Goal: Task Accomplishment & Management: Manage account settings

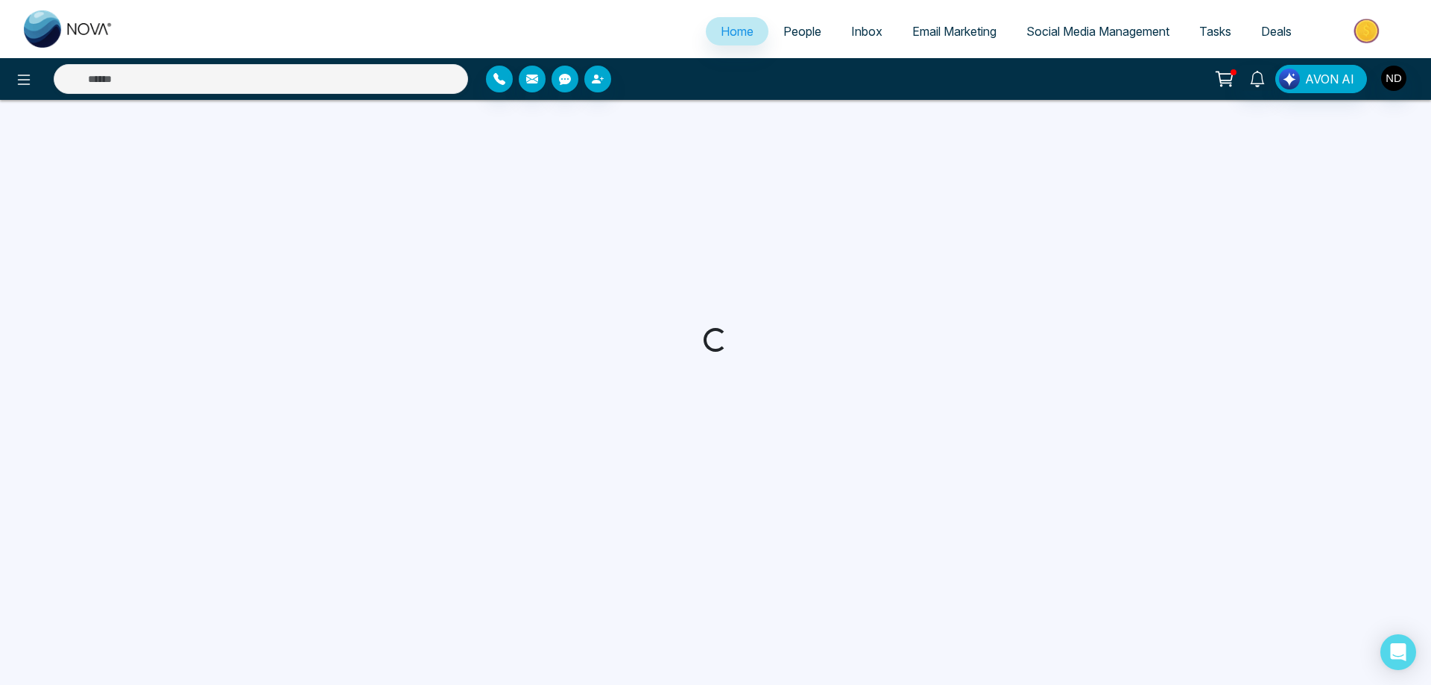
select select "*"
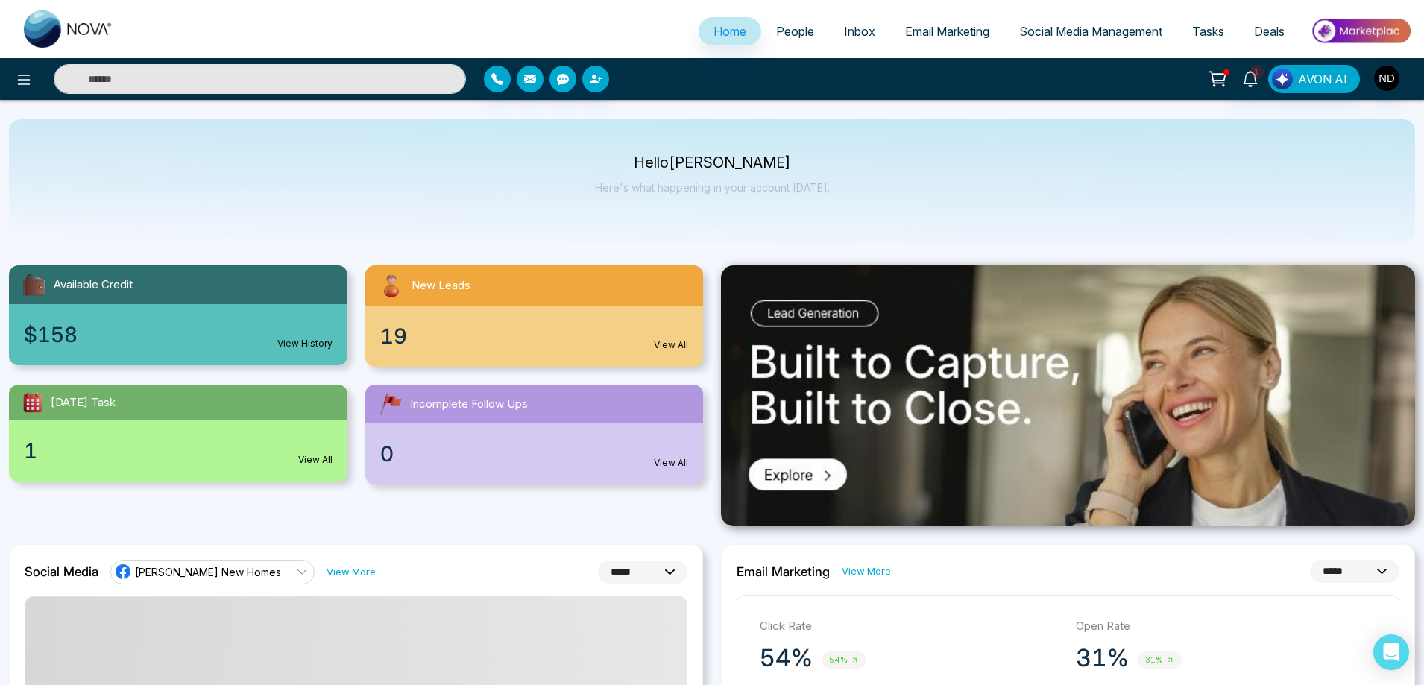
click at [794, 32] on span "People" at bounding box center [795, 31] width 38 height 15
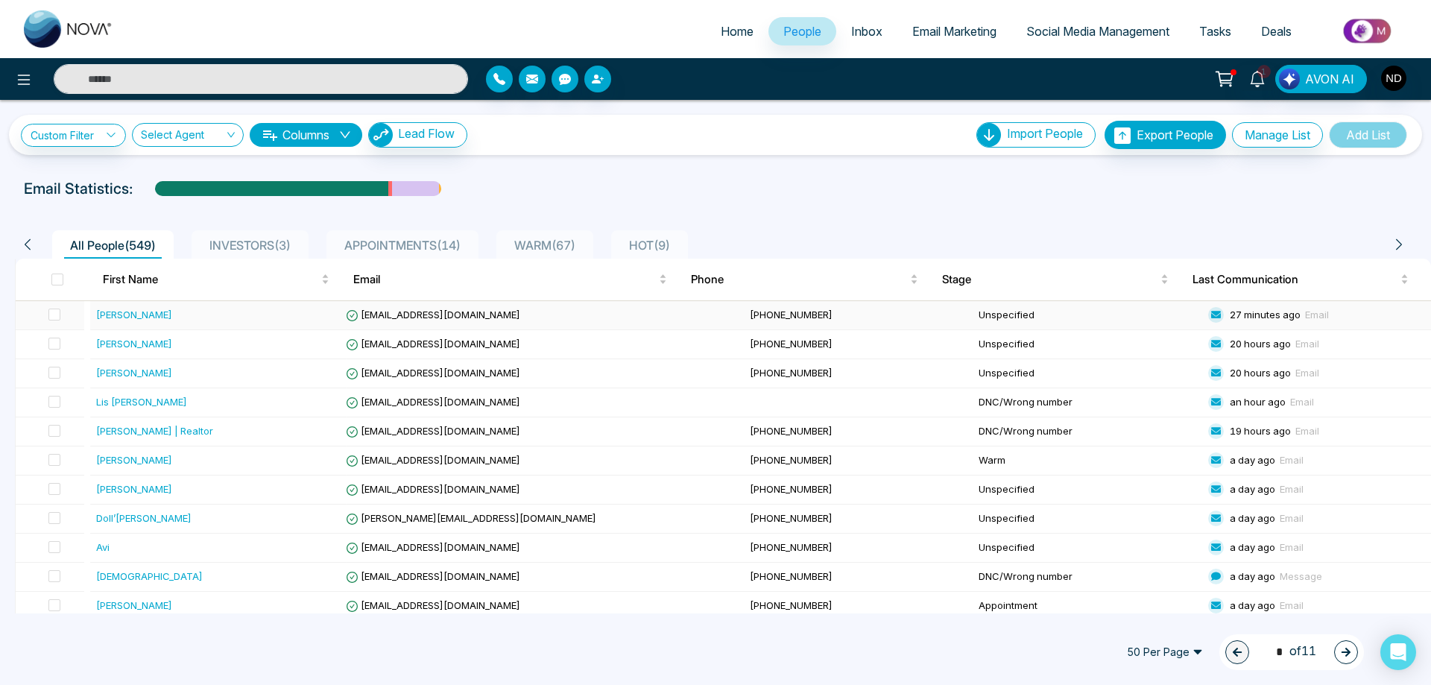
click at [142, 315] on div "[PERSON_NAME]" at bounding box center [134, 314] width 76 height 15
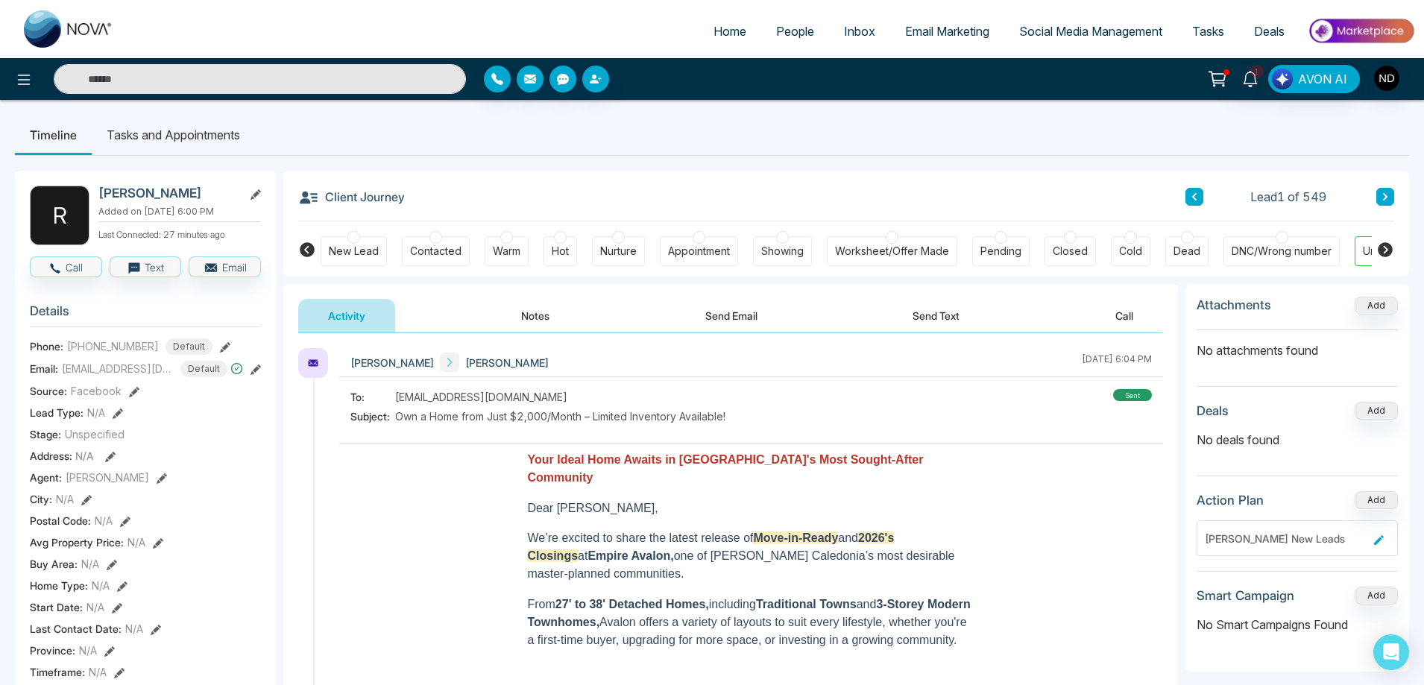
click at [537, 318] on button "Notes" at bounding box center [535, 316] width 88 height 34
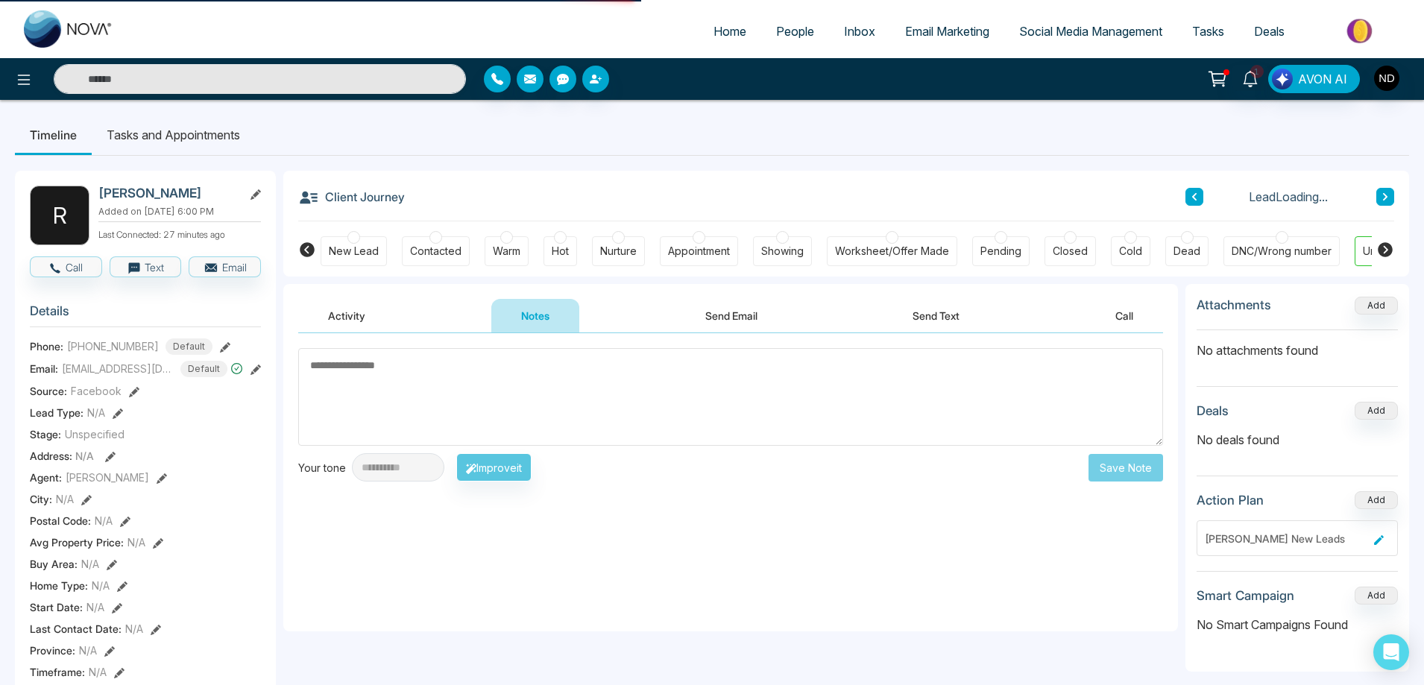
click at [585, 388] on textarea at bounding box center [730, 397] width 865 height 98
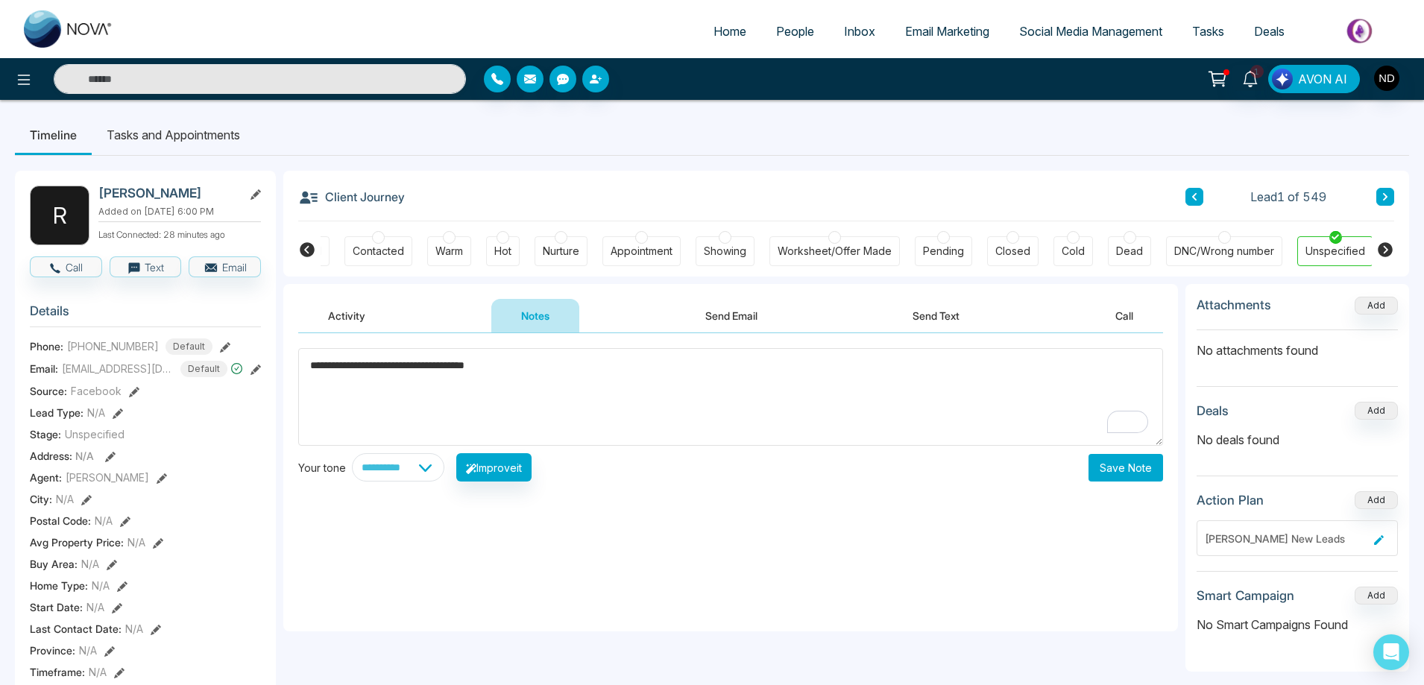
type textarea "**********"
click at [1140, 468] on button "Save Note" at bounding box center [1125, 468] width 75 height 28
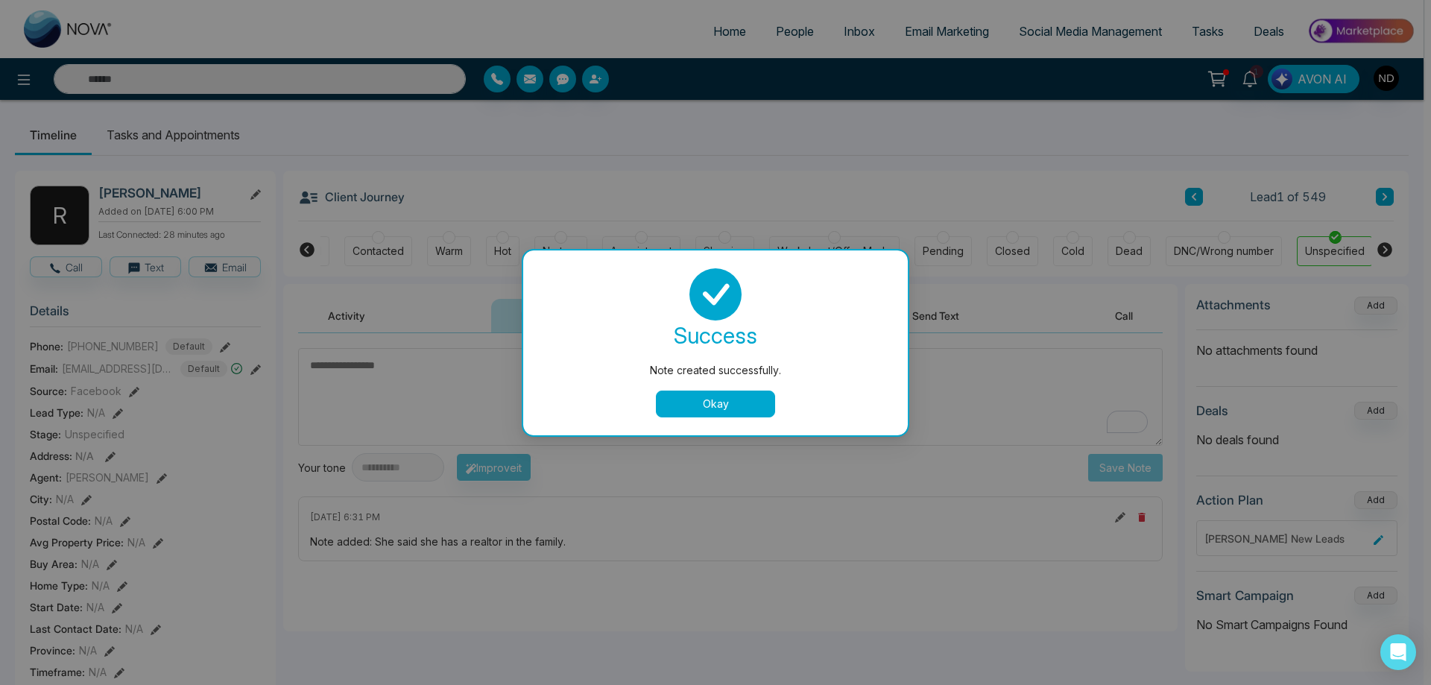
click at [702, 400] on button "Okay" at bounding box center [715, 404] width 119 height 27
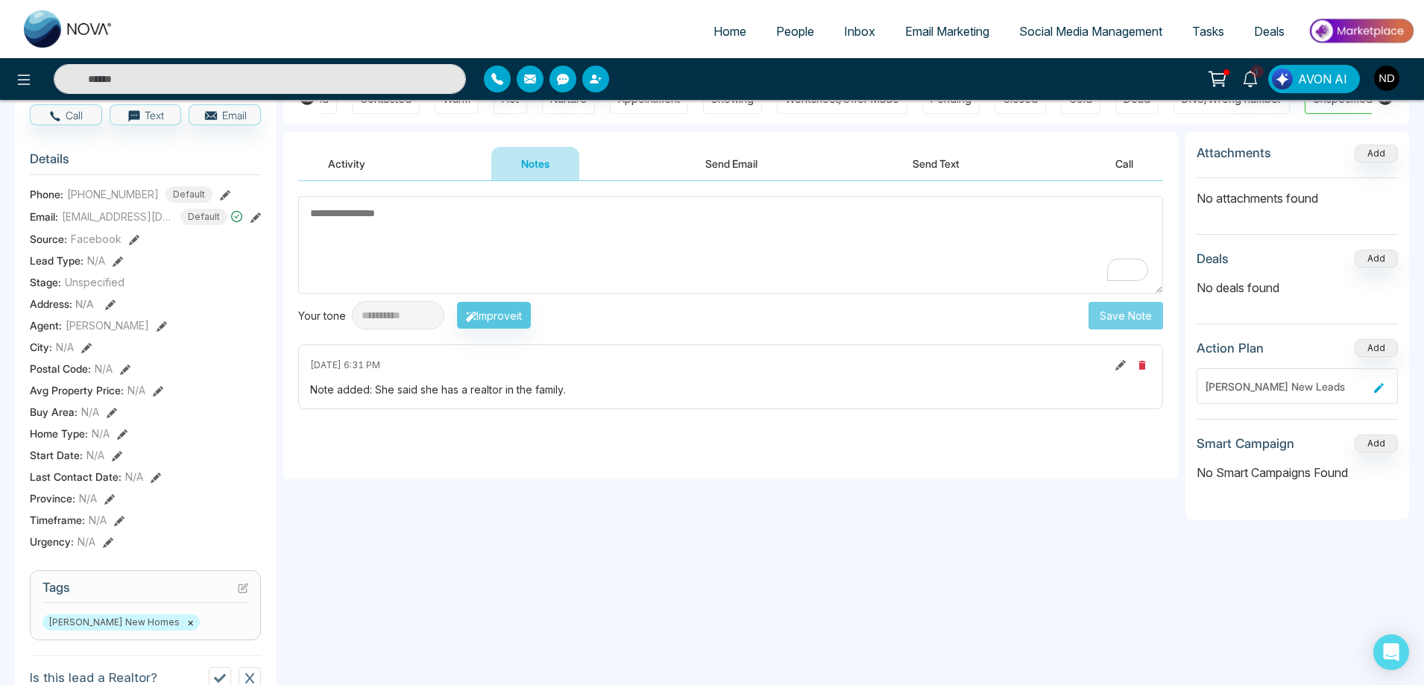
scroll to position [0, 0]
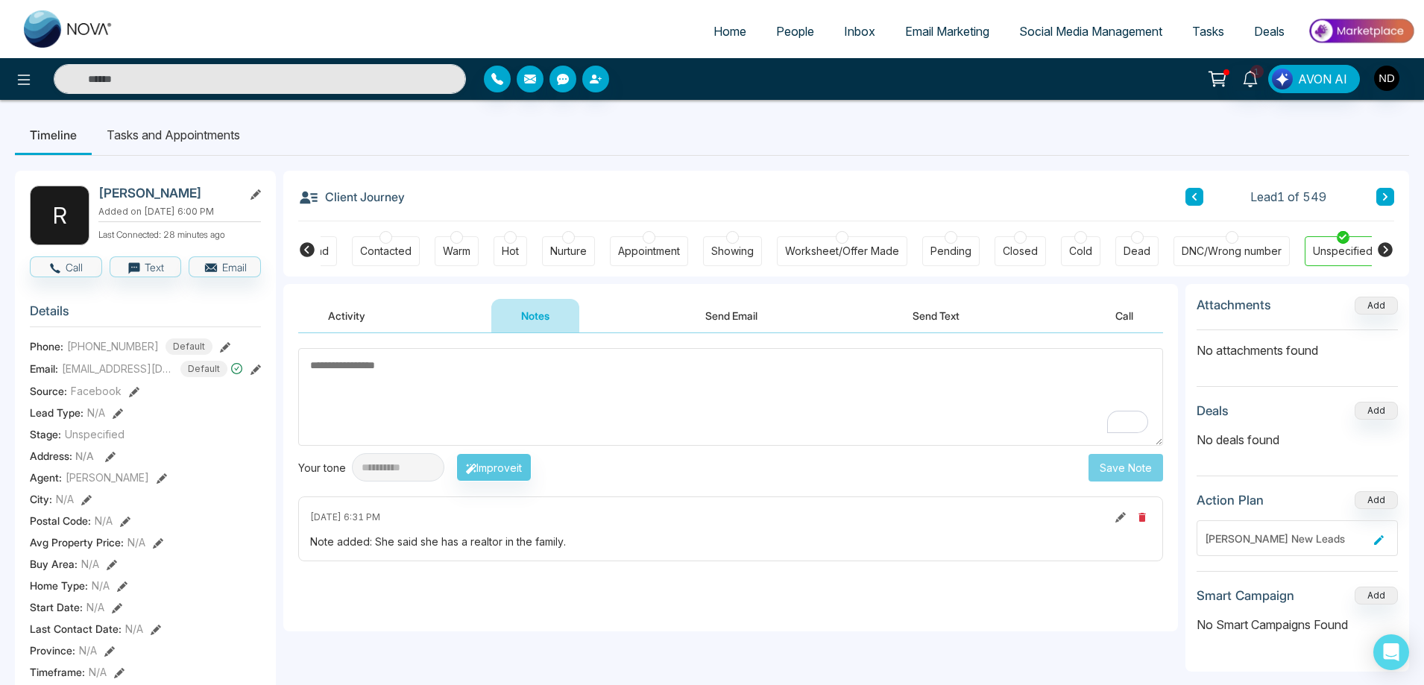
click at [357, 315] on button "Activity" at bounding box center [346, 316] width 97 height 34
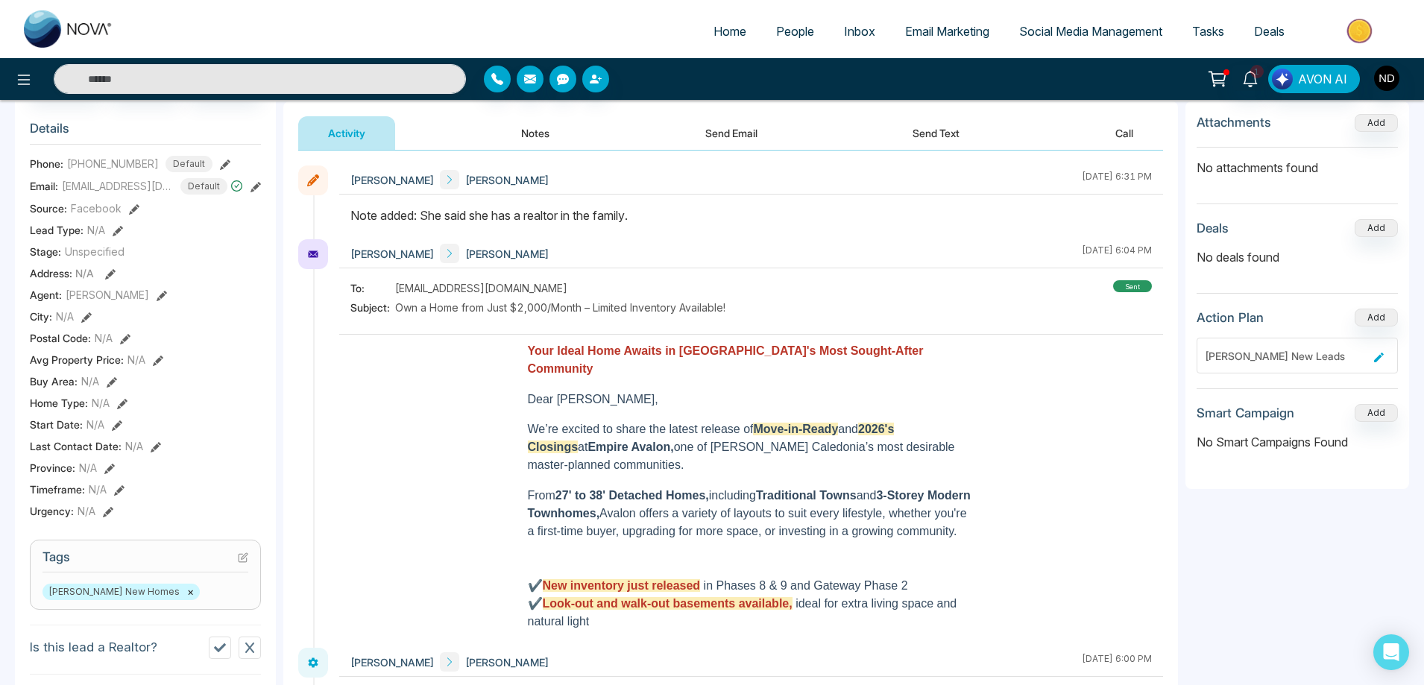
scroll to position [149, 0]
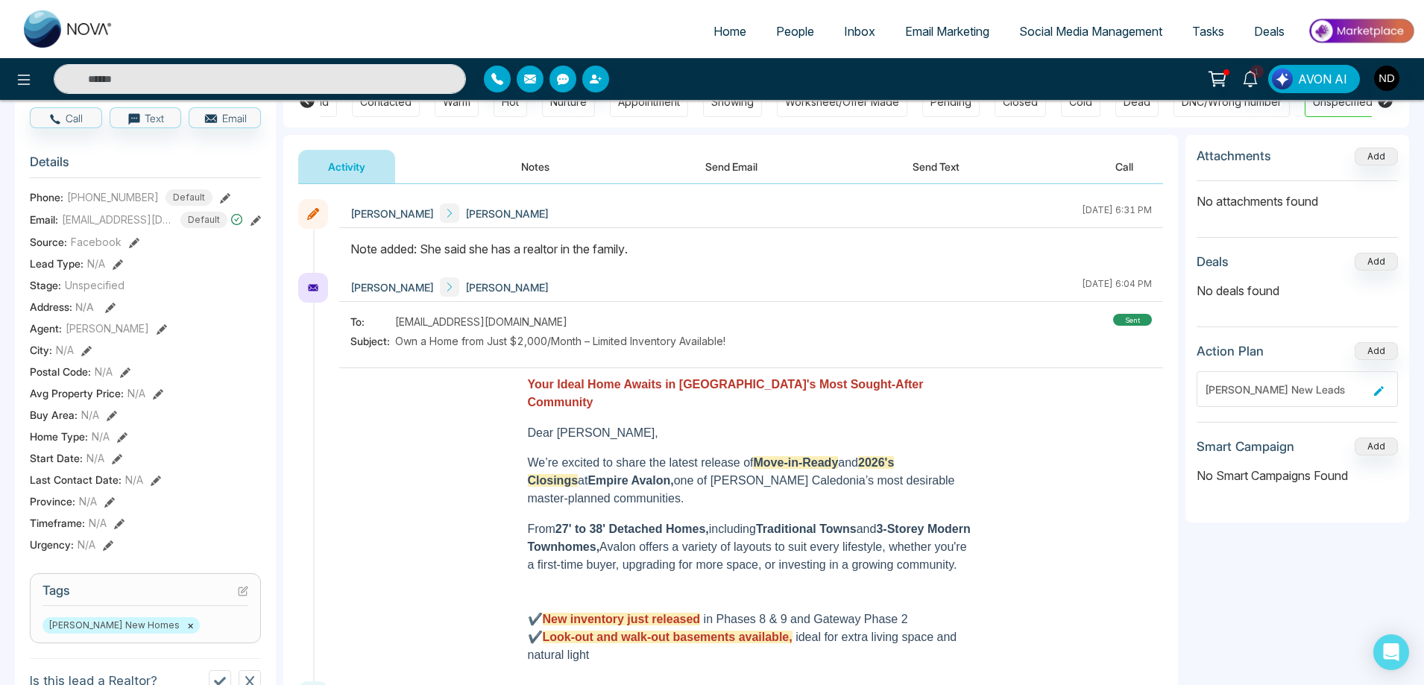
click at [220, 204] on icon at bounding box center [225, 198] width 10 height 10
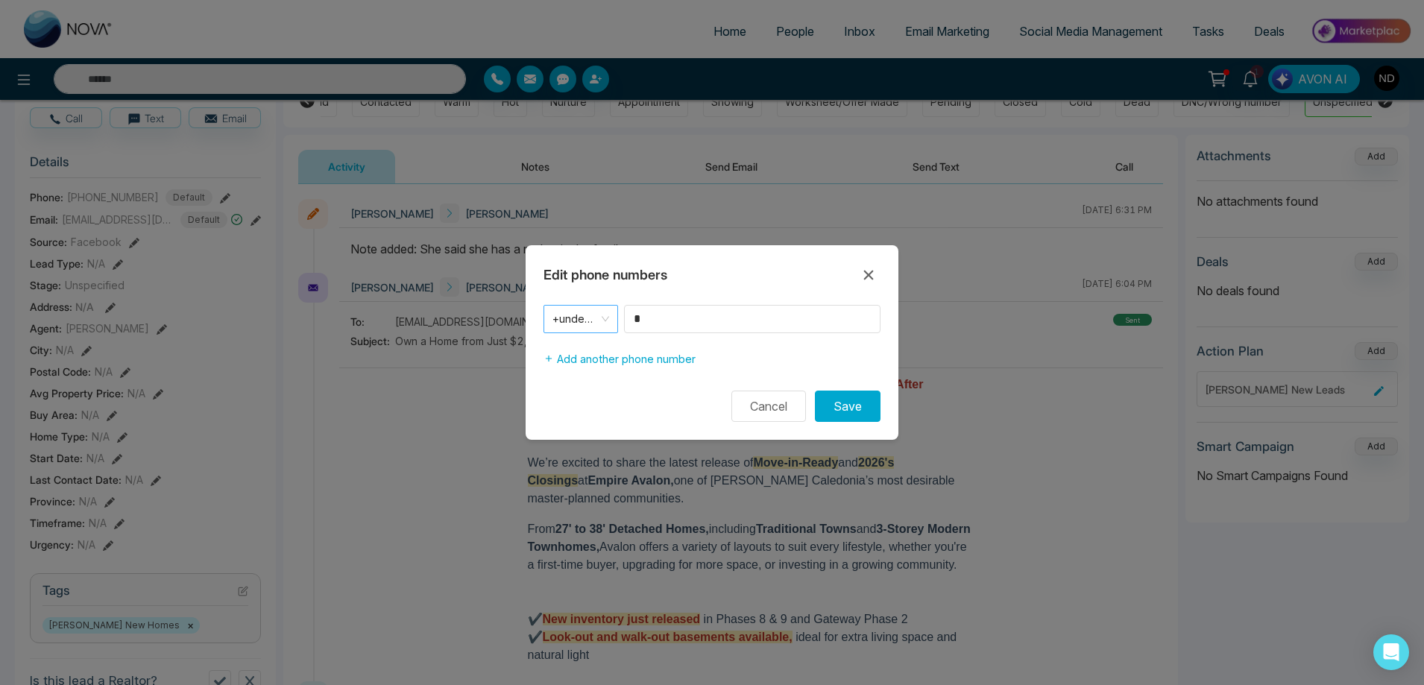
click at [610, 321] on div "+undefined" at bounding box center [580, 319] width 75 height 28
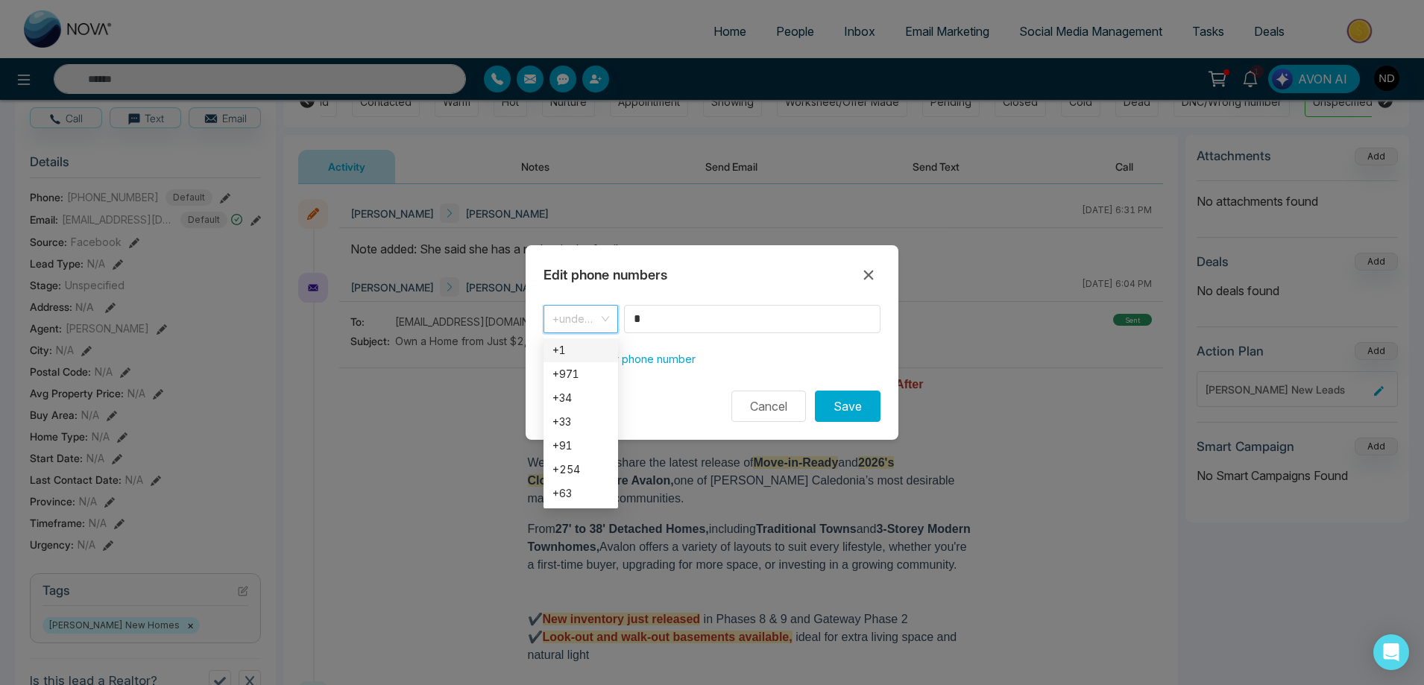
click at [578, 344] on div "+1" at bounding box center [580, 350] width 57 height 16
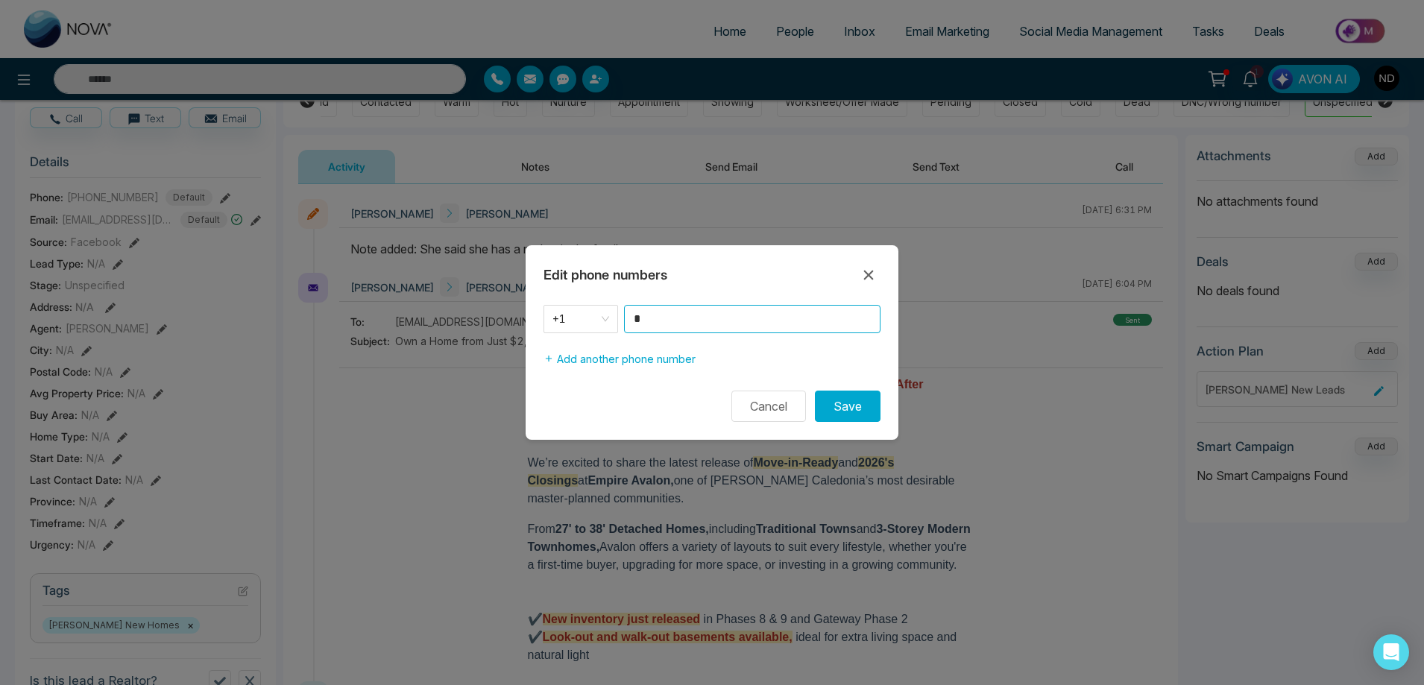
click at [684, 313] on input "*" at bounding box center [752, 319] width 256 height 28
type input "**********"
click at [857, 403] on button "Save" at bounding box center [848, 406] width 66 height 31
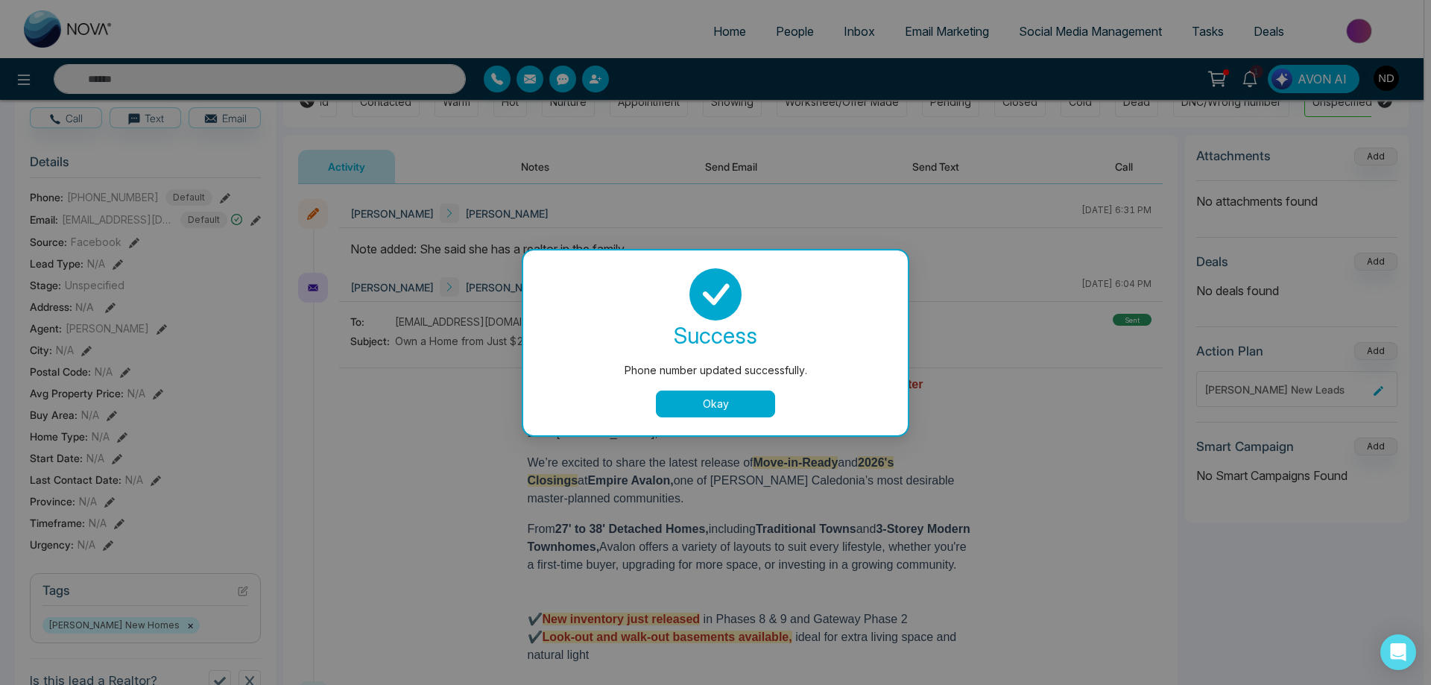
click at [743, 409] on button "Okay" at bounding box center [715, 404] width 119 height 27
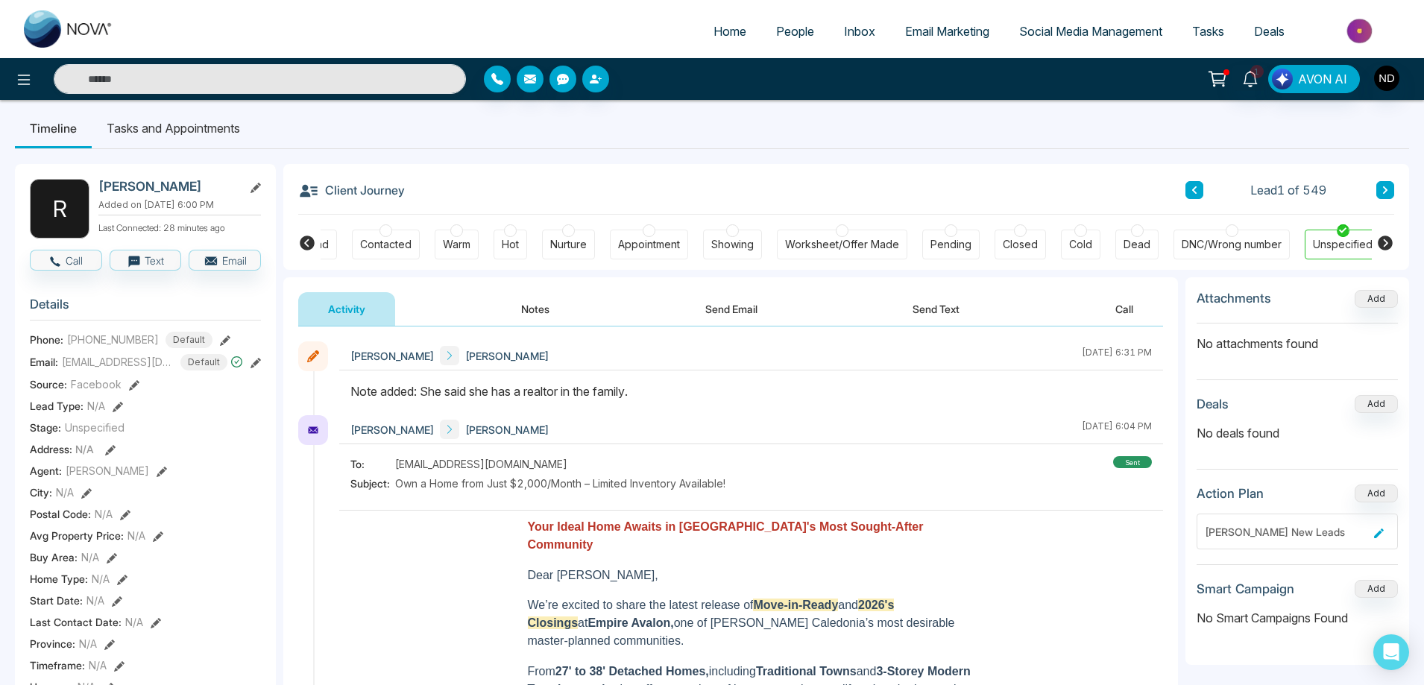
scroll to position [0, 0]
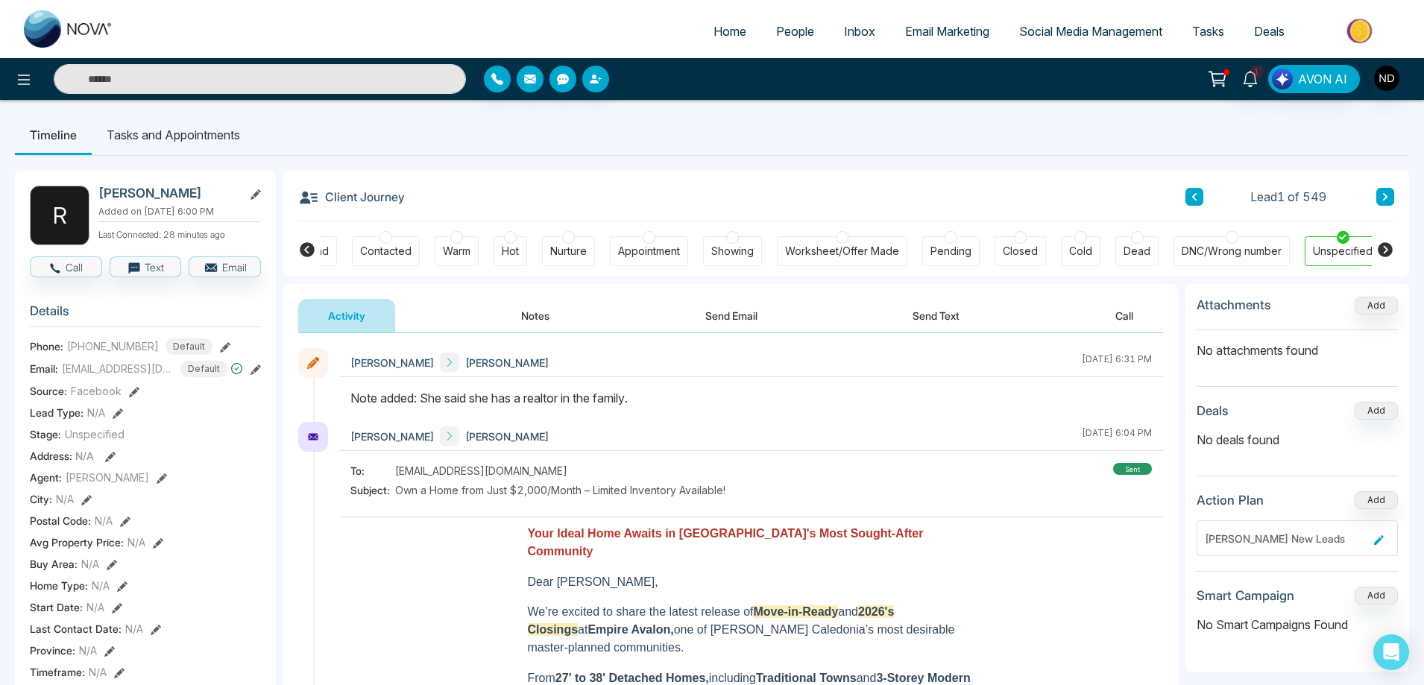
click at [751, 409] on div at bounding box center [751, 405] width 824 height 33
click at [299, 253] on icon at bounding box center [307, 250] width 18 height 18
click at [418, 250] on div "Contacted" at bounding box center [435, 251] width 51 height 15
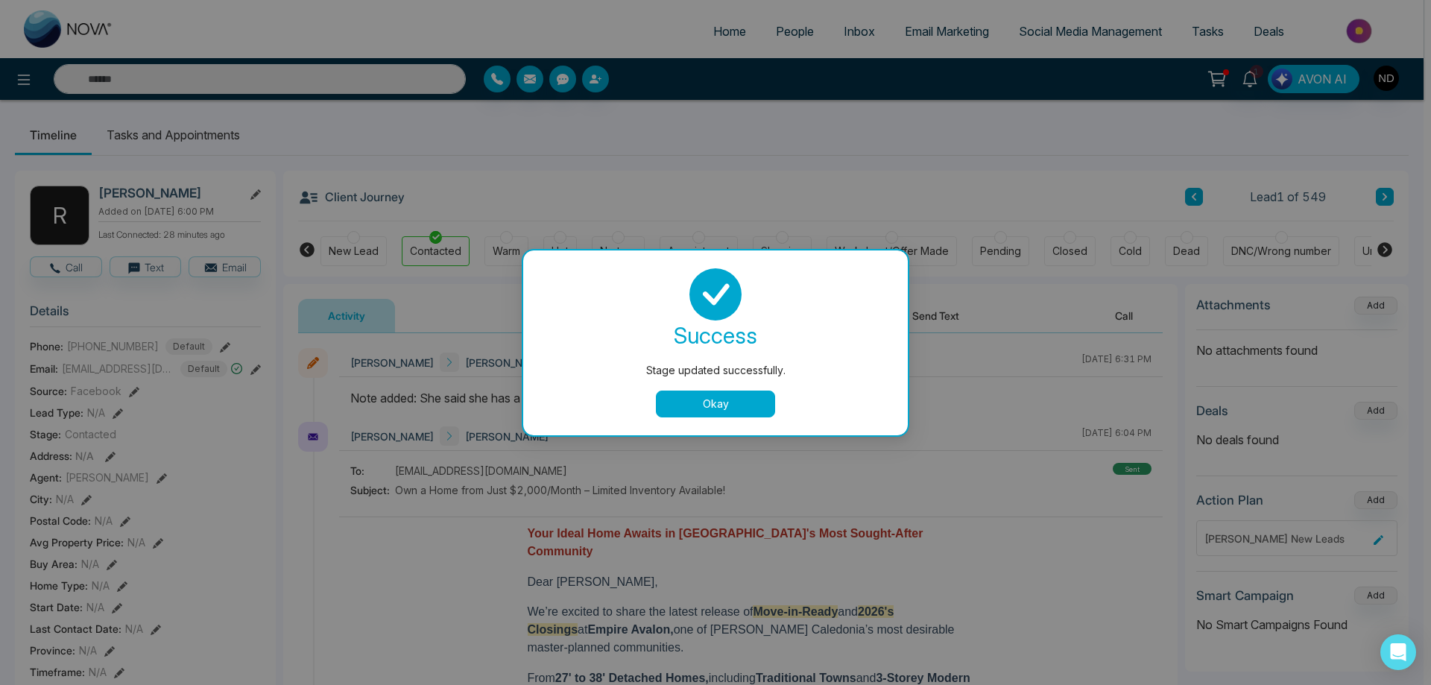
click at [717, 409] on button "Okay" at bounding box center [715, 404] width 119 height 27
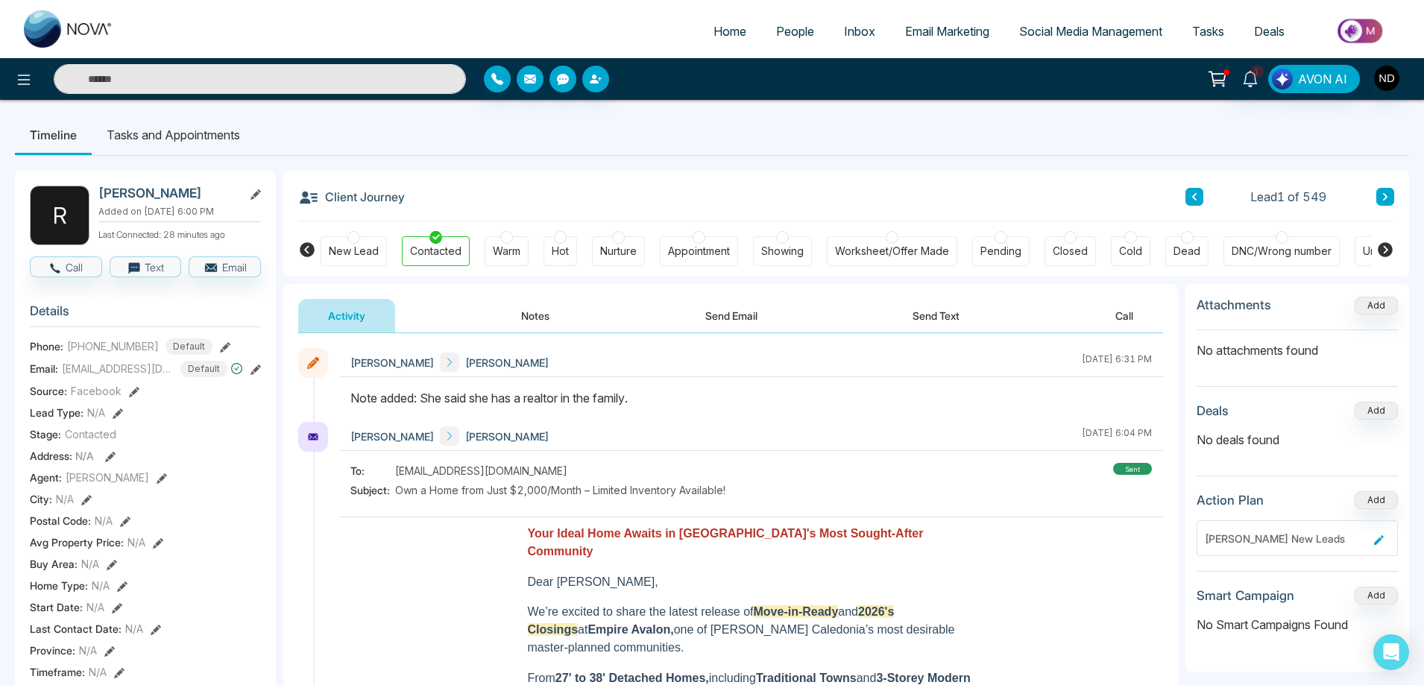
click at [1391, 196] on button at bounding box center [1385, 197] width 18 height 18
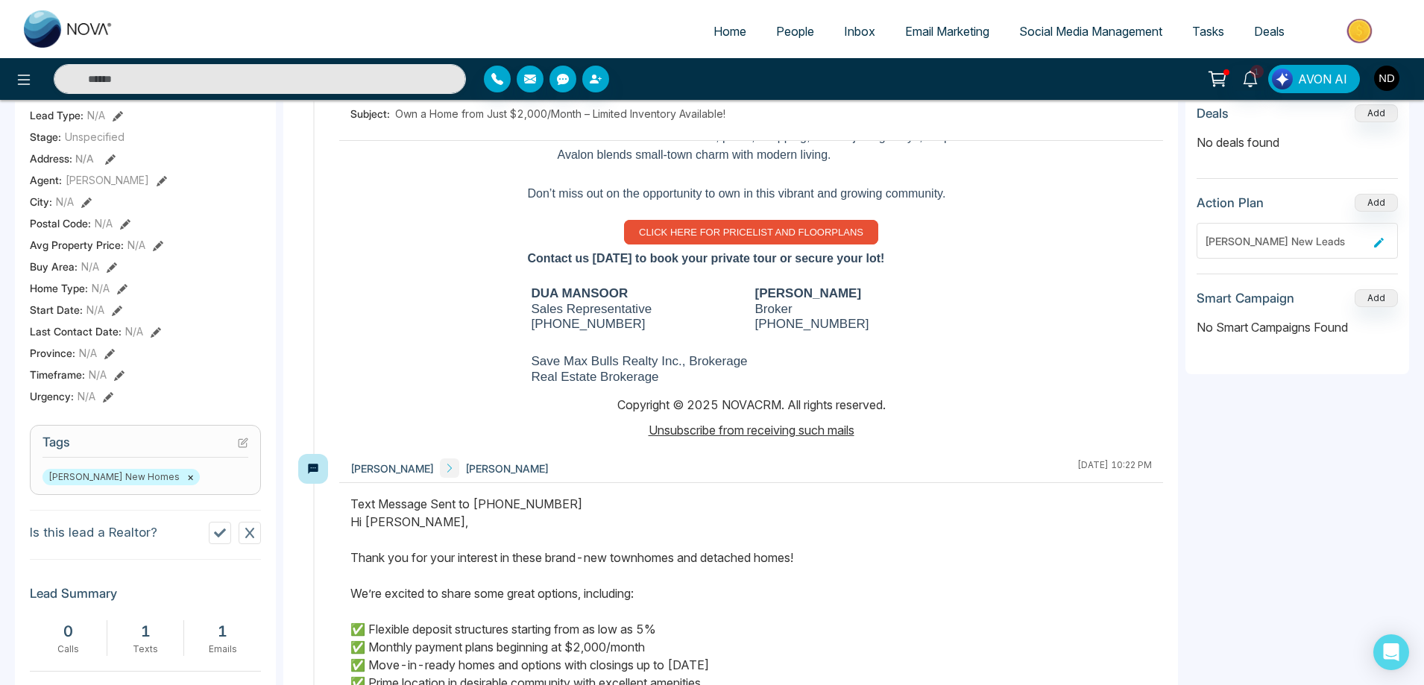
scroll to position [298, 0]
click at [737, 233] on span "CLICK HERE FOR PRICELIST AND FLOORPLANS" at bounding box center [751, 231] width 224 height 11
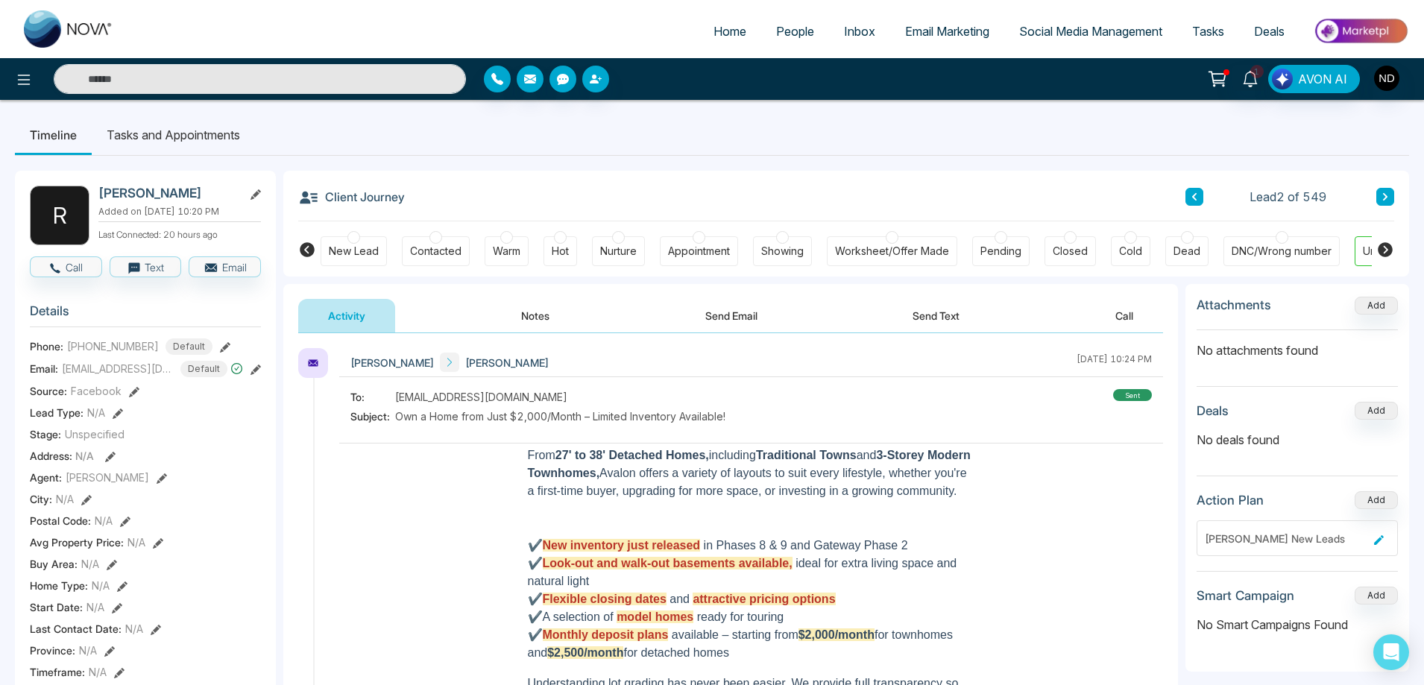
scroll to position [467, 0]
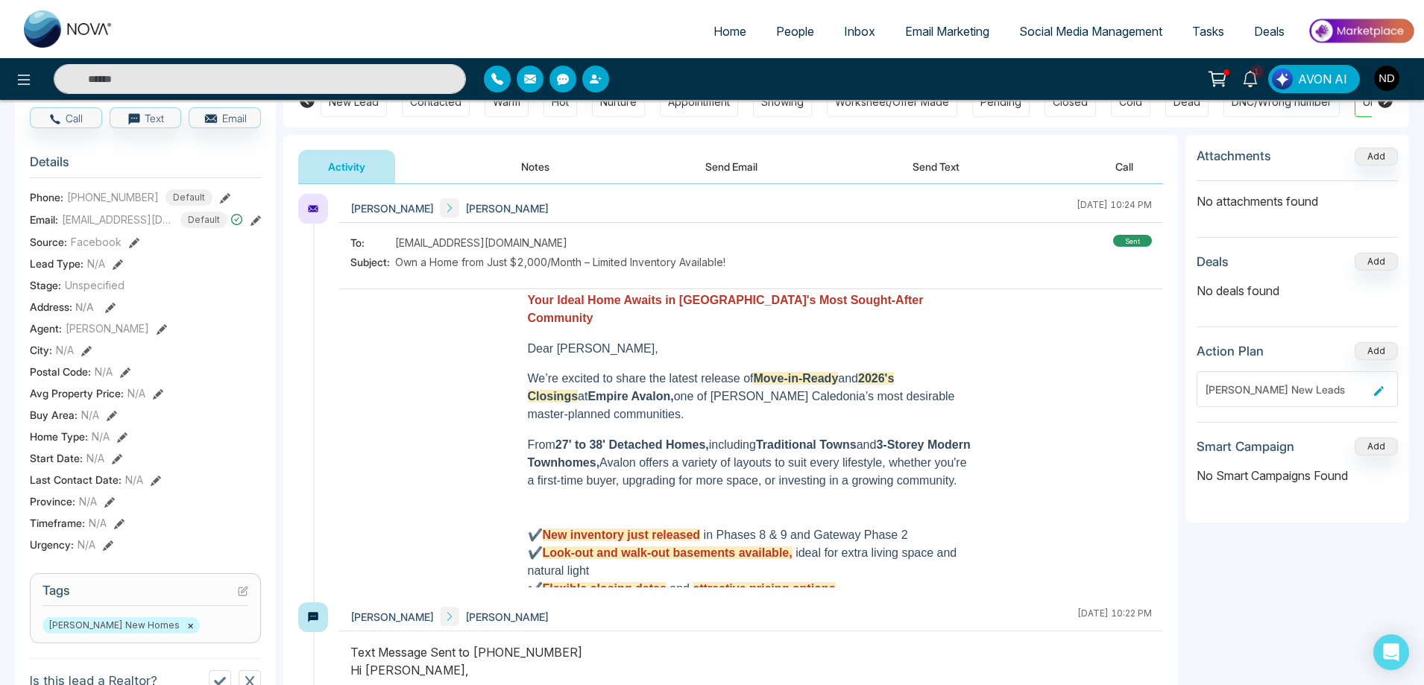
scroll to position [0, 0]
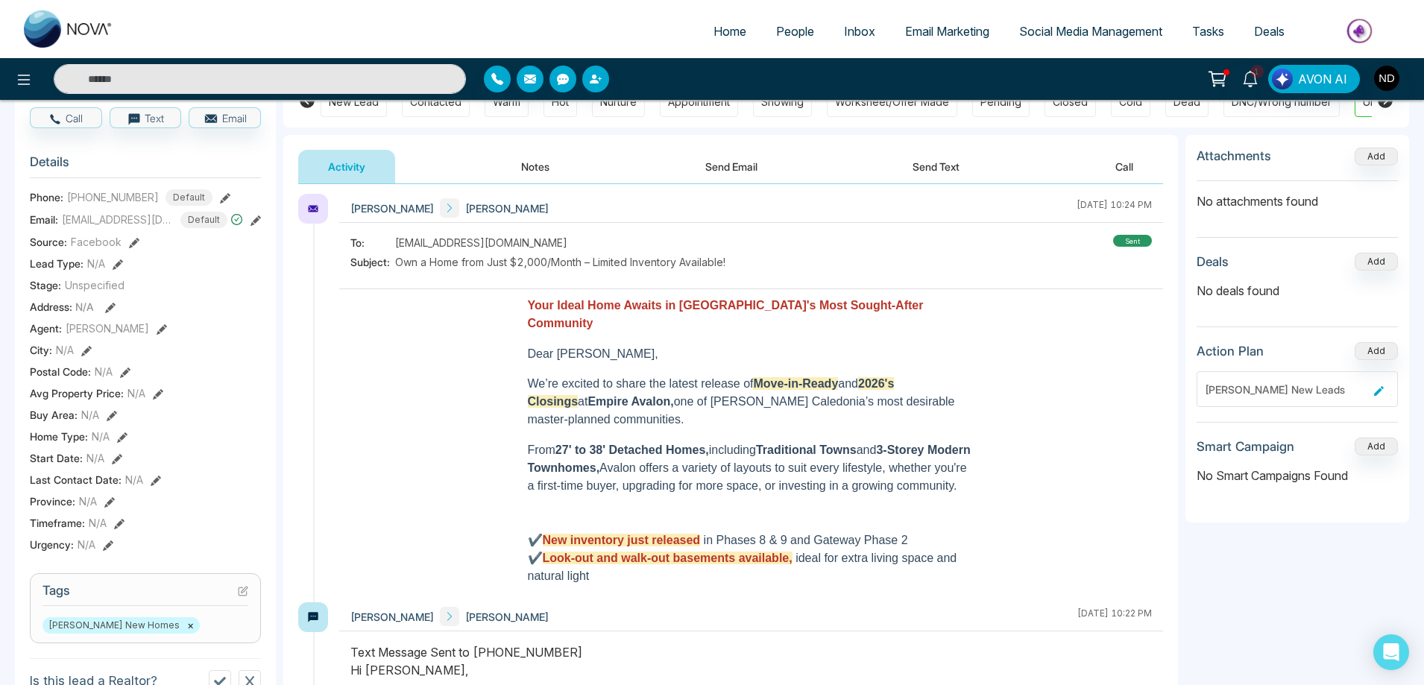
drag, startPoint x: 591, startPoint y: 491, endPoint x: 523, endPoint y: 307, distance: 195.5
click at [528, 307] on div "Your Ideal Home Awaits in Caledonia's Most Sought-After Community Dear Ramandee…" at bounding box center [751, 563] width 447 height 533
click at [684, 377] on span "We’re excited to share the latest release of Move-in-Ready and 2026's Closings …" at bounding box center [741, 401] width 427 height 48
drag, startPoint x: 587, startPoint y: 494, endPoint x: 517, endPoint y: 302, distance: 204.7
click at [517, 302] on div "Your Ideal Home Awaits in Caledonia's Most Sought-After Community Dear Ramandee…" at bounding box center [750, 589] width 801 height 601
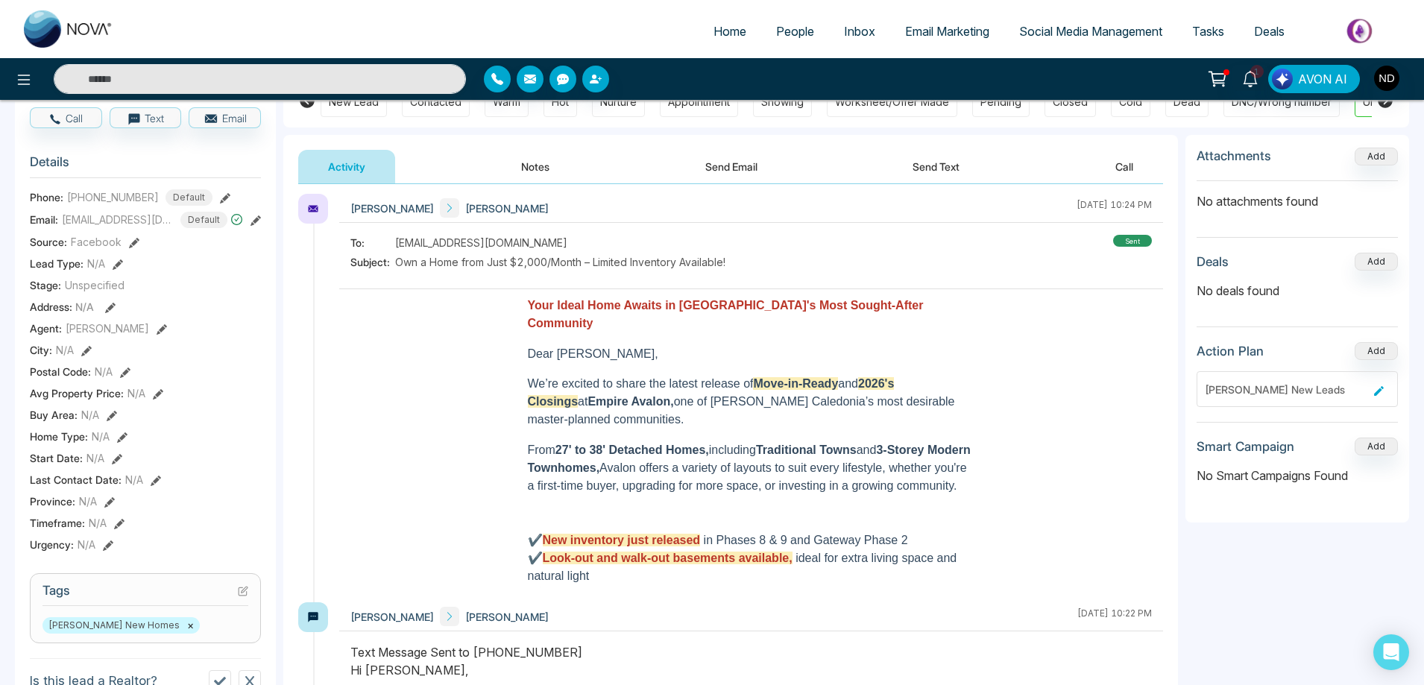
click at [608, 495] on p at bounding box center [751, 501] width 447 height 13
drag, startPoint x: 593, startPoint y: 491, endPoint x: 520, endPoint y: 299, distance: 205.0
click at [528, 299] on div "Your Ideal Home Awaits in Caledonia's Most Sought-After Community Dear Ramandee…" at bounding box center [751, 563] width 447 height 533
click at [686, 363] on p at bounding box center [751, 369] width 447 height 13
click at [687, 388] on span "We’re excited to share the latest release of Move-in-Ready and 2026's Closings …" at bounding box center [741, 401] width 427 height 48
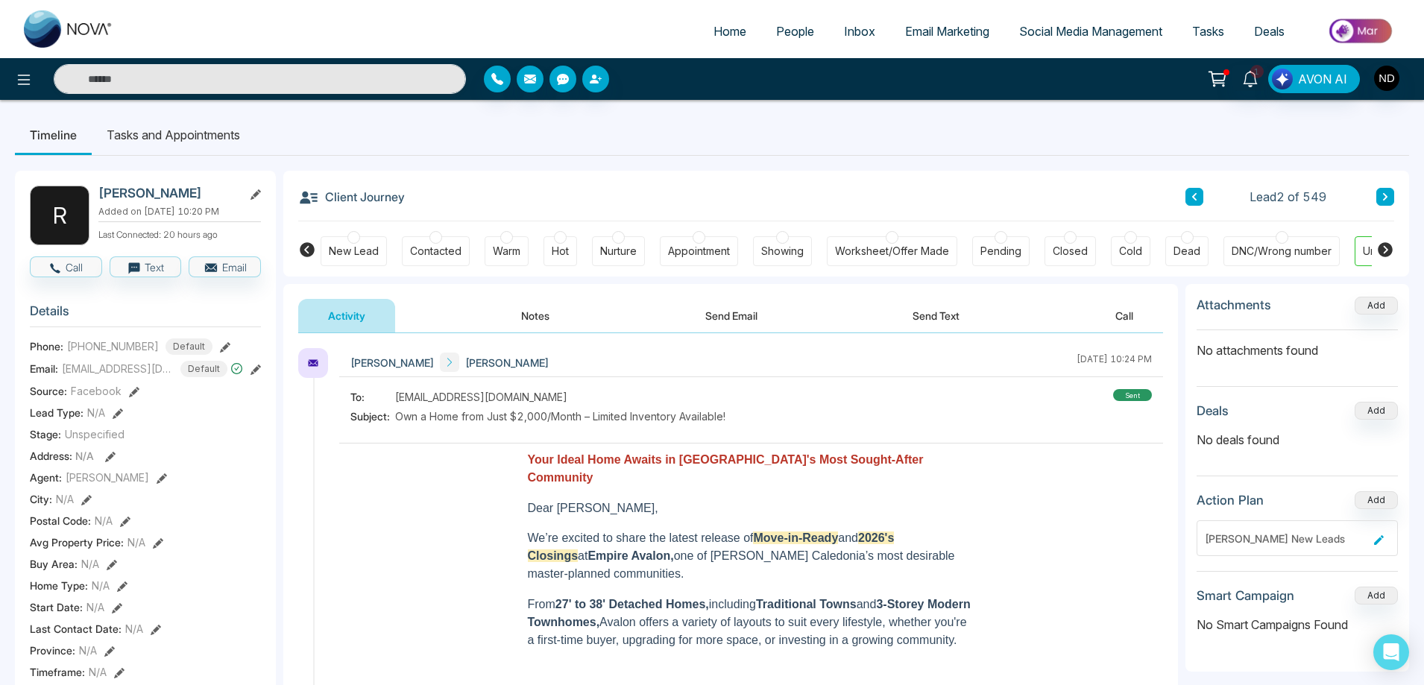
click at [532, 313] on button "Notes" at bounding box center [535, 316] width 88 height 34
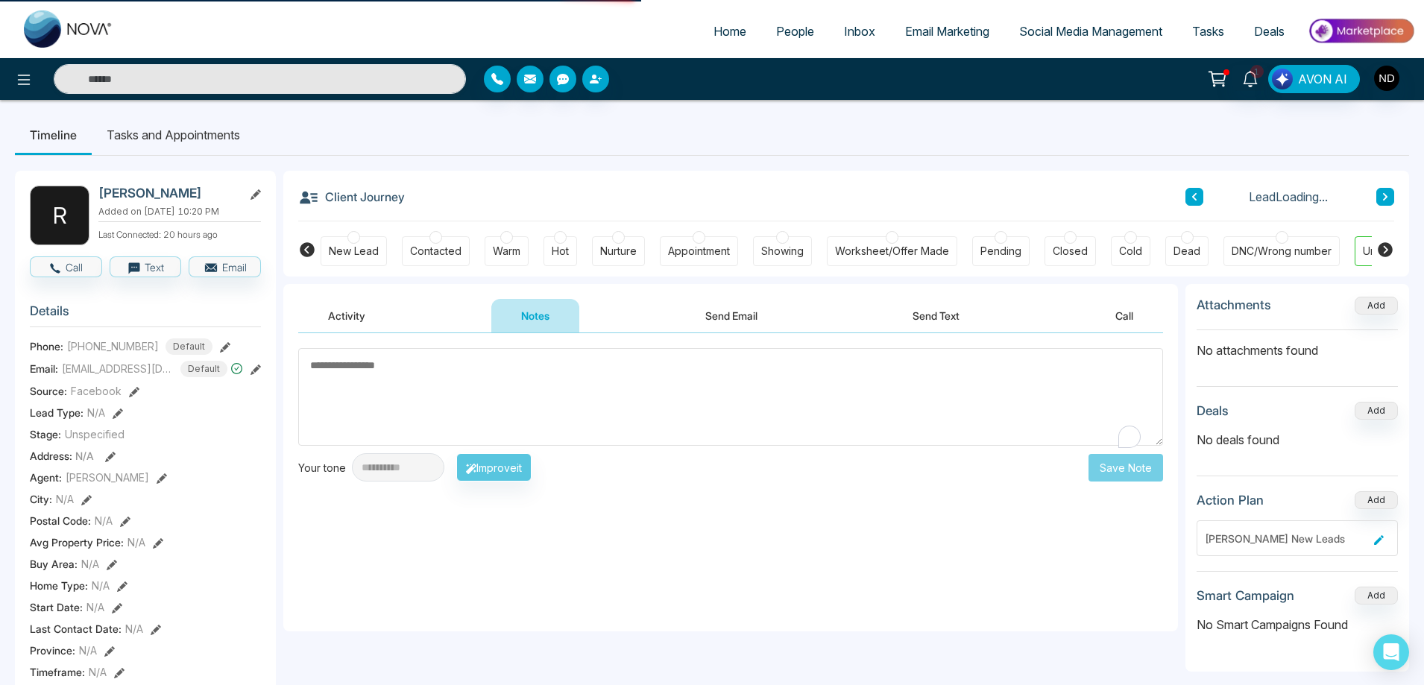
click at [517, 390] on textarea "To enrich screen reader interactions, please activate Accessibility in Grammarl…" at bounding box center [730, 397] width 865 height 98
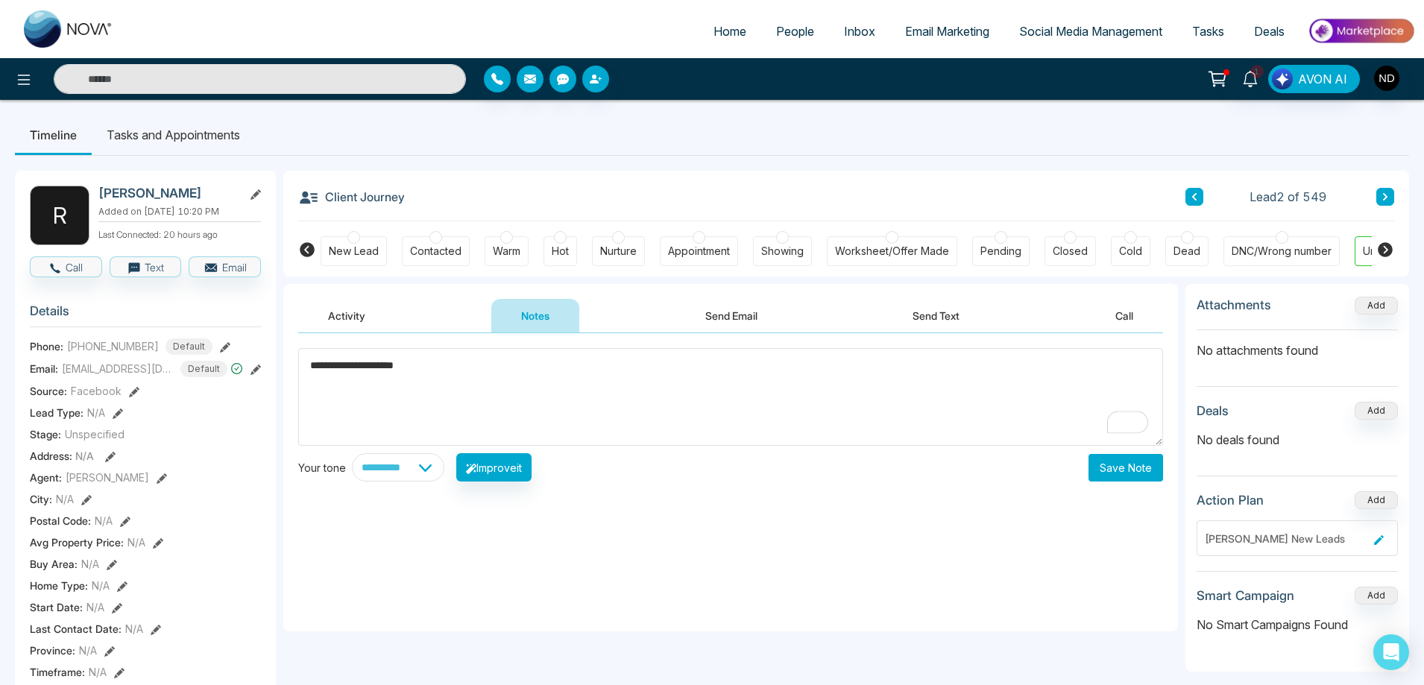
click at [438, 370] on textarea "**********" at bounding box center [730, 397] width 865 height 98
click at [347, 385] on textarea "**********" at bounding box center [730, 397] width 865 height 98
click at [412, 381] on textarea "**********" at bounding box center [730, 397] width 865 height 98
click at [314, 395] on textarea "**********" at bounding box center [730, 397] width 865 height 98
click at [550, 406] on textarea "**********" at bounding box center [730, 397] width 865 height 98
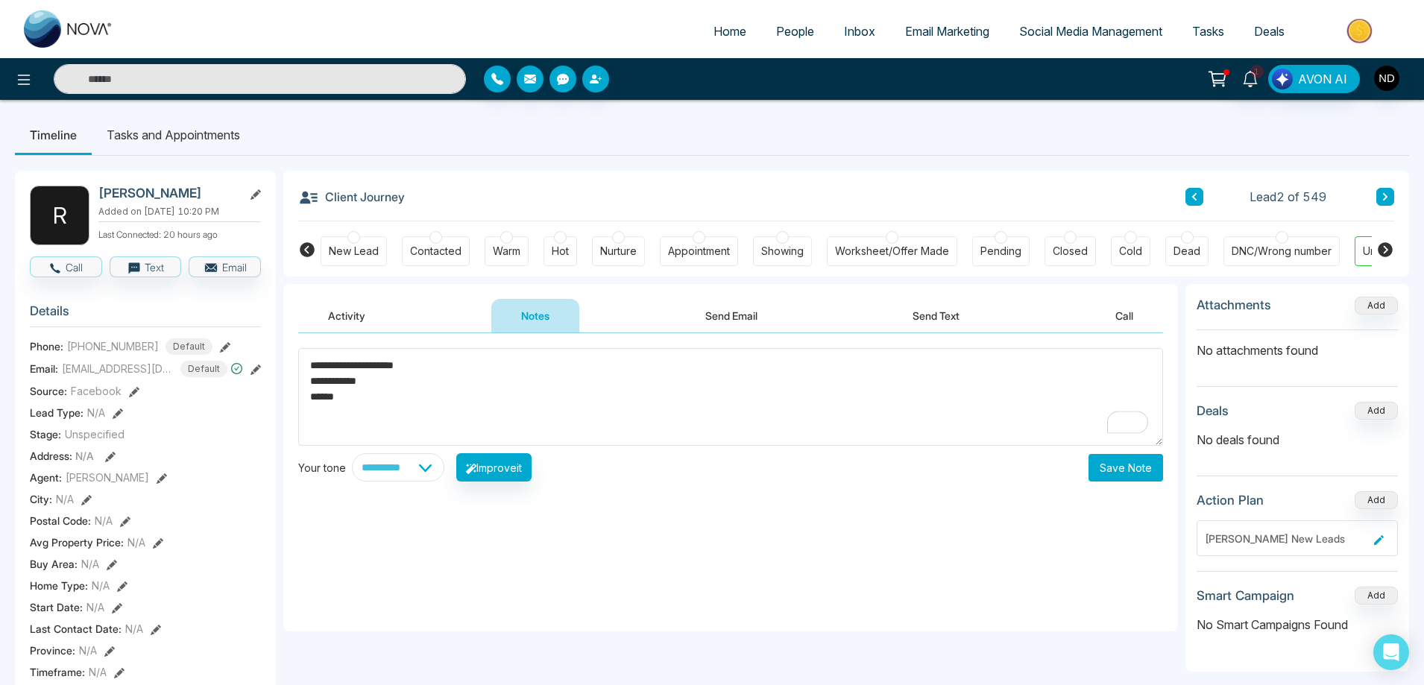
type textarea "**********"
click at [1132, 473] on button "Save Note" at bounding box center [1125, 468] width 75 height 28
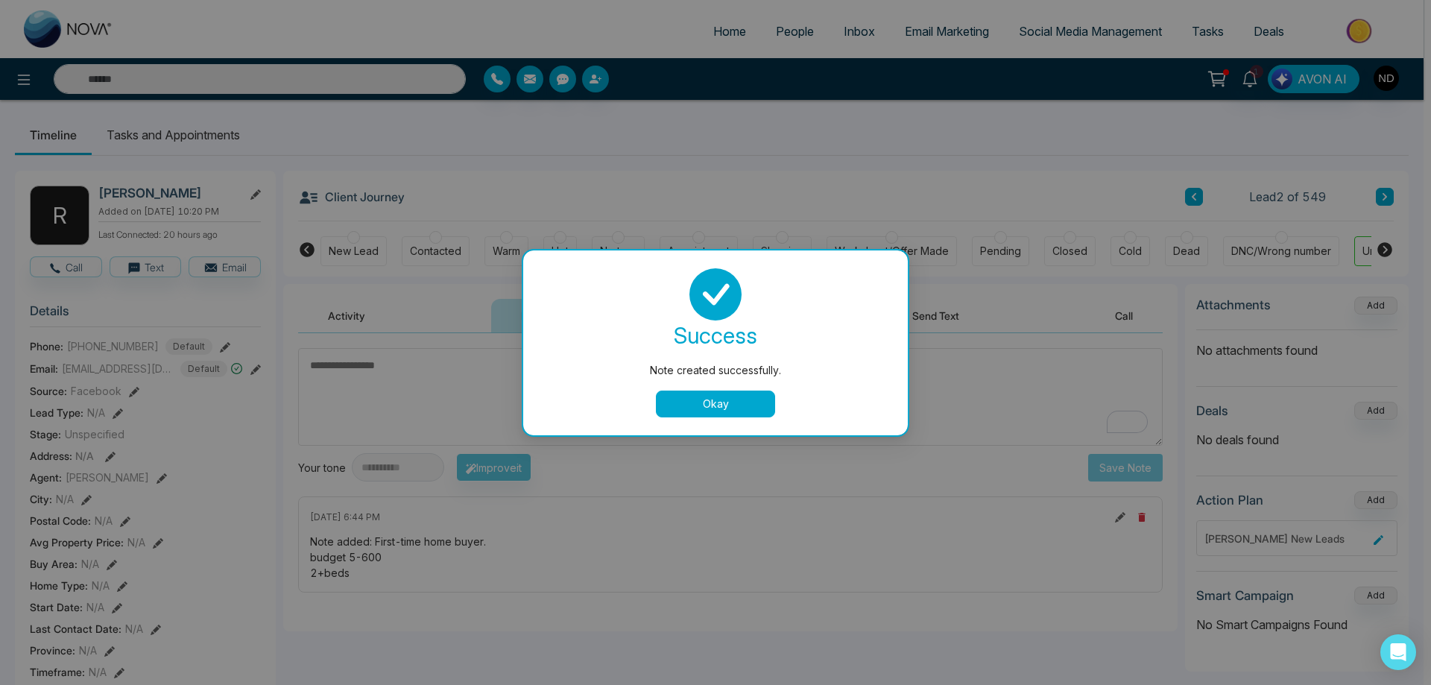
click at [718, 414] on button "Okay" at bounding box center [715, 404] width 119 height 27
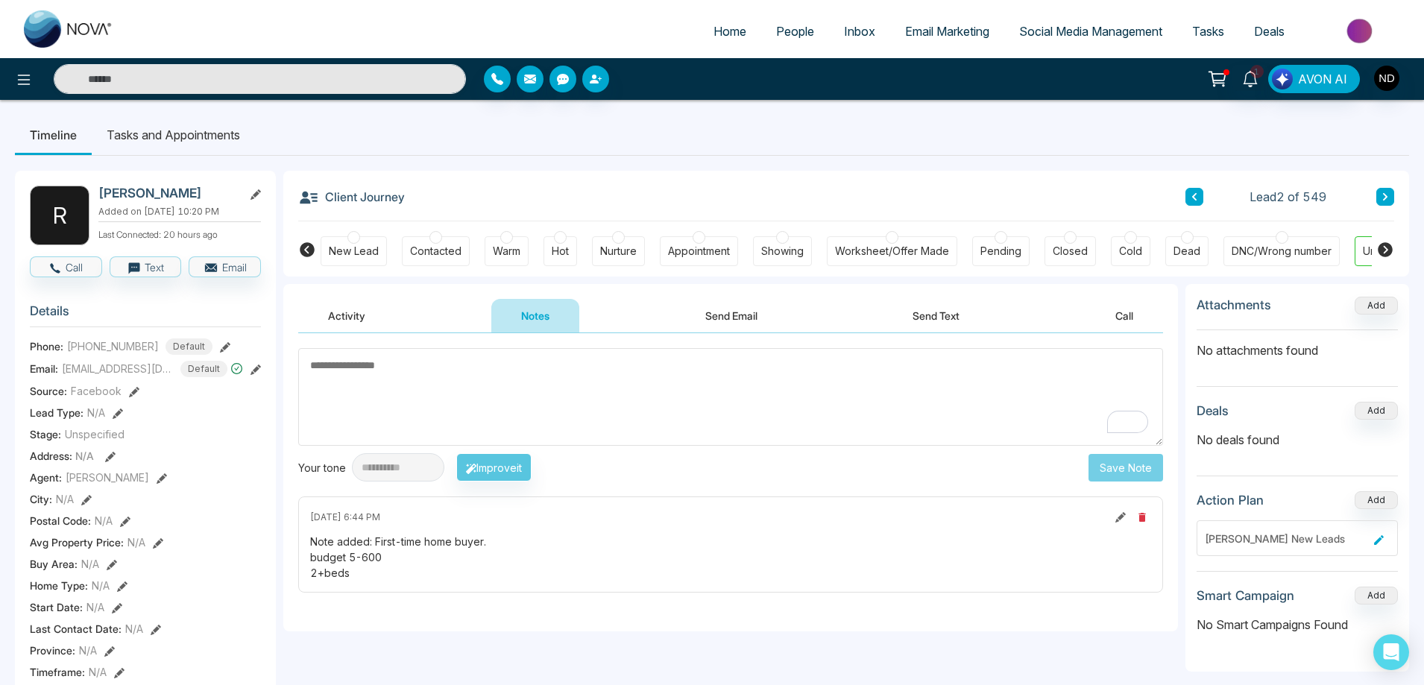
click at [510, 257] on div "Warm" at bounding box center [507, 251] width 28 height 15
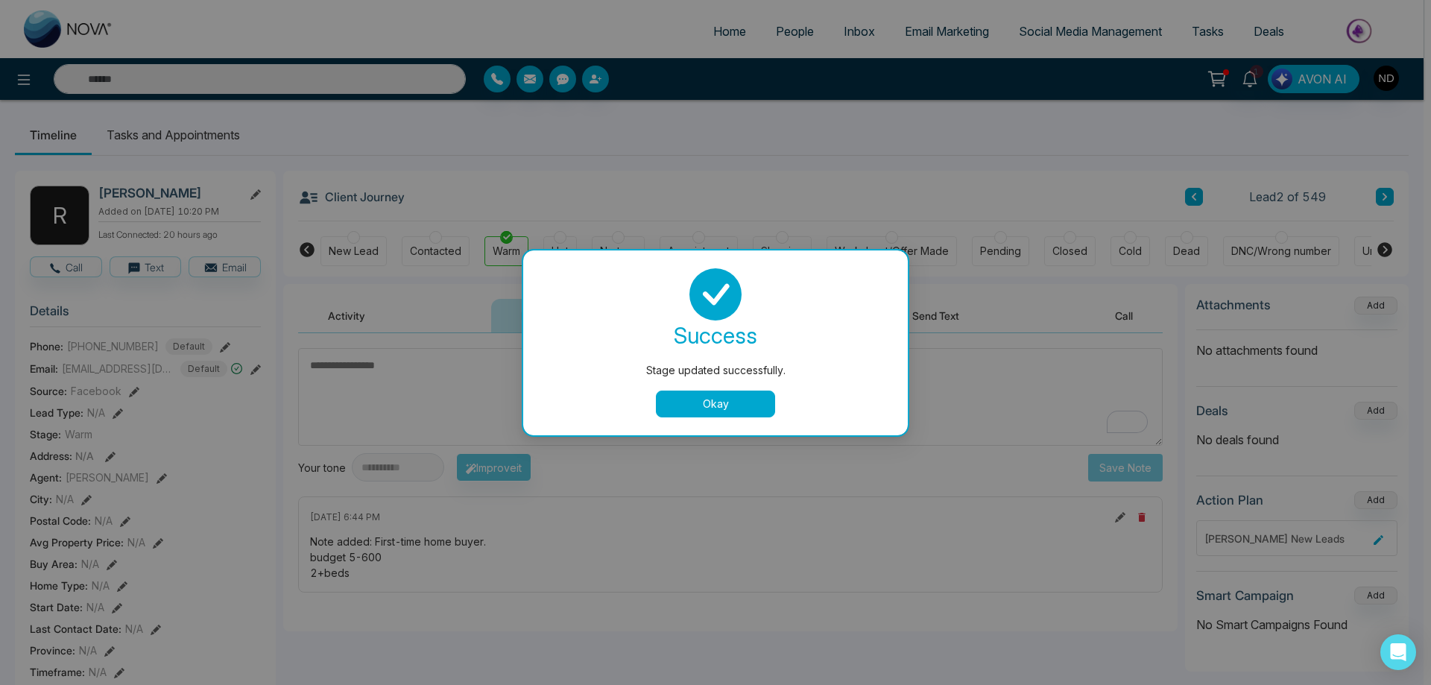
click at [740, 409] on button "Okay" at bounding box center [715, 404] width 119 height 27
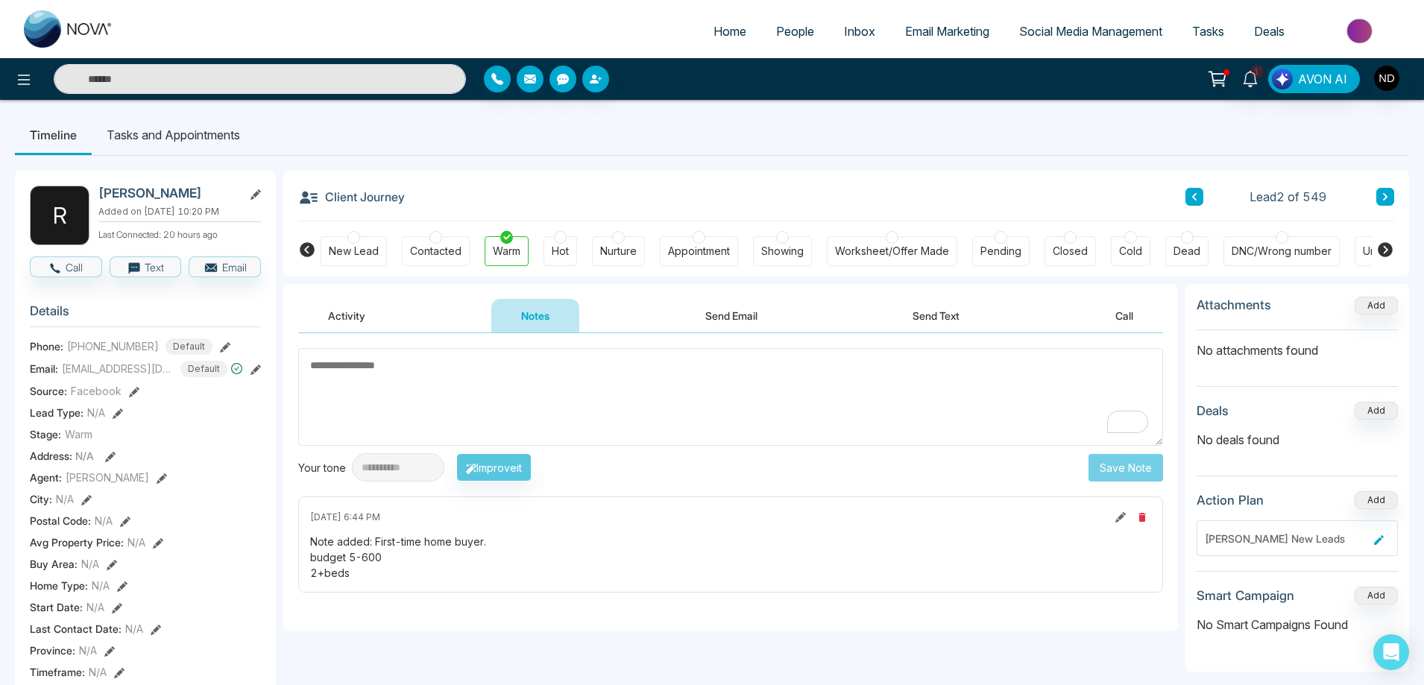
click at [1118, 519] on icon at bounding box center [1120, 517] width 10 height 10
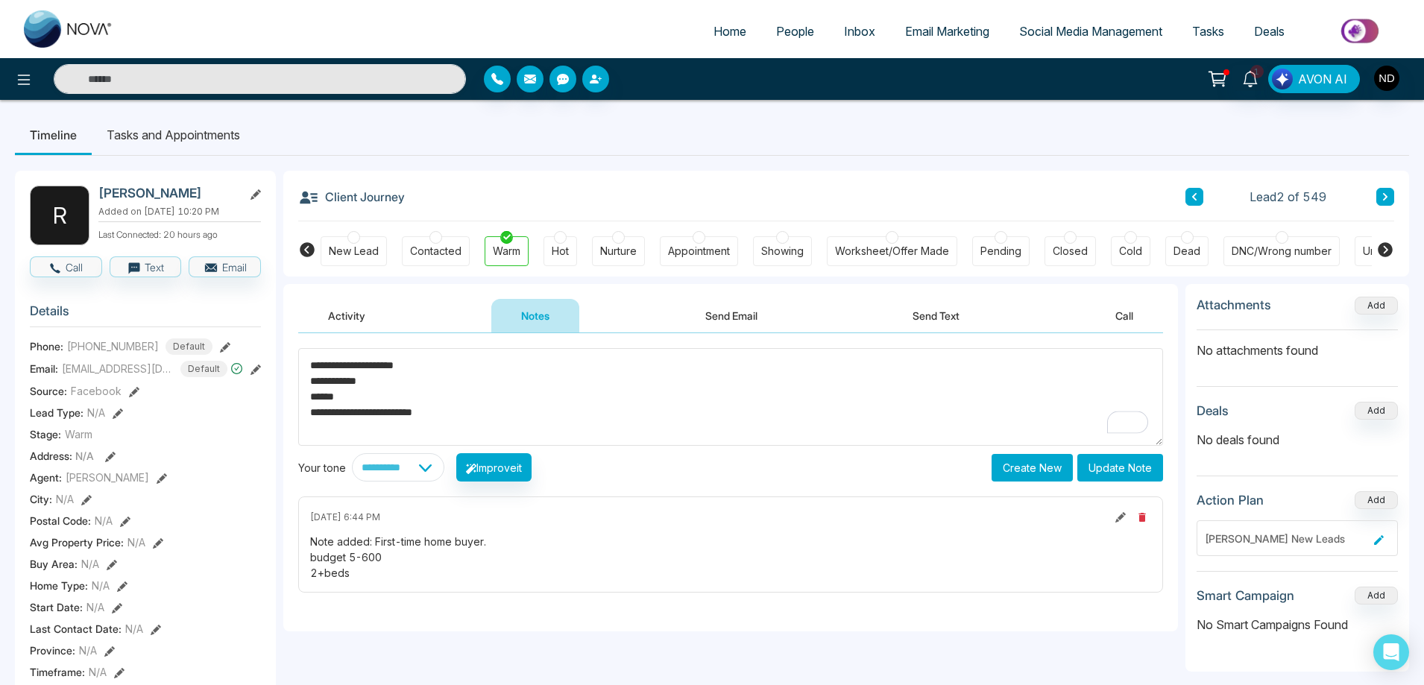
type textarea "**********"
click at [1131, 467] on button "Update Note" at bounding box center [1120, 468] width 86 height 28
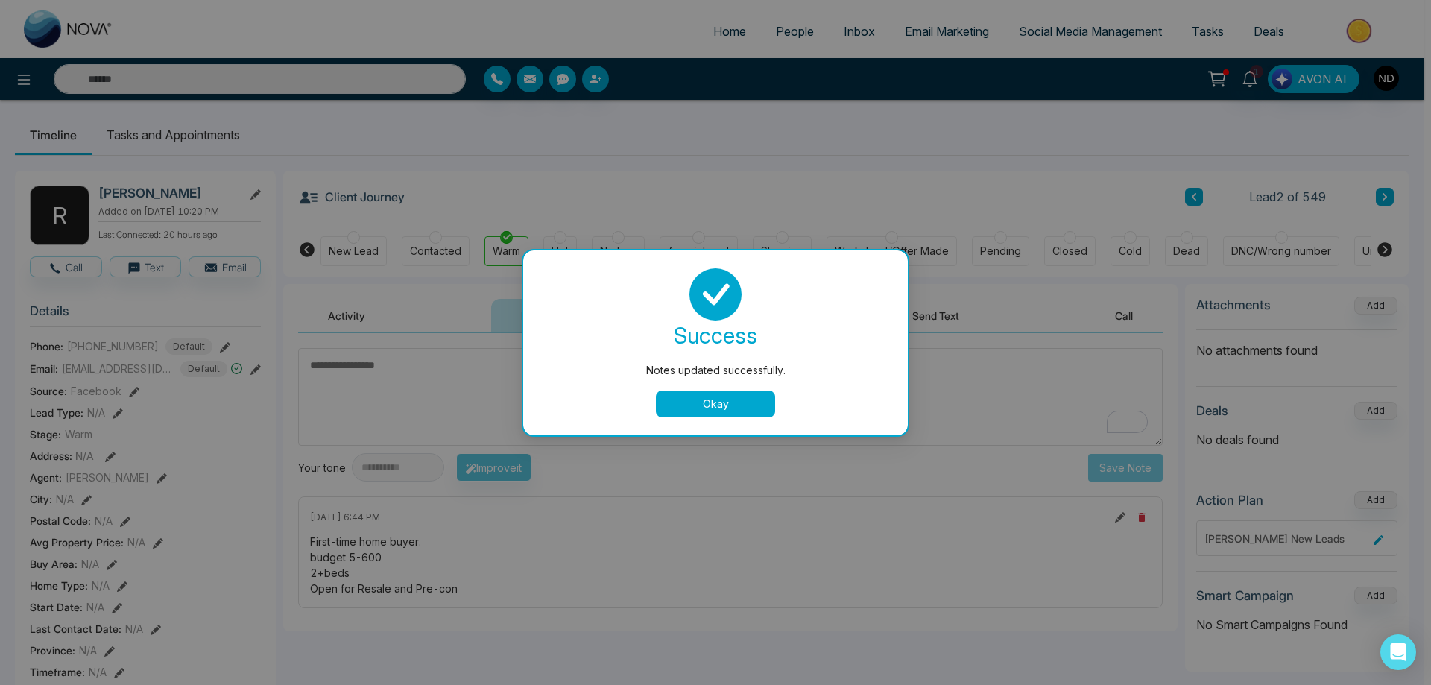
click at [716, 404] on button "Okay" at bounding box center [715, 404] width 119 height 27
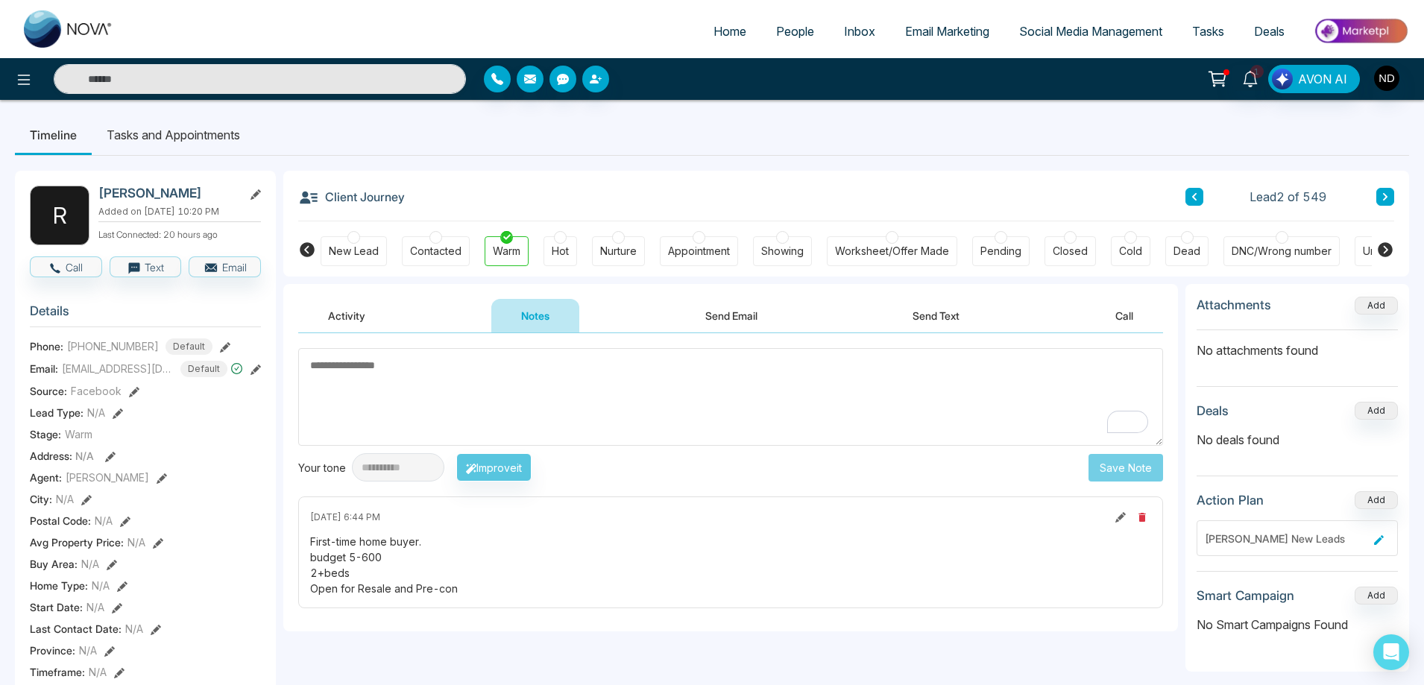
click at [645, 394] on textarea "To enrich screen reader interactions, please activate Accessibility in Grammarl…" at bounding box center [730, 397] width 865 height 98
click at [1248, 73] on icon at bounding box center [1250, 79] width 16 height 16
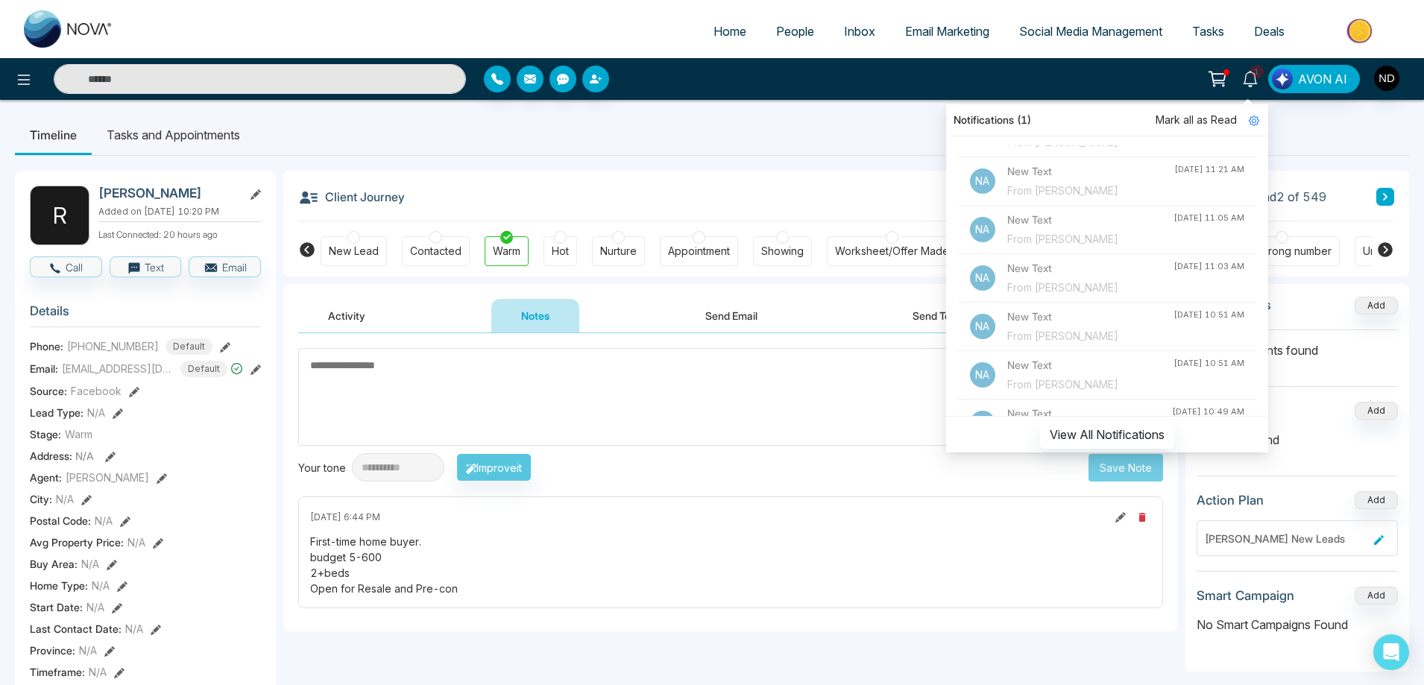
scroll to position [1114, 0]
click at [1211, 114] on span "Mark all as Read" at bounding box center [1196, 120] width 81 height 16
click at [833, 118] on ul "Timeline Tasks and Appointments" at bounding box center [712, 135] width 1394 height 40
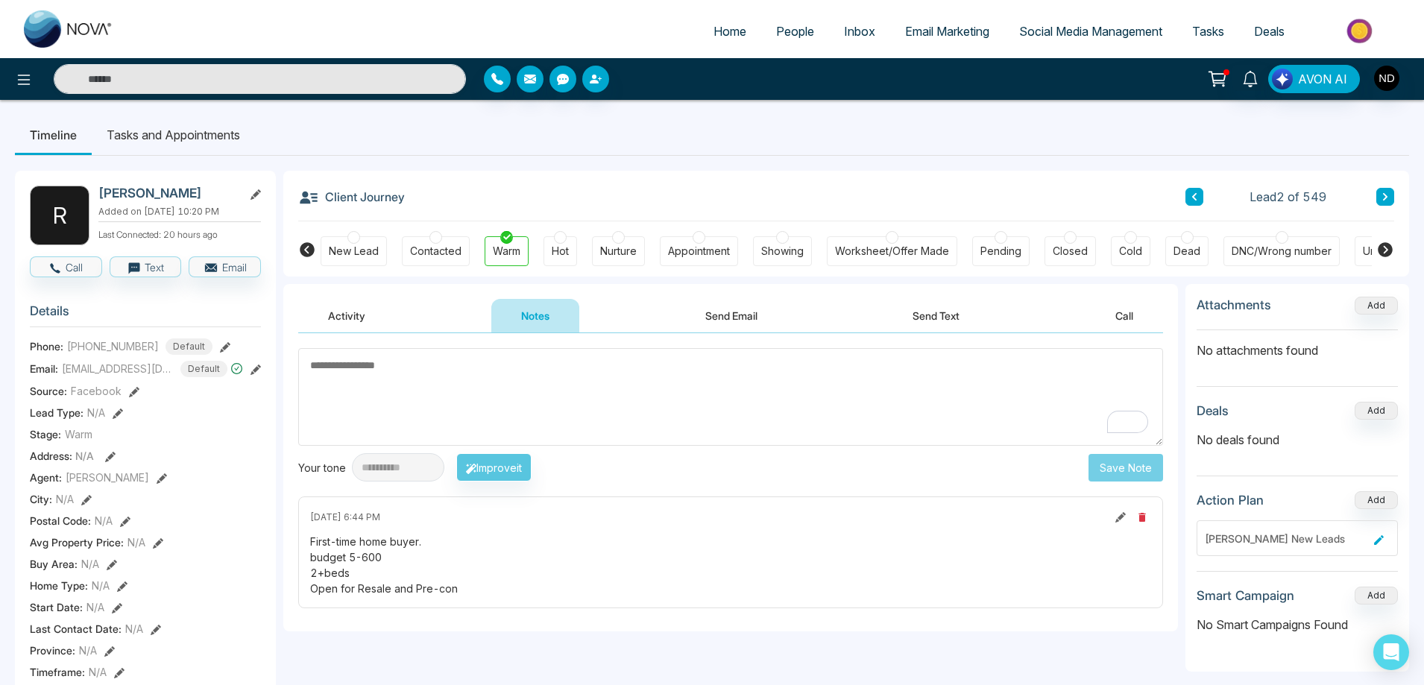
click at [1384, 200] on icon at bounding box center [1385, 196] width 4 height 7
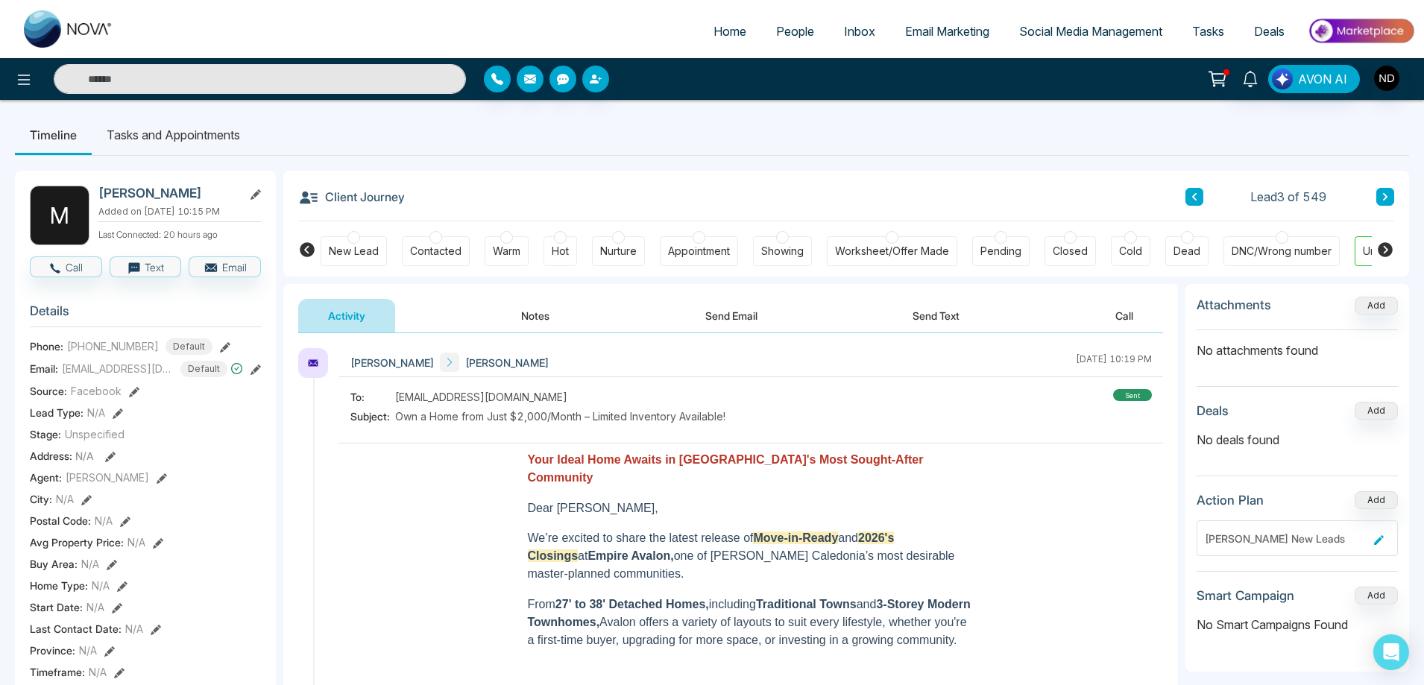
click at [547, 320] on button "Notes" at bounding box center [535, 316] width 88 height 34
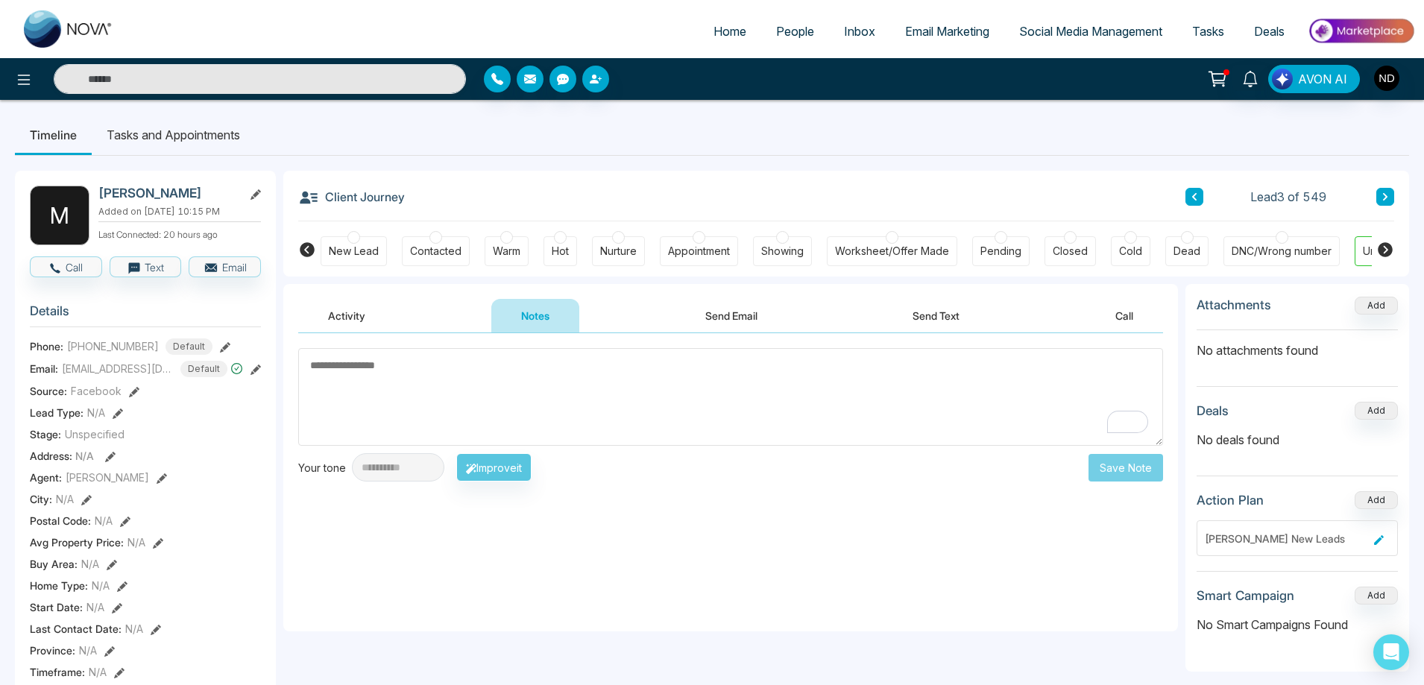
click at [362, 256] on div "New Lead" at bounding box center [354, 251] width 50 height 15
click at [515, 373] on textarea "To enrich screen reader interactions, please activate Accessibility in Grammarl…" at bounding box center [730, 397] width 865 height 98
click at [526, 374] on textarea "To enrich screen reader interactions, please activate Accessibility in Grammarl…" at bounding box center [730, 397] width 865 height 98
type textarea "*********"
click at [1138, 472] on button "Save Note" at bounding box center [1125, 468] width 75 height 28
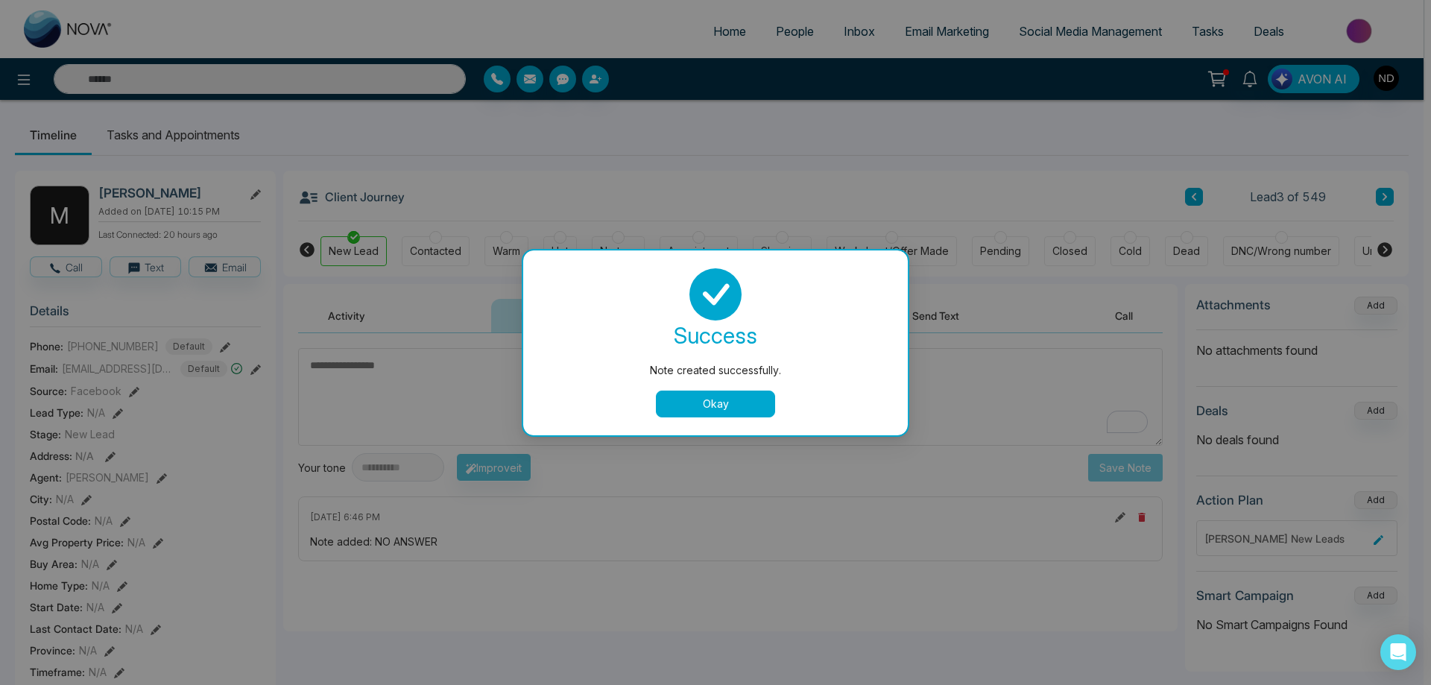
click at [735, 394] on button "Okay" at bounding box center [715, 404] width 119 height 27
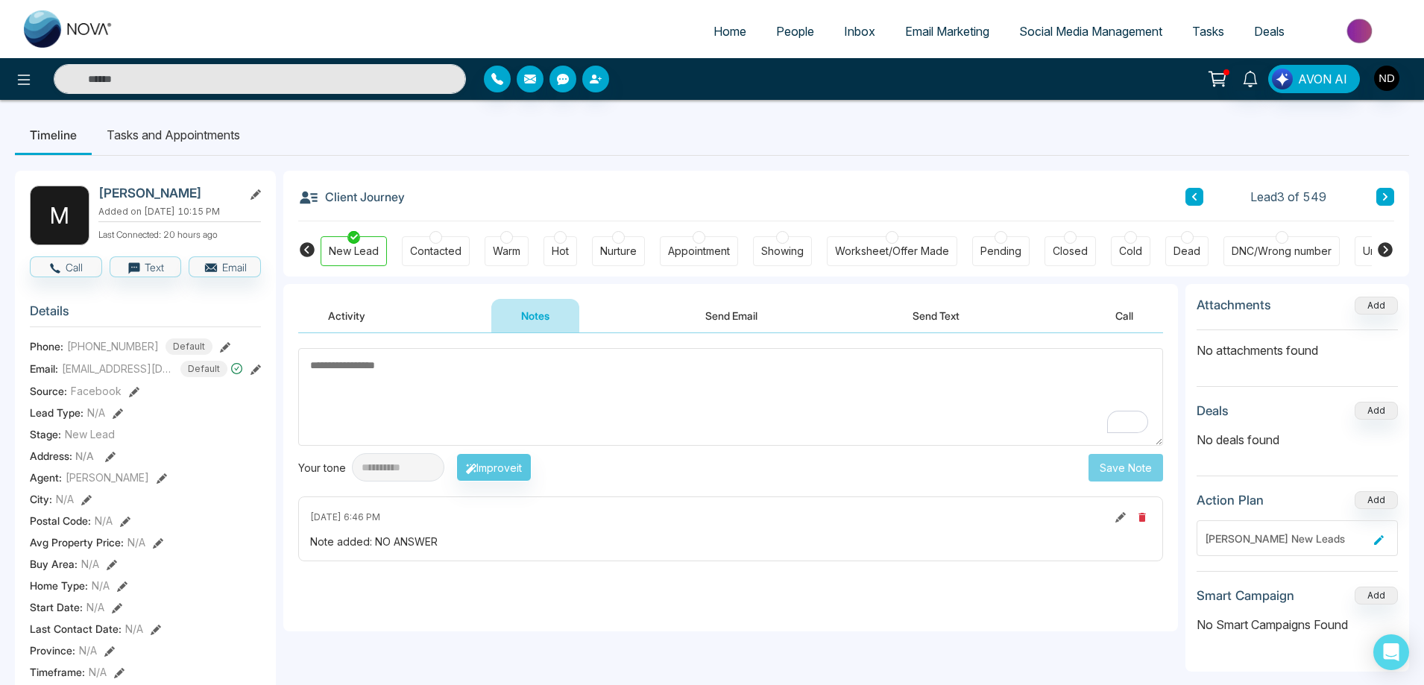
click at [1195, 197] on icon at bounding box center [1194, 196] width 7 height 9
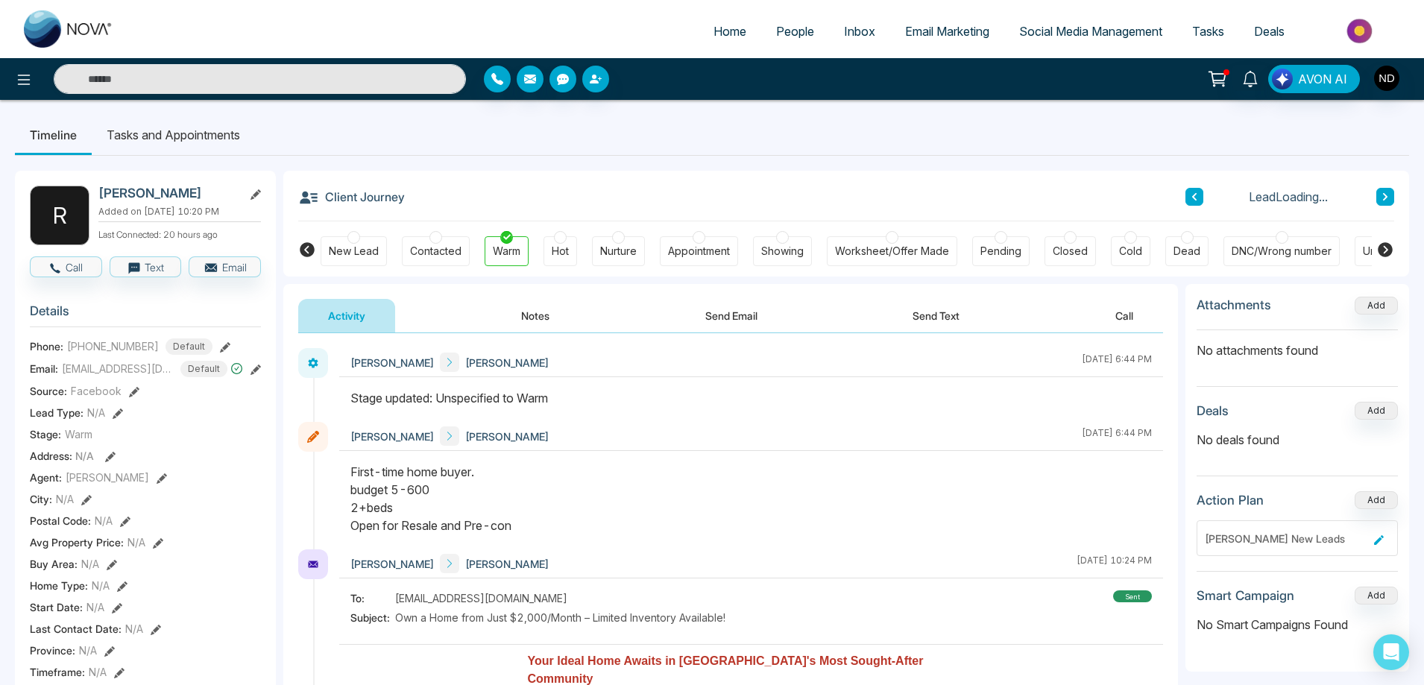
click at [1195, 197] on icon at bounding box center [1194, 196] width 7 height 9
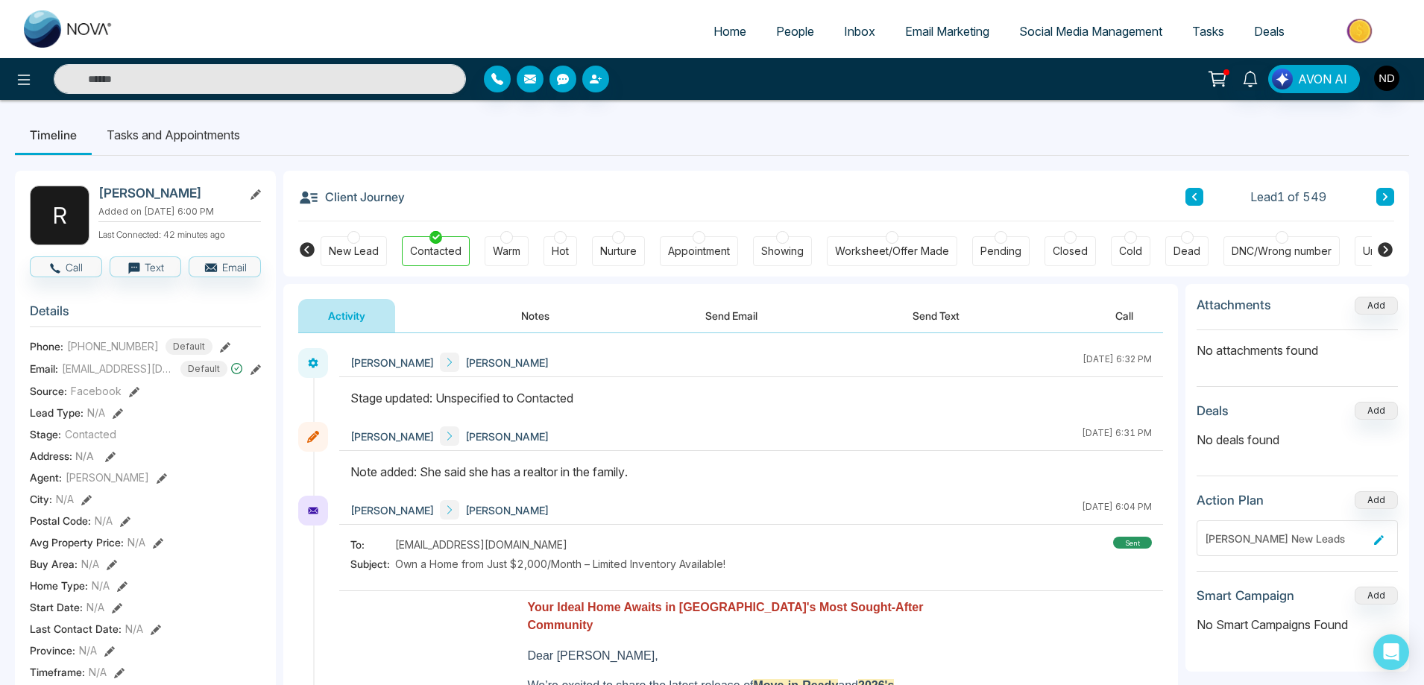
click at [1383, 198] on icon at bounding box center [1384, 196] width 7 height 9
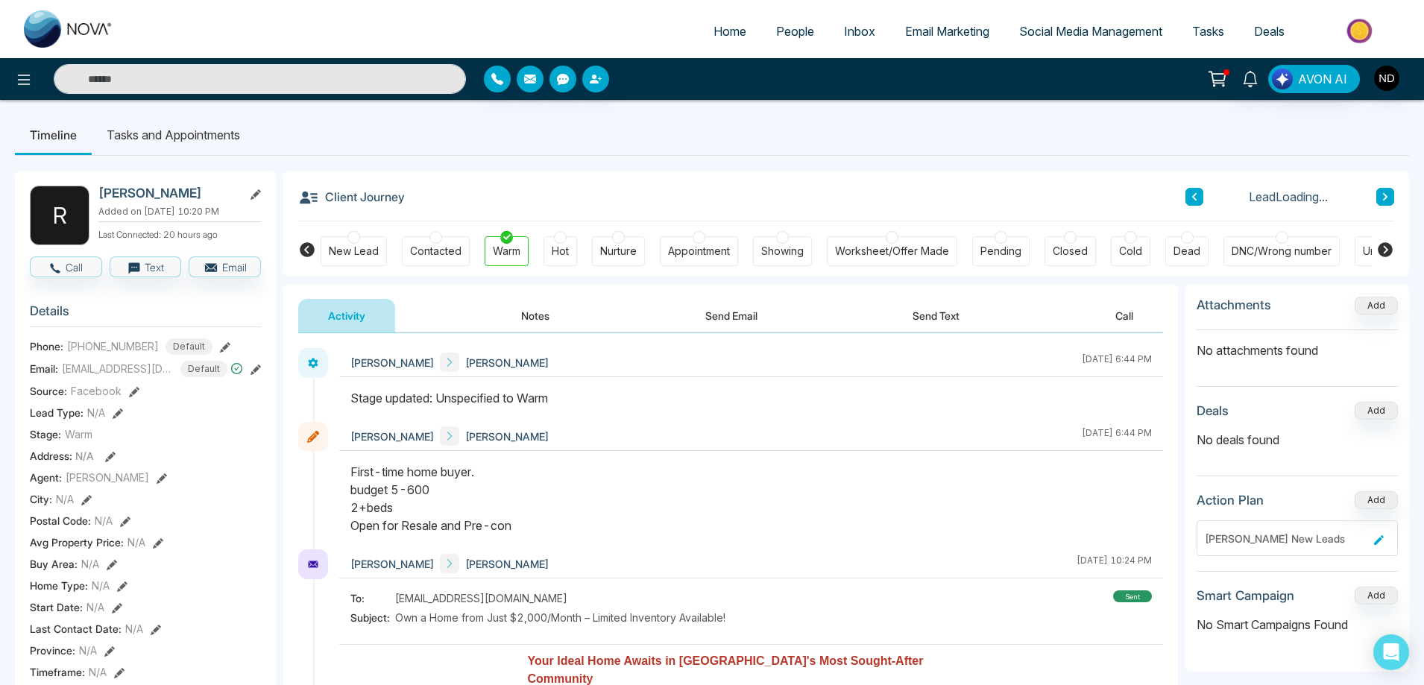
click at [1383, 198] on icon at bounding box center [1384, 196] width 7 height 9
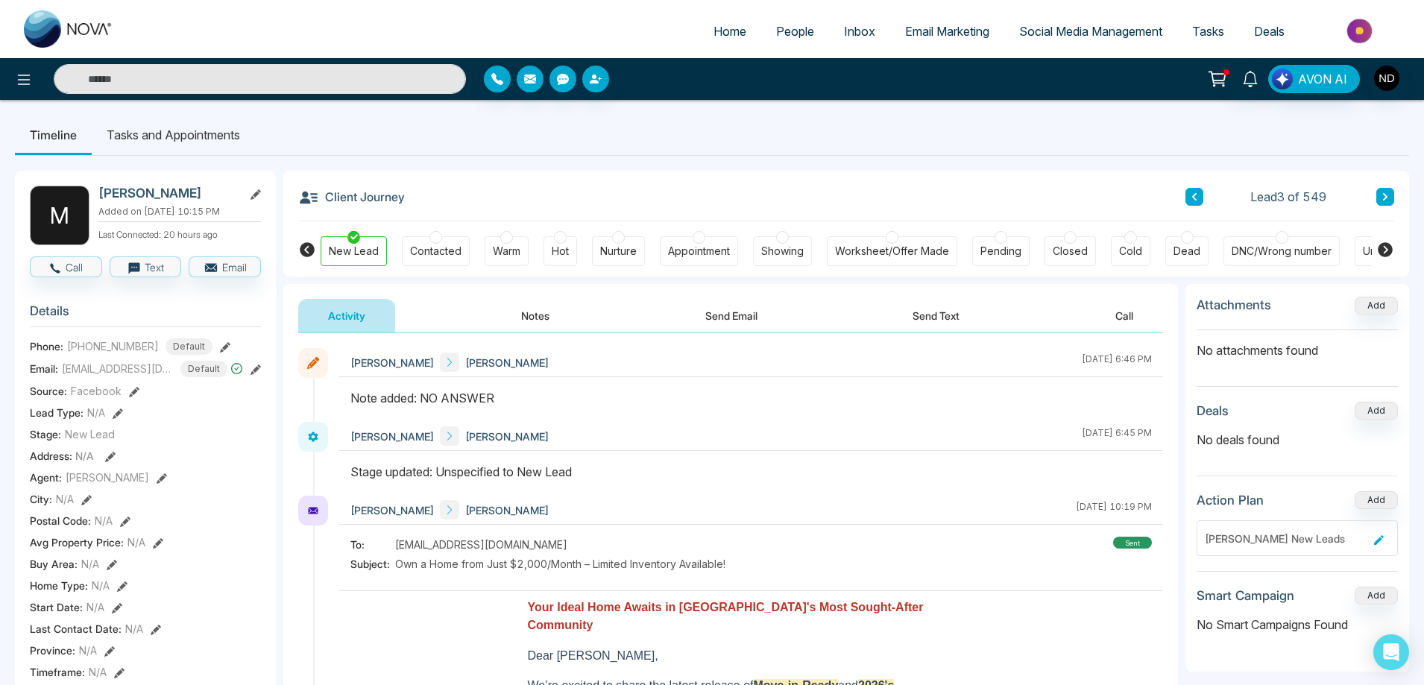
click at [1383, 198] on icon at bounding box center [1384, 196] width 7 height 9
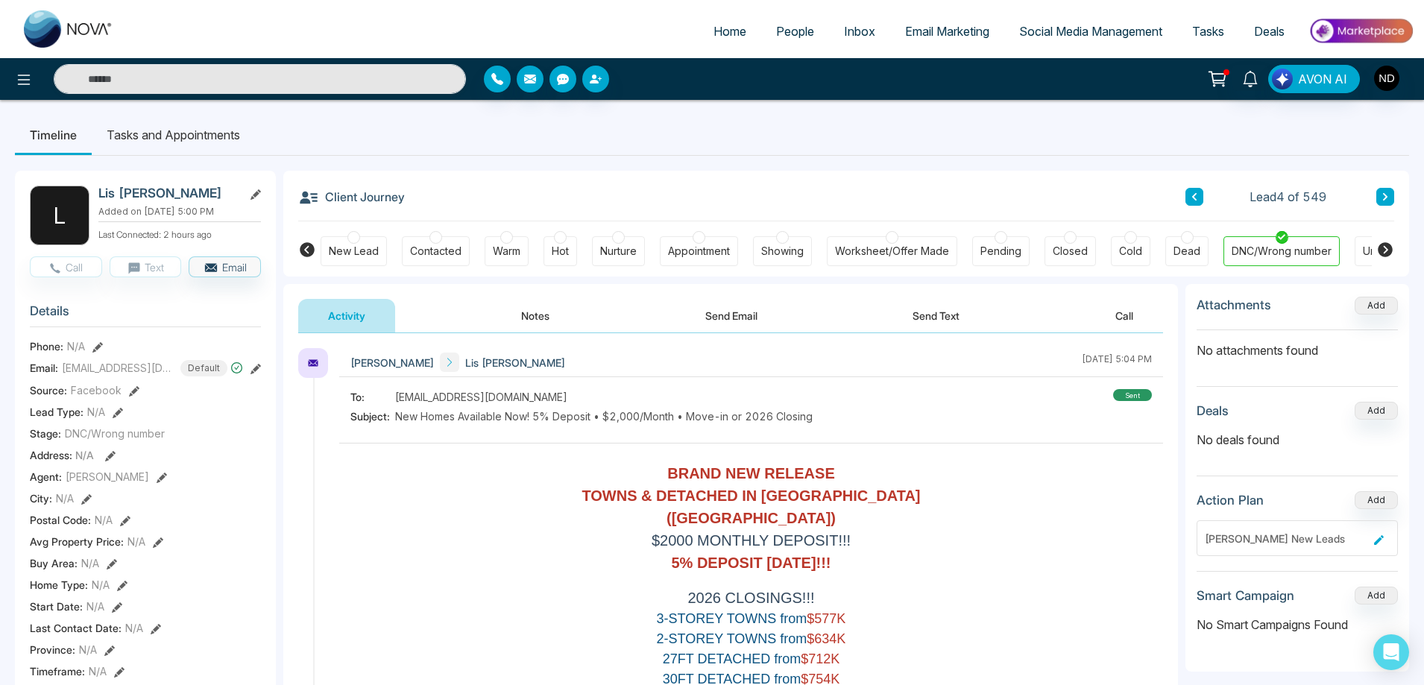
click at [1388, 196] on icon at bounding box center [1384, 196] width 7 height 9
click at [1389, 201] on button at bounding box center [1385, 197] width 18 height 18
click at [763, 359] on div "Navdeep Dhillon Brandon Lakraj September 17 2025 | 6:44 PM" at bounding box center [751, 362] width 824 height 29
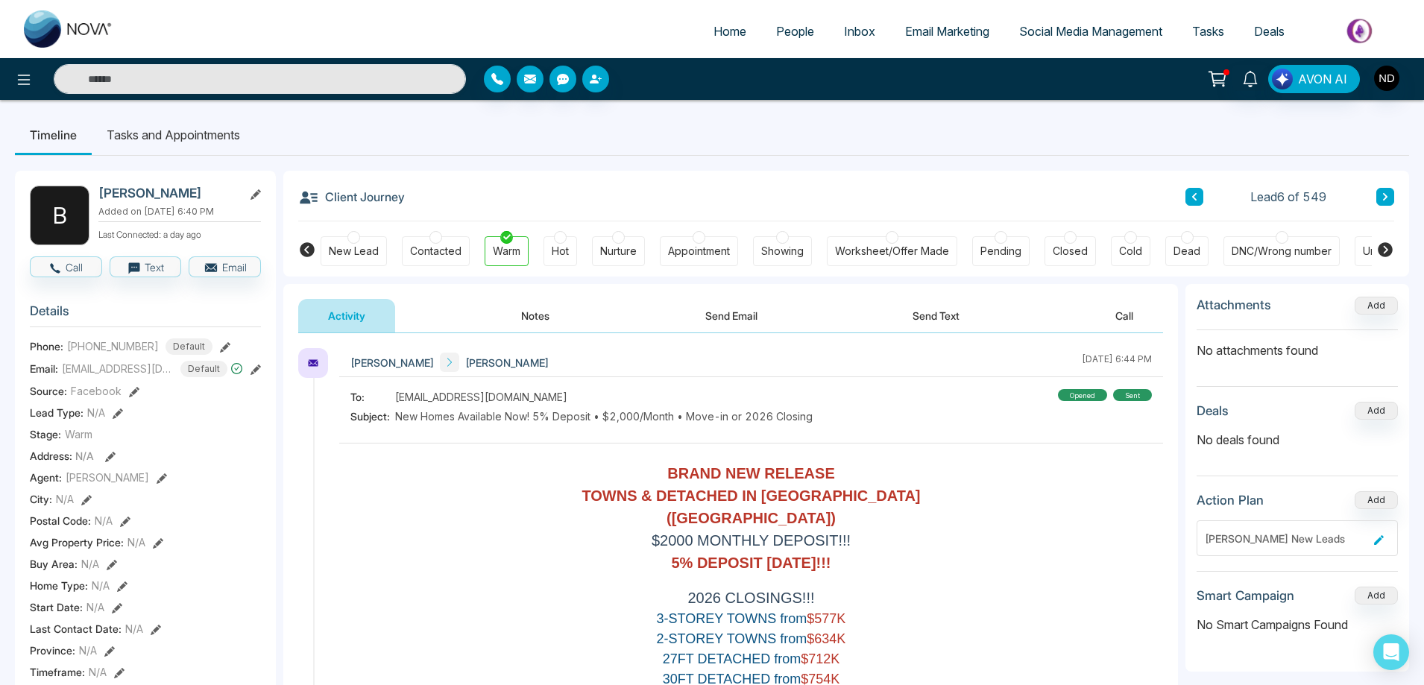
click at [546, 315] on button "Notes" at bounding box center [535, 316] width 88 height 34
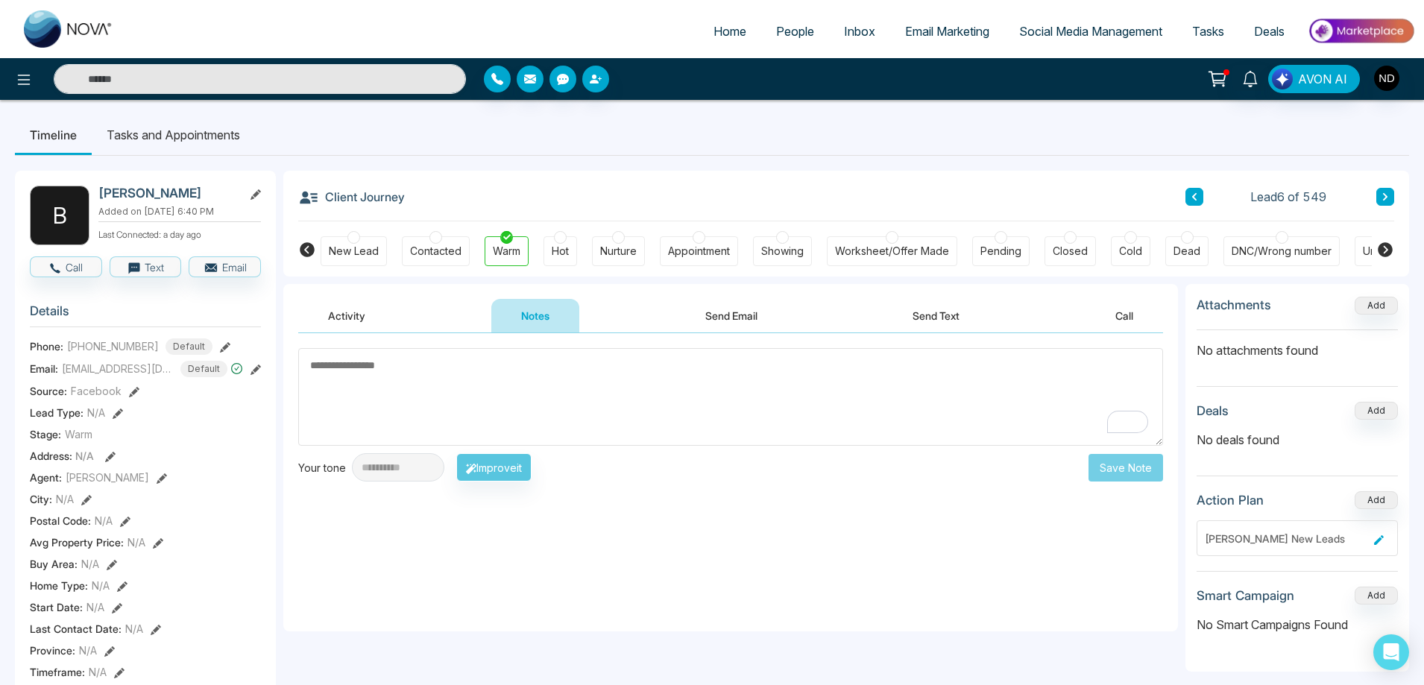
click at [599, 399] on textarea "To enrich screen reader interactions, please activate Accessibility in Grammarl…" at bounding box center [730, 397] width 865 height 98
type textarea "*********"
click at [1123, 471] on button "Save Note" at bounding box center [1125, 468] width 75 height 28
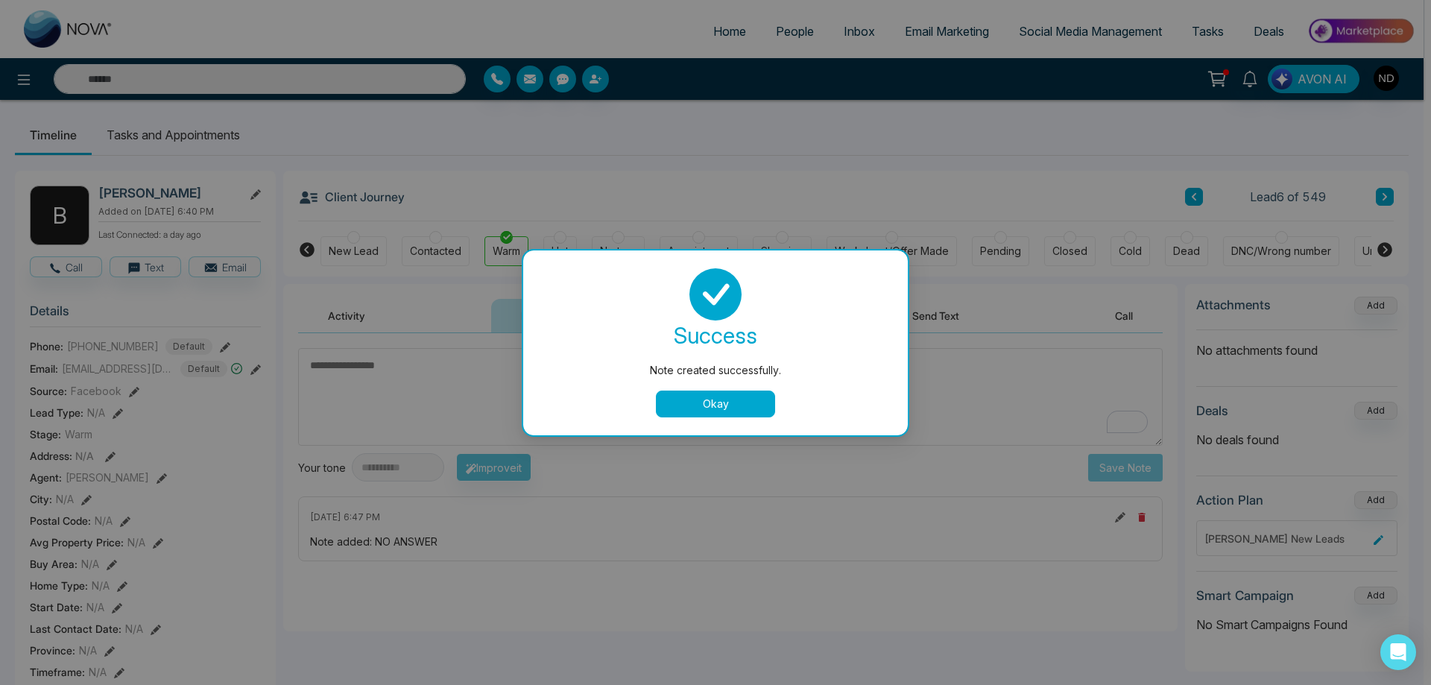
click at [727, 415] on button "Okay" at bounding box center [715, 404] width 119 height 27
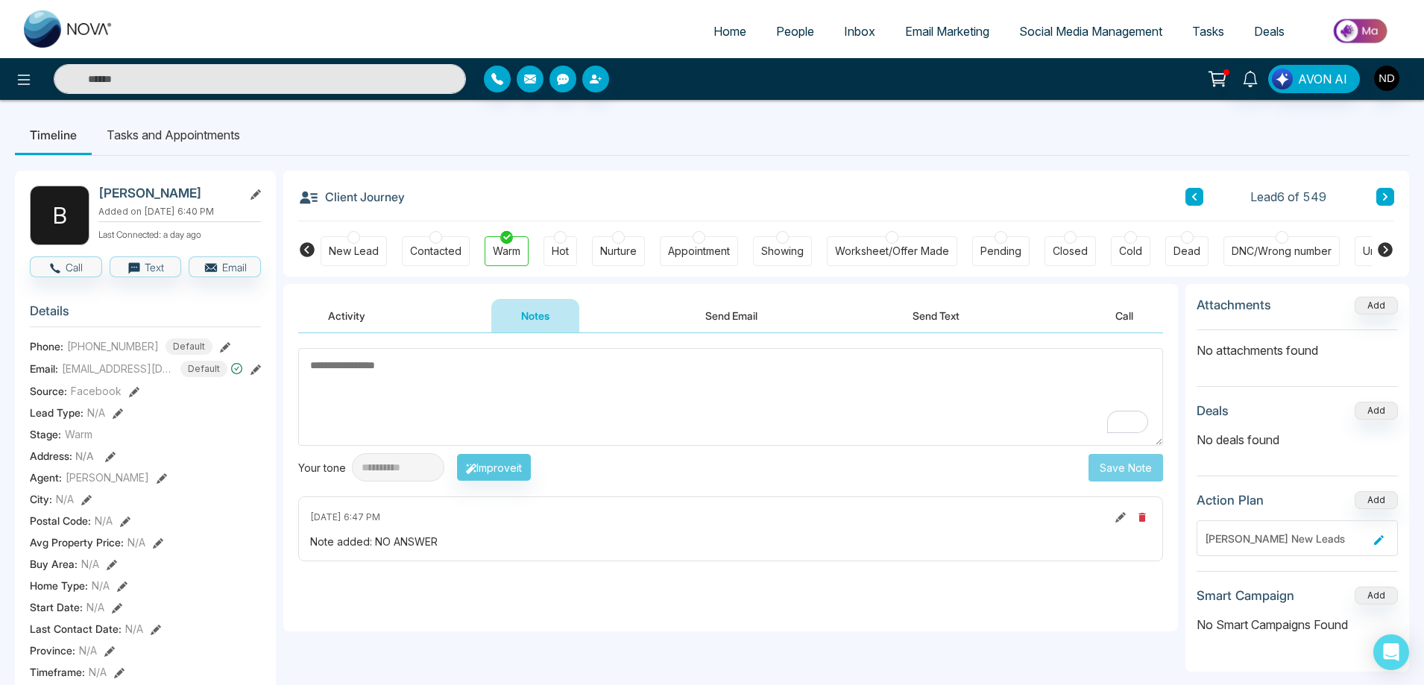
click at [1387, 195] on icon at bounding box center [1384, 196] width 7 height 9
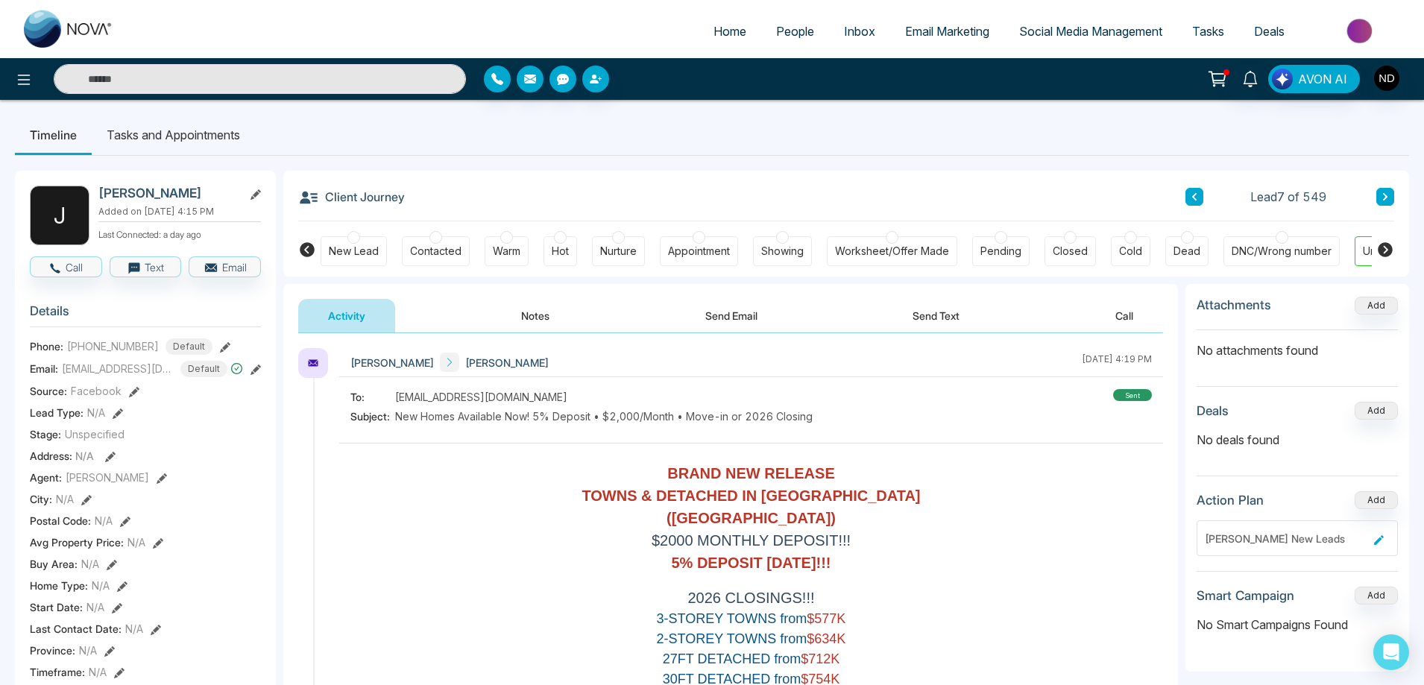
click at [527, 316] on button "Notes" at bounding box center [535, 316] width 88 height 34
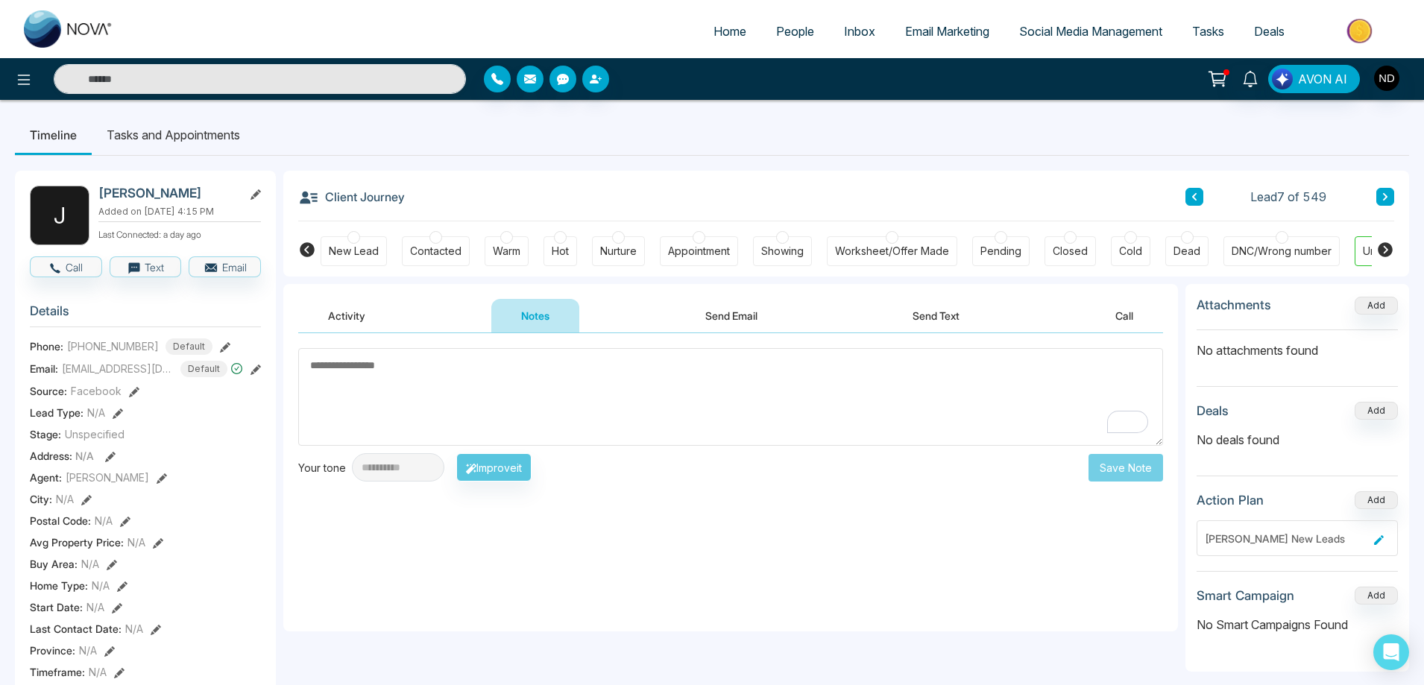
click at [926, 318] on button "Send Text" at bounding box center [936, 316] width 107 height 34
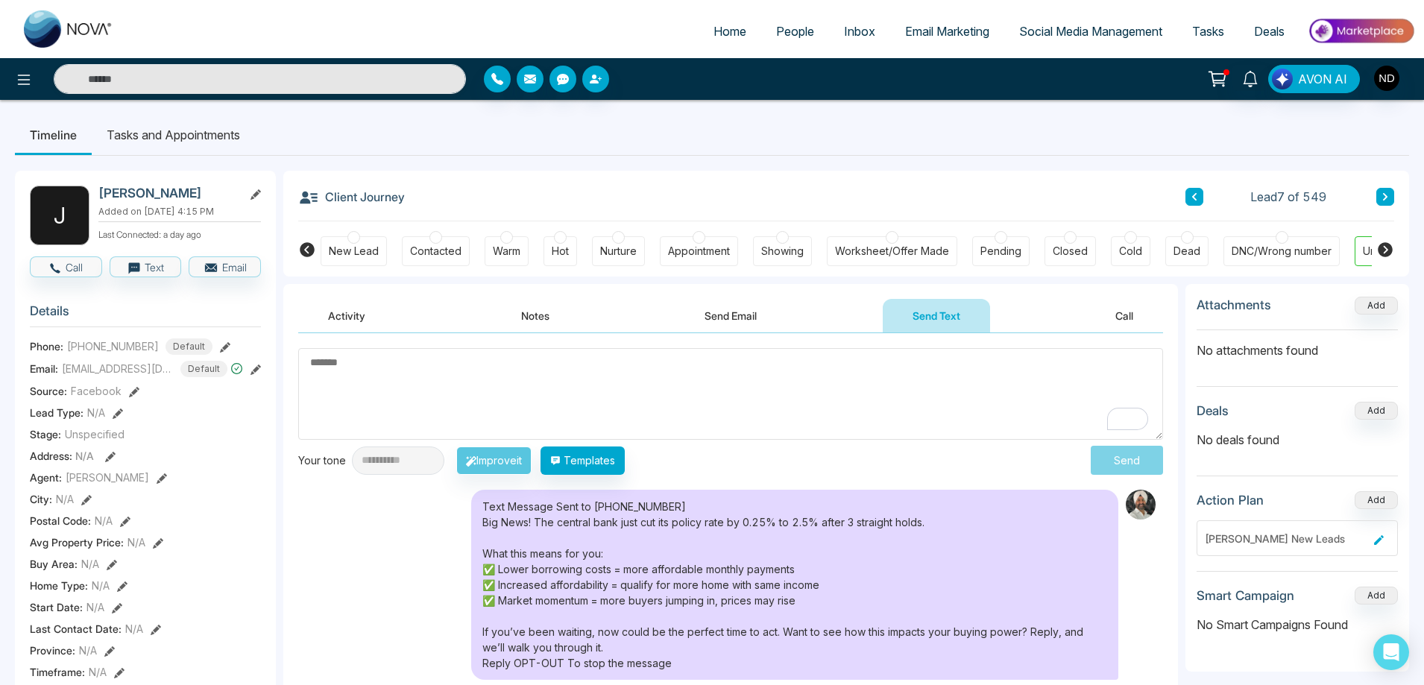
click at [522, 315] on button "Notes" at bounding box center [535, 316] width 88 height 34
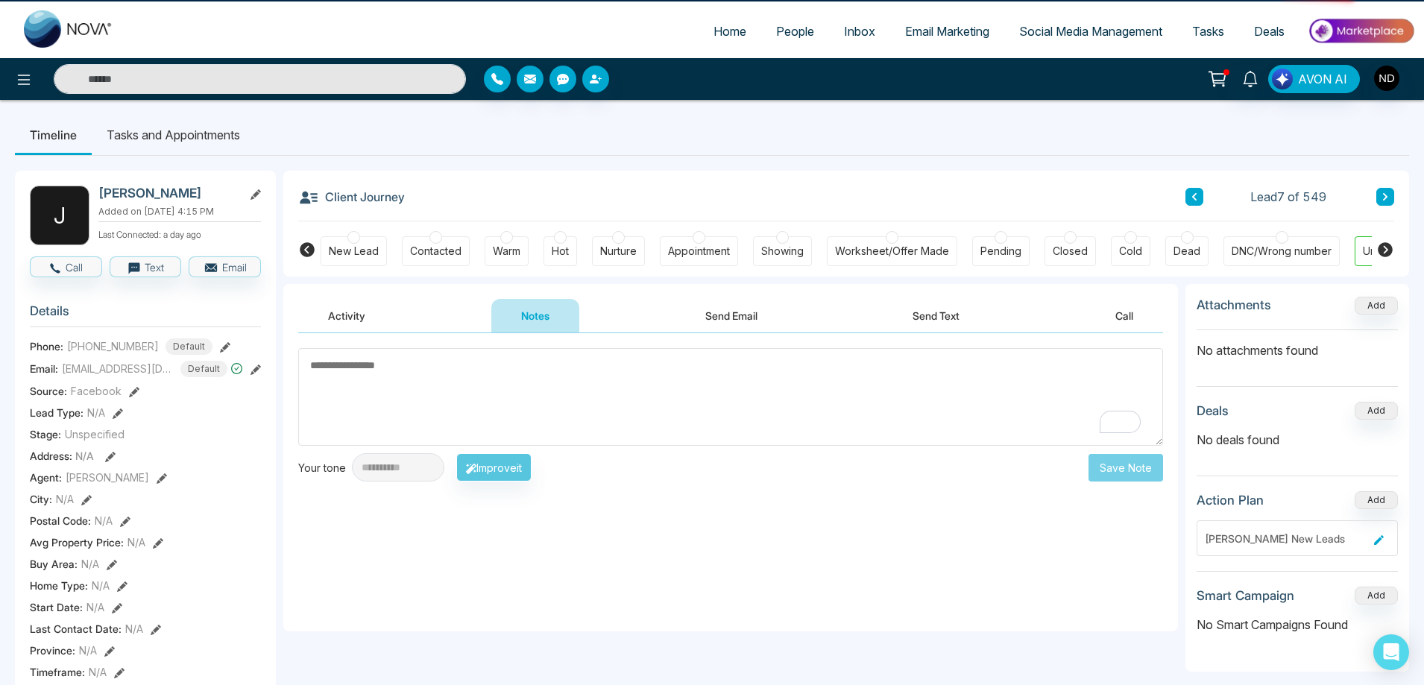
click at [571, 398] on textarea "To enrich screen reader interactions, please activate Accessibility in Grammarl…" at bounding box center [730, 397] width 865 height 98
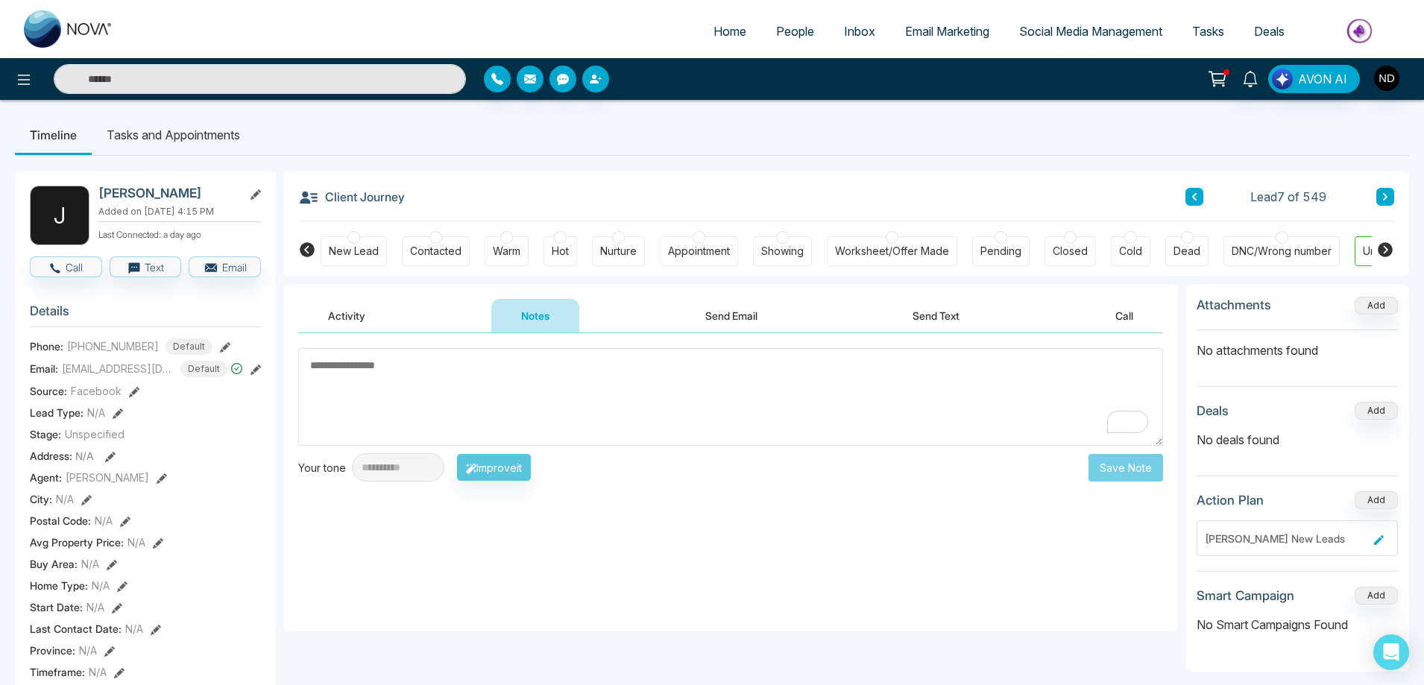
click at [743, 314] on button "Send Email" at bounding box center [731, 316] width 112 height 34
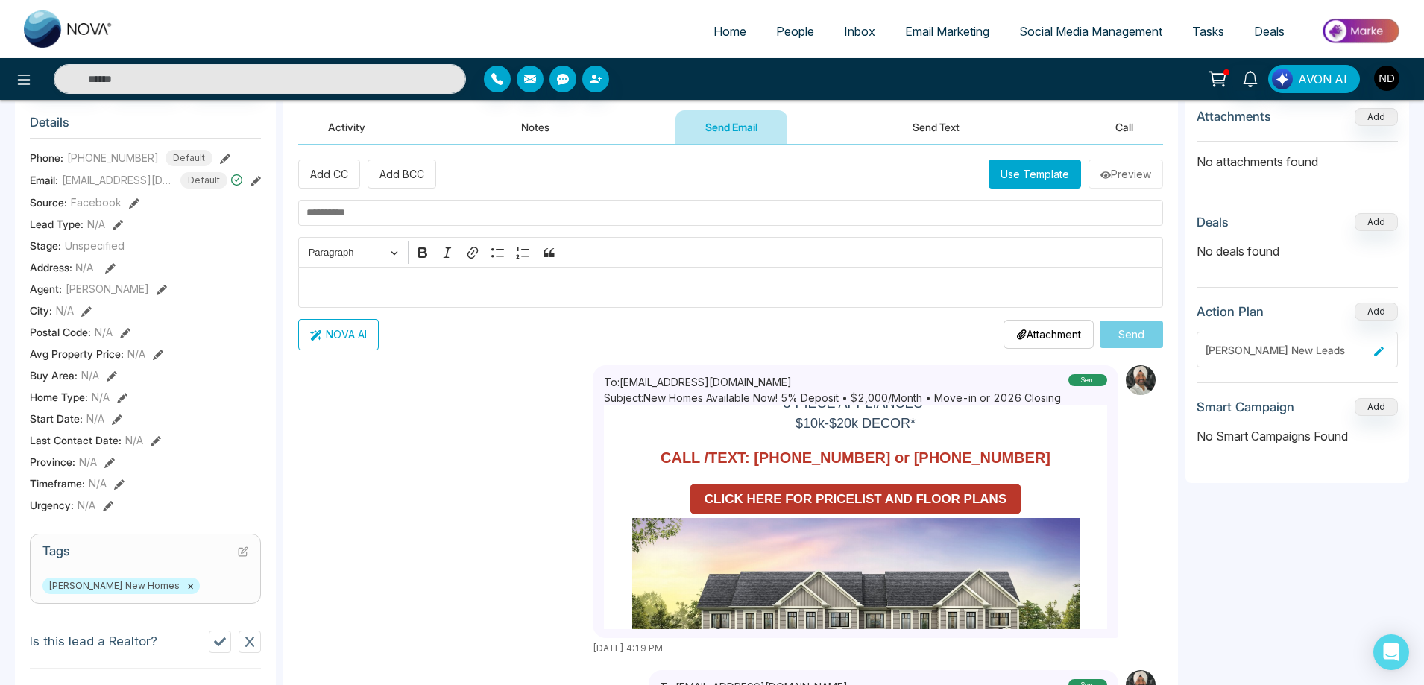
scroll to position [75, 0]
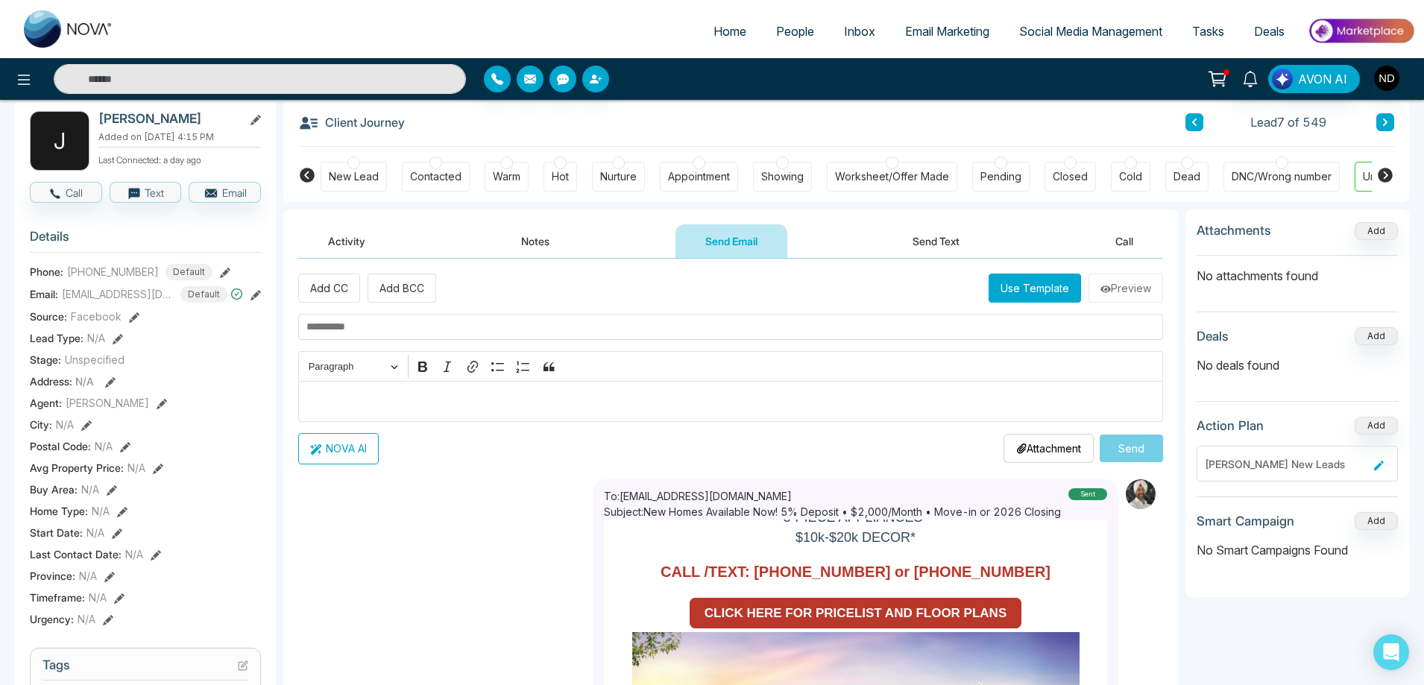
click at [543, 236] on button "Notes" at bounding box center [535, 241] width 88 height 34
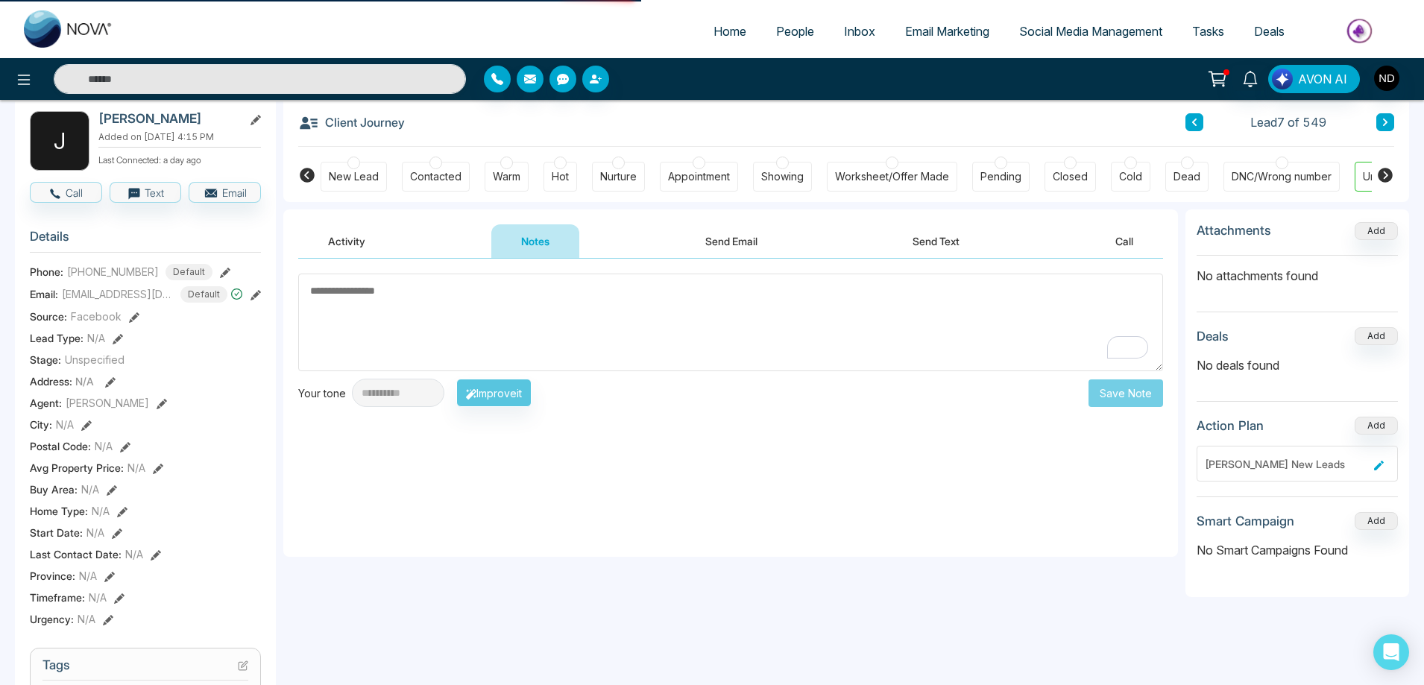
click at [489, 322] on textarea "To enrich screen reader interactions, please activate Accessibility in Grammarl…" at bounding box center [730, 323] width 865 height 98
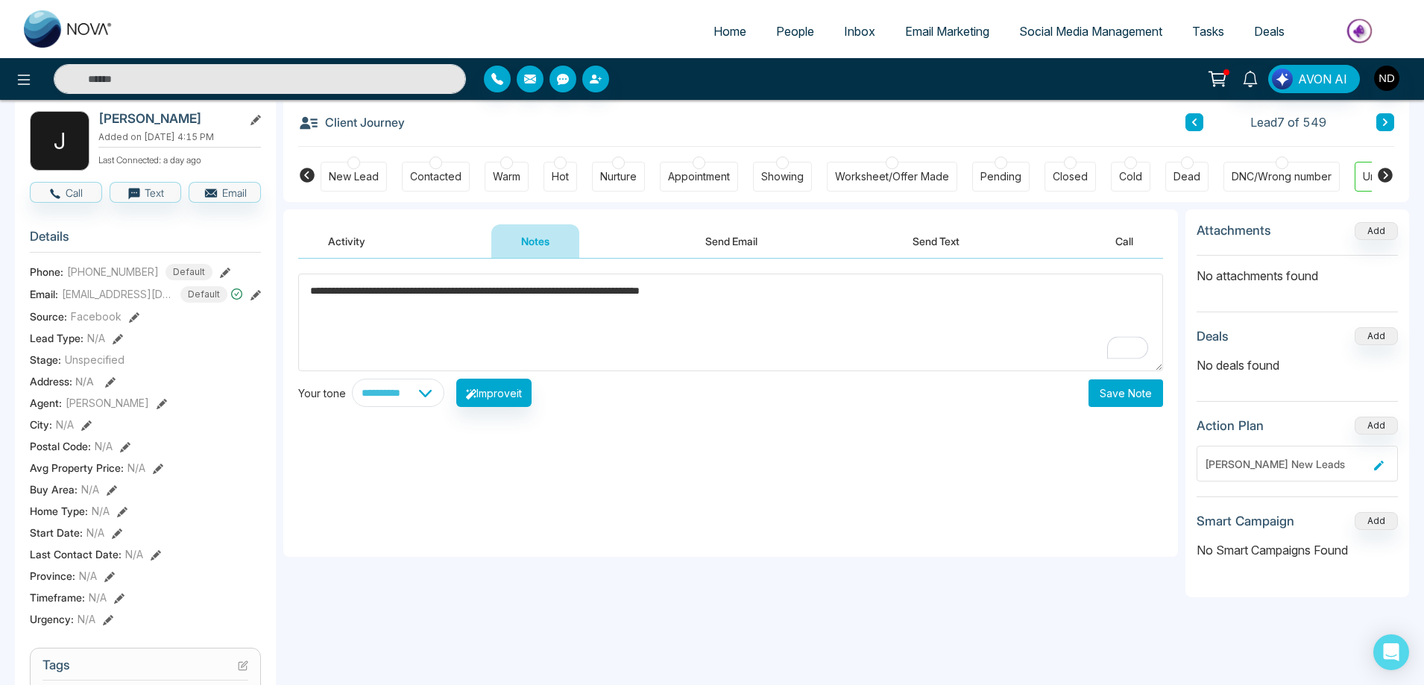
click at [781, 297] on textarea "**********" at bounding box center [730, 323] width 865 height 98
drag, startPoint x: 1047, startPoint y: 301, endPoint x: 138, endPoint y: 352, distance: 910.9
click at [138, 352] on div "**********" at bounding box center [712, 632] width 1394 height 1103
type textarea "**********"
click at [438, 401] on select "**********" at bounding box center [398, 393] width 92 height 28
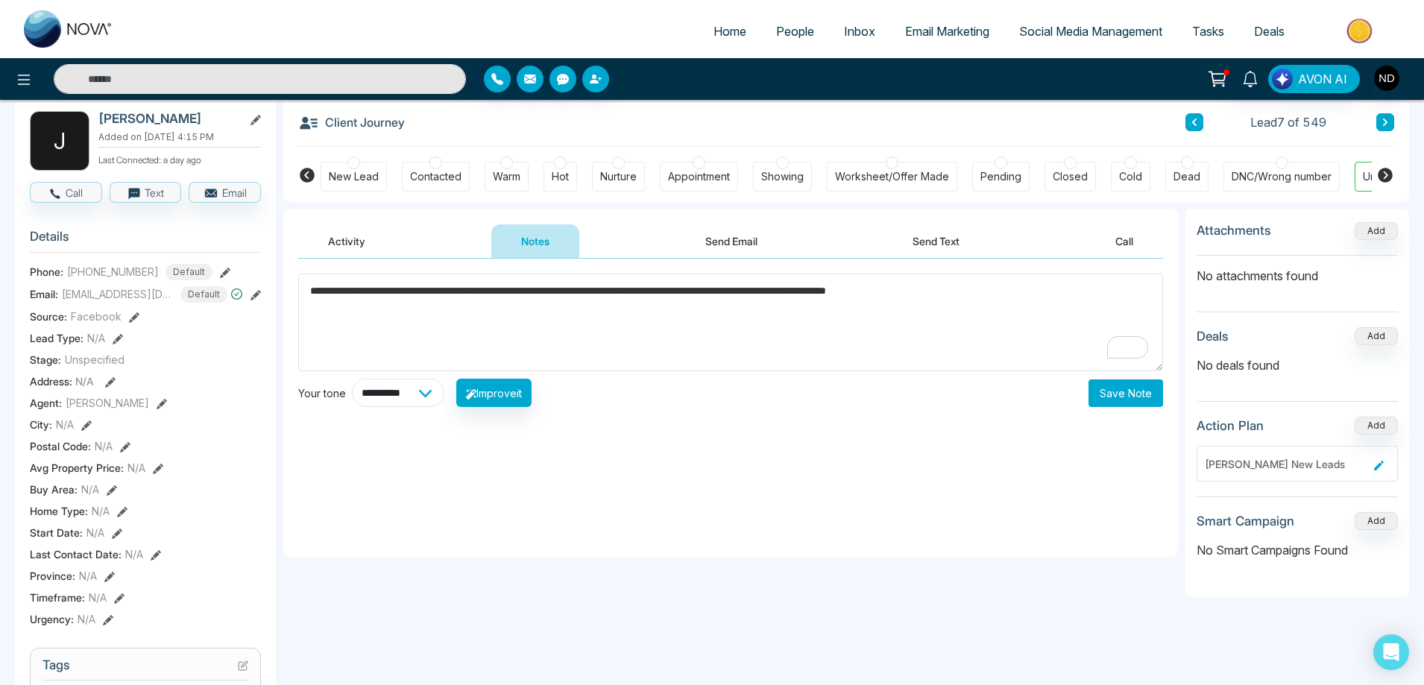
select select "**********"
click at [352, 379] on select "**********" at bounding box center [398, 393] width 92 height 28
click at [532, 392] on button "Improve it" at bounding box center [493, 393] width 75 height 28
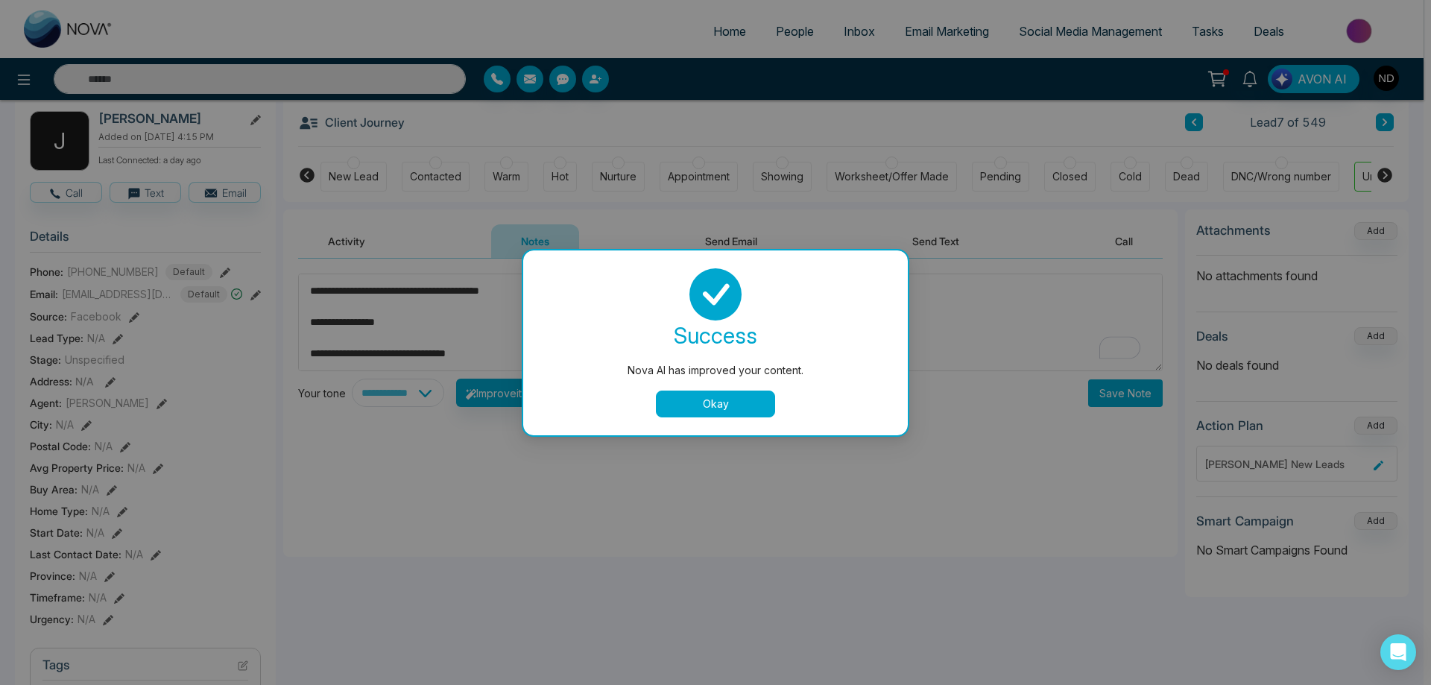
click at [721, 401] on button "Okay" at bounding box center [715, 404] width 119 height 27
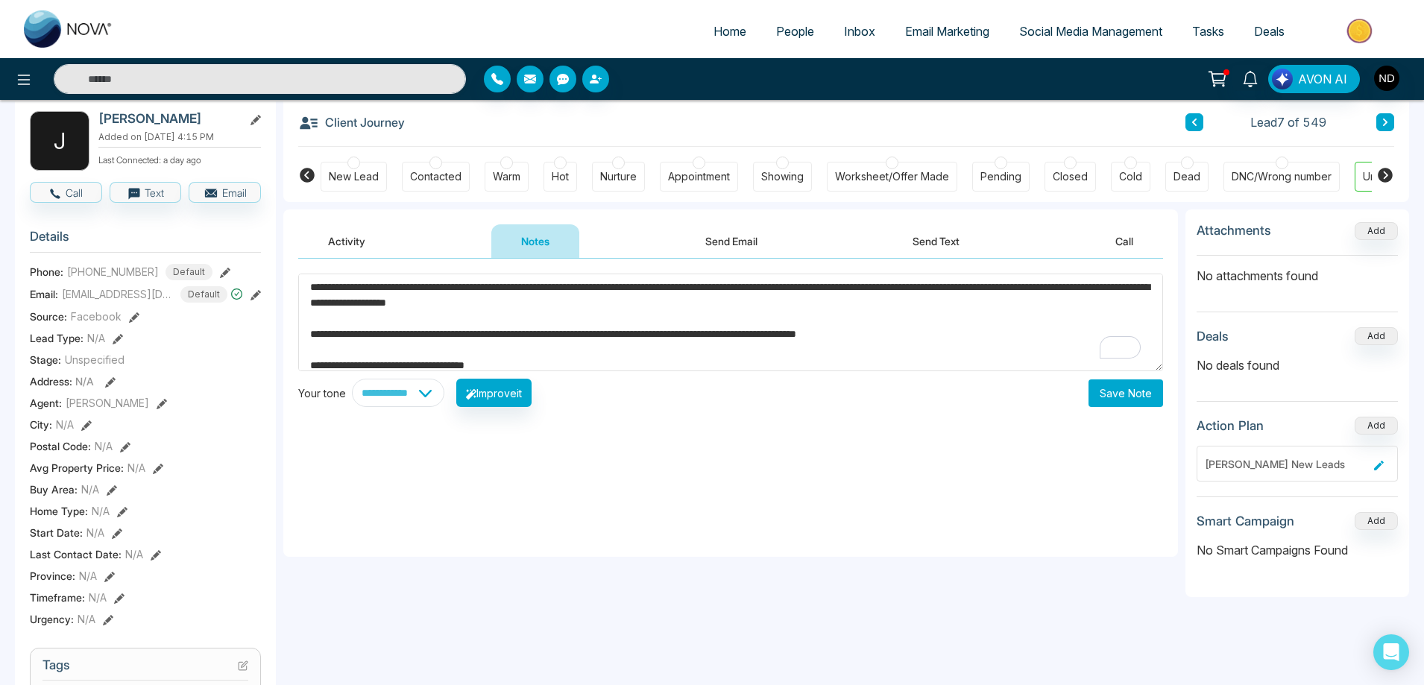
scroll to position [98, 0]
click at [764, 338] on textarea "**********" at bounding box center [730, 323] width 865 height 98
paste textarea "**********"
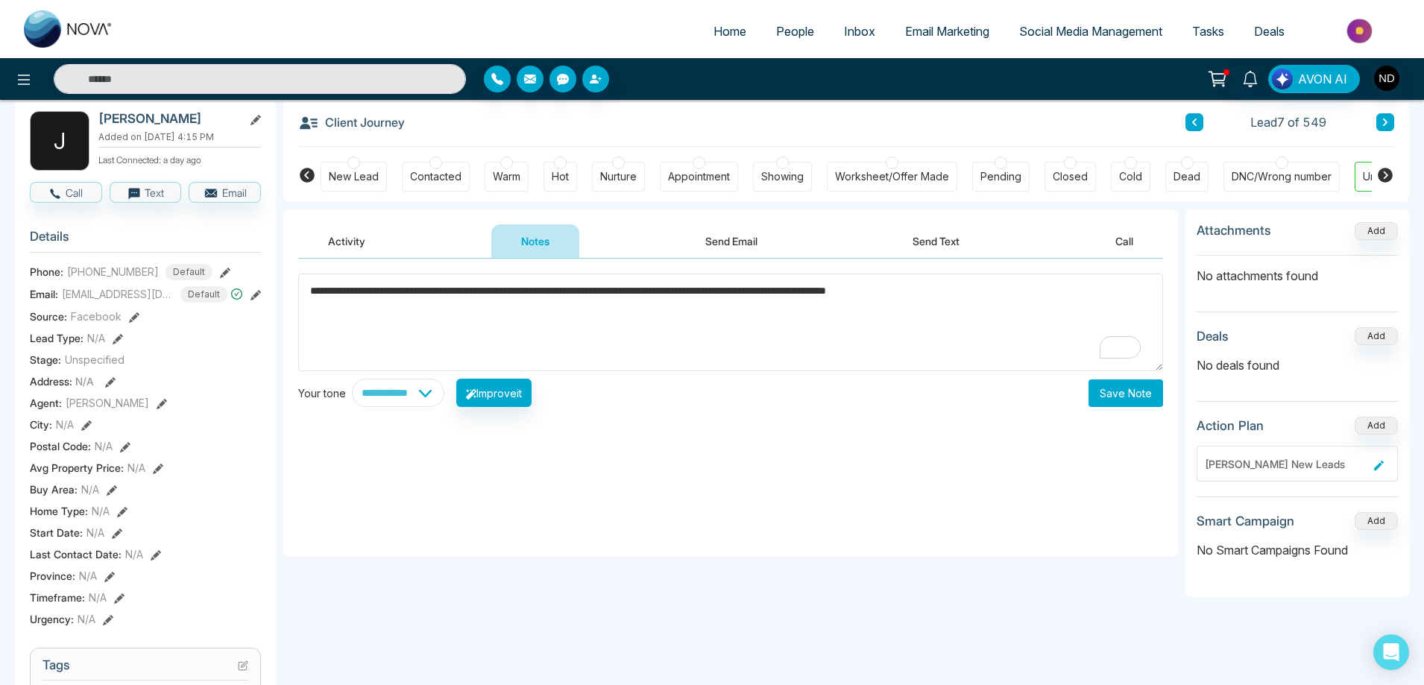
scroll to position [0, 0]
click at [954, 295] on textarea "**********" at bounding box center [730, 323] width 865 height 98
type textarea "**********"
click at [1146, 391] on button "Save Note" at bounding box center [1125, 393] width 75 height 28
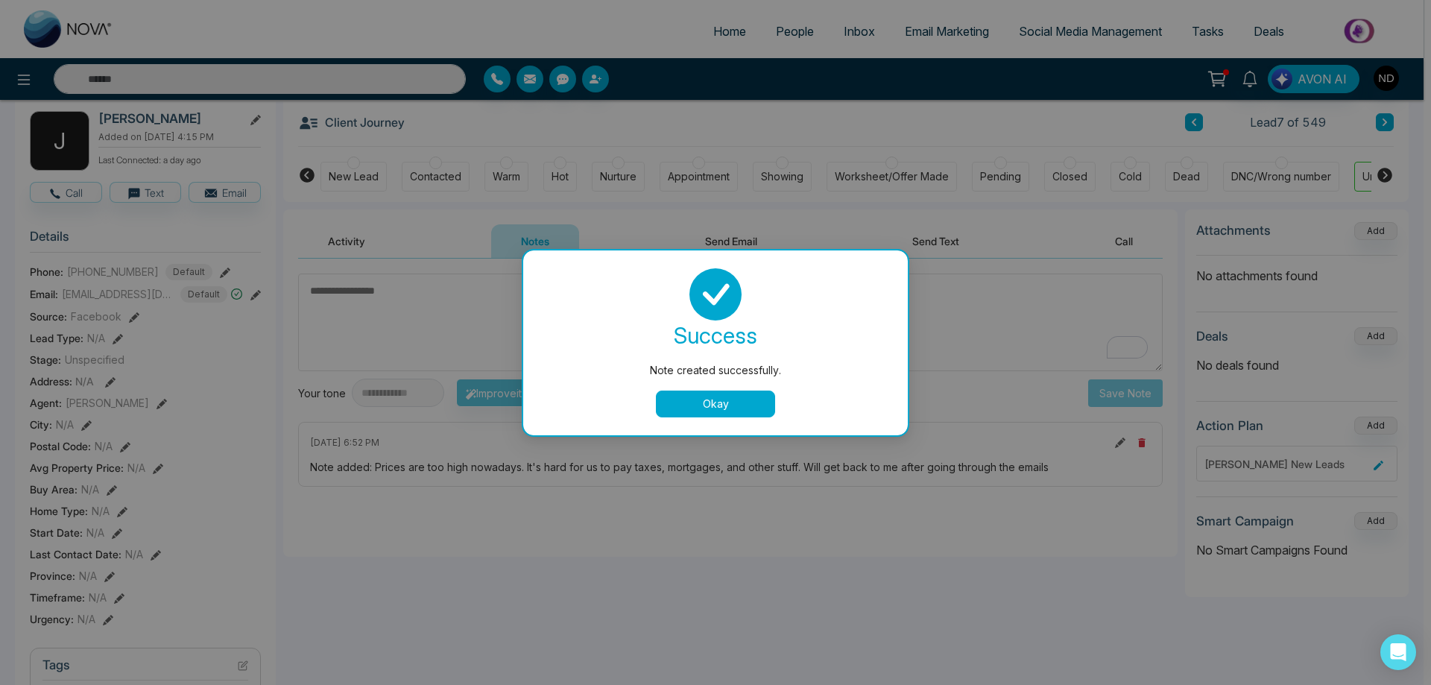
click at [731, 403] on button "Okay" at bounding box center [715, 404] width 119 height 27
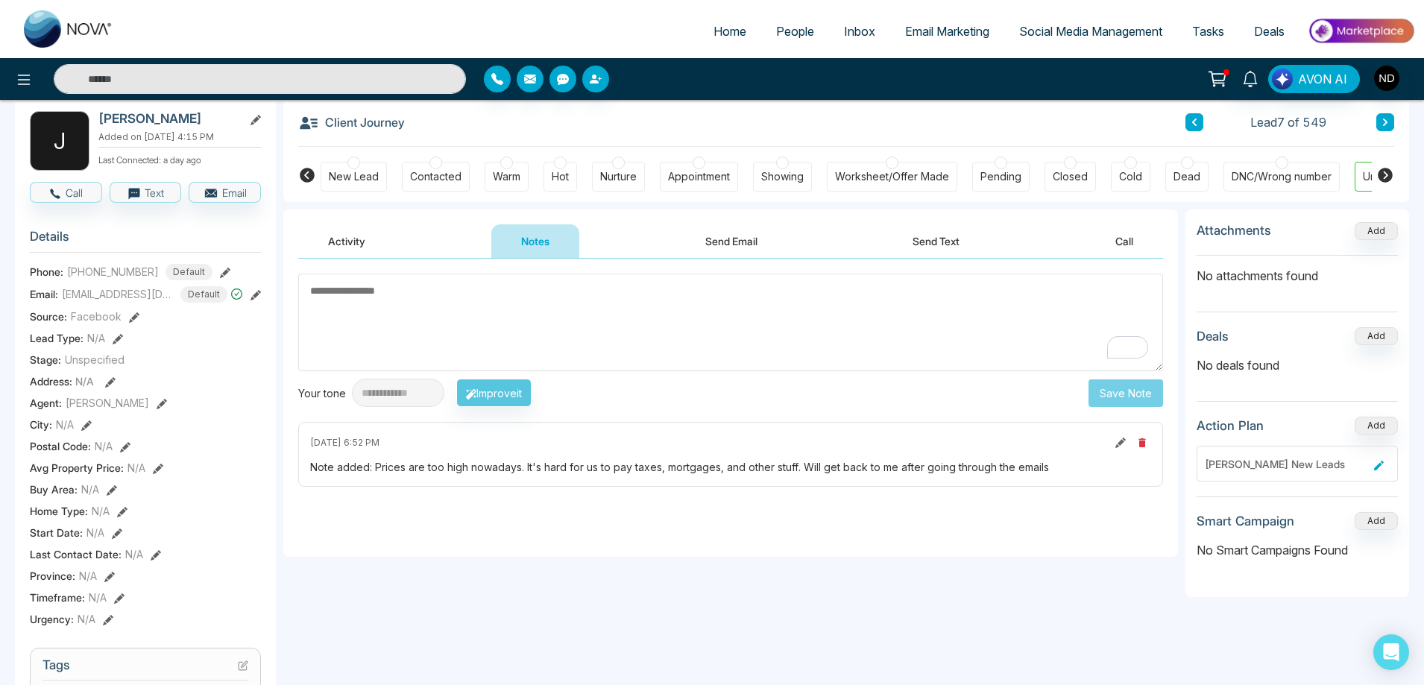
click at [788, 326] on textarea "To enrich screen reader interactions, please activate Accessibility in Grammarl…" at bounding box center [730, 323] width 865 height 98
click at [434, 181] on div "Contacted" at bounding box center [435, 176] width 51 height 15
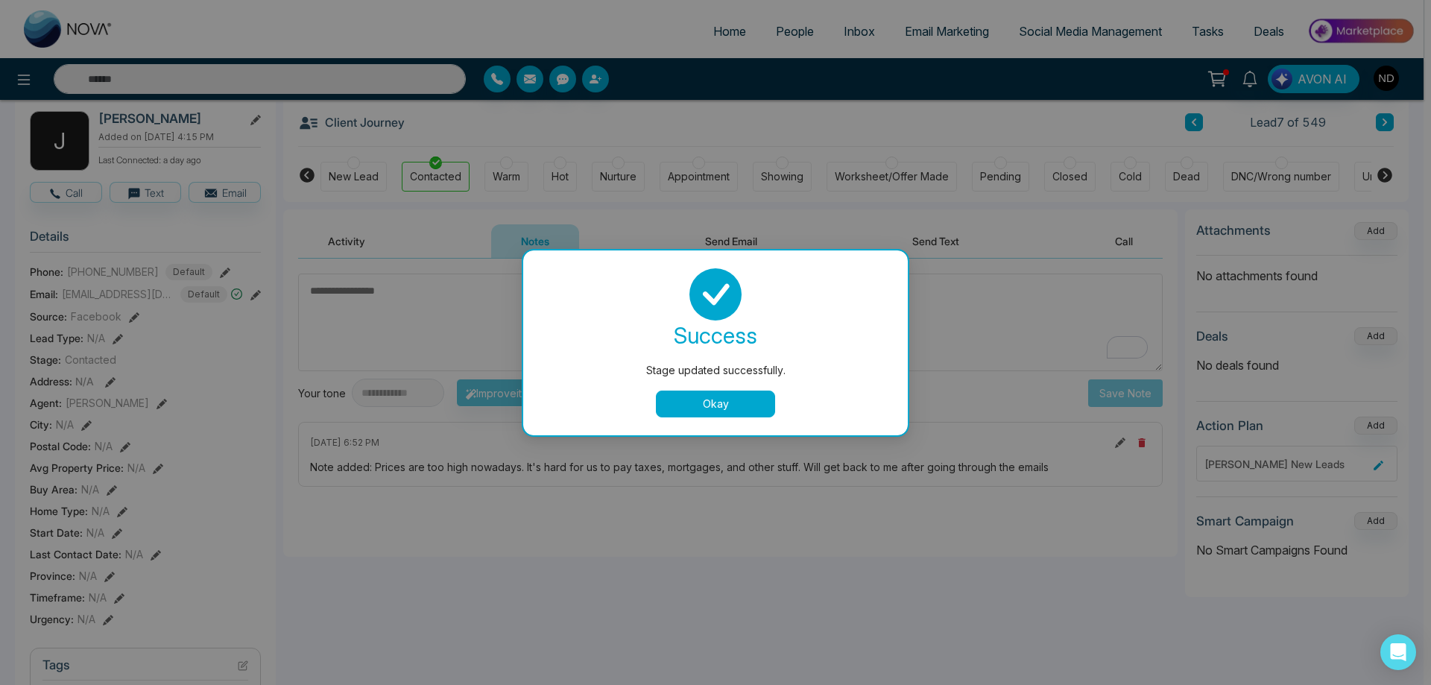
click at [718, 405] on button "Okay" at bounding box center [715, 404] width 119 height 27
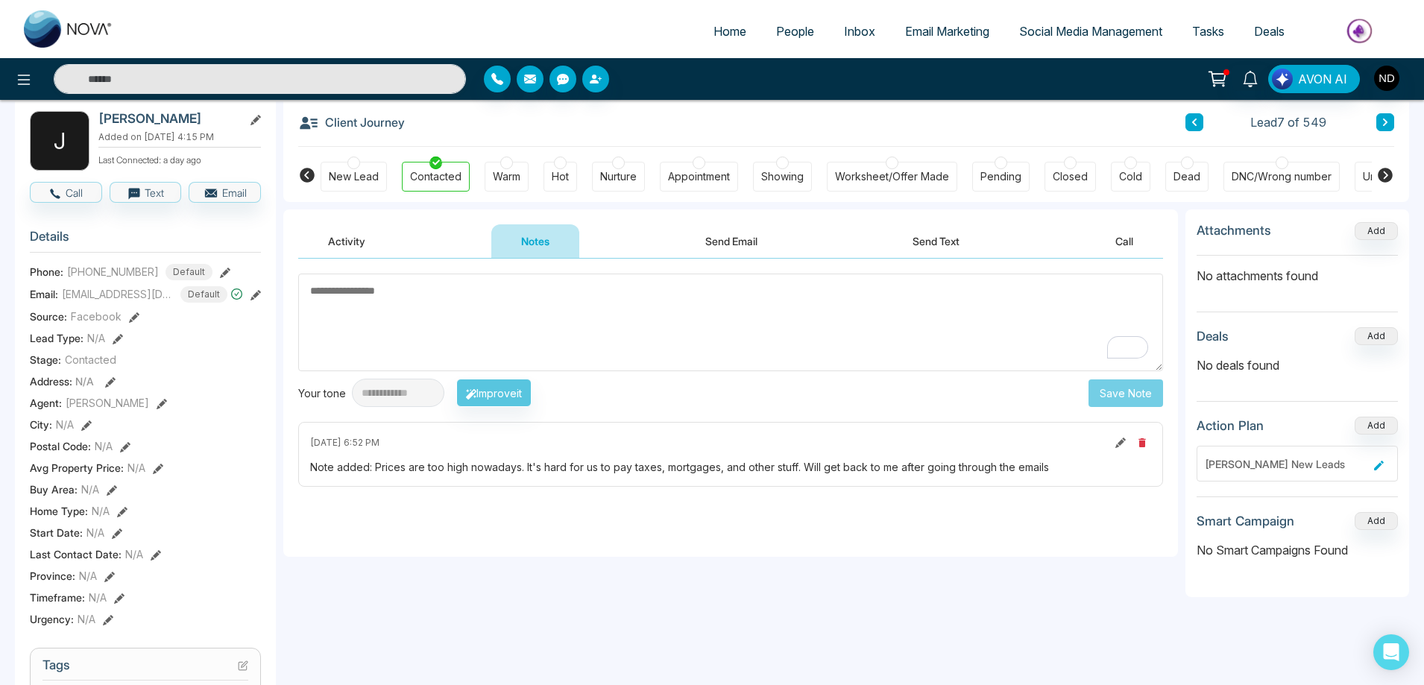
click at [1387, 120] on icon at bounding box center [1384, 122] width 7 height 9
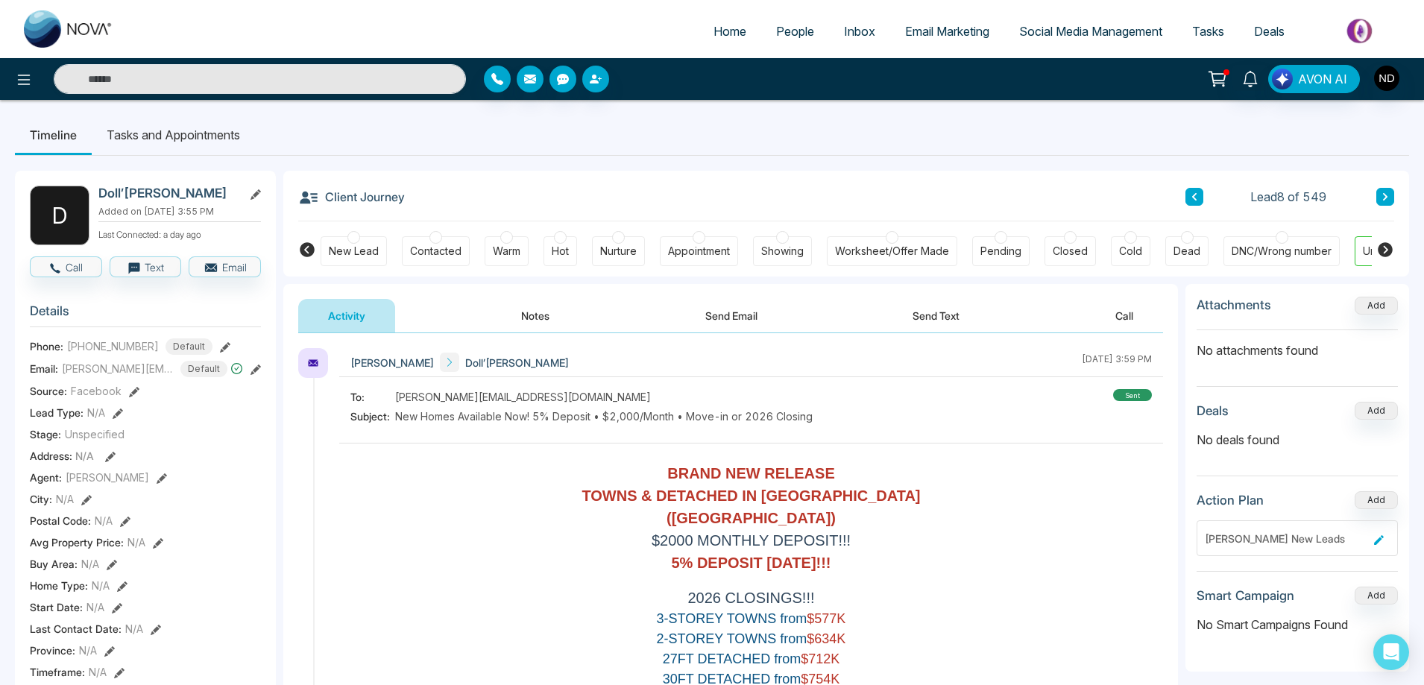
click at [537, 313] on button "Notes" at bounding box center [535, 316] width 88 height 34
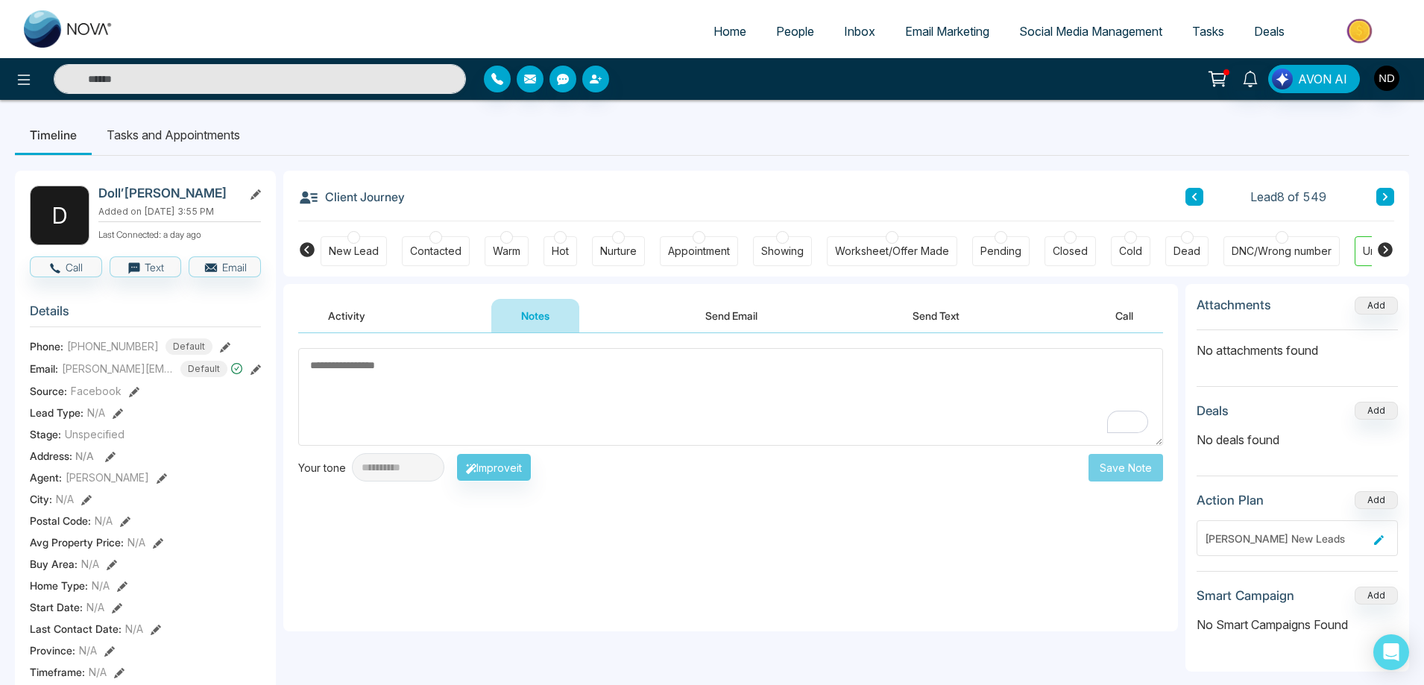
click at [576, 390] on textarea "To enrich screen reader interactions, please activate Accessibility in Grammarl…" at bounding box center [730, 397] width 865 height 98
drag, startPoint x: 576, startPoint y: 390, endPoint x: 447, endPoint y: 383, distance: 129.9
click at [447, 383] on textarea "To enrich screen reader interactions, please activate Accessibility in Grammarl…" at bounding box center [730, 397] width 865 height 98
type textarea "*********"
click at [1126, 478] on button "Save Note" at bounding box center [1125, 468] width 75 height 28
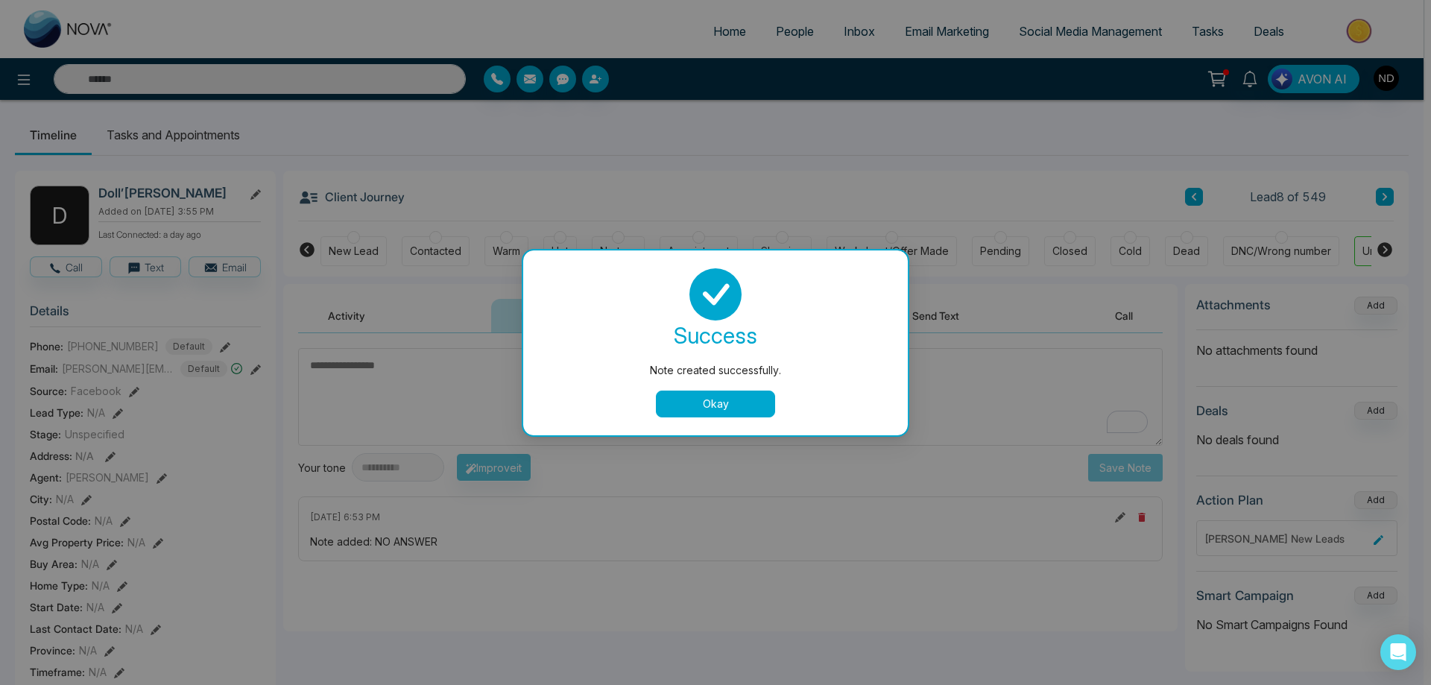
click at [769, 404] on button "Okay" at bounding box center [715, 404] width 119 height 27
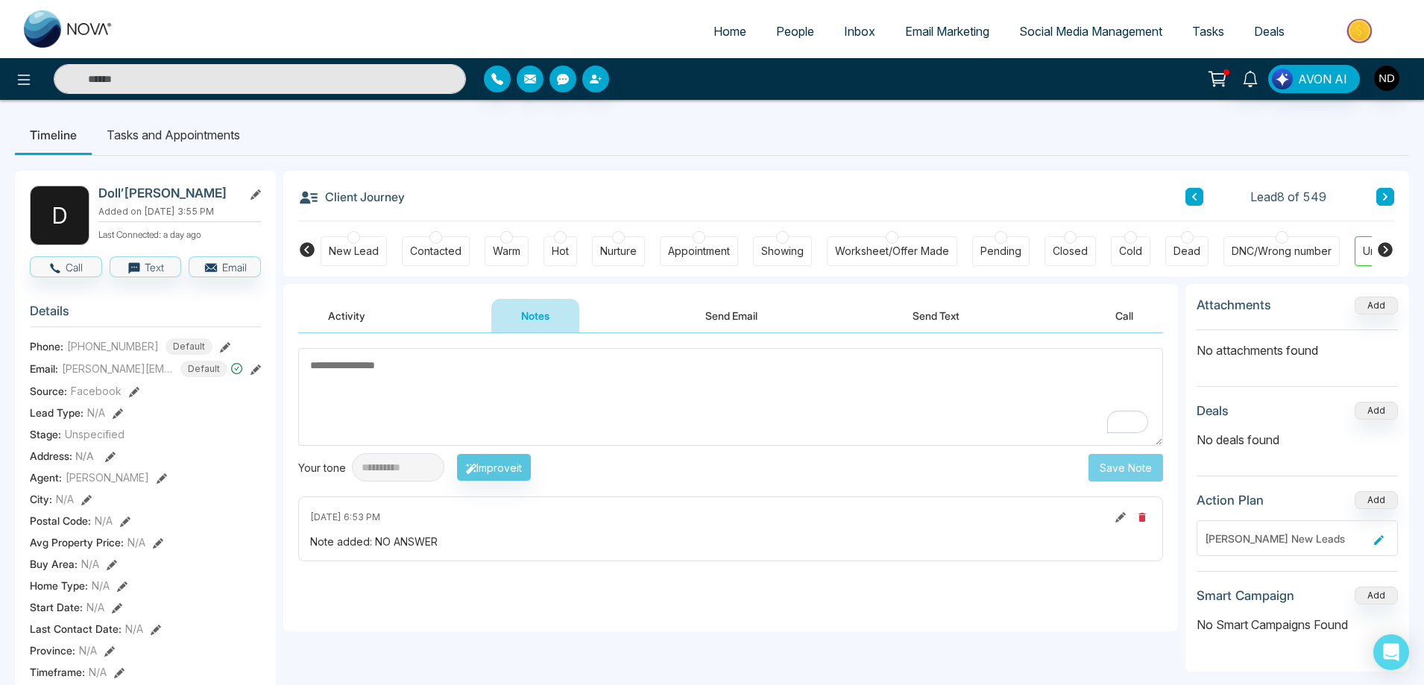
click at [350, 246] on div "New Lead" at bounding box center [354, 251] width 50 height 15
click at [350, 315] on button "Activity" at bounding box center [346, 316] width 97 height 34
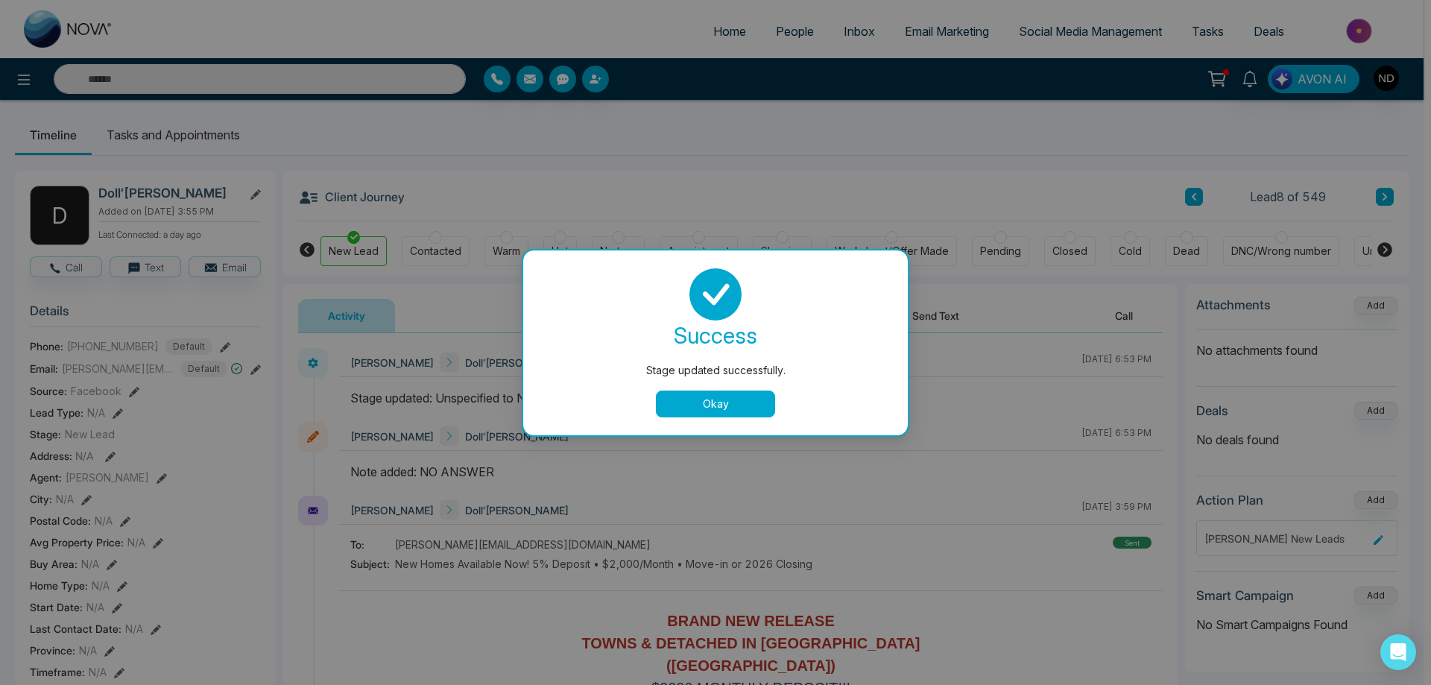
click at [713, 402] on button "Okay" at bounding box center [715, 404] width 119 height 27
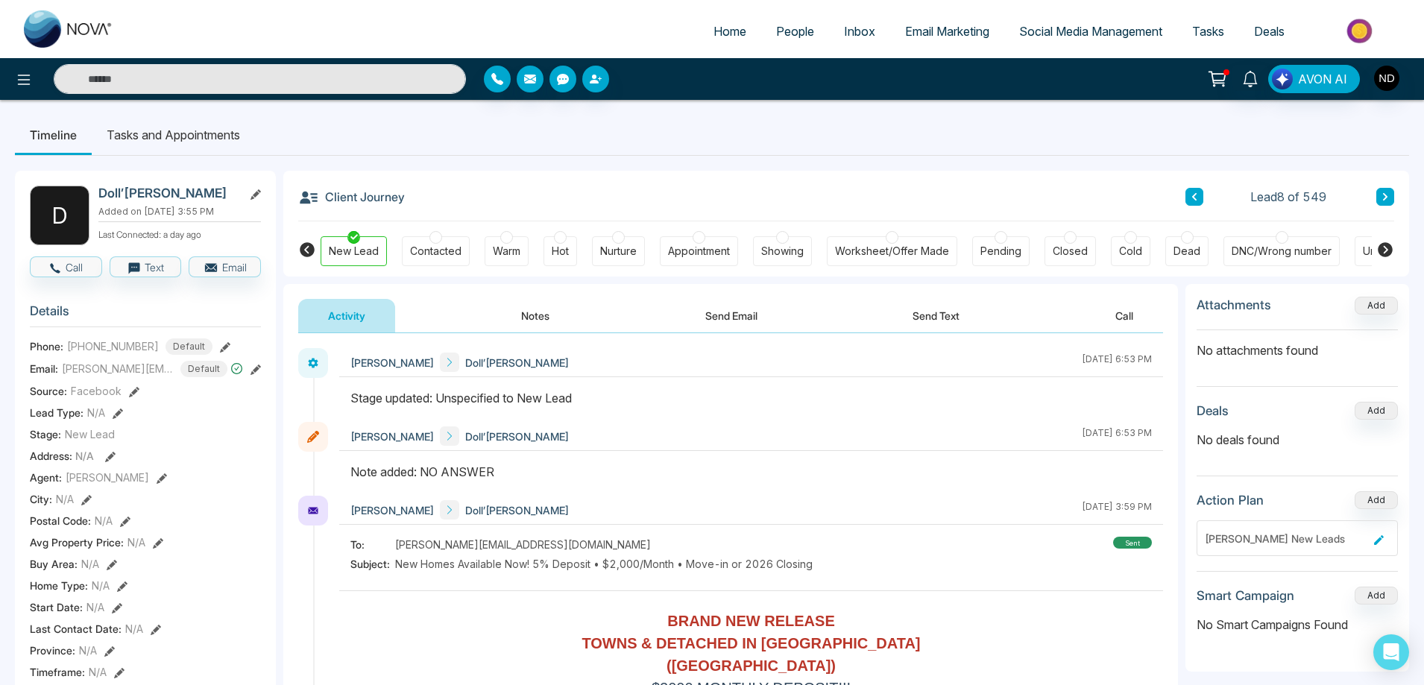
click at [1388, 195] on icon at bounding box center [1384, 196] width 7 height 9
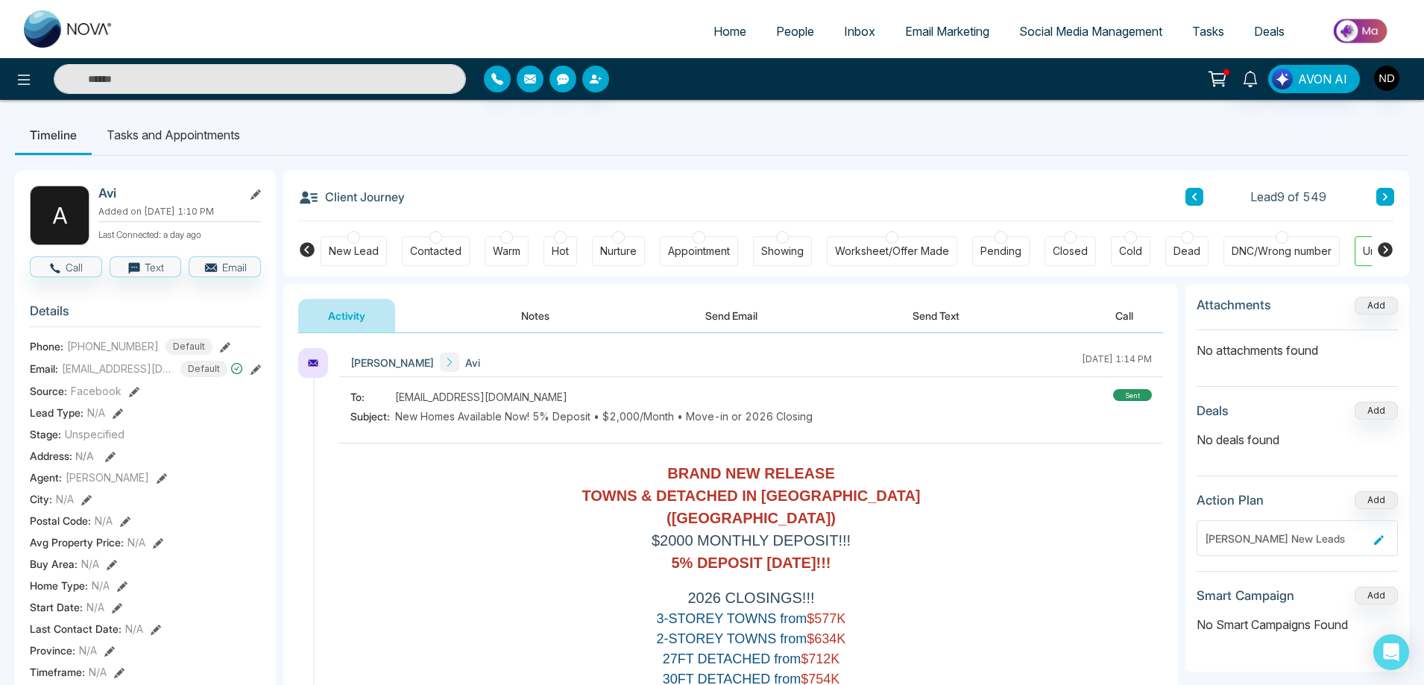
click at [543, 320] on button "Notes" at bounding box center [535, 316] width 88 height 34
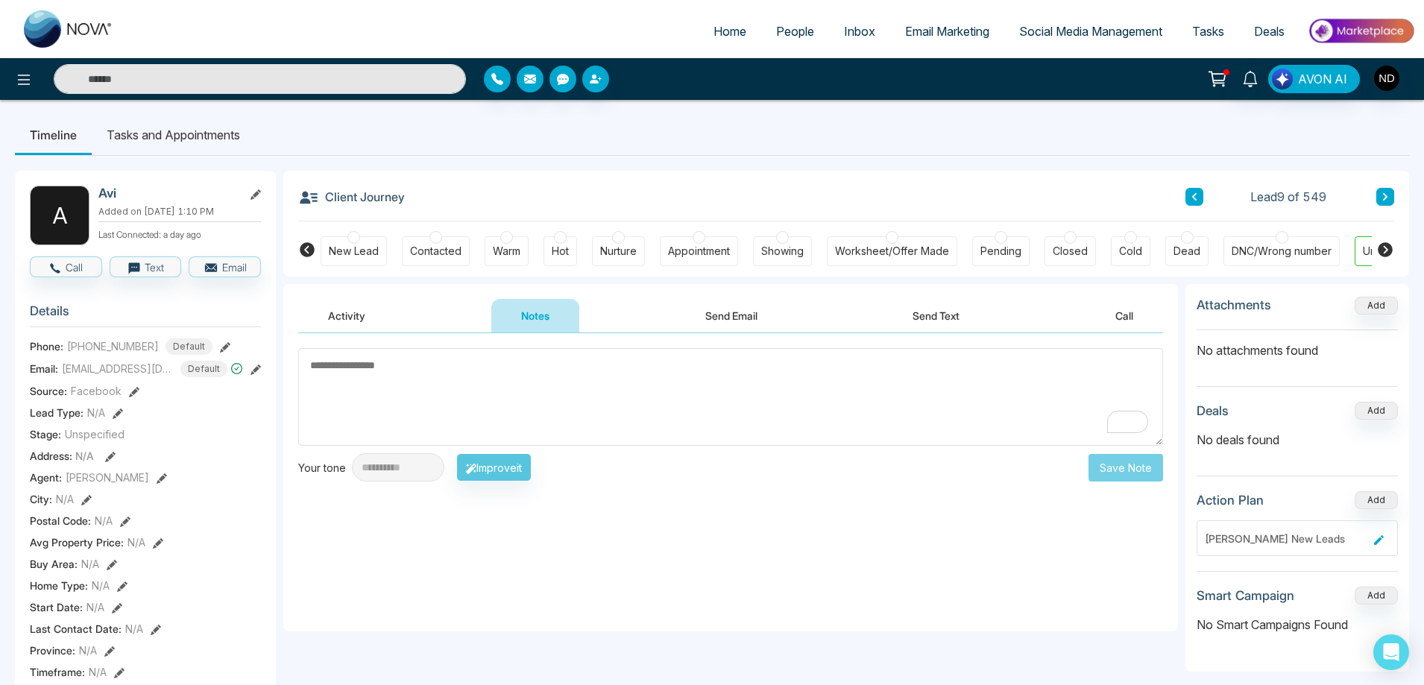
click at [938, 318] on button "Send Text" at bounding box center [936, 316] width 107 height 34
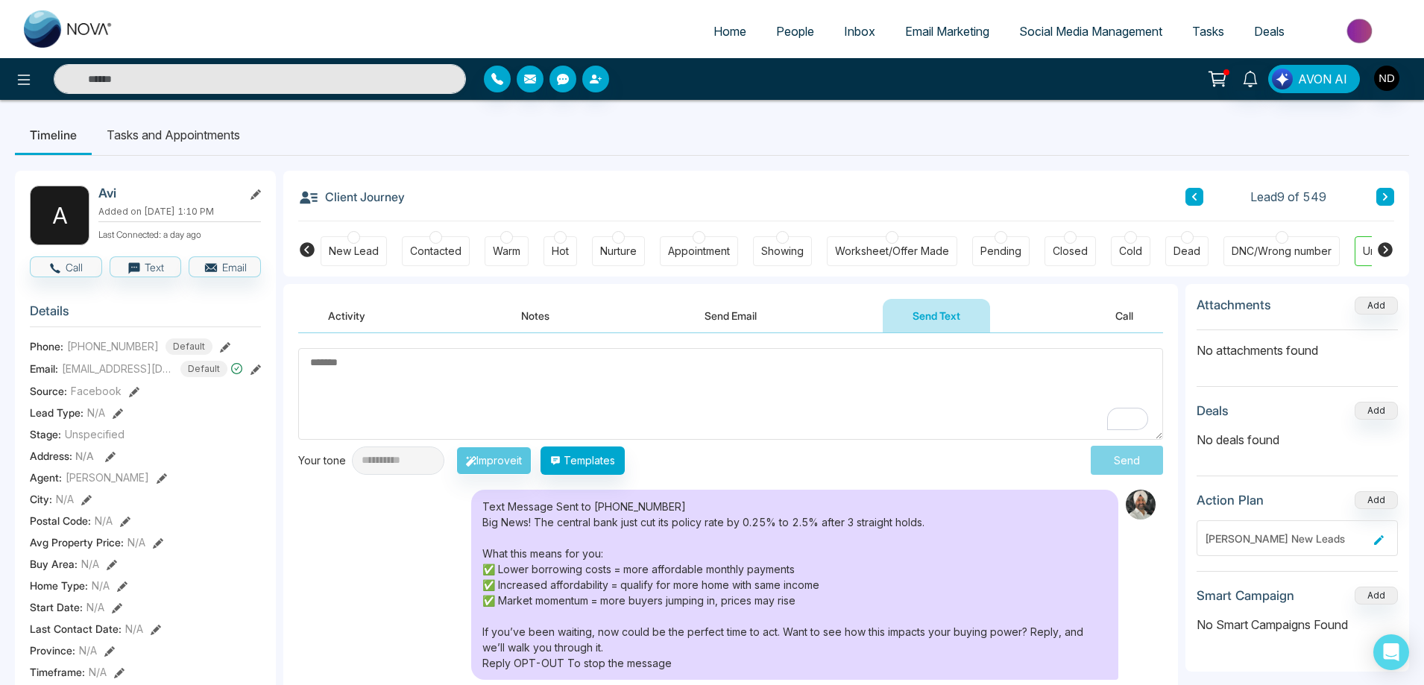
click at [735, 324] on button "Send Email" at bounding box center [731, 316] width 112 height 34
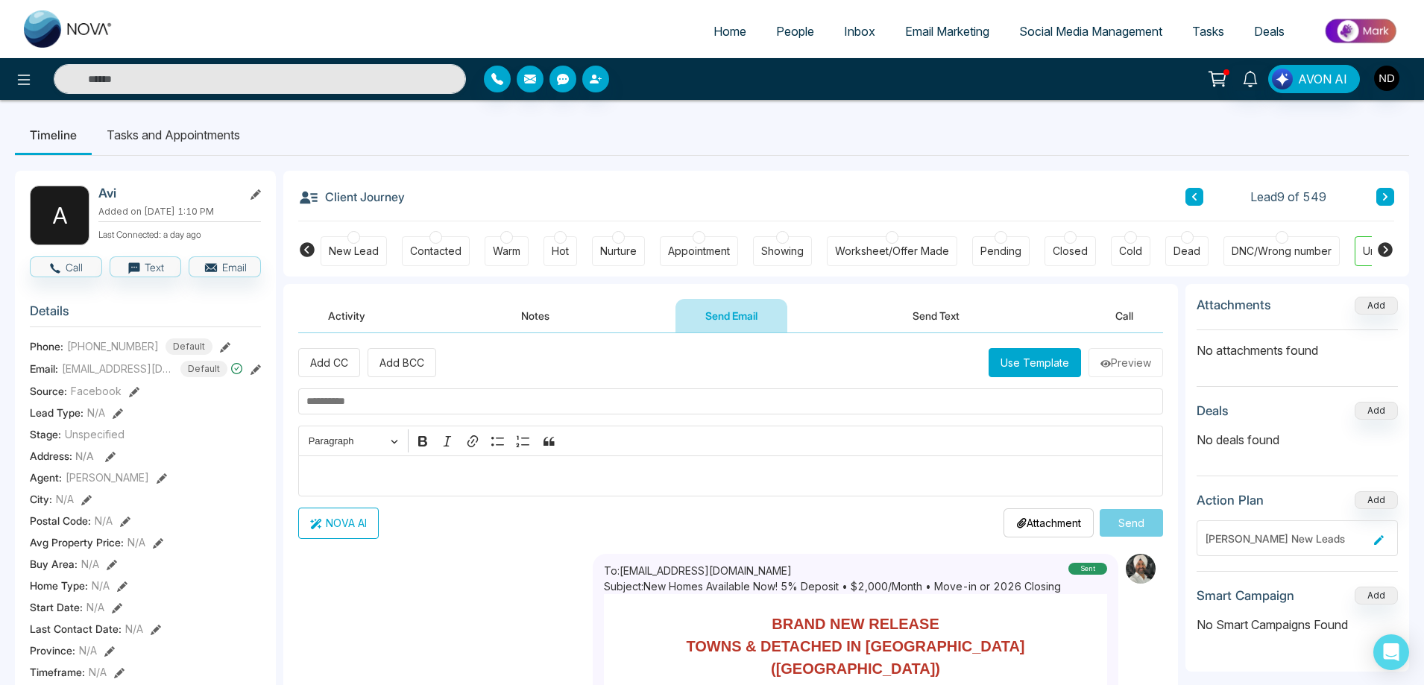
click at [354, 314] on button "Activity" at bounding box center [346, 316] width 97 height 34
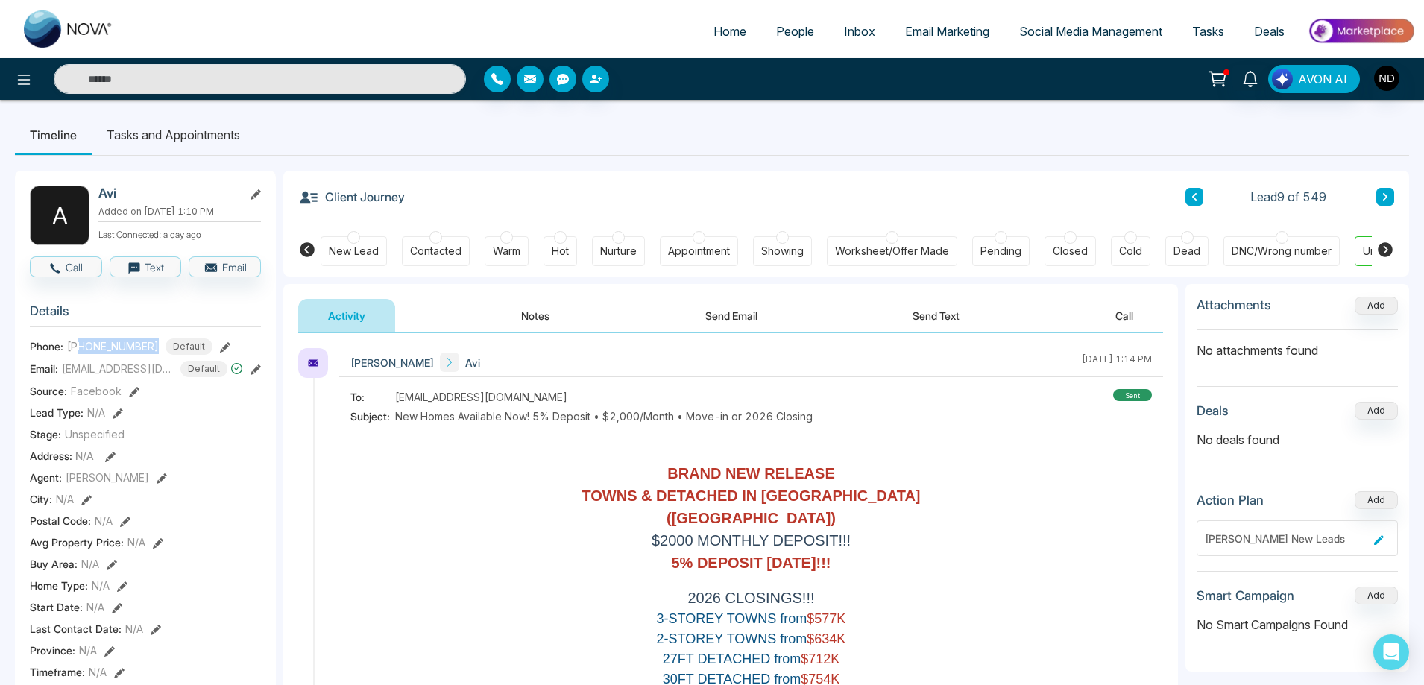
drag, startPoint x: 83, startPoint y: 356, endPoint x: 155, endPoint y: 352, distance: 72.5
click at [155, 352] on div "+16473087580 Default" at bounding box center [139, 346] width 145 height 16
copy span "6473087580"
click at [532, 309] on button "Notes" at bounding box center [535, 316] width 88 height 34
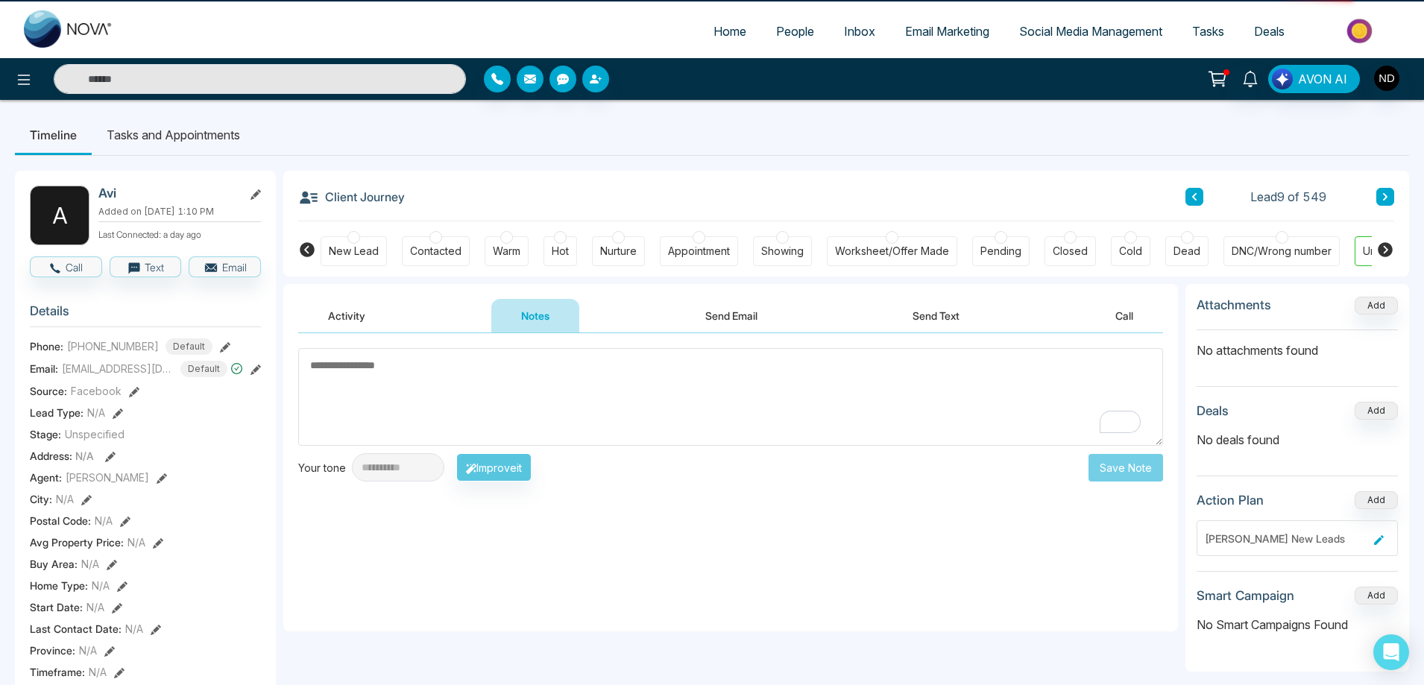
click at [335, 252] on div "New Lead" at bounding box center [354, 251] width 50 height 15
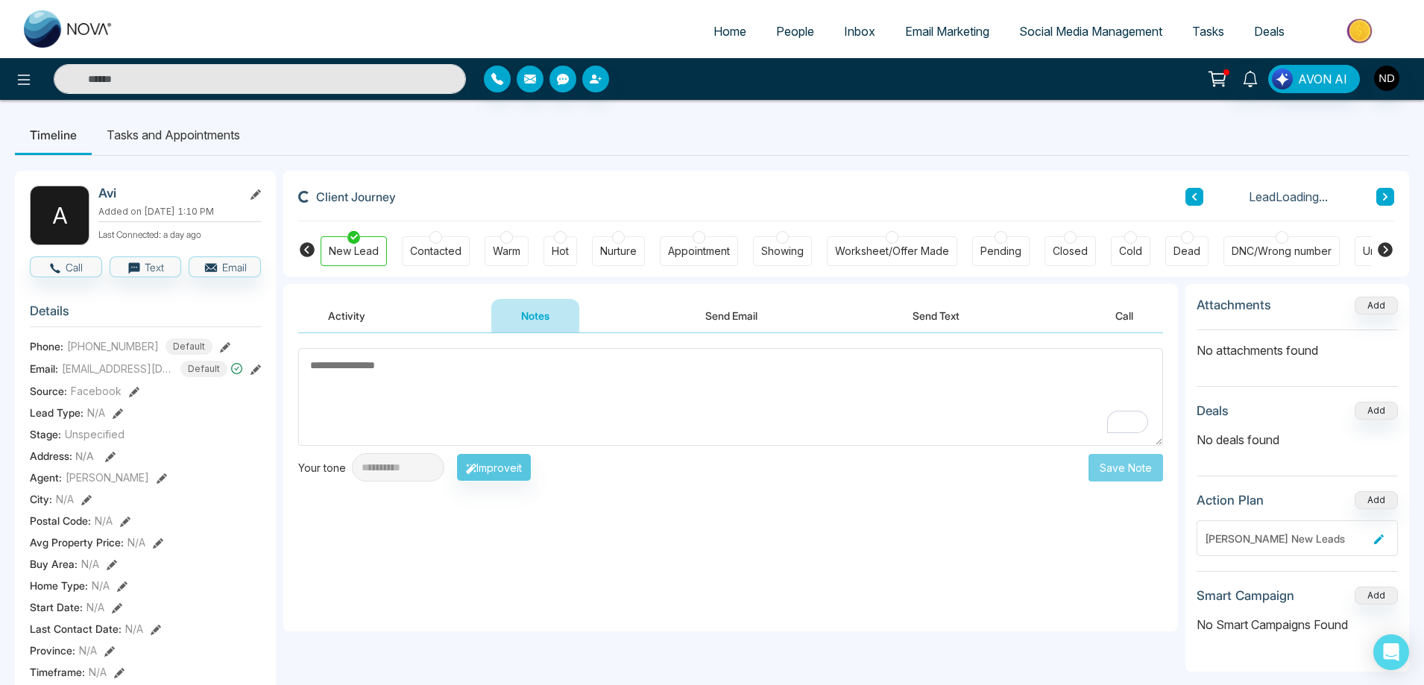
click at [525, 387] on textarea "To enrich screen reader interactions, please activate Accessibility in Grammarl…" at bounding box center [730, 397] width 865 height 98
click at [348, 366] on textarea "To enrich screen reader interactions, please activate Accessibility in Grammarl…" at bounding box center [730, 397] width 865 height 98
type textarea "*********"
click at [1147, 466] on button "Save Note" at bounding box center [1125, 468] width 75 height 28
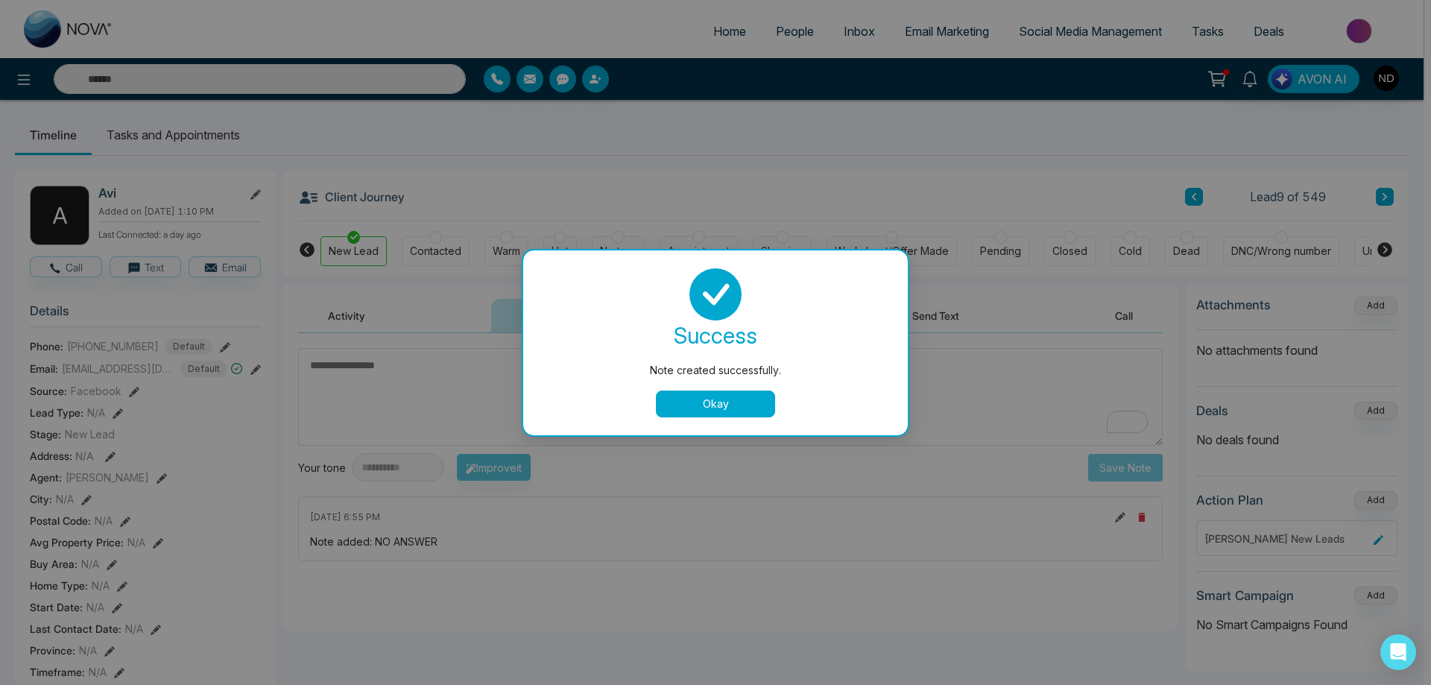
click at [682, 400] on button "Okay" at bounding box center [715, 404] width 119 height 27
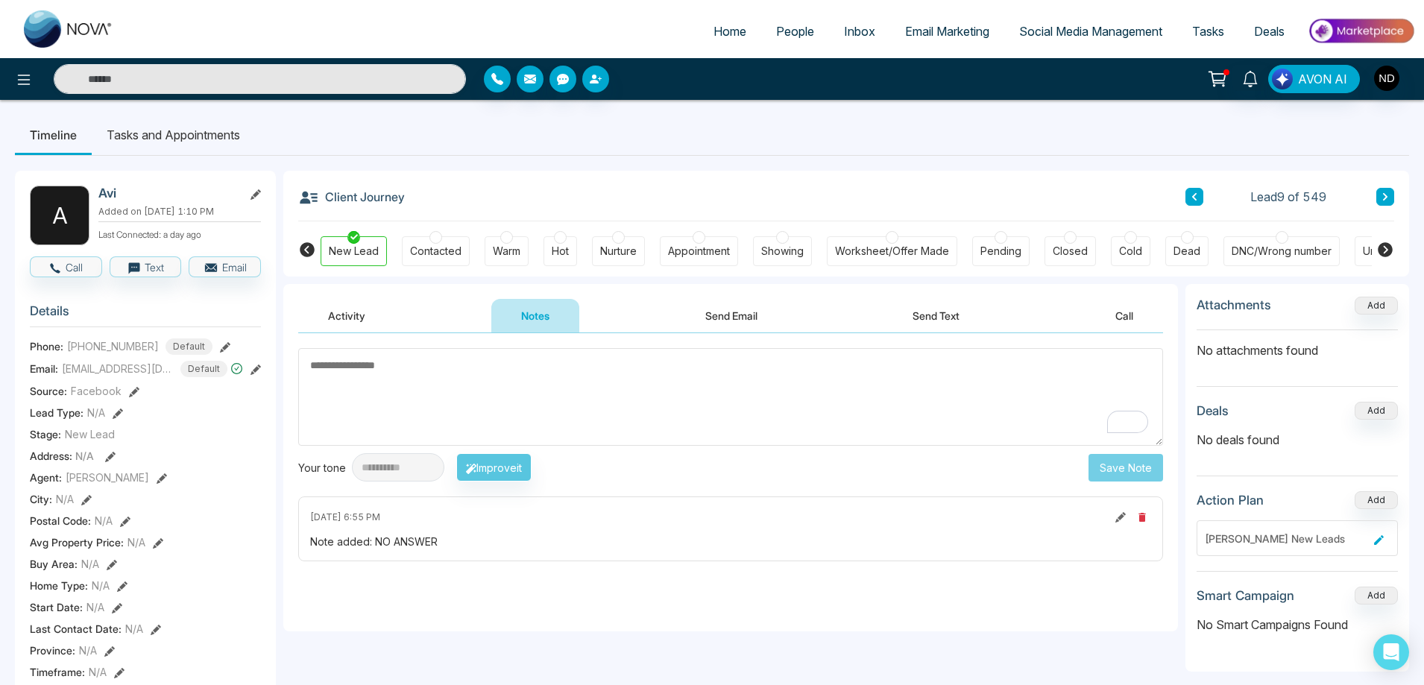
click at [339, 316] on button "Activity" at bounding box center [346, 316] width 97 height 34
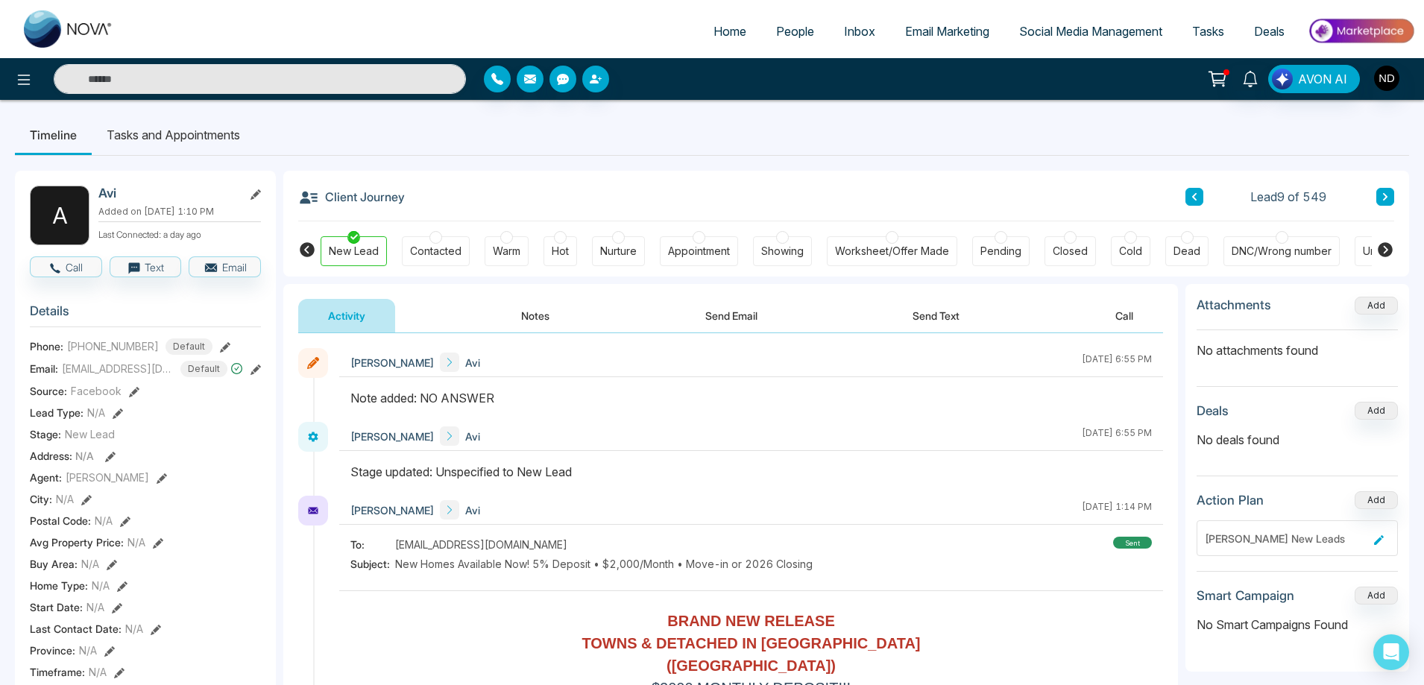
click at [1385, 201] on icon at bounding box center [1384, 196] width 7 height 9
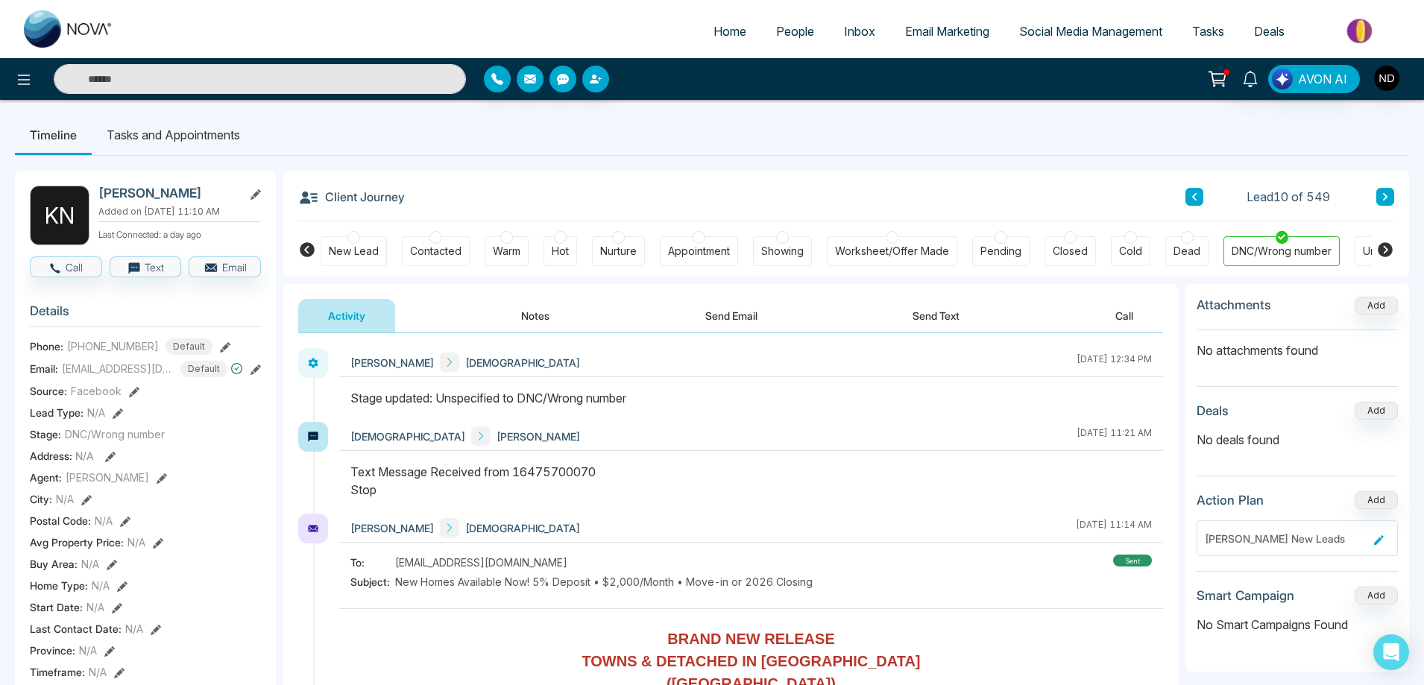
click at [1382, 200] on icon at bounding box center [1384, 196] width 7 height 9
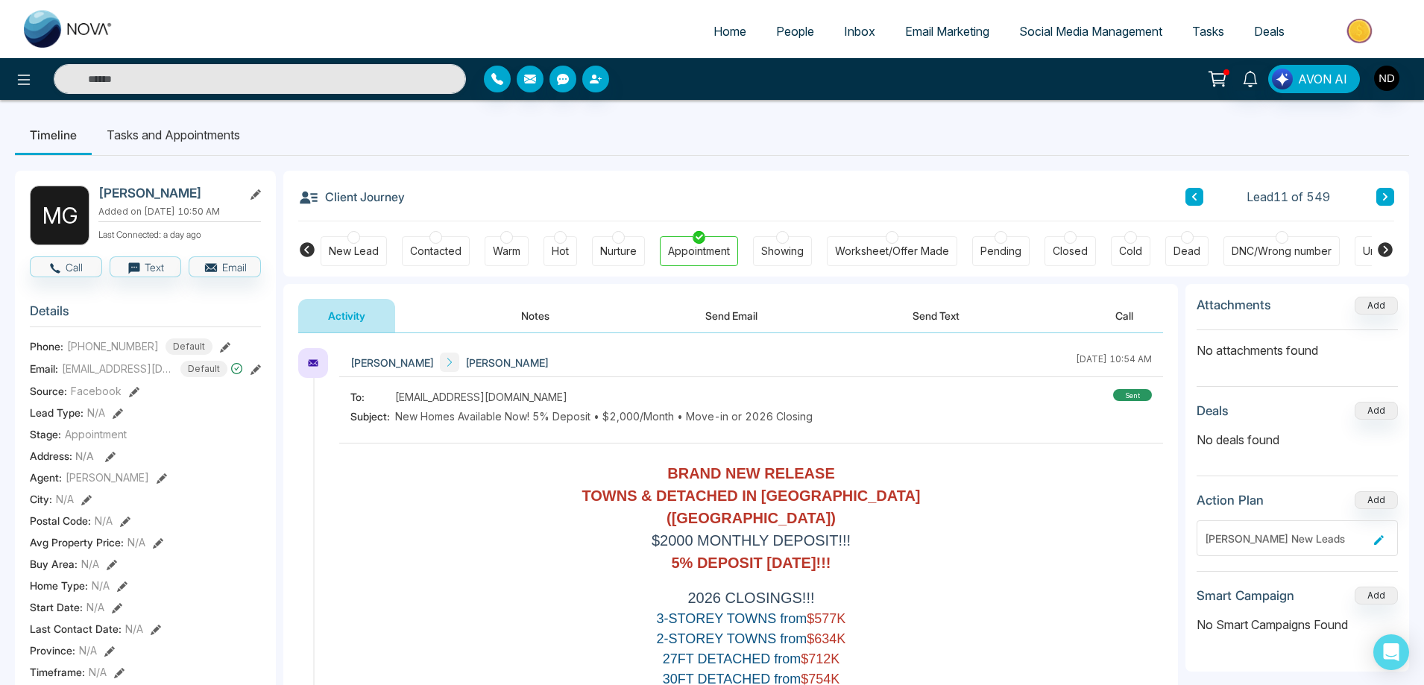
click at [1393, 196] on button at bounding box center [1385, 197] width 18 height 18
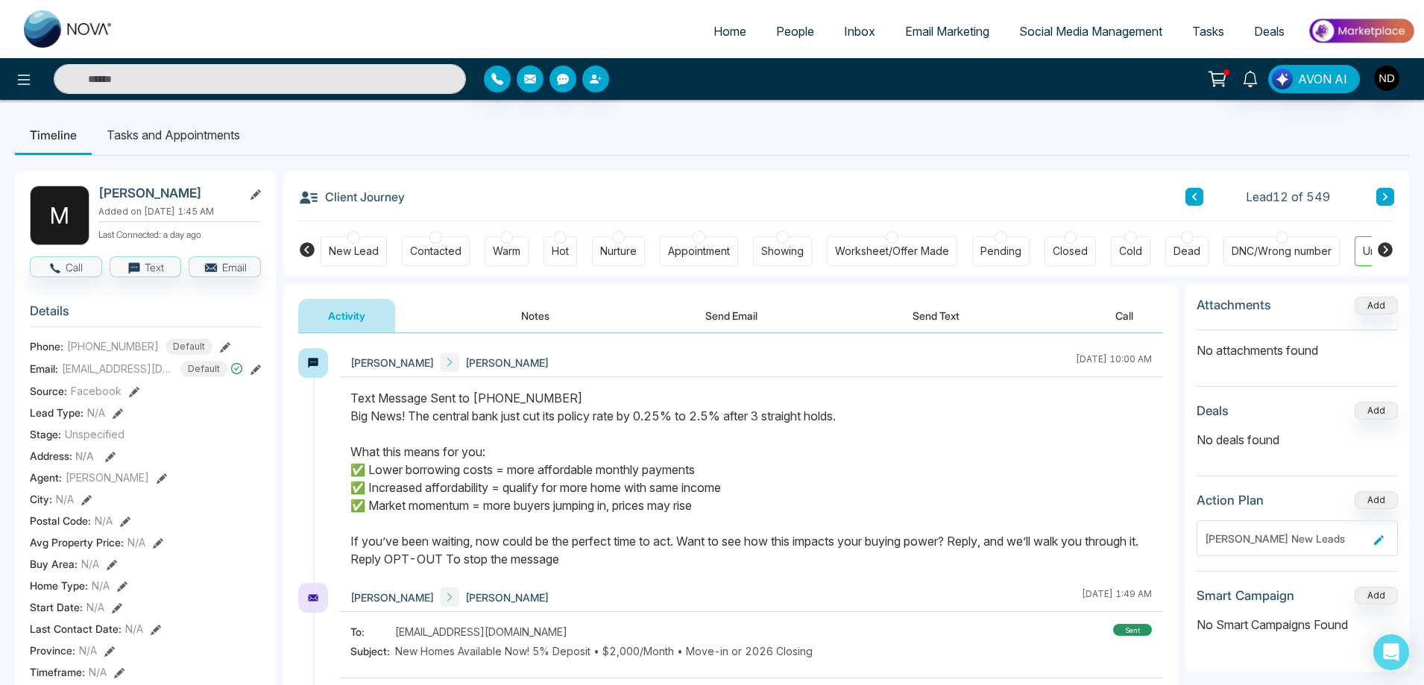
click at [542, 313] on button "Notes" at bounding box center [535, 316] width 88 height 34
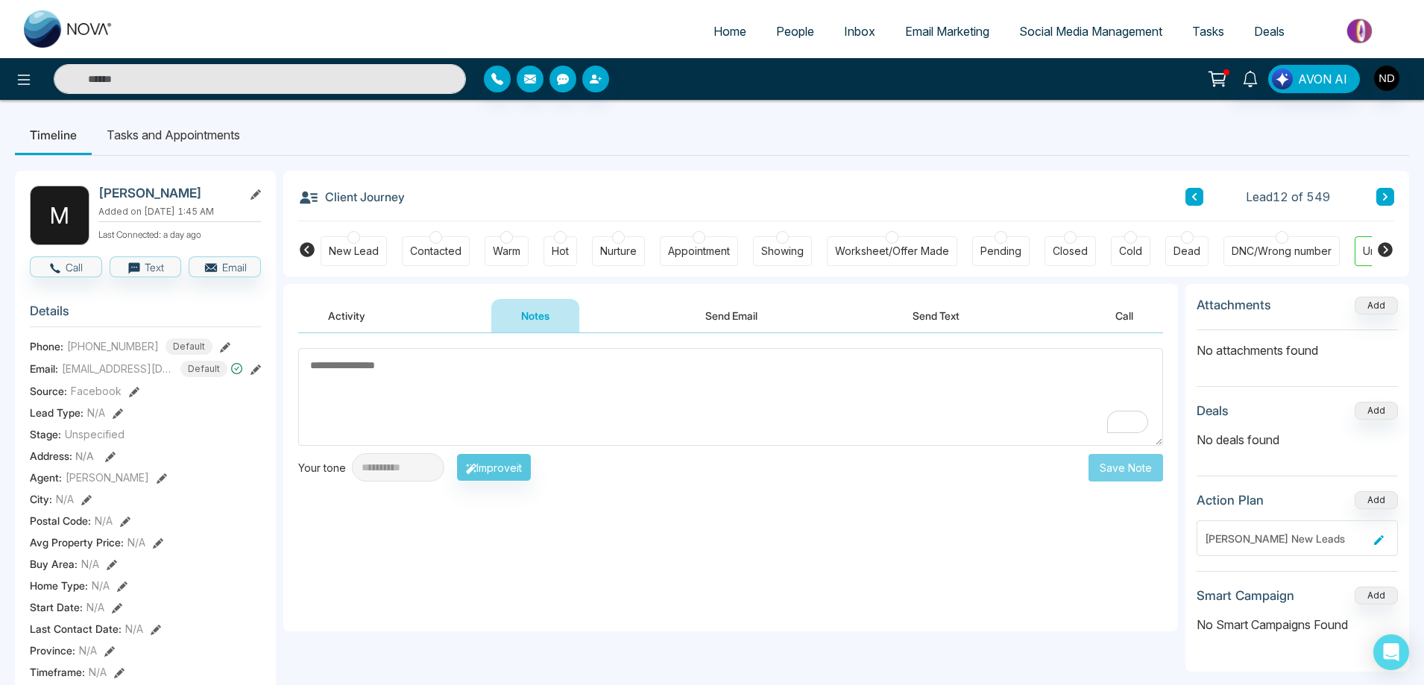
click at [942, 319] on button "Send Text" at bounding box center [936, 316] width 107 height 34
click at [741, 421] on textarea "**********" at bounding box center [730, 397] width 865 height 98
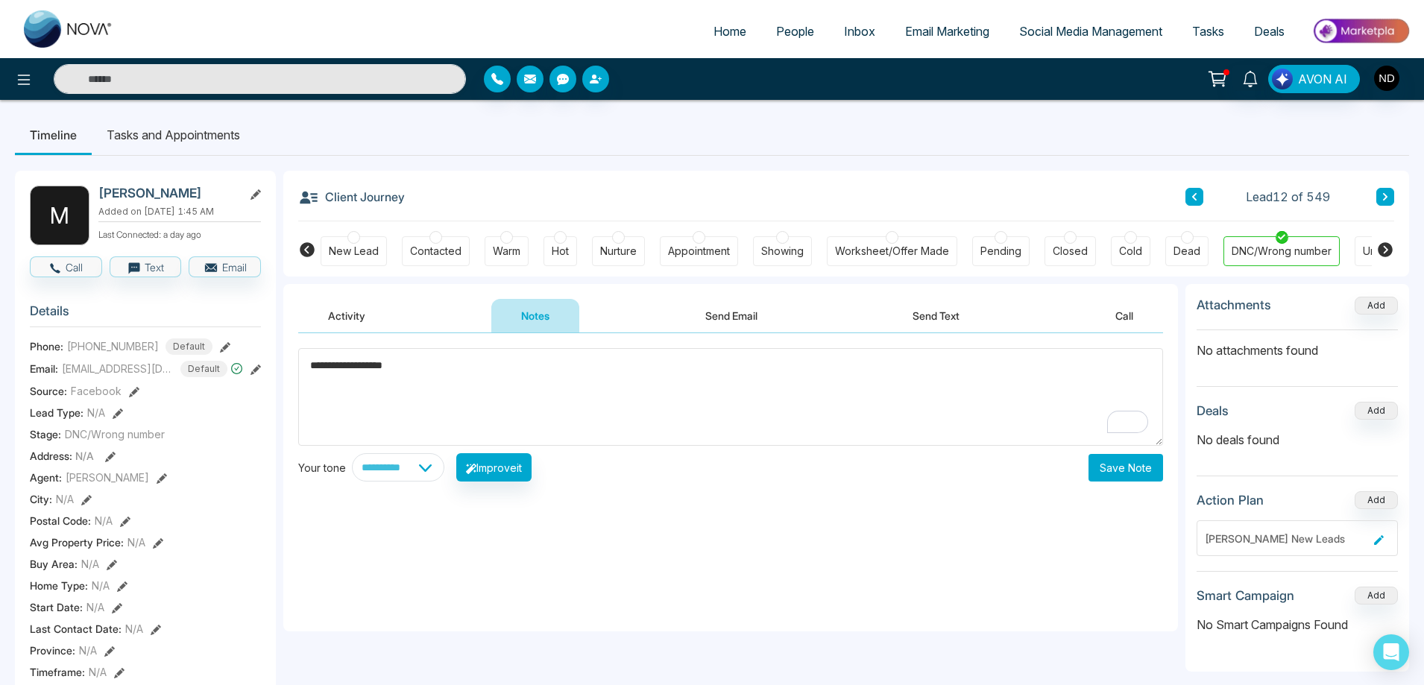
type textarea "**********"
click at [1108, 473] on button "Save Note" at bounding box center [1125, 468] width 75 height 28
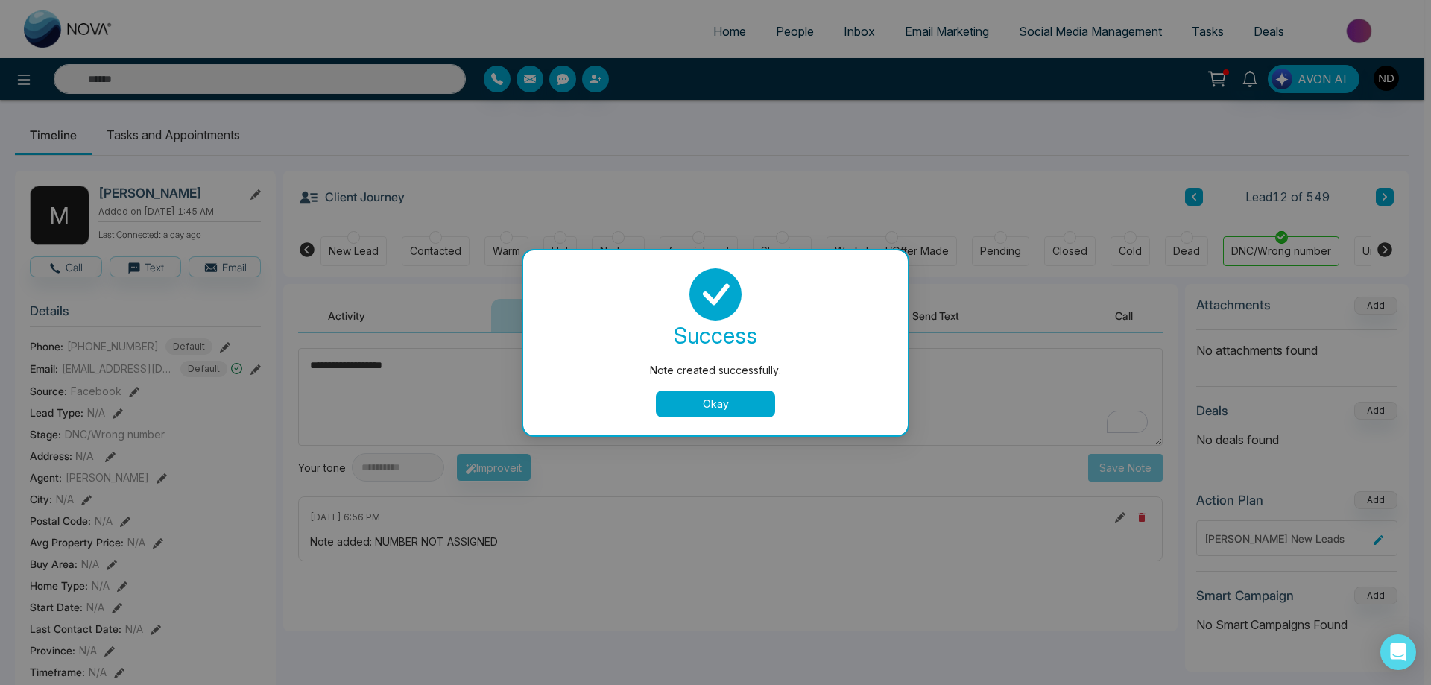
click at [677, 404] on button "Okay" at bounding box center [715, 404] width 119 height 27
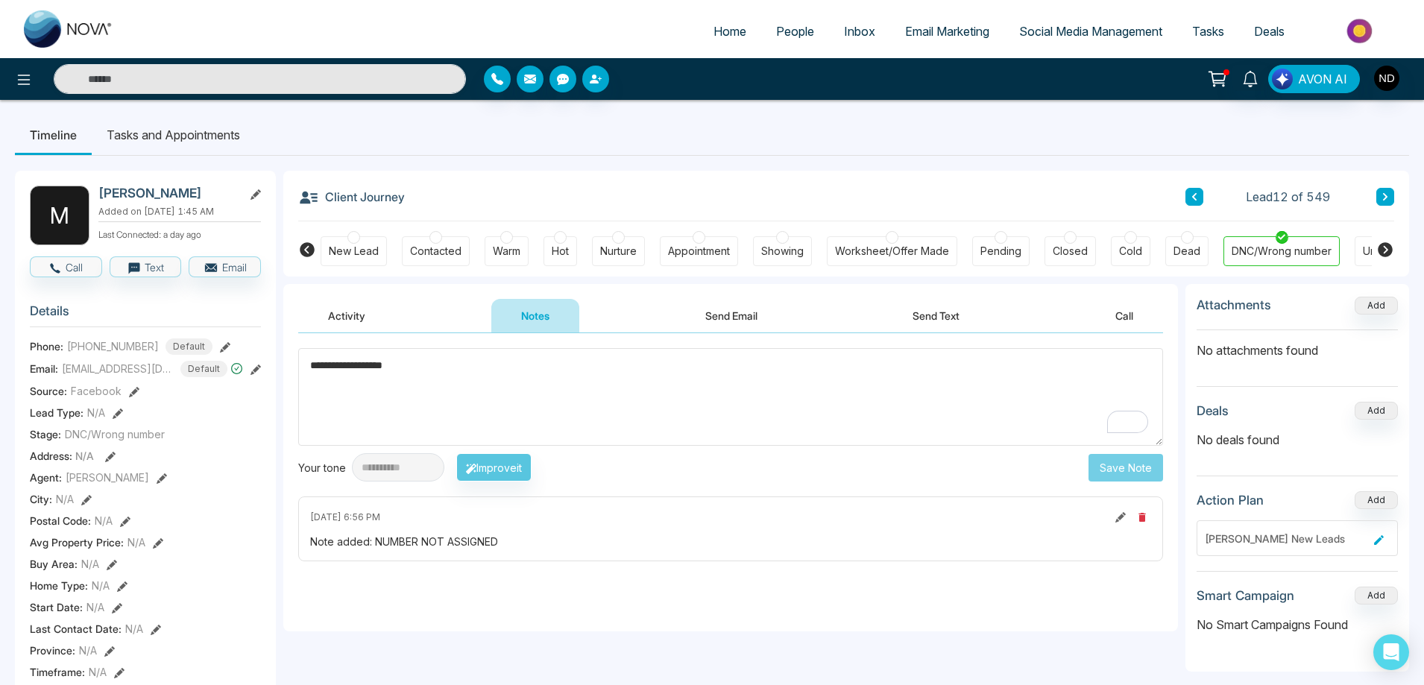
click at [358, 312] on button "Activity" at bounding box center [346, 316] width 97 height 34
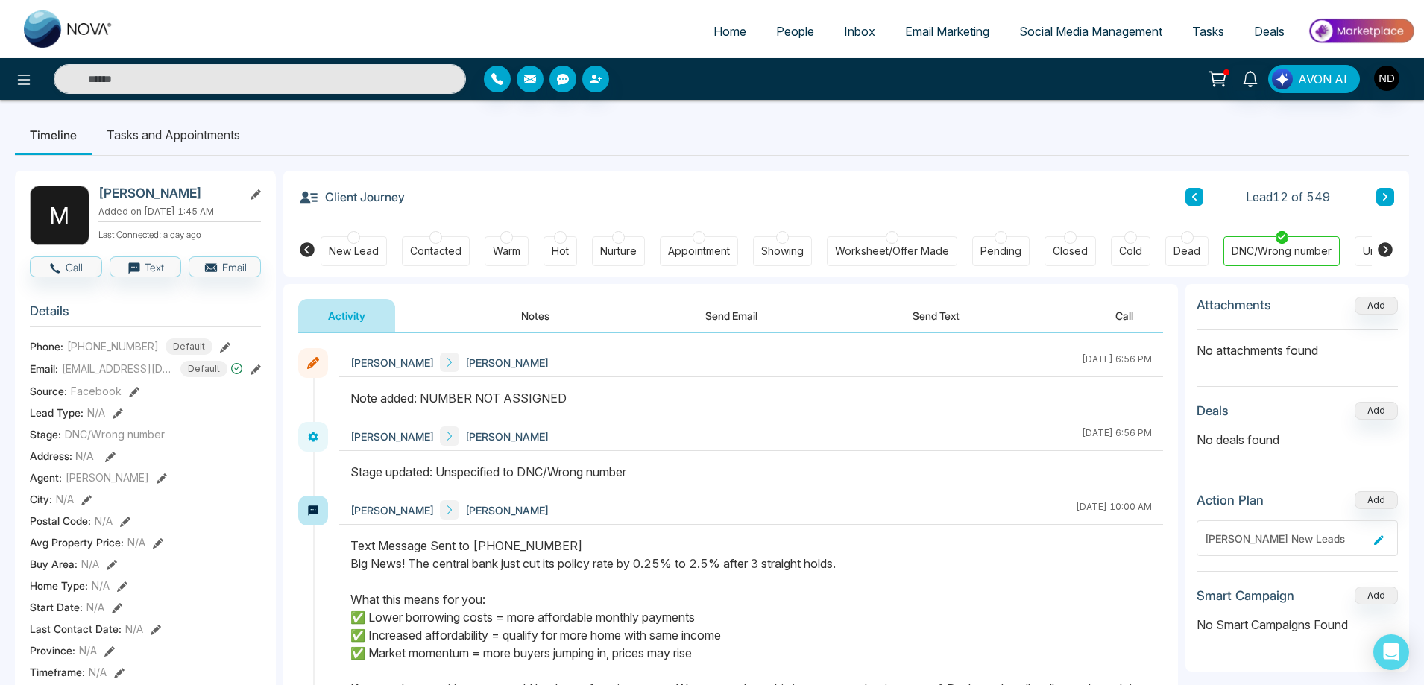
click at [722, 398] on div "Note added: NUMBER NOT ASSIGNED" at bounding box center [750, 398] width 801 height 18
click at [1389, 199] on button at bounding box center [1385, 197] width 18 height 18
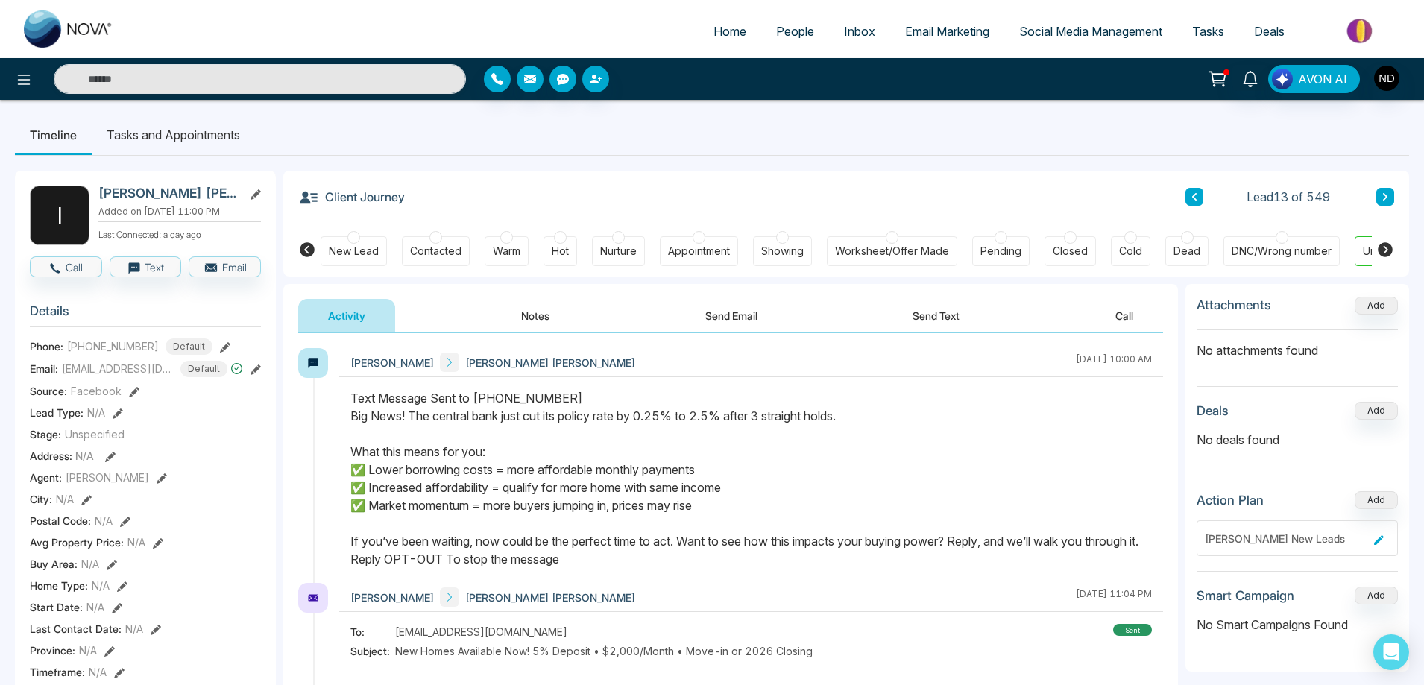
click at [540, 314] on button "Notes" at bounding box center [535, 316] width 88 height 34
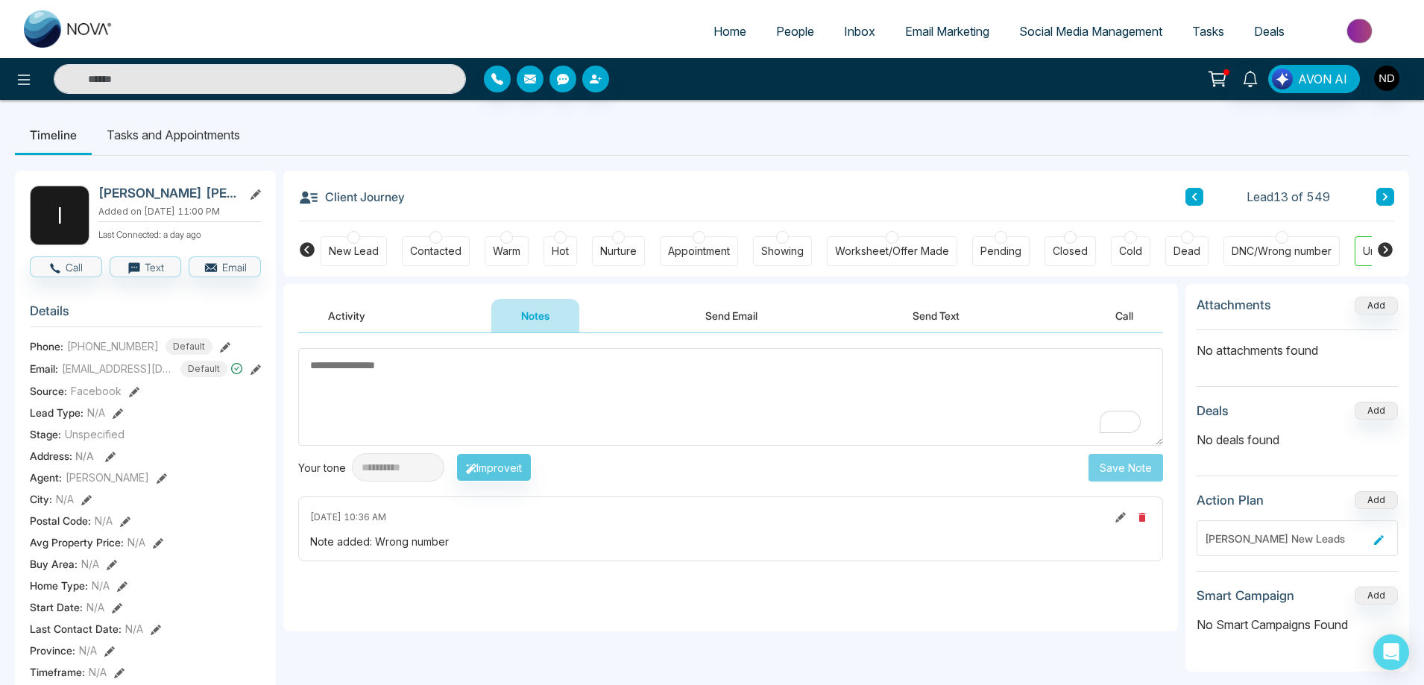
click at [1130, 314] on button "Call" at bounding box center [1124, 316] width 78 height 34
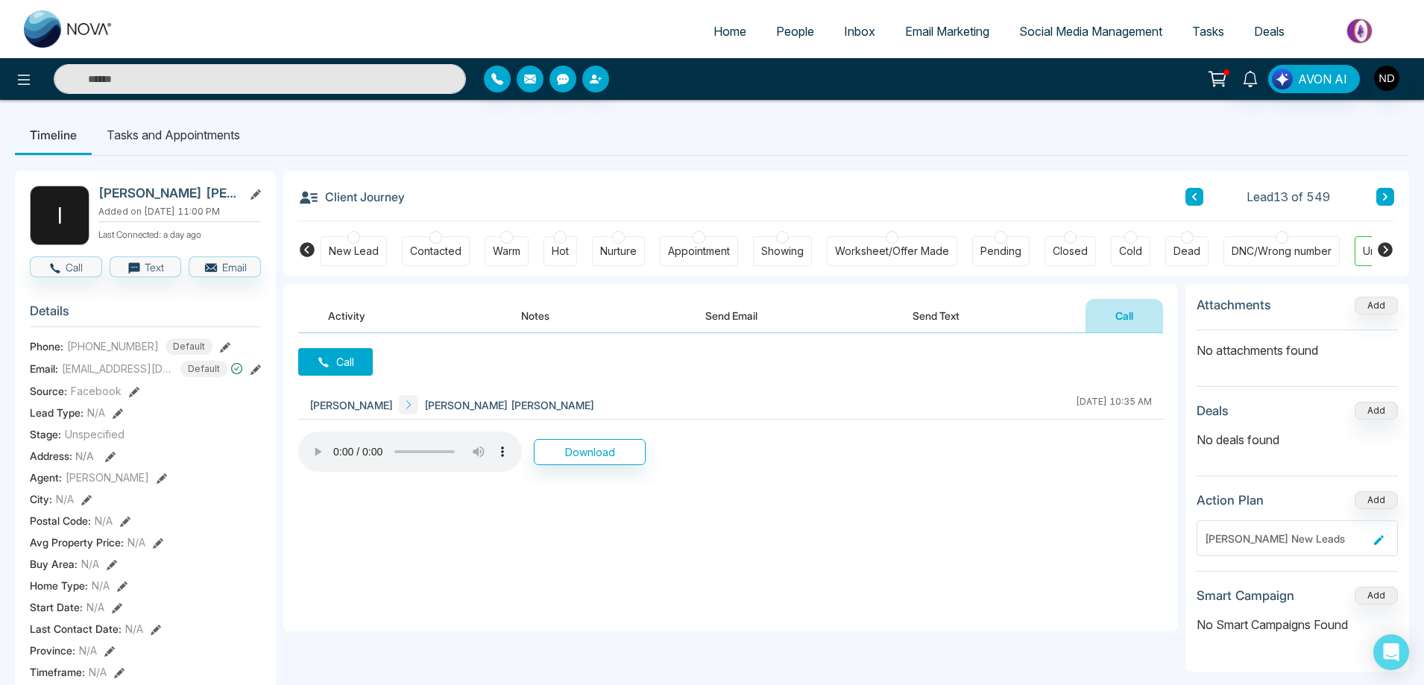
click at [538, 315] on button "Notes" at bounding box center [535, 316] width 88 height 34
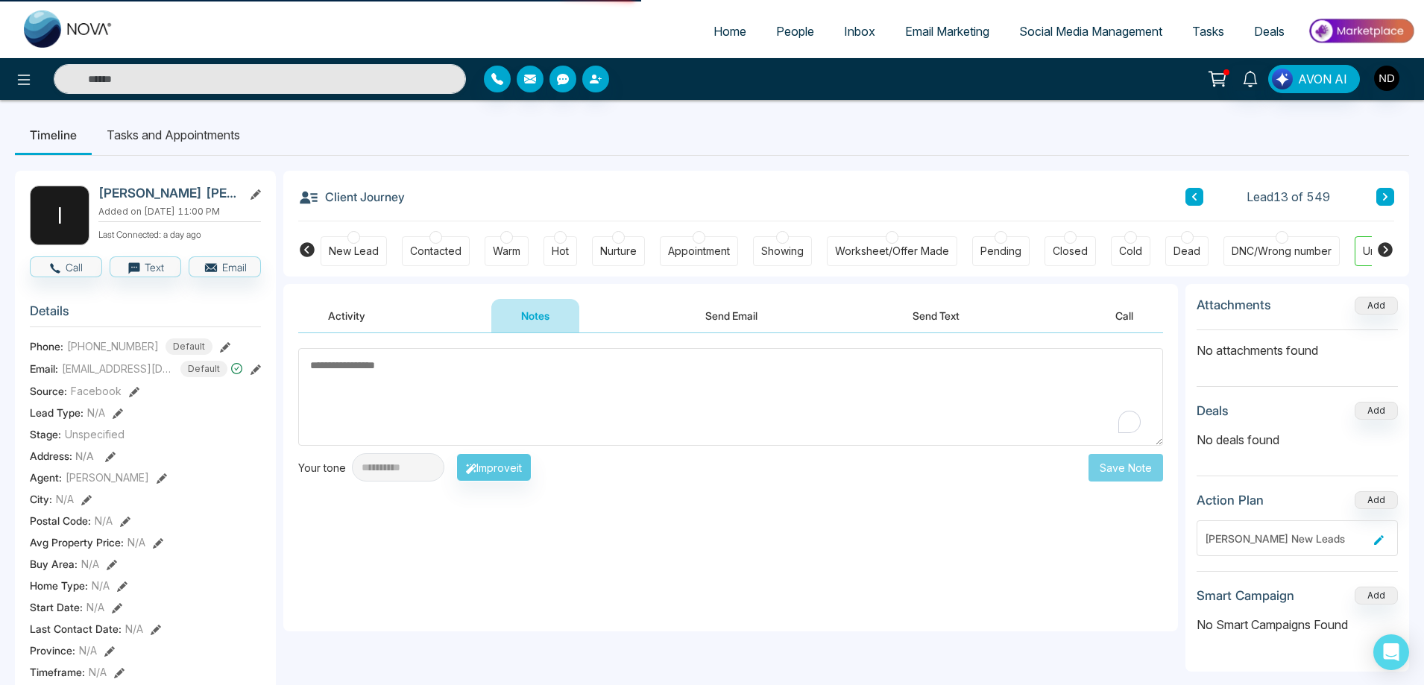
click at [495, 393] on textarea "To enrich screen reader interactions, please activate Accessibility in Grammarl…" at bounding box center [730, 397] width 865 height 98
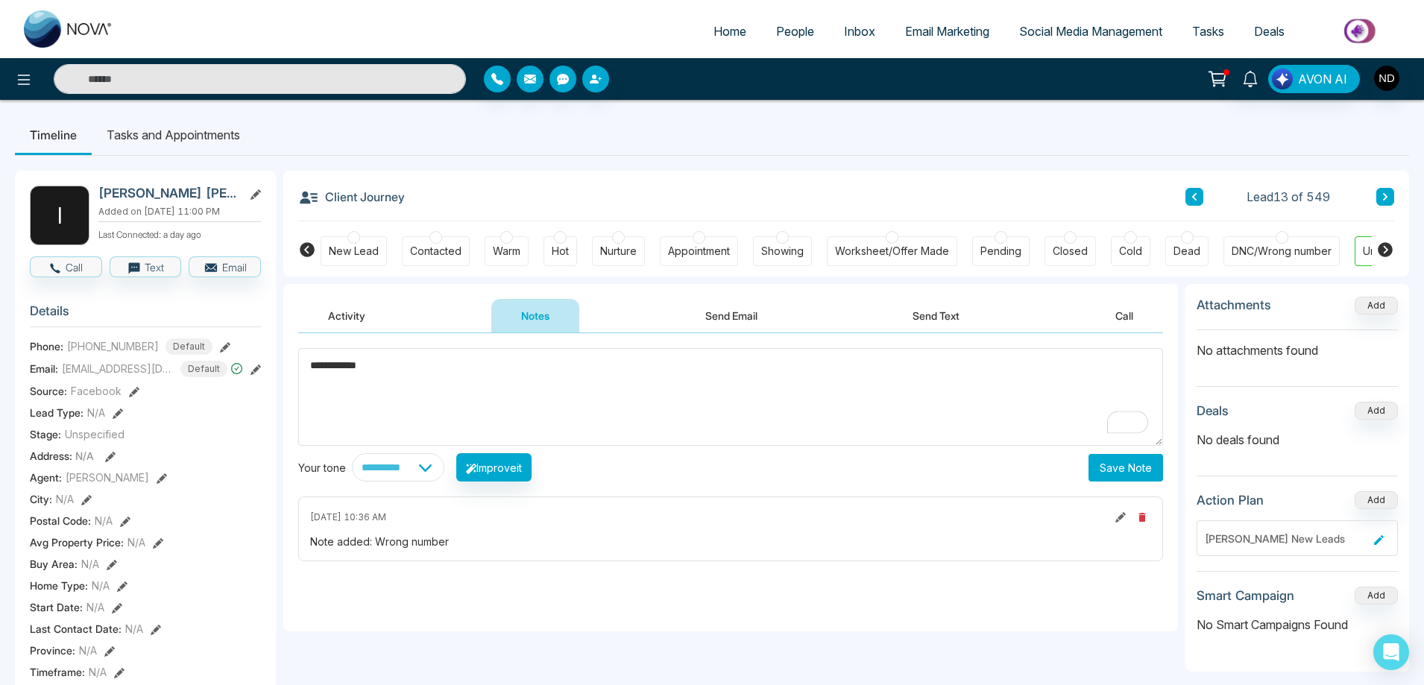
type textarea "**********"
click at [1135, 467] on button "Save Note" at bounding box center [1125, 468] width 75 height 28
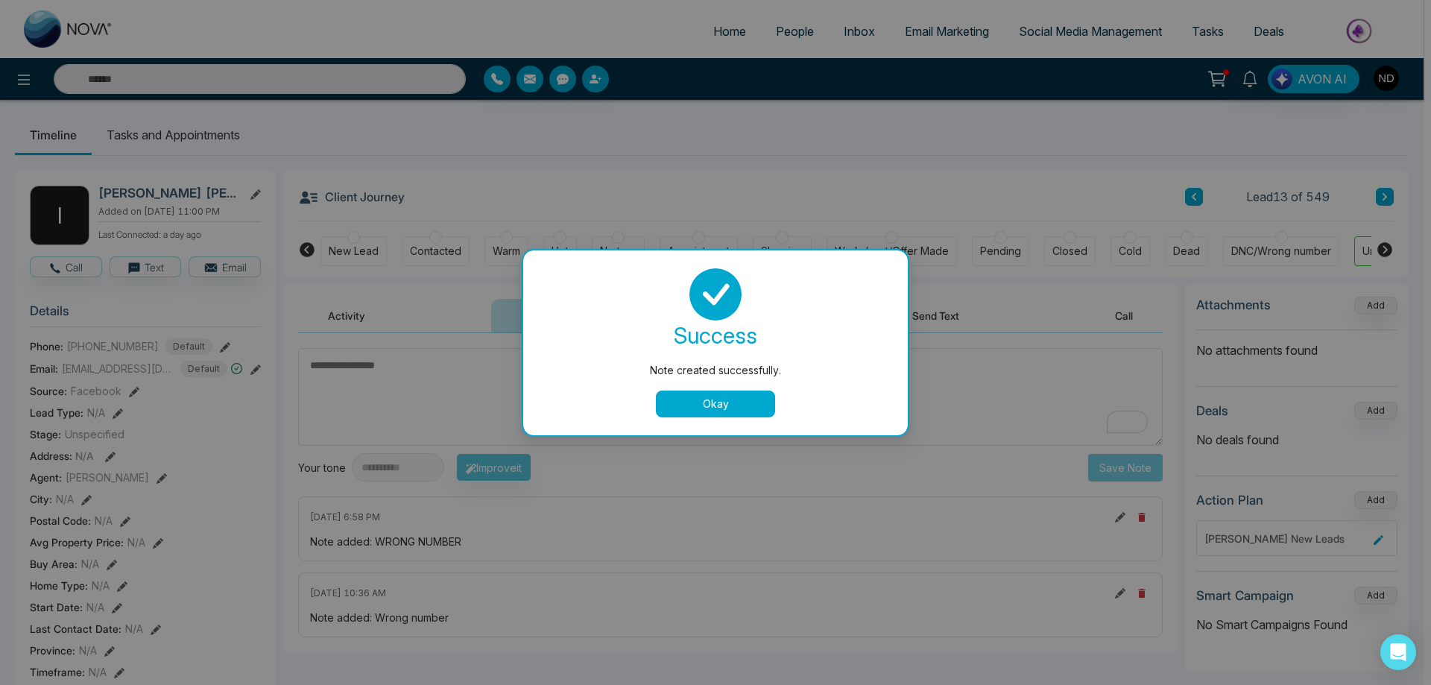
click at [725, 409] on button "Okay" at bounding box center [715, 404] width 119 height 27
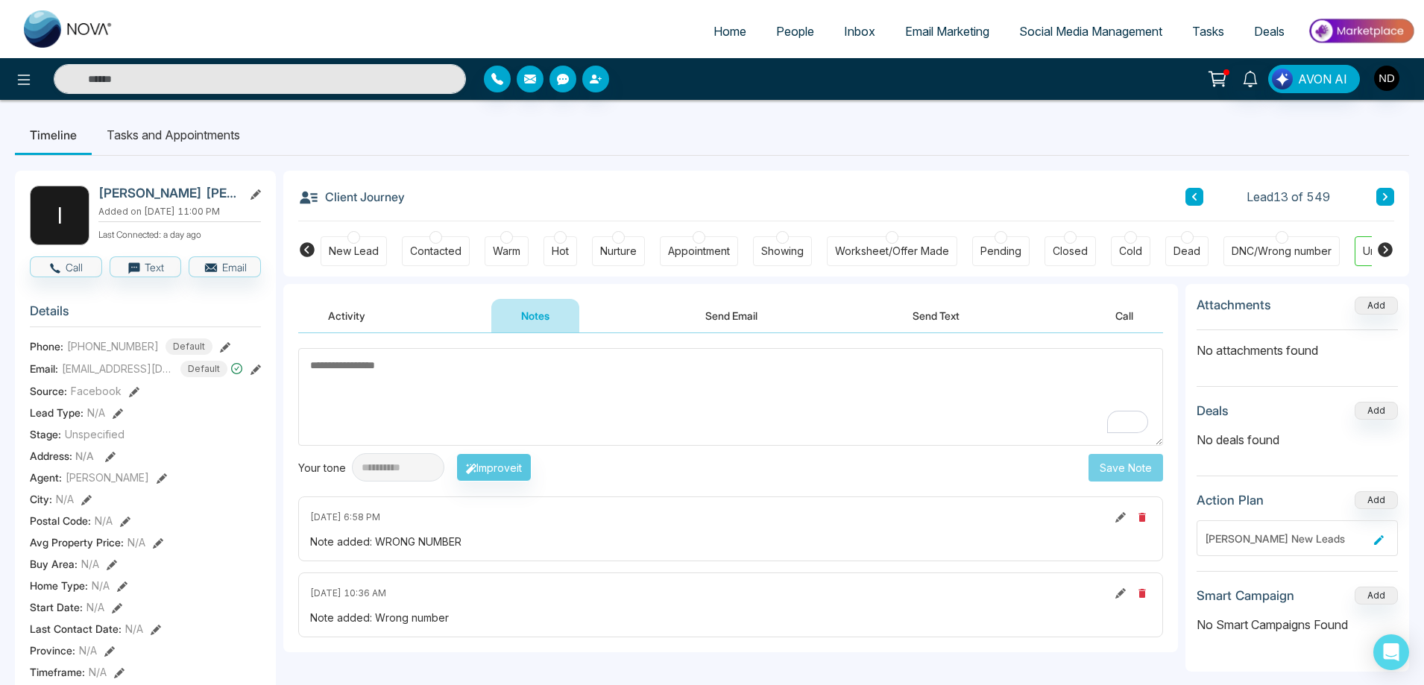
click at [1282, 250] on div "DNC/Wrong number" at bounding box center [1282, 251] width 100 height 15
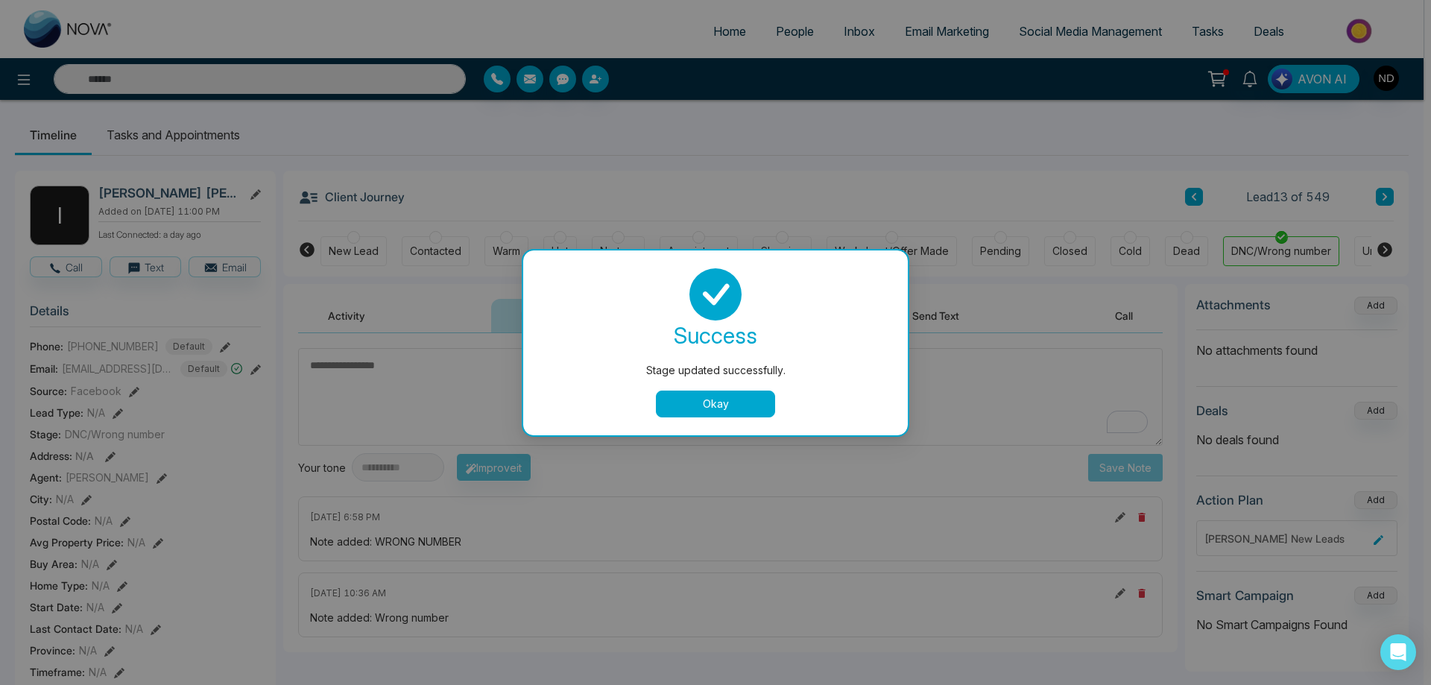
click at [720, 408] on button "Okay" at bounding box center [715, 404] width 119 height 27
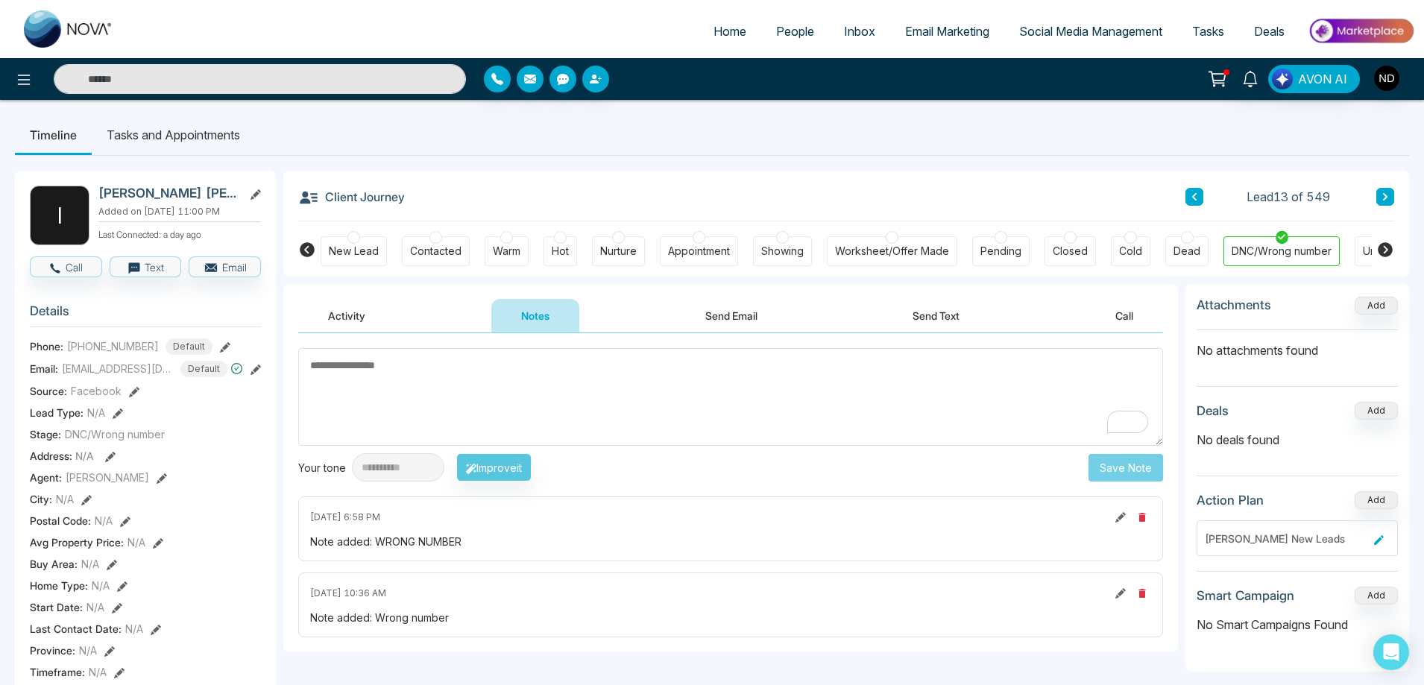
click at [1384, 198] on icon at bounding box center [1384, 196] width 7 height 9
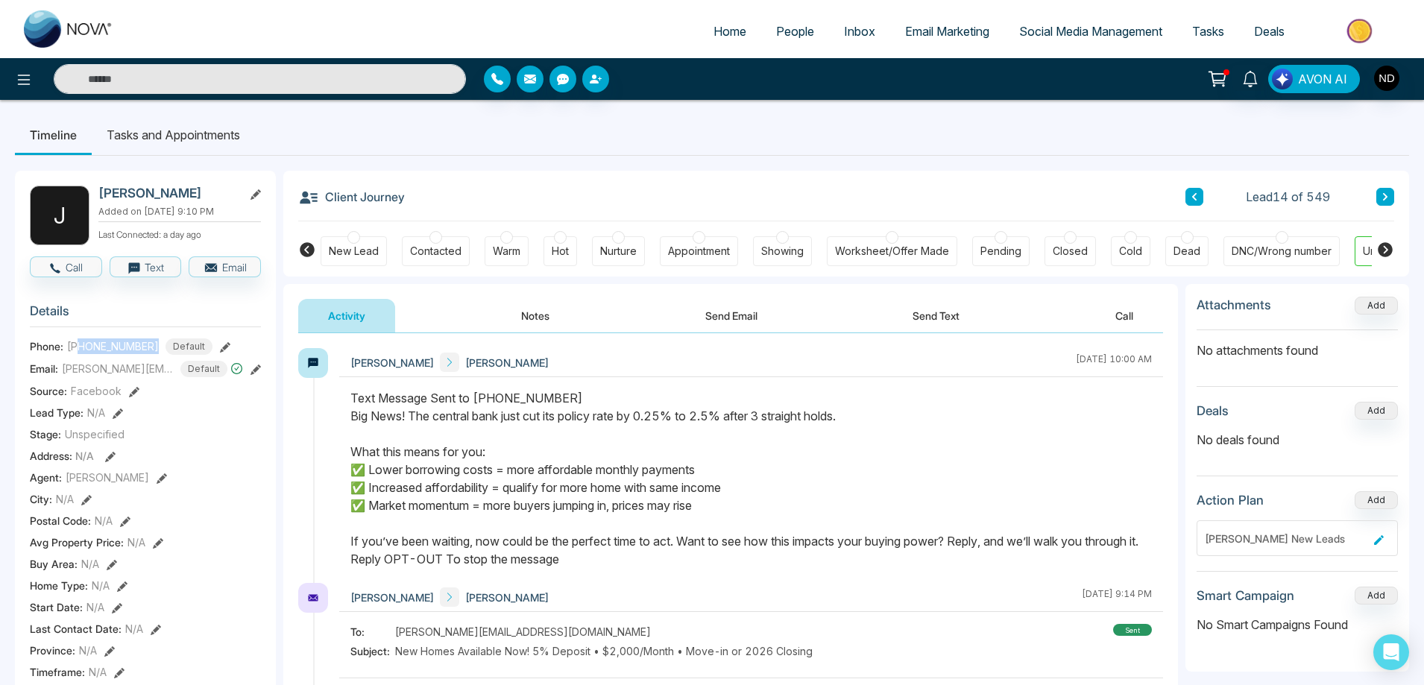
drag, startPoint x: 81, startPoint y: 357, endPoint x: 151, endPoint y: 355, distance: 70.1
click at [151, 355] on div "+19059795847 Default" at bounding box center [139, 346] width 145 height 16
copy span "9059795847"
click at [522, 316] on button "Notes" at bounding box center [535, 316] width 88 height 34
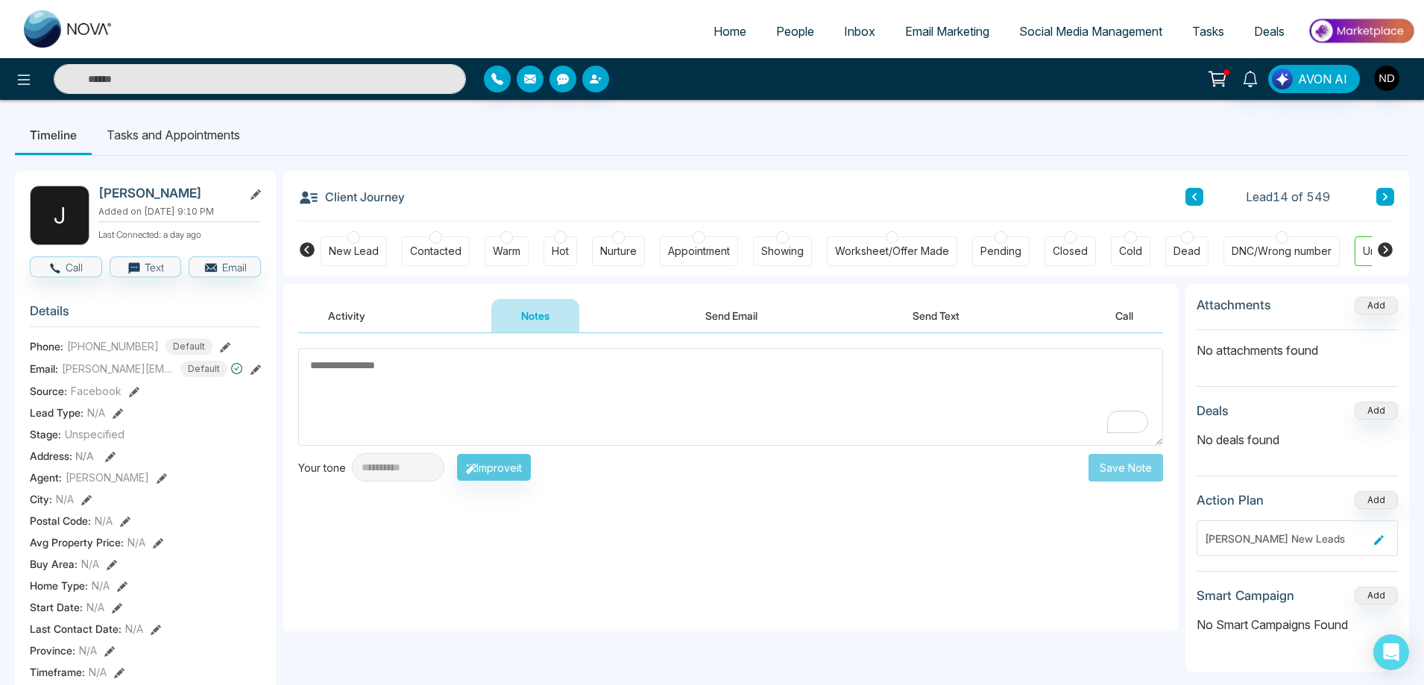
click at [944, 312] on button "Send Text" at bounding box center [936, 316] width 107 height 34
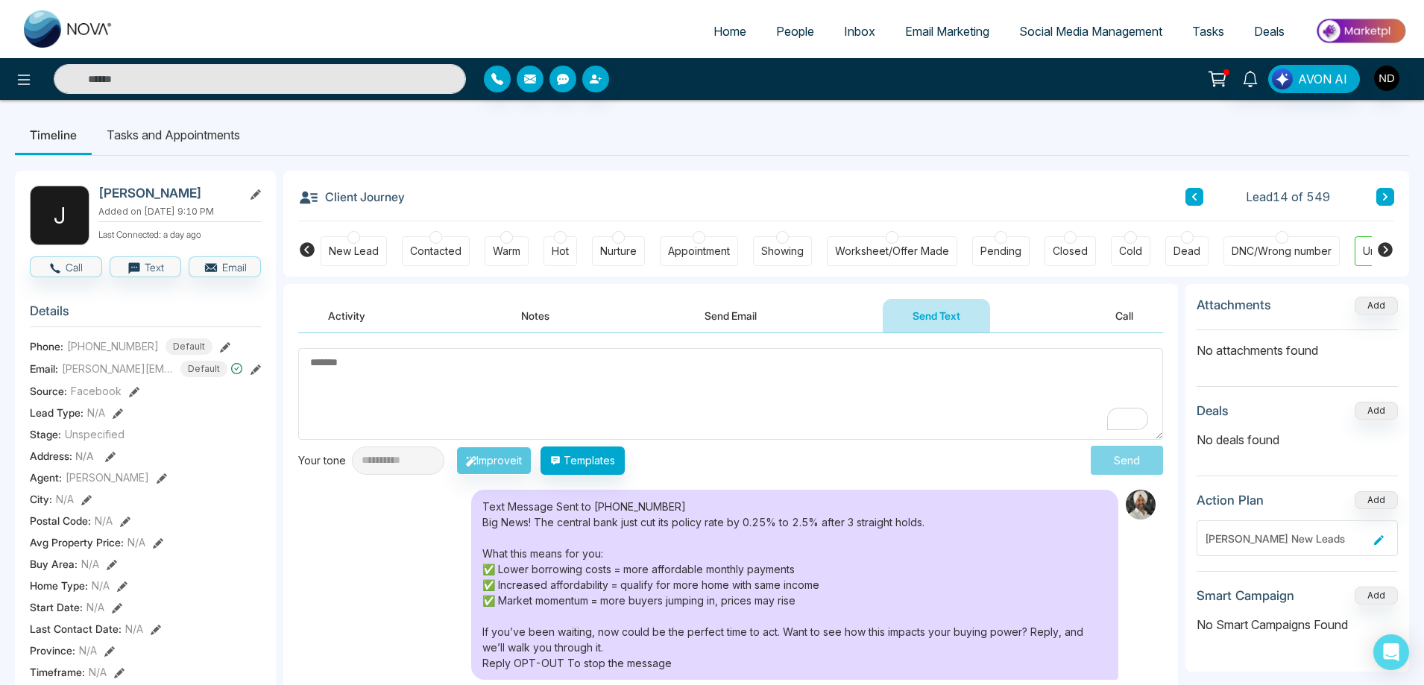
click at [529, 311] on button "Notes" at bounding box center [535, 316] width 88 height 34
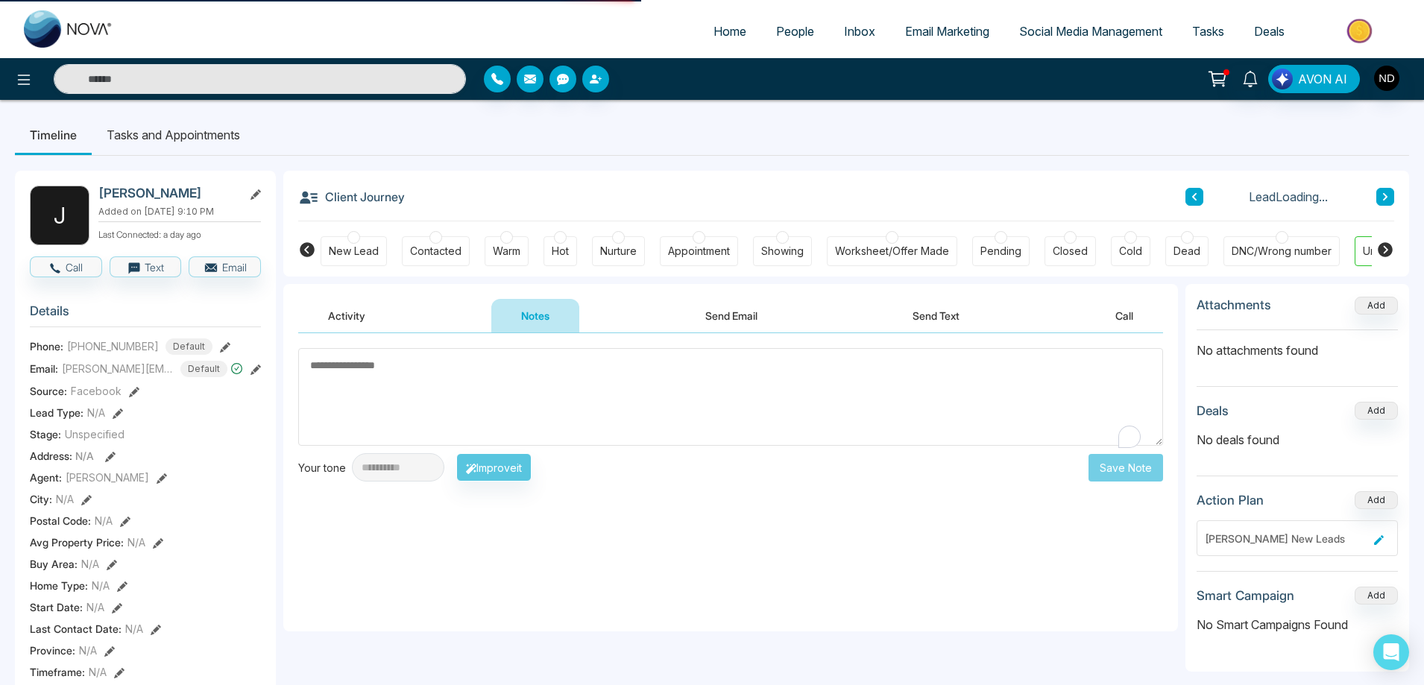
click at [482, 377] on textarea "To enrich screen reader interactions, please activate Accessibility in Grammarl…" at bounding box center [730, 397] width 865 height 98
click at [412, 409] on textarea "To enrich screen reader interactions, please activate Accessibility in Grammarl…" at bounding box center [730, 397] width 865 height 98
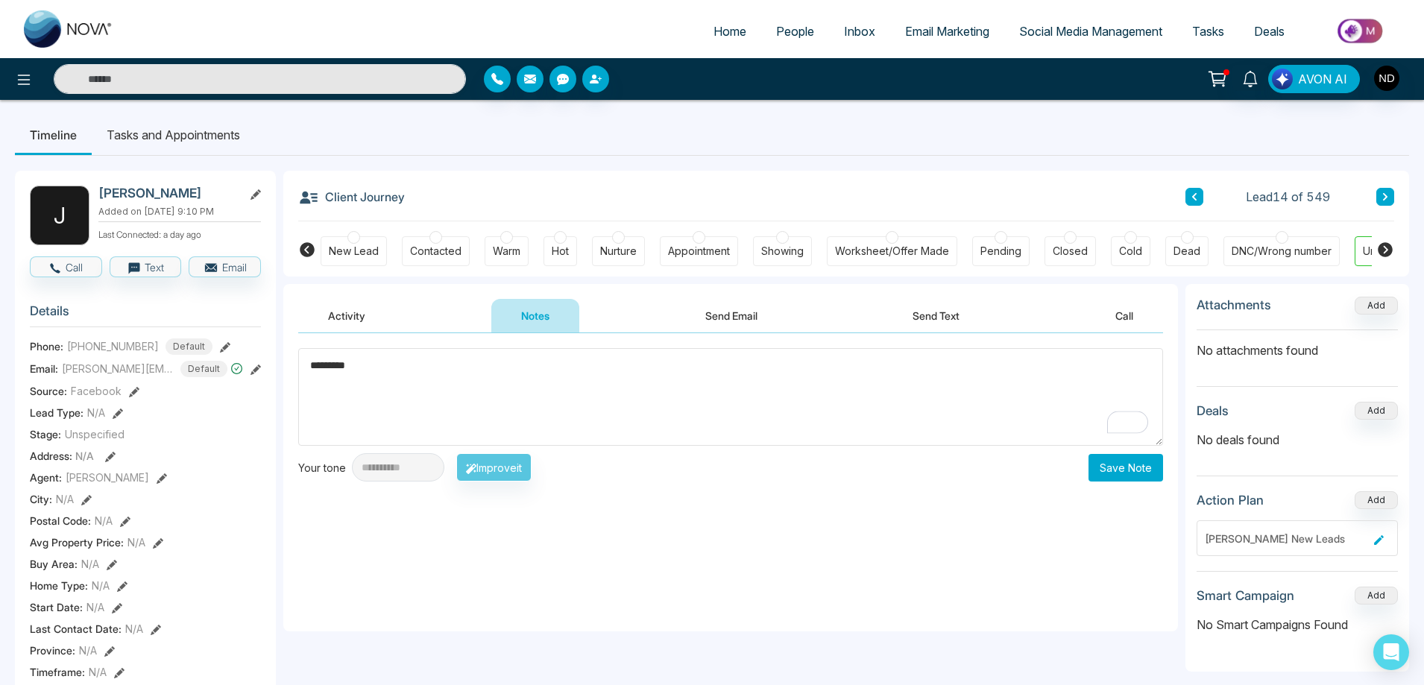
type textarea "*********"
click at [1136, 465] on button "Save Note" at bounding box center [1125, 468] width 75 height 28
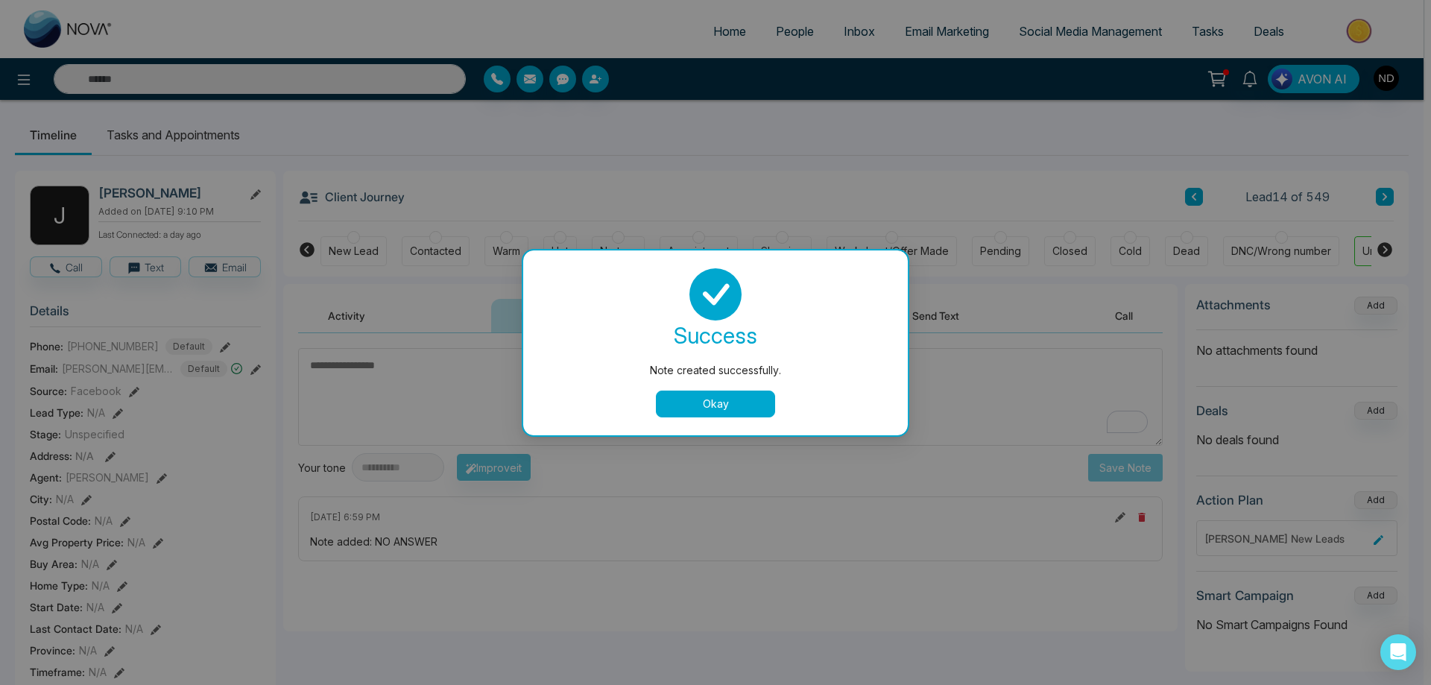
click at [694, 401] on button "Okay" at bounding box center [715, 404] width 119 height 27
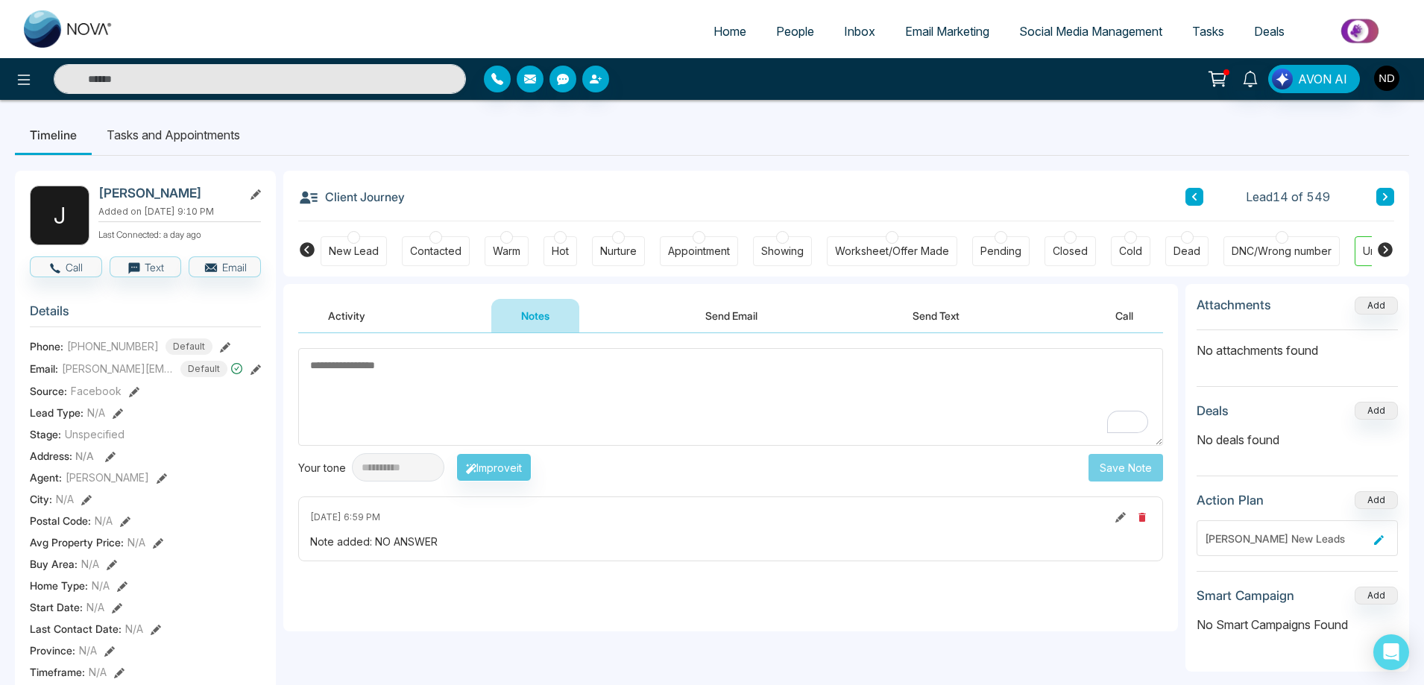
click at [350, 248] on div "New Lead" at bounding box center [354, 251] width 50 height 15
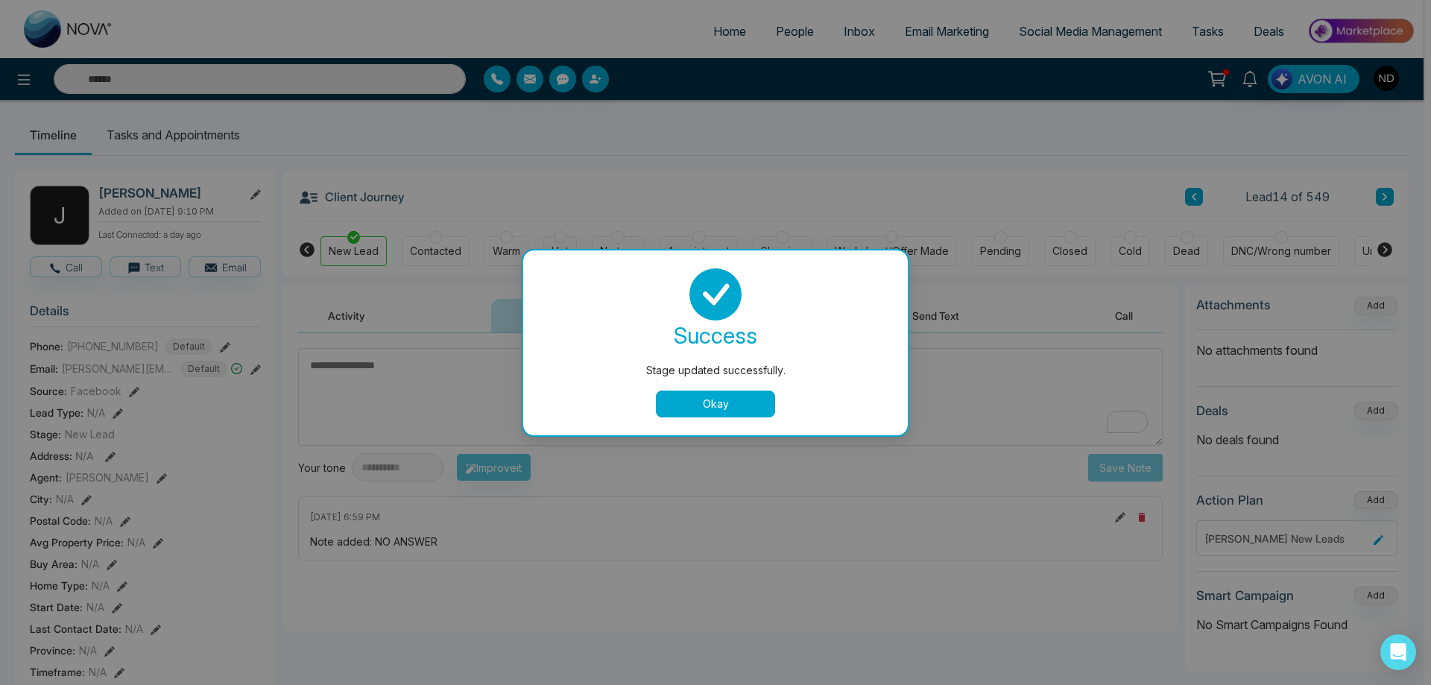
click at [693, 397] on button "Okay" at bounding box center [715, 404] width 119 height 27
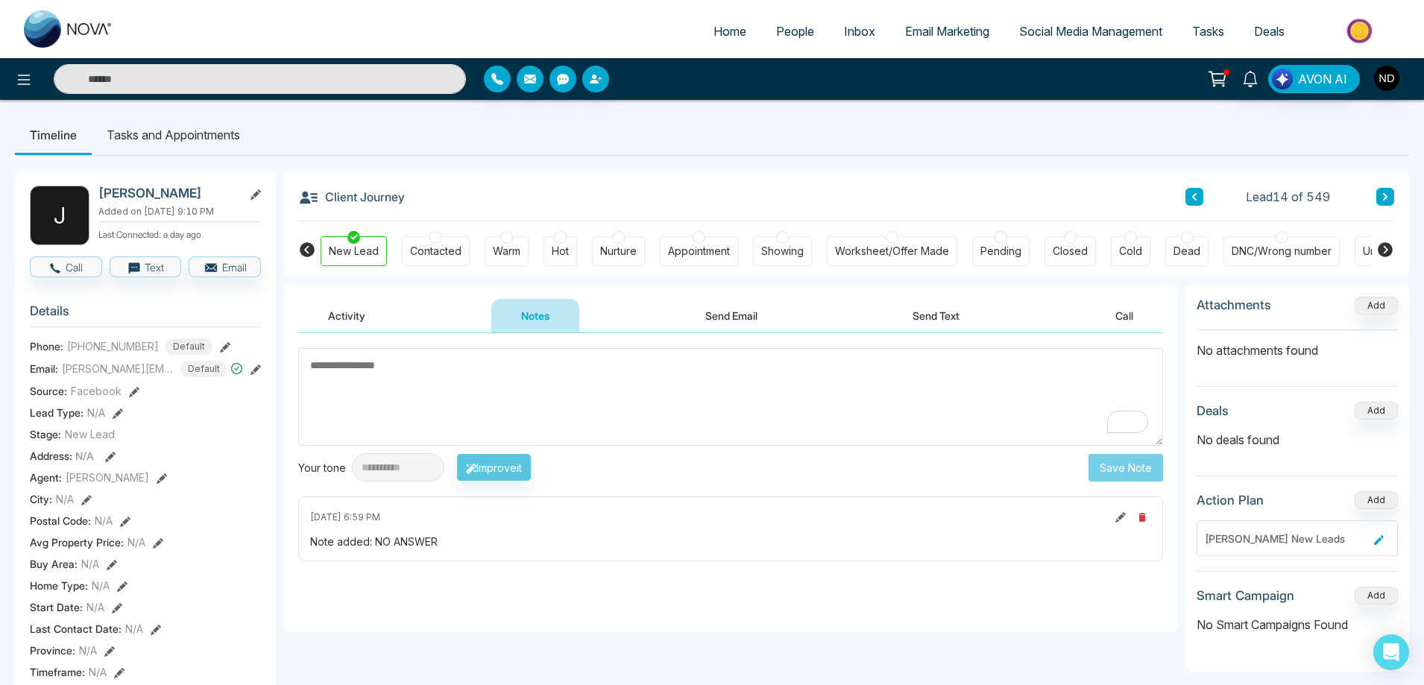
click at [1387, 198] on icon at bounding box center [1385, 196] width 4 height 7
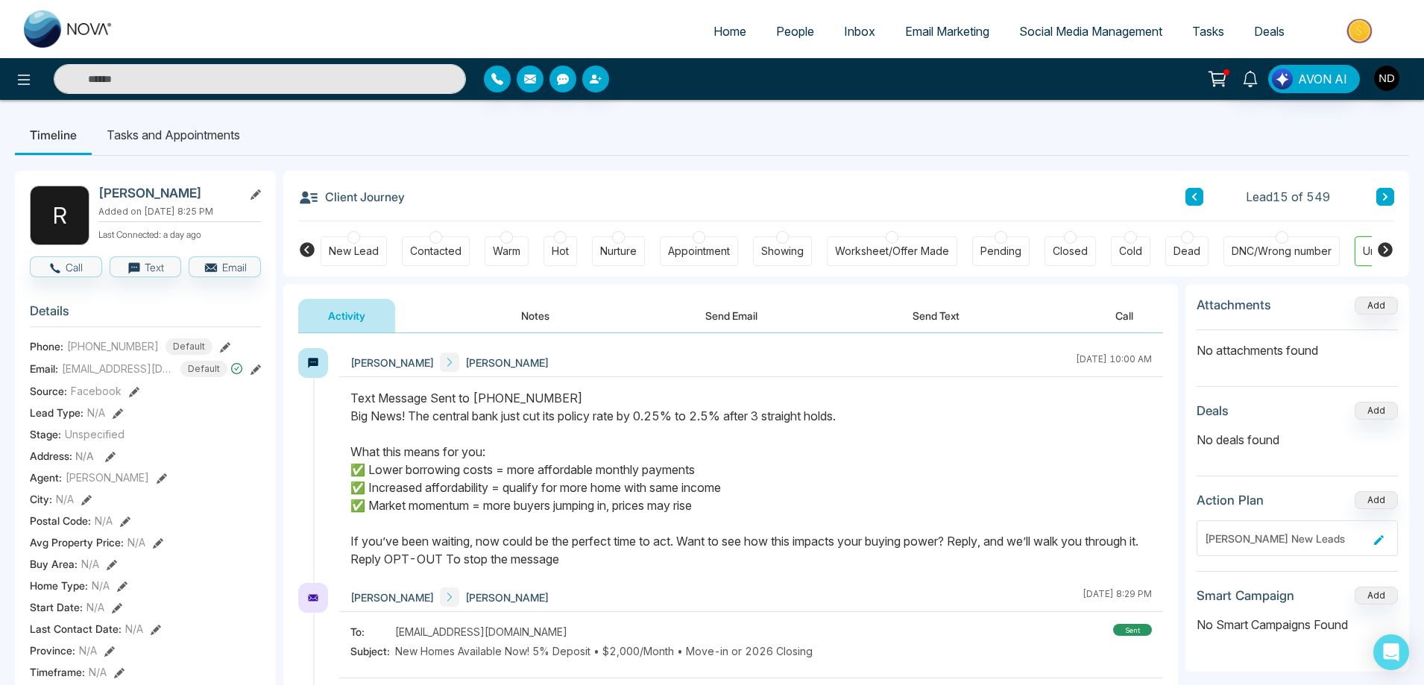
click at [936, 315] on button "Send Text" at bounding box center [936, 316] width 107 height 34
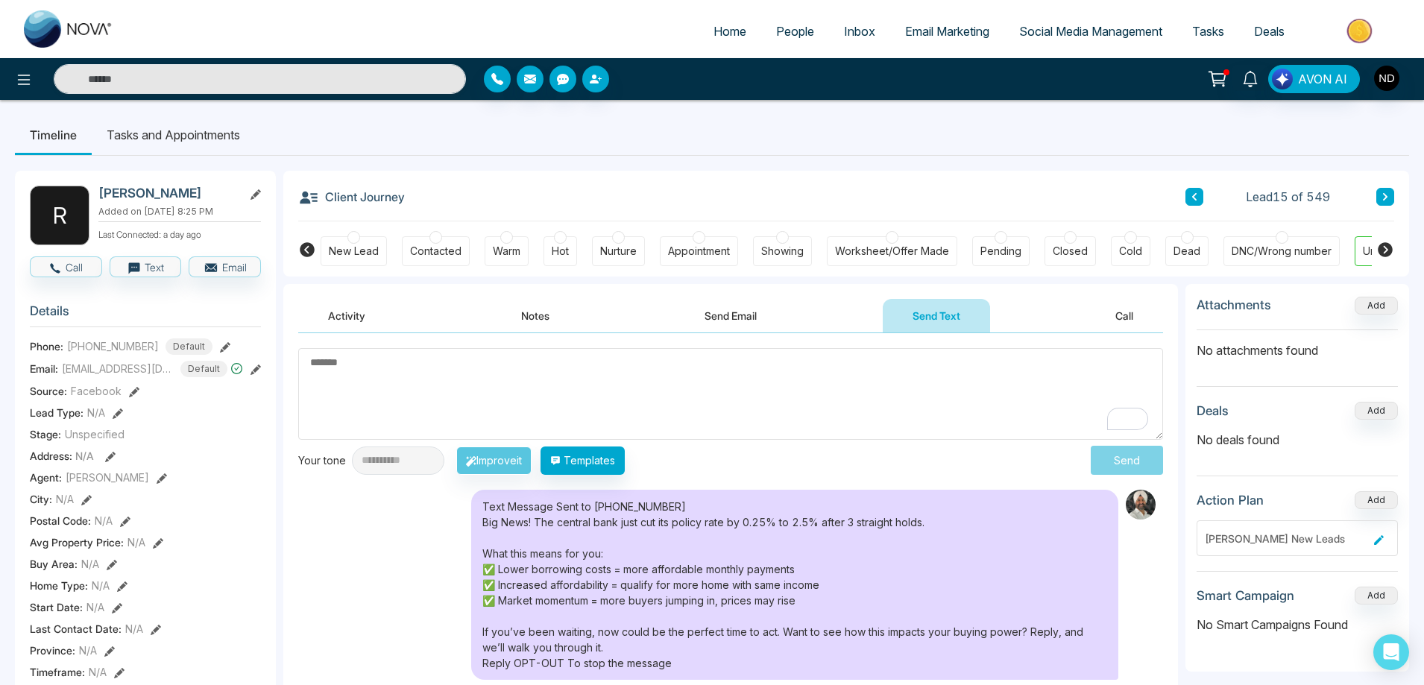
click at [1135, 312] on button "Call" at bounding box center [1124, 316] width 78 height 34
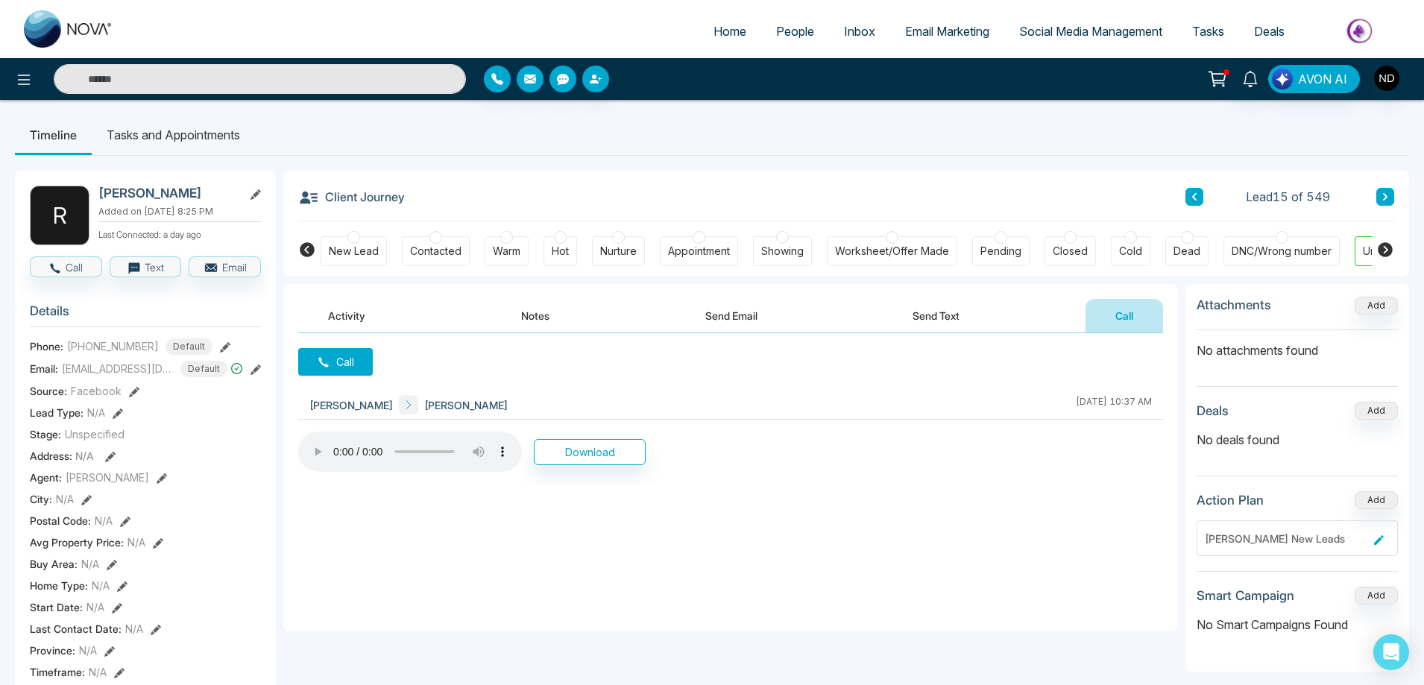
click at [543, 315] on button "Notes" at bounding box center [535, 316] width 88 height 34
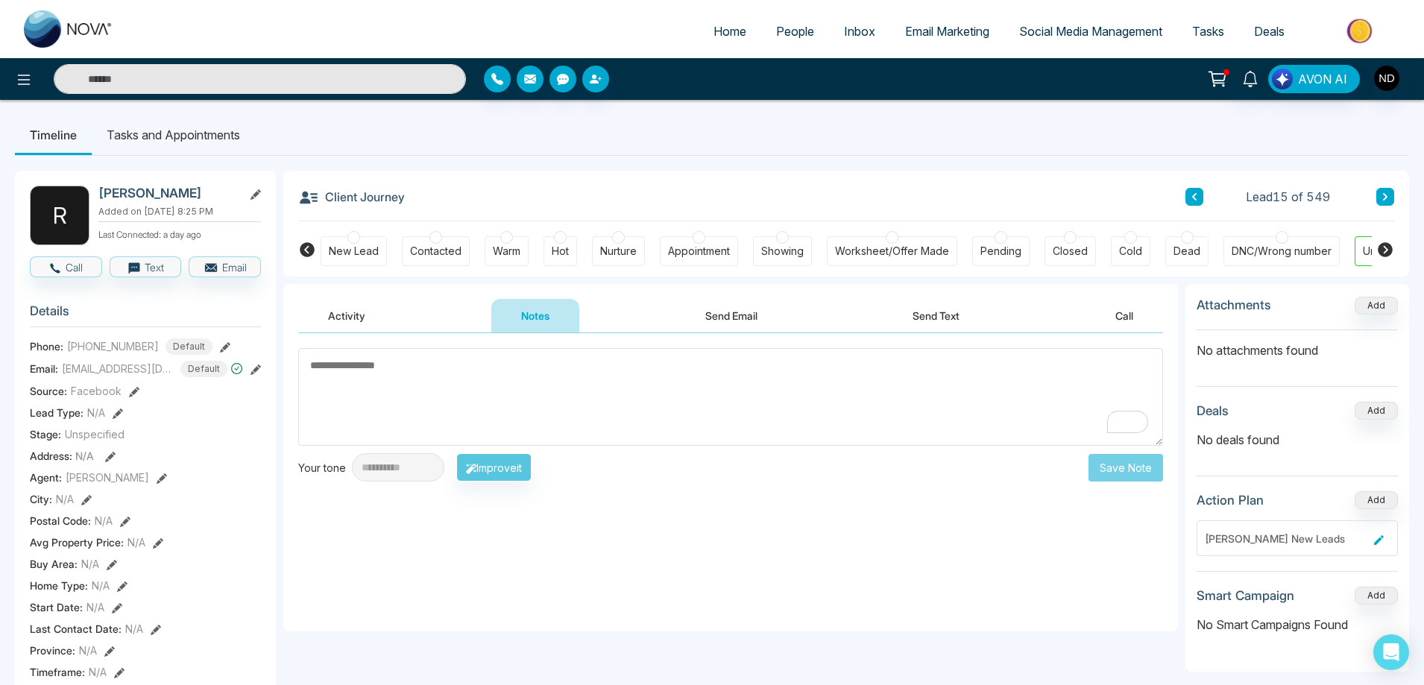
click at [1120, 311] on button "Call" at bounding box center [1124, 316] width 78 height 34
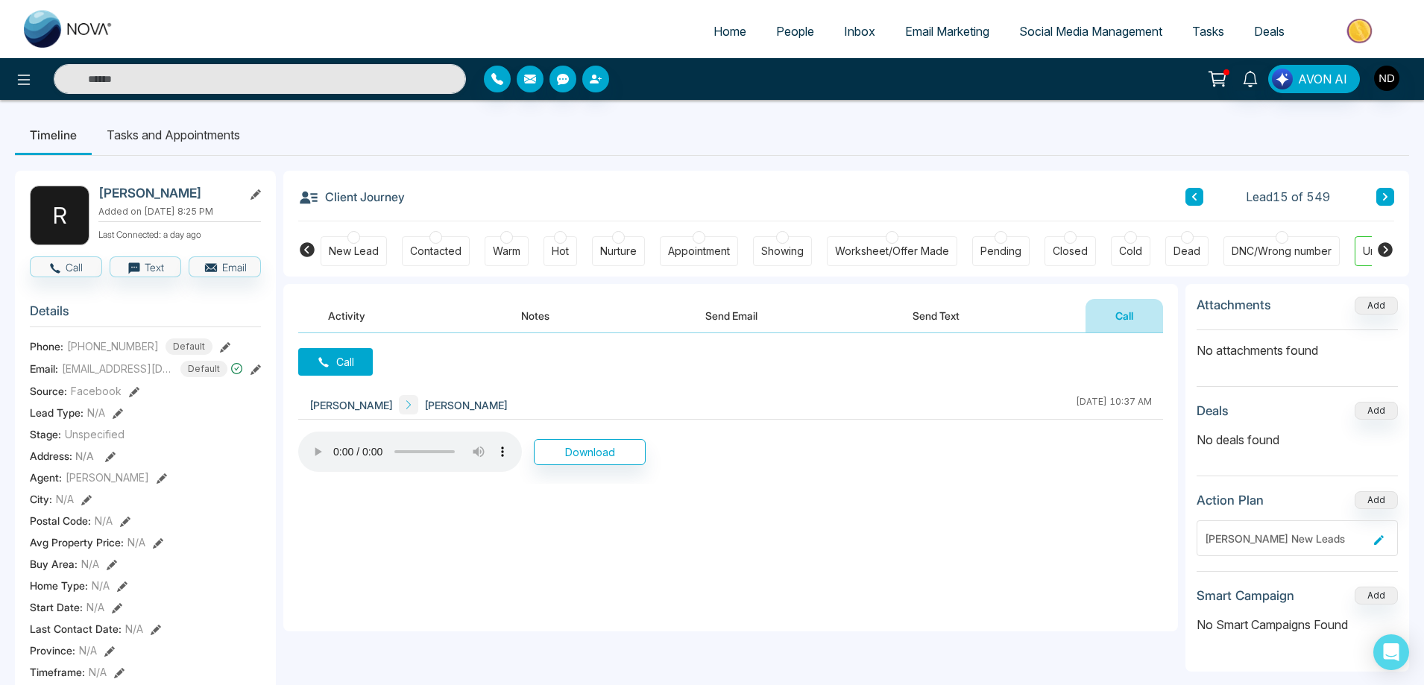
click at [728, 365] on div "Call Navdeep Dhillon Reham Karim September 16 2025 | 10:37 AM Download" at bounding box center [730, 482] width 895 height 298
click at [938, 317] on button "Send Text" at bounding box center [936, 316] width 107 height 34
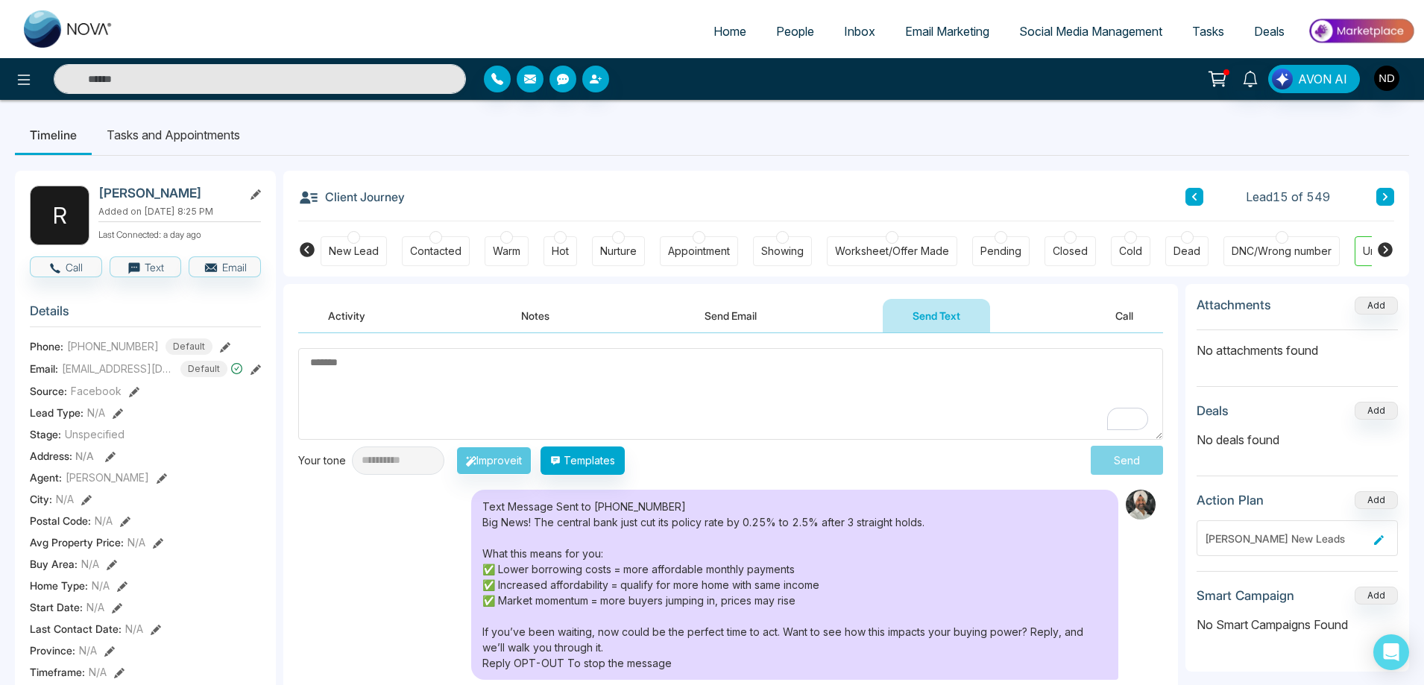
click at [740, 324] on button "Send Email" at bounding box center [731, 316] width 112 height 34
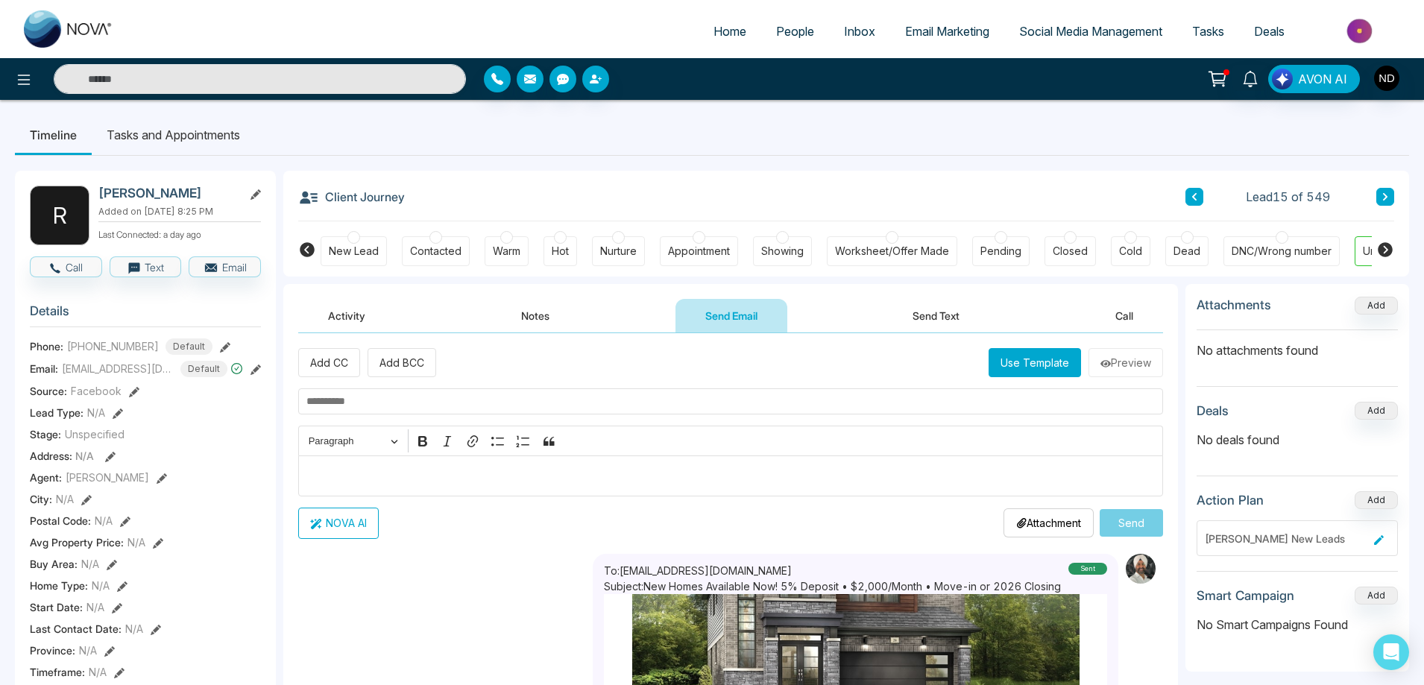
click at [1025, 357] on button "Use Template" at bounding box center [1035, 362] width 92 height 29
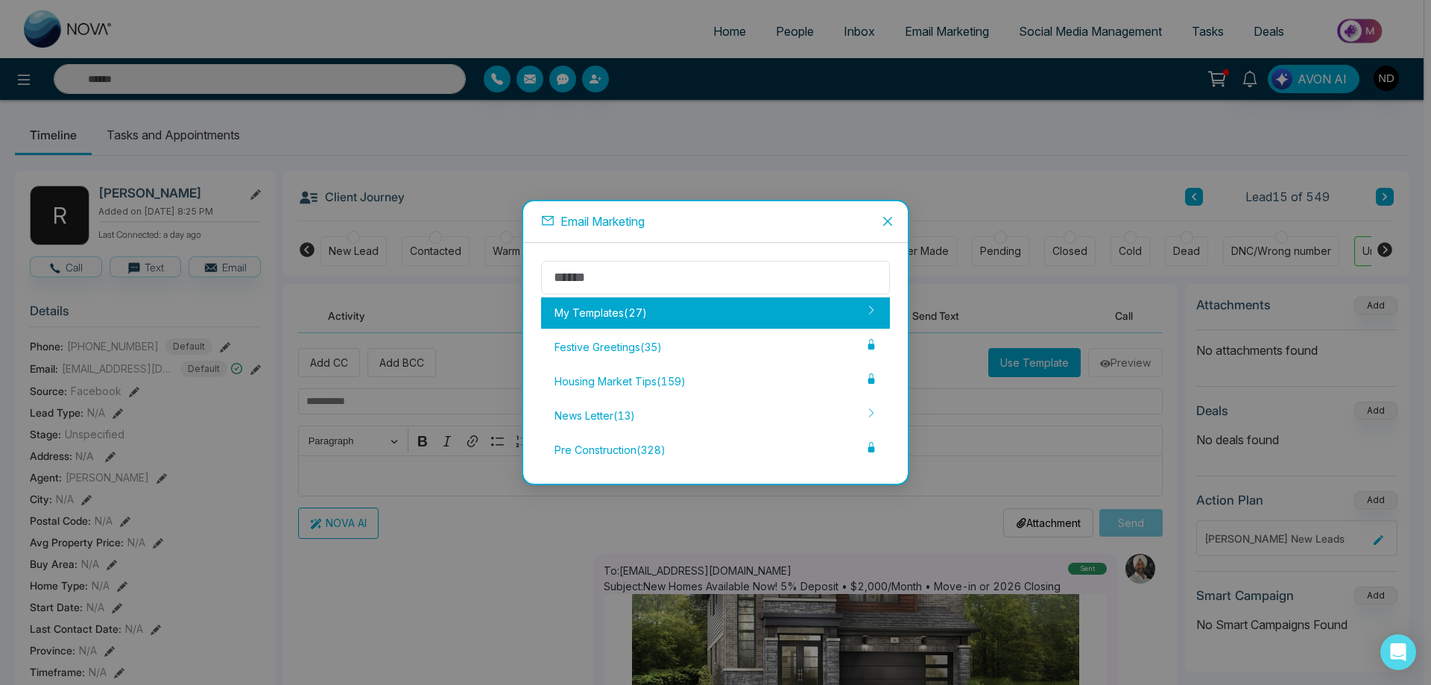
click at [687, 314] on div "My Templates ( 27 )" at bounding box center [715, 312] width 349 height 31
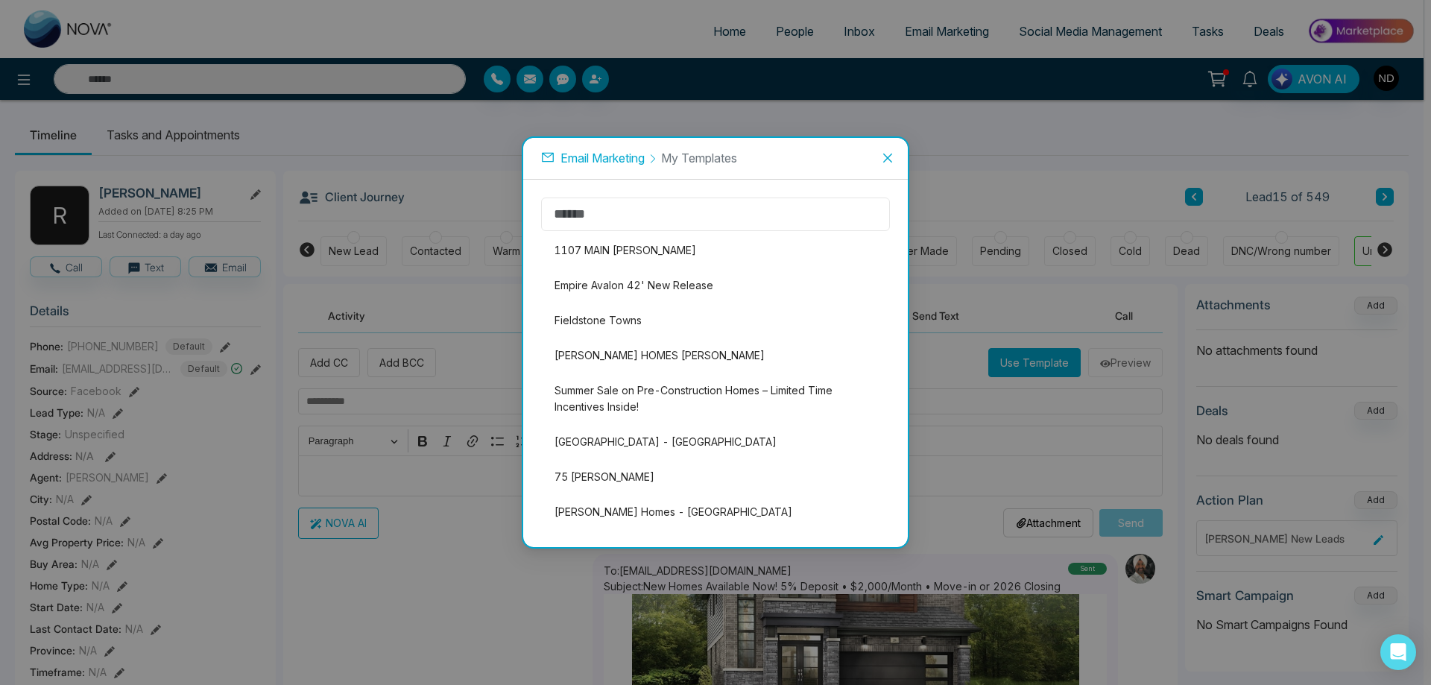
click at [694, 225] on input "text" at bounding box center [715, 215] width 349 height 34
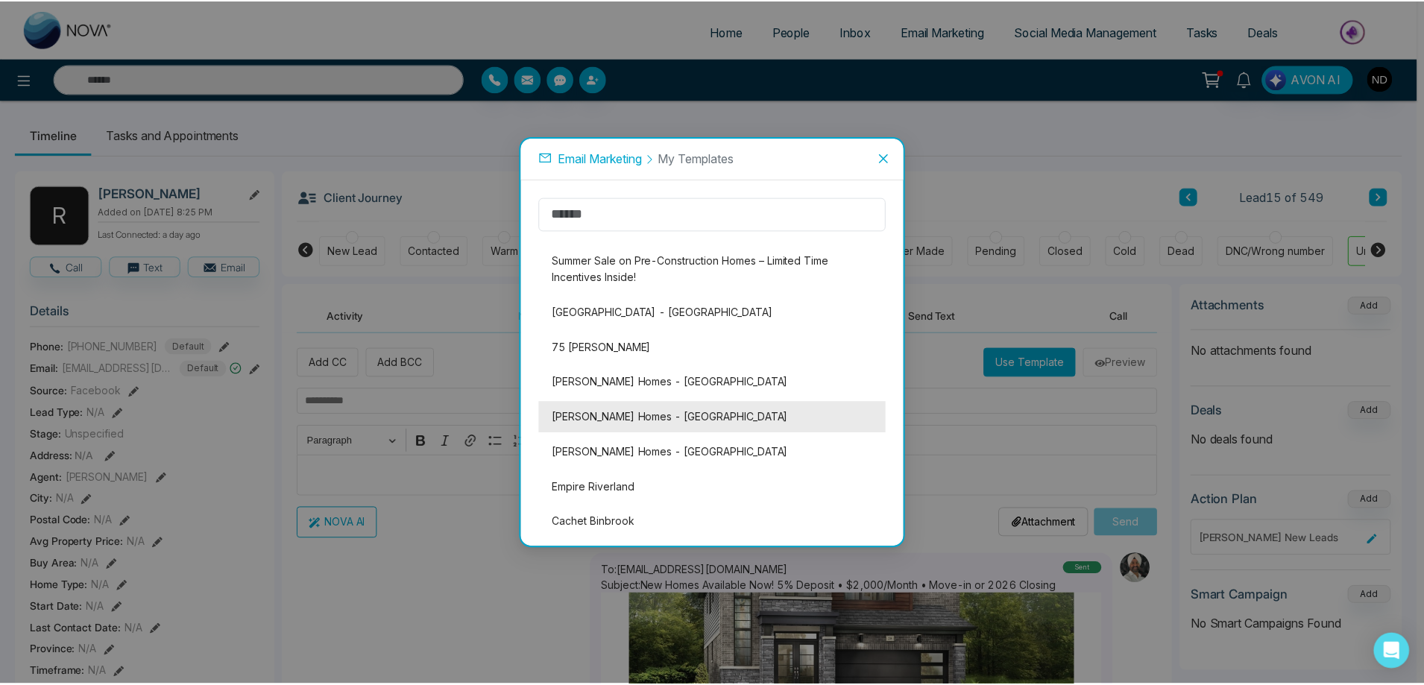
scroll to position [149, 0]
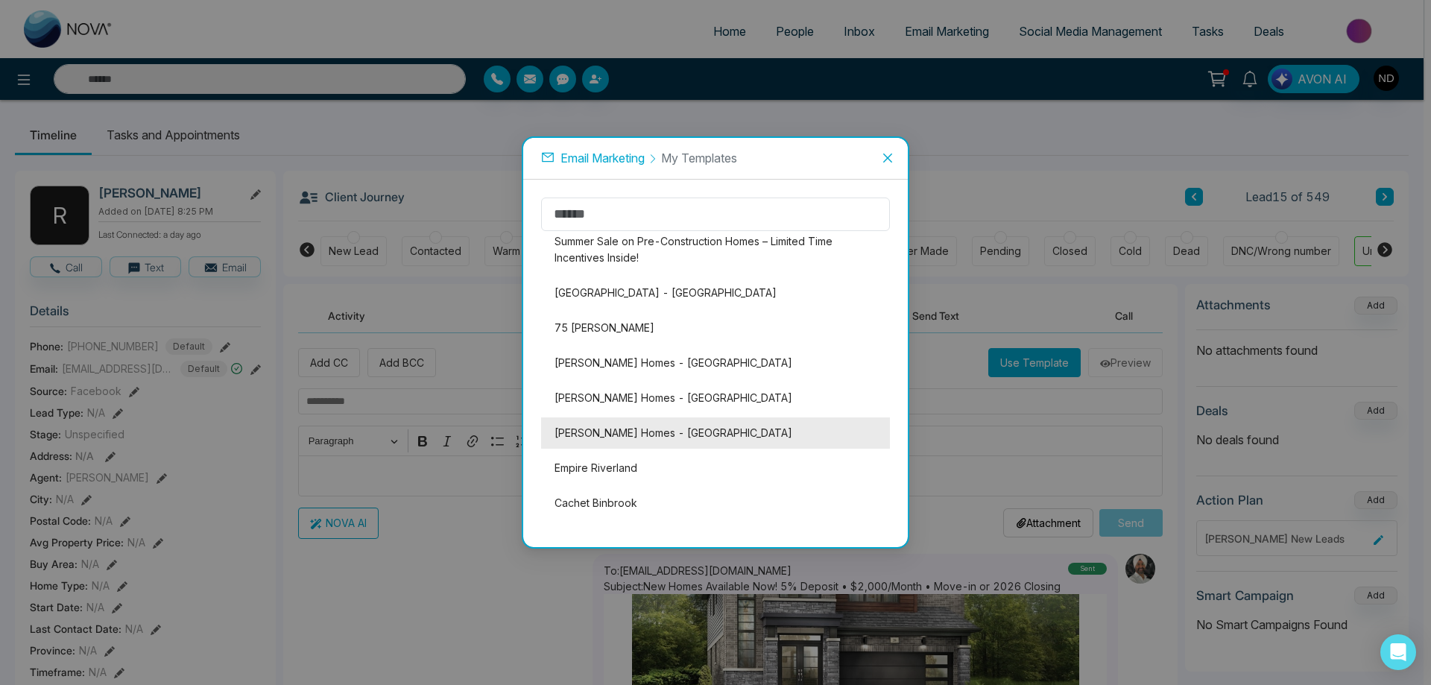
click at [707, 421] on li "[PERSON_NAME] Homes - [GEOGRAPHIC_DATA]" at bounding box center [715, 432] width 349 height 31
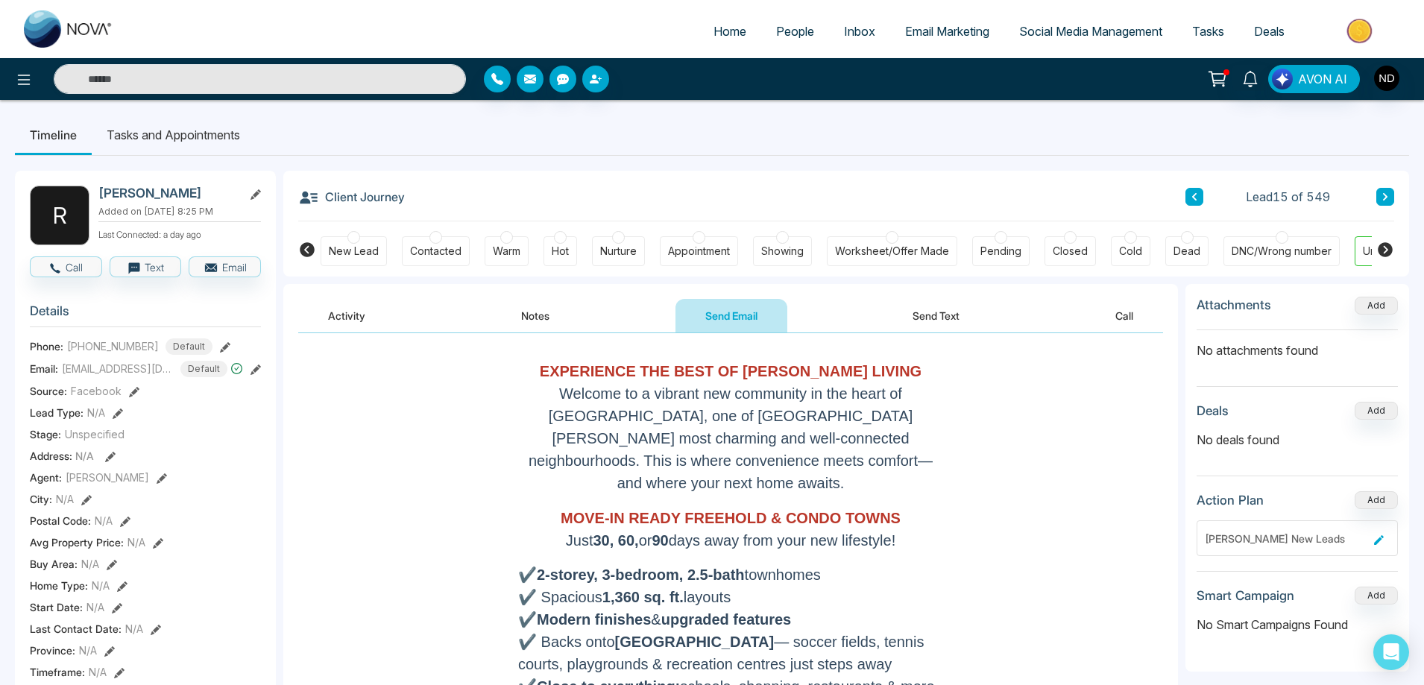
scroll to position [0, 0]
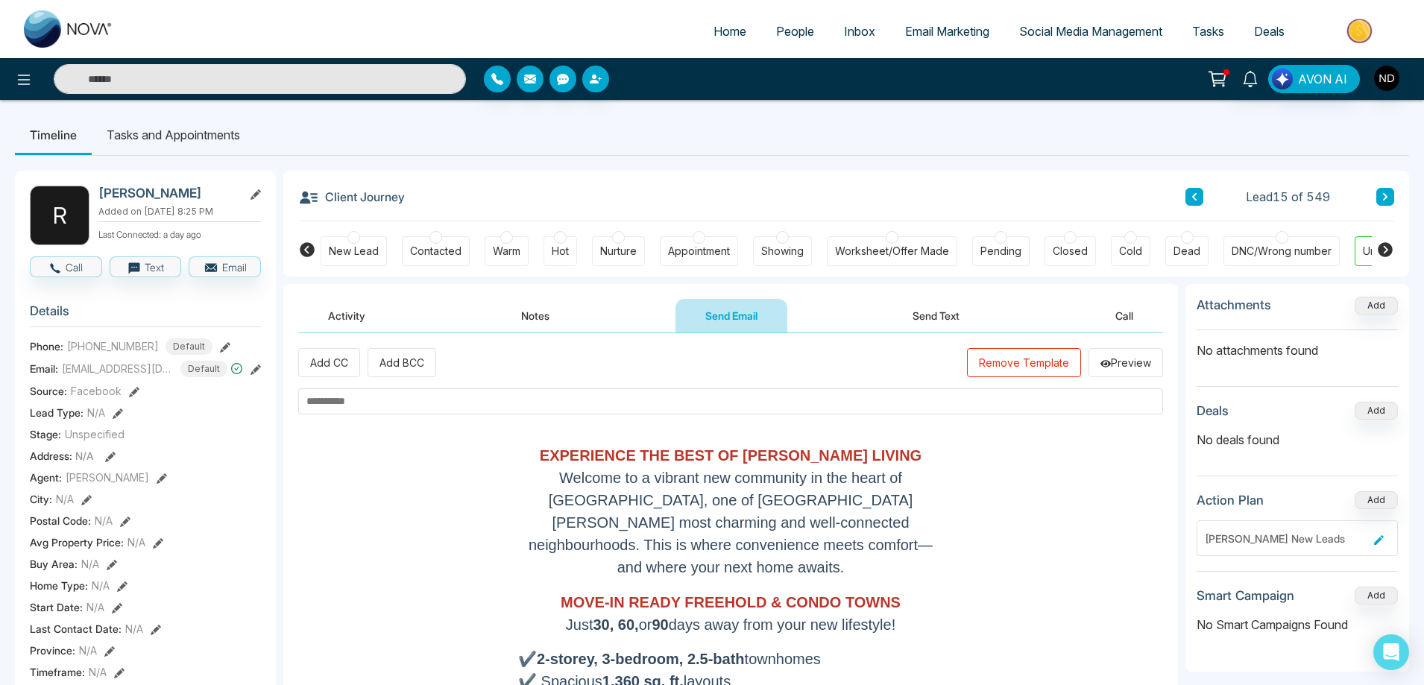
click at [646, 402] on input "text" at bounding box center [730, 401] width 865 height 26
type input "**********"
click at [1042, 370] on button "Remove Template" at bounding box center [1024, 362] width 114 height 29
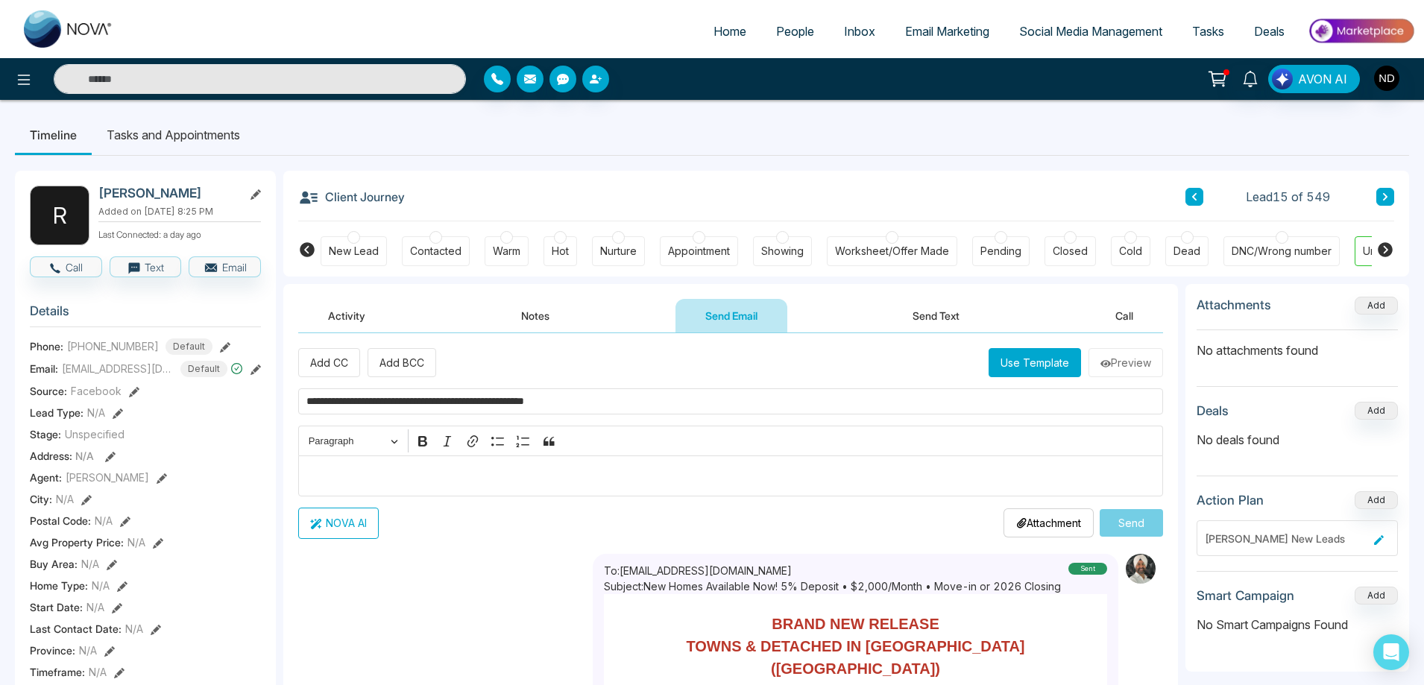
click at [1022, 364] on button "Use Template" at bounding box center [1035, 362] width 92 height 29
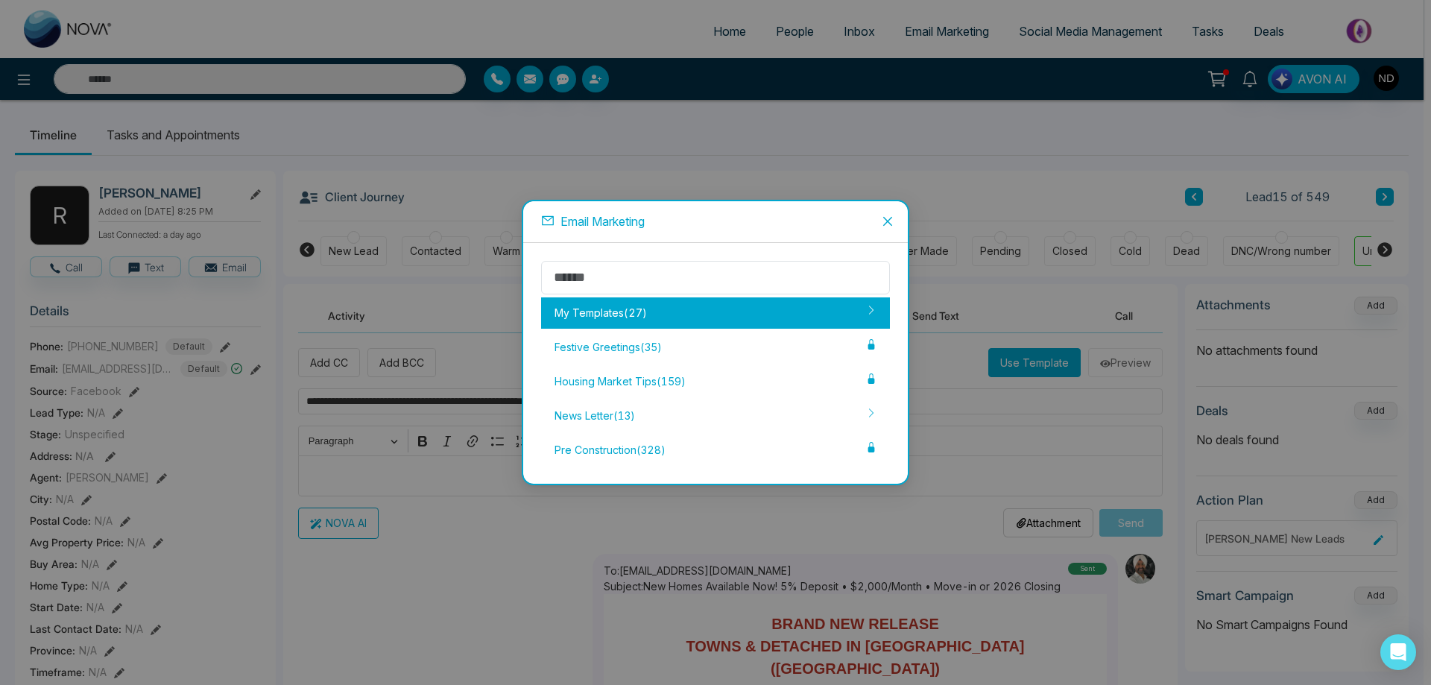
click at [684, 316] on div "My Templates ( 27 )" at bounding box center [715, 312] width 349 height 31
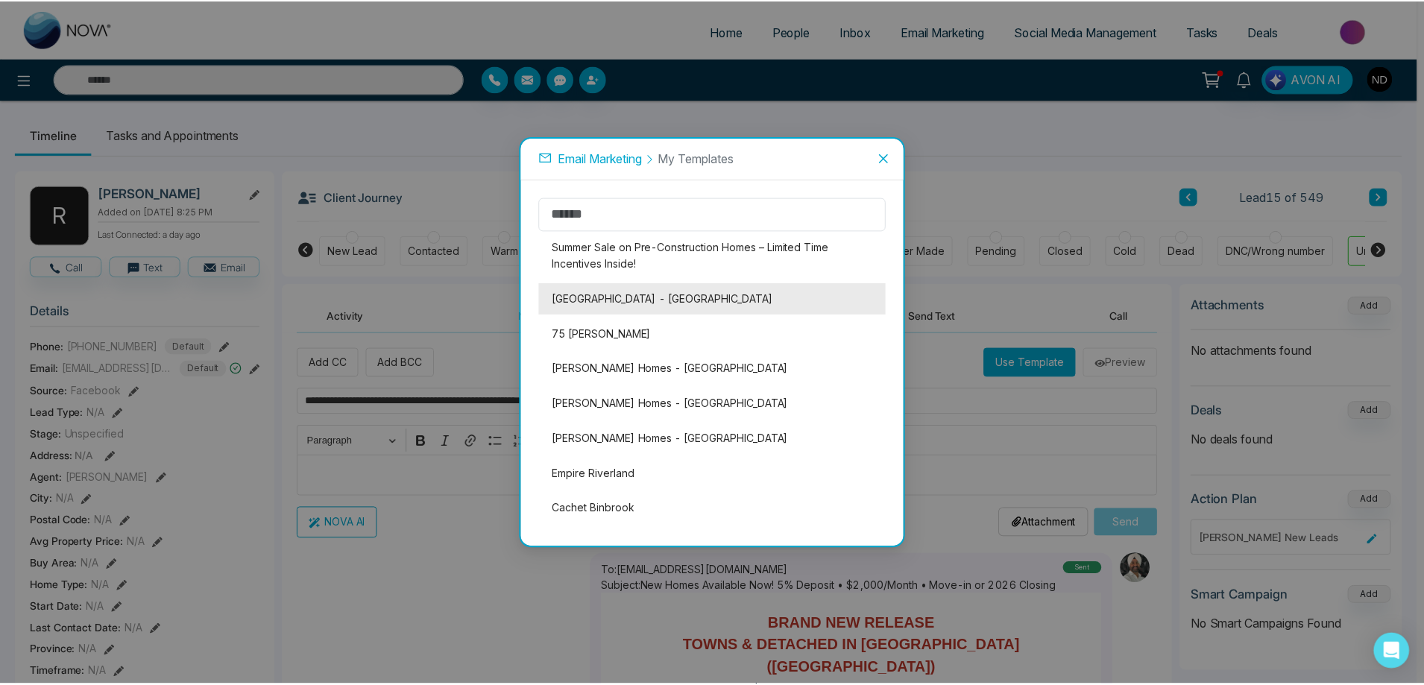
scroll to position [149, 0]
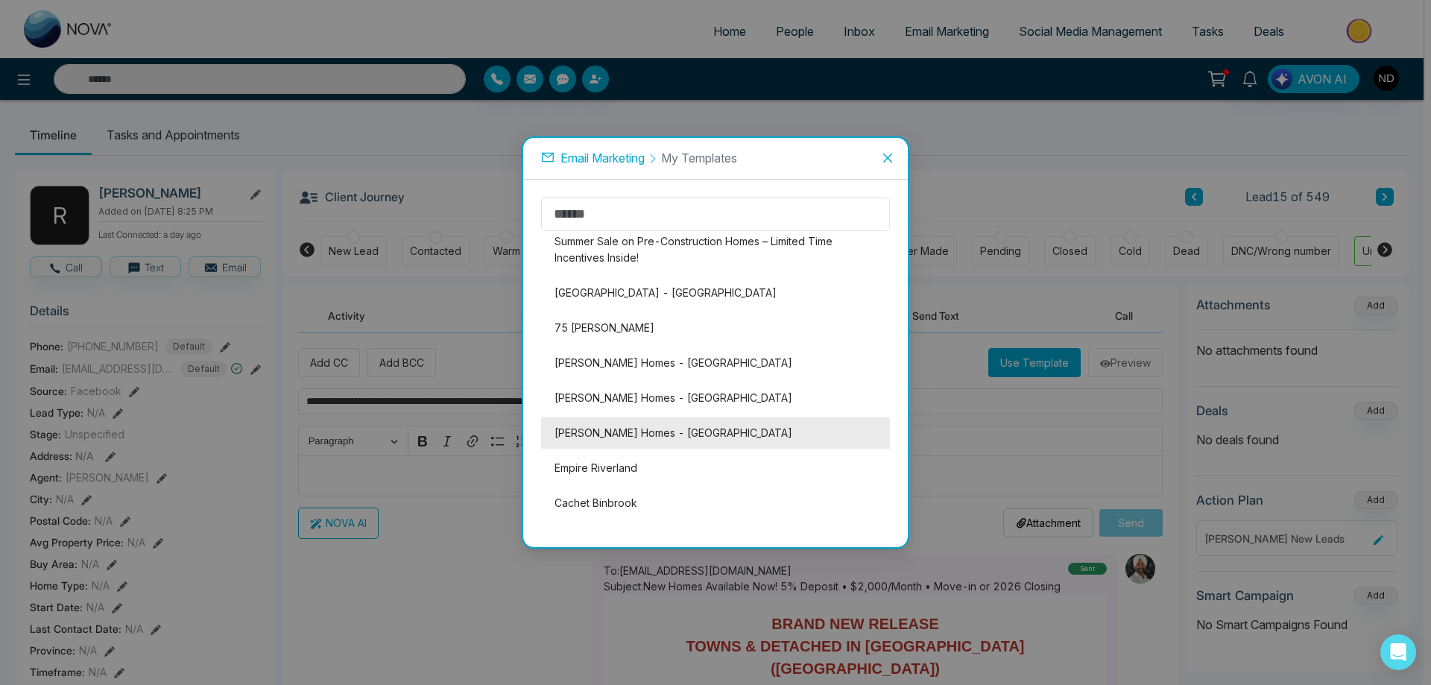
click at [710, 428] on li "Dicenzo Homes - Linden Park" at bounding box center [715, 432] width 349 height 31
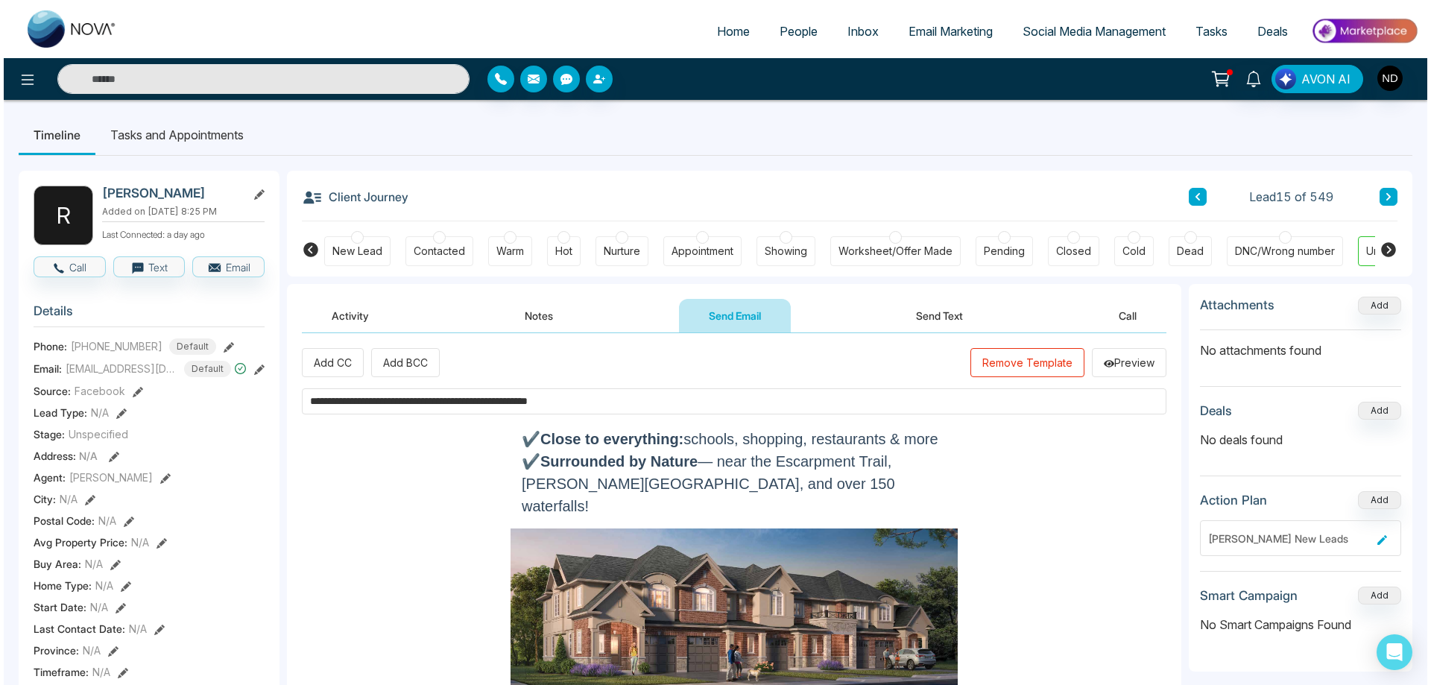
scroll to position [447, 0]
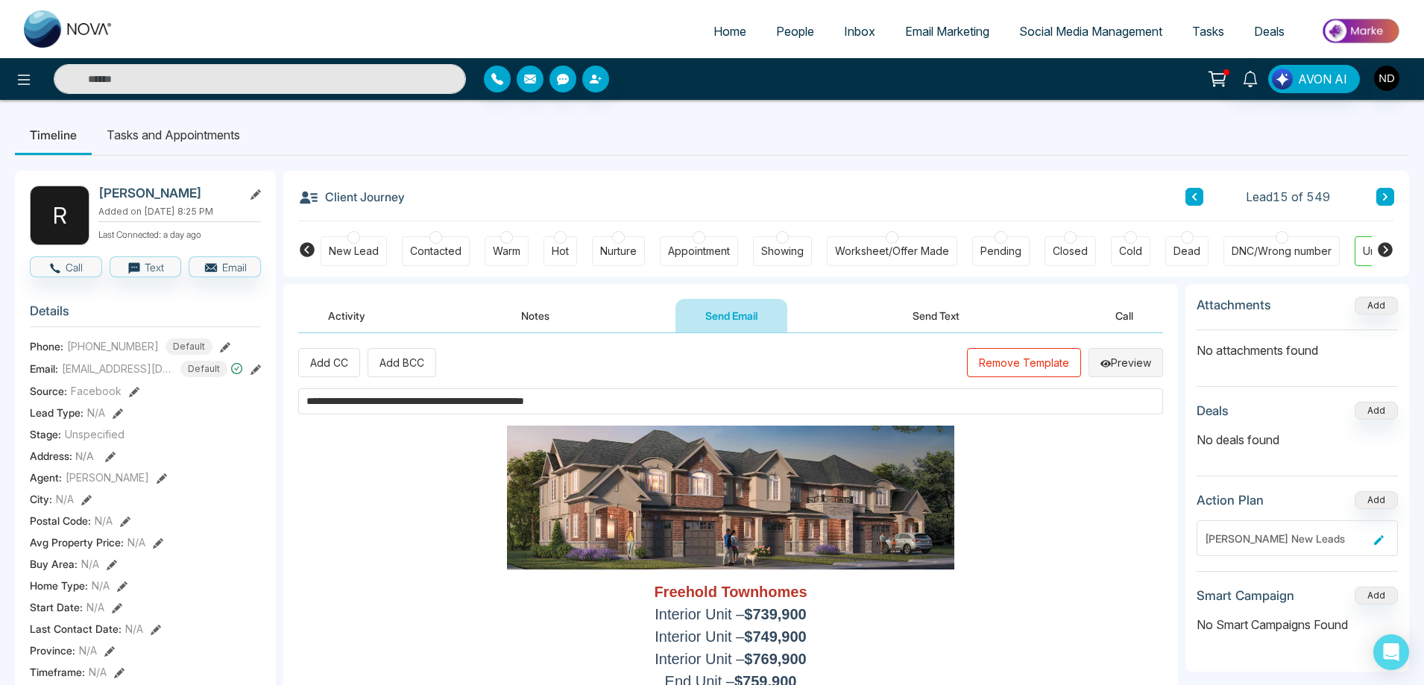
click at [1135, 358] on button "Preview" at bounding box center [1125, 362] width 75 height 29
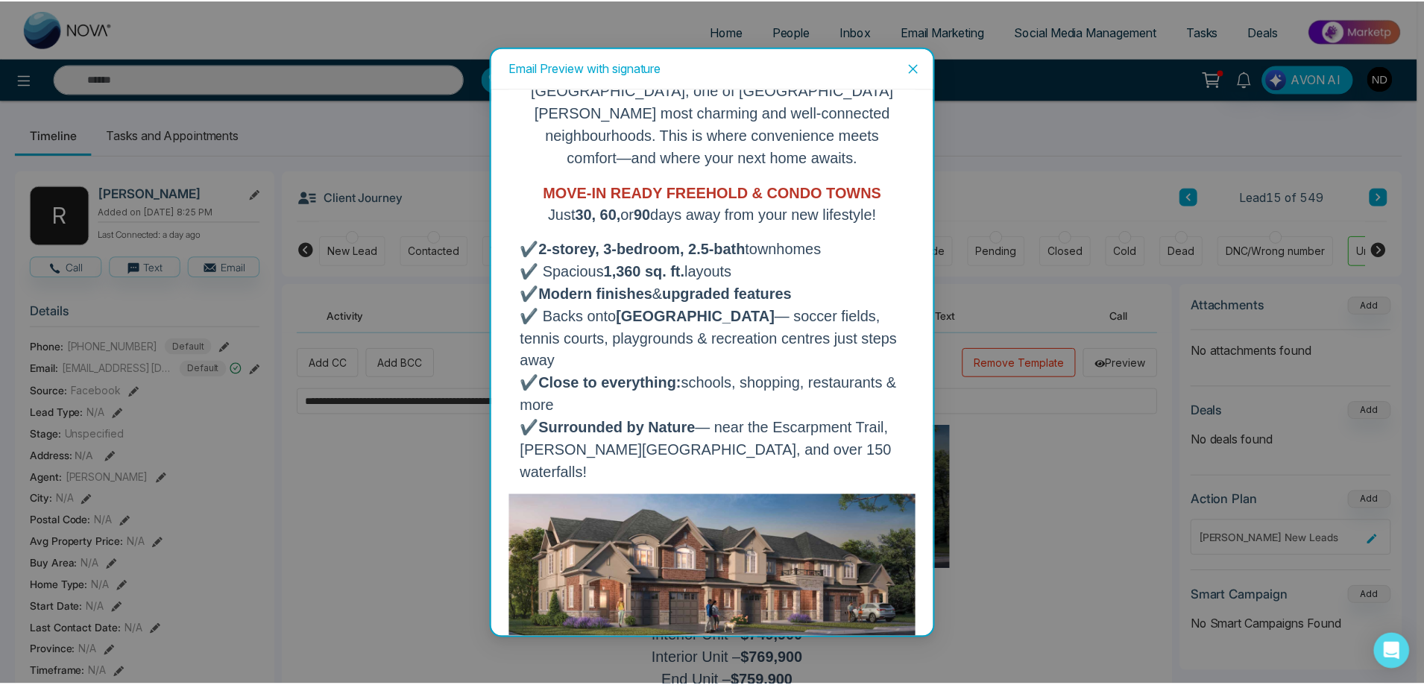
scroll to position [0, 0]
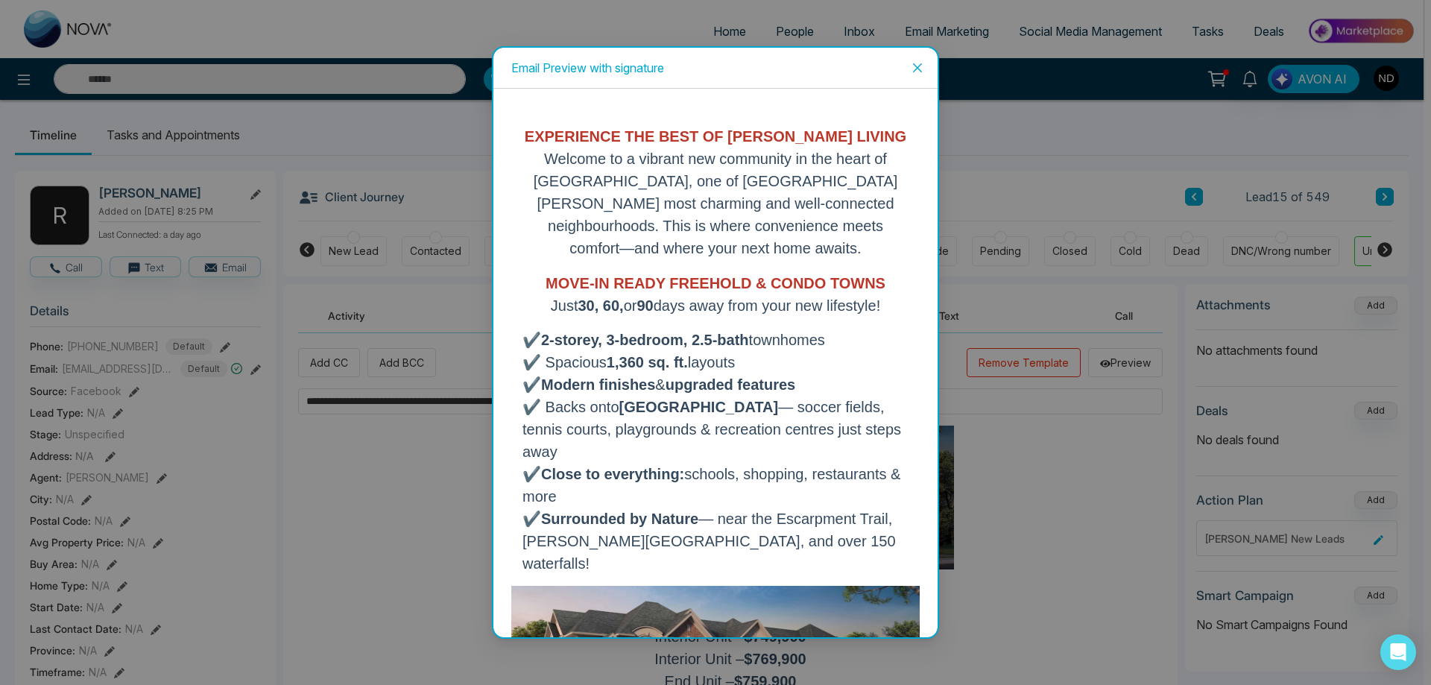
click at [926, 70] on span "Close" at bounding box center [918, 68] width 40 height 40
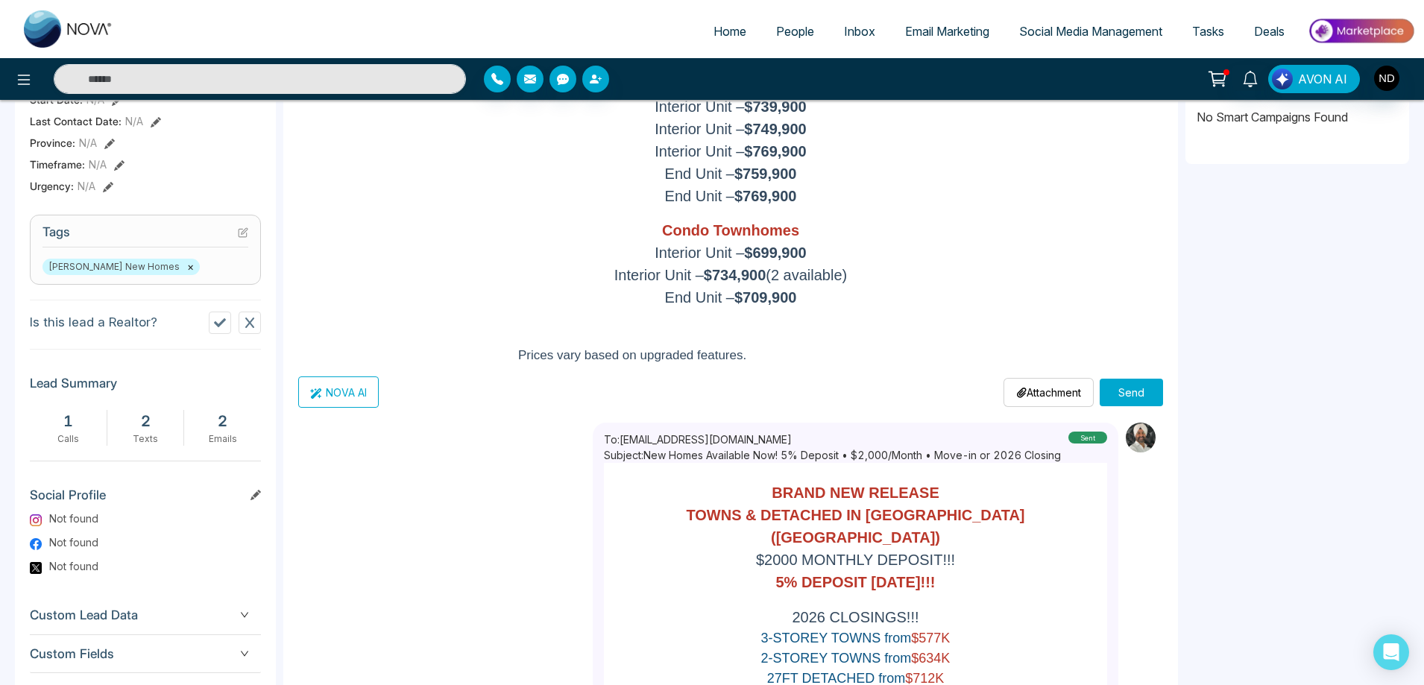
scroll to position [522, 0]
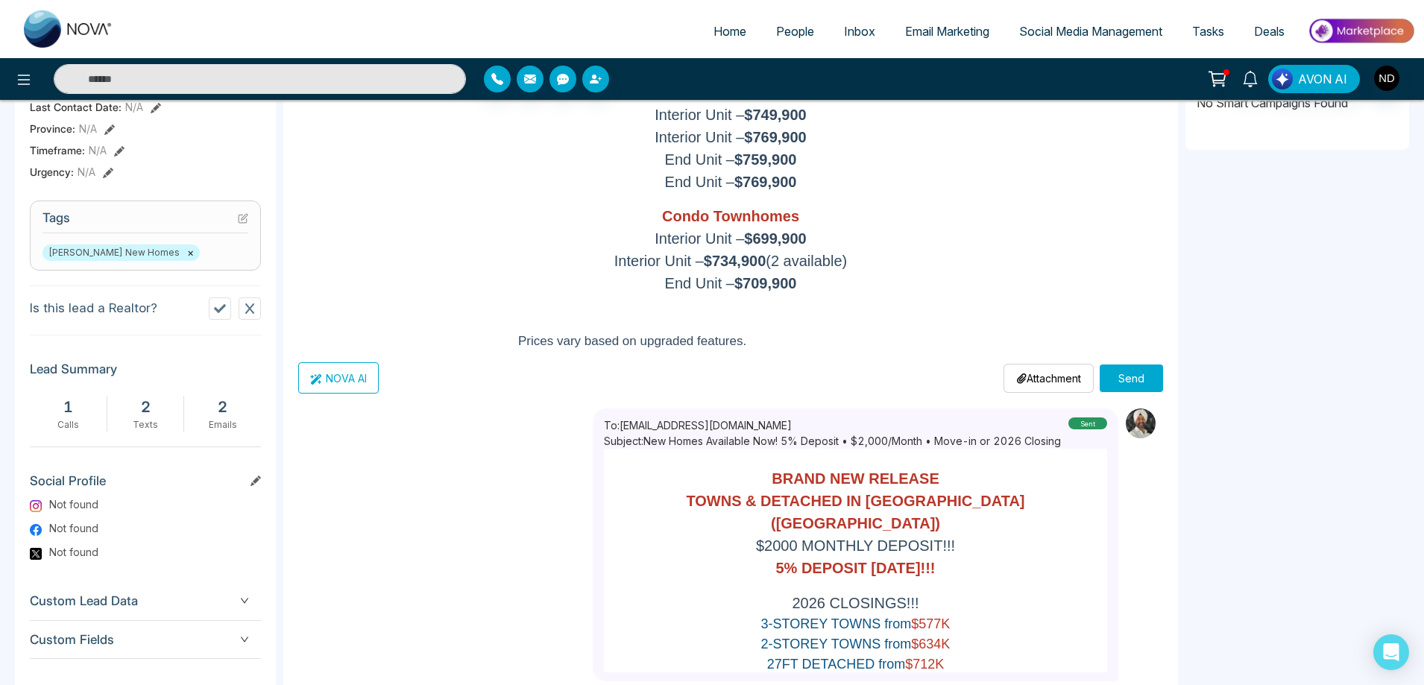
click at [1136, 382] on button "Send" at bounding box center [1131, 379] width 63 height 28
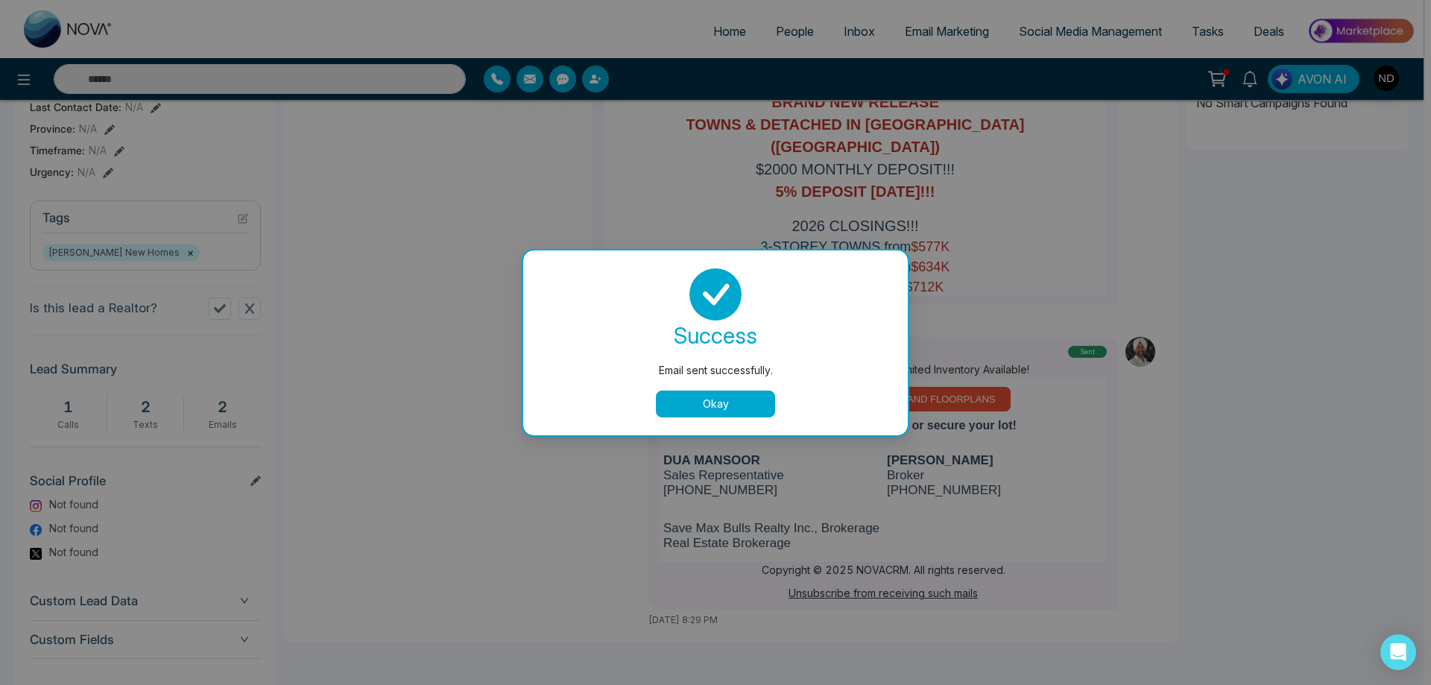
click at [710, 400] on button "Okay" at bounding box center [715, 404] width 119 height 27
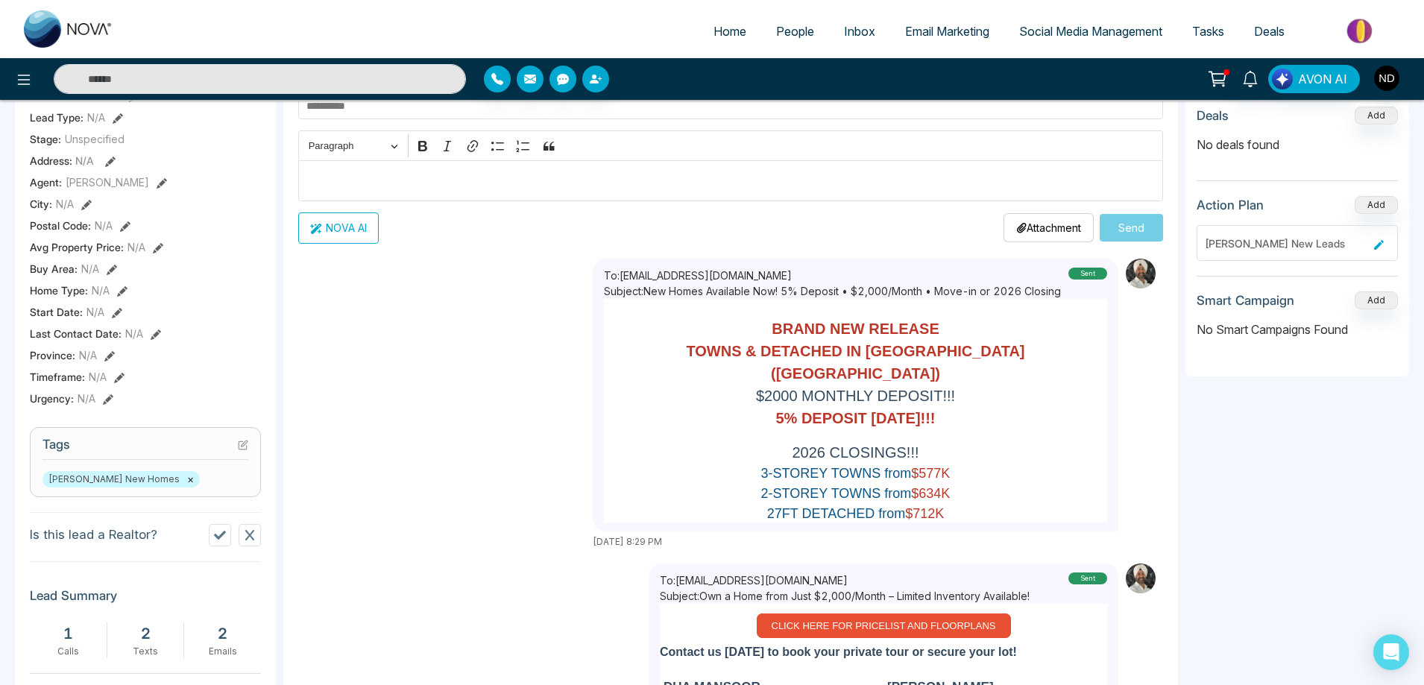
scroll to position [0, 0]
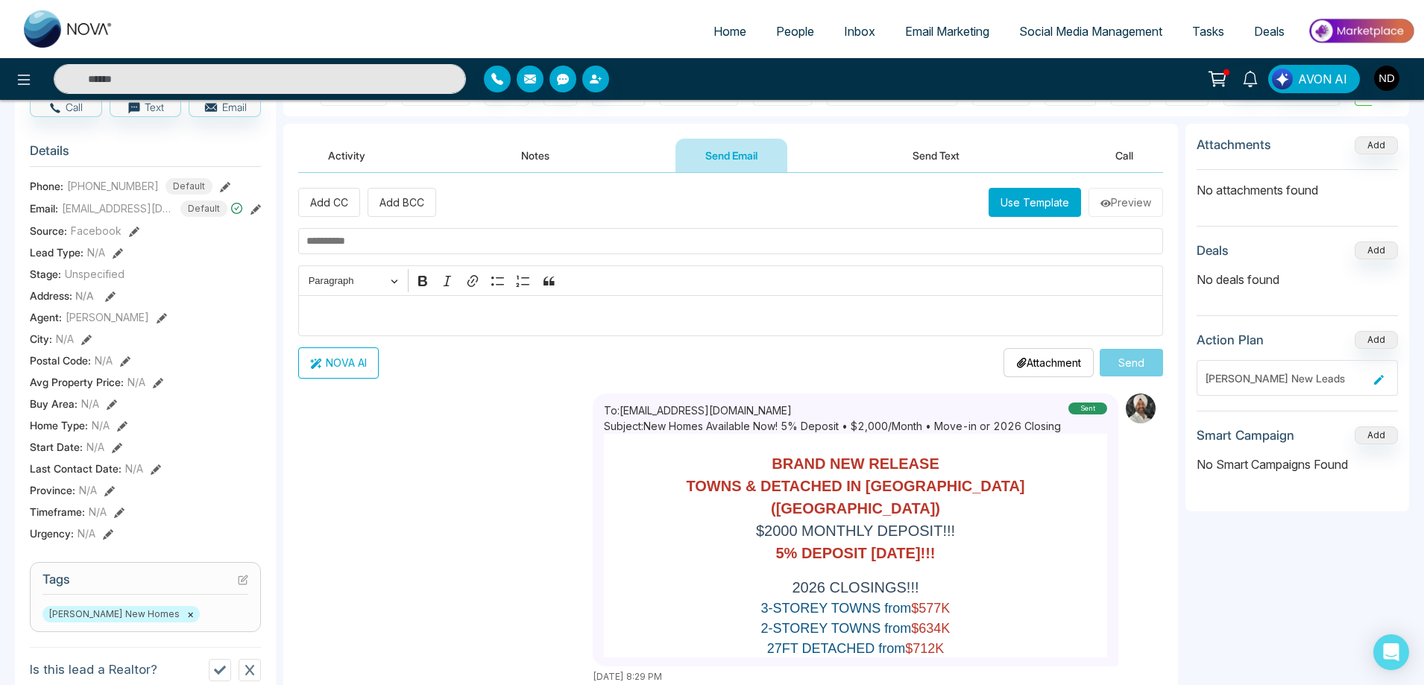
scroll to position [149, 0]
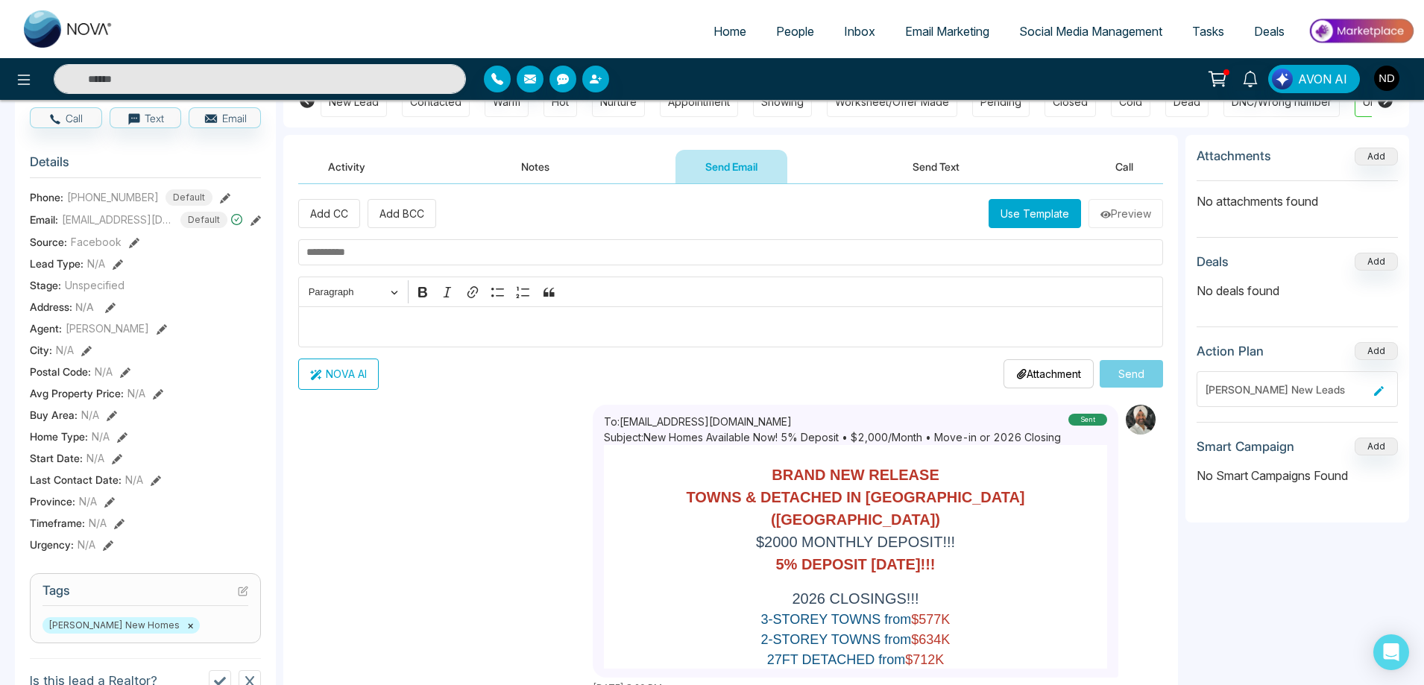
click at [338, 174] on button "Activity" at bounding box center [346, 167] width 97 height 34
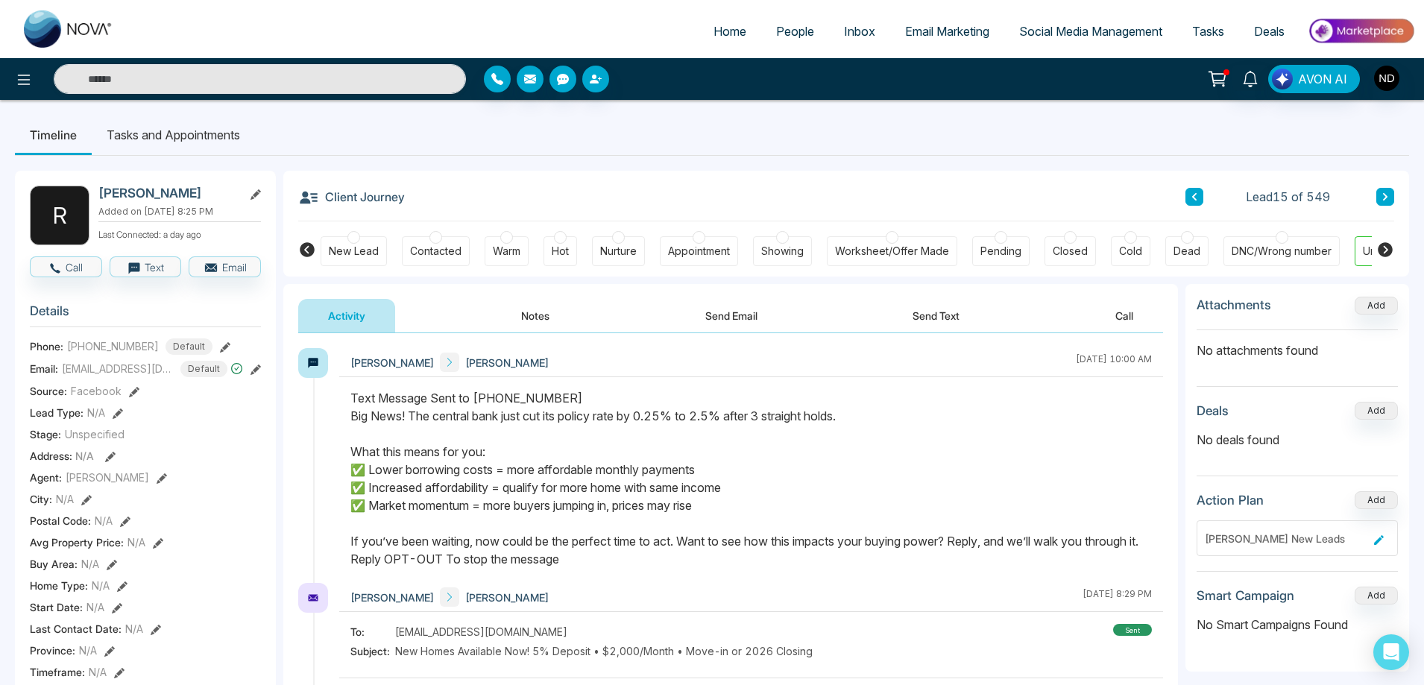
click at [546, 320] on button "Notes" at bounding box center [535, 316] width 88 height 34
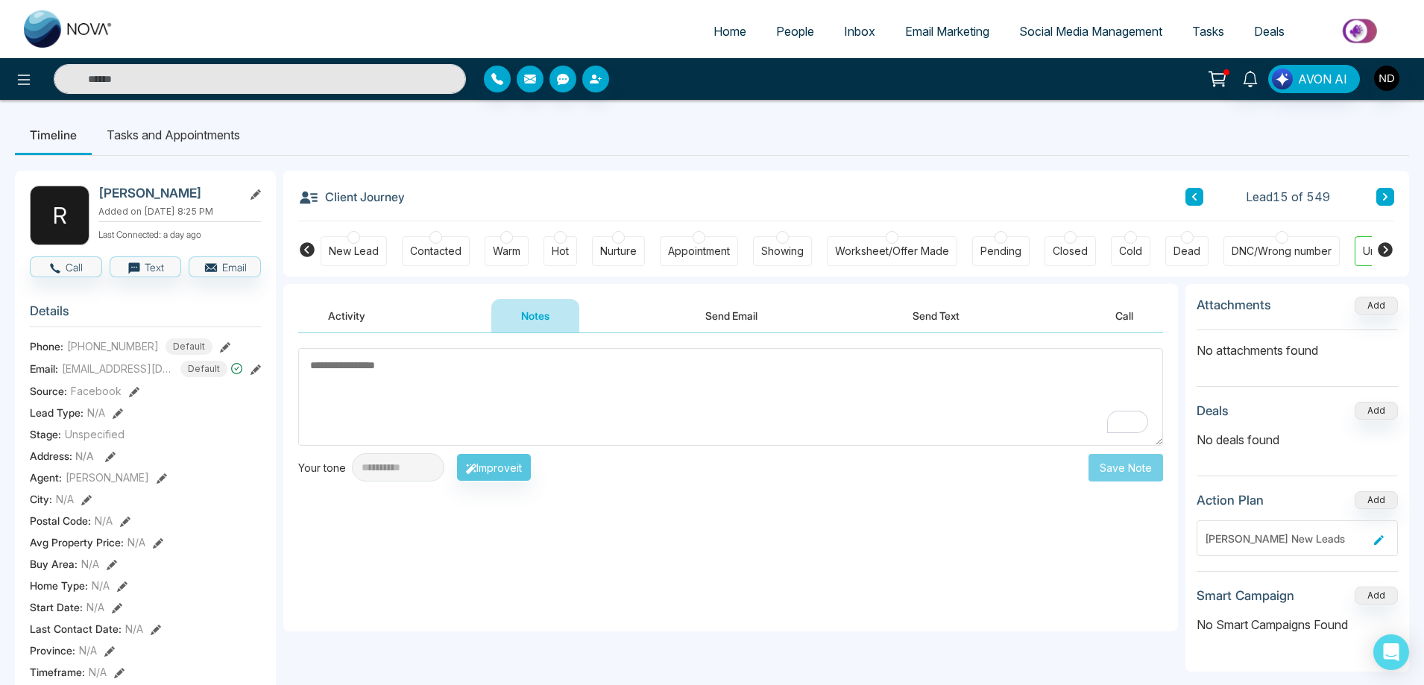
click at [737, 310] on button "Send Email" at bounding box center [731, 316] width 112 height 34
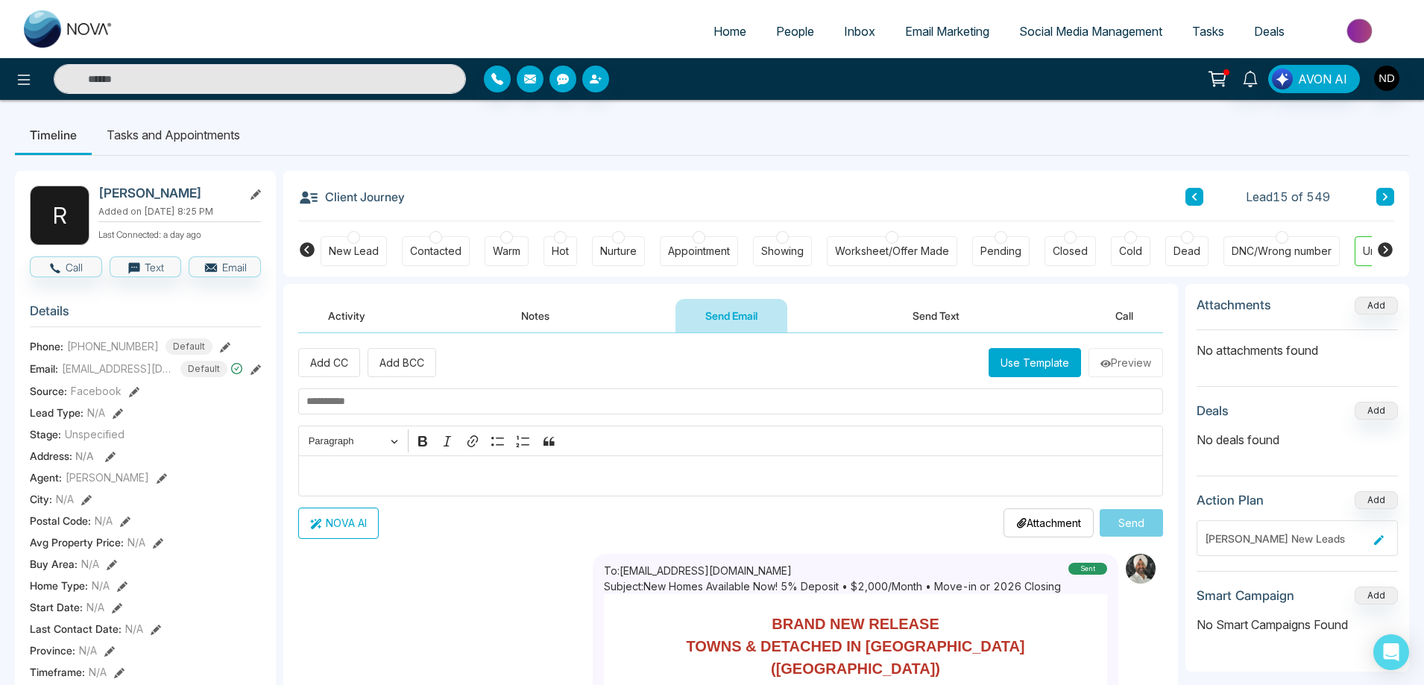
click at [526, 323] on button "Notes" at bounding box center [535, 316] width 88 height 34
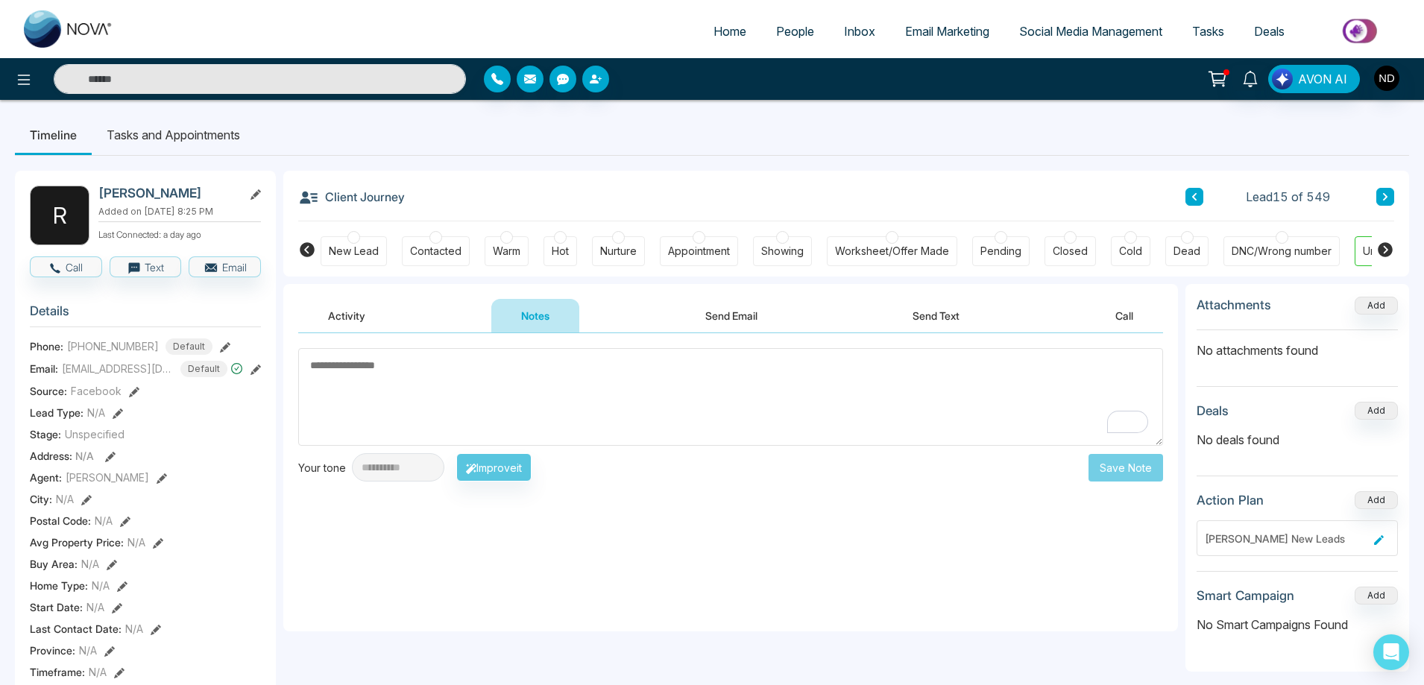
click at [537, 392] on textarea "To enrich screen reader interactions, please activate Accessibility in Grammarl…" at bounding box center [730, 397] width 865 height 98
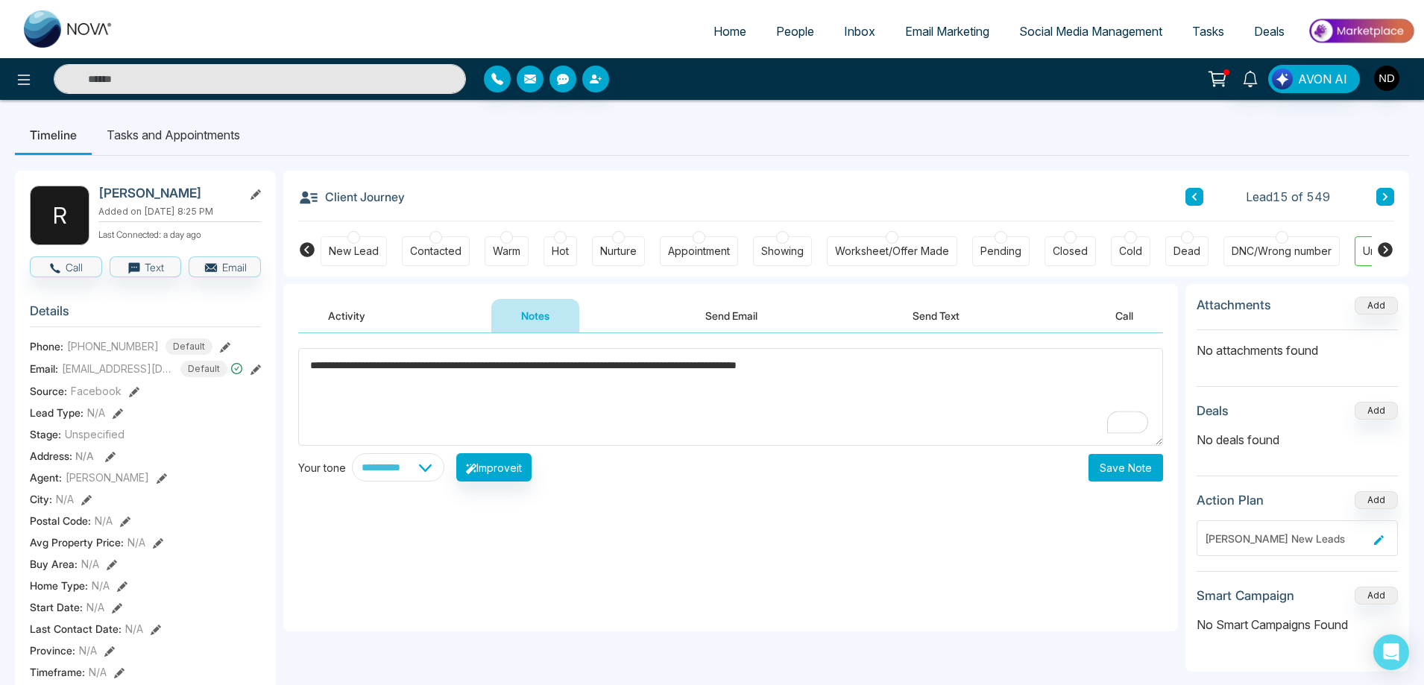
type textarea "**********"
click at [1122, 466] on button "Save Note" at bounding box center [1125, 468] width 75 height 28
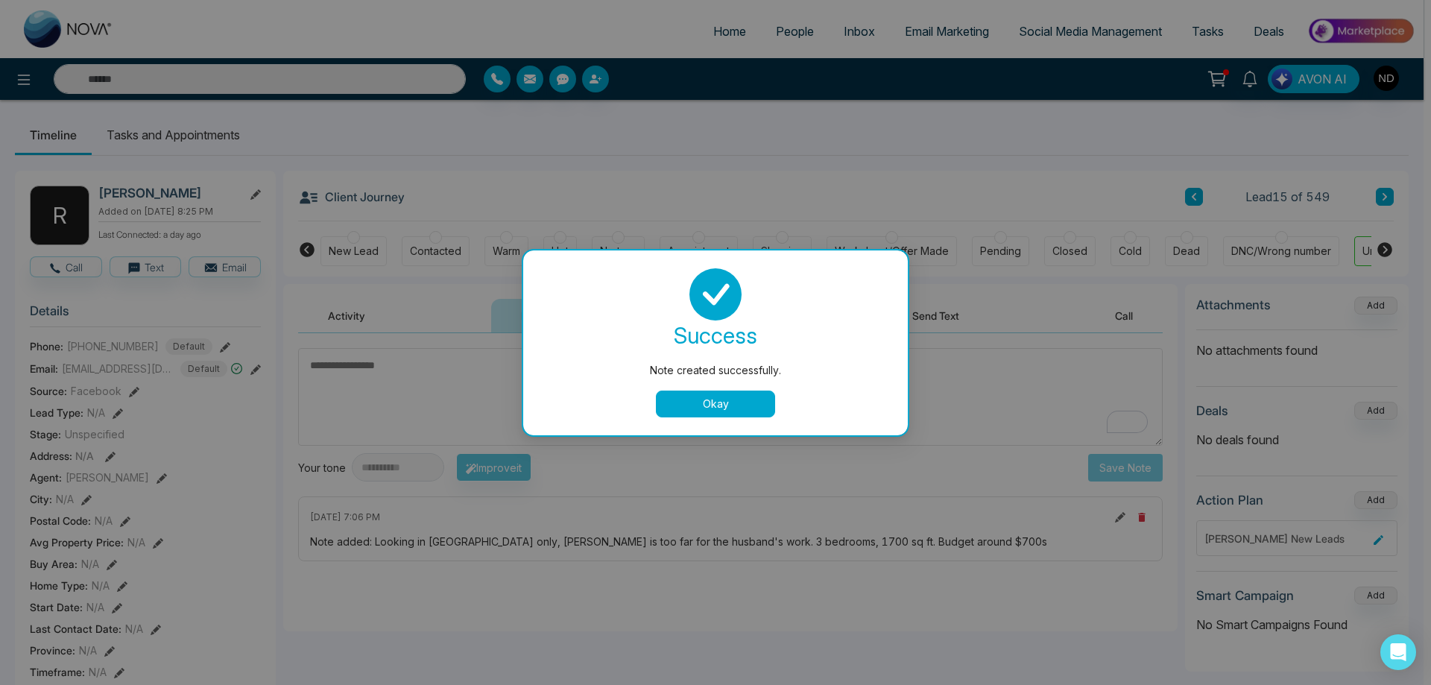
click at [719, 406] on button "Okay" at bounding box center [715, 404] width 119 height 27
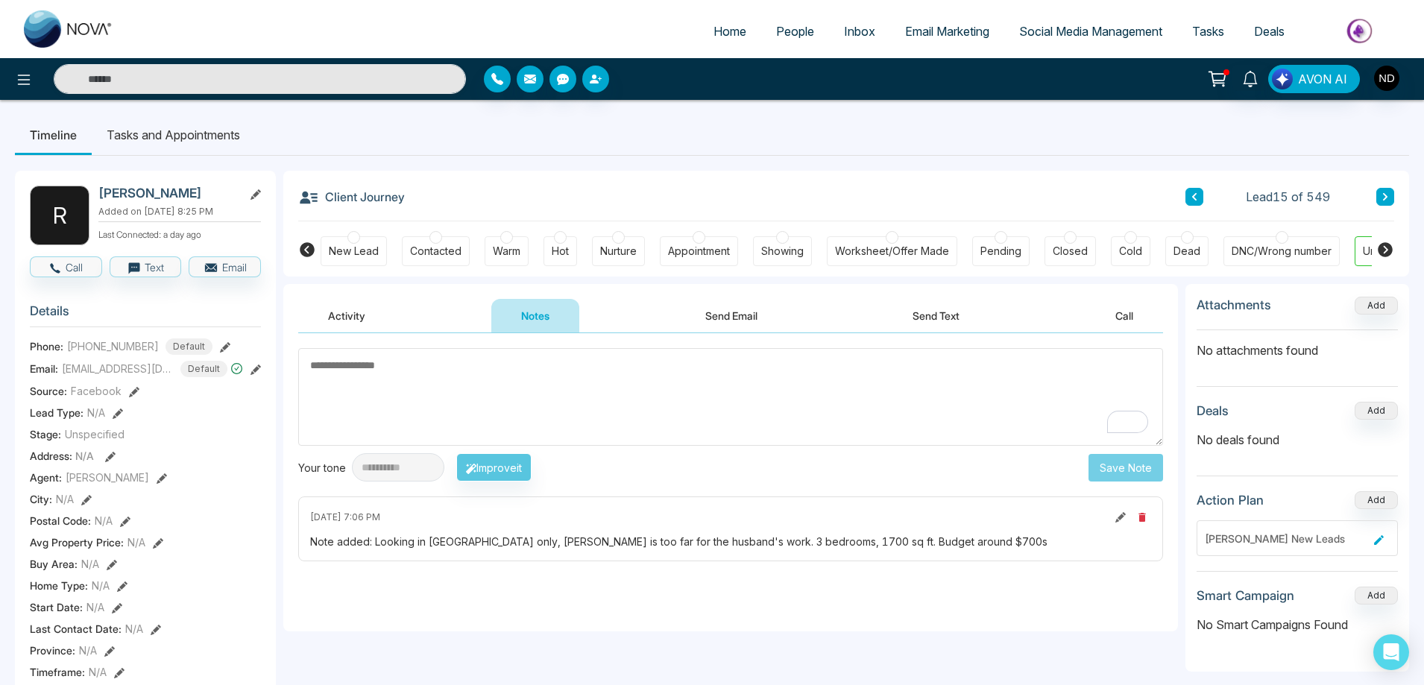
click at [743, 318] on button "Send Email" at bounding box center [731, 316] width 112 height 34
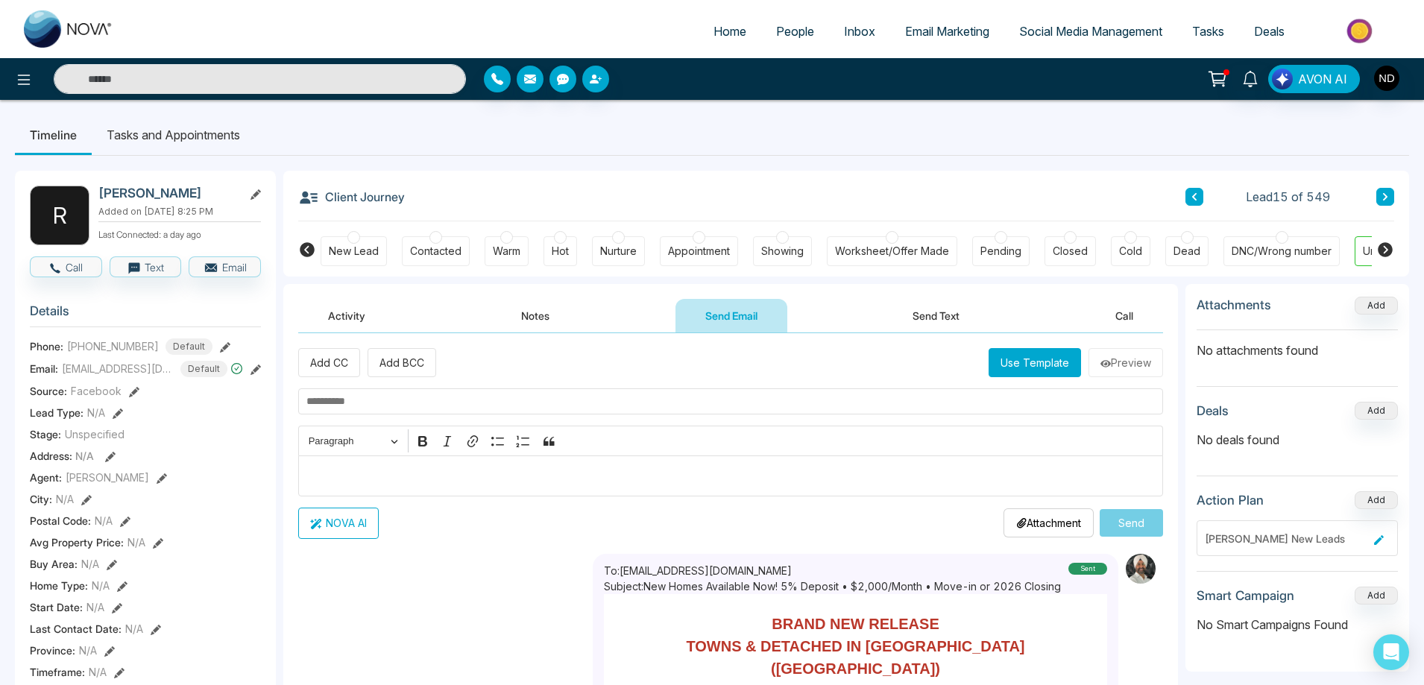
click at [349, 312] on button "Activity" at bounding box center [346, 316] width 97 height 34
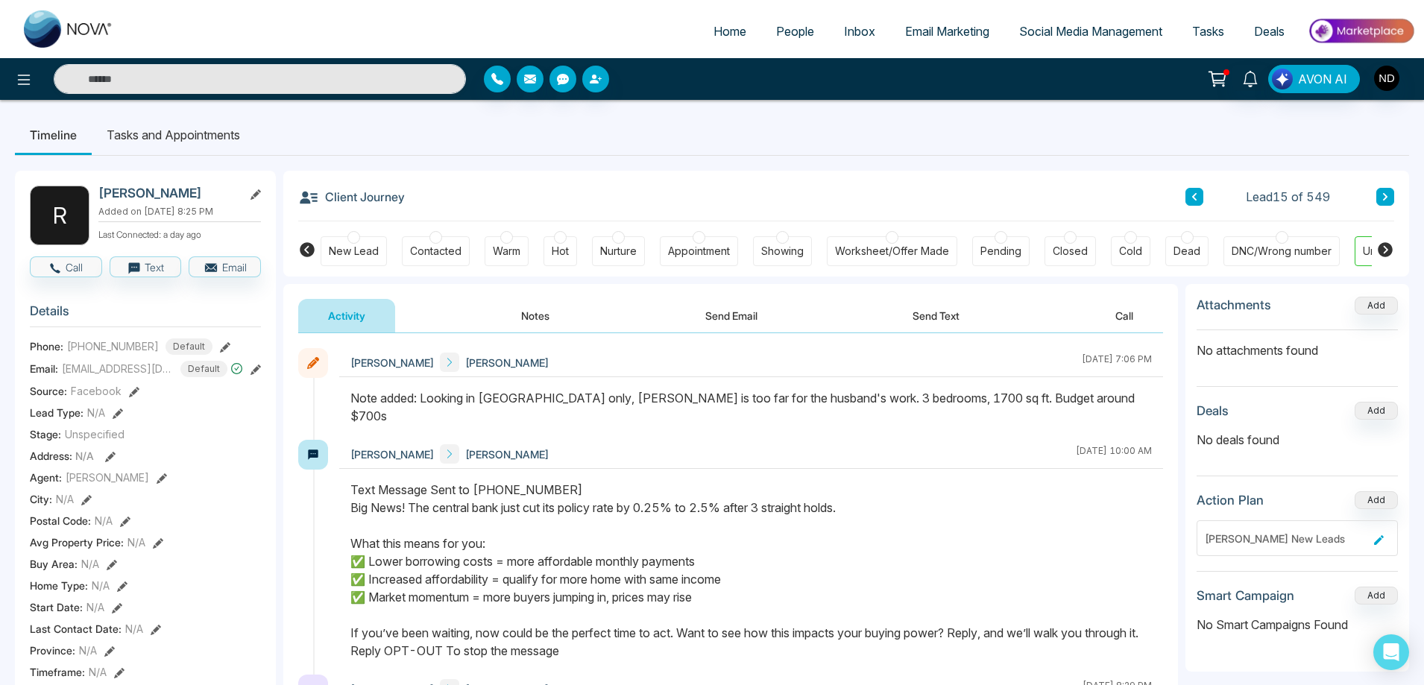
click at [201, 127] on li "Tasks and Appointments" at bounding box center [173, 135] width 163 height 40
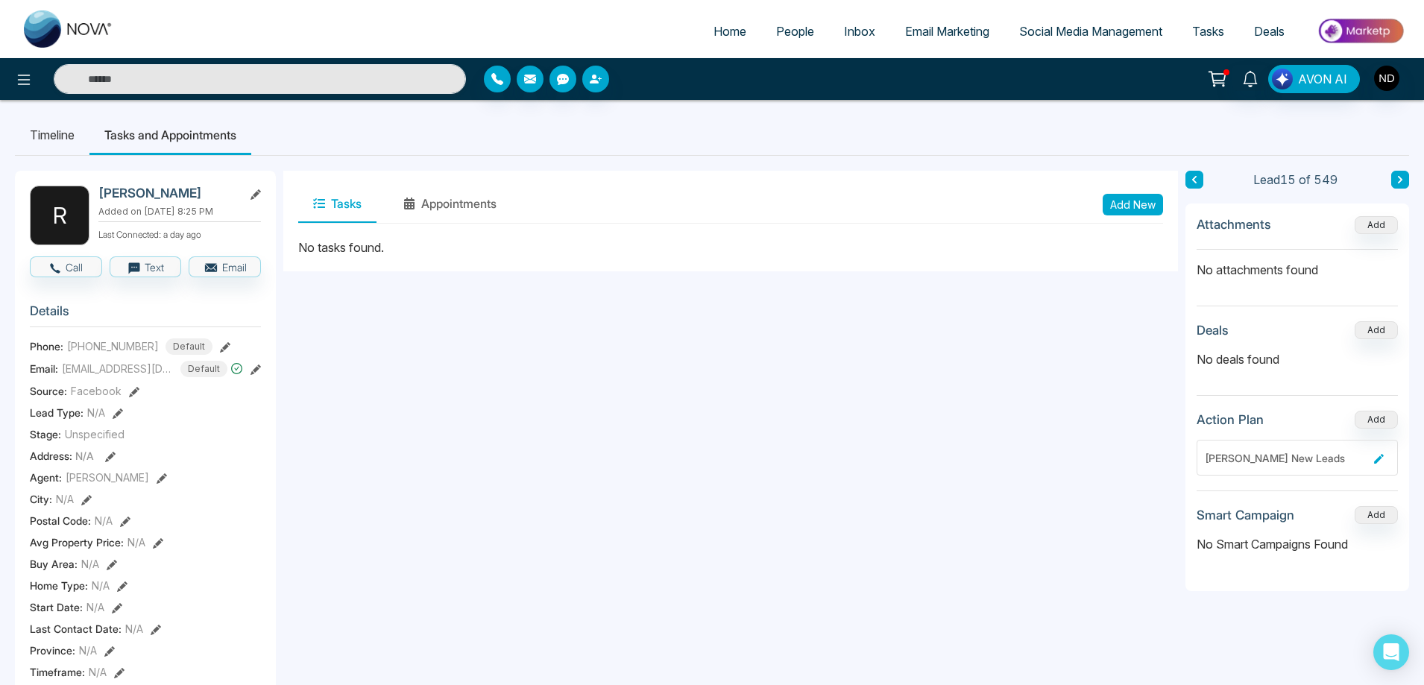
click at [1132, 203] on button "Add New" at bounding box center [1133, 205] width 60 height 22
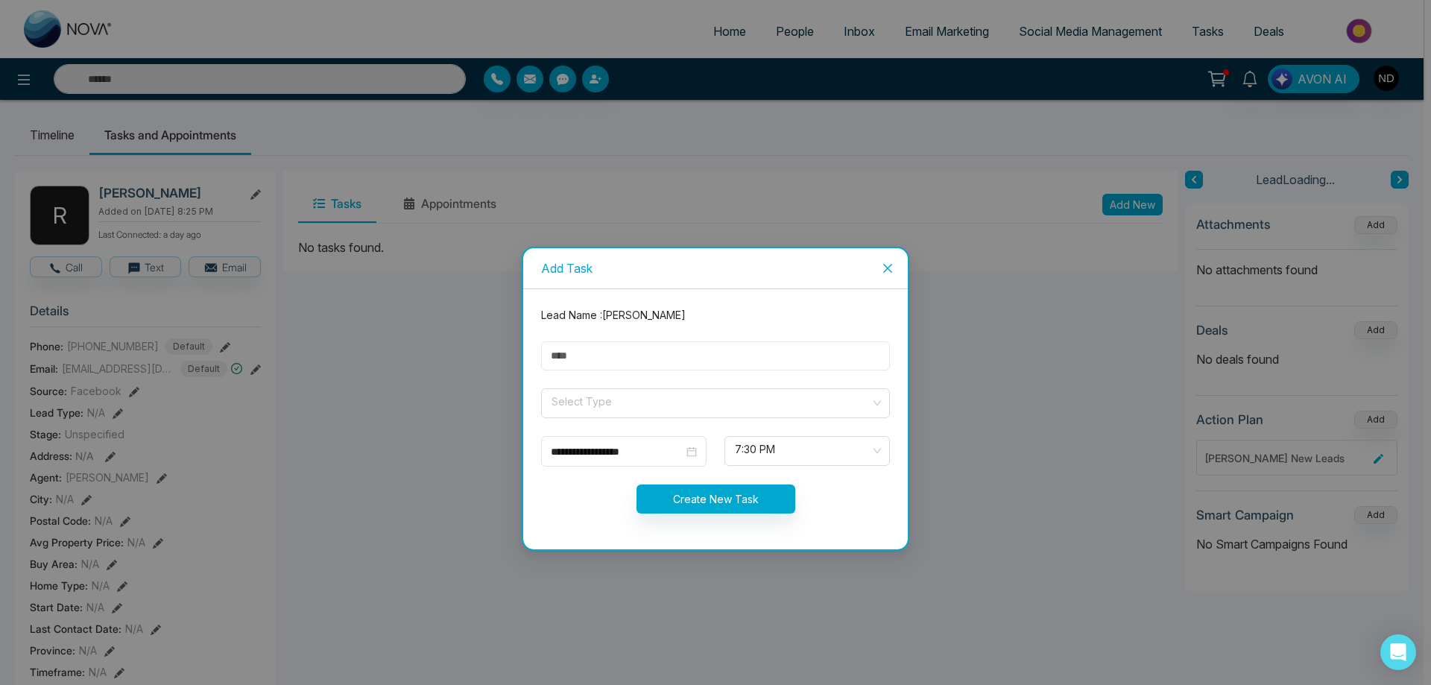
click at [640, 358] on input "text" at bounding box center [715, 355] width 349 height 29
type input "**********"
click at [632, 397] on input "search" at bounding box center [710, 400] width 321 height 22
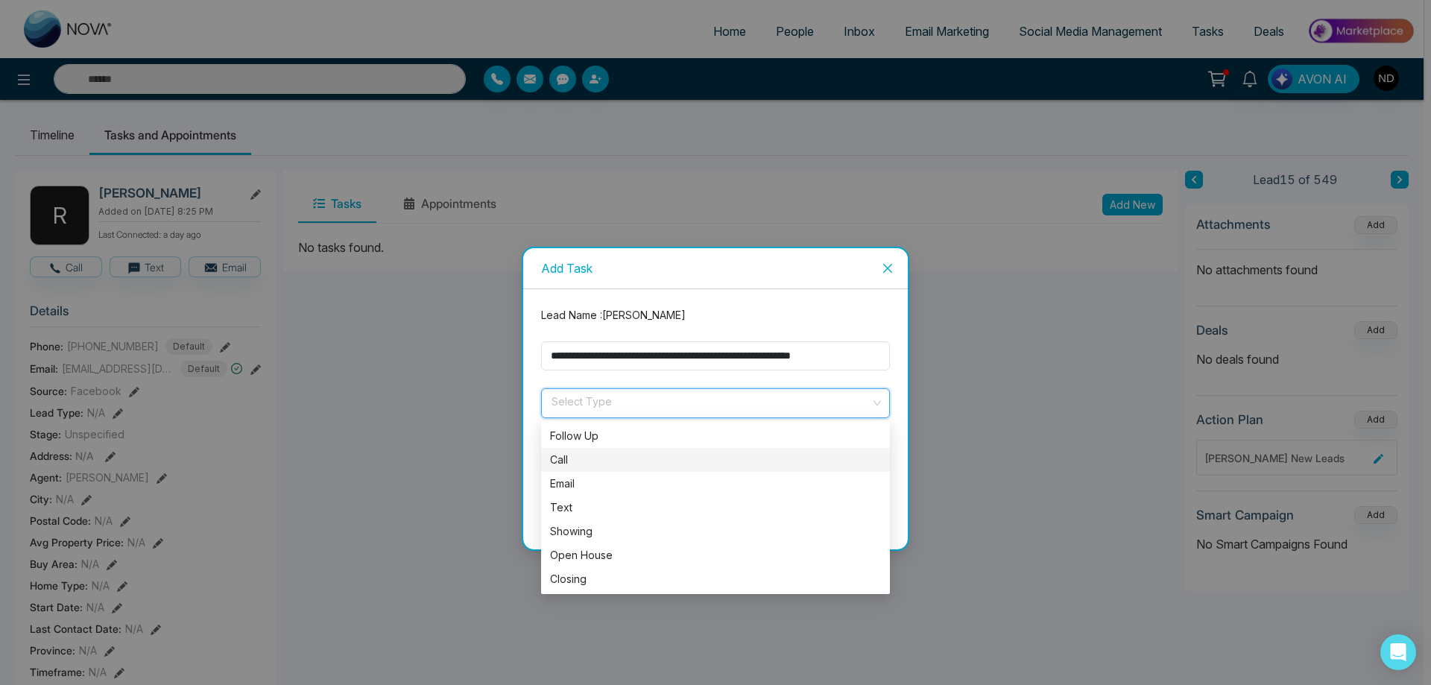
click at [566, 468] on div "Call" at bounding box center [715, 460] width 349 height 24
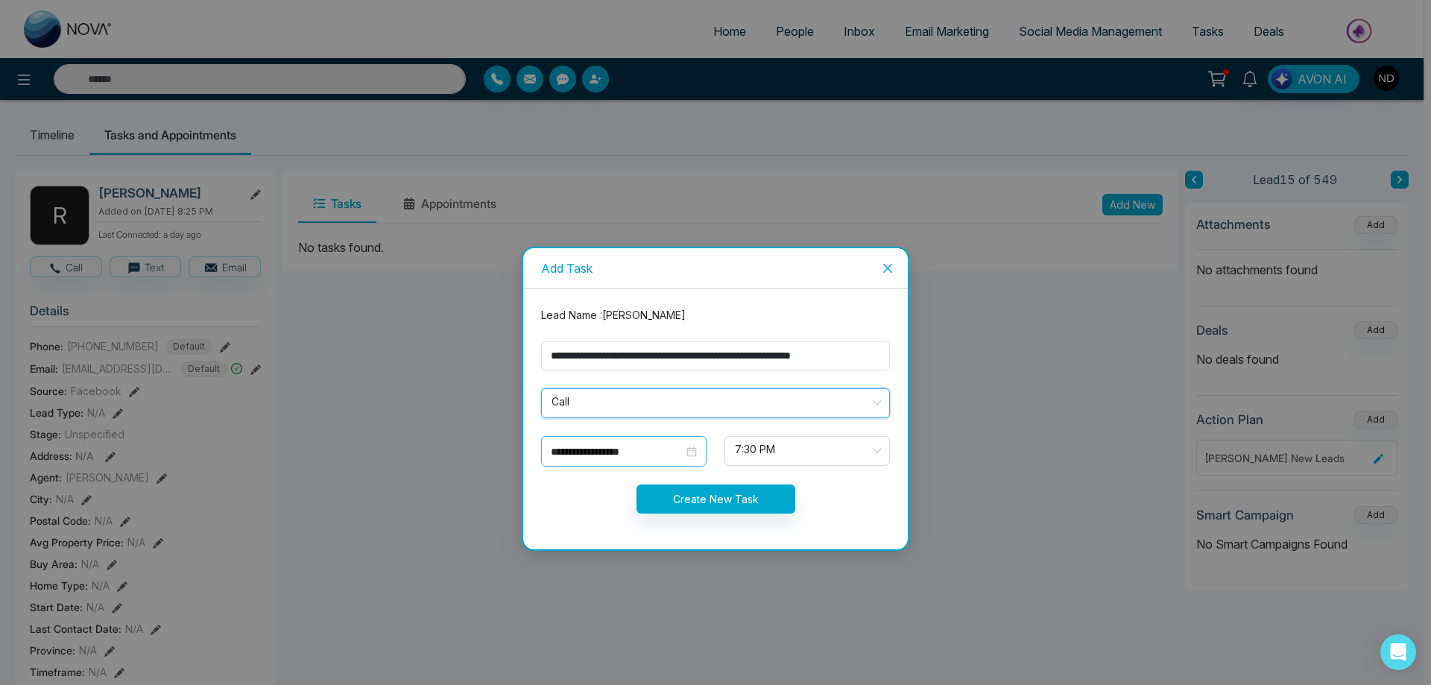
click at [693, 454] on div "**********" at bounding box center [624, 452] width 146 height 16
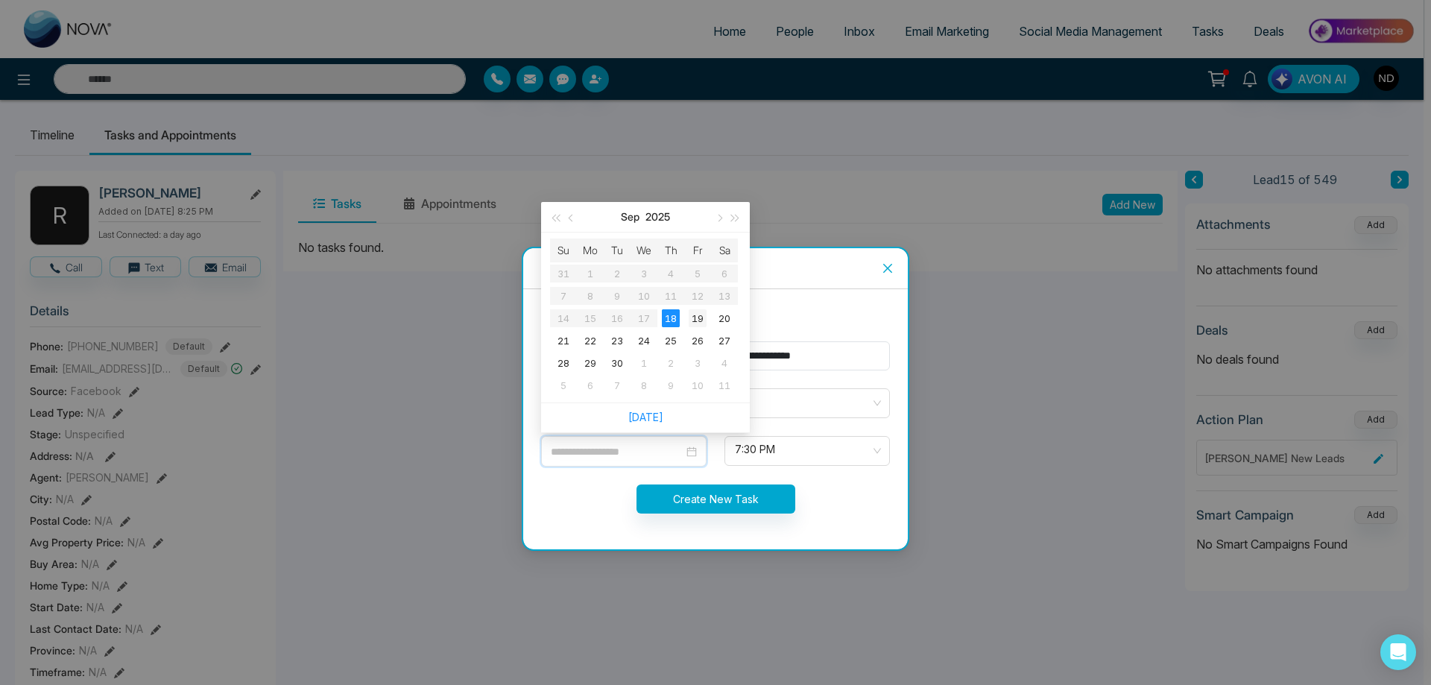
type input "**********"
click at [704, 318] on div "19" at bounding box center [698, 318] width 18 height 18
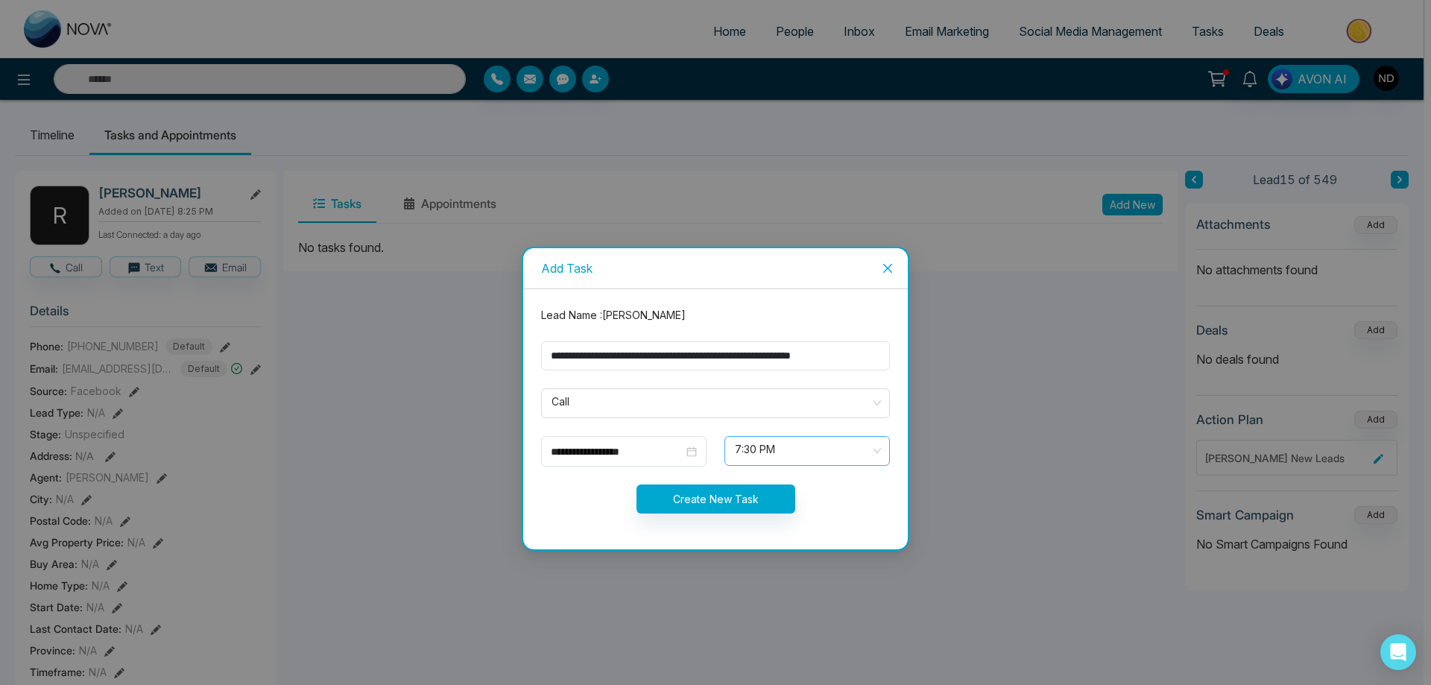
click at [872, 450] on span "7:30 PM" at bounding box center [807, 450] width 145 height 25
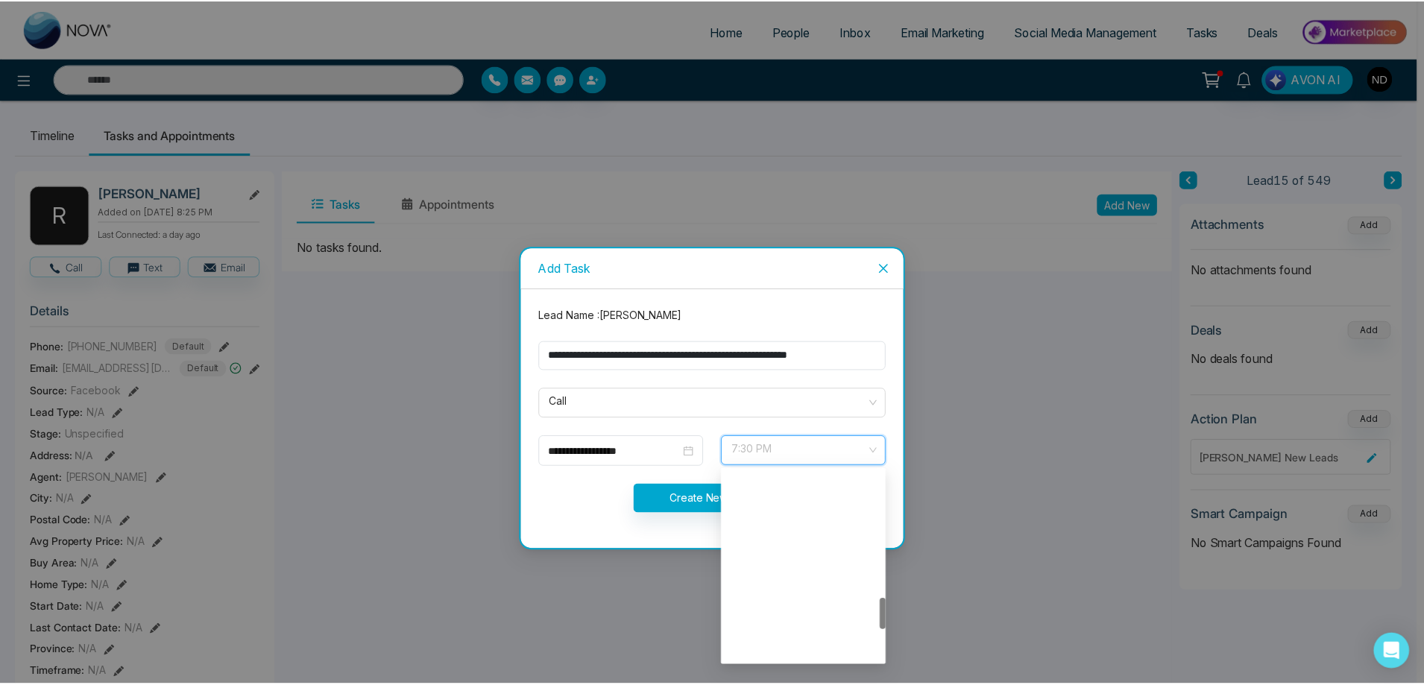
scroll to position [763, 0]
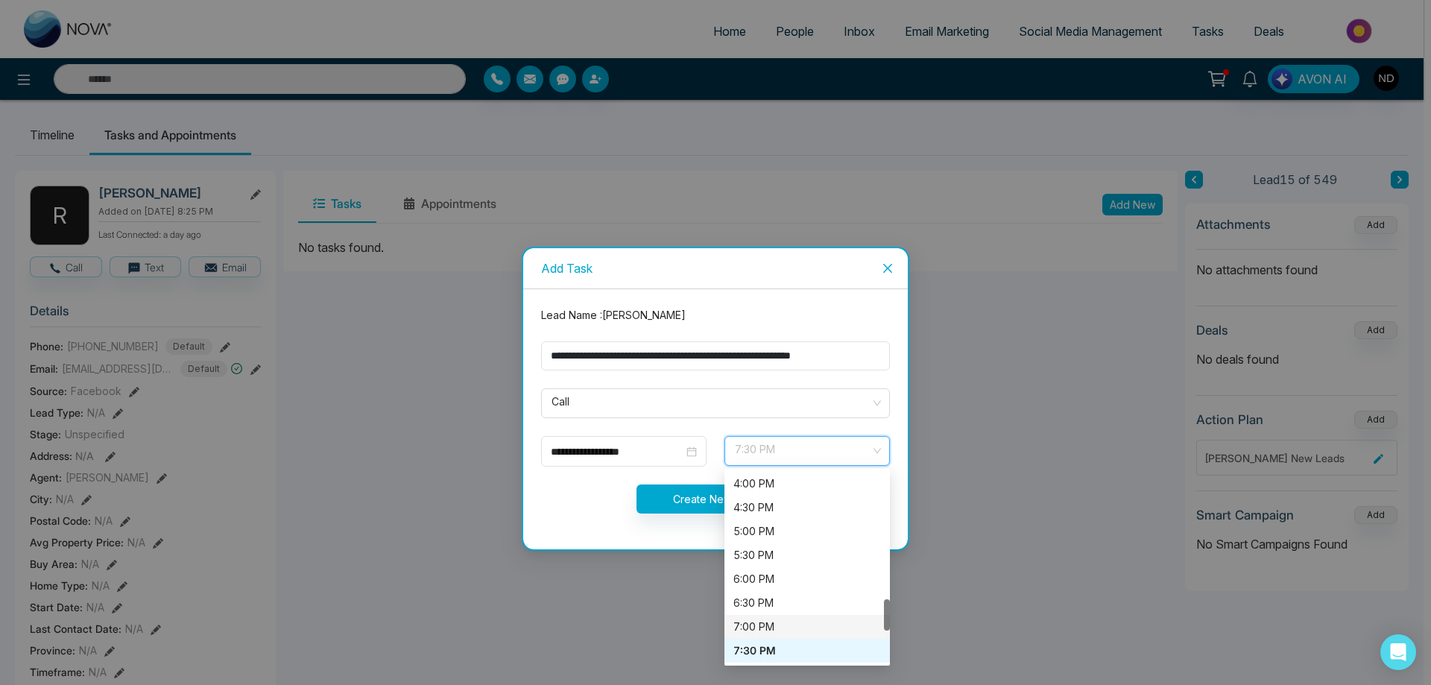
click at [757, 624] on div "7:00 PM" at bounding box center [808, 627] width 148 height 16
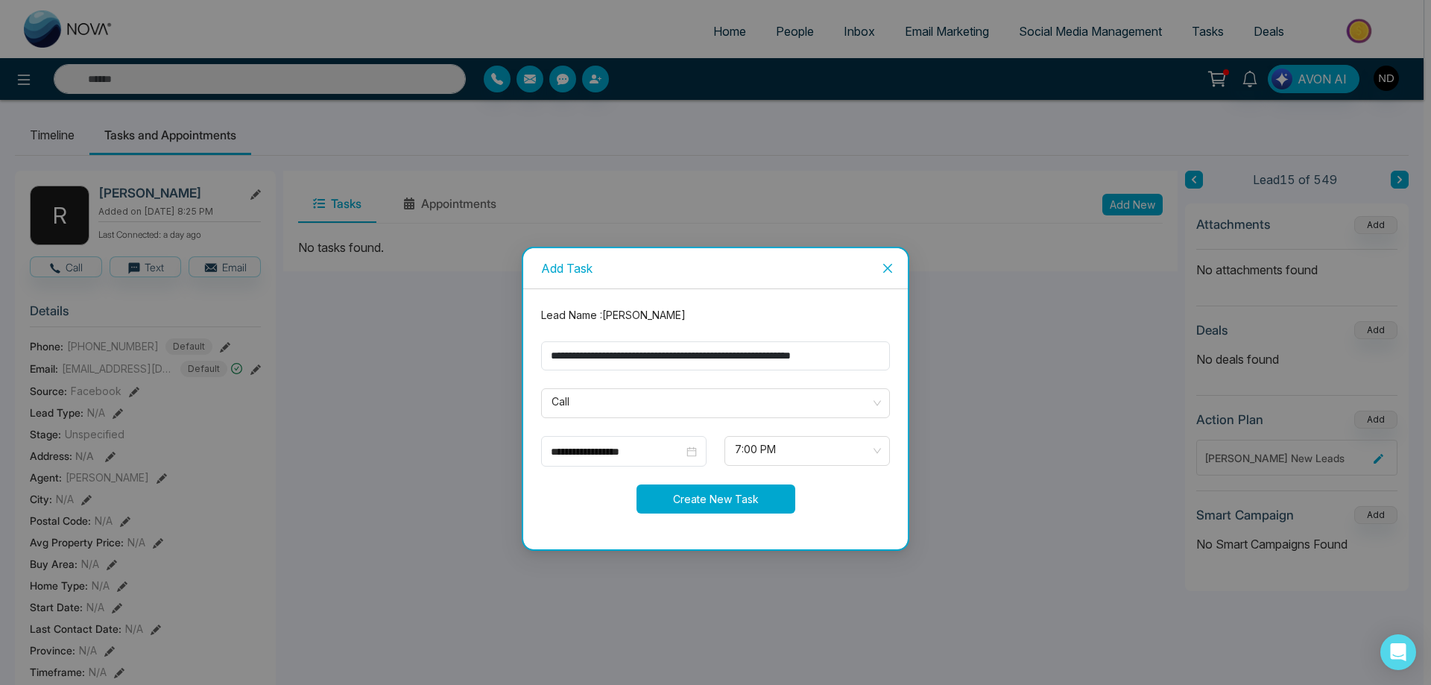
click at [730, 501] on button "Create New Task" at bounding box center [716, 499] width 159 height 29
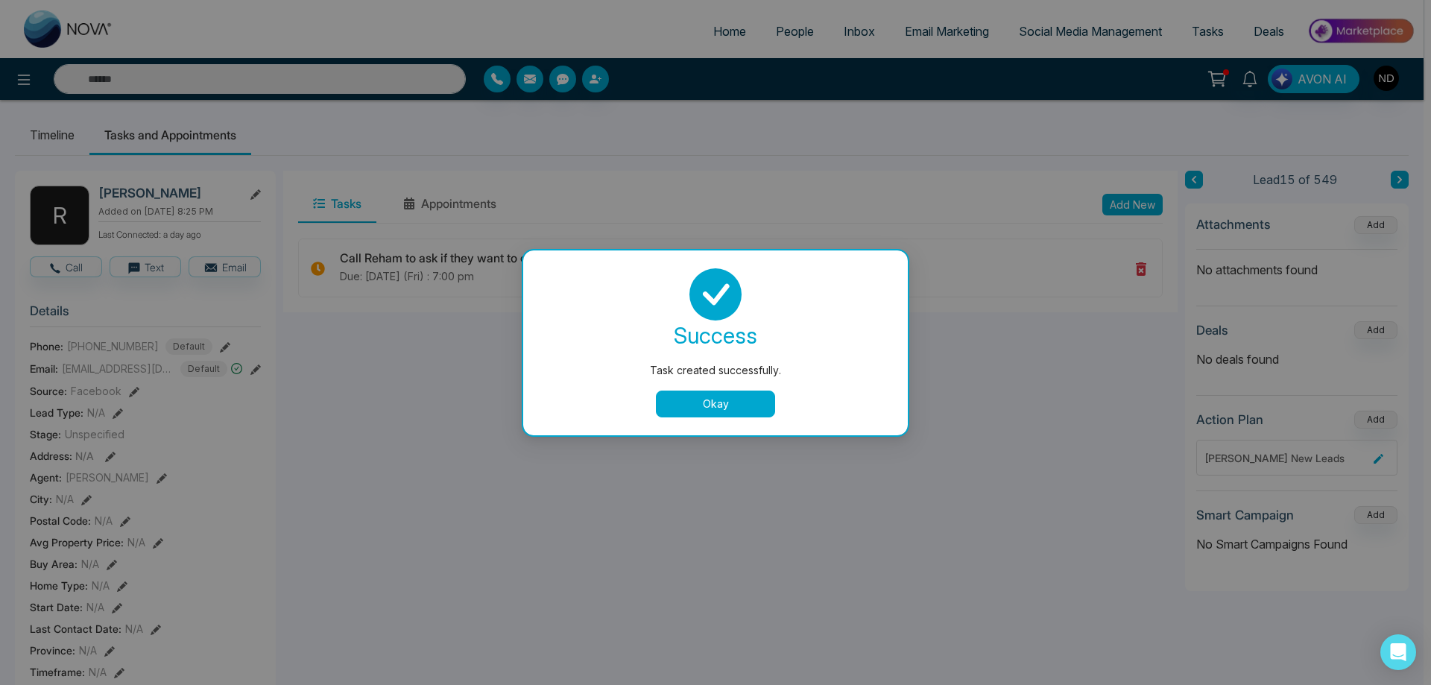
click at [701, 409] on button "Okay" at bounding box center [715, 404] width 119 height 27
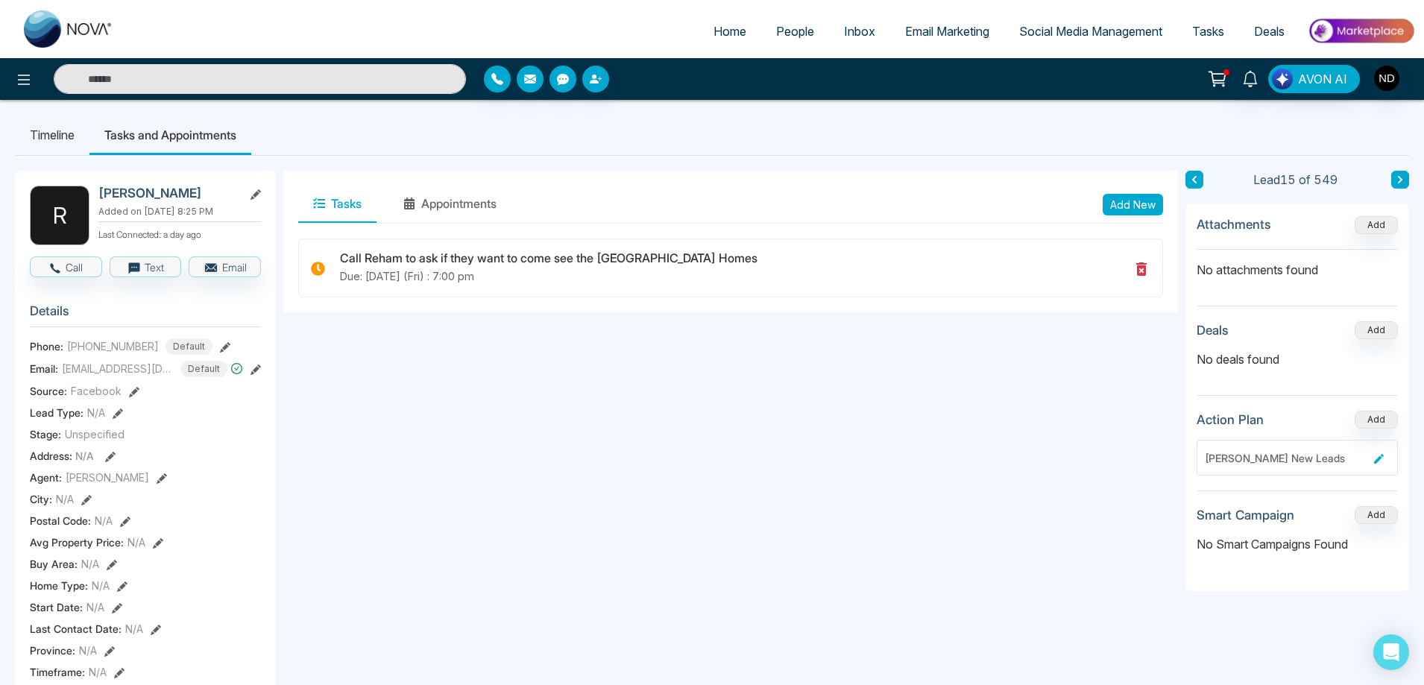
click at [64, 133] on li "Timeline" at bounding box center [52, 135] width 75 height 40
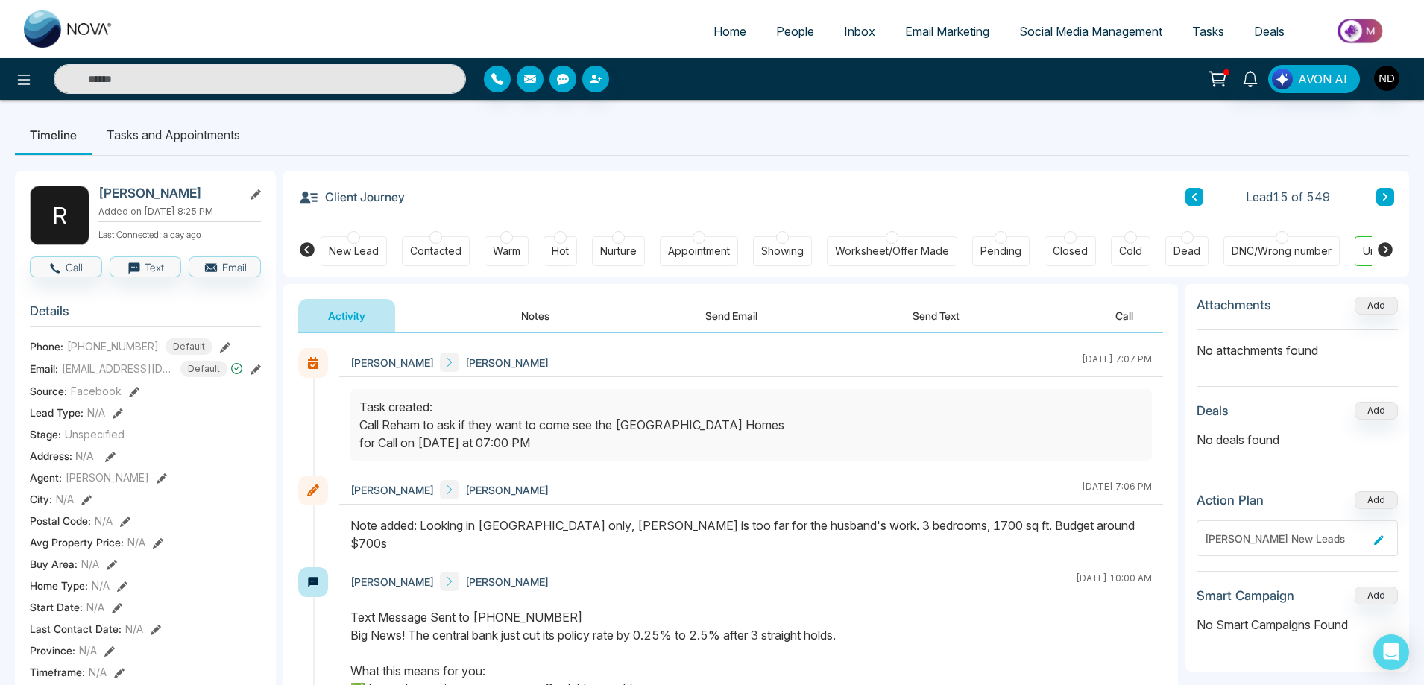
click at [929, 34] on span "Email Marketing" at bounding box center [947, 31] width 84 height 15
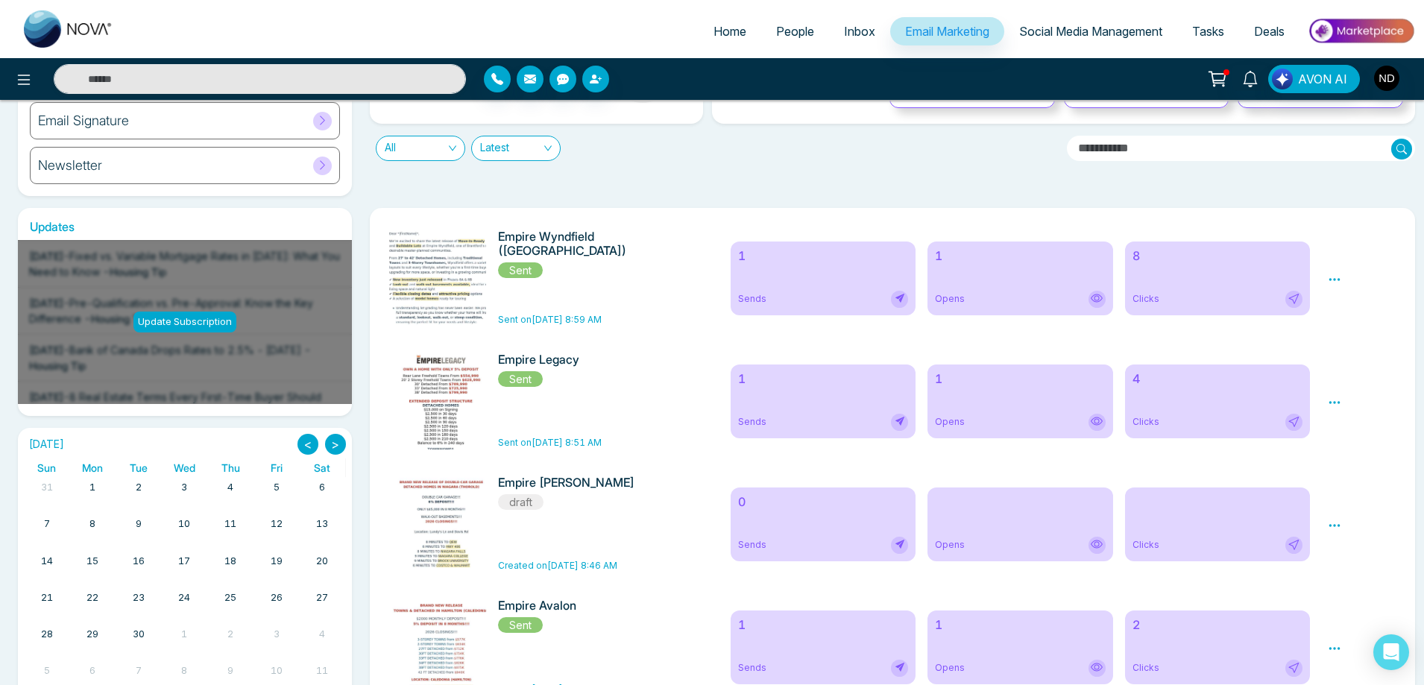
scroll to position [298, 0]
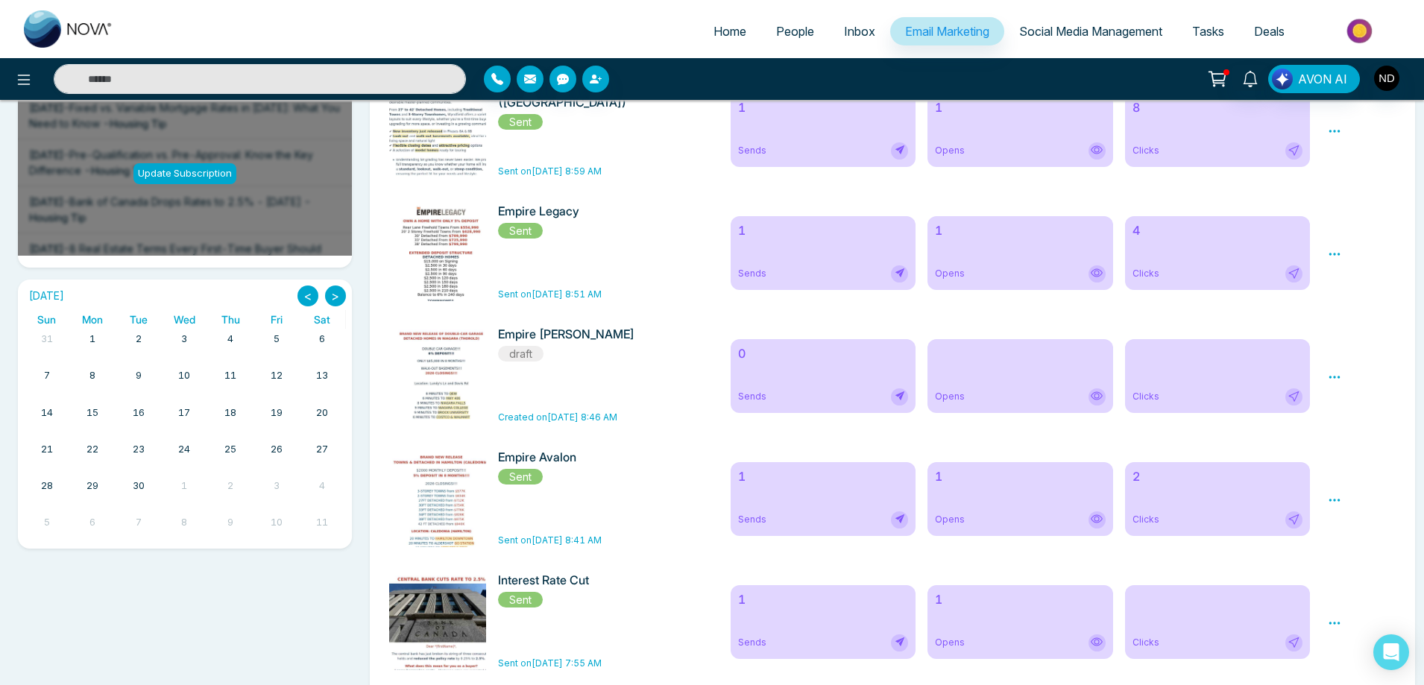
click at [632, 376] on div "Empire Calderwood draft Created on Sep 18, 2025 8:46 AM" at bounding box center [579, 375] width 162 height 97
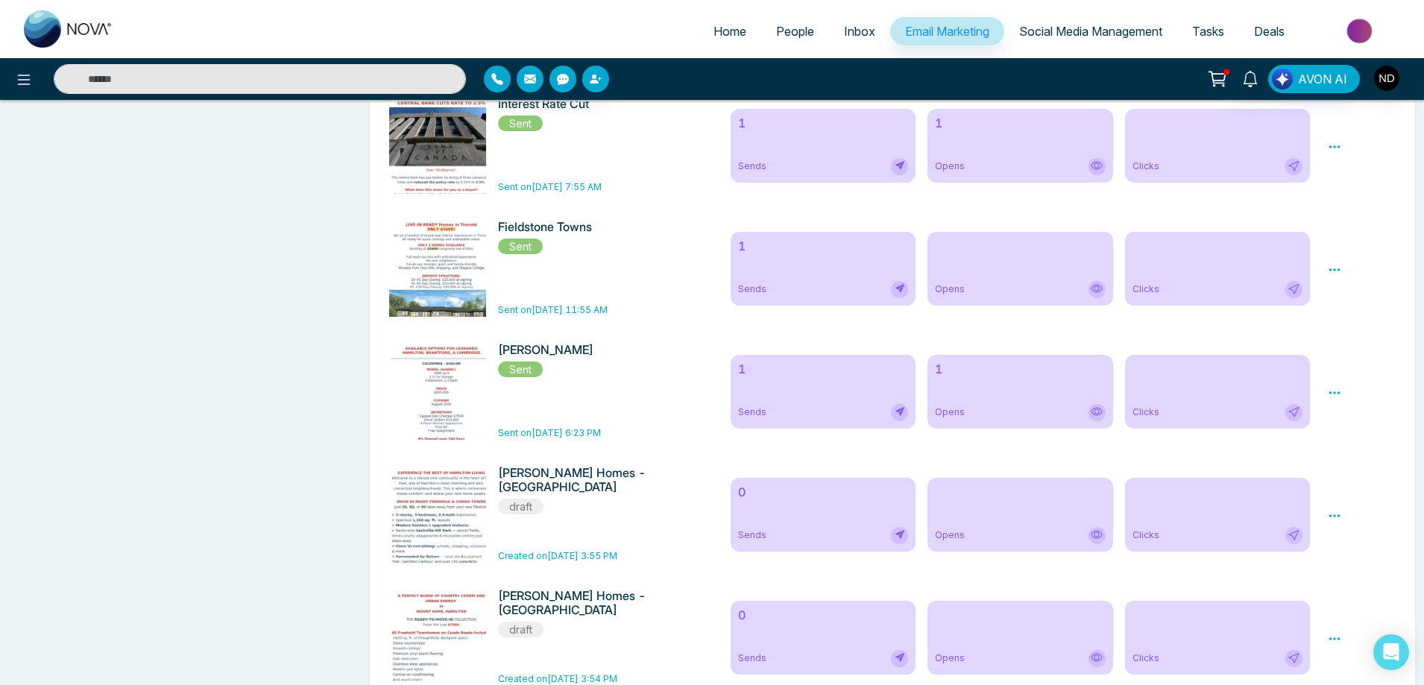
scroll to position [820, 0]
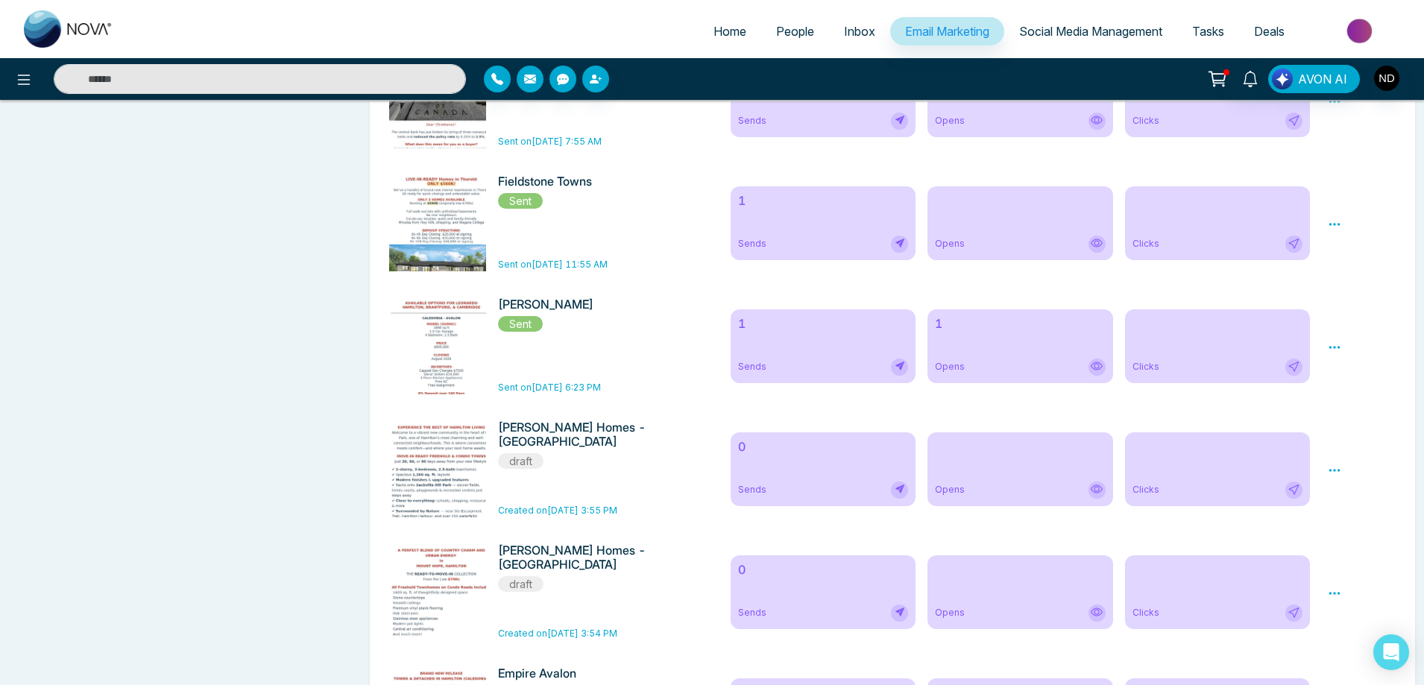
click at [1337, 477] on icon at bounding box center [1334, 470] width 13 height 13
click at [1352, 520] on link "Edit" at bounding box center [1349, 514] width 18 height 13
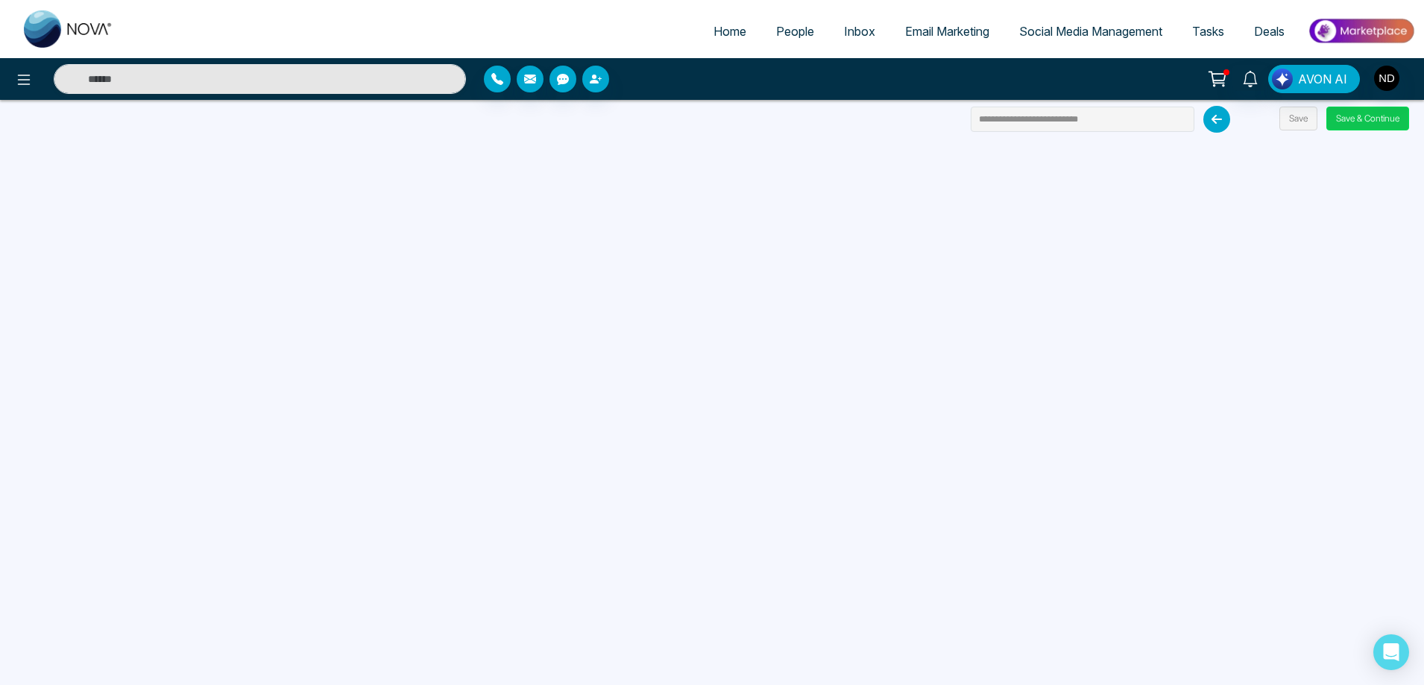
click at [1372, 119] on button "Save & Continue" at bounding box center [1367, 119] width 83 height 24
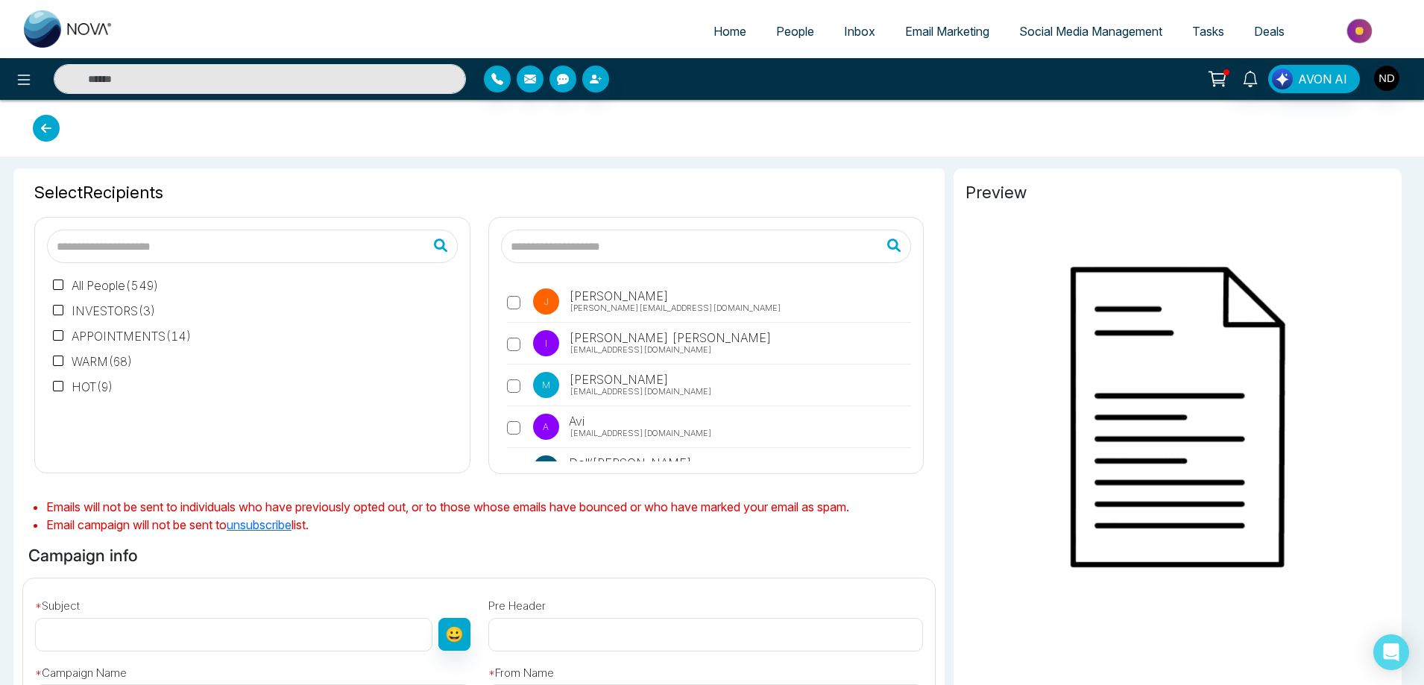
type input "**********"
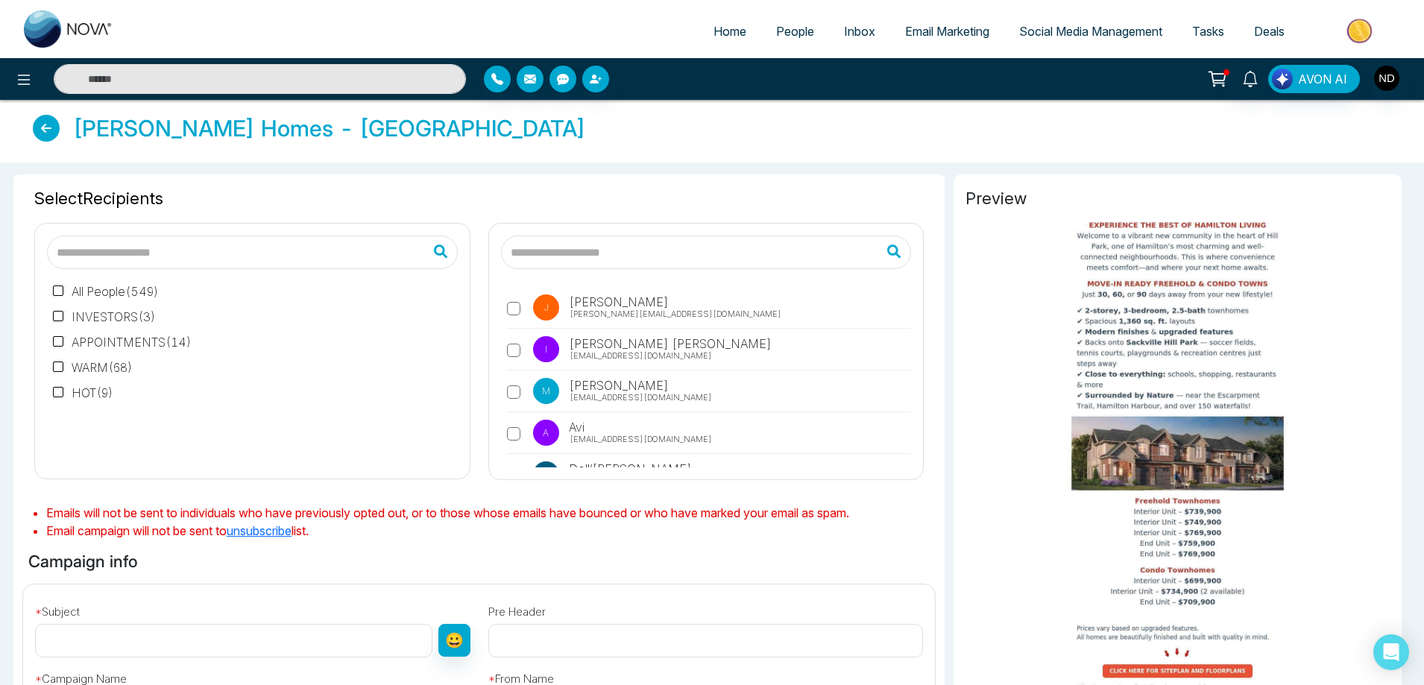
click at [608, 248] on input "text" at bounding box center [706, 253] width 411 height 34
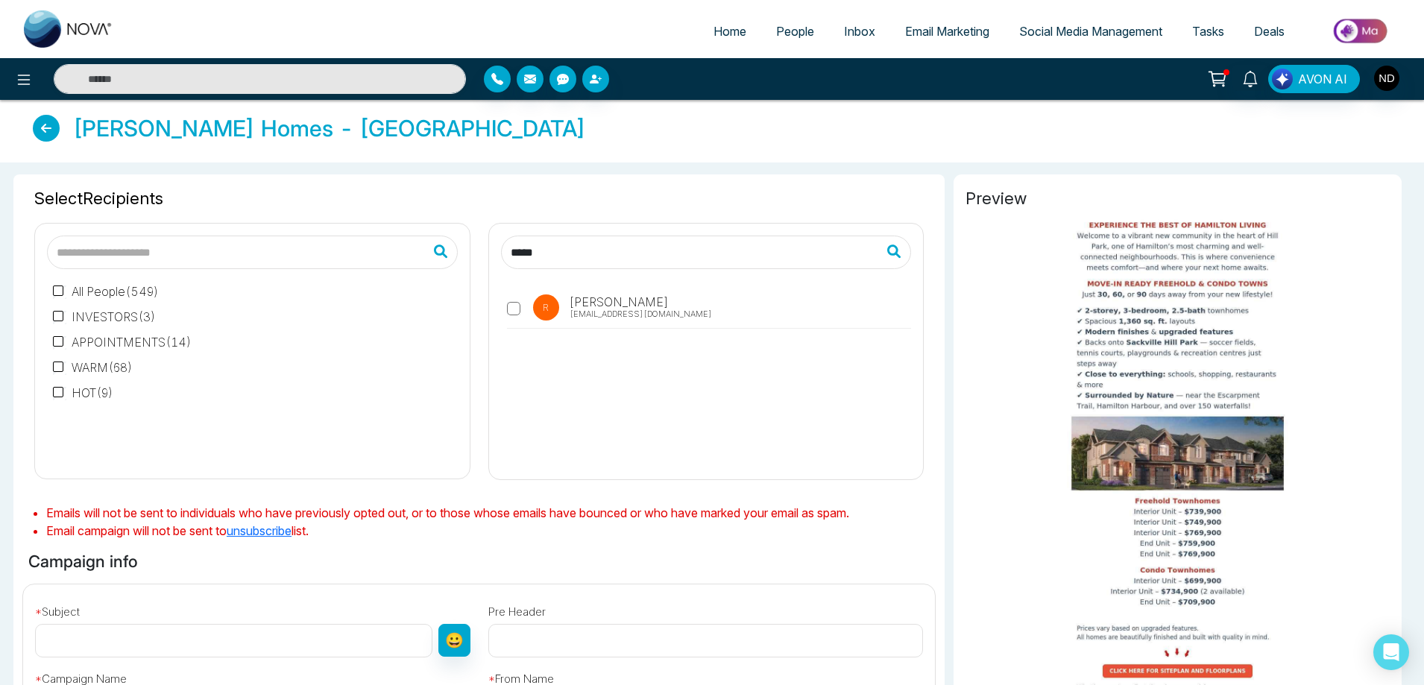
type input "*****"
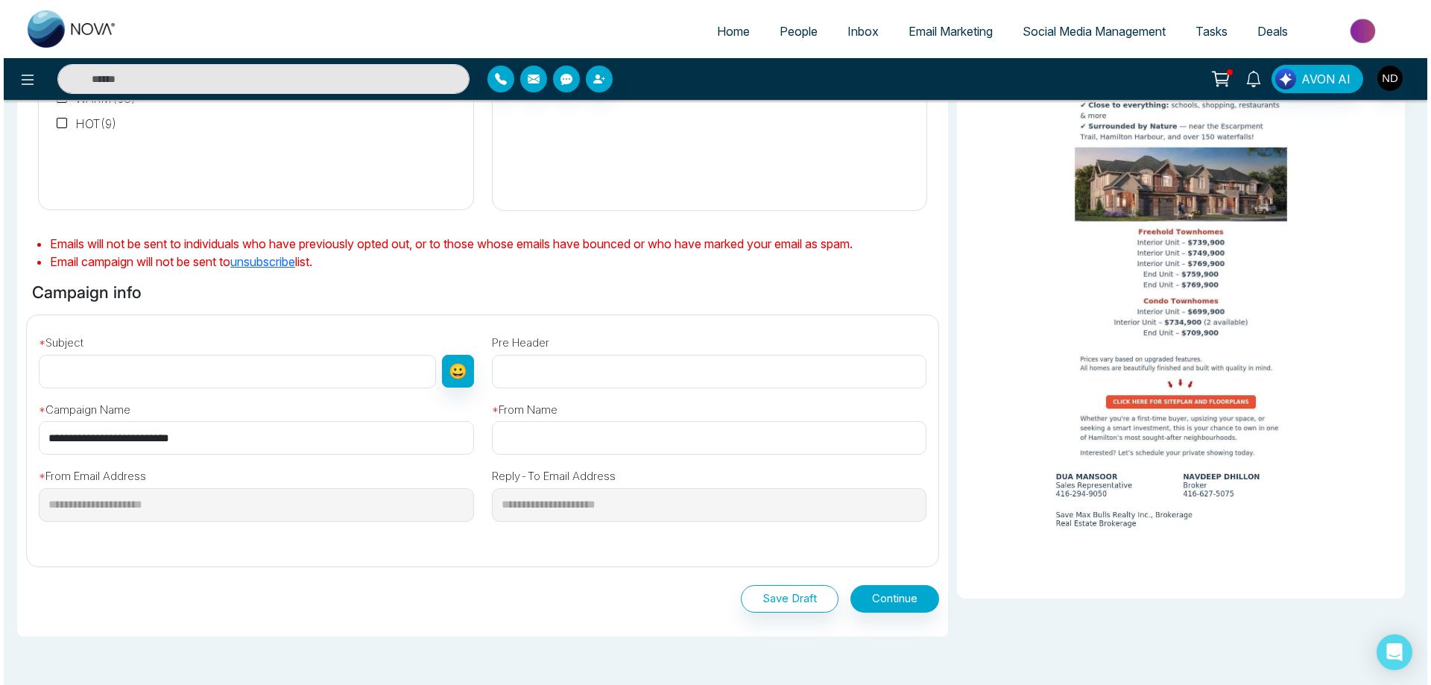
scroll to position [350, 0]
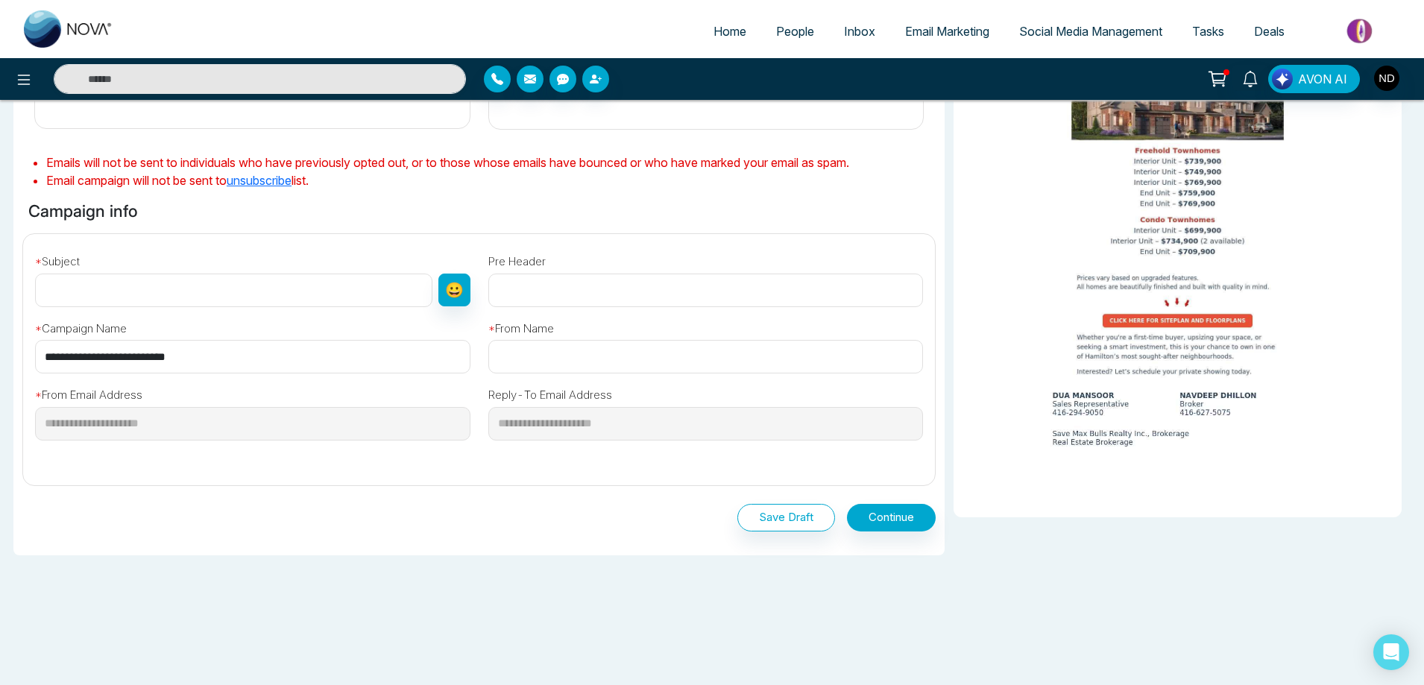
click at [141, 297] on input "text" at bounding box center [233, 291] width 397 height 34
type input "**********"
click at [505, 358] on input "text" at bounding box center [705, 357] width 435 height 34
type input "**********"
click at [890, 513] on button "Continue" at bounding box center [891, 518] width 89 height 28
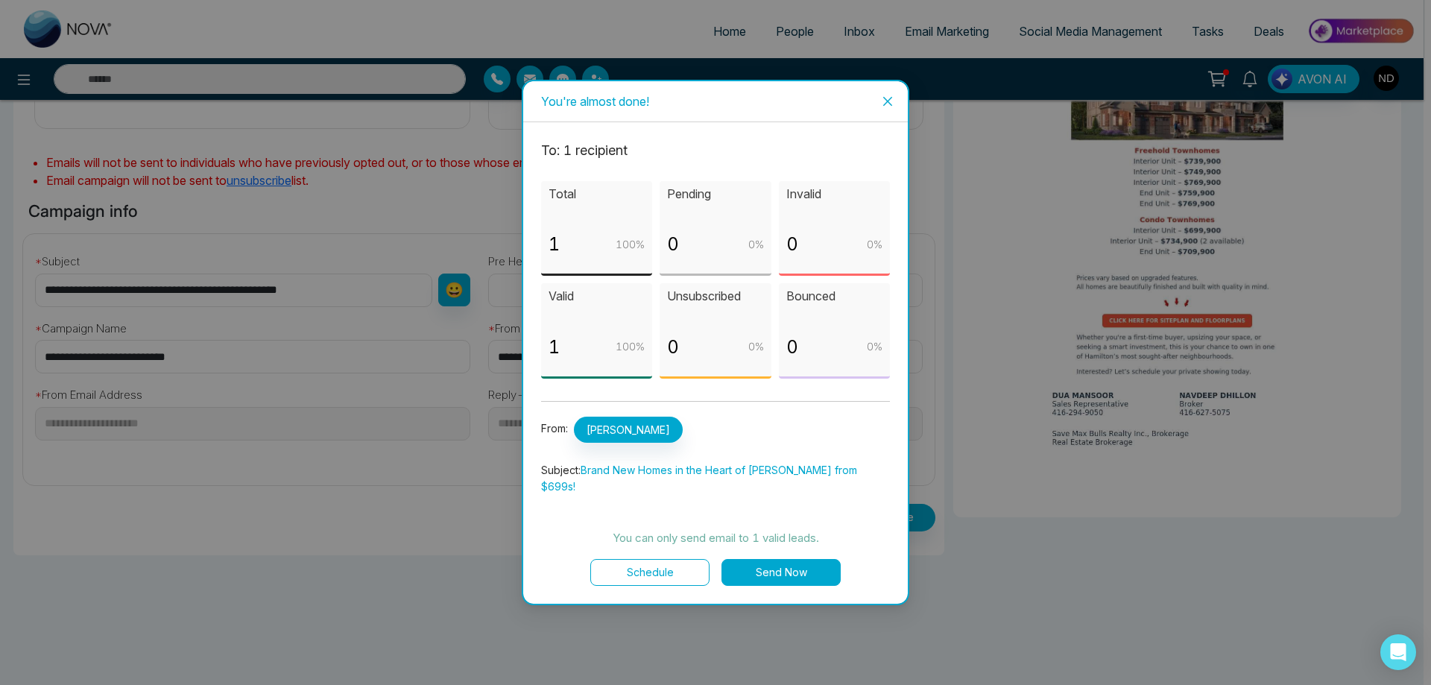
click at [790, 567] on button "Send Now" at bounding box center [781, 572] width 119 height 27
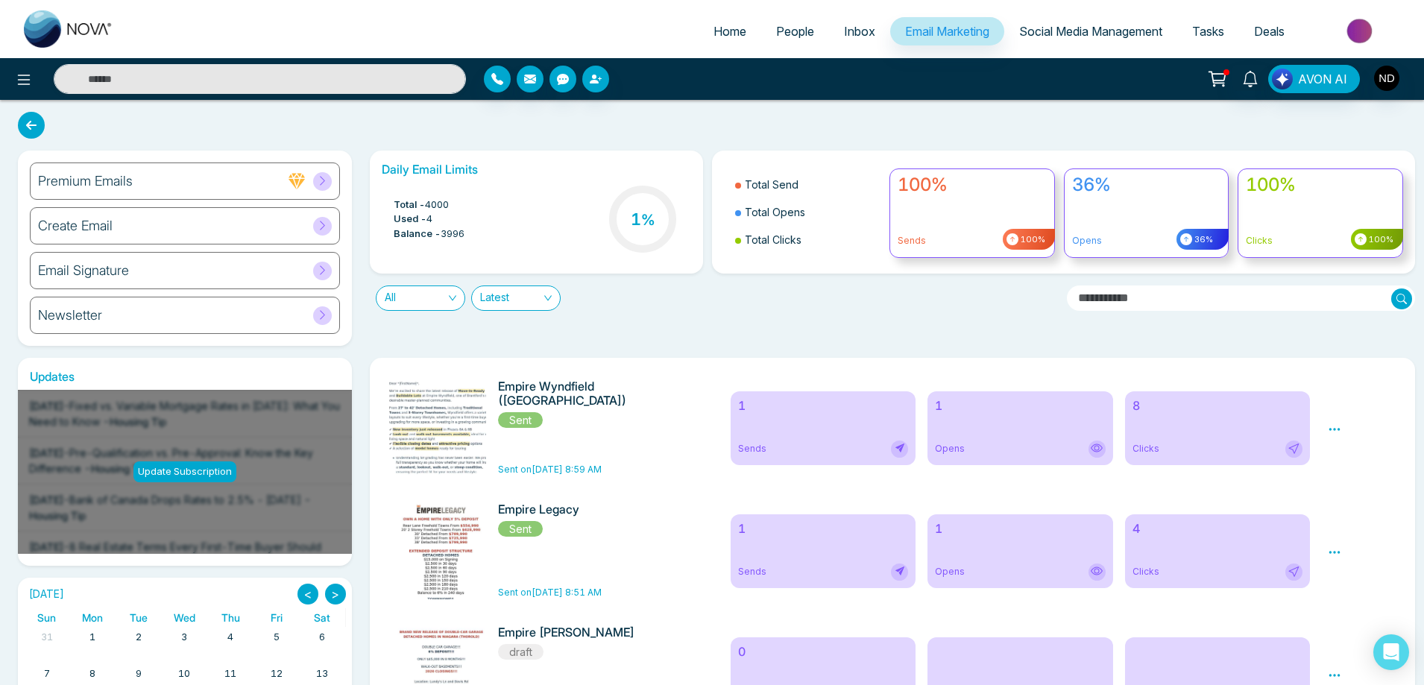
click at [782, 32] on span "People" at bounding box center [795, 31] width 38 height 15
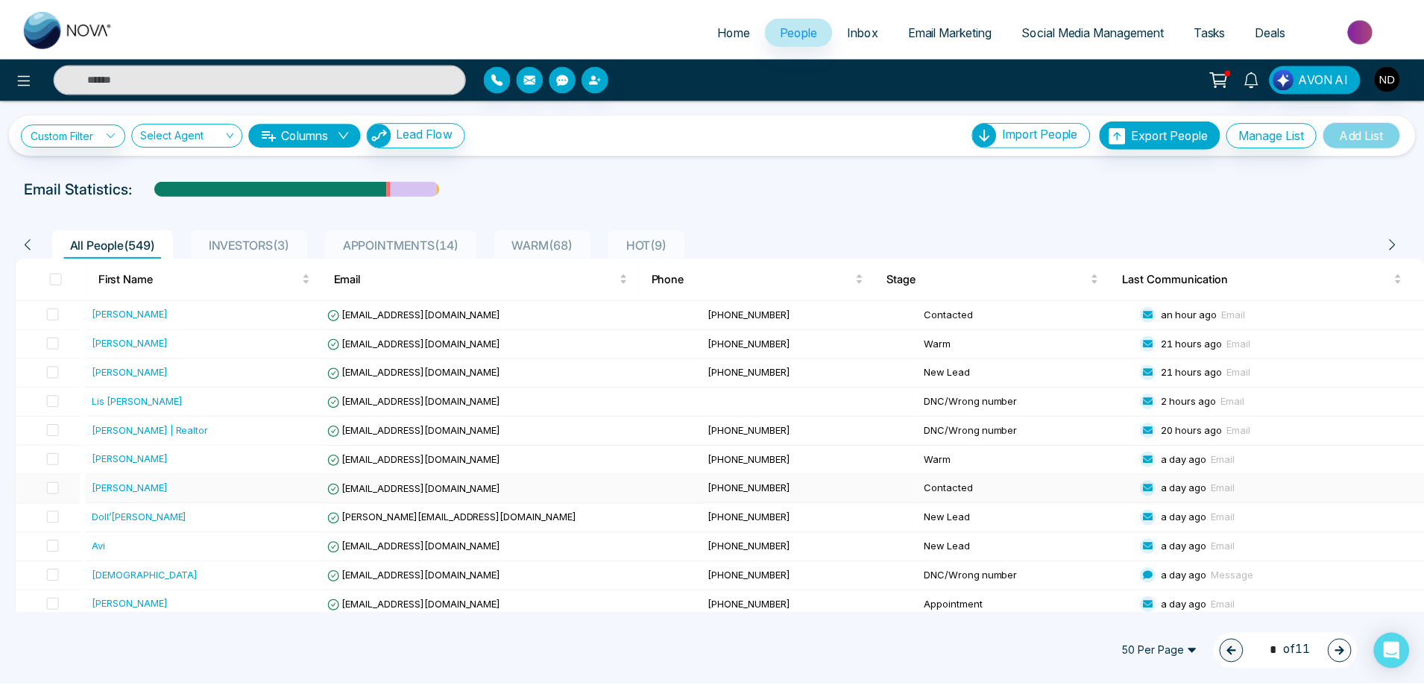
scroll to position [476, 0]
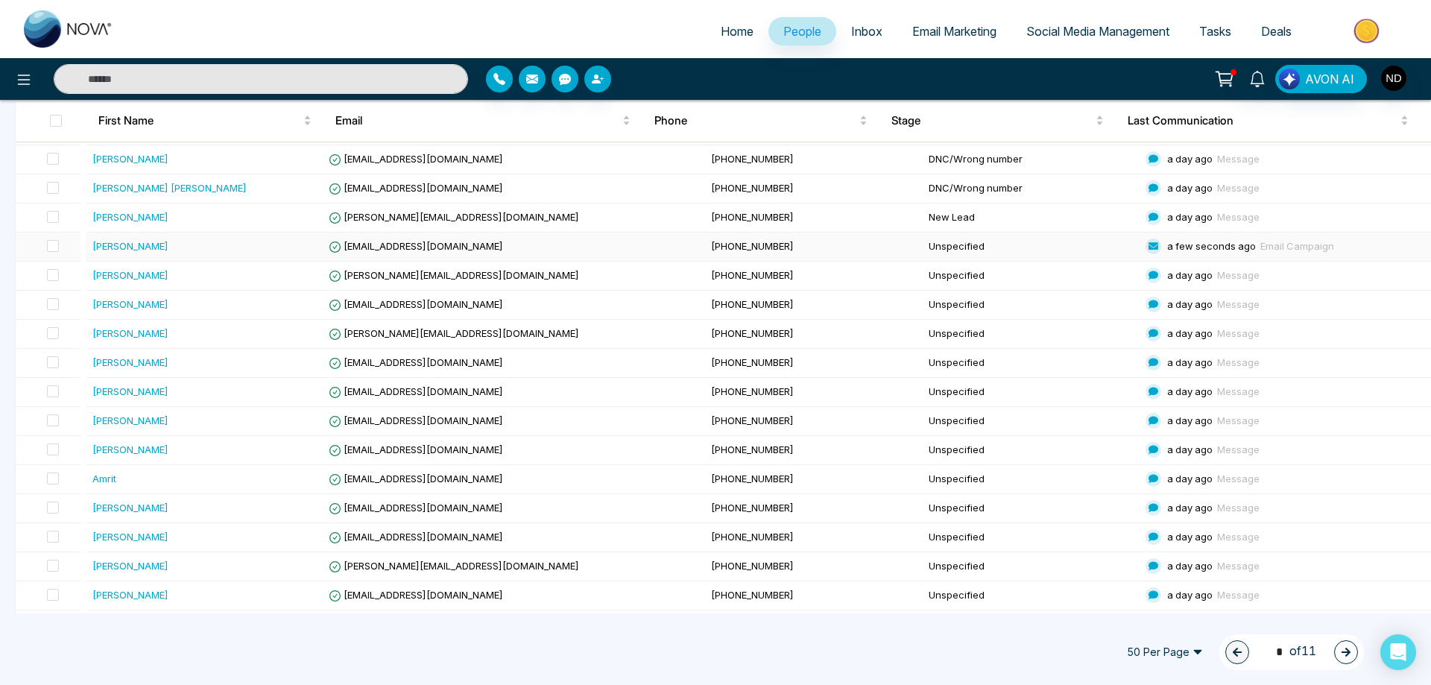
click at [104, 244] on div "[PERSON_NAME]" at bounding box center [130, 246] width 76 height 15
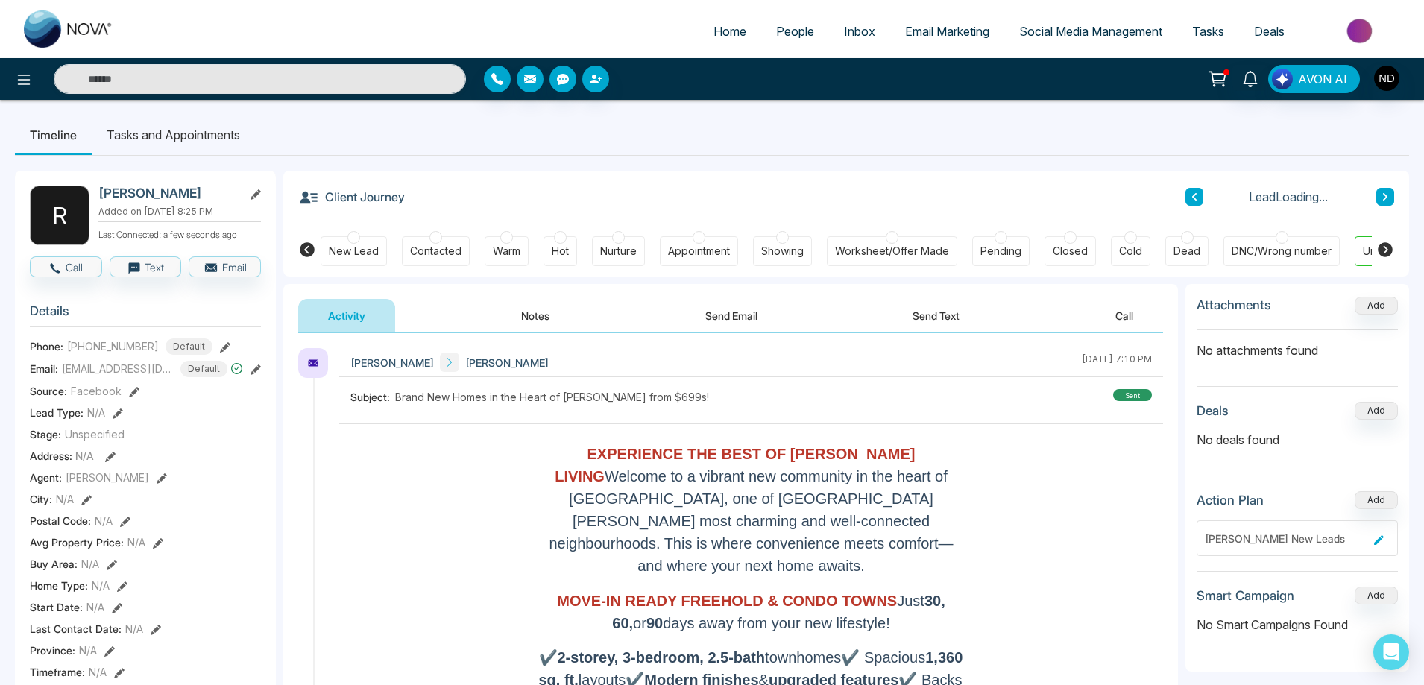
click at [438, 250] on div "Contacted" at bounding box center [435, 251] width 51 height 15
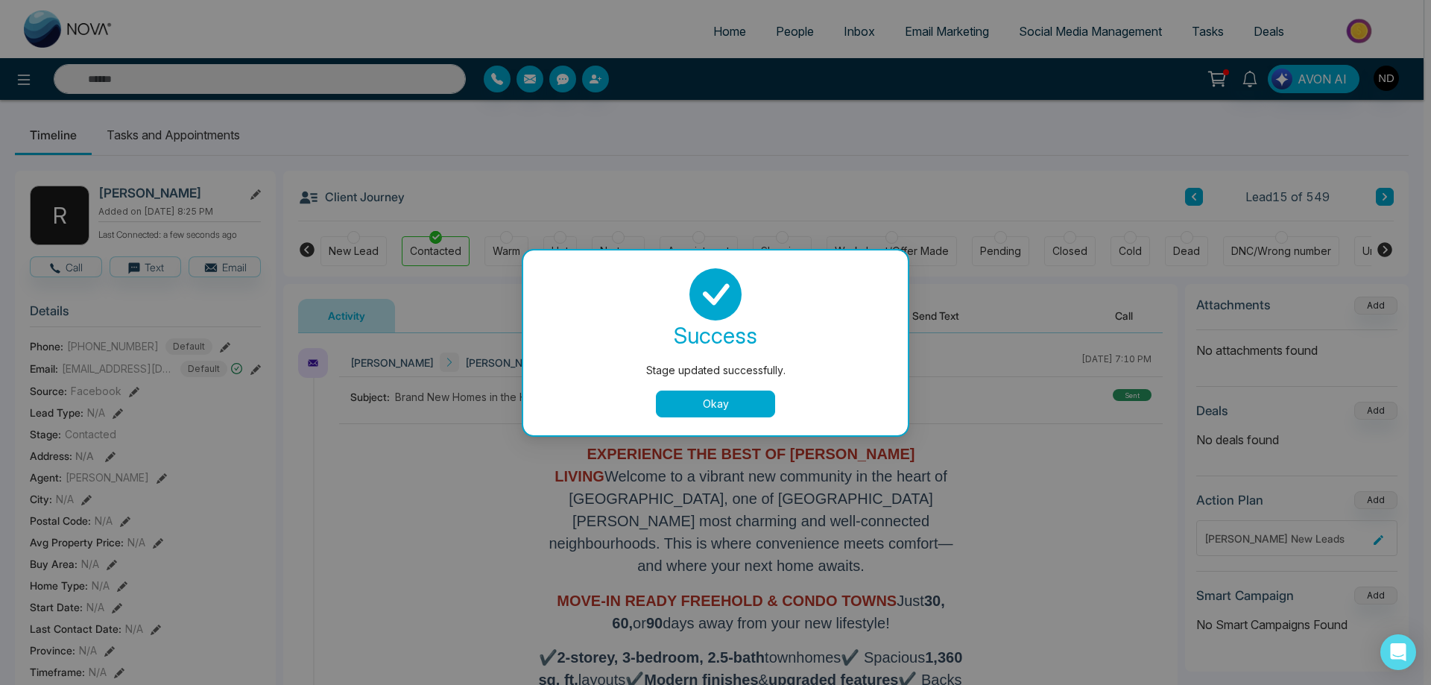
click at [751, 407] on button "Okay" at bounding box center [715, 404] width 119 height 27
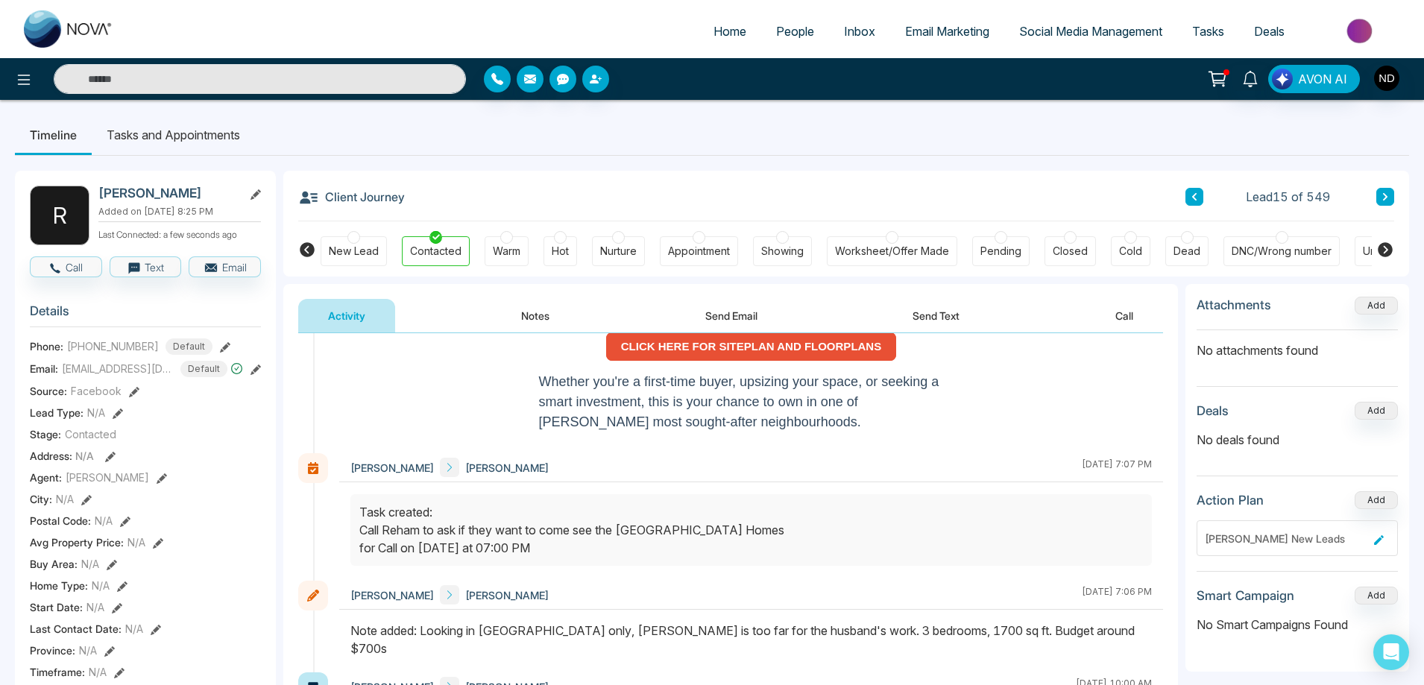
scroll to position [149, 0]
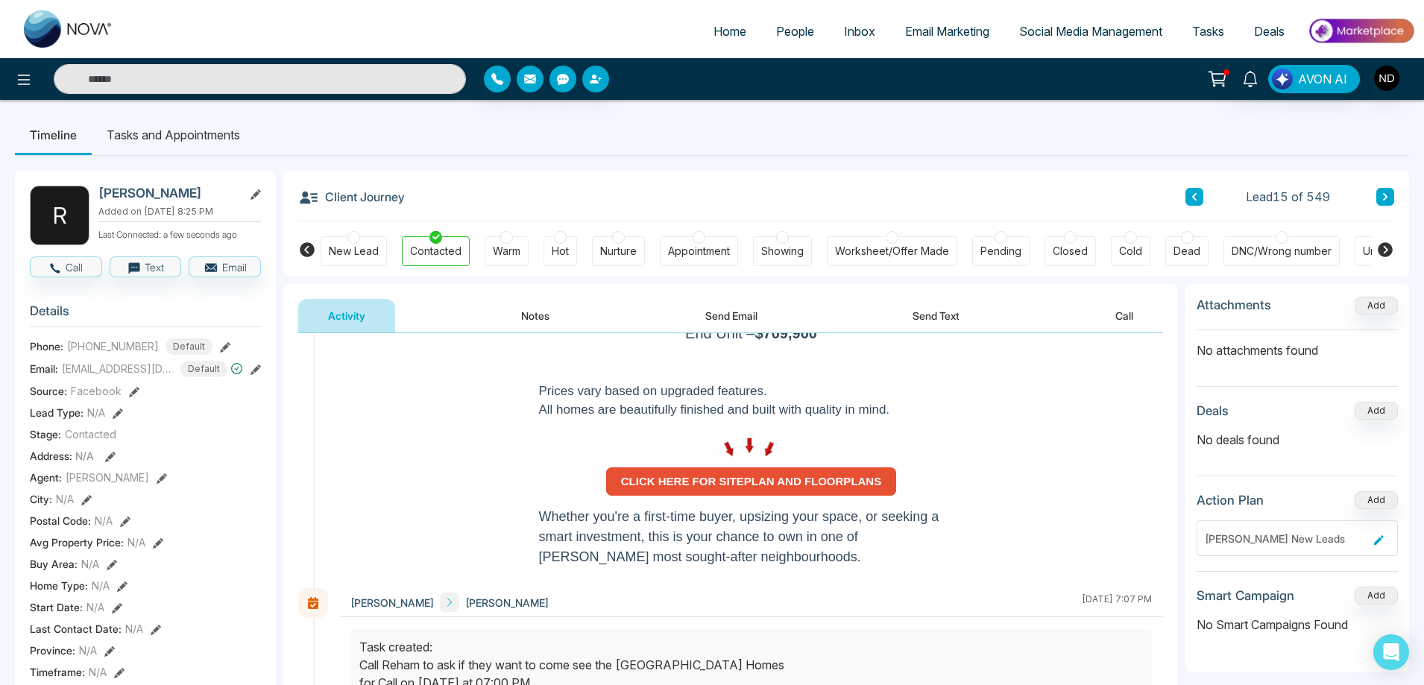
click at [855, 580] on p "Interested? Let’s schedule your private showing today." at bounding box center [751, 590] width 425 height 20
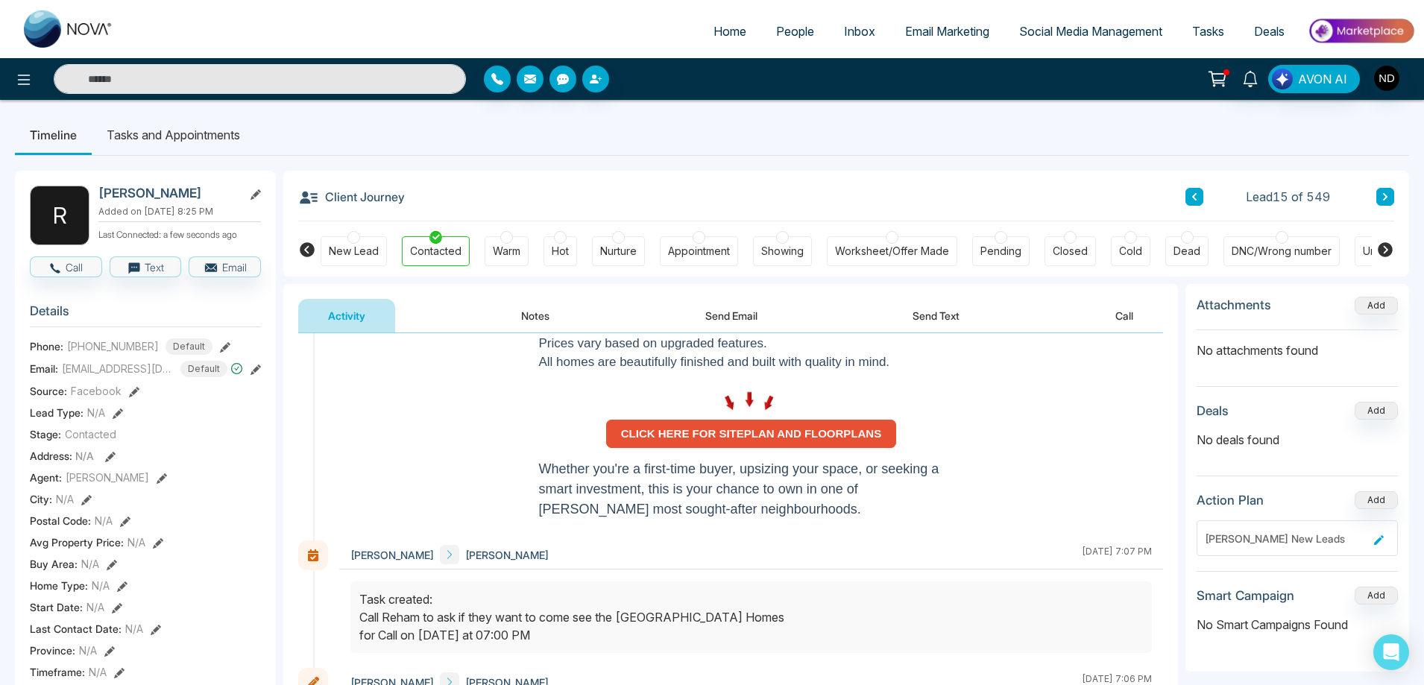
scroll to position [224, 0]
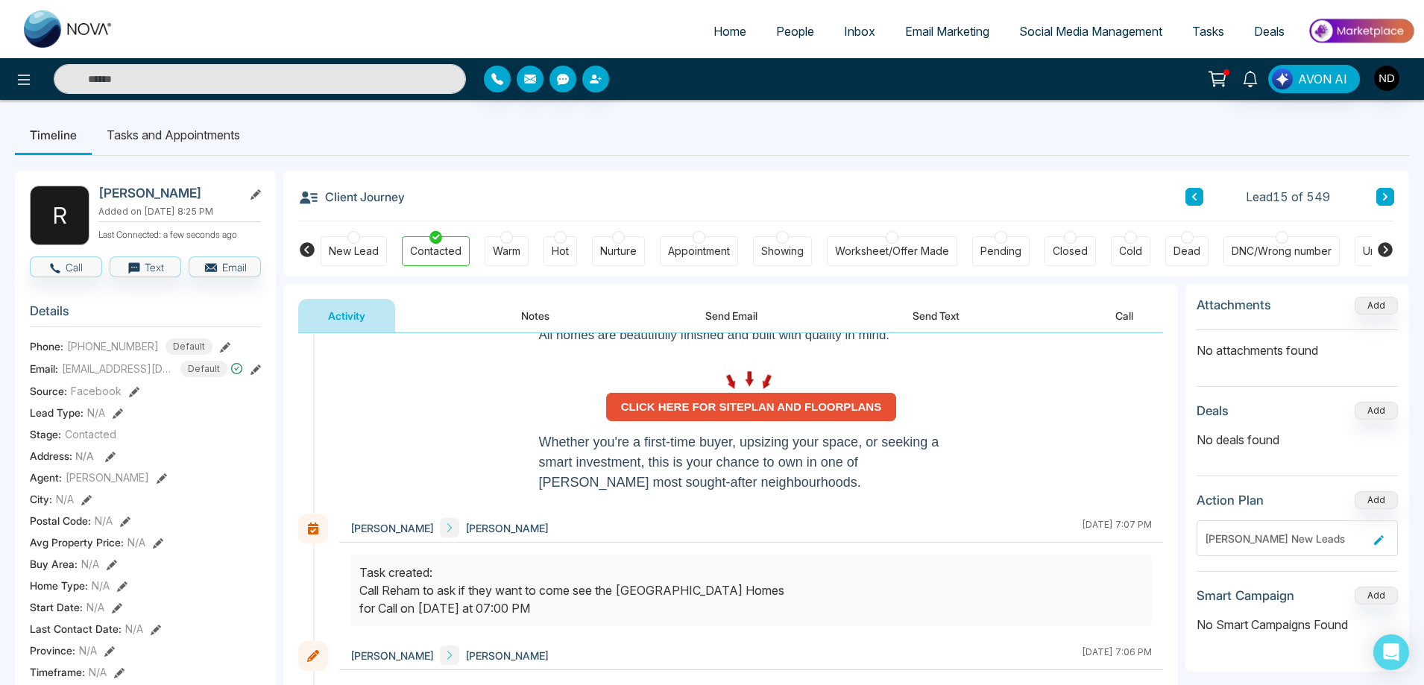
click at [675, 493] on p at bounding box center [751, 499] width 425 height 13
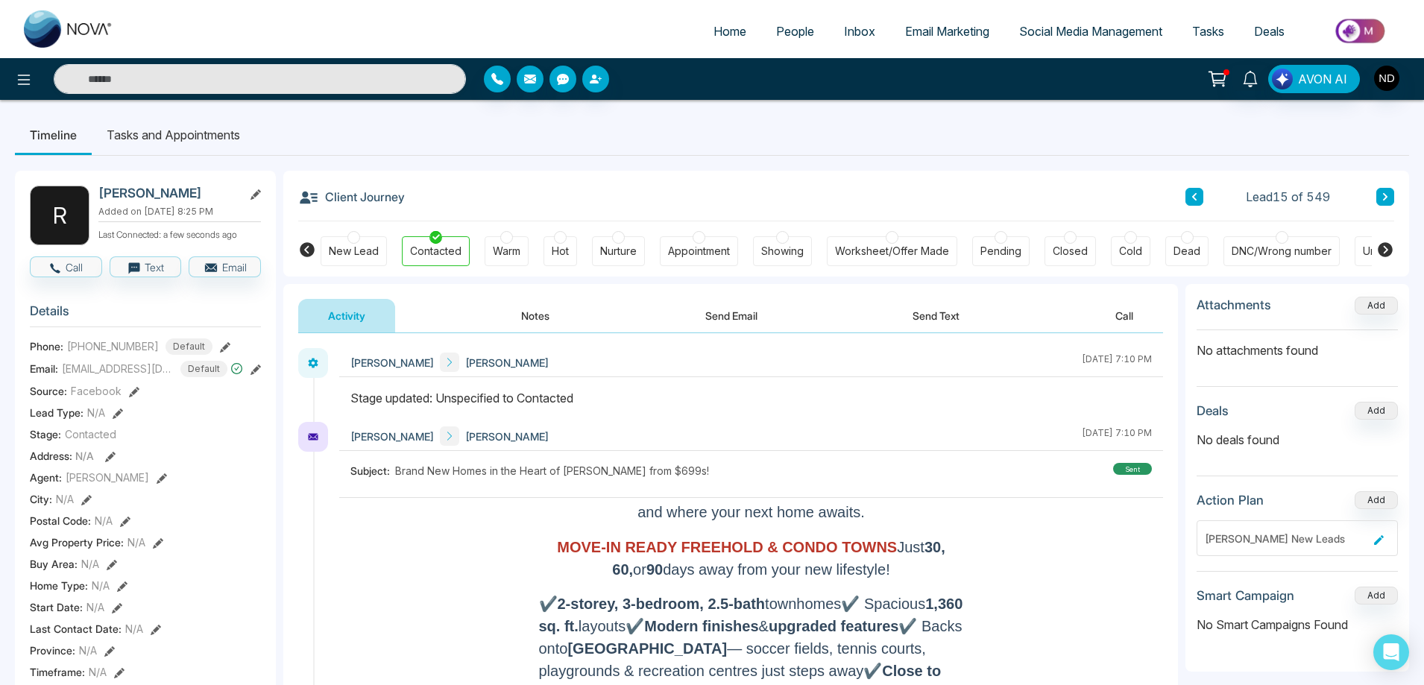
scroll to position [0, 0]
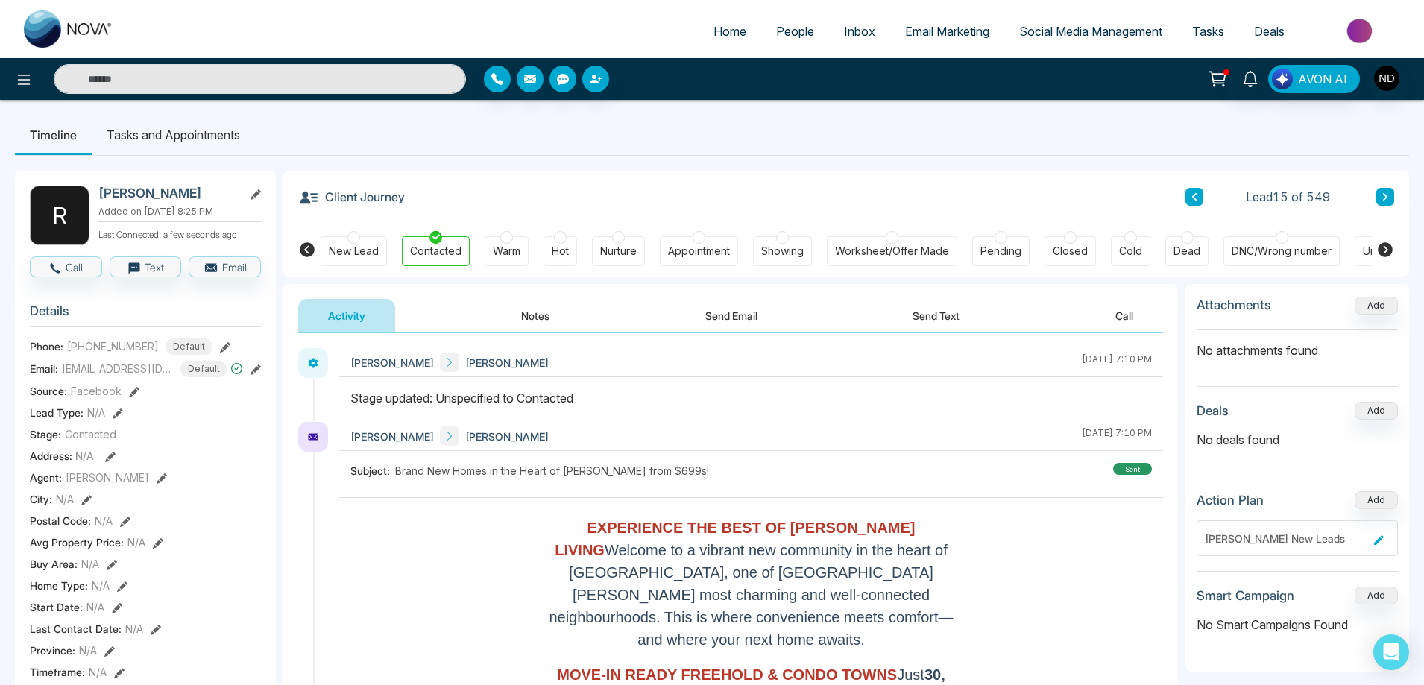
click at [744, 415] on div at bounding box center [751, 405] width 824 height 33
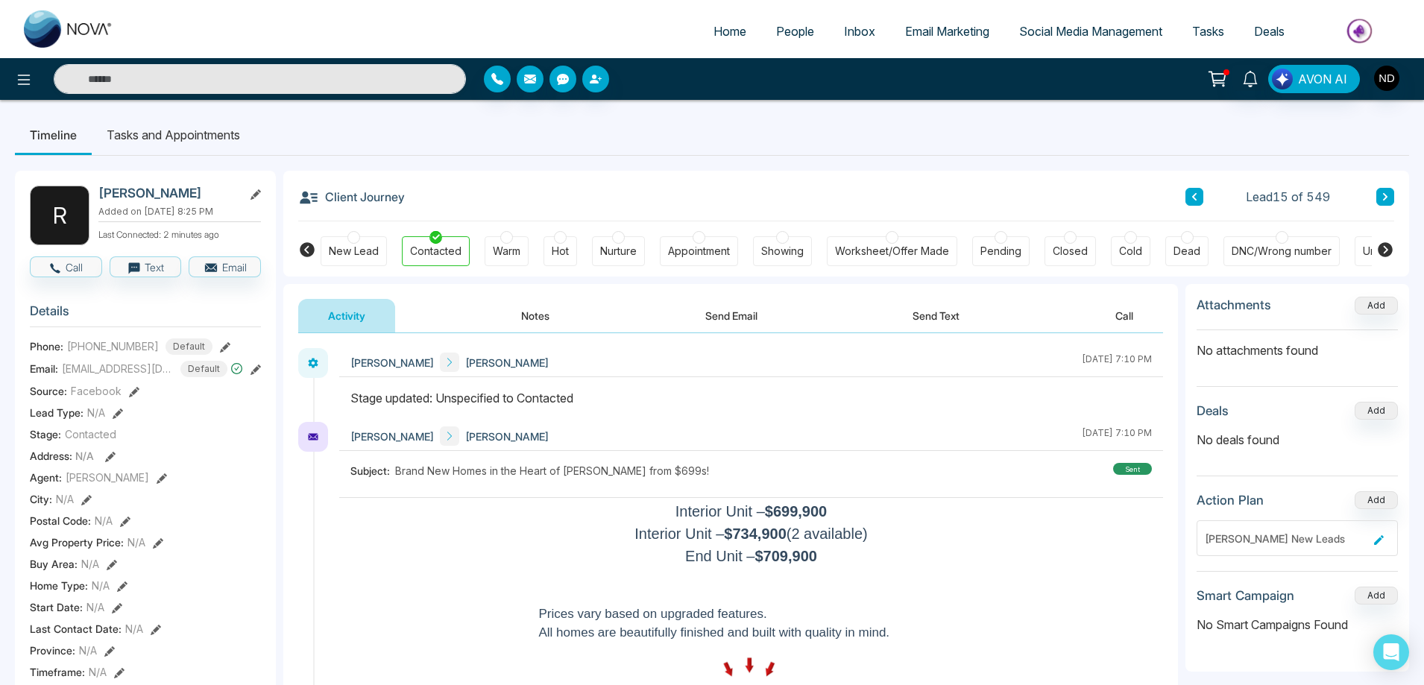
click at [851, 432] on div "Navdeep Dhillon Reham Karim September 18 2025 | 7:10 PM" at bounding box center [751, 436] width 824 height 29
click at [540, 306] on button "Notes" at bounding box center [535, 316] width 88 height 34
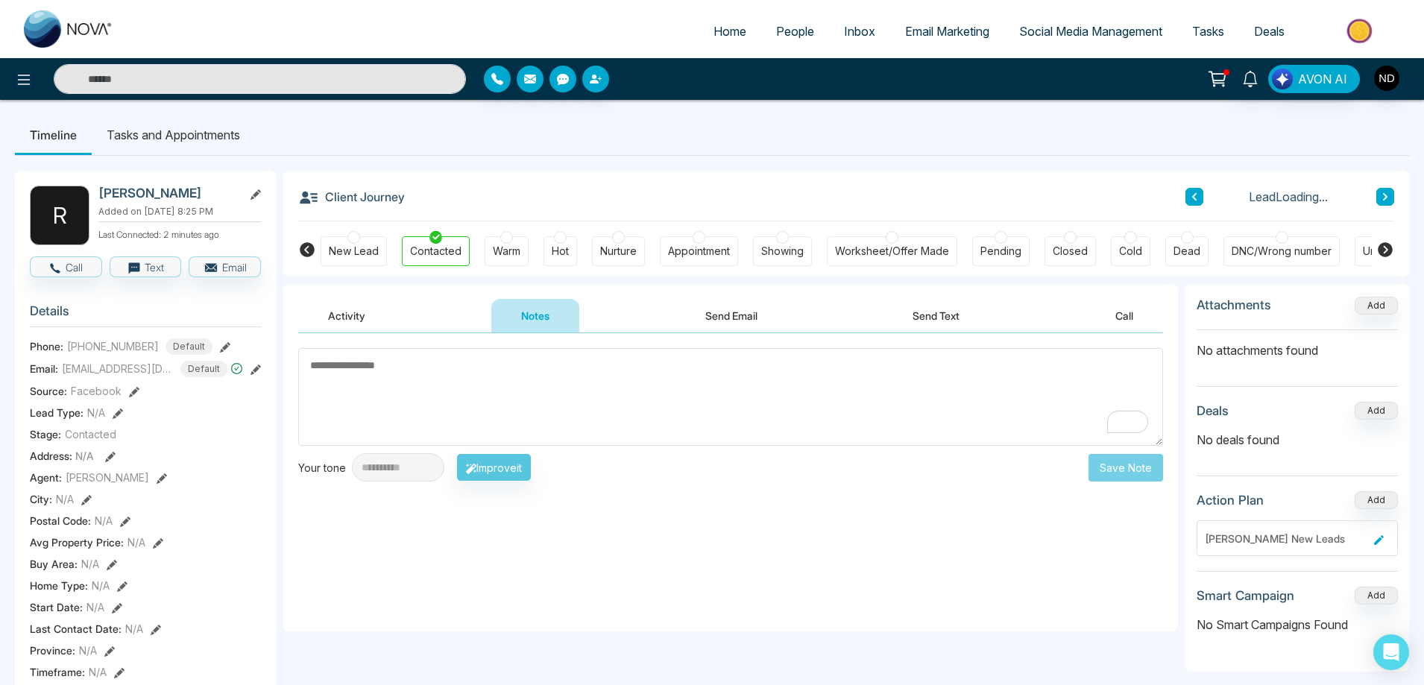
click at [571, 385] on textarea "To enrich screen reader interactions, please activate Accessibility in Grammarl…" at bounding box center [730, 397] width 865 height 98
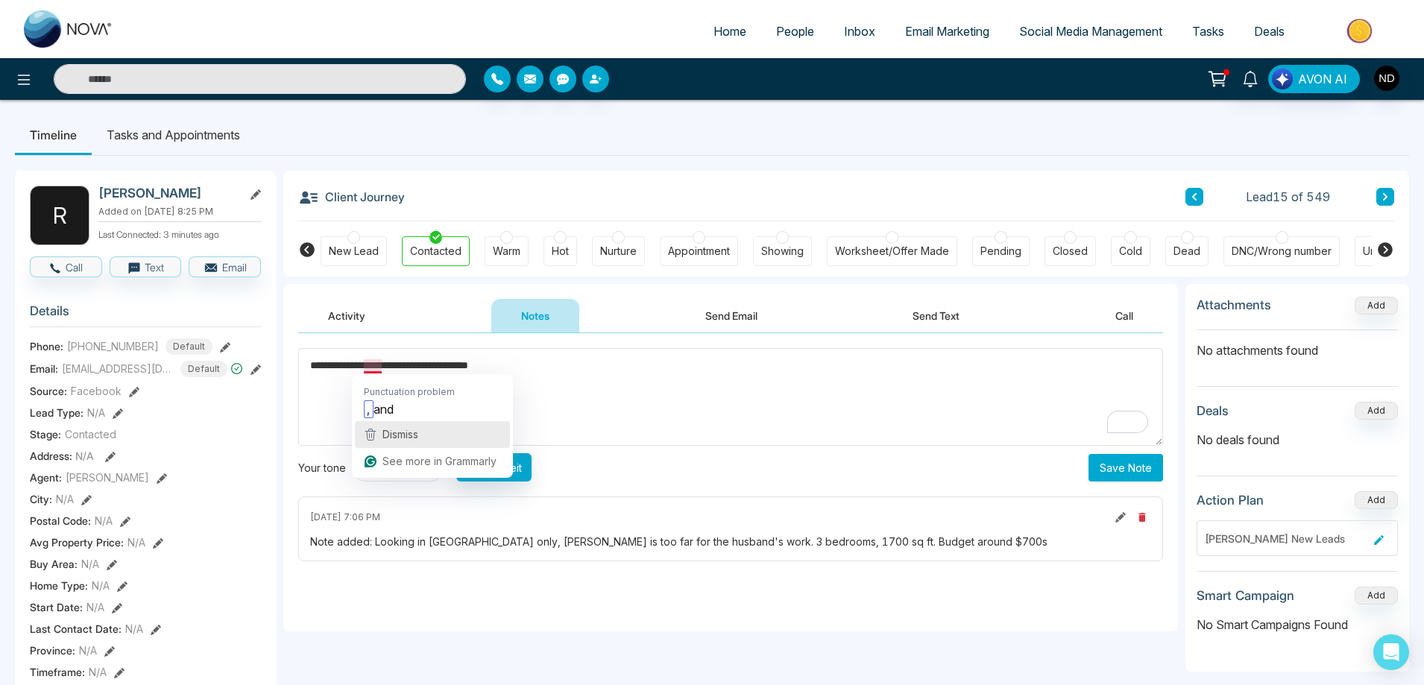
click at [393, 421] on button "Dismiss" at bounding box center [432, 434] width 155 height 27
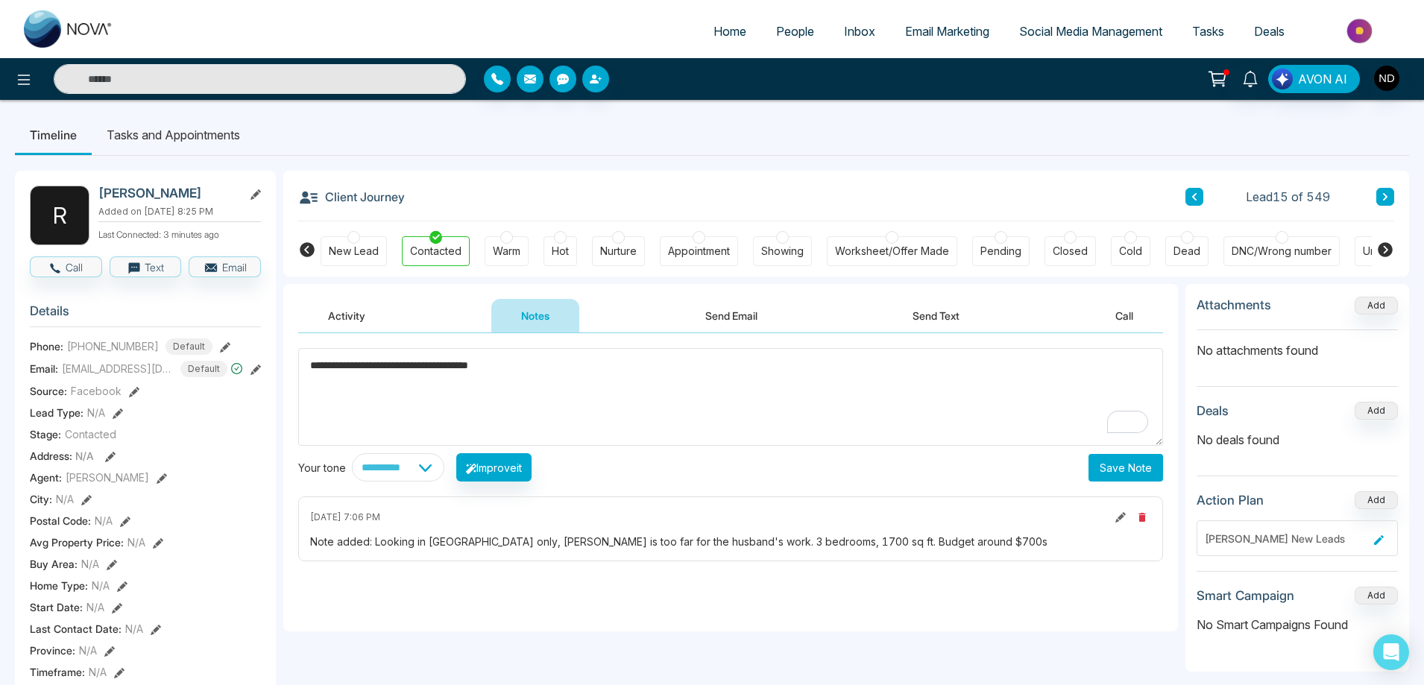
type textarea "**********"
click at [1123, 472] on button "Save Note" at bounding box center [1125, 468] width 75 height 28
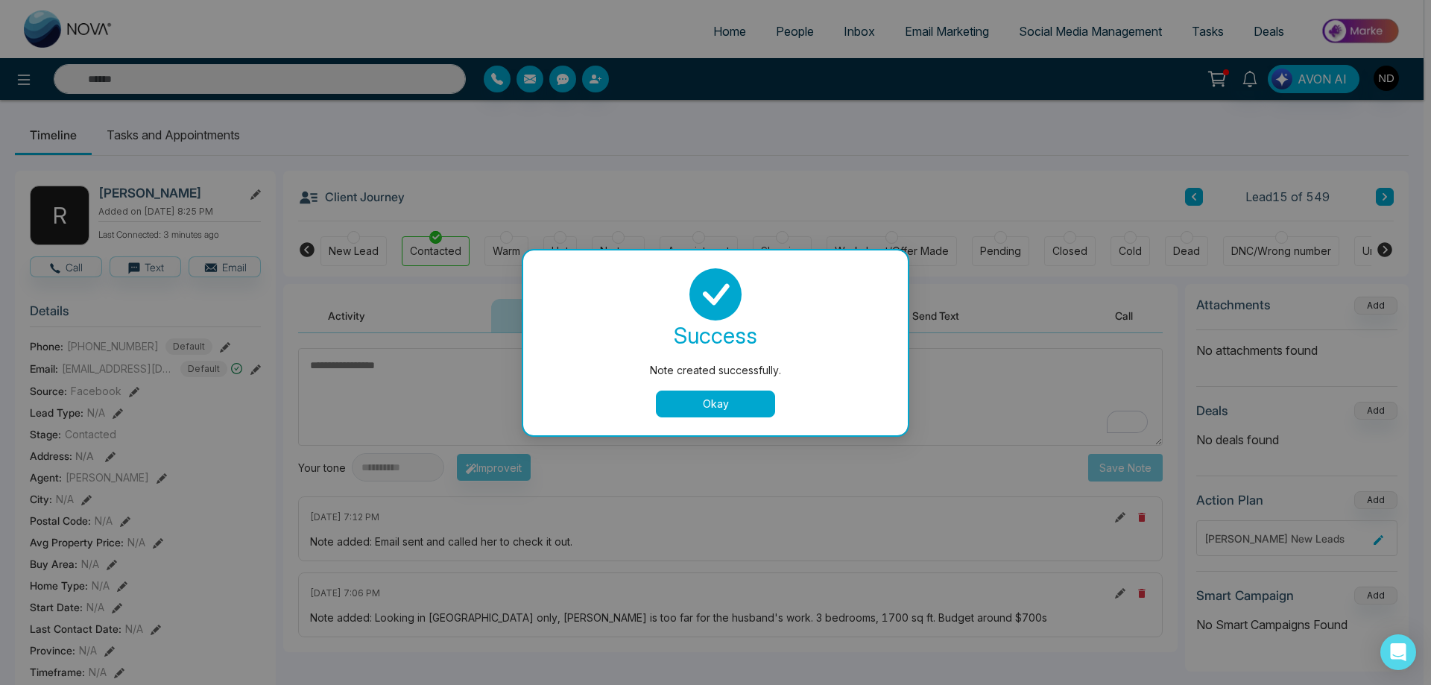
click at [709, 409] on button "Okay" at bounding box center [715, 404] width 119 height 27
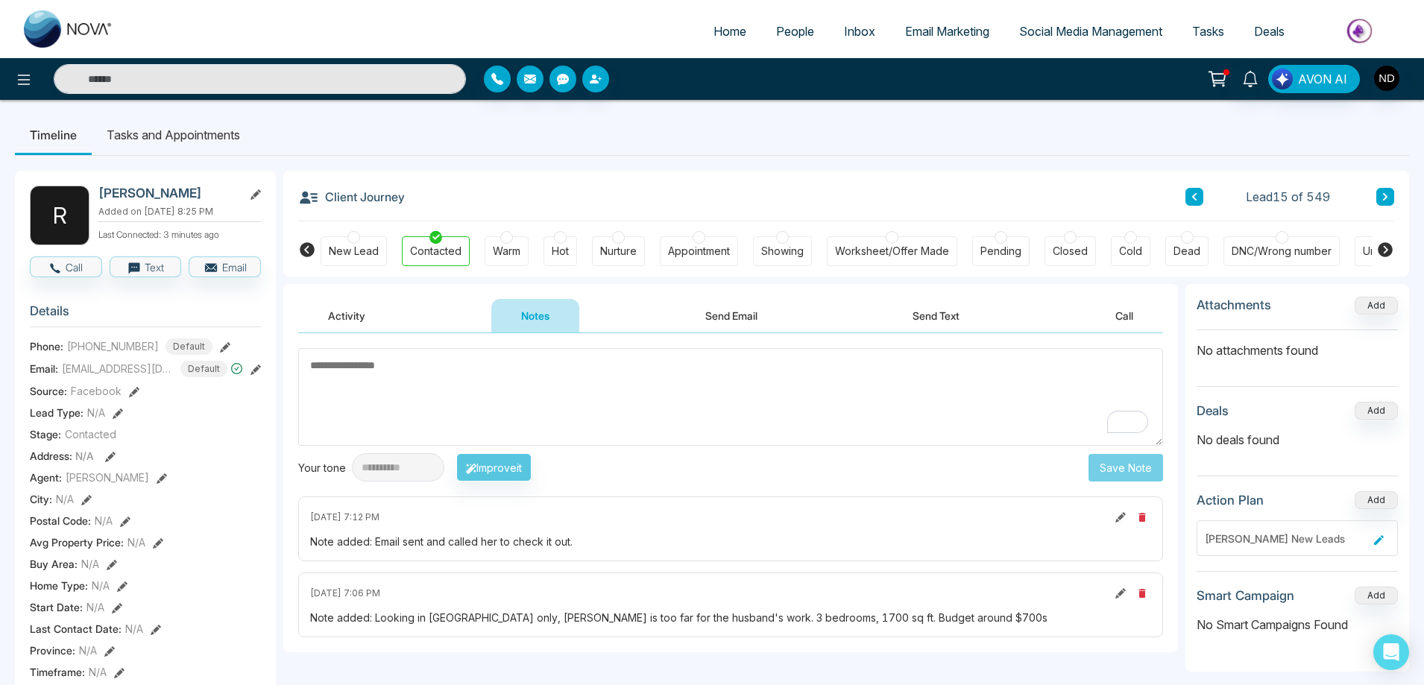
click at [1389, 196] on button at bounding box center [1385, 197] width 18 height 18
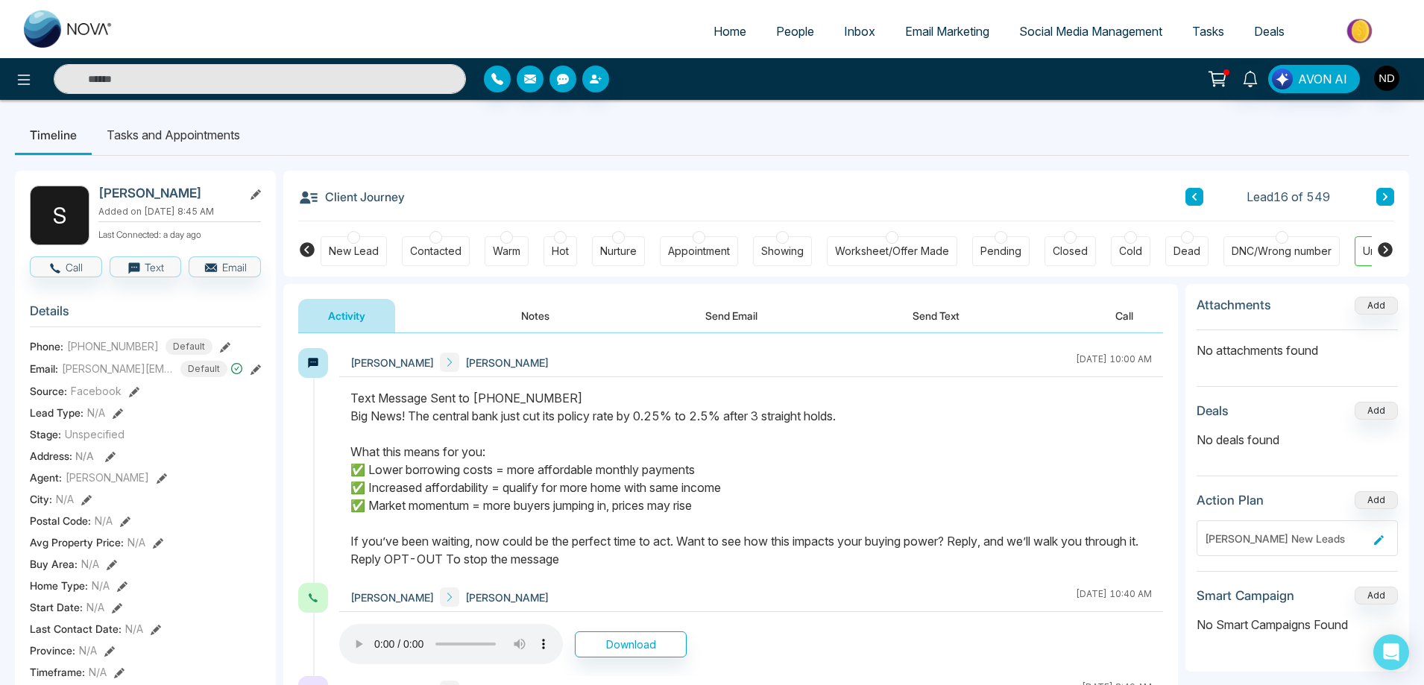
click at [549, 317] on button "Notes" at bounding box center [535, 316] width 88 height 34
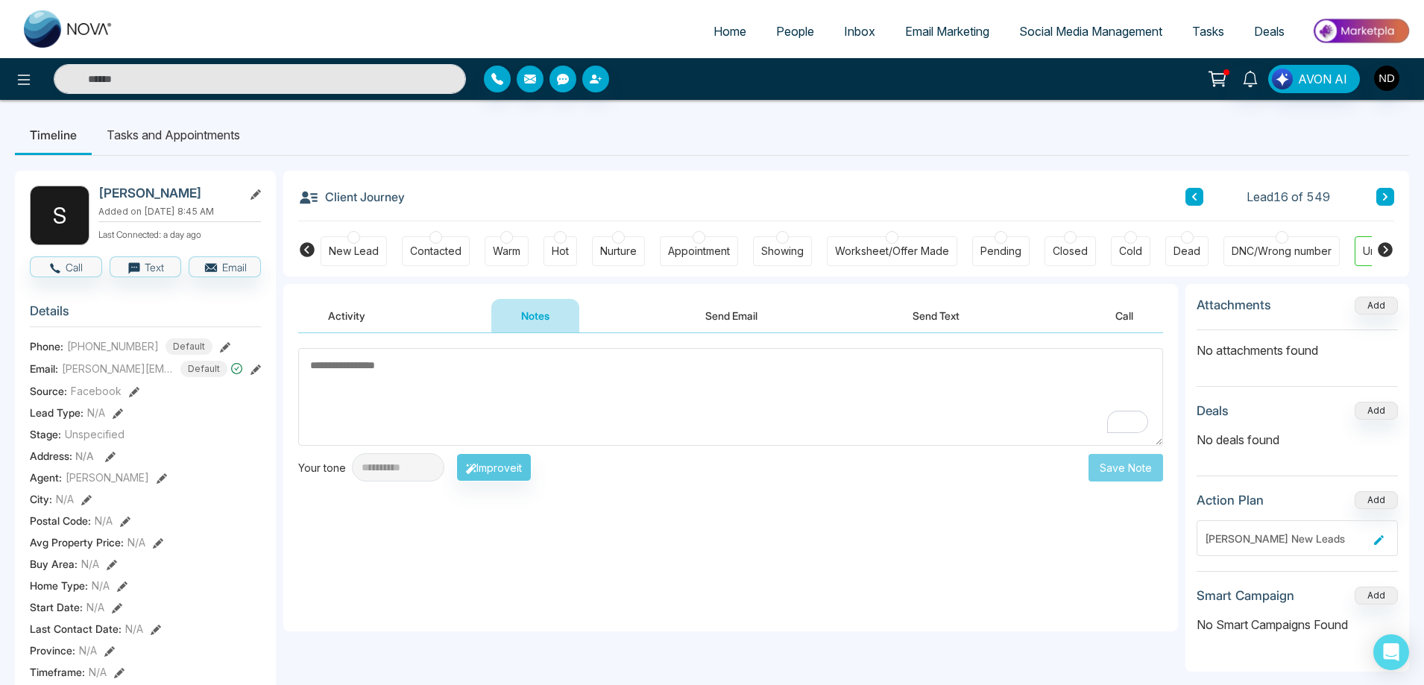
click at [1126, 315] on button "Call" at bounding box center [1124, 316] width 78 height 34
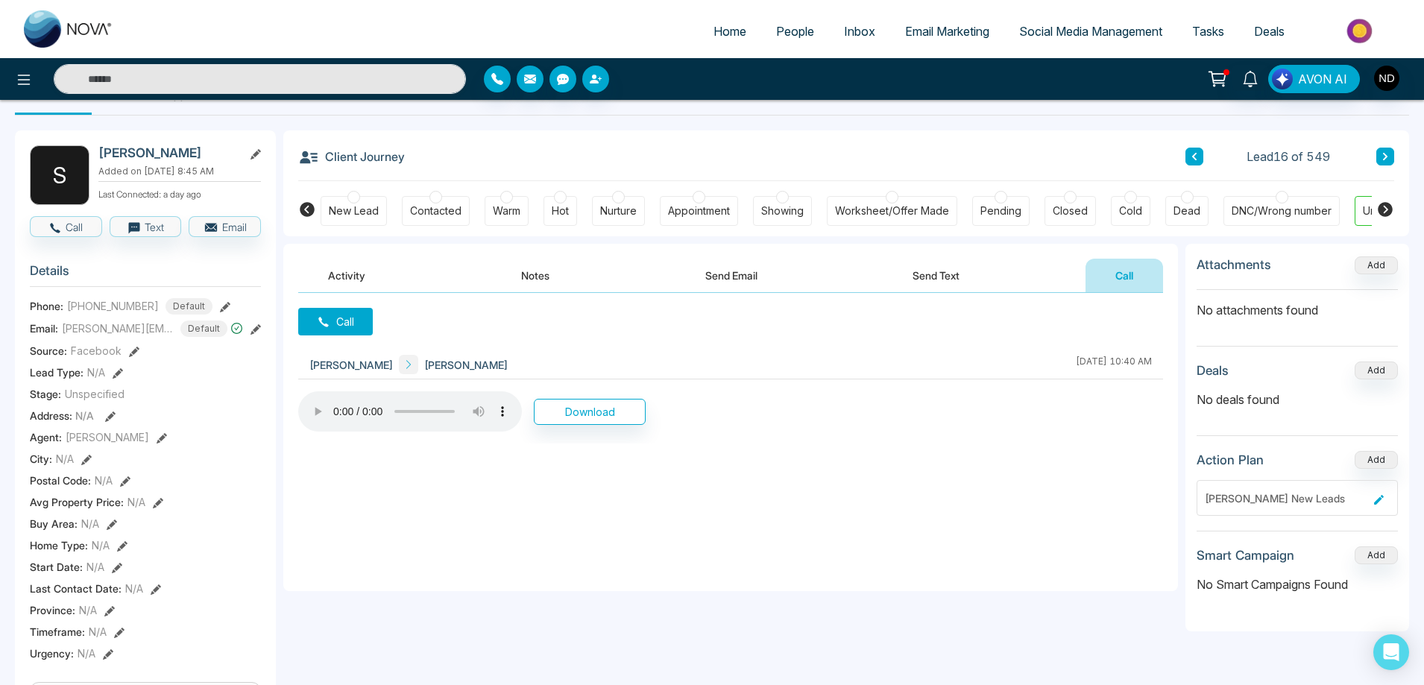
scroll to position [75, 0]
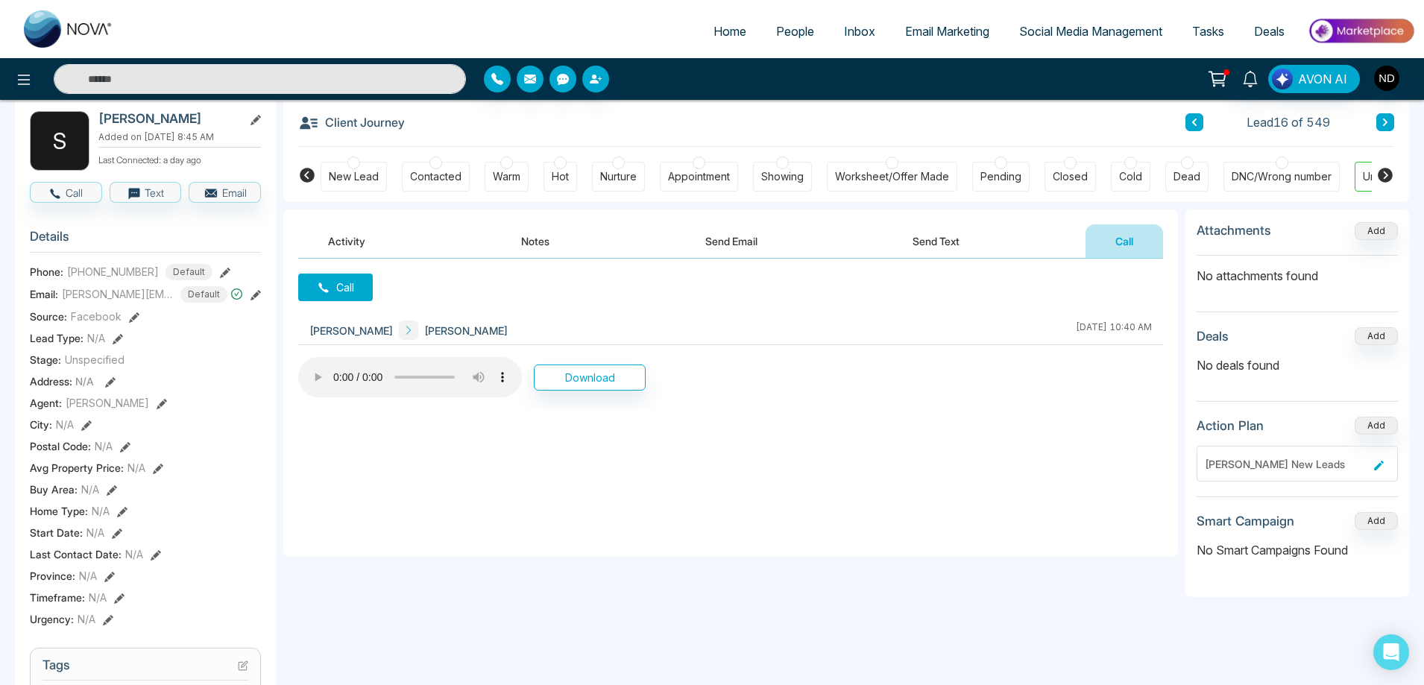
click at [948, 239] on button "Send Text" at bounding box center [936, 241] width 107 height 34
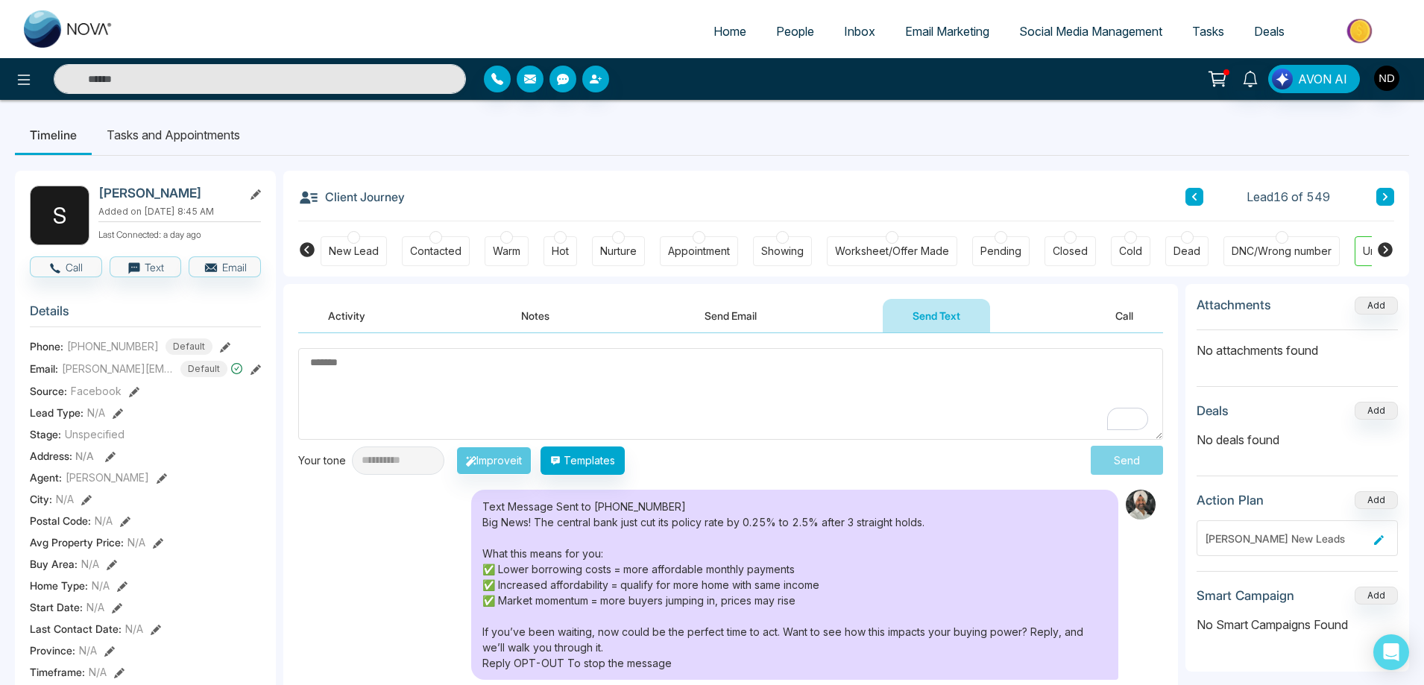
click at [747, 316] on button "Send Email" at bounding box center [731, 316] width 112 height 34
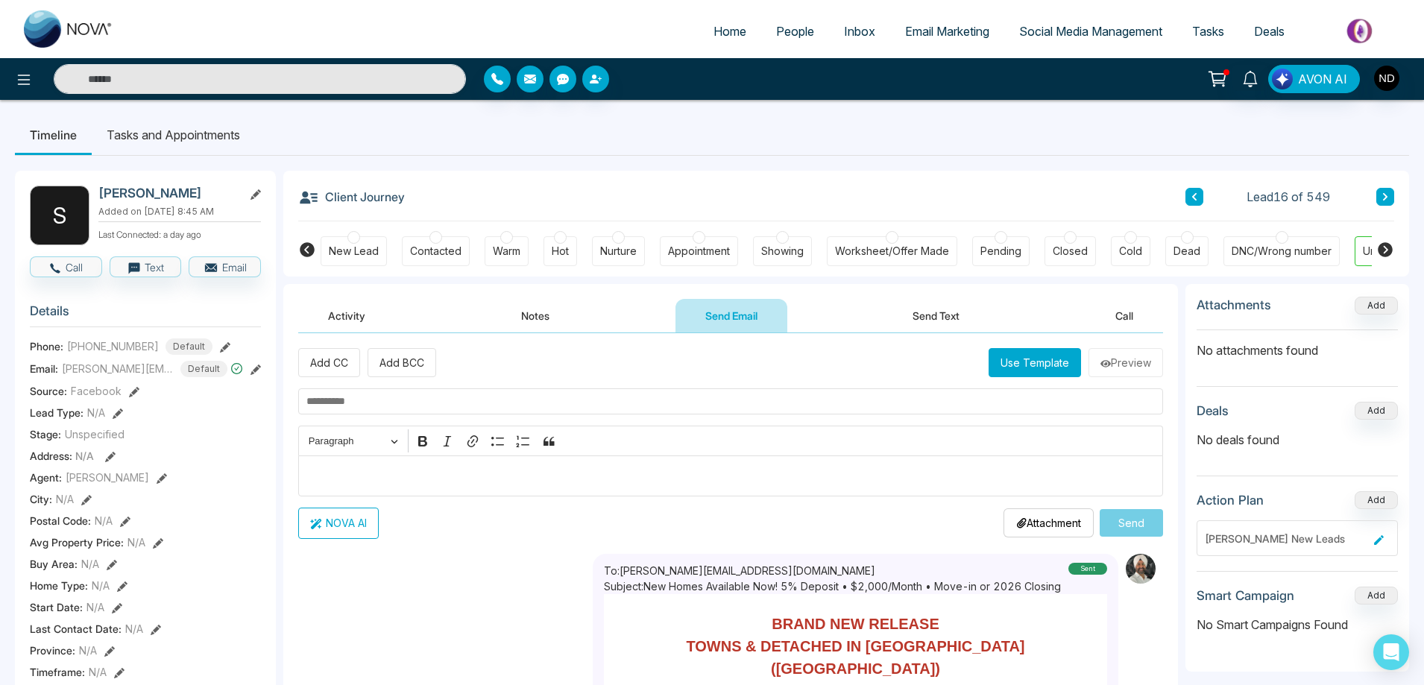
click at [540, 322] on button "Notes" at bounding box center [535, 316] width 88 height 34
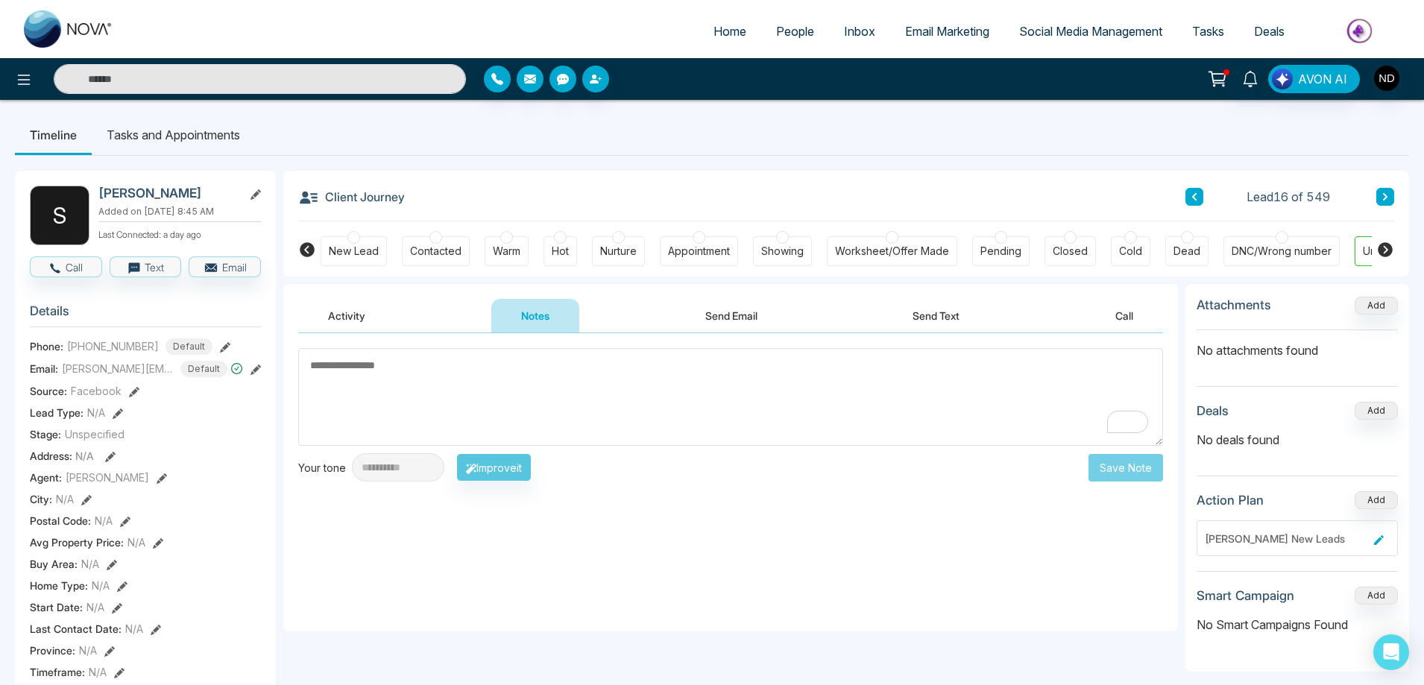
click at [1117, 314] on button "Call" at bounding box center [1124, 316] width 78 height 34
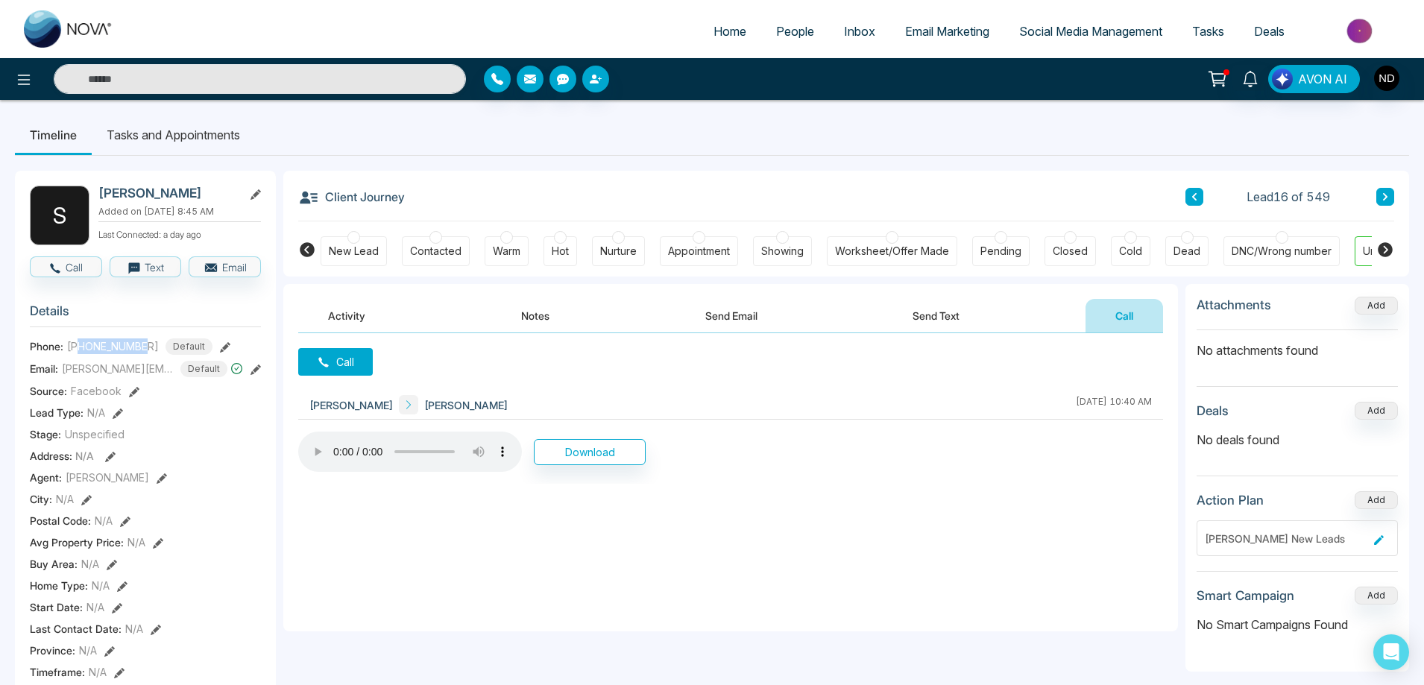
drag, startPoint x: 82, startPoint y: 355, endPoint x: 145, endPoint y: 355, distance: 62.6
click at [145, 354] on span "+12897076475" at bounding box center [113, 346] width 92 height 16
copy span "2897076475"
click at [701, 384] on div "Call [PERSON_NAME] [PERSON_NAME] [DATE] 10:40 AM Download" at bounding box center [730, 482] width 895 height 298
click at [546, 312] on button "Notes" at bounding box center [535, 316] width 88 height 34
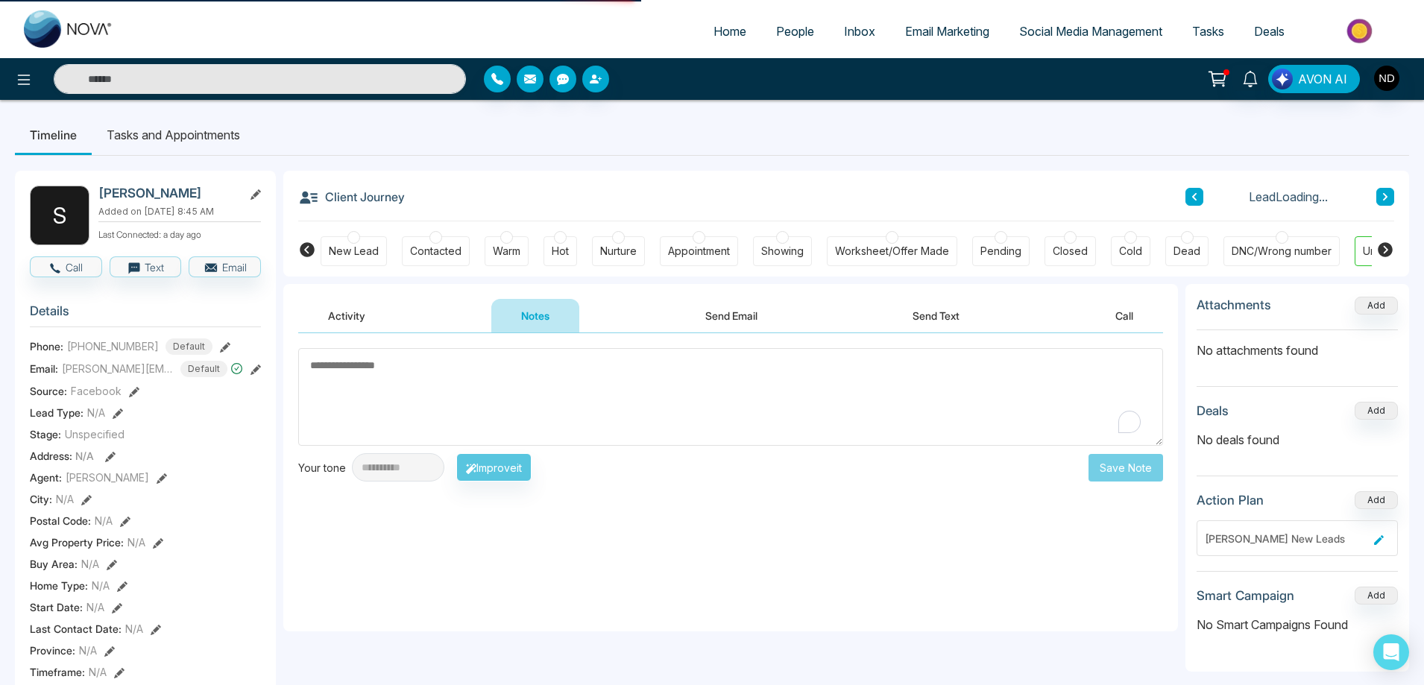
click at [511, 366] on textarea "To enrich screen reader interactions, please activate Accessibility in Grammarl…" at bounding box center [730, 397] width 865 height 98
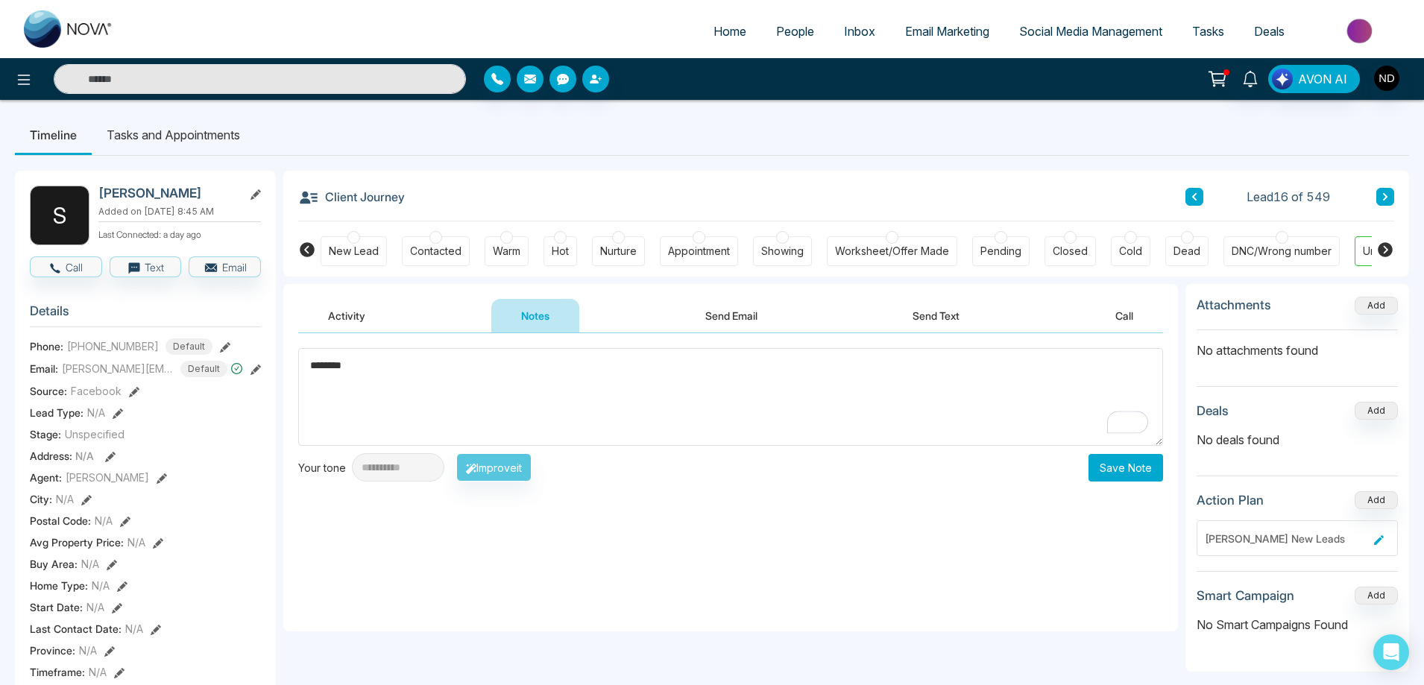
click at [634, 417] on textarea "********" at bounding box center [730, 397] width 865 height 98
click at [455, 362] on textarea "********" at bounding box center [730, 397] width 865 height 98
type textarea "**********"
click at [1139, 469] on button "Save Note" at bounding box center [1125, 468] width 75 height 28
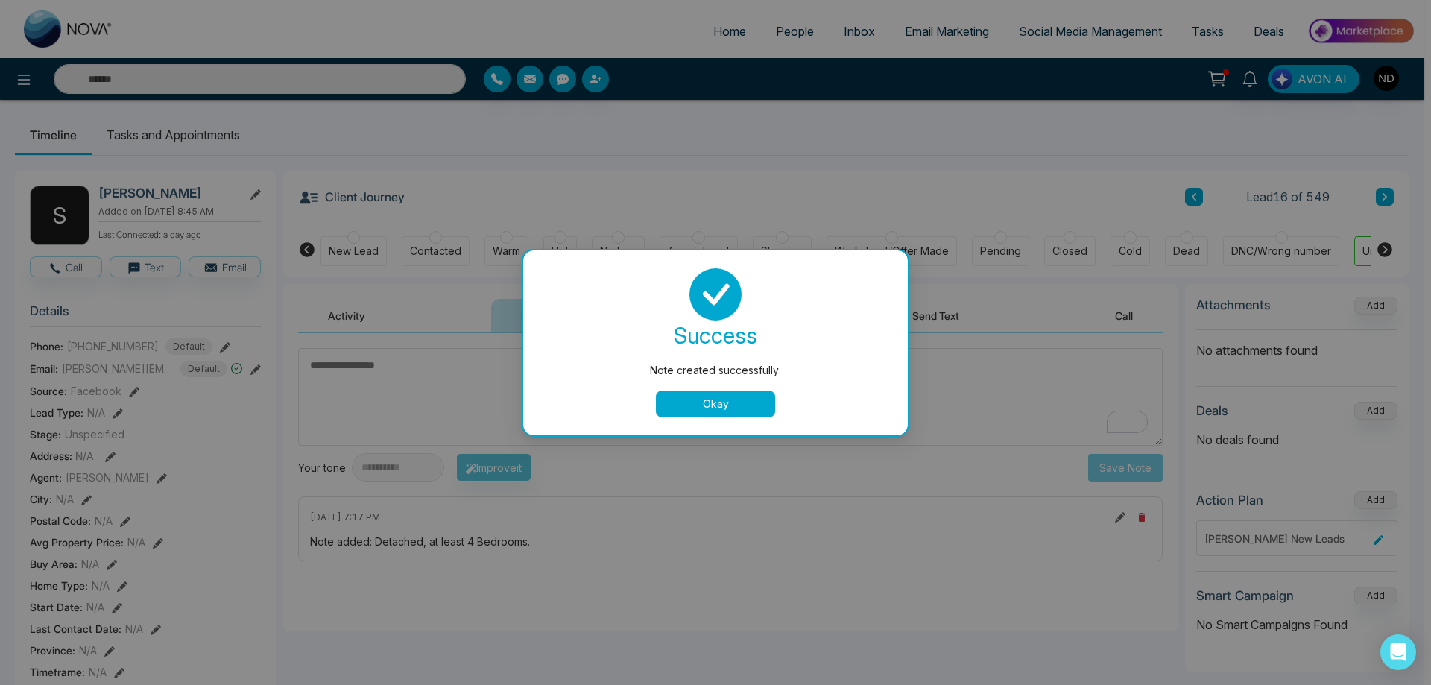
click at [722, 394] on button "Okay" at bounding box center [715, 404] width 119 height 27
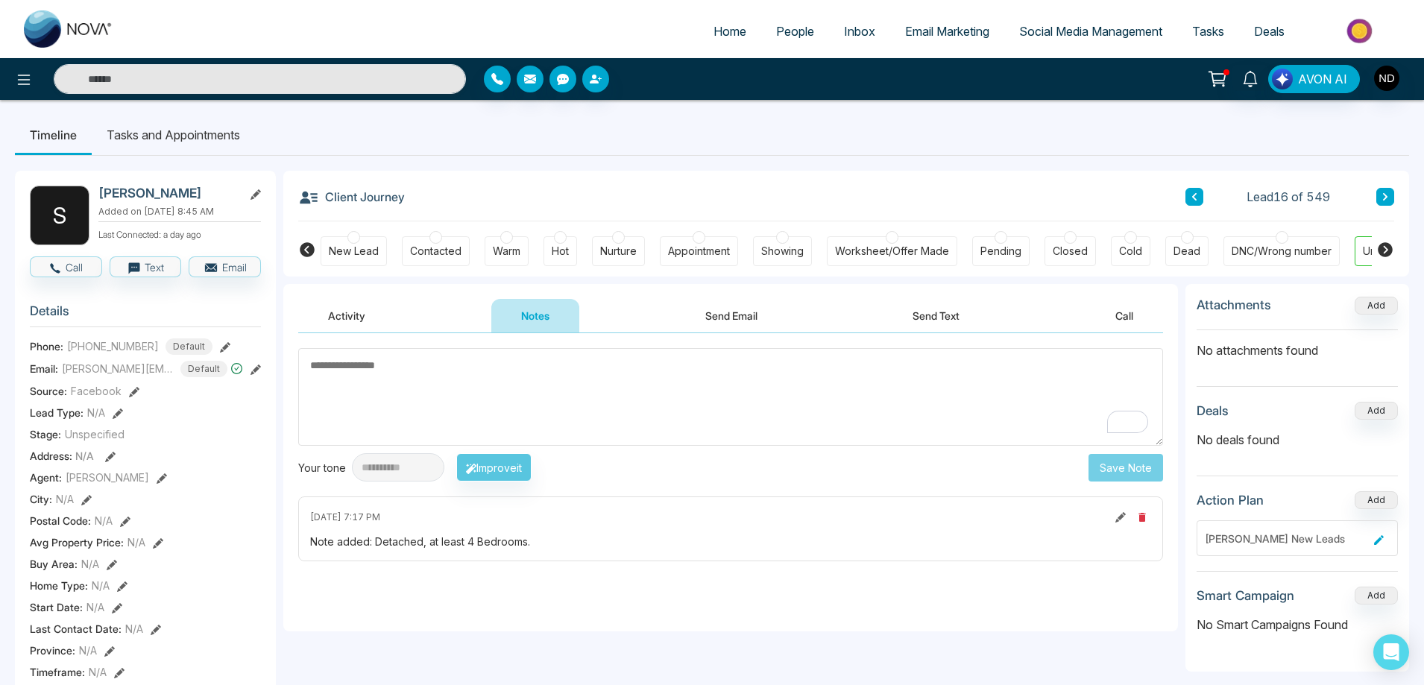
click at [740, 320] on button "Send Email" at bounding box center [731, 316] width 112 height 34
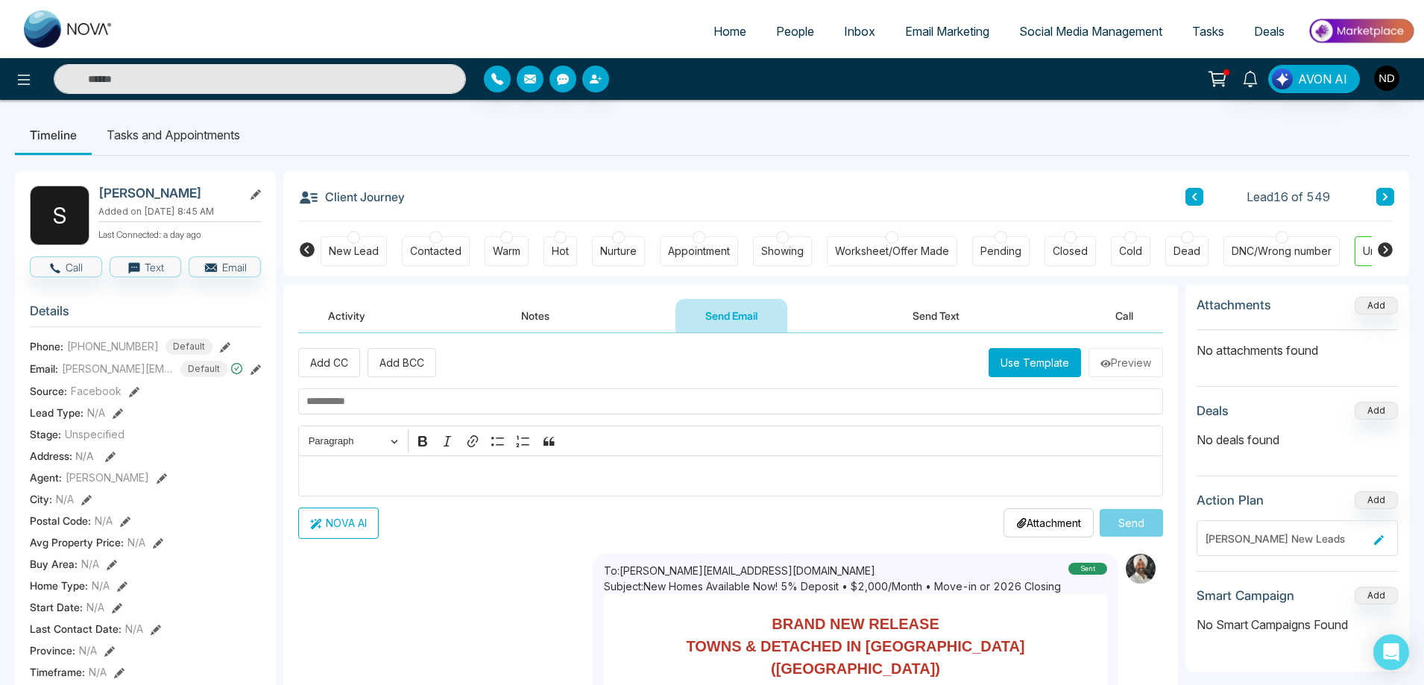
click at [186, 136] on li "Tasks and Appointments" at bounding box center [173, 135] width 163 height 40
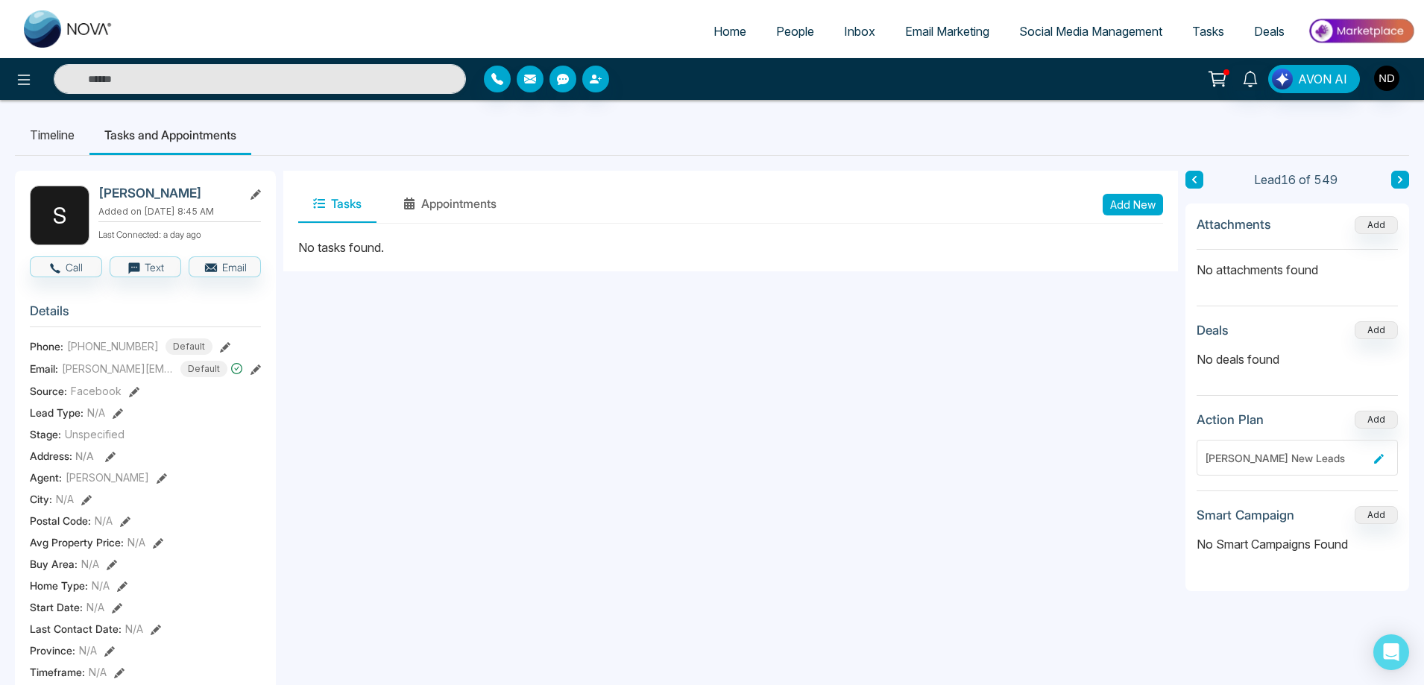
click at [1141, 208] on button "Add New" at bounding box center [1133, 205] width 60 height 22
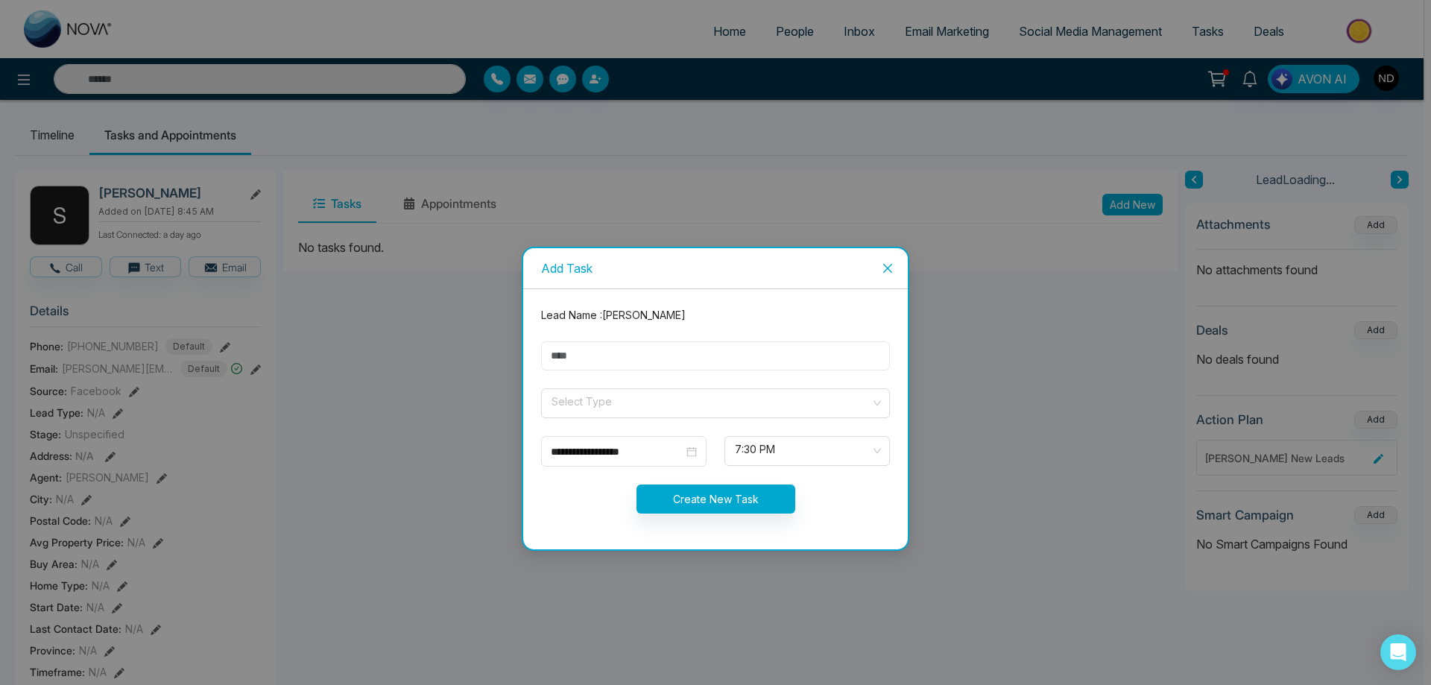
click at [591, 353] on input "text" at bounding box center [715, 355] width 349 height 29
drag, startPoint x: 631, startPoint y: 357, endPoint x: 733, endPoint y: 357, distance: 101.4
click at [733, 357] on input "**********" at bounding box center [715, 355] width 349 height 29
type input "**********"
click at [668, 406] on input "search" at bounding box center [710, 400] width 321 height 22
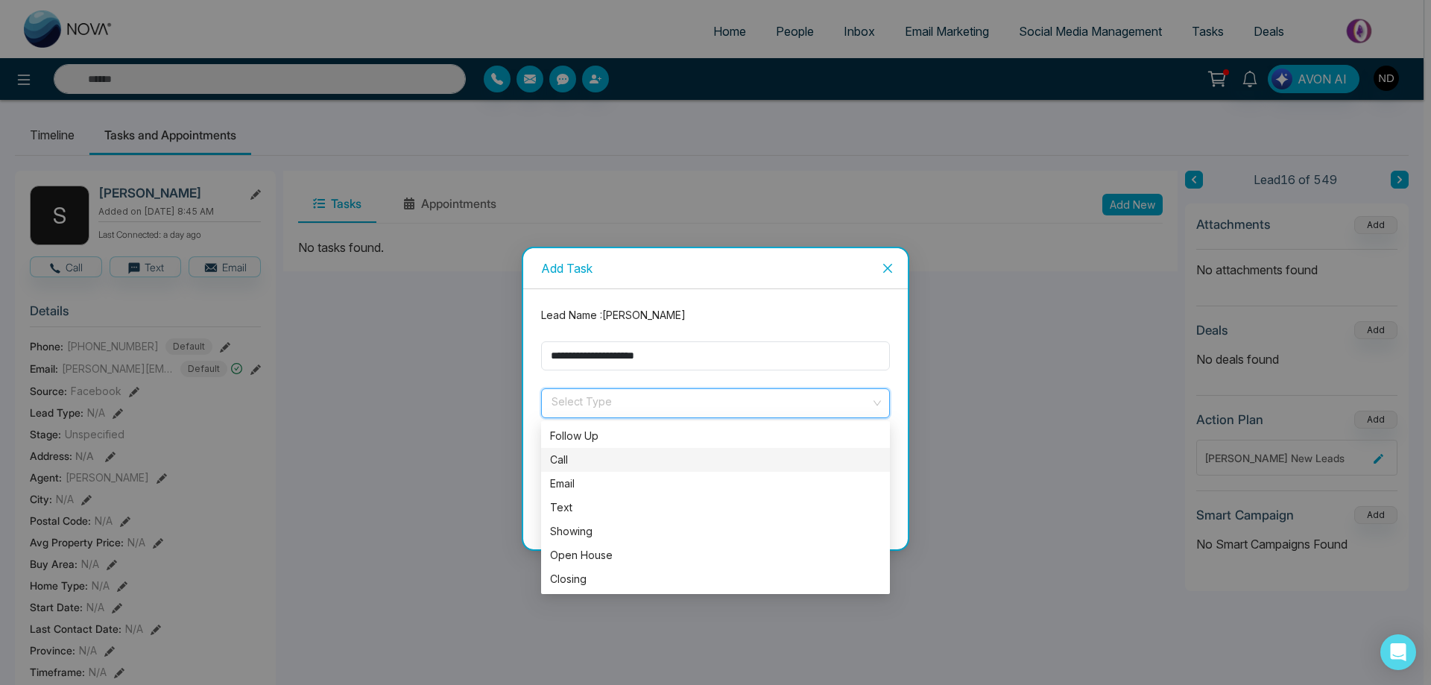
click at [592, 461] on div "Call" at bounding box center [715, 460] width 331 height 16
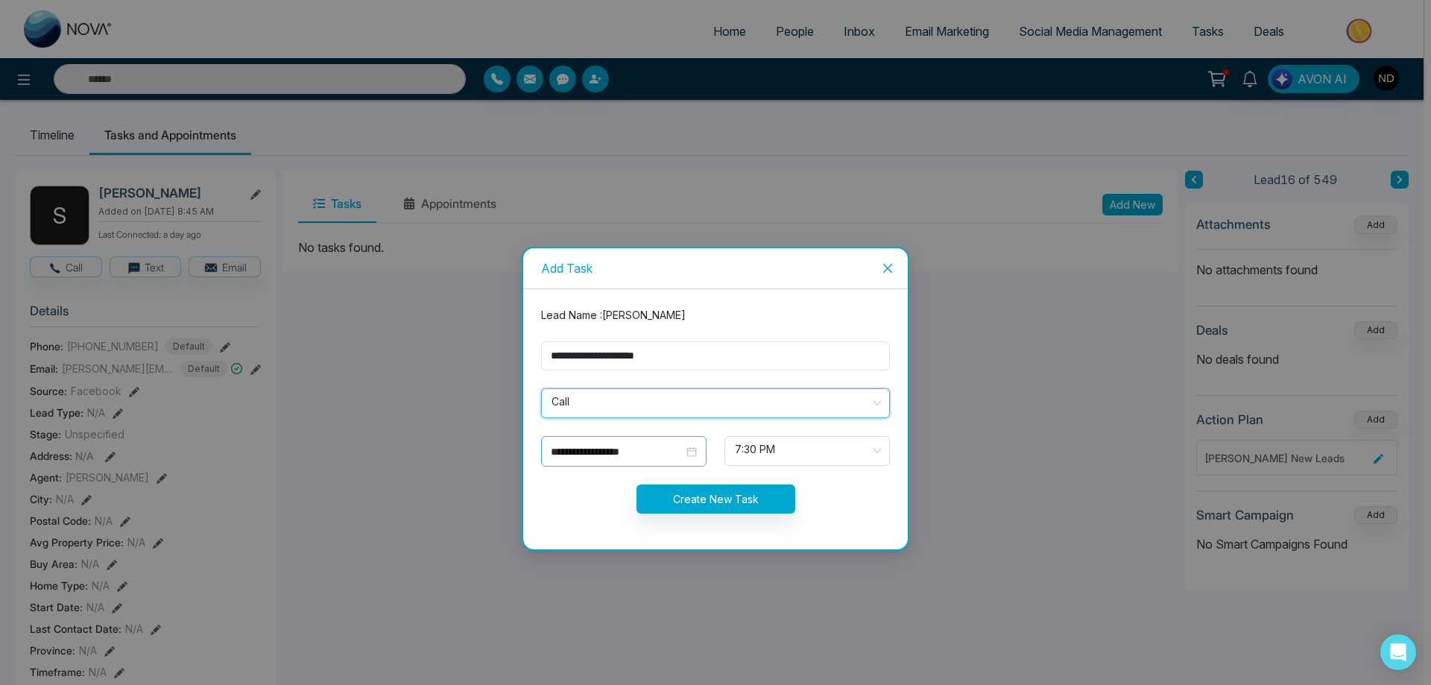
click at [689, 449] on div "**********" at bounding box center [624, 452] width 146 height 16
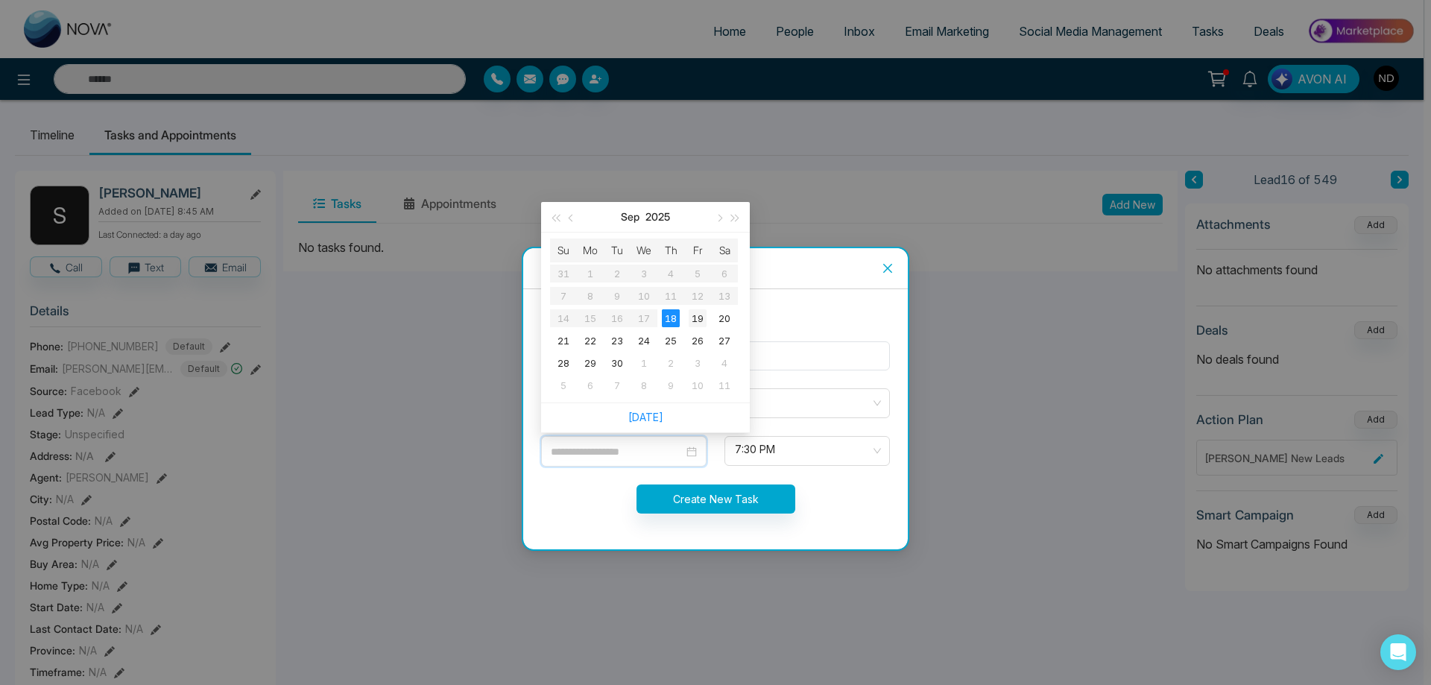
type input "**********"
click at [698, 319] on div "19" at bounding box center [698, 318] width 18 height 18
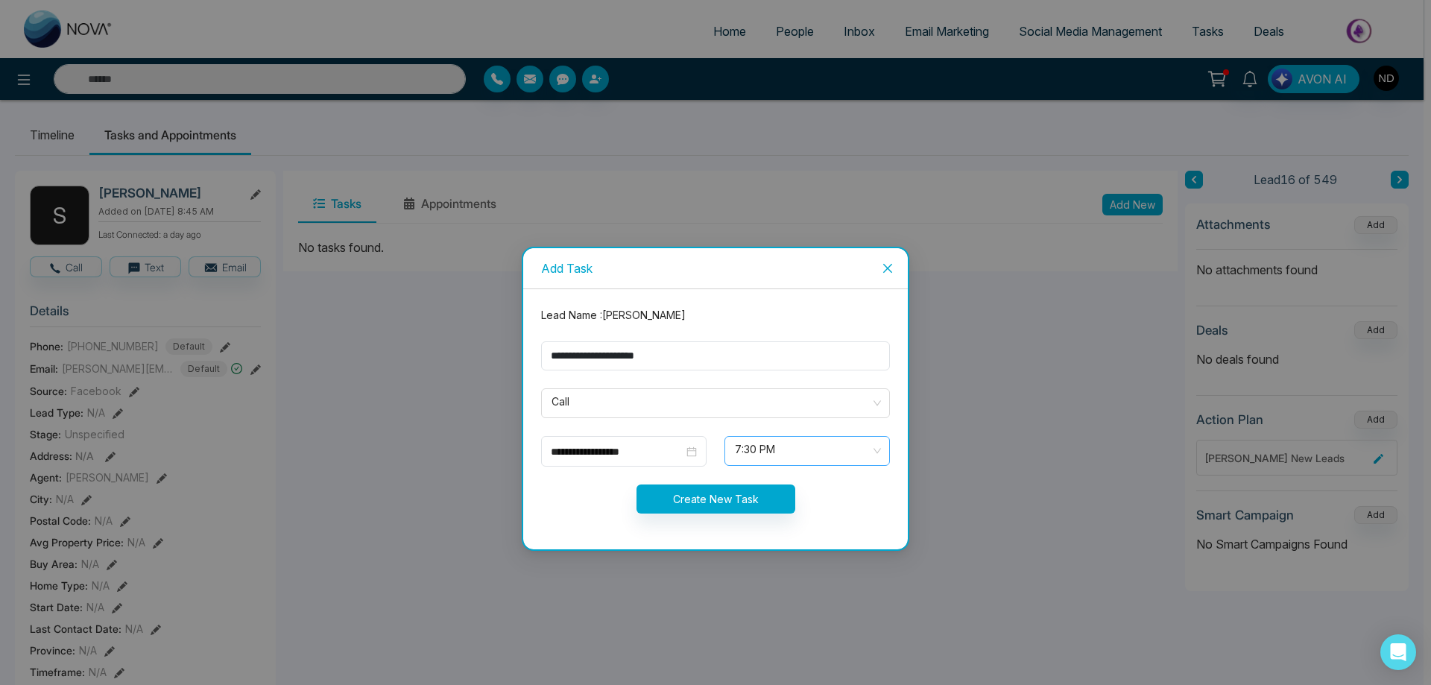
click at [886, 453] on div "7:30 PM" at bounding box center [807, 451] width 165 height 30
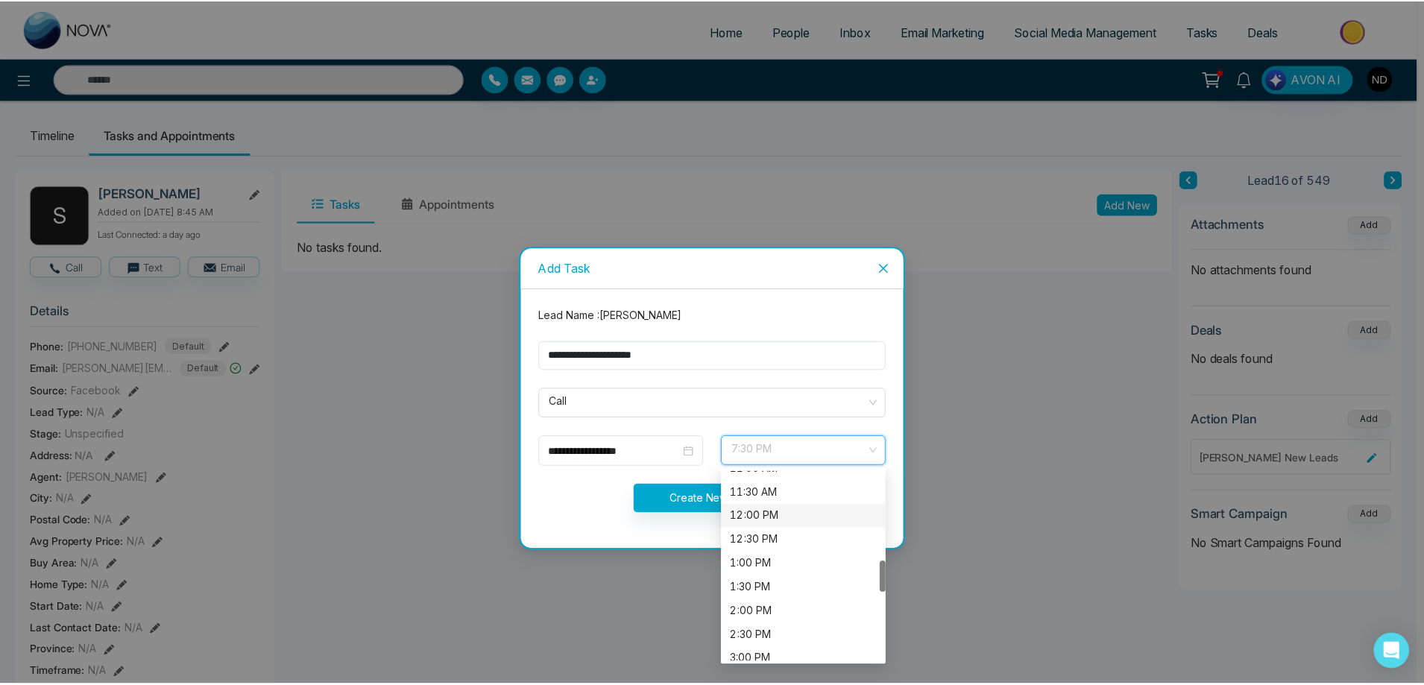
scroll to position [465, 0]
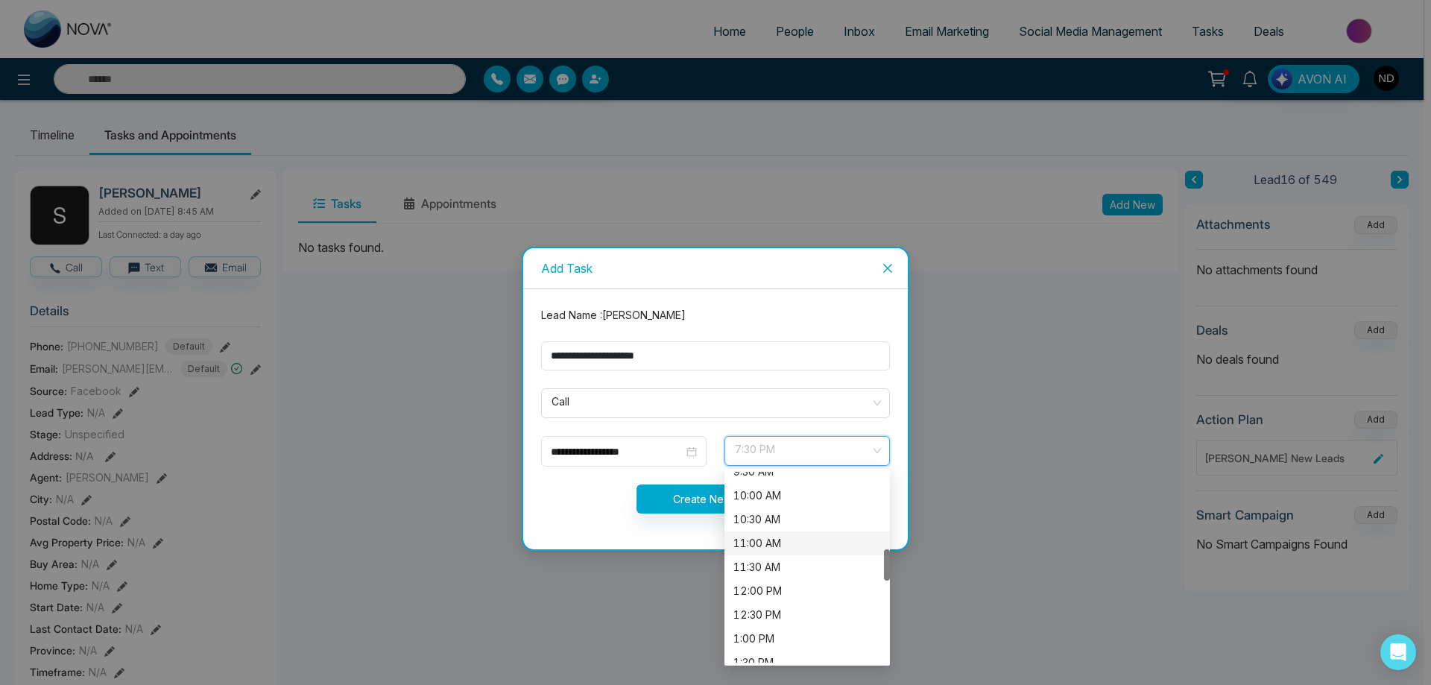
click at [765, 538] on div "11:00 AM" at bounding box center [808, 543] width 148 height 16
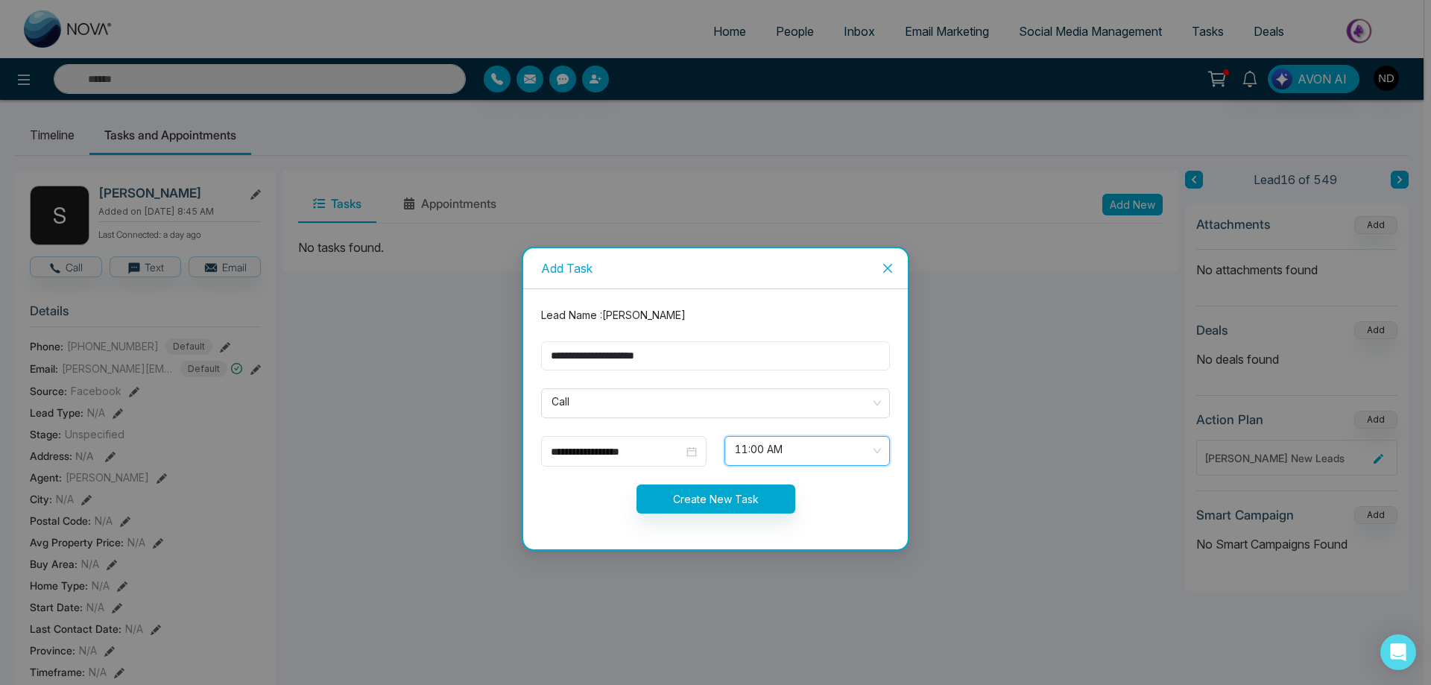
click at [717, 359] on input "**********" at bounding box center [715, 355] width 349 height 29
type input "**********"
click at [715, 494] on button "Create New Task" at bounding box center [716, 499] width 159 height 29
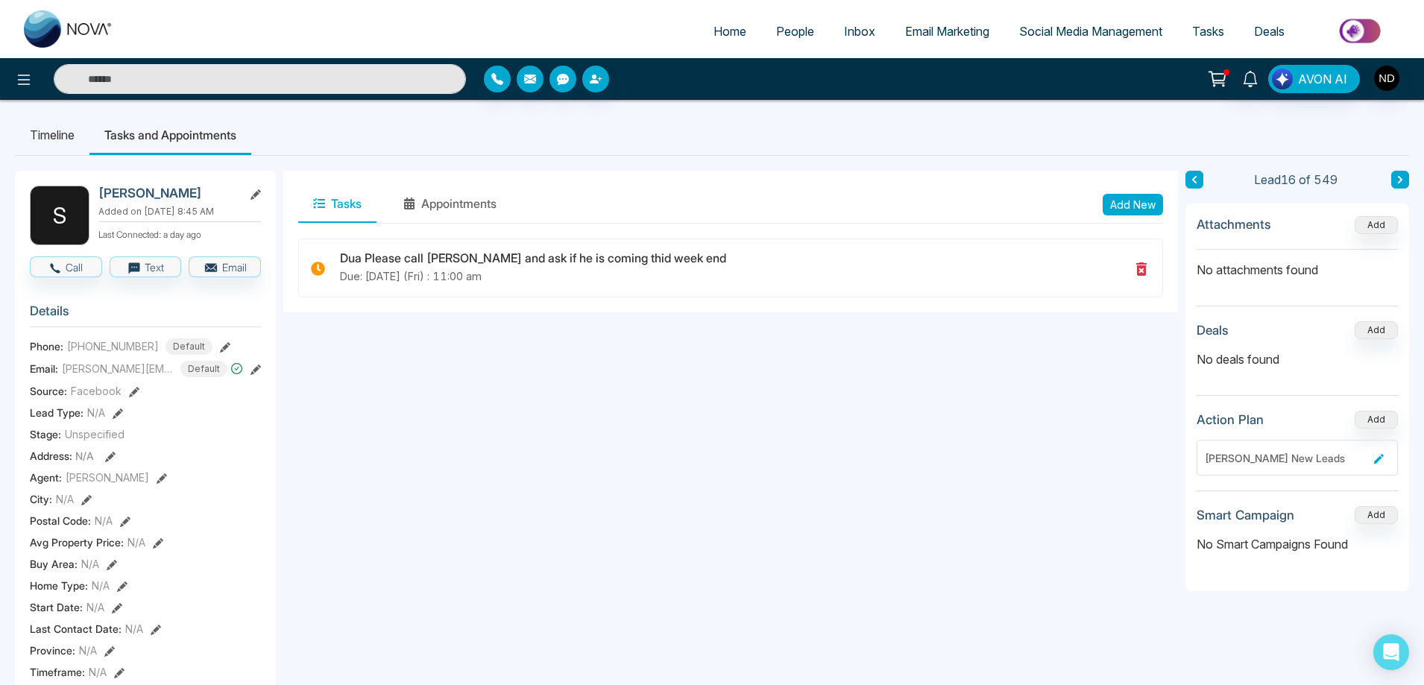
click at [45, 135] on li "Timeline" at bounding box center [52, 135] width 75 height 40
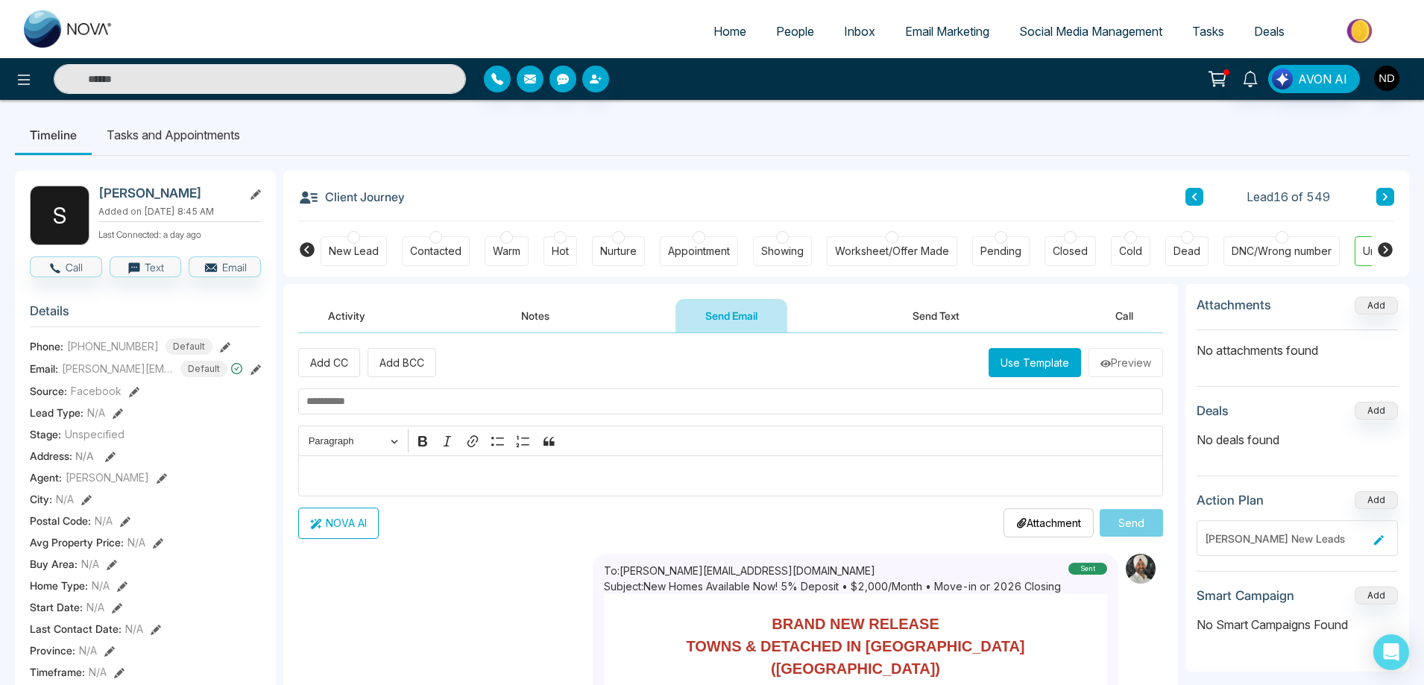
click at [508, 253] on div "Warm" at bounding box center [507, 251] width 28 height 15
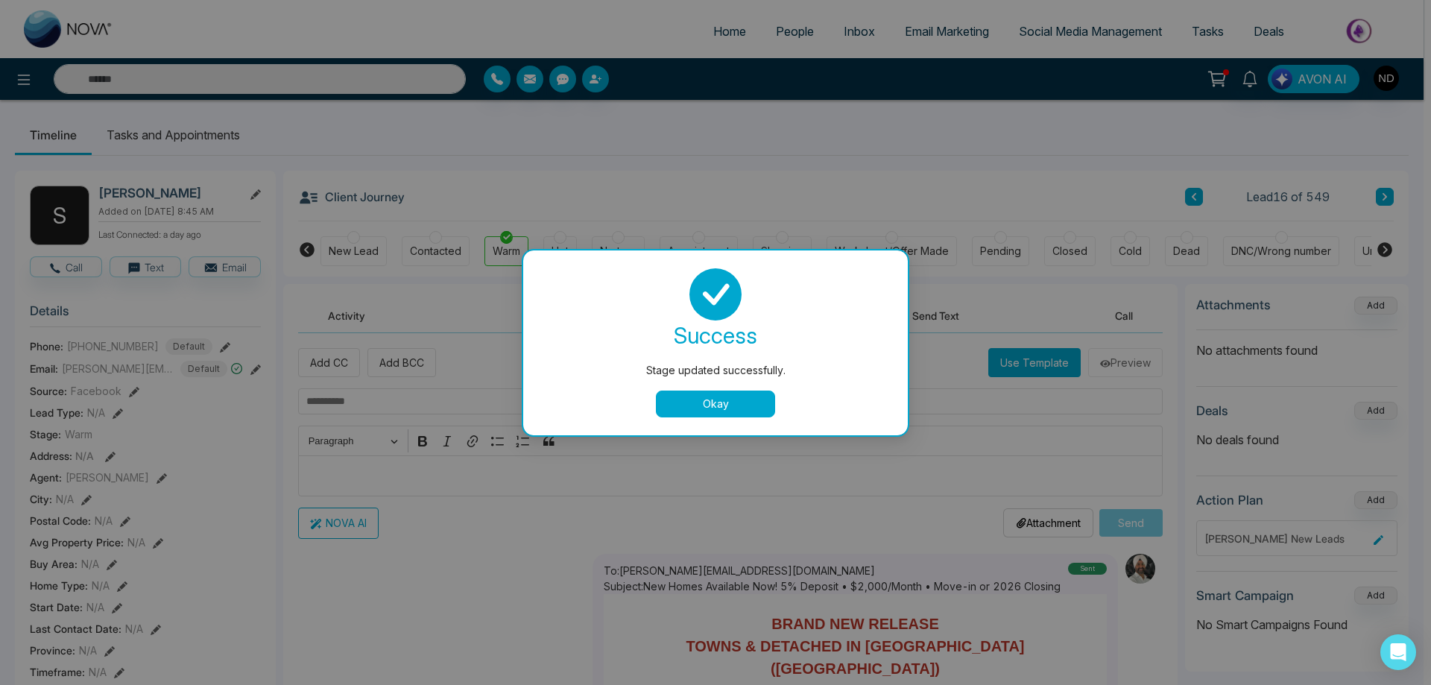
click at [699, 399] on button "Okay" at bounding box center [715, 404] width 119 height 27
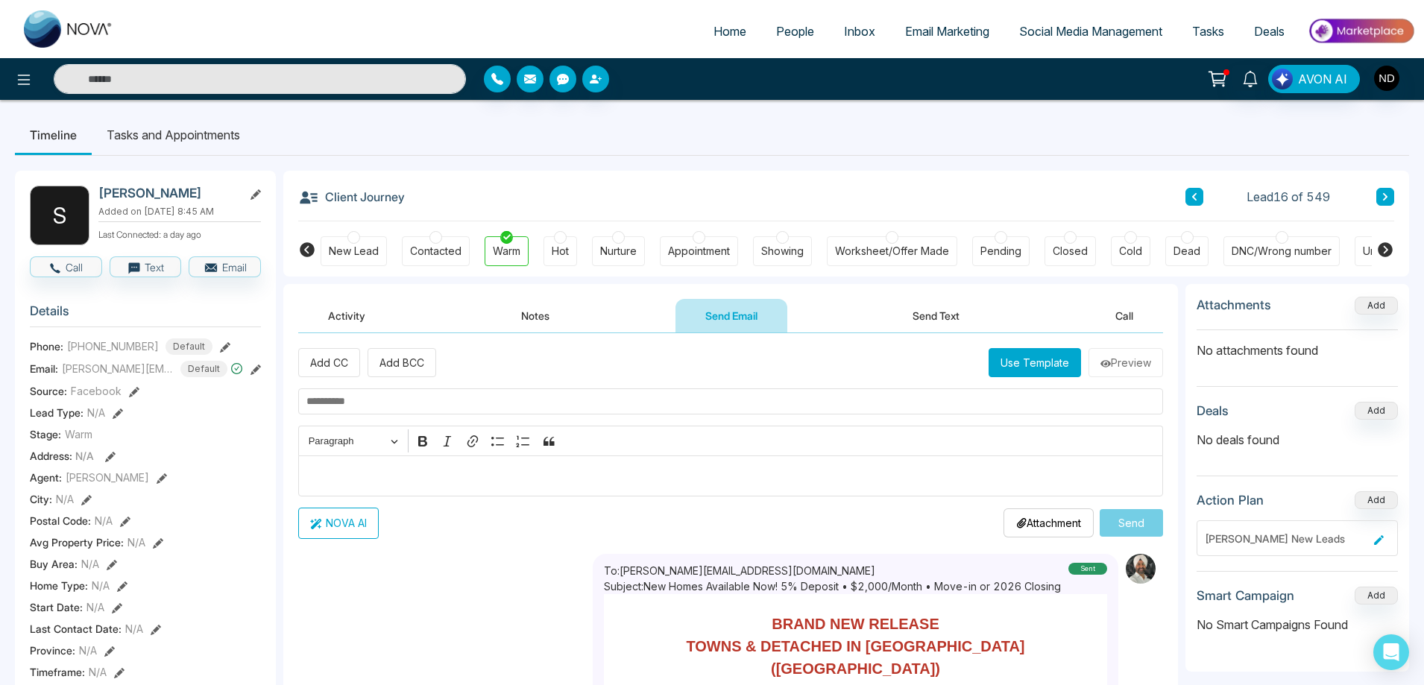
click at [523, 314] on button "Notes" at bounding box center [535, 316] width 88 height 34
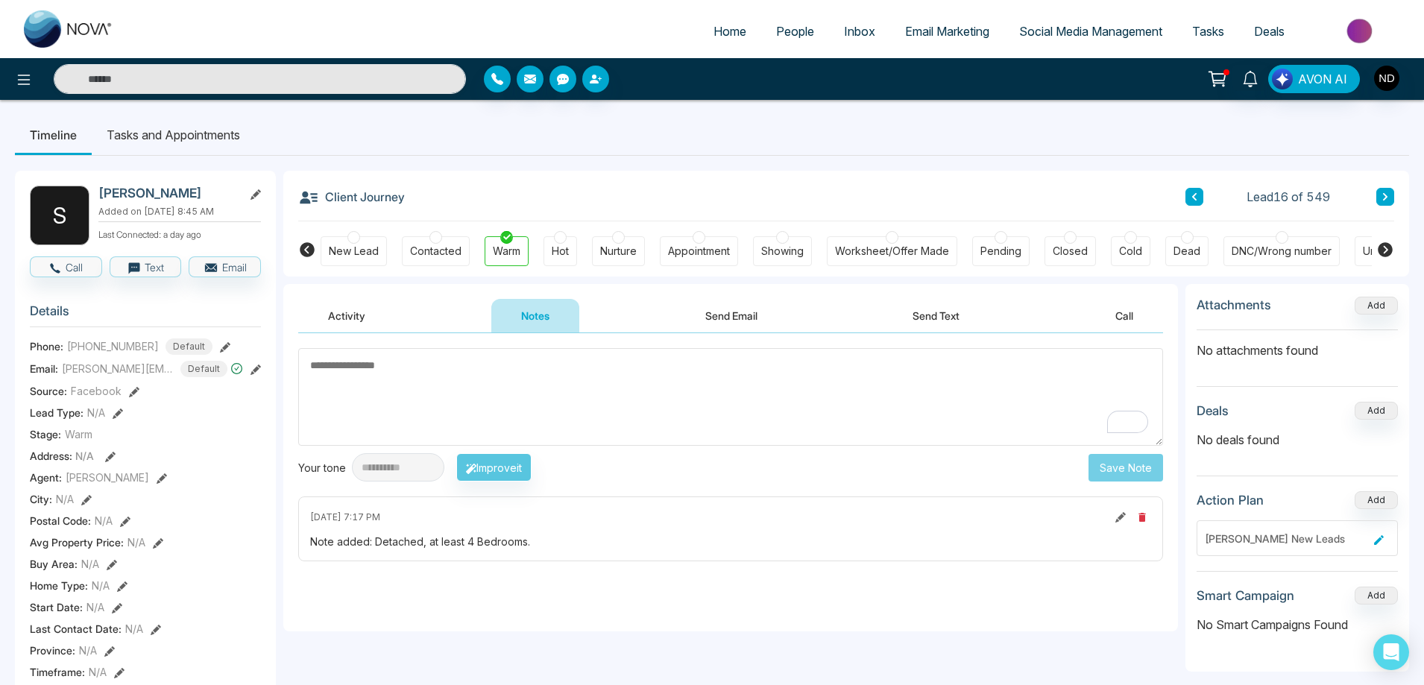
click at [1387, 192] on icon at bounding box center [1384, 196] width 7 height 9
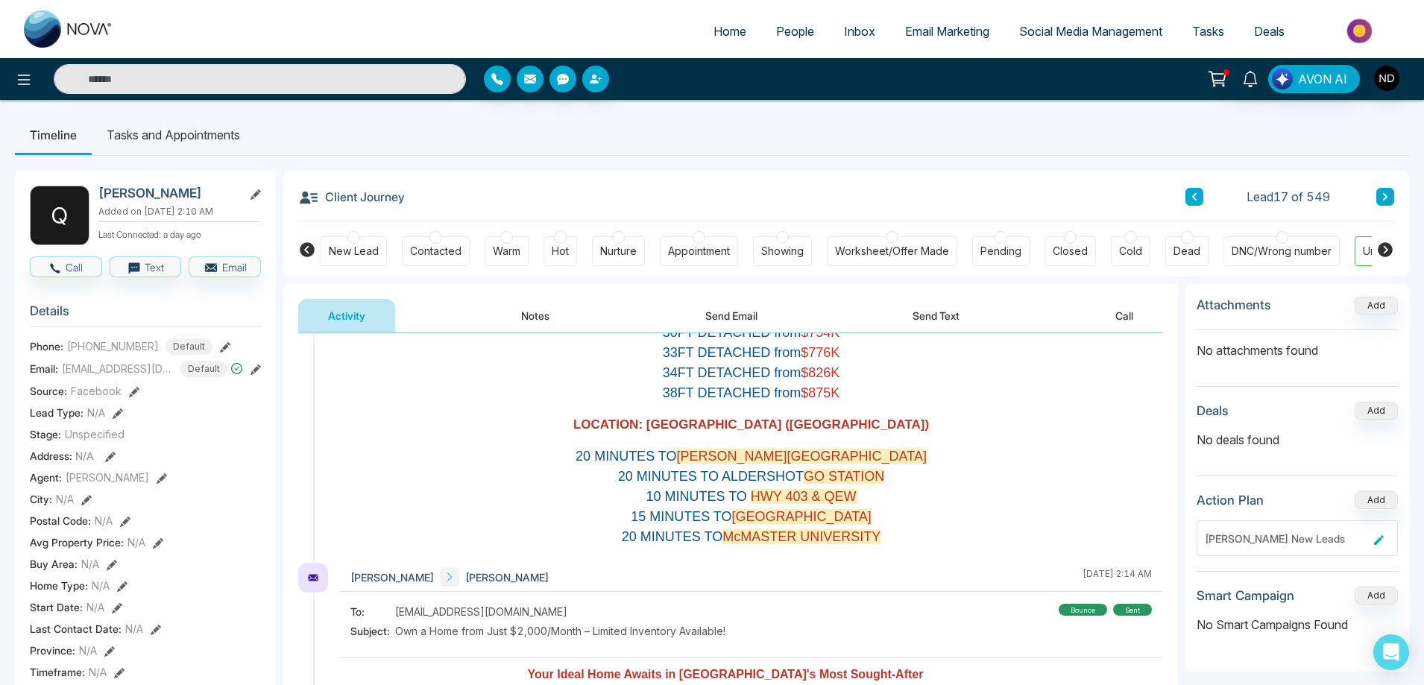
scroll to position [522, 0]
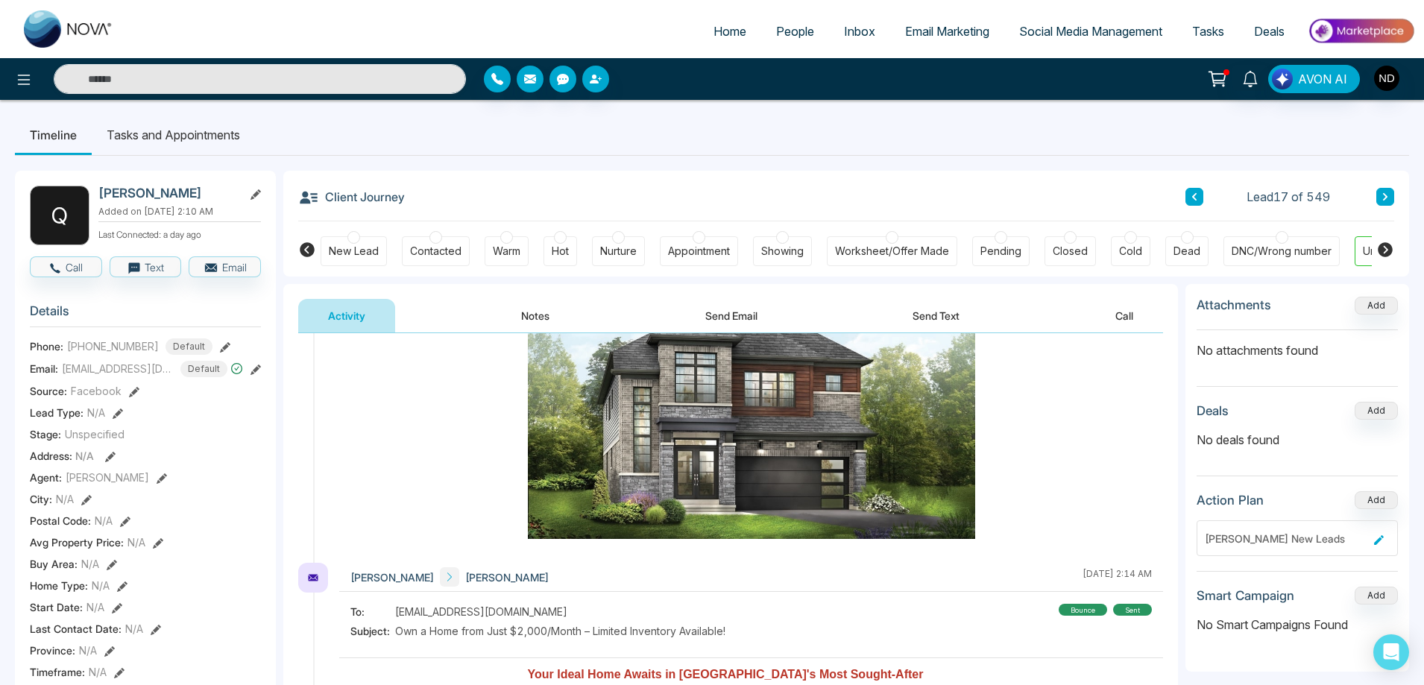
click at [536, 312] on button "Notes" at bounding box center [535, 316] width 88 height 34
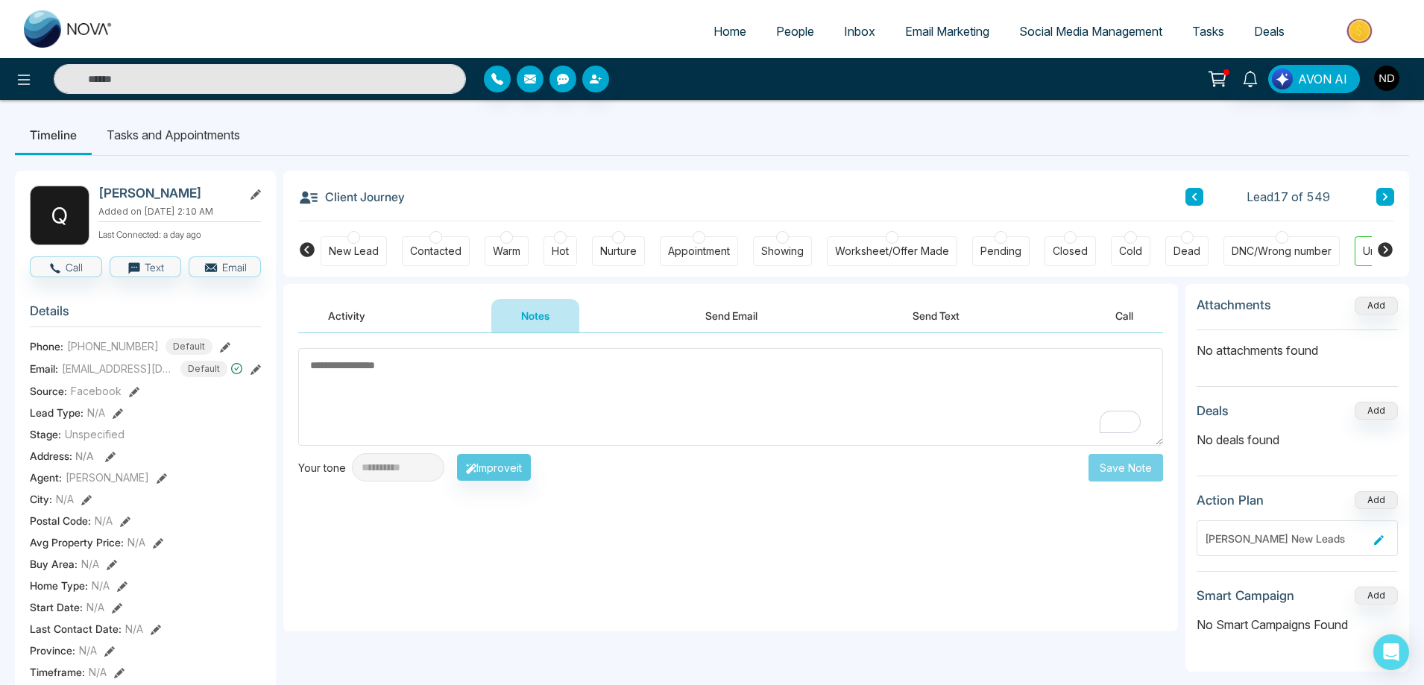
click at [1128, 312] on button "Call" at bounding box center [1124, 316] width 78 height 34
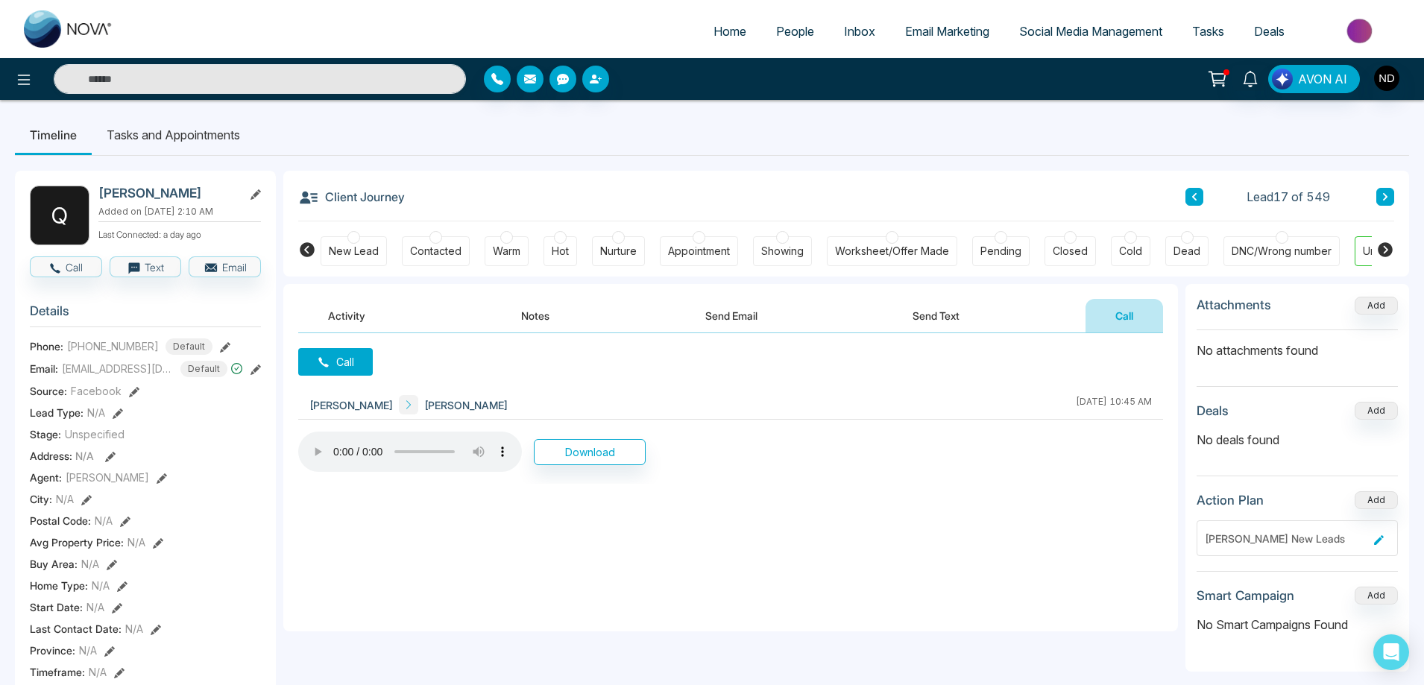
click at [950, 321] on button "Send Text" at bounding box center [936, 316] width 107 height 34
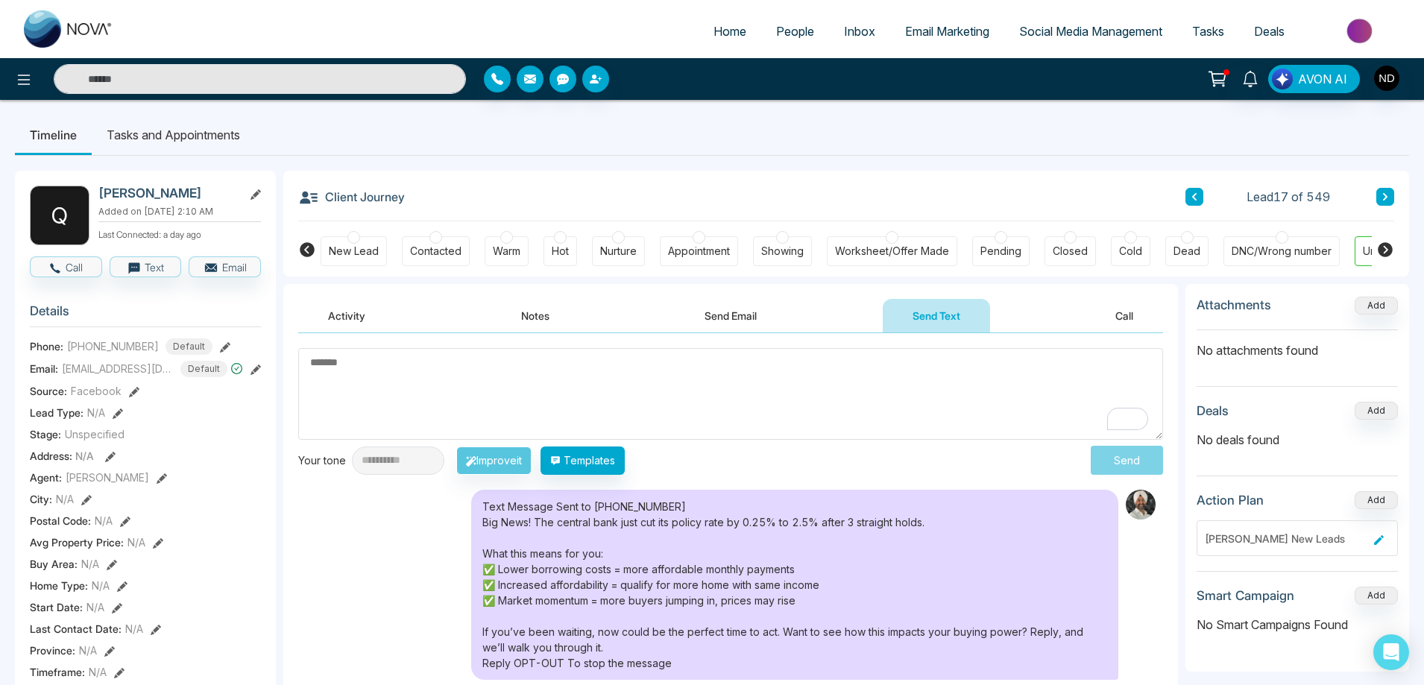
click at [544, 385] on textarea "To enrich screen reader interactions, please activate Accessibility in Grammarl…" at bounding box center [730, 394] width 865 height 92
drag, startPoint x: 81, startPoint y: 354, endPoint x: 156, endPoint y: 355, distance: 74.6
click at [156, 355] on div "[PHONE_NUMBER] Default" at bounding box center [139, 346] width 145 height 16
copy span "6477741642"
click at [526, 312] on button "Notes" at bounding box center [535, 316] width 88 height 34
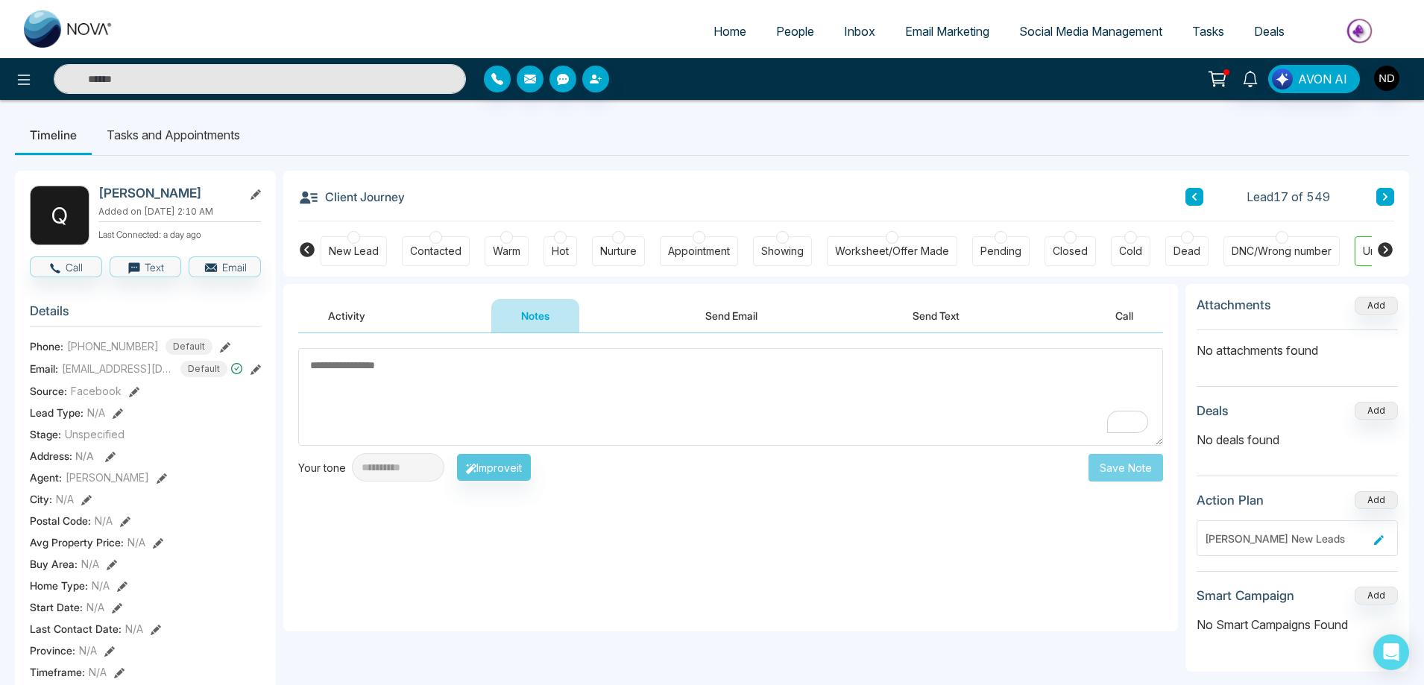
click at [540, 378] on textarea "To enrich screen reader interactions, please activate Accessibility in Grammarl…" at bounding box center [730, 397] width 865 height 98
click at [730, 315] on button "Send Email" at bounding box center [731, 316] width 112 height 34
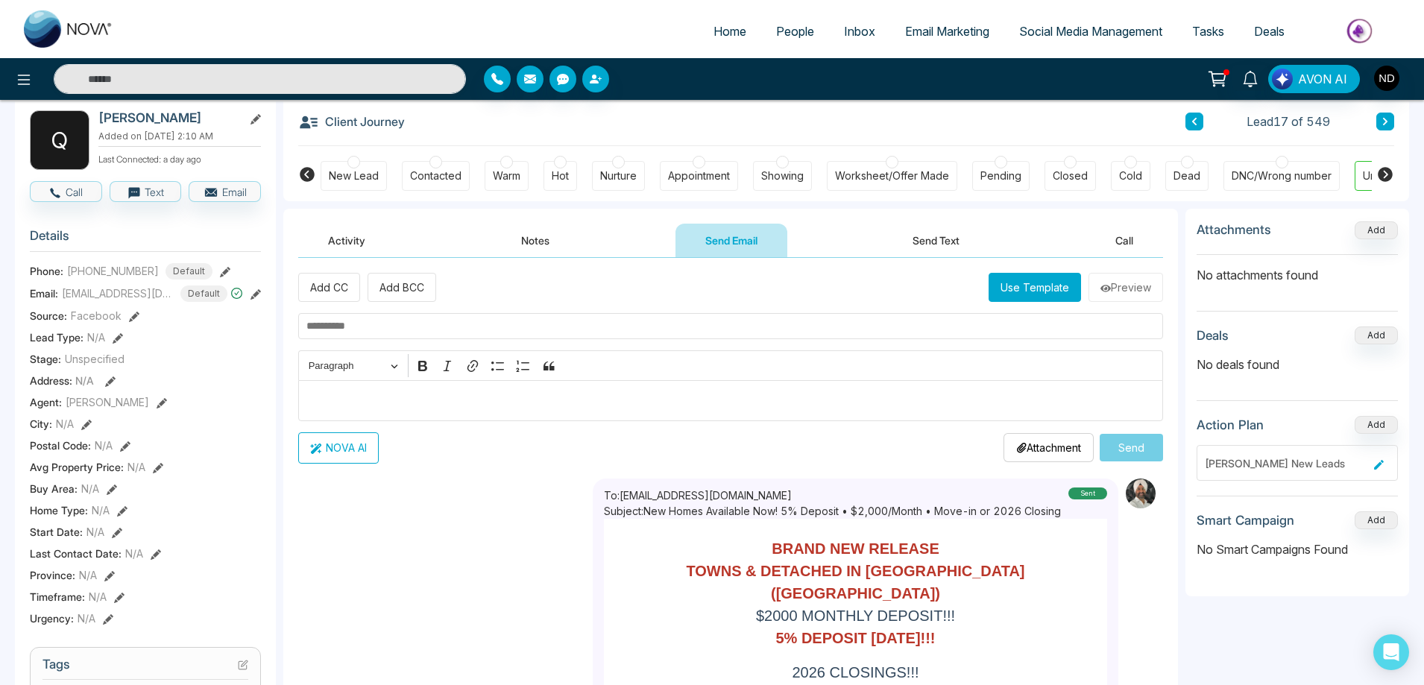
scroll to position [75, 0]
click at [523, 242] on button "Notes" at bounding box center [535, 241] width 88 height 34
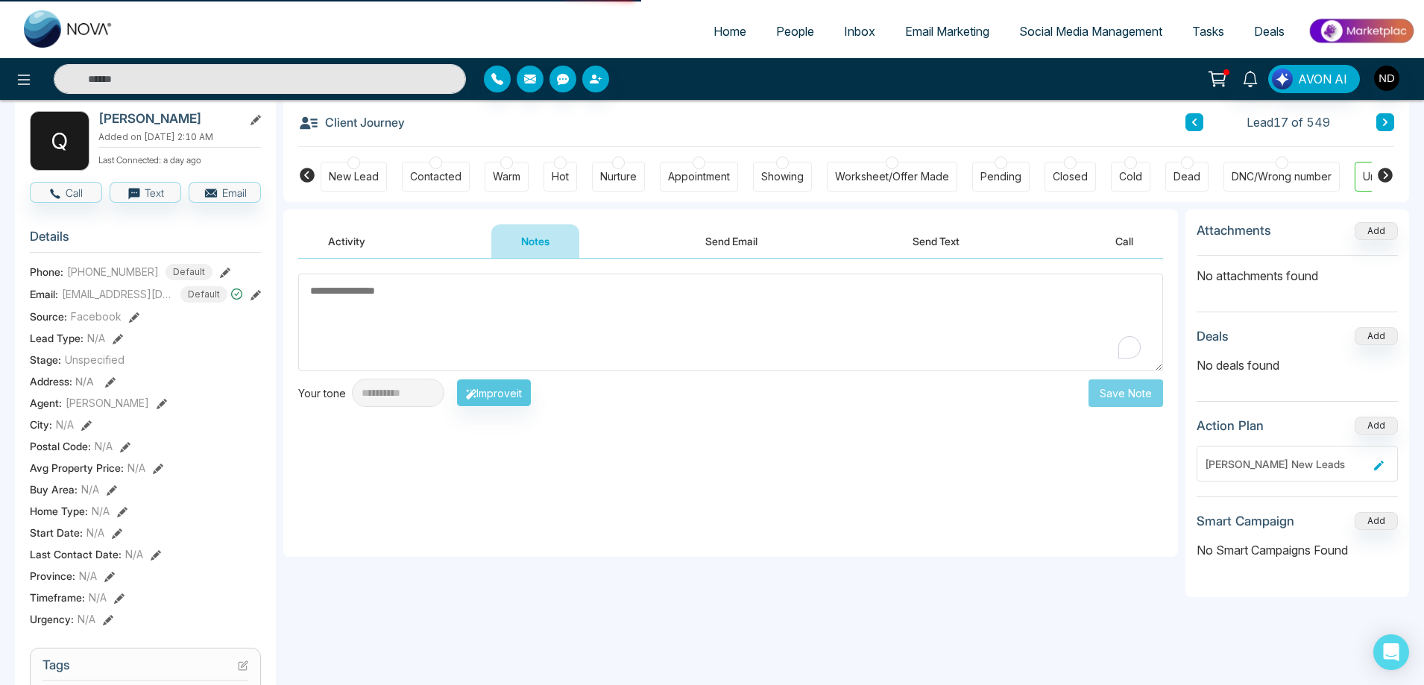
click at [504, 319] on textarea "To enrich screen reader interactions, please activate Accessibility in Grammarl…" at bounding box center [730, 323] width 865 height 98
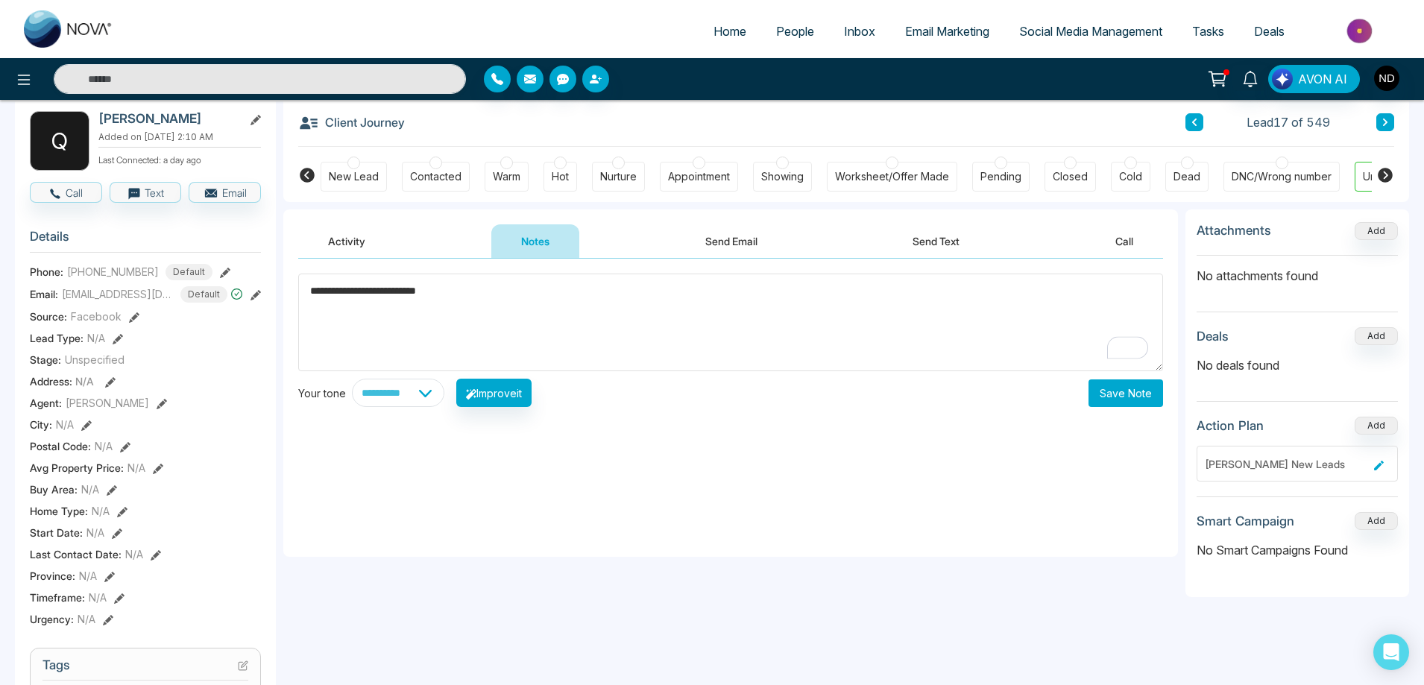
click at [416, 289] on textarea "**********" at bounding box center [730, 323] width 865 height 98
type textarea "**********"
click at [1112, 397] on button "Save Note" at bounding box center [1125, 393] width 75 height 28
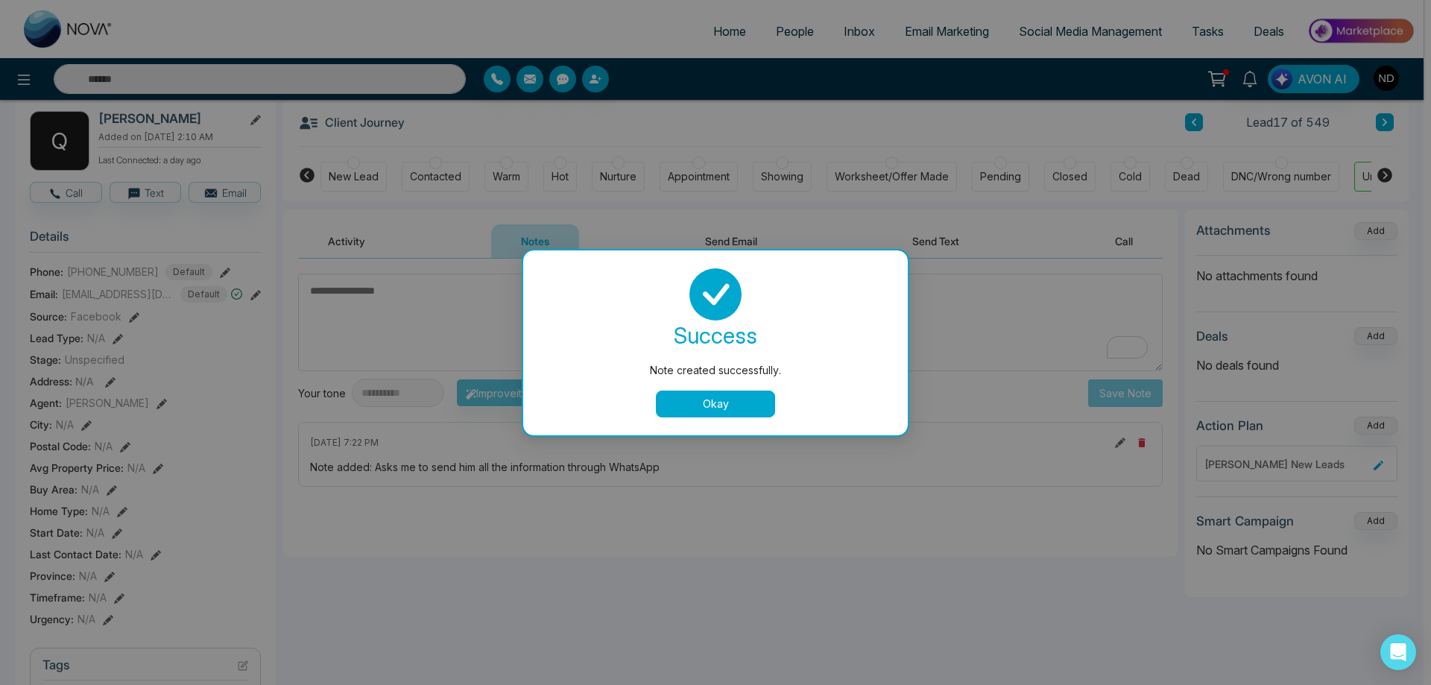
click at [749, 396] on button "Okay" at bounding box center [715, 404] width 119 height 27
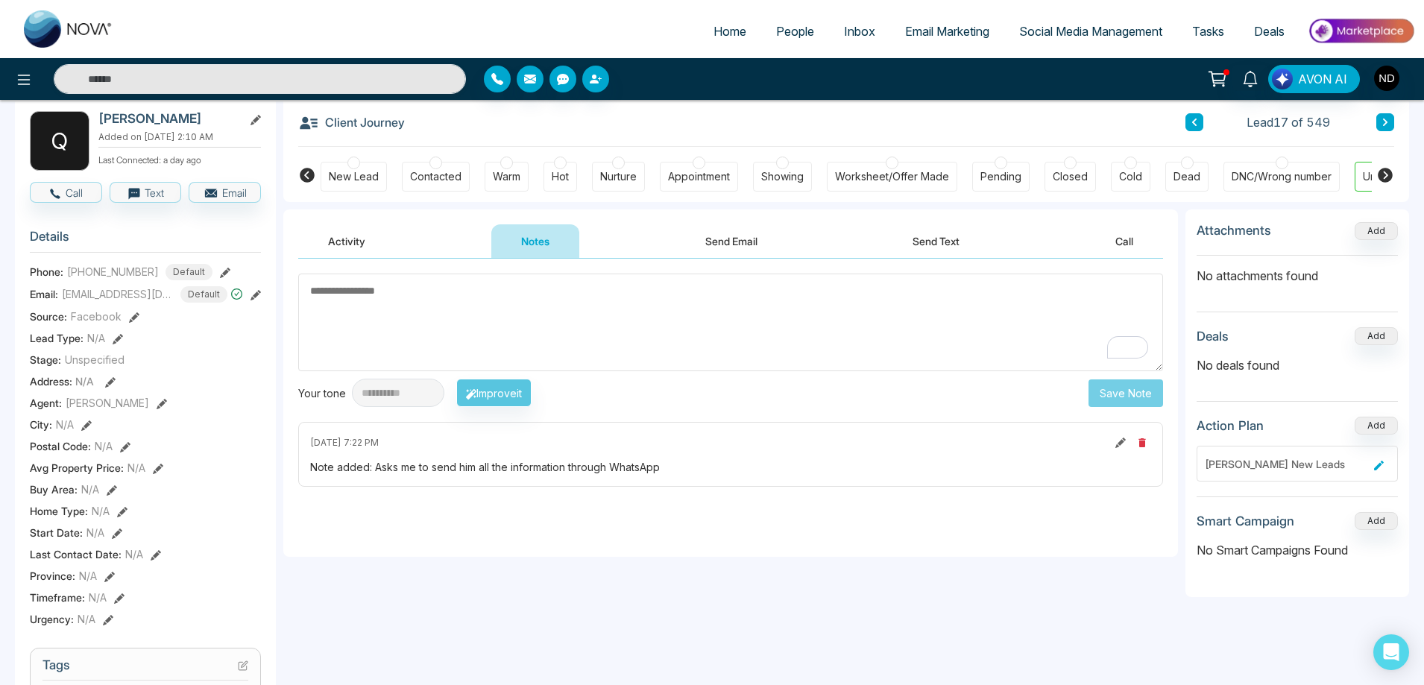
click at [672, 299] on textarea "To enrich screen reader interactions, please activate Accessibility in Grammarl…" at bounding box center [730, 323] width 865 height 98
click at [744, 346] on textarea "To enrich screen reader interactions, please activate Accessibility in Grammarl…" at bounding box center [730, 323] width 865 height 98
click at [585, 325] on textarea "To enrich screen reader interactions, please activate Accessibility in Grammarl…" at bounding box center [730, 323] width 865 height 98
click at [718, 466] on div "Note added: Asks me to send him all the information through WhatsApp" at bounding box center [730, 467] width 841 height 16
click at [1120, 441] on icon at bounding box center [1120, 443] width 10 height 10
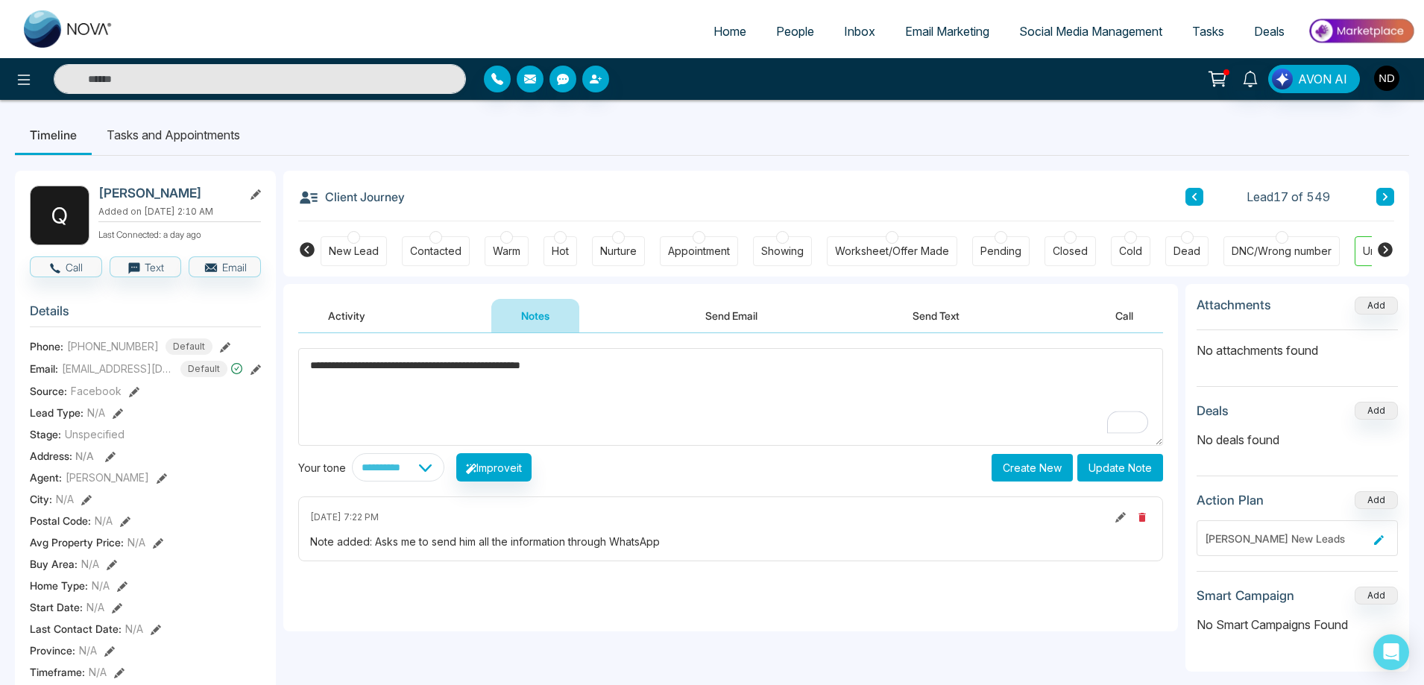
click at [653, 378] on textarea "**********" at bounding box center [730, 397] width 865 height 98
click at [686, 370] on textarea "**********" at bounding box center [730, 397] width 865 height 98
type textarea "**********"
click at [1118, 467] on button "Update Note" at bounding box center [1120, 468] width 86 height 28
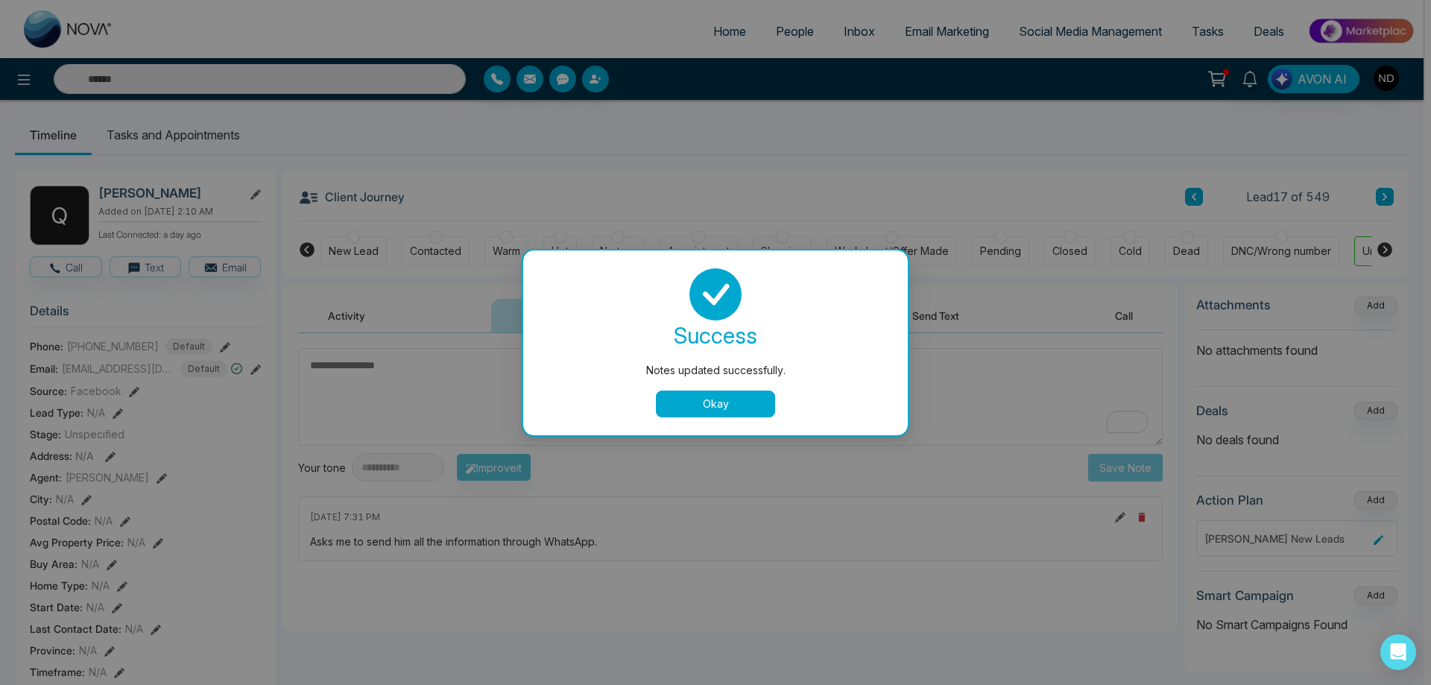
click at [704, 414] on button "Okay" at bounding box center [715, 404] width 119 height 27
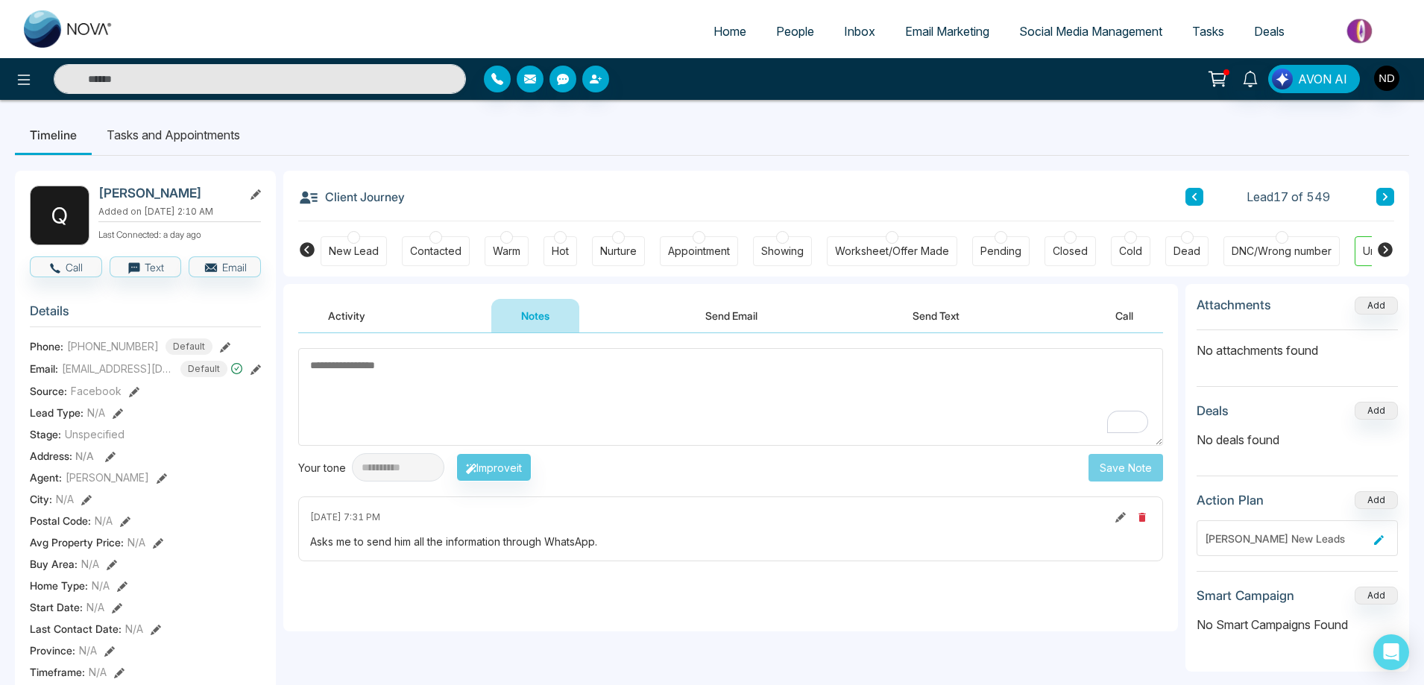
click at [439, 262] on div "Contacted" at bounding box center [436, 251] width 68 height 30
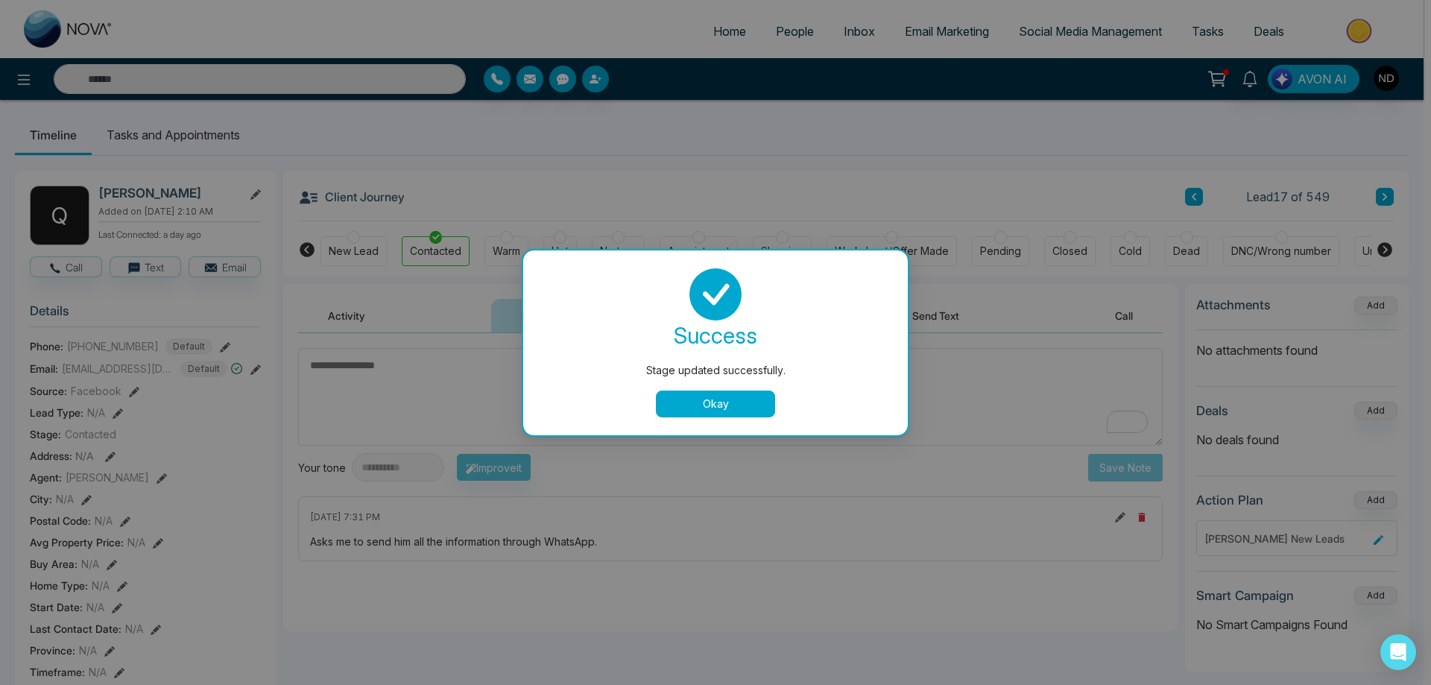
click at [700, 398] on button "Okay" at bounding box center [715, 404] width 119 height 27
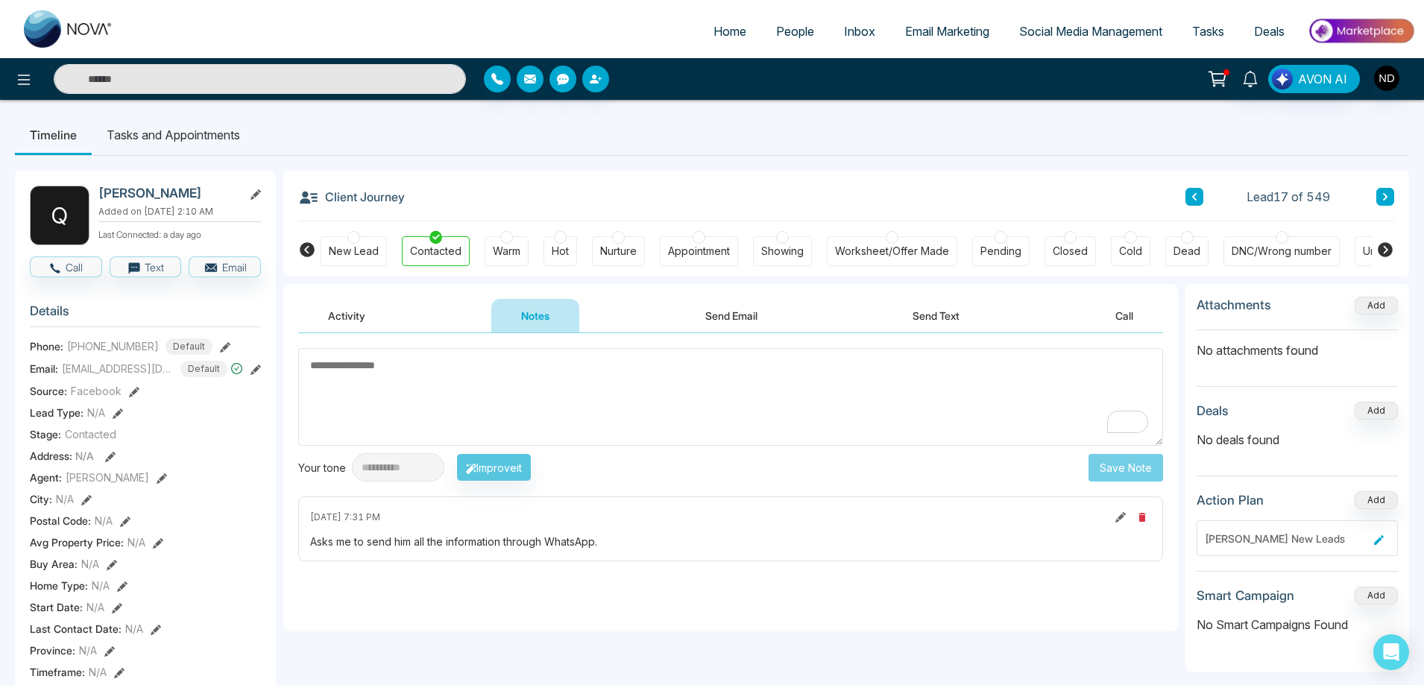
click at [1128, 320] on button "Call" at bounding box center [1124, 316] width 78 height 34
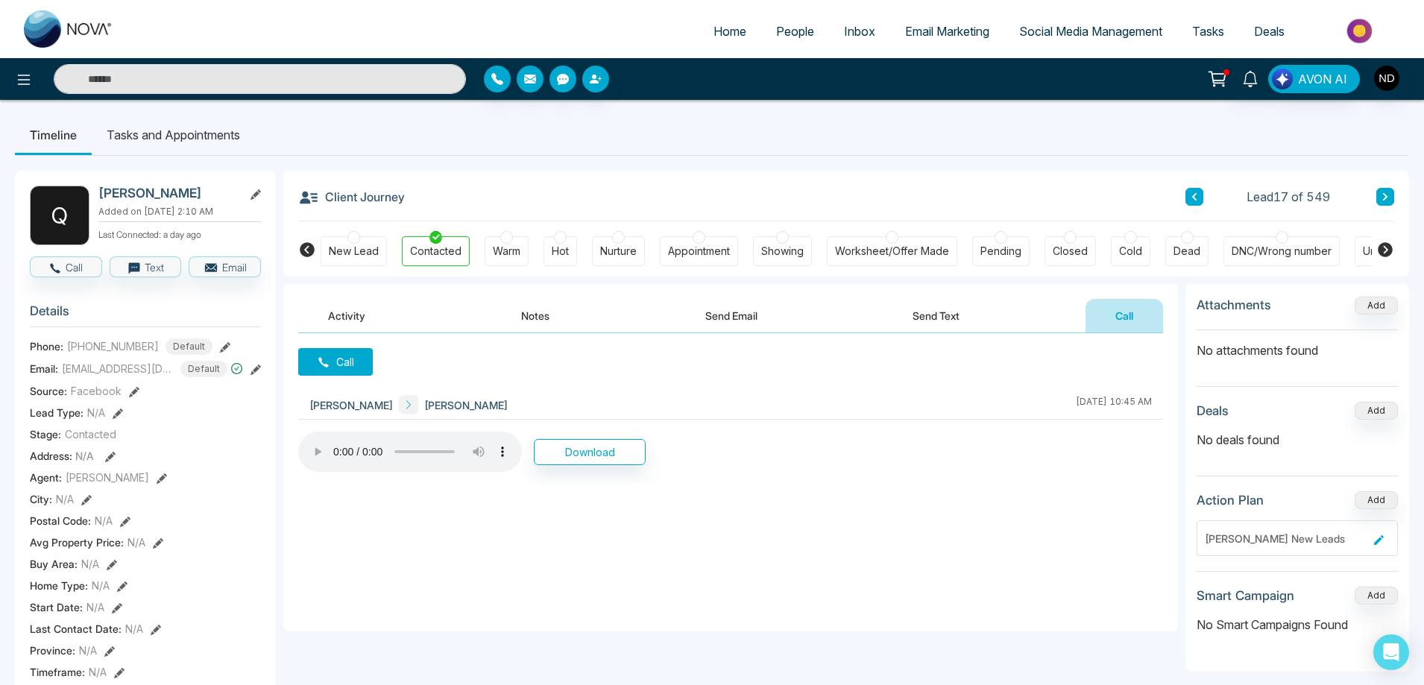
click at [173, 135] on li "Tasks and Appointments" at bounding box center [173, 135] width 163 height 40
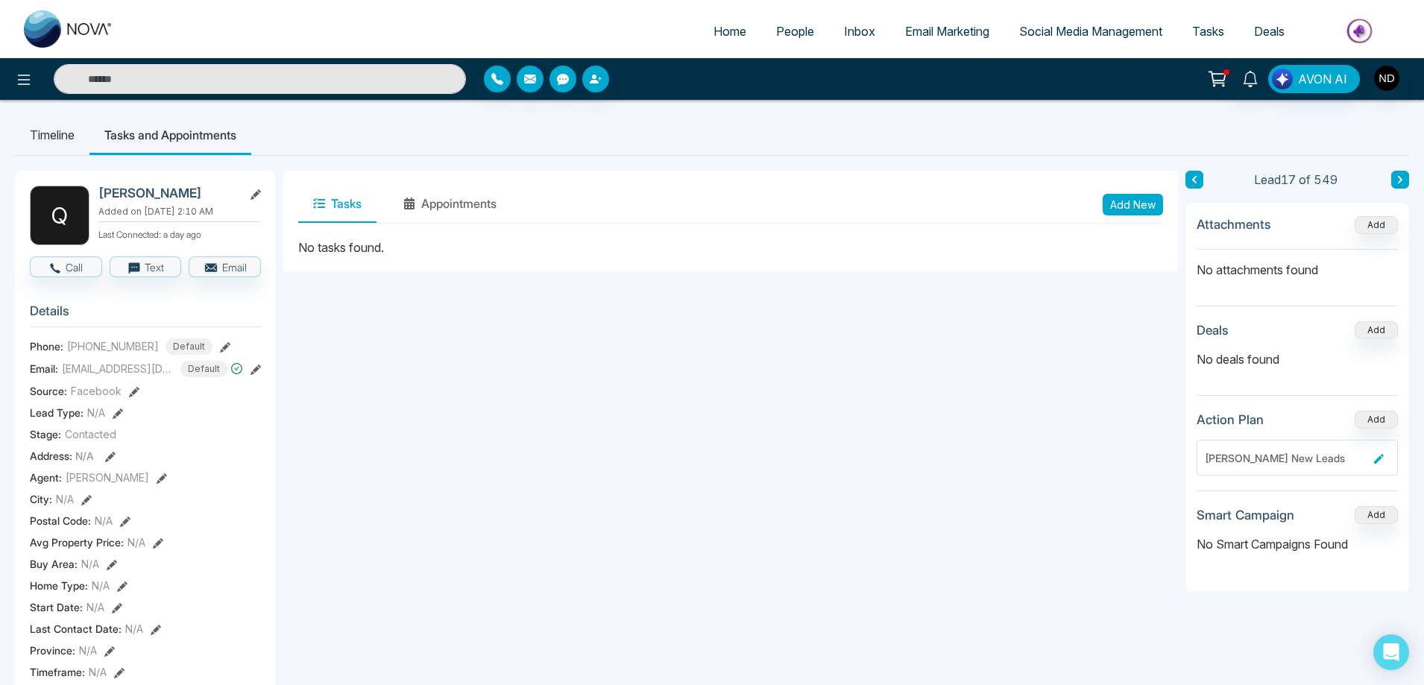
click at [48, 135] on li "Timeline" at bounding box center [52, 135] width 75 height 40
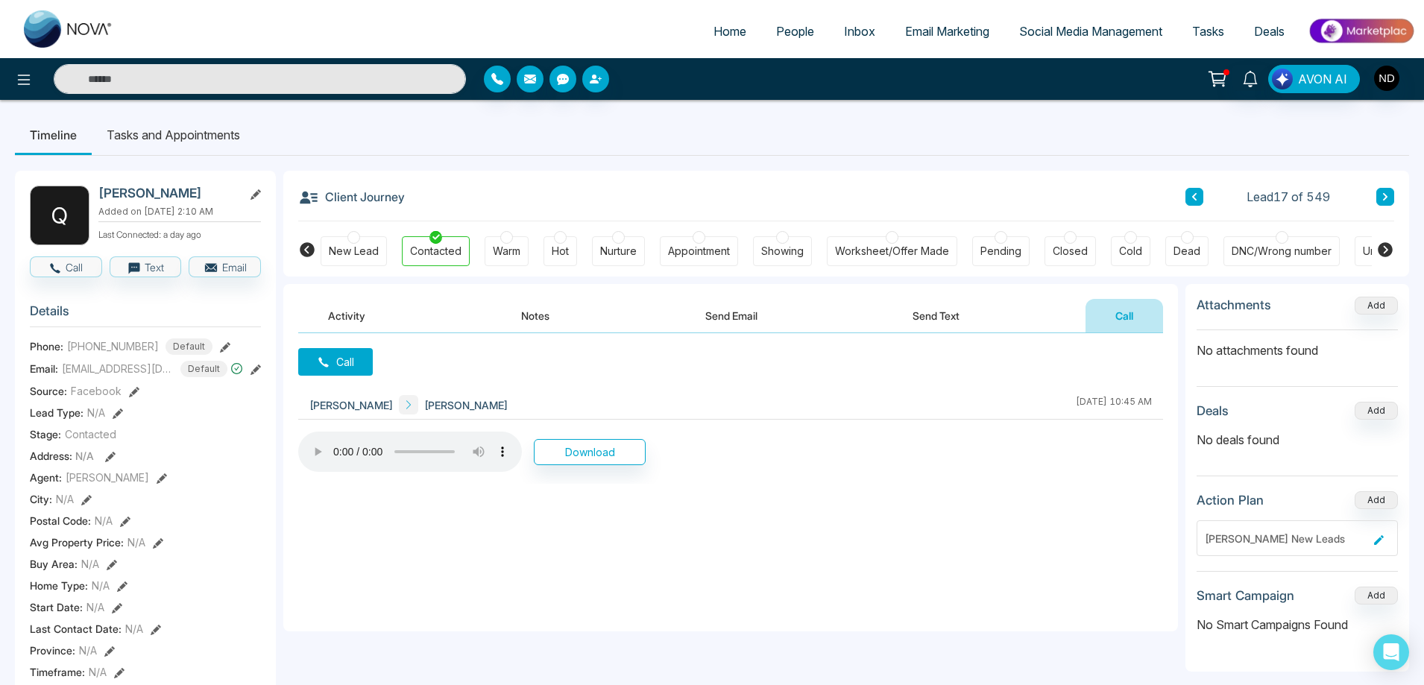
click at [536, 315] on button "Notes" at bounding box center [535, 316] width 88 height 34
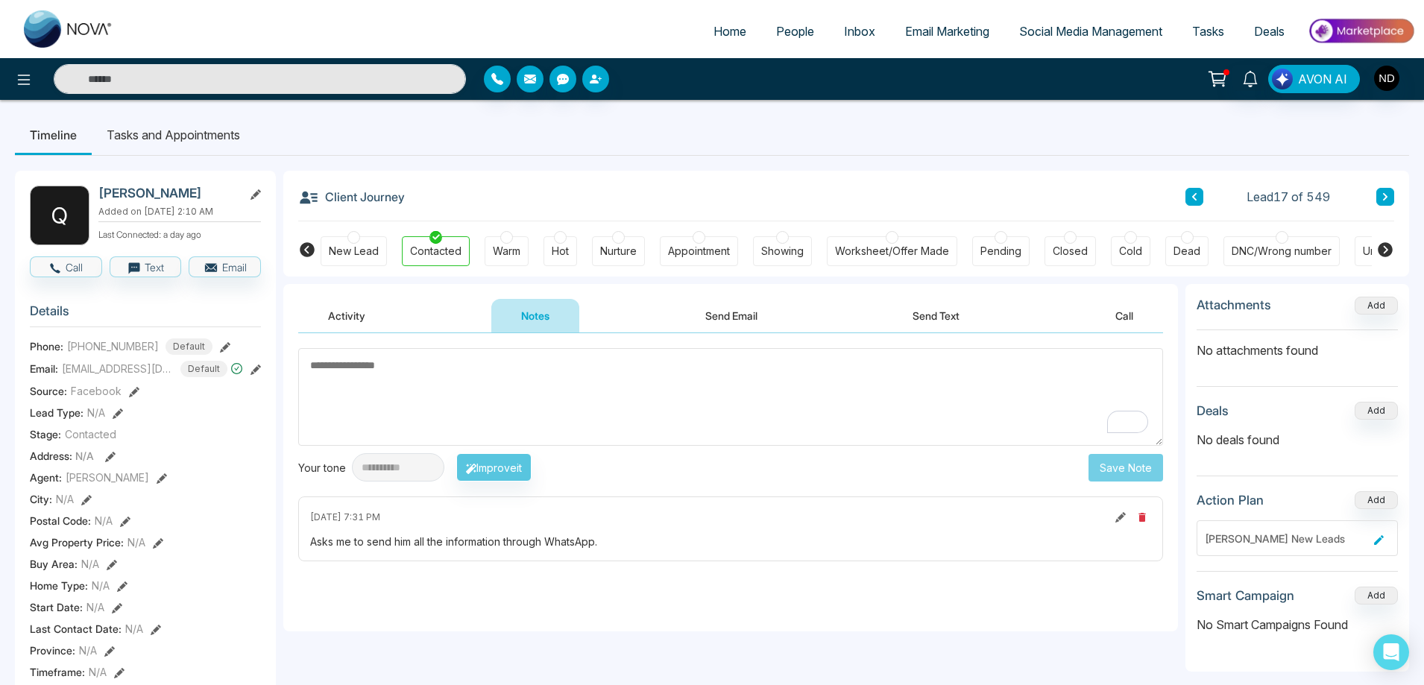
click at [347, 315] on button "Activity" at bounding box center [346, 316] width 97 height 34
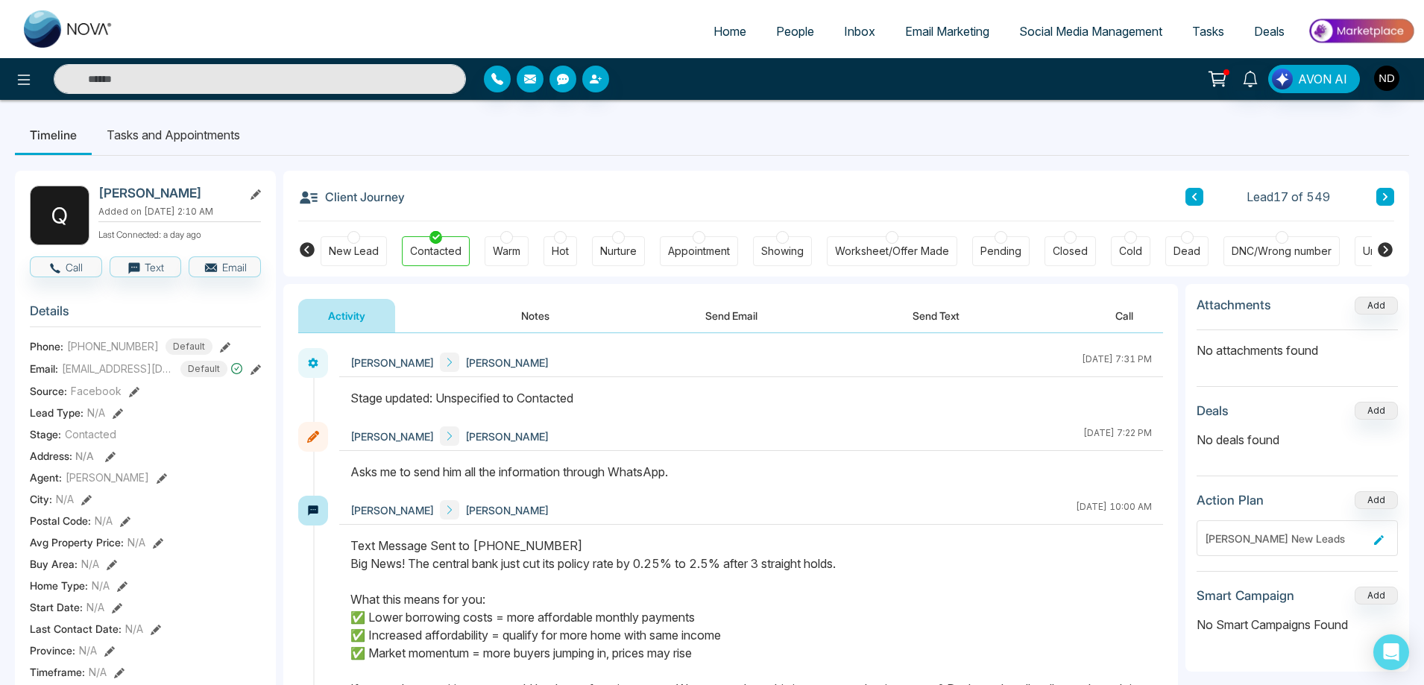
click at [1381, 200] on icon at bounding box center [1384, 196] width 7 height 9
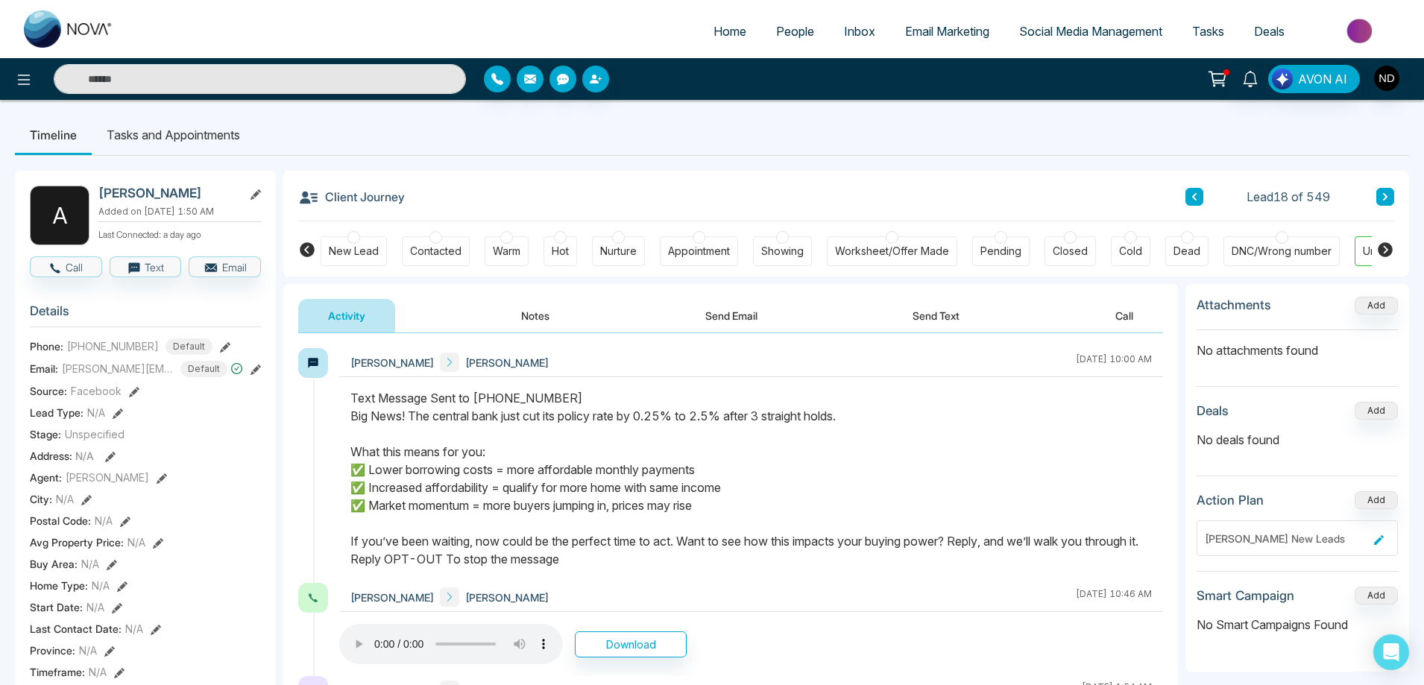
drag, startPoint x: 372, startPoint y: 470, endPoint x: 719, endPoint y: 511, distance: 349.1
click at [719, 511] on div "Text Message Sent to [PHONE_NUMBER] Big News! The central bank just cut its pol…" at bounding box center [750, 478] width 801 height 179
click at [719, 508] on div "Text Message Sent to [PHONE_NUMBER] Big News! The central bank just cut its pol…" at bounding box center [750, 478] width 801 height 179
drag, startPoint x: 717, startPoint y: 508, endPoint x: 327, endPoint y: 470, distance: 392.5
click at [327, 470] on div "[PERSON_NAME] [PERSON_NAME] [DATE] 10:00 AM" at bounding box center [730, 465] width 865 height 235
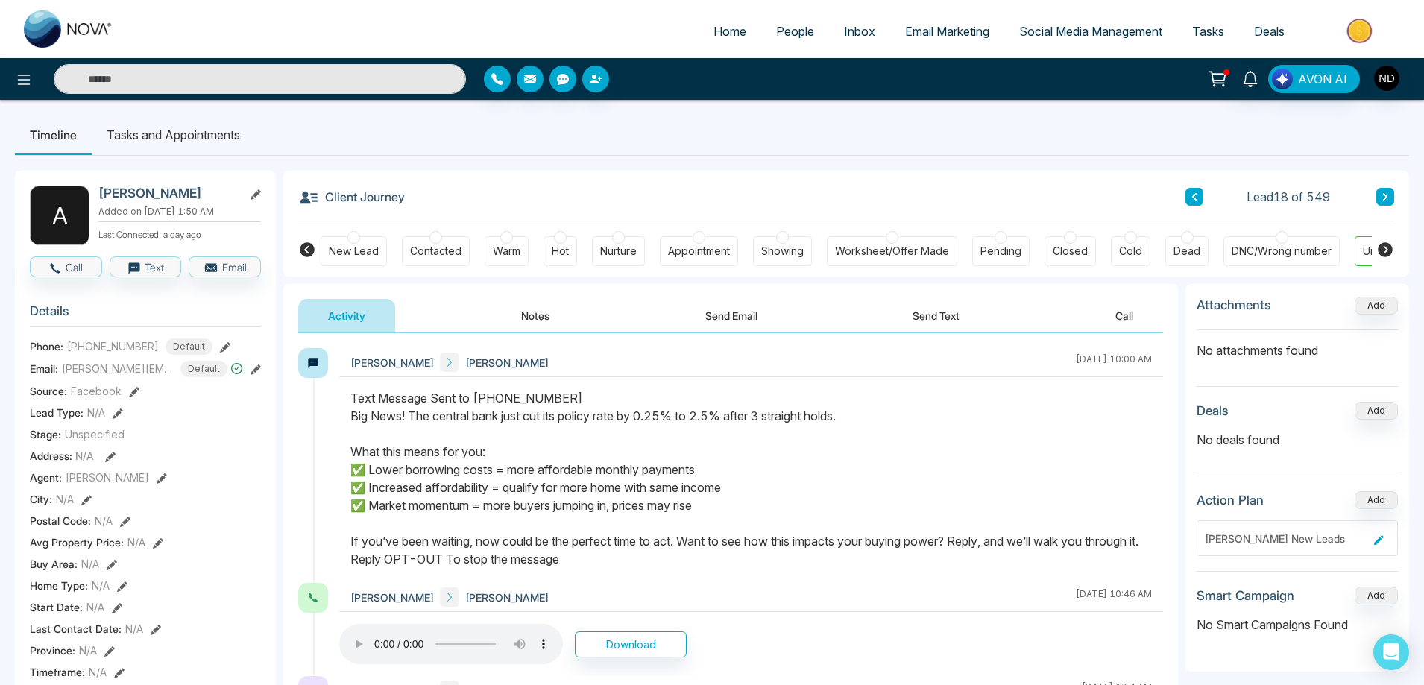
click at [353, 453] on div "Text Message Sent to [PHONE_NUMBER] Big News! The central bank just cut its pol…" at bounding box center [750, 478] width 801 height 179
drag, startPoint x: 353, startPoint y: 452, endPoint x: 566, endPoint y: 583, distance: 249.7
click at [566, 568] on div "Text Message Sent to [PHONE_NUMBER] Big News! The central bank just cut its pol…" at bounding box center [750, 478] width 801 height 179
drag, startPoint x: 353, startPoint y: 416, endPoint x: 487, endPoint y: 557, distance: 194.6
click at [487, 557] on div "Text Message Sent to [PHONE_NUMBER] Big News! The central bank just cut its pol…" at bounding box center [750, 478] width 801 height 179
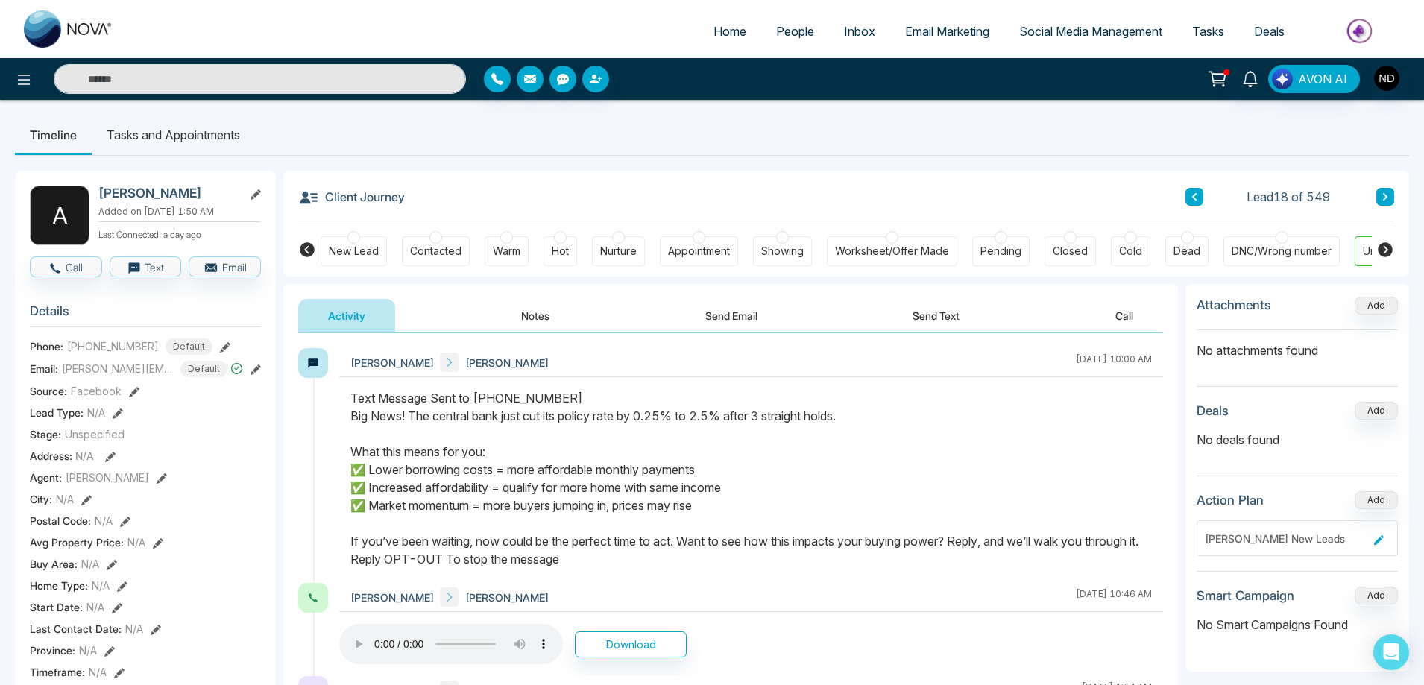
click at [684, 484] on div "Text Message Sent to [PHONE_NUMBER] Big News! The central bank just cut its pol…" at bounding box center [750, 478] width 801 height 179
click at [537, 320] on button "Notes" at bounding box center [535, 316] width 88 height 34
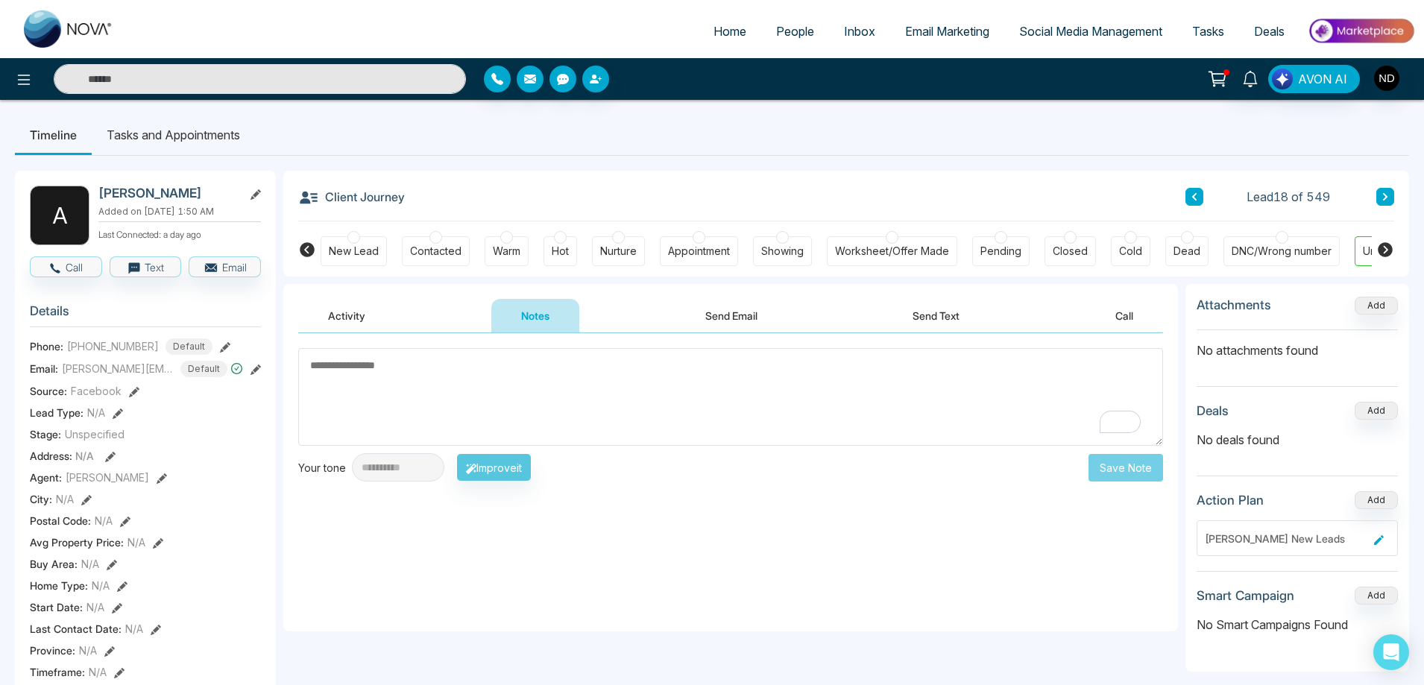
click at [605, 388] on textarea "To enrich screen reader interactions, please activate Accessibility in Grammarl…" at bounding box center [730, 397] width 865 height 98
type textarea "*******"
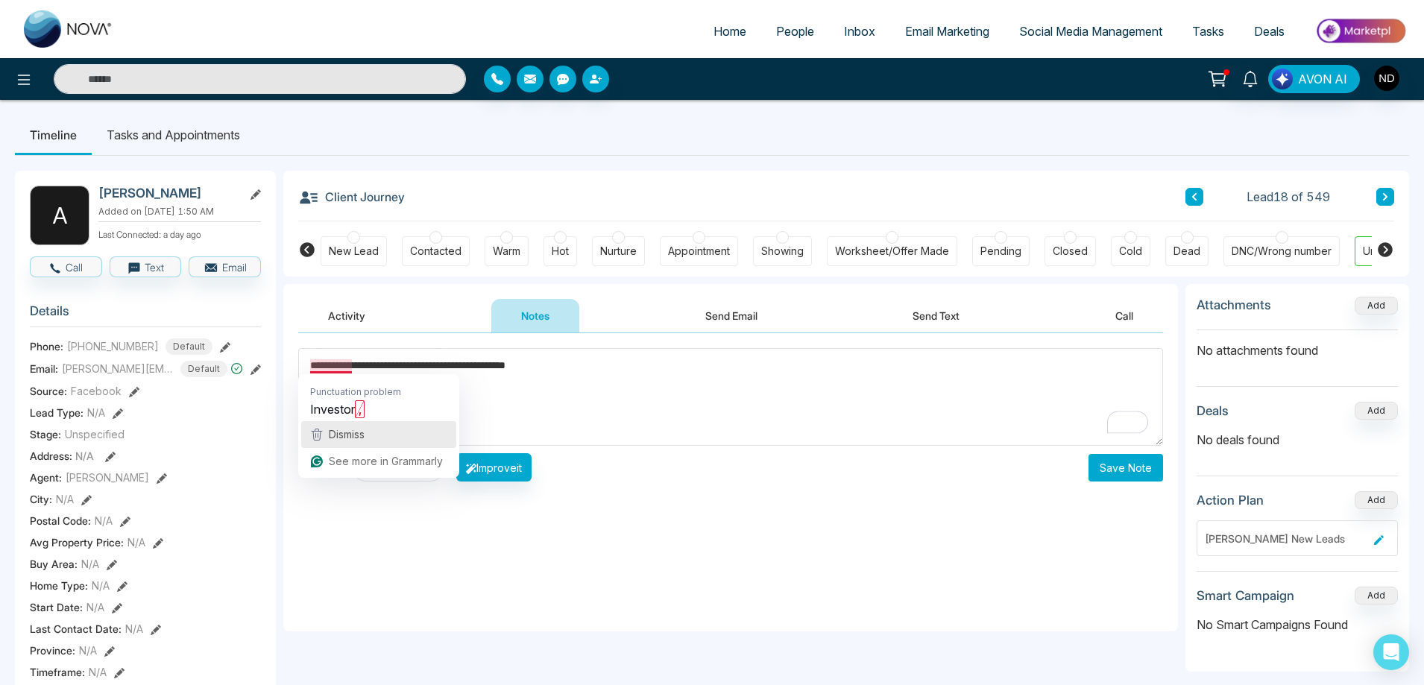
click at [330, 429] on span "Dismiss" at bounding box center [347, 434] width 36 height 13
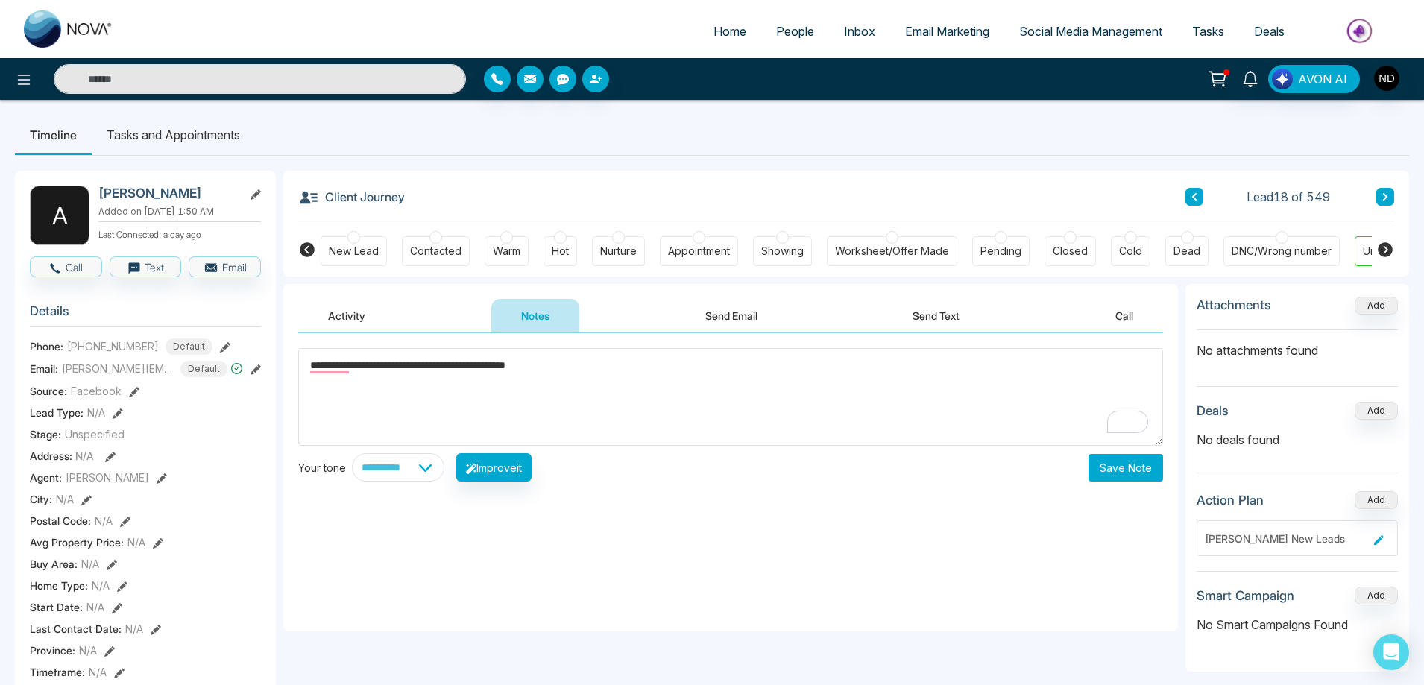
click at [355, 367] on textarea "**********" at bounding box center [730, 397] width 865 height 98
click at [546, 382] on textarea "**********" at bounding box center [730, 397] width 865 height 98
click at [398, 359] on textarea "**********" at bounding box center [730, 397] width 865 height 98
click at [408, 382] on textarea "**********" at bounding box center [730, 397] width 865 height 98
click at [543, 383] on textarea "**********" at bounding box center [730, 397] width 865 height 98
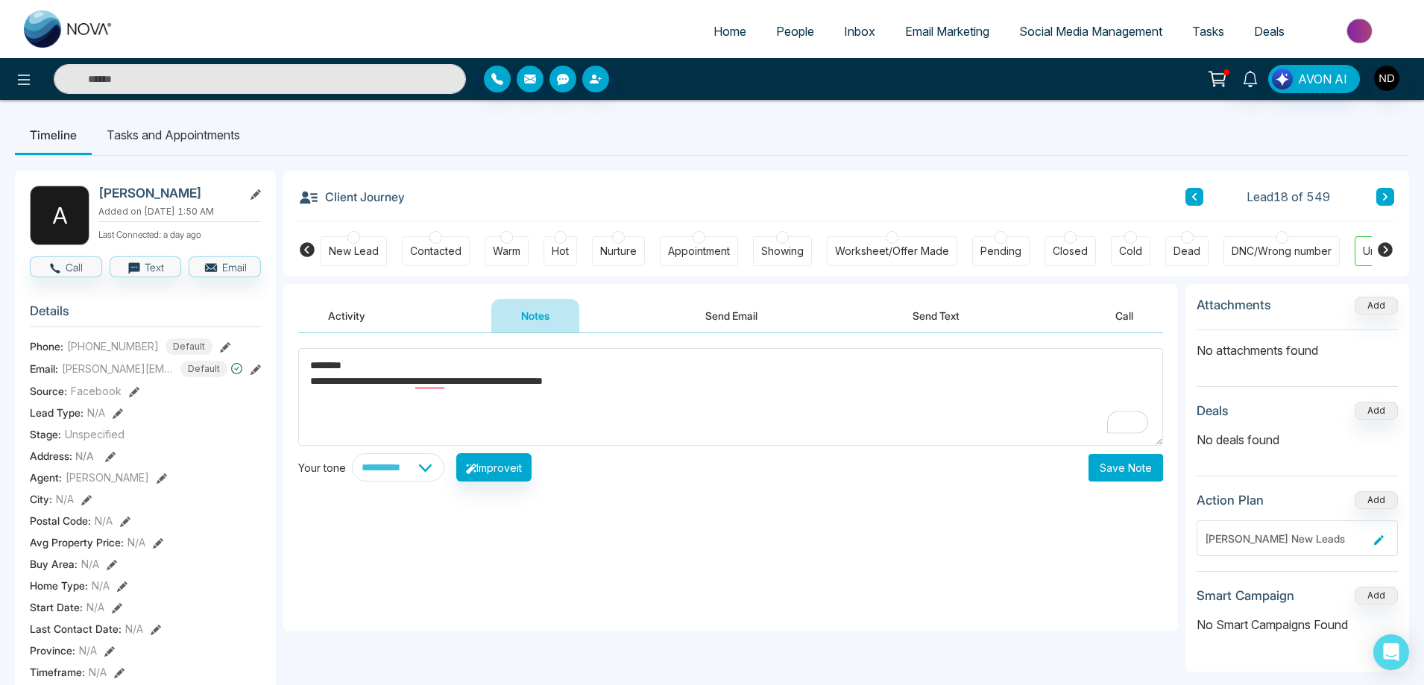
click at [683, 392] on textarea "**********" at bounding box center [730, 397] width 865 height 98
click at [409, 382] on textarea "**********" at bounding box center [730, 397] width 865 height 98
click at [546, 391] on textarea "**********" at bounding box center [730, 397] width 865 height 98
click at [649, 391] on textarea "**********" at bounding box center [730, 397] width 865 height 98
click at [716, 397] on textarea "**********" at bounding box center [730, 397] width 865 height 98
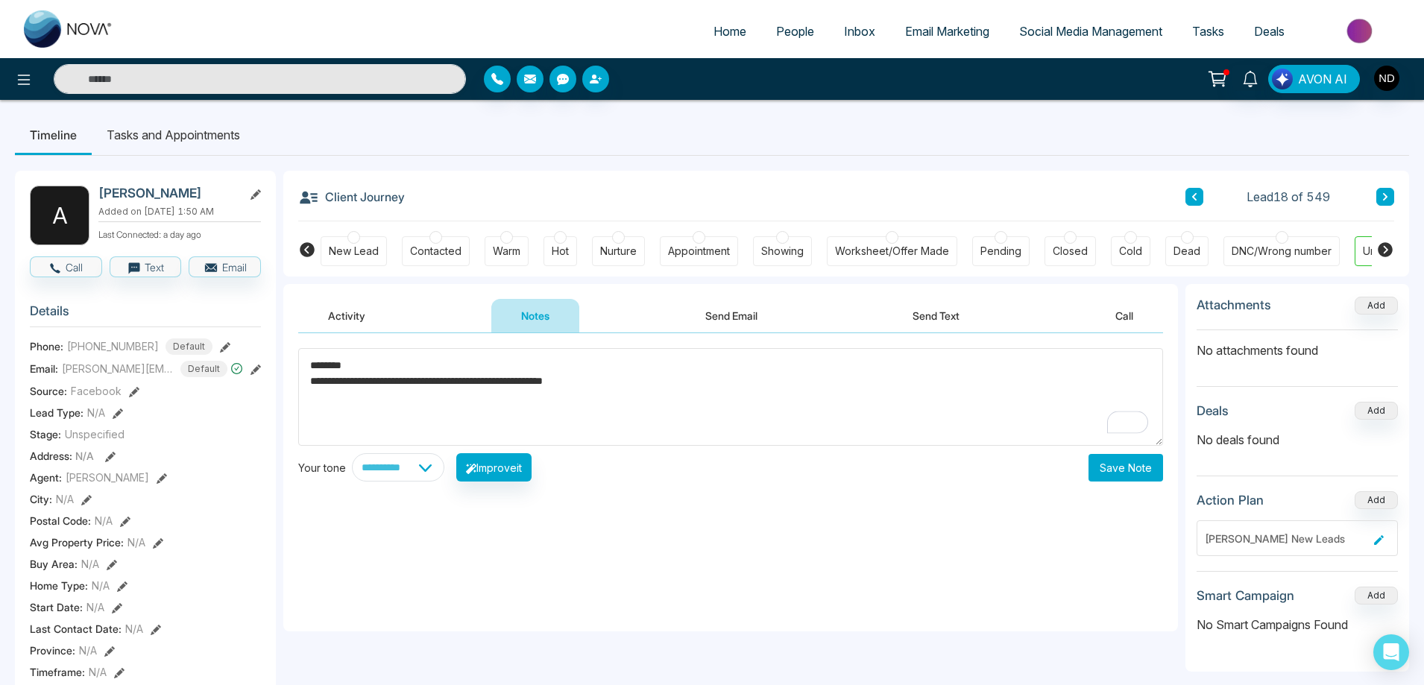
type textarea "**********"
click at [1132, 473] on button "Save Note" at bounding box center [1125, 468] width 75 height 28
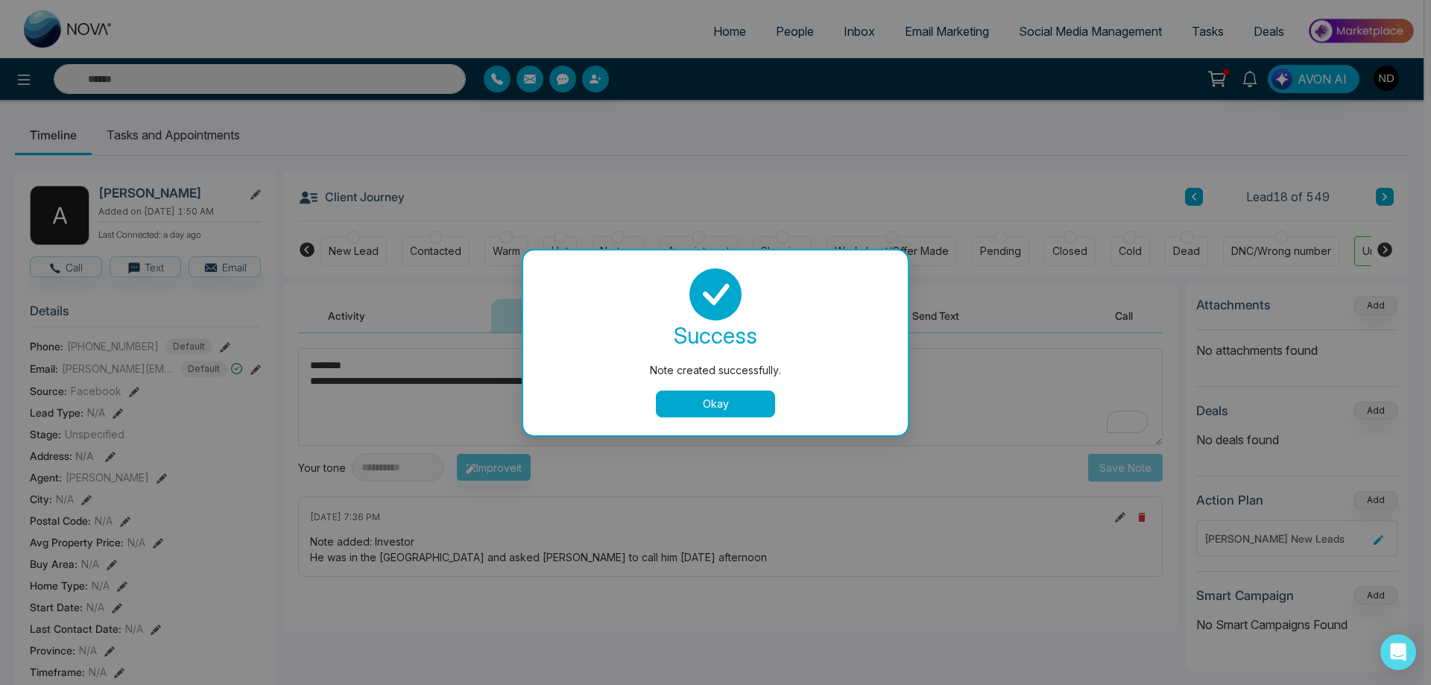
click at [701, 405] on button "Okay" at bounding box center [715, 404] width 119 height 27
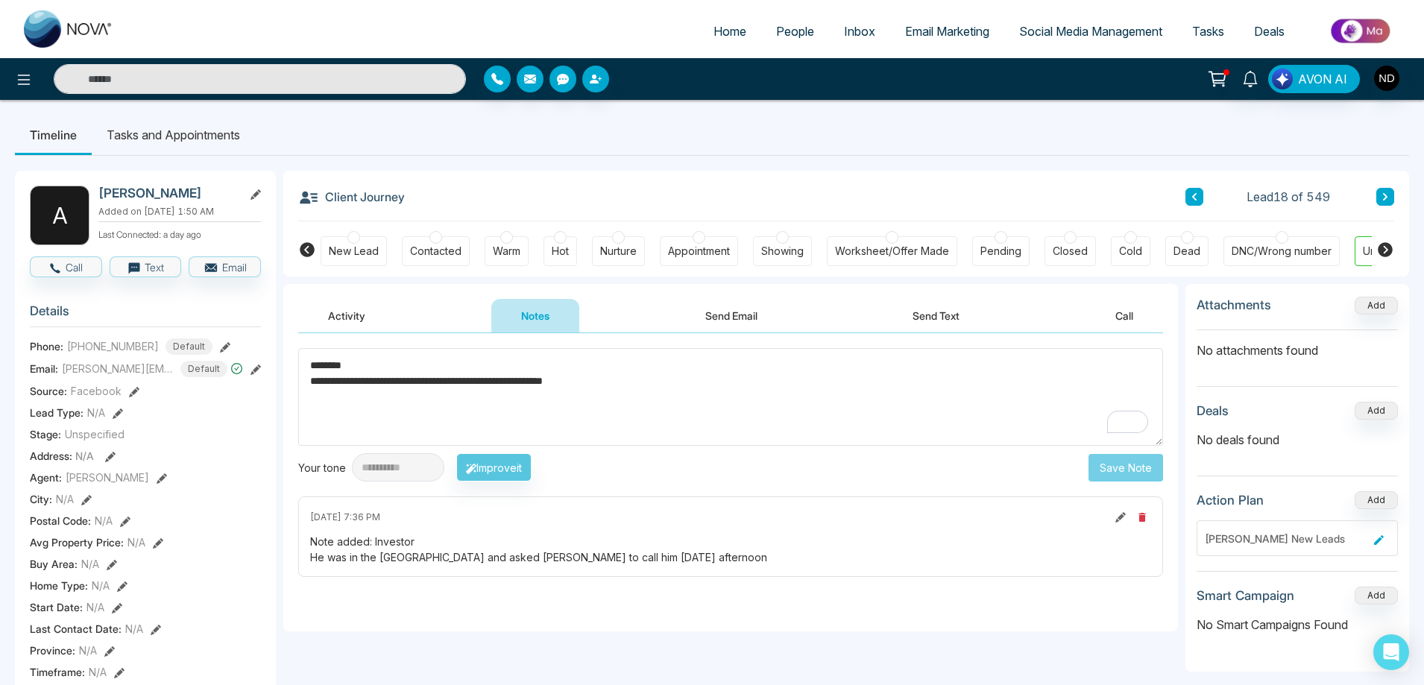
click at [909, 321] on button "Send Text" at bounding box center [936, 316] width 107 height 34
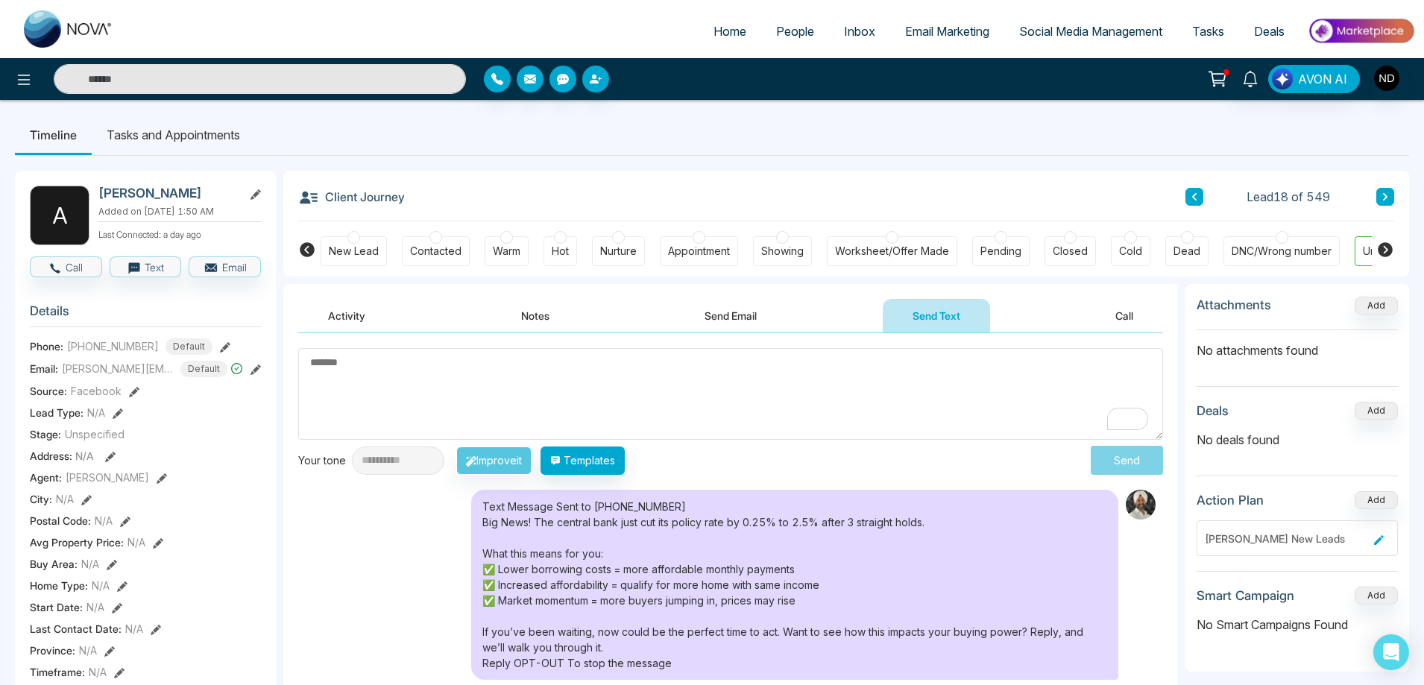
click at [172, 132] on li "Tasks and Appointments" at bounding box center [173, 135] width 163 height 40
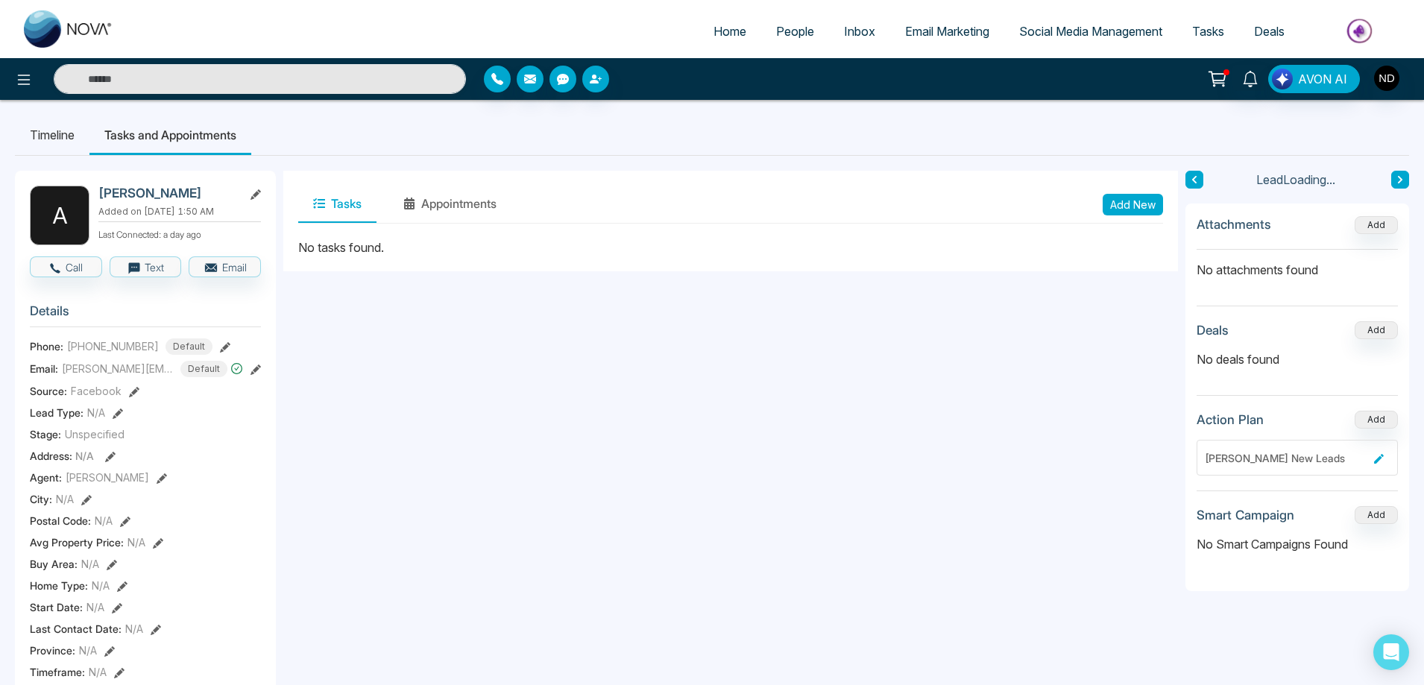
click at [347, 207] on button "Tasks" at bounding box center [337, 204] width 78 height 37
click at [1134, 209] on button "Add New" at bounding box center [1133, 205] width 60 height 22
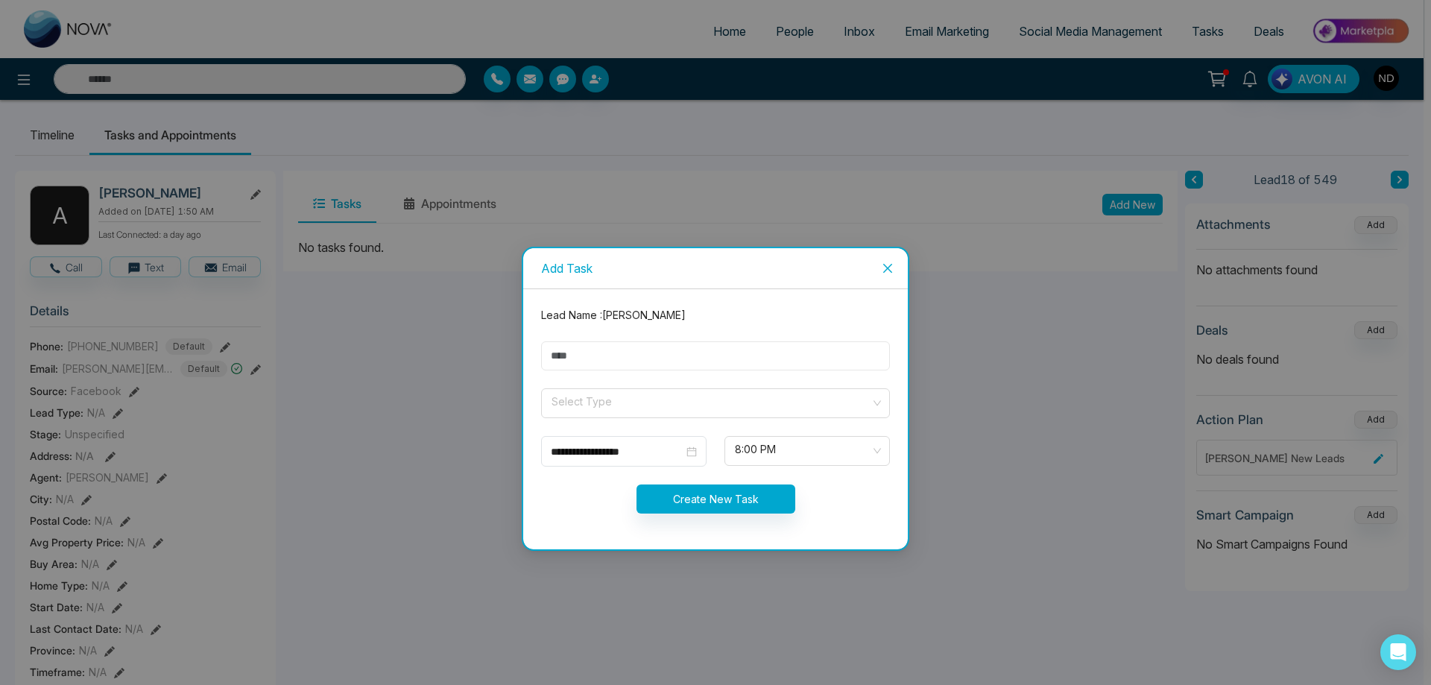
click at [614, 353] on input "text" at bounding box center [715, 355] width 349 height 29
type input "**********"
click at [625, 412] on span at bounding box center [710, 403] width 321 height 28
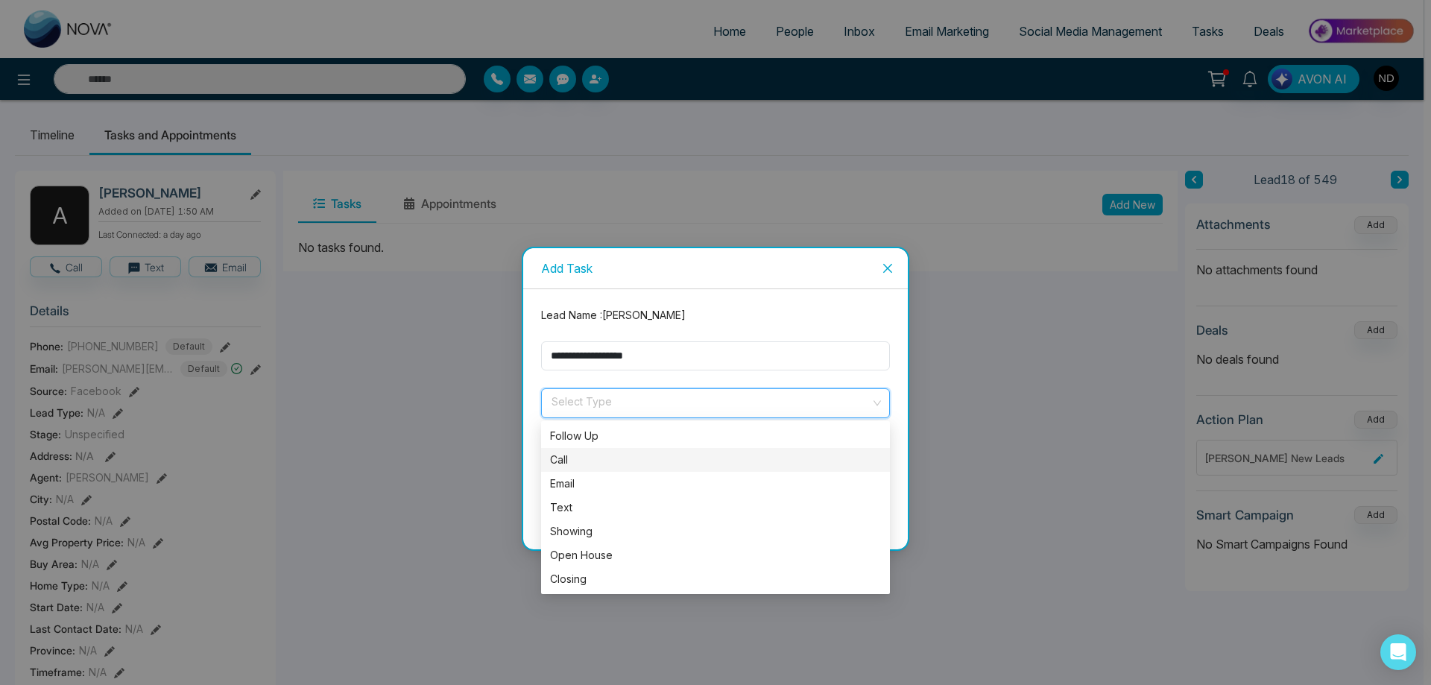
click at [567, 452] on div "Call" at bounding box center [715, 460] width 331 height 16
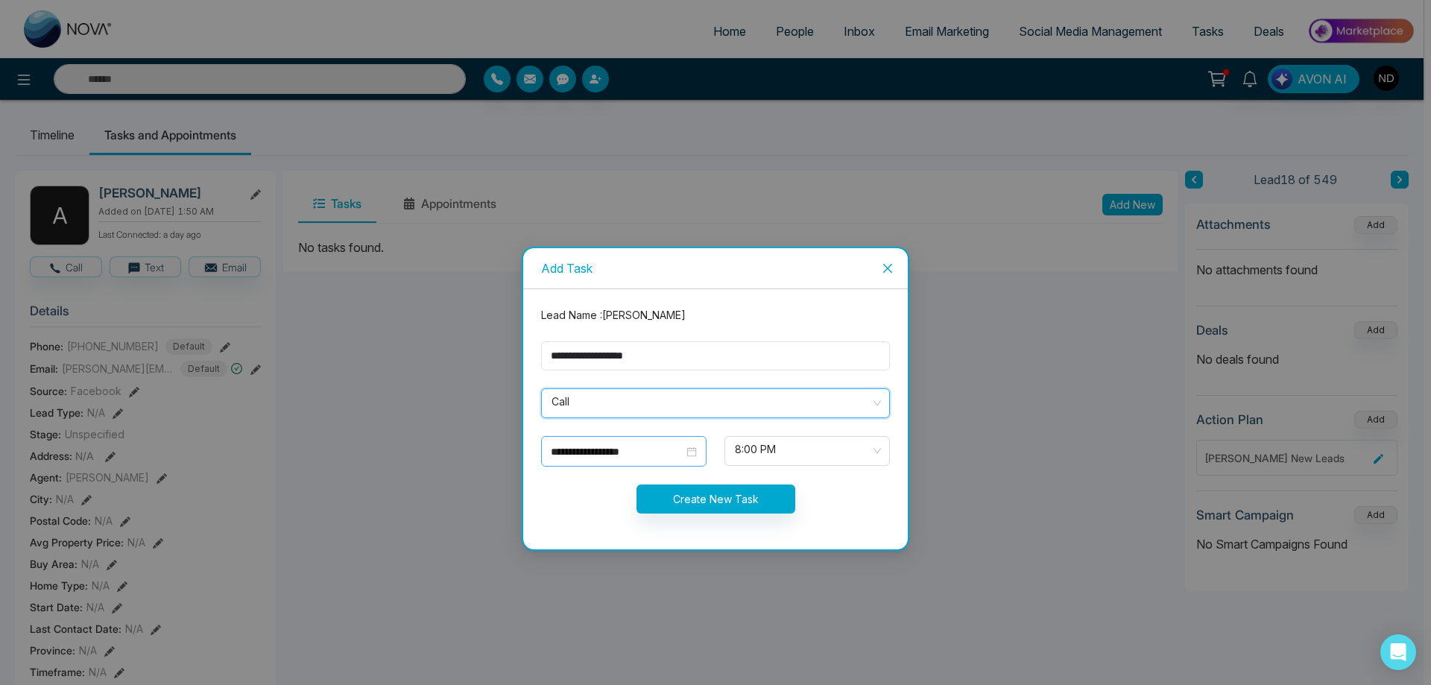
click at [690, 455] on div "**********" at bounding box center [624, 452] width 146 height 16
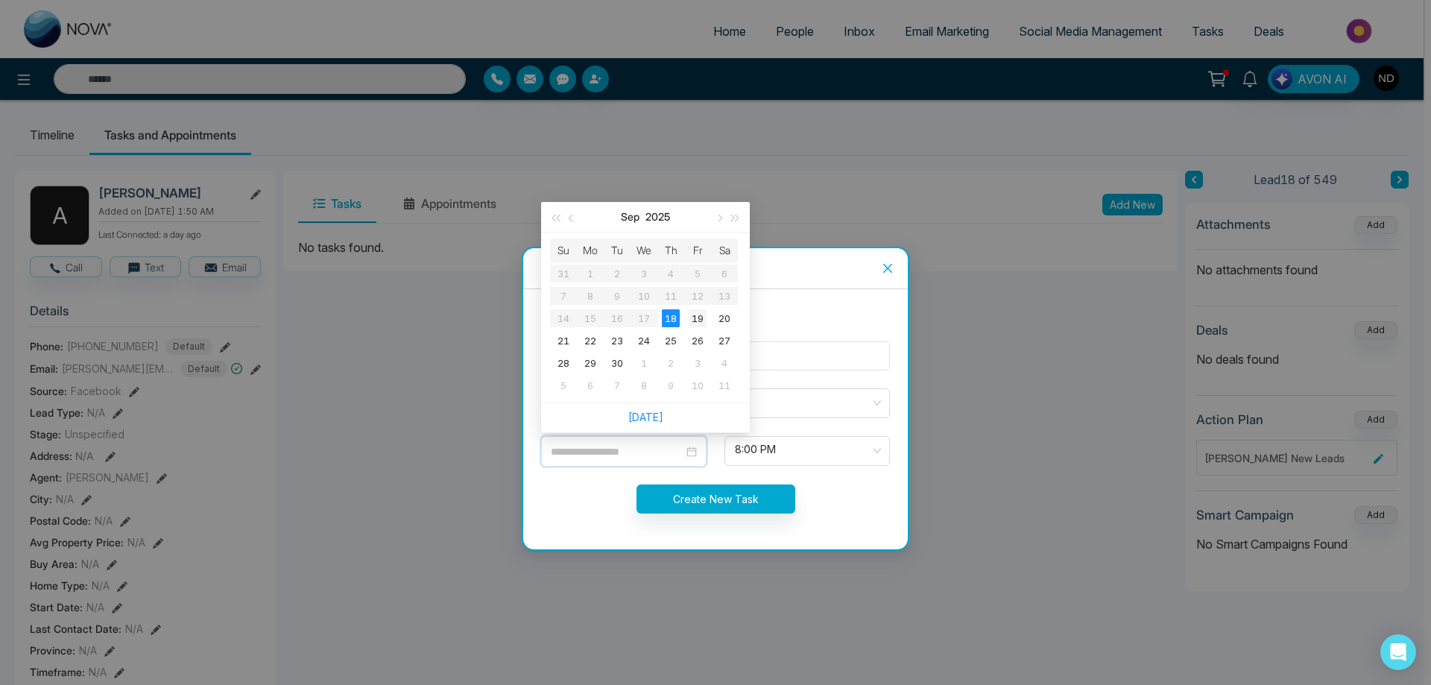
type input "**********"
click at [697, 318] on div "19" at bounding box center [698, 318] width 18 height 18
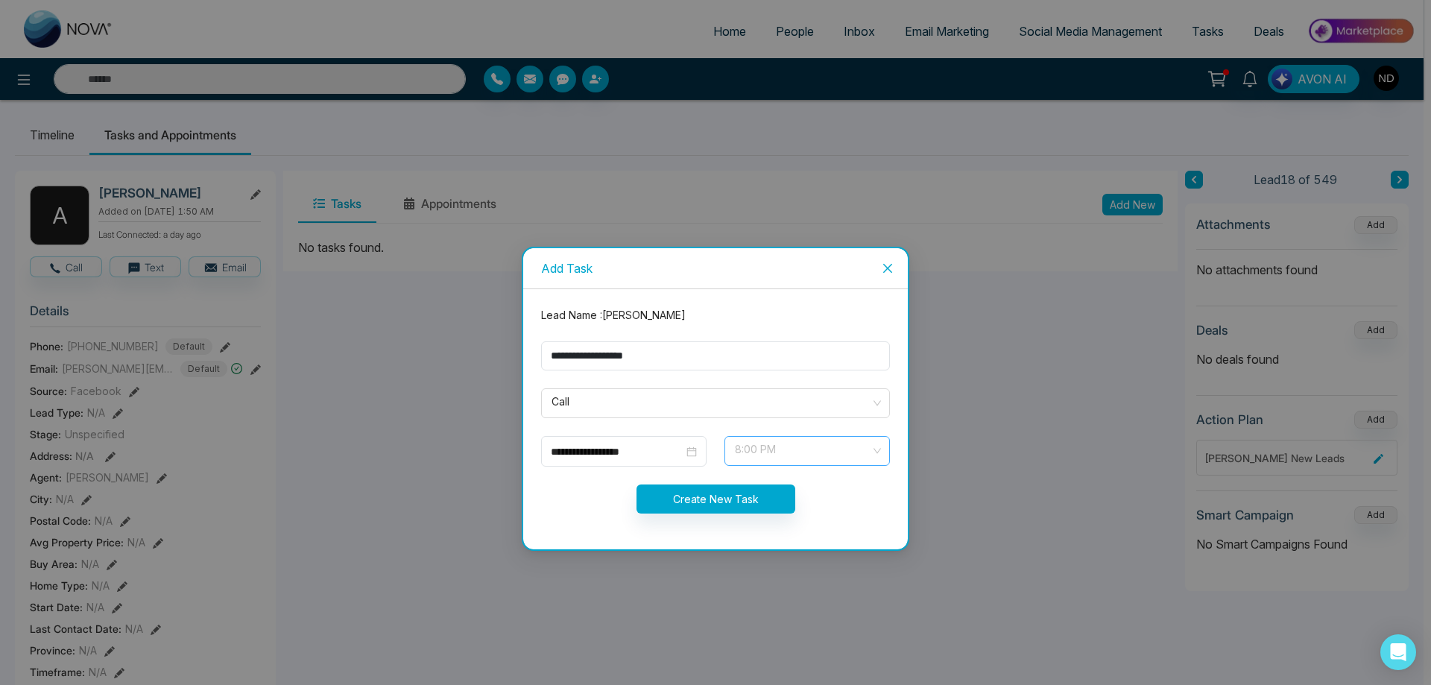
click at [879, 449] on span "8:00 PM" at bounding box center [807, 450] width 145 height 25
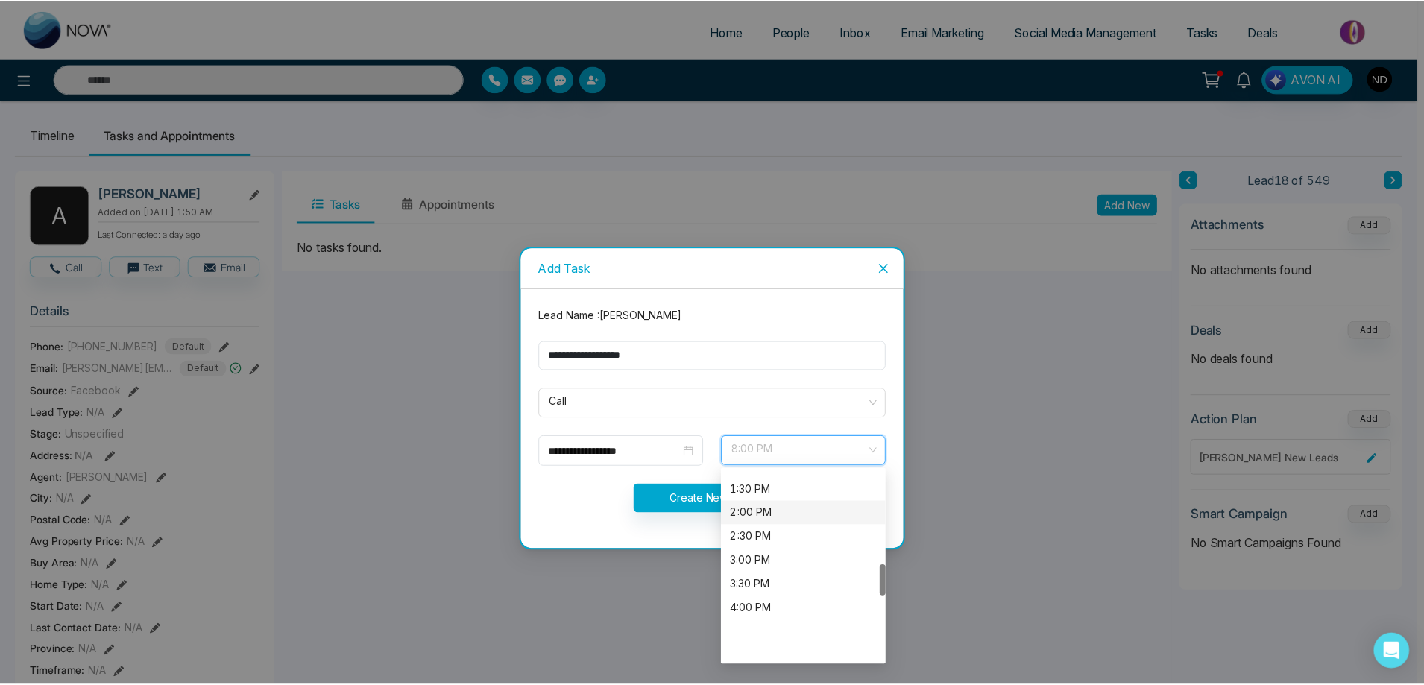
scroll to position [564, 0]
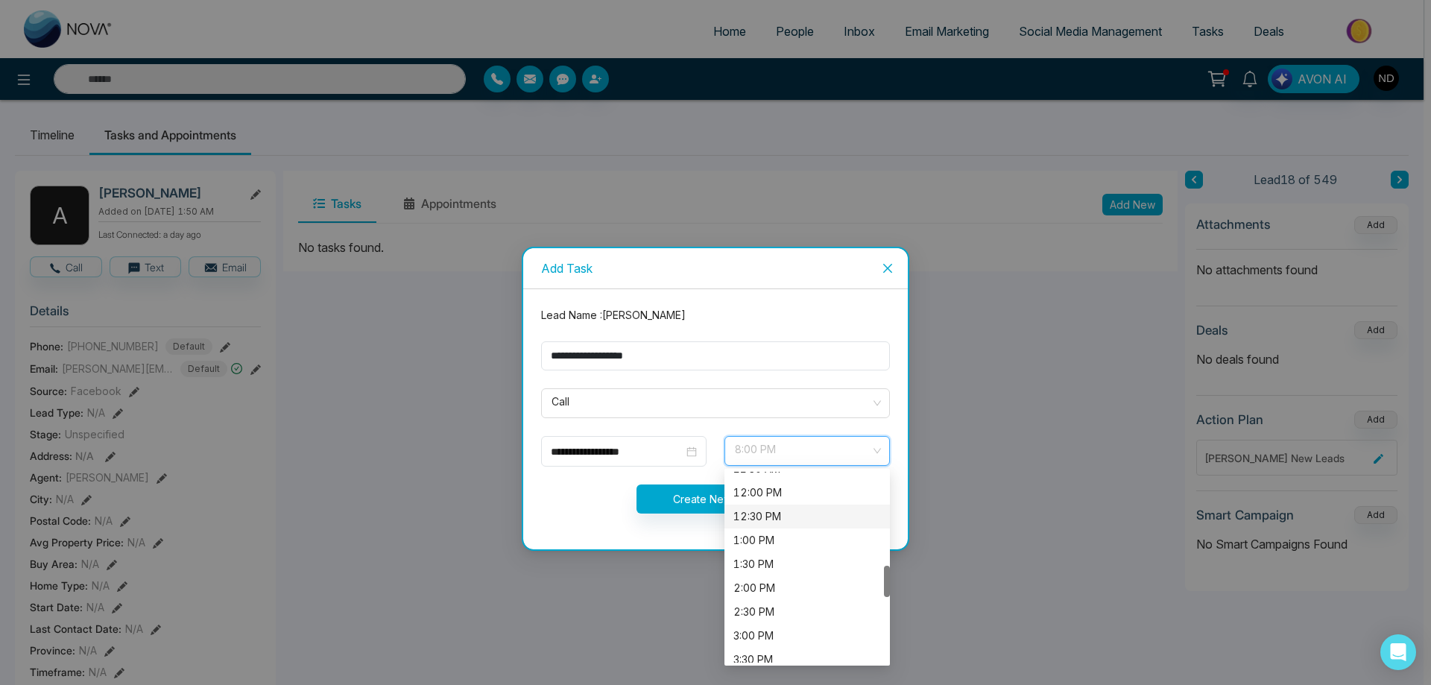
click at [765, 517] on div "12:30 PM" at bounding box center [808, 516] width 148 height 16
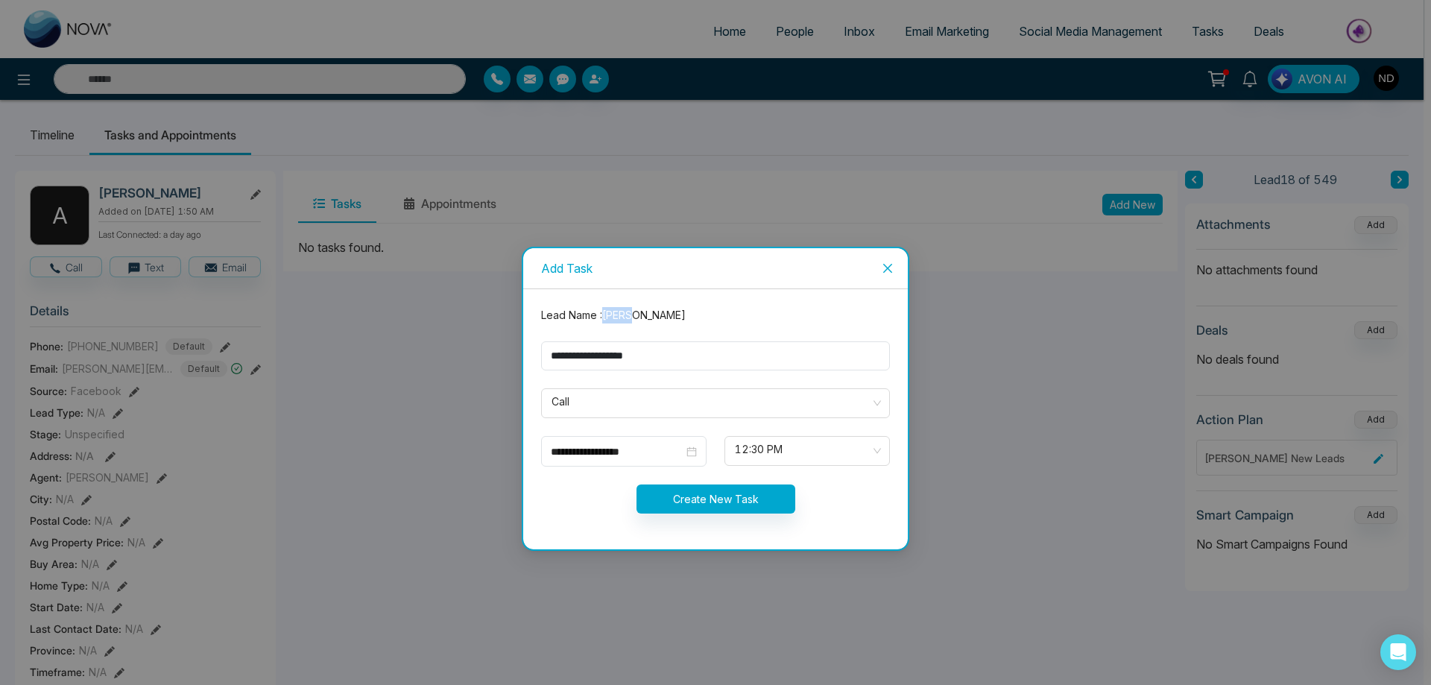
drag, startPoint x: 607, startPoint y: 318, endPoint x: 637, endPoint y: 318, distance: 29.8
click at [637, 318] on div "Lead Name : [PERSON_NAME]" at bounding box center [715, 315] width 367 height 16
copy div "[PERSON_NAME]"
drag, startPoint x: 631, startPoint y: 357, endPoint x: 667, endPoint y: 359, distance: 36.6
click at [667, 359] on input "**********" at bounding box center [715, 355] width 349 height 29
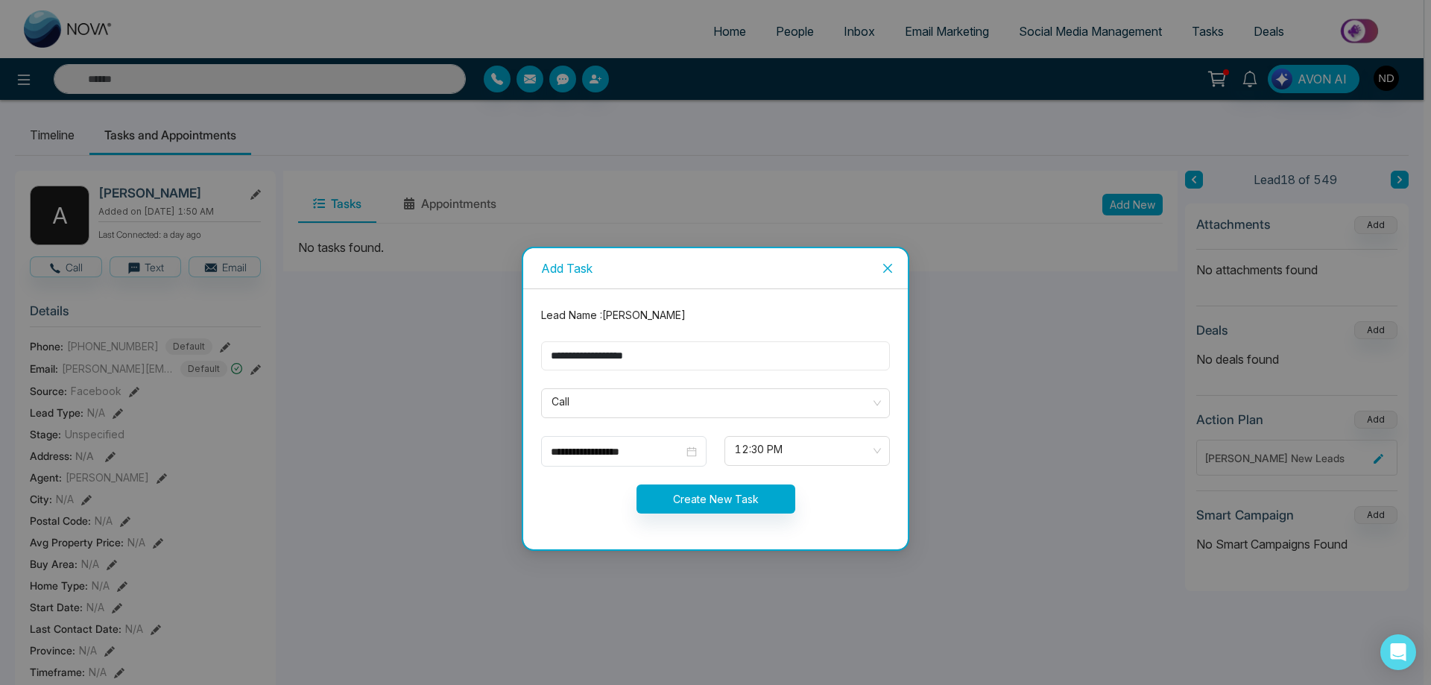
paste input "**"
type input "**********"
click at [719, 502] on button "Create New Task" at bounding box center [716, 499] width 159 height 29
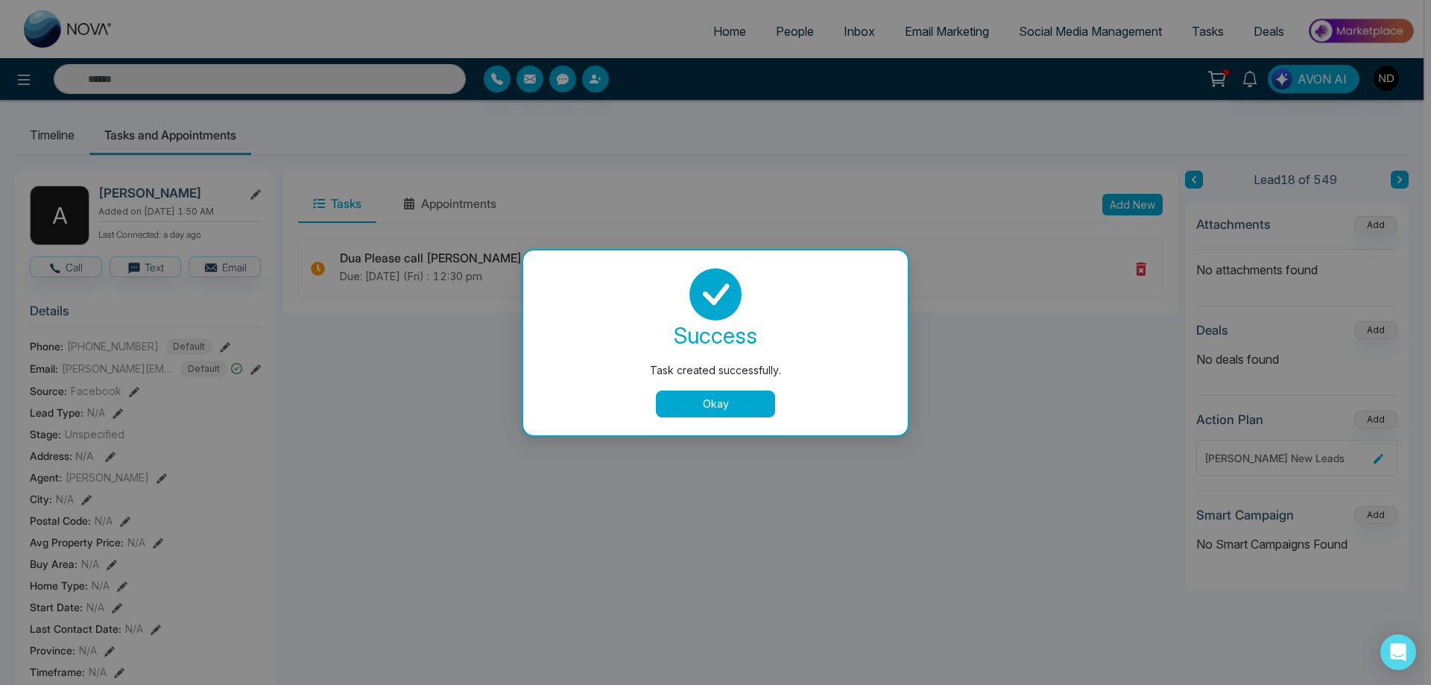
click at [713, 409] on button "Okay" at bounding box center [715, 404] width 119 height 27
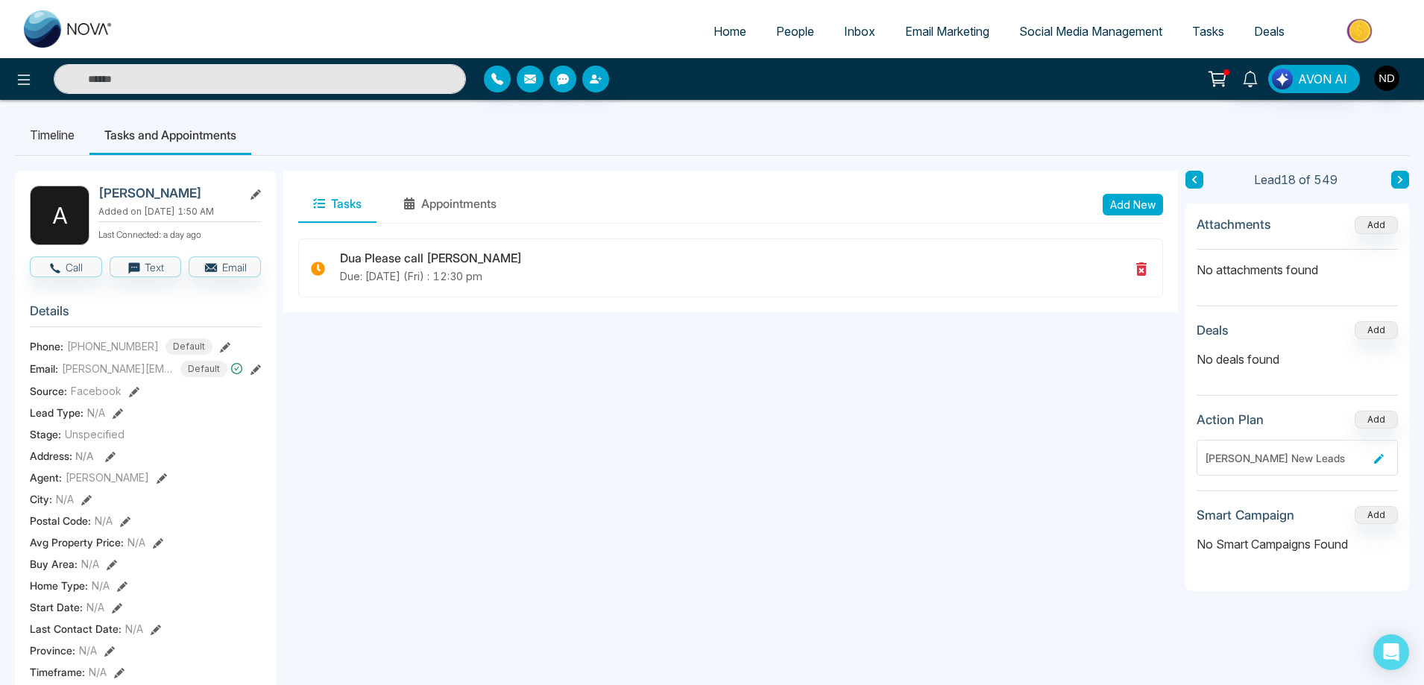
click at [1398, 177] on icon at bounding box center [1399, 179] width 7 height 9
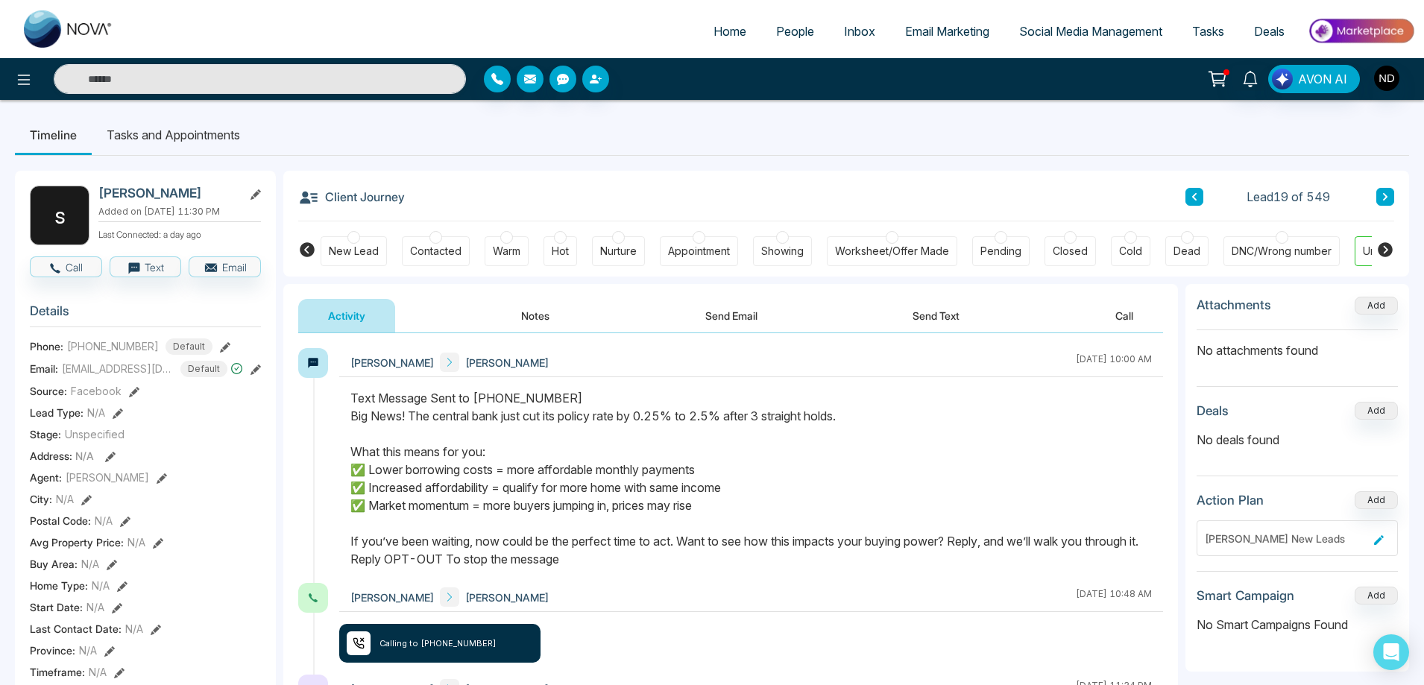
click at [1126, 314] on button "Call" at bounding box center [1124, 316] width 78 height 34
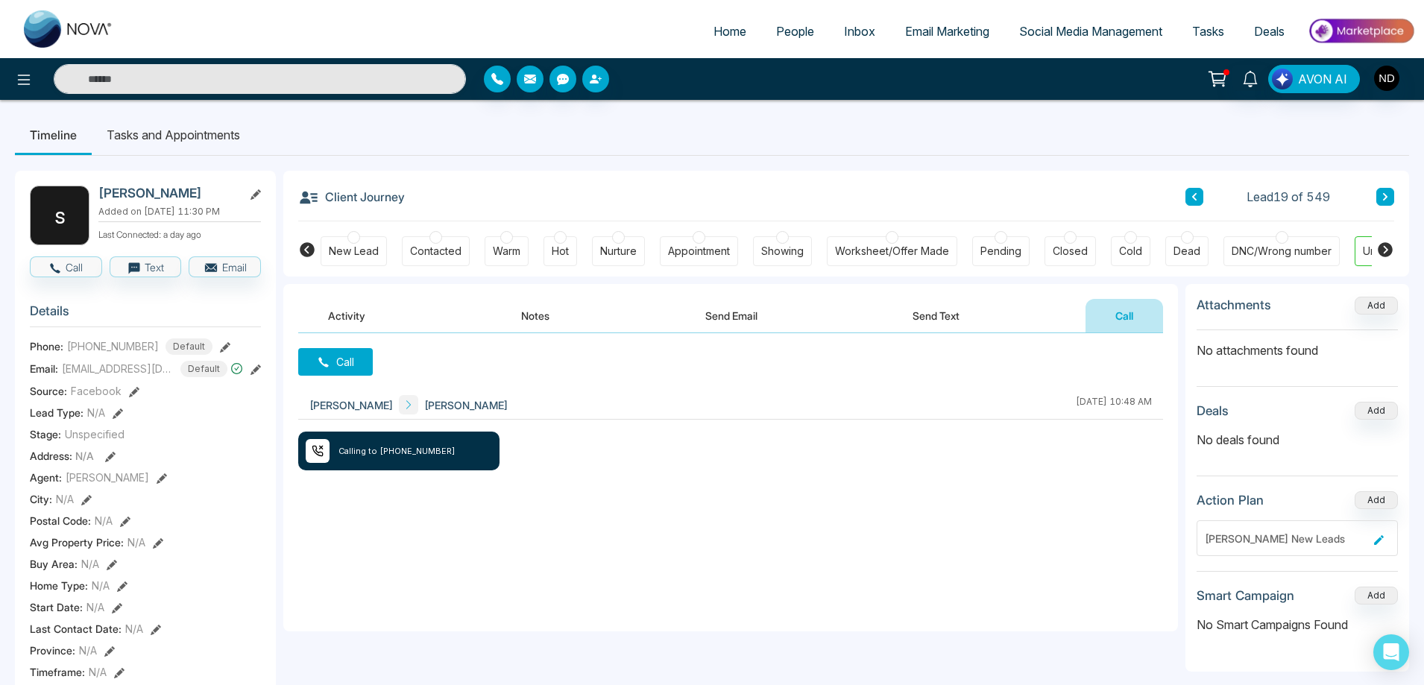
click at [538, 312] on button "Notes" at bounding box center [535, 316] width 88 height 34
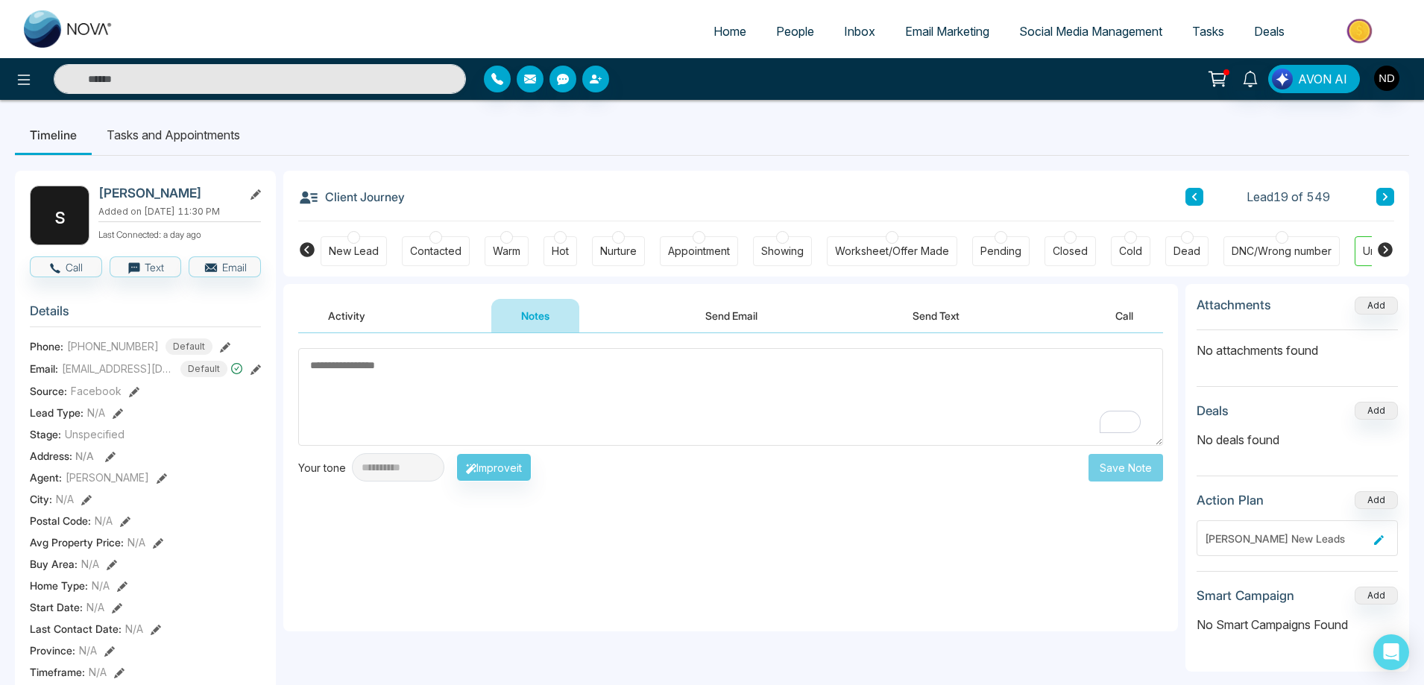
click at [485, 413] on textarea "To enrich screen reader interactions, please activate Accessibility in Grammarl…" at bounding box center [730, 397] width 865 height 98
drag, startPoint x: 79, startPoint y: 351, endPoint x: 150, endPoint y: 353, distance: 70.9
click at [150, 353] on div "+15199025891 Default" at bounding box center [139, 346] width 145 height 16
copy span "5199025891"
click at [256, 193] on icon at bounding box center [255, 194] width 10 height 10
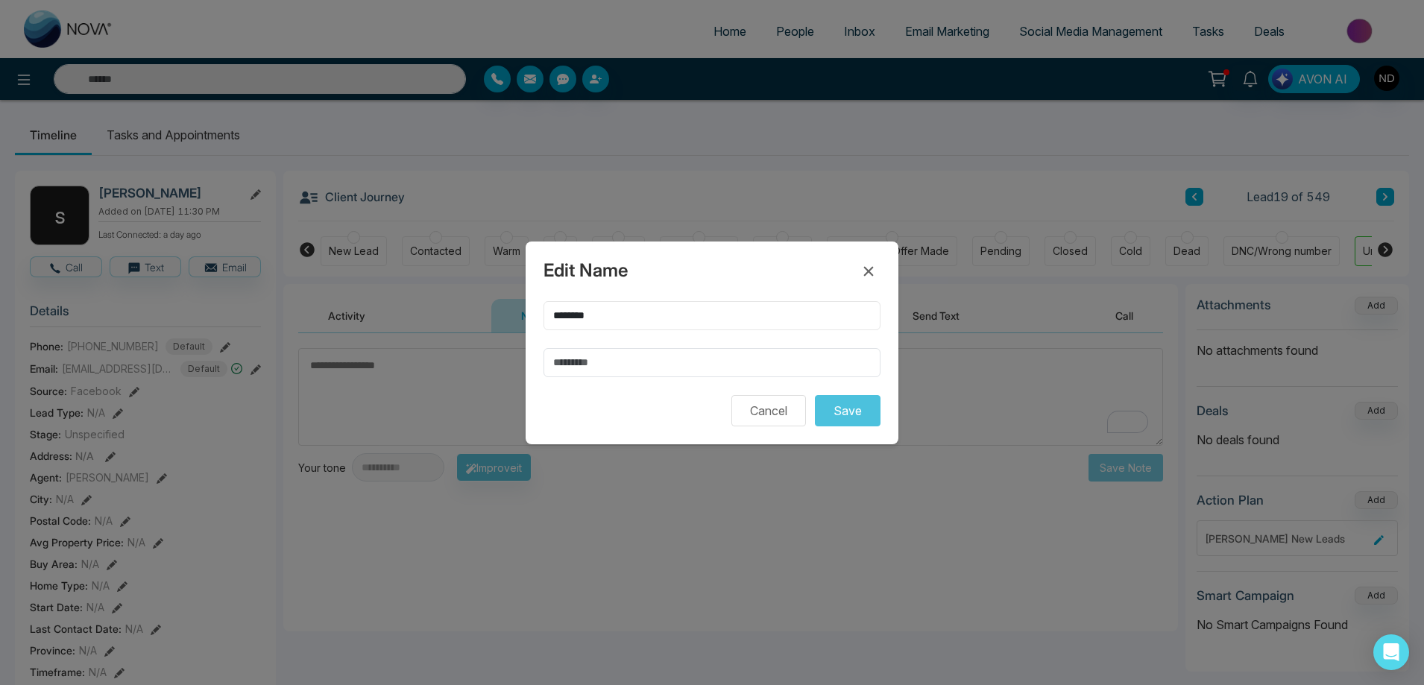
click at [558, 319] on input "********" at bounding box center [711, 315] width 337 height 29
type input "********"
click at [593, 358] on input "text" at bounding box center [711, 362] width 337 height 29
type input "****"
click at [848, 406] on button "Save" at bounding box center [848, 410] width 66 height 31
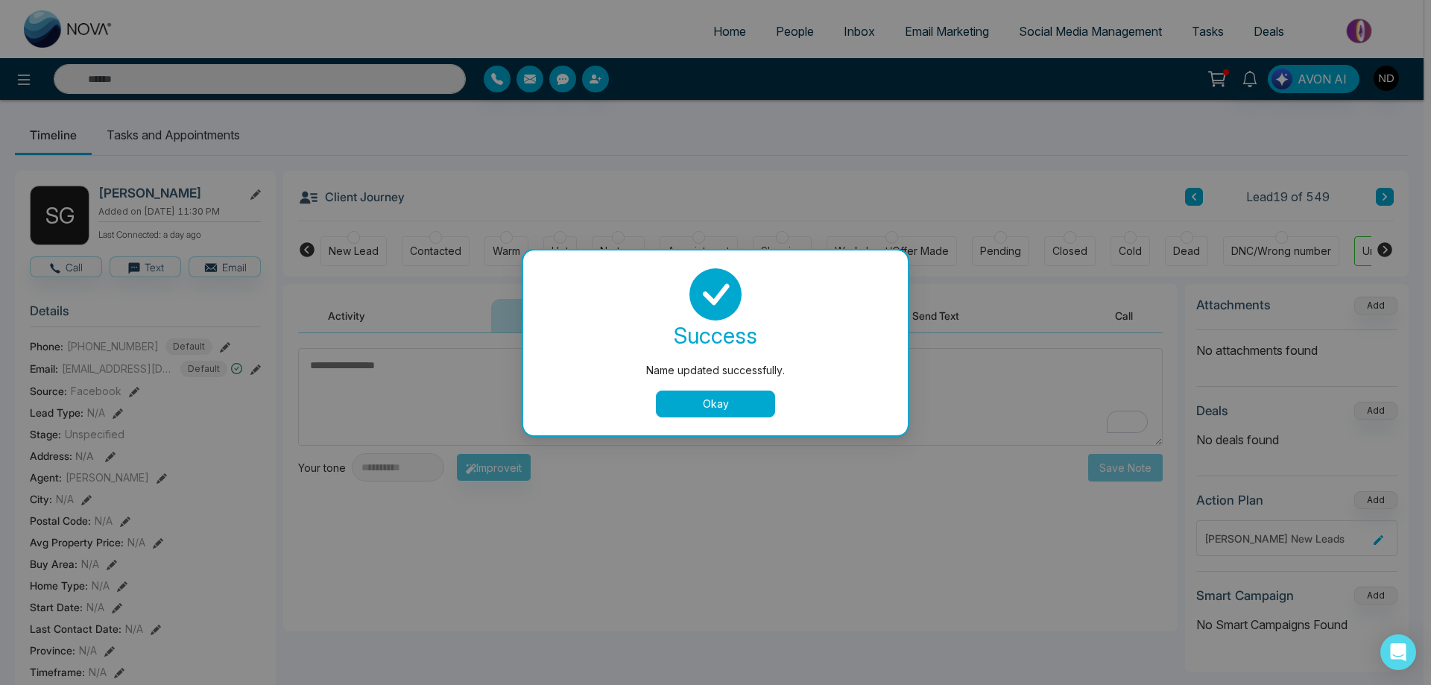
click at [716, 404] on button "Okay" at bounding box center [715, 404] width 119 height 27
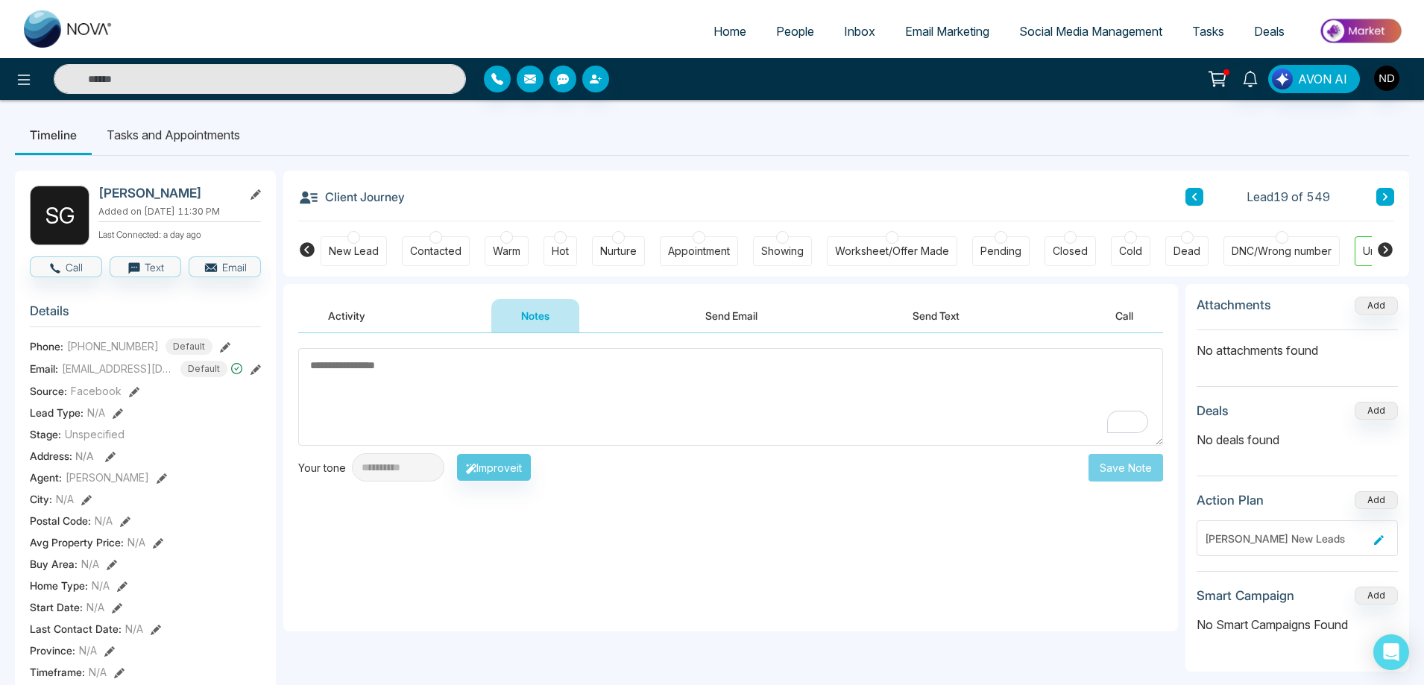
click at [785, 148] on ul "Timeline Tasks and Appointments" at bounding box center [712, 135] width 1394 height 40
click at [605, 386] on textarea "To enrich screen reader interactions, please activate Accessibility in Grammarl…" at bounding box center [730, 397] width 865 height 98
click at [497, 389] on textarea "To enrich screen reader interactions, please activate Accessibility in Grammarl…" at bounding box center [730, 397] width 865 height 98
click at [673, 373] on textarea "To enrich screen reader interactions, please activate Accessibility in Grammarl…" at bounding box center [730, 397] width 865 height 98
click at [740, 313] on button "Send Email" at bounding box center [731, 316] width 112 height 34
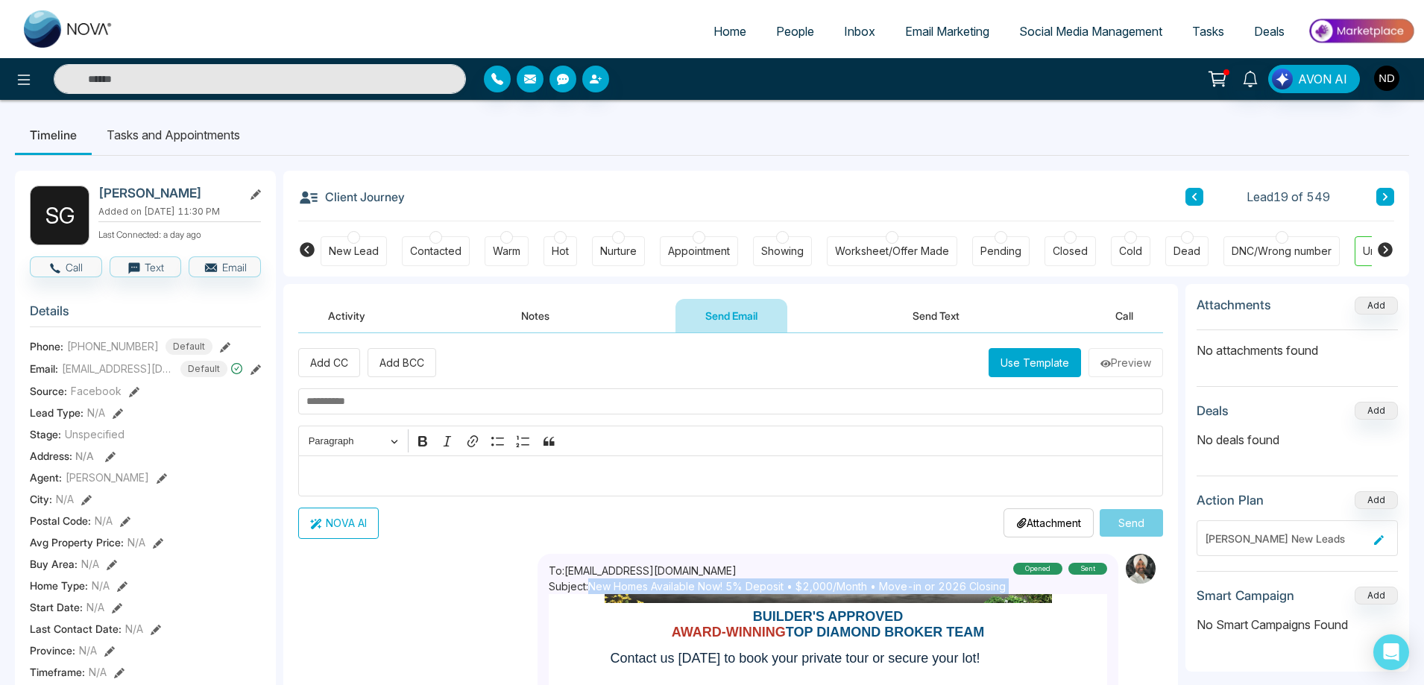
drag, startPoint x: 593, startPoint y: 589, endPoint x: 1016, endPoint y: 587, distance: 423.4
click at [1016, 587] on div "To: shamshergill2222@gmail.com Subject: New Homes Available Now! 5% Deposit • $…" at bounding box center [828, 578] width 558 height 31
copy p "New Homes Available Now! 5% Deposit • $2,000/Month • Move-in or 2026 Closing"
click at [1044, 363] on button "Use Template" at bounding box center [1035, 362] width 92 height 29
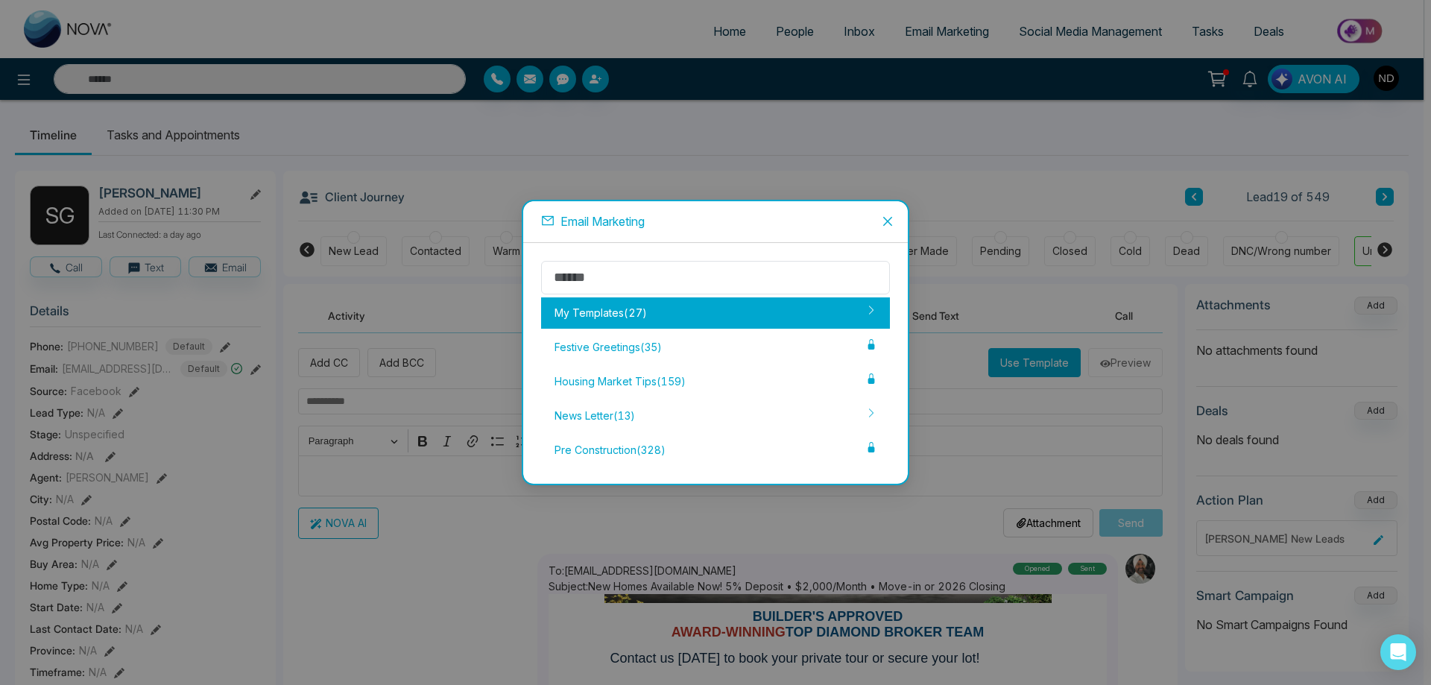
click at [651, 313] on div "My Templates ( 27 )" at bounding box center [715, 312] width 349 height 31
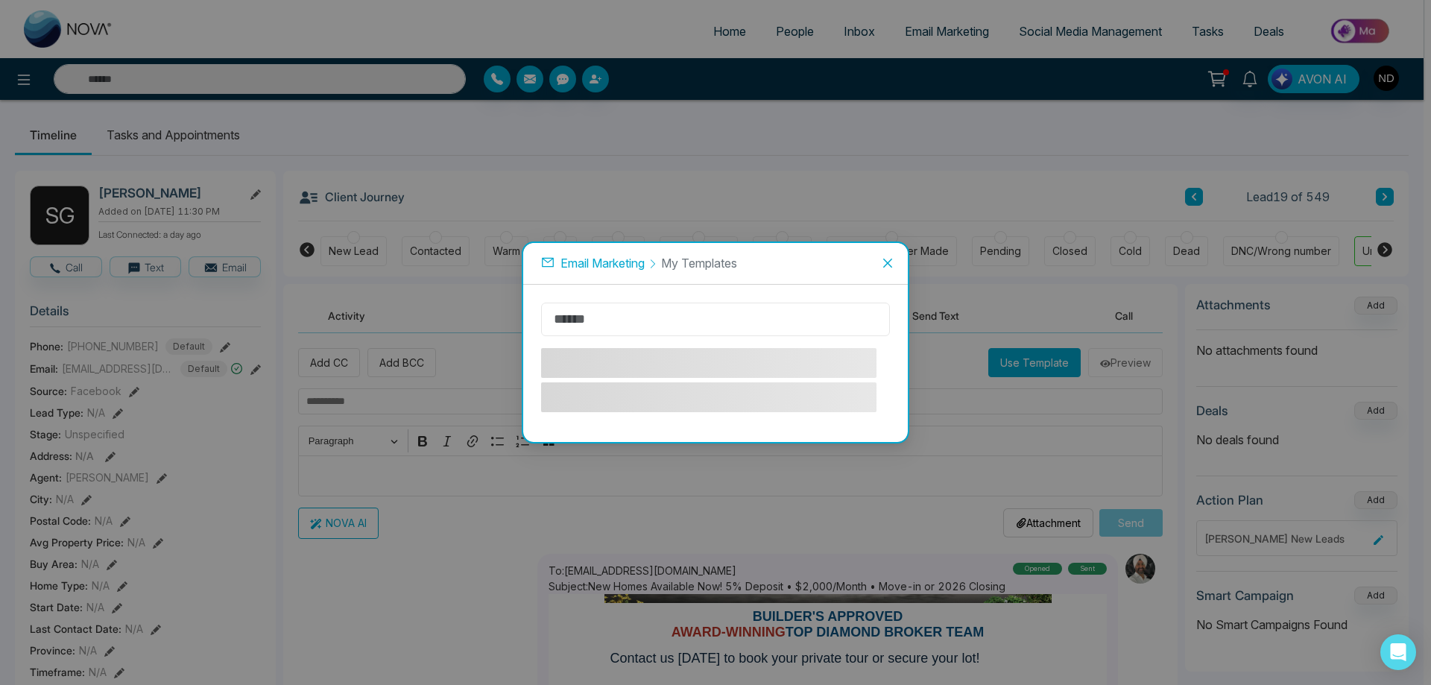
click at [651, 317] on input "text" at bounding box center [715, 320] width 349 height 34
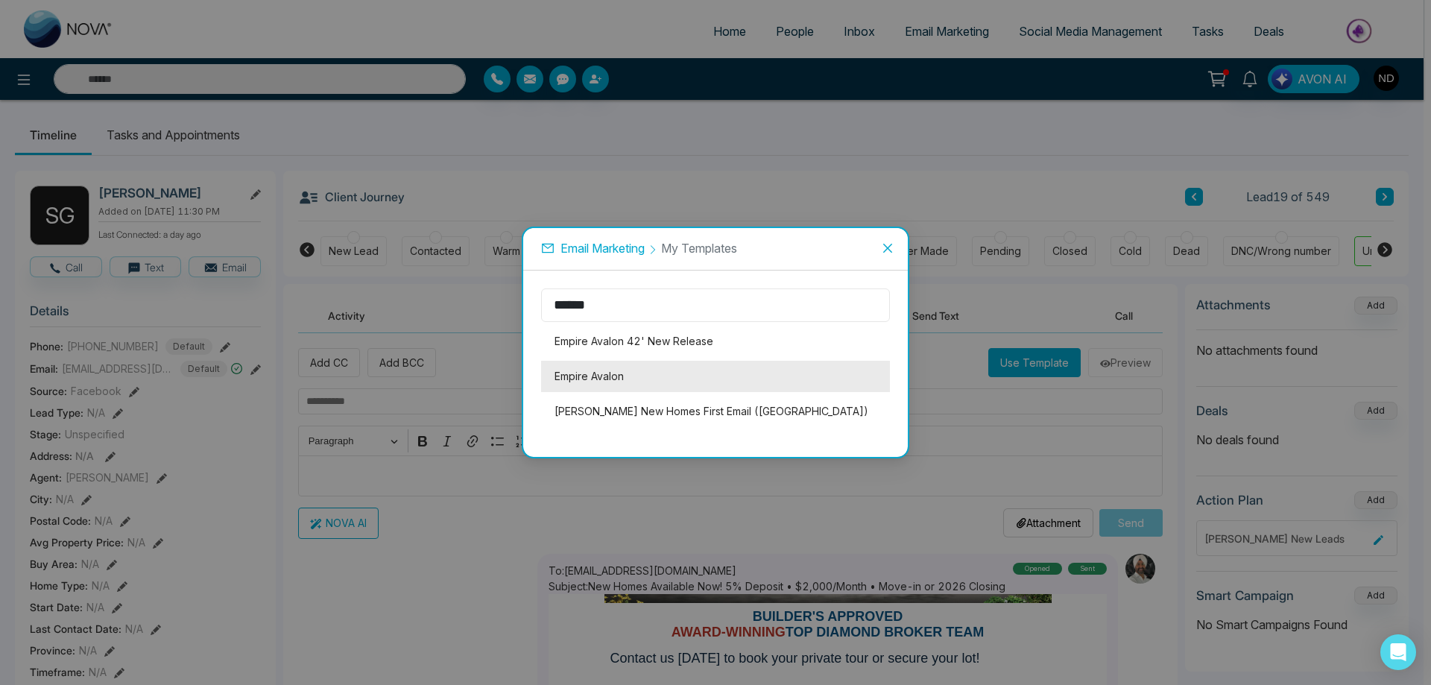
type input "******"
click at [605, 382] on li "Empire Avalon" at bounding box center [715, 376] width 349 height 31
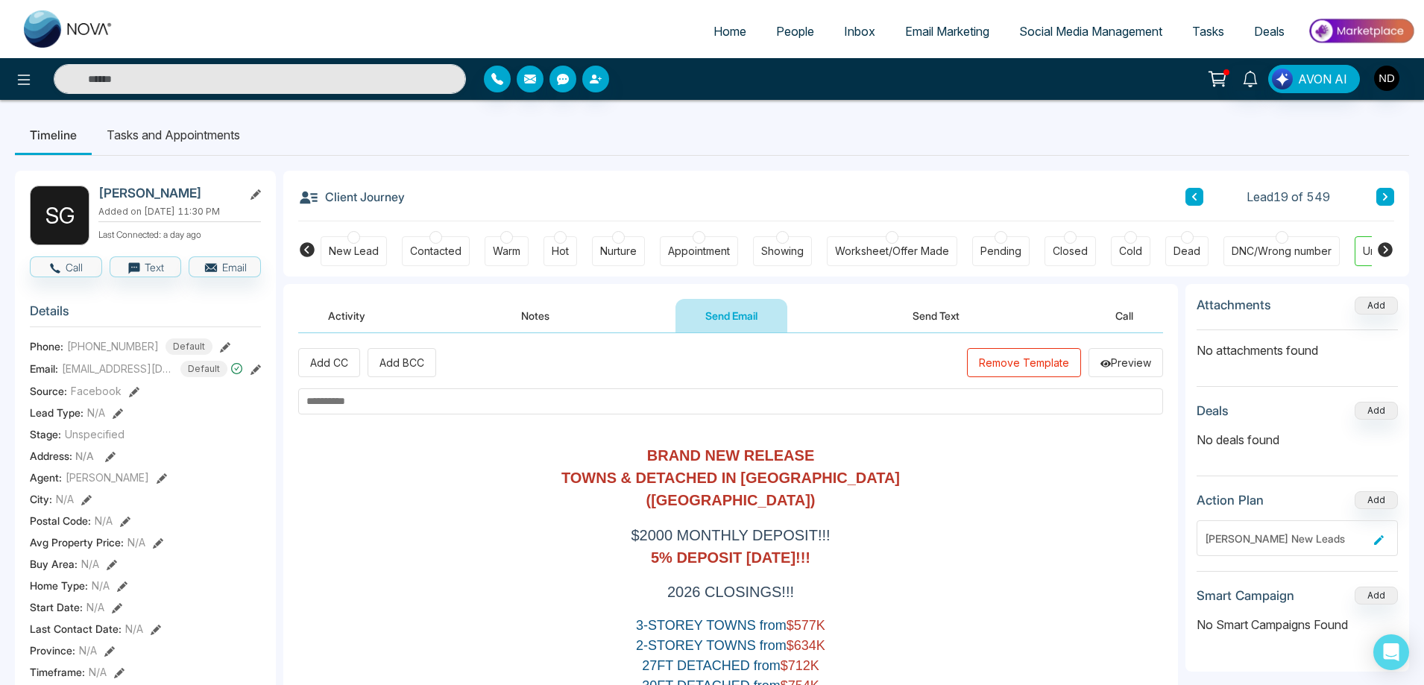
click at [400, 407] on input "text" at bounding box center [730, 401] width 865 height 26
paste input "**********"
click at [304, 404] on input "**********" at bounding box center [730, 401] width 865 height 26
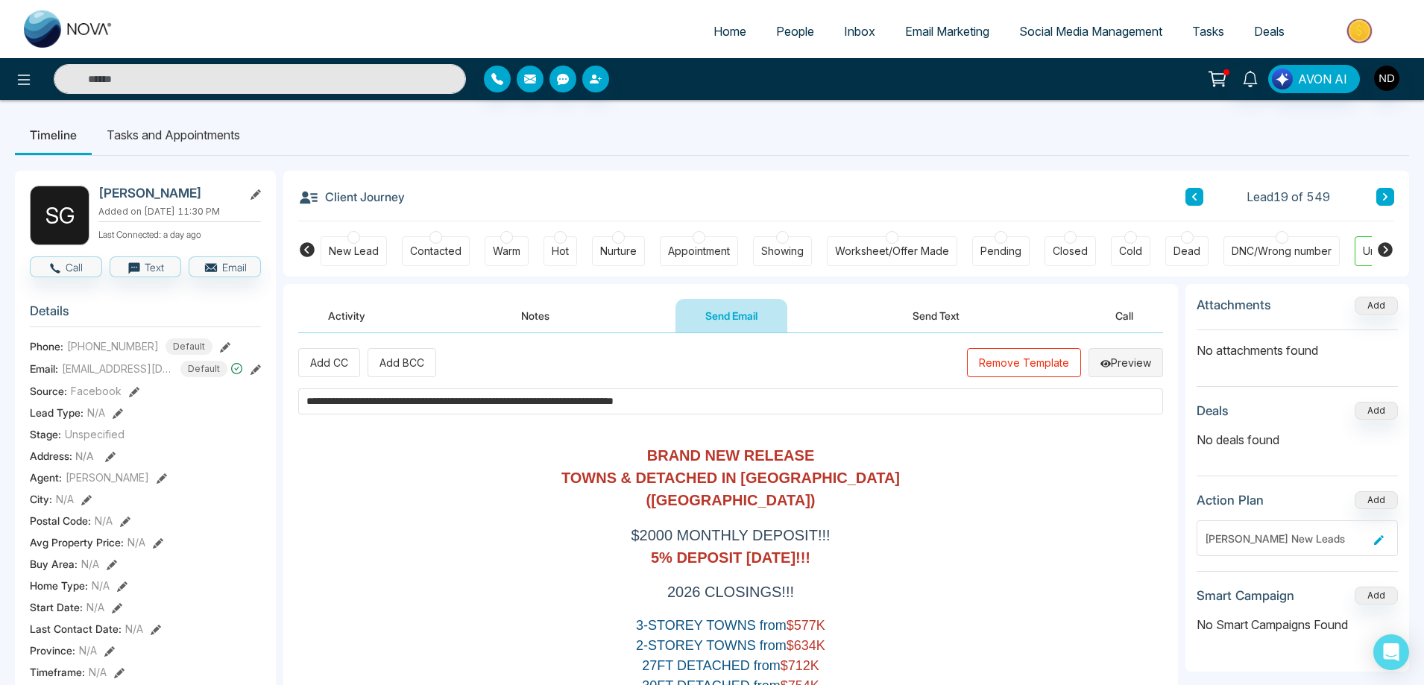
type input "**********"
click at [1121, 369] on button "Preview" at bounding box center [1125, 362] width 75 height 29
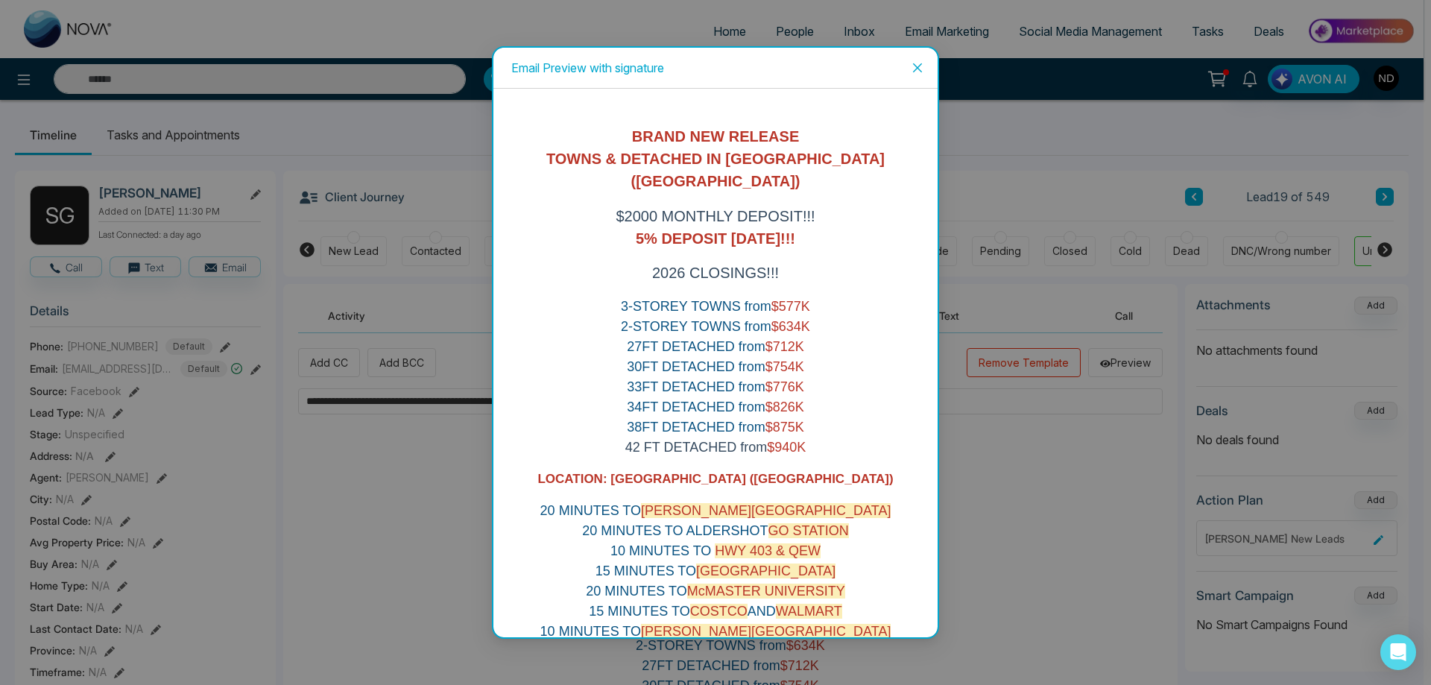
click at [911, 67] on span "Close" at bounding box center [918, 68] width 40 height 40
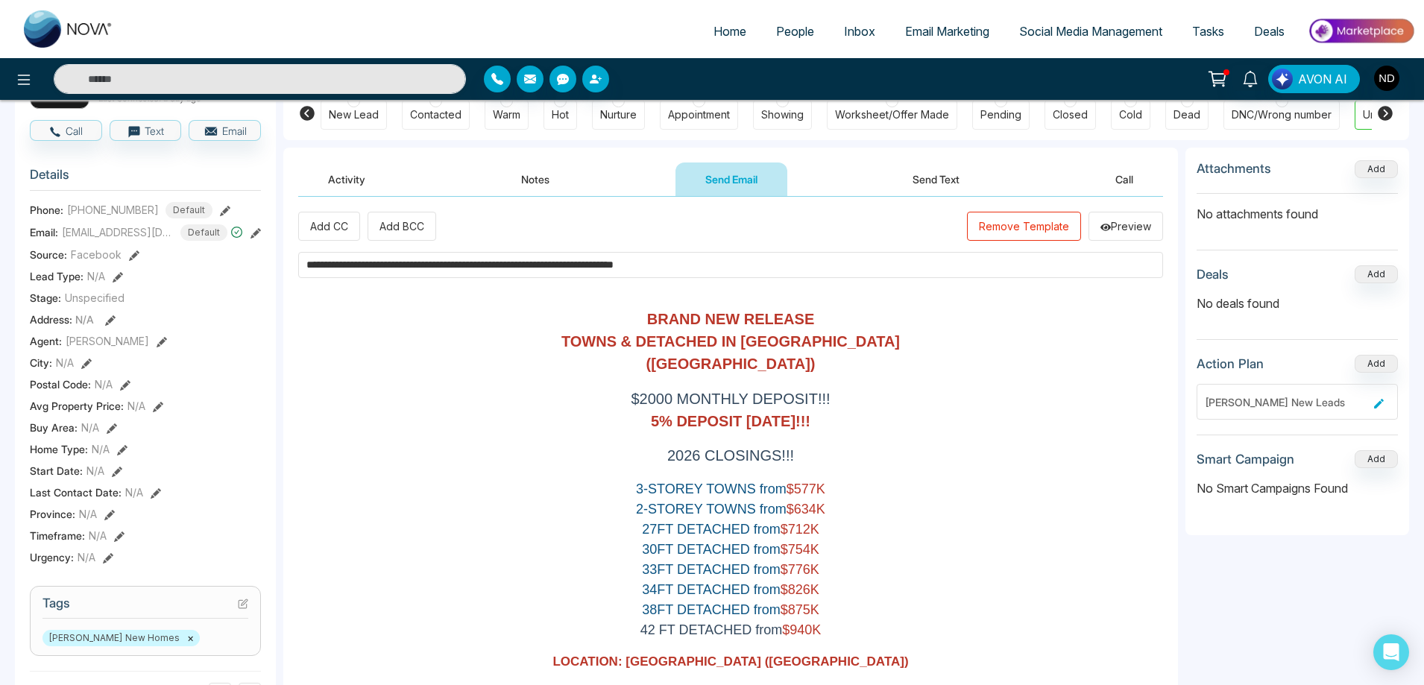
scroll to position [373, 0]
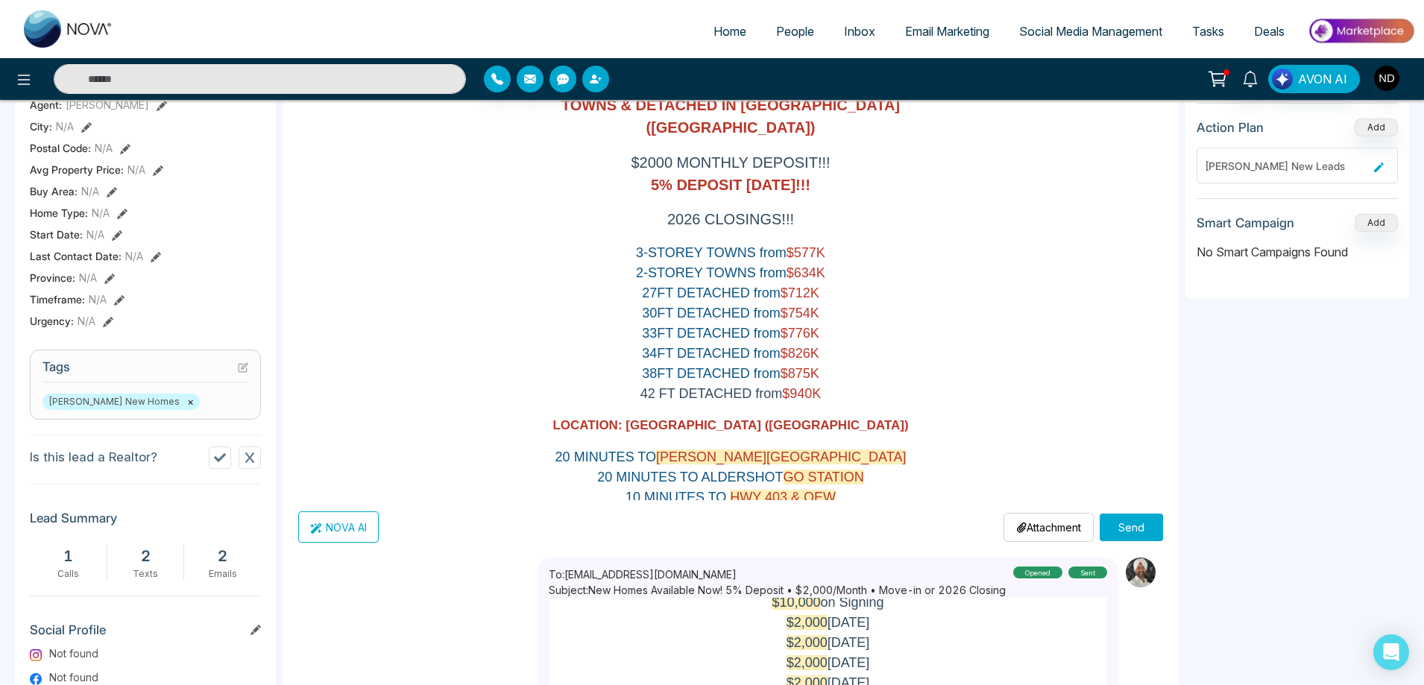
click at [1128, 534] on button "Send" at bounding box center [1131, 528] width 63 height 28
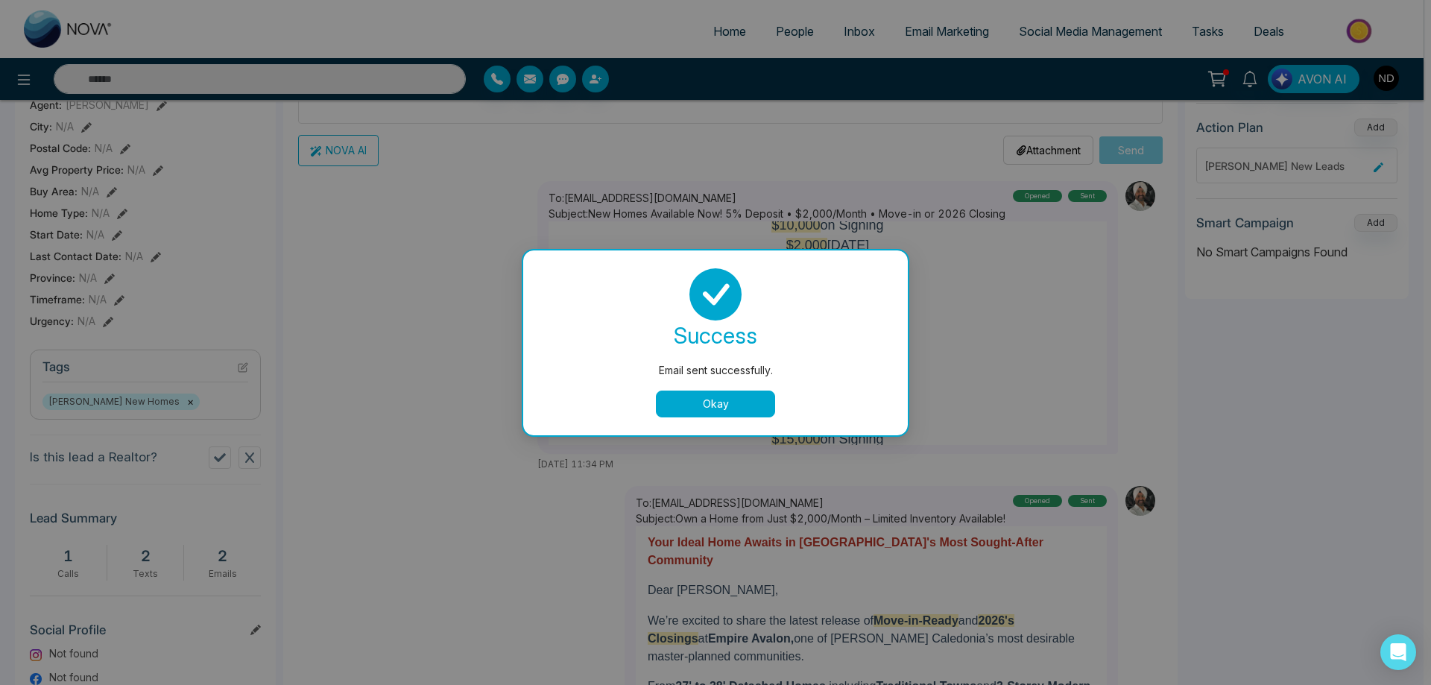
click at [731, 403] on button "Okay" at bounding box center [715, 404] width 119 height 27
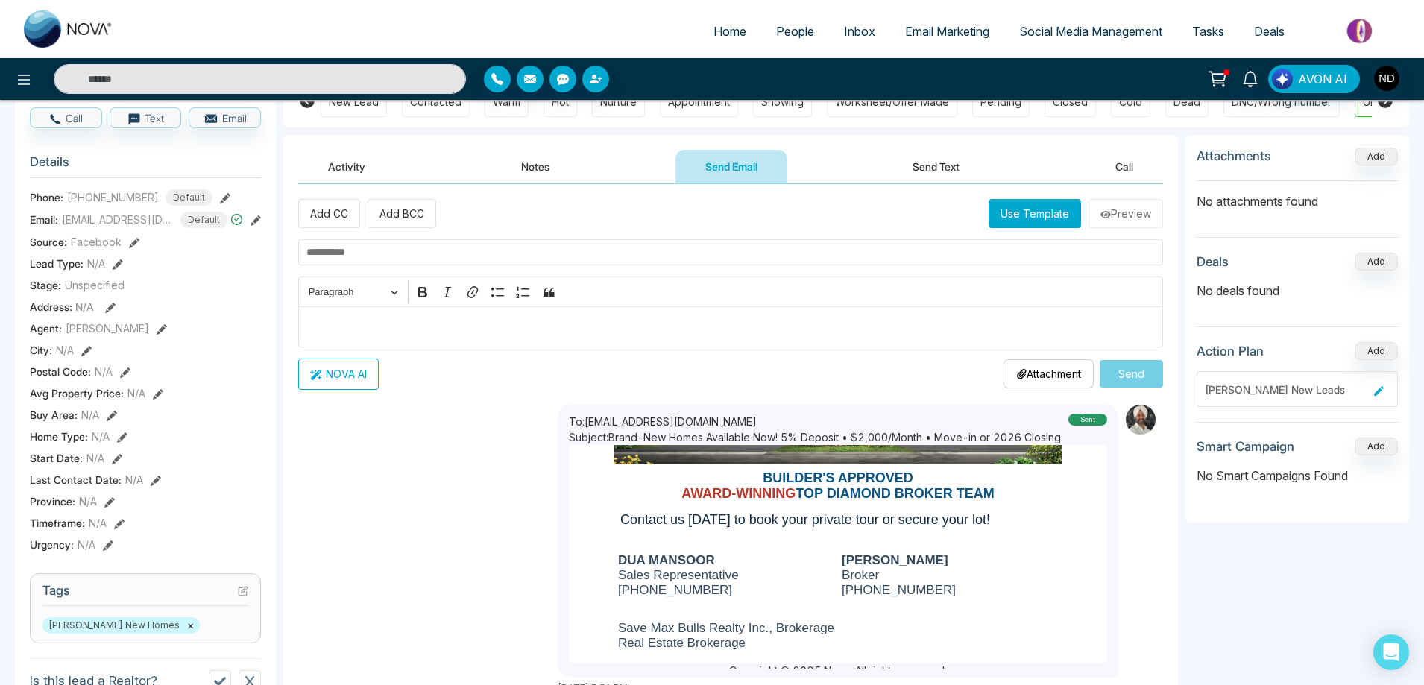
scroll to position [0, 0]
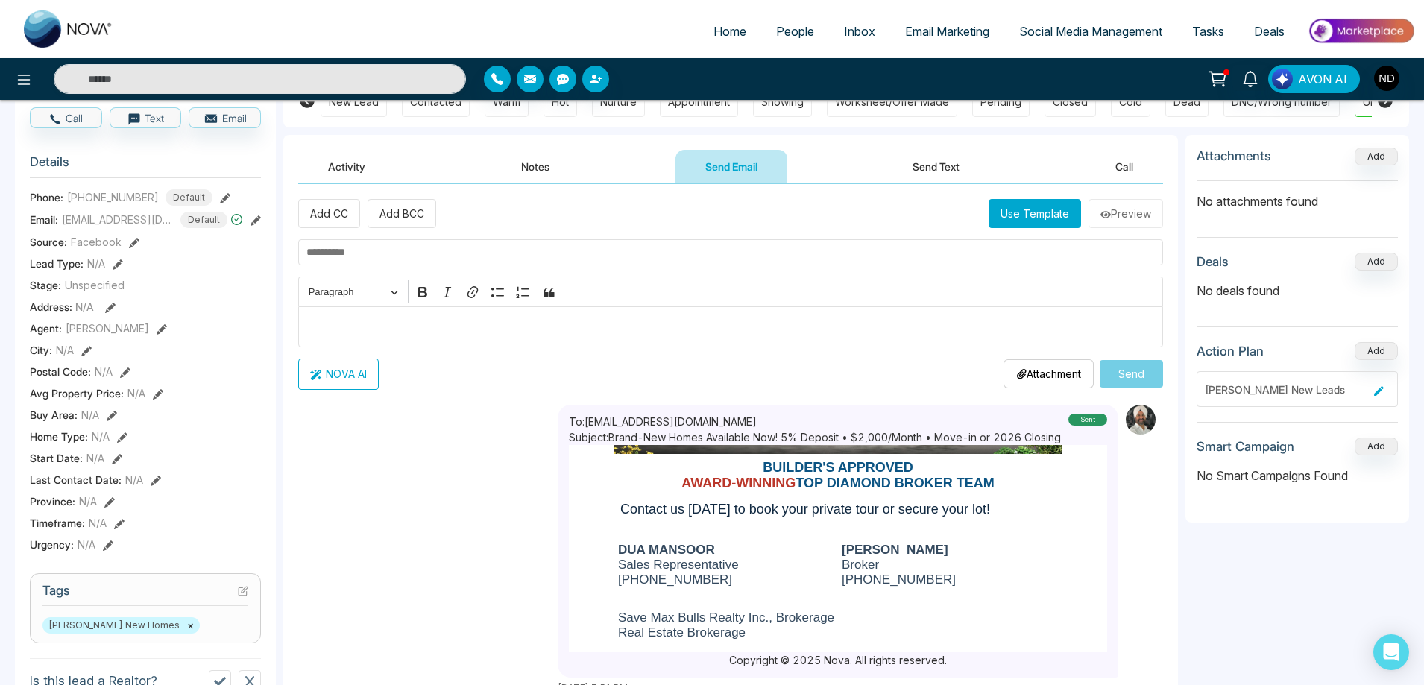
click at [1024, 204] on button "Use Template" at bounding box center [1035, 213] width 92 height 29
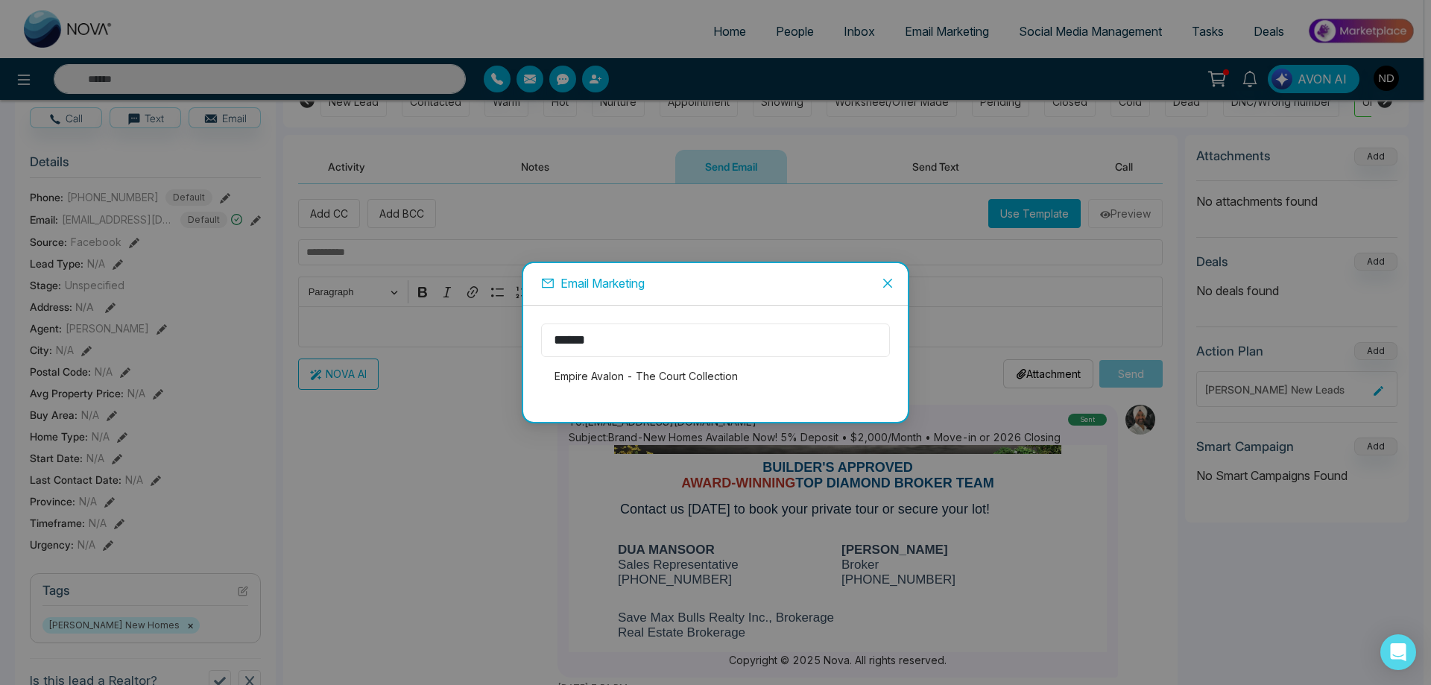
drag, startPoint x: 617, startPoint y: 343, endPoint x: 470, endPoint y: 343, distance: 146.9
click at [470, 343] on div "Email Marketing ****** Empire Avalon - The Court Collection" at bounding box center [715, 342] width 1431 height 685
type input "***"
click at [617, 372] on li "Cachet Binbrook Towns" at bounding box center [715, 376] width 349 height 31
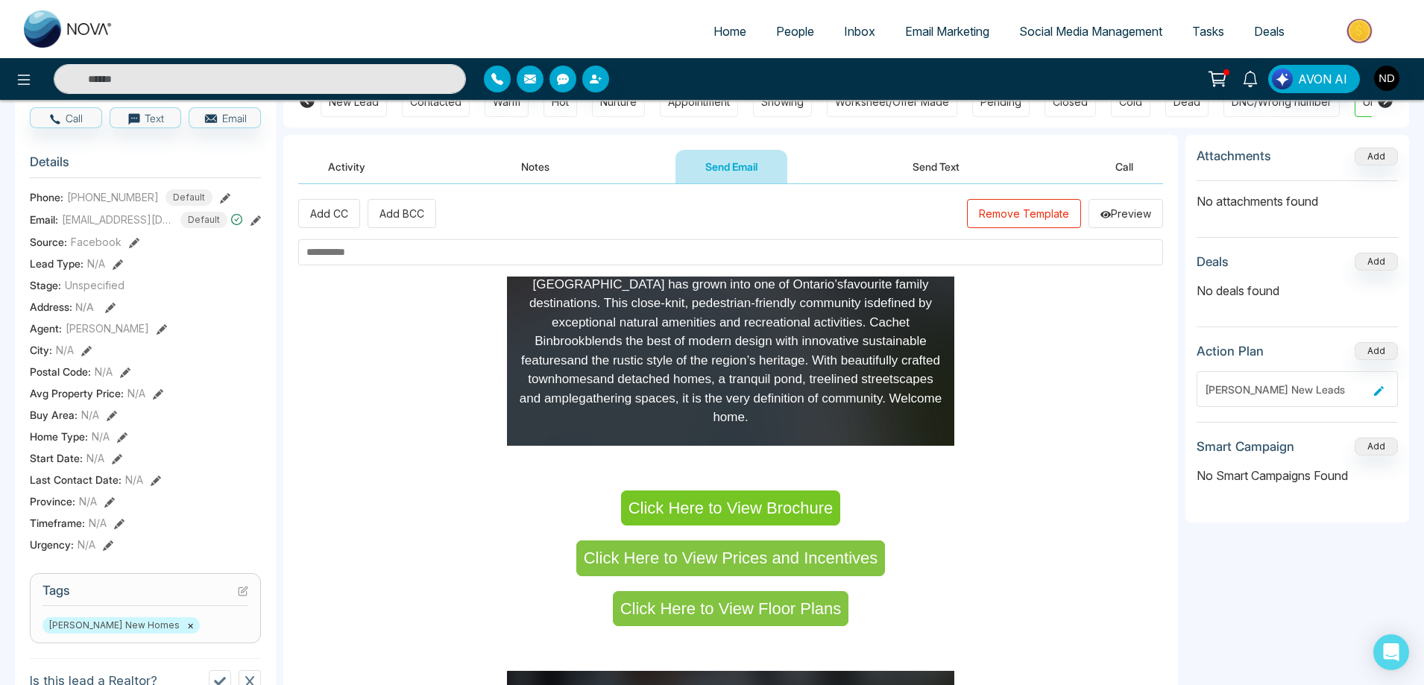
scroll to position [596, 0]
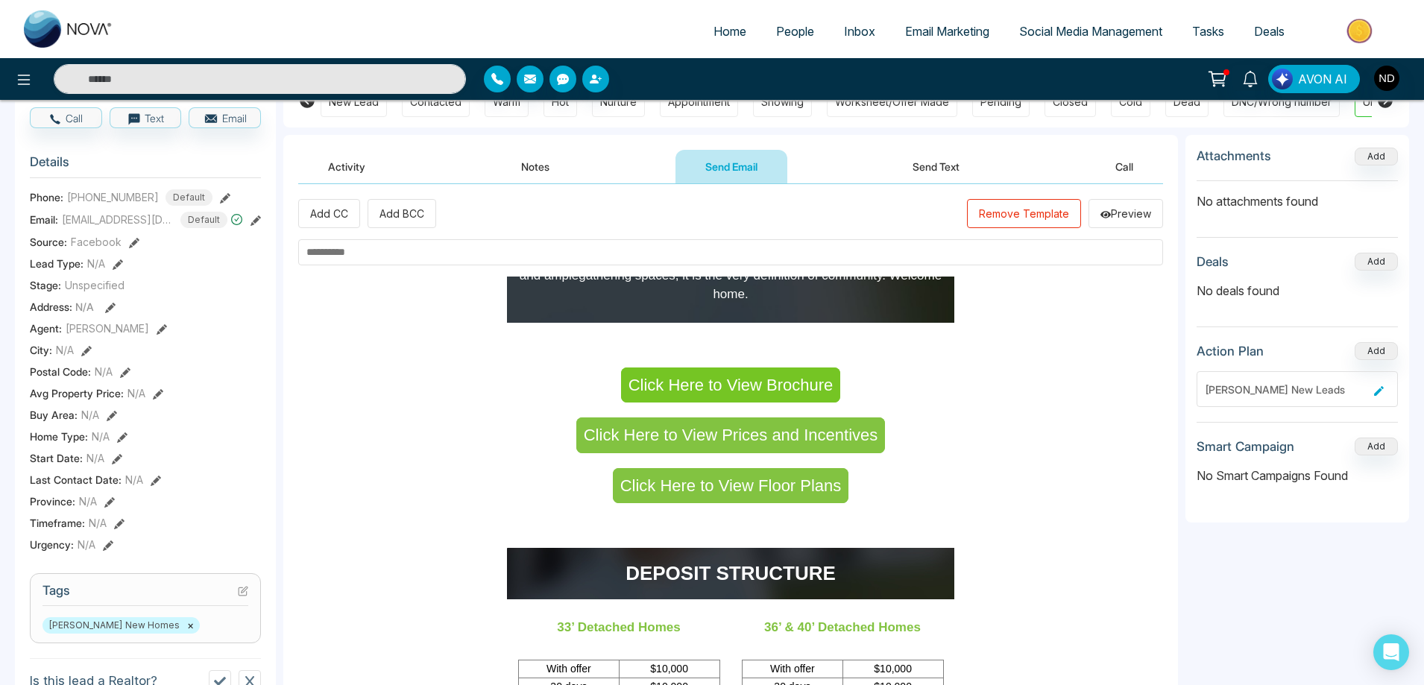
click at [689, 376] on span "Click Here to View Brochure" at bounding box center [730, 385] width 205 height 19
click at [739, 426] on span "Click Here to View Prices and Incentives" at bounding box center [731, 435] width 294 height 19
click at [719, 476] on span "Click Here to View Floor Plans" at bounding box center [730, 485] width 221 height 19
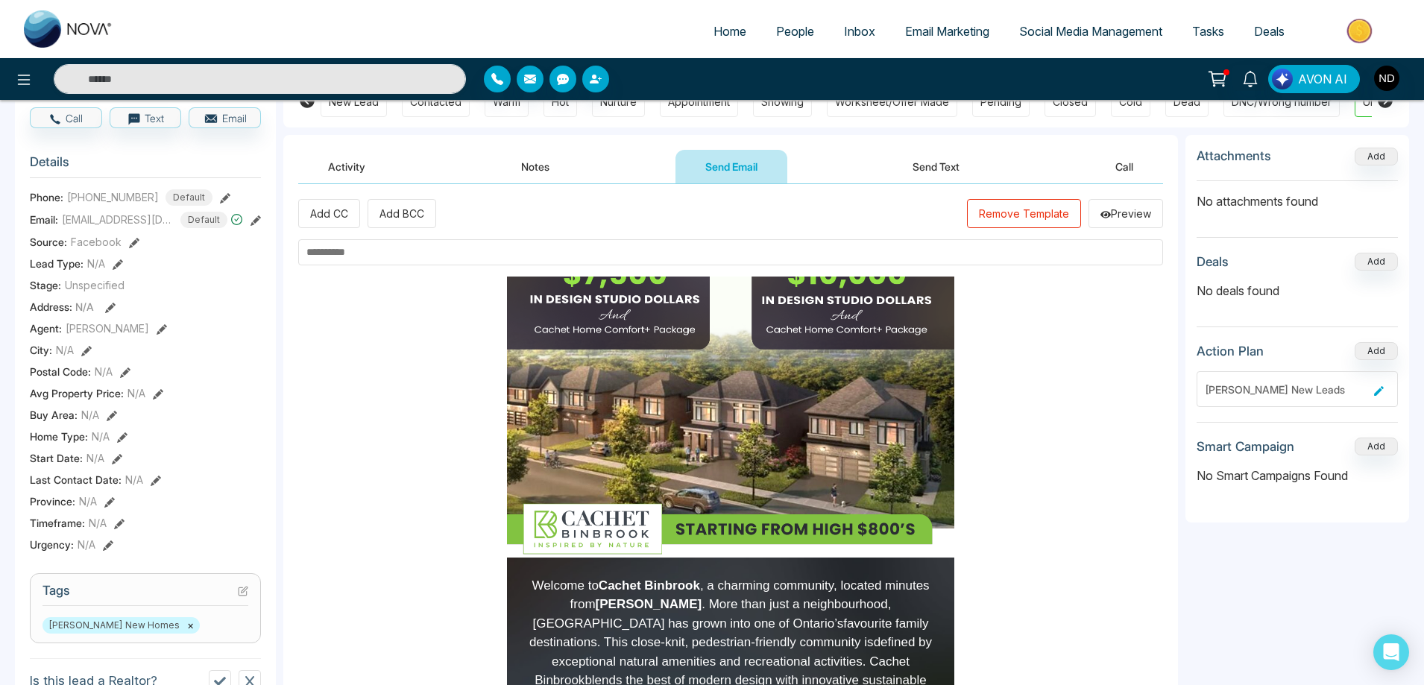
scroll to position [0, 0]
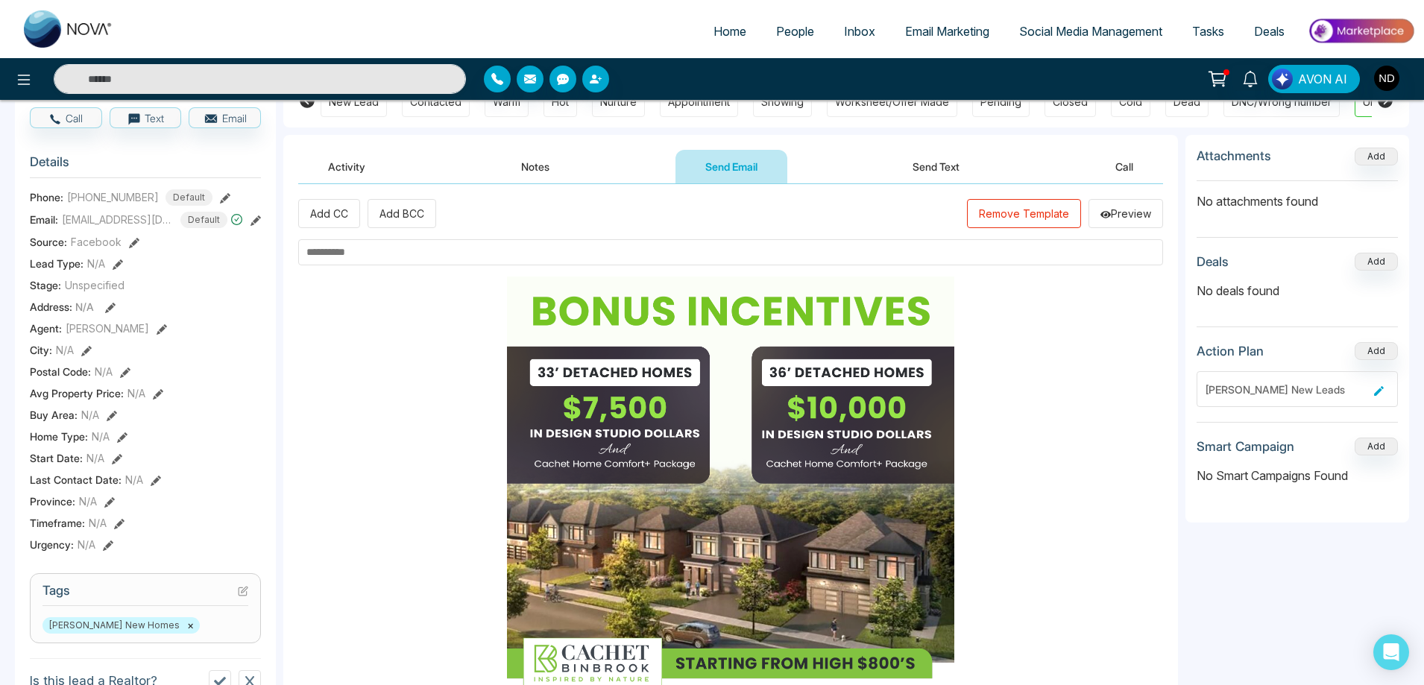
click at [913, 37] on span "Email Marketing" at bounding box center [947, 31] width 84 height 15
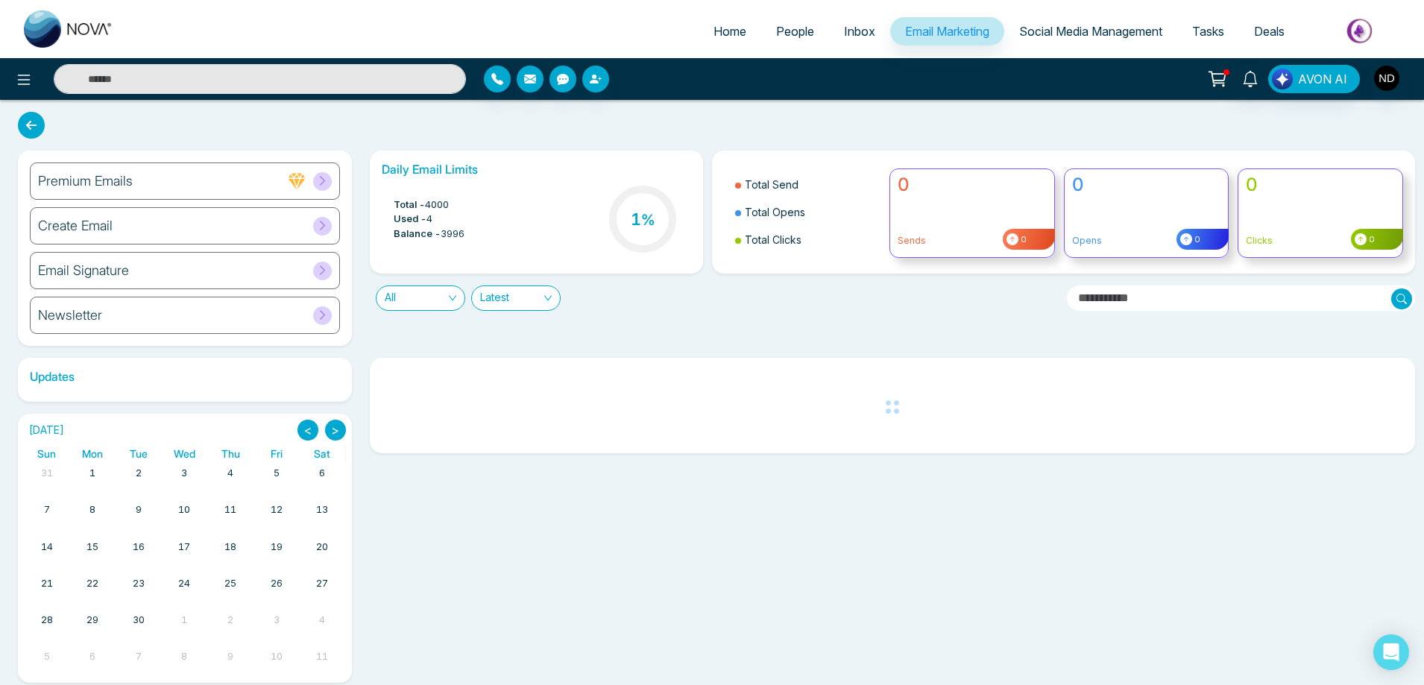
click at [95, 229] on h6 "Create Email" at bounding box center [75, 226] width 75 height 16
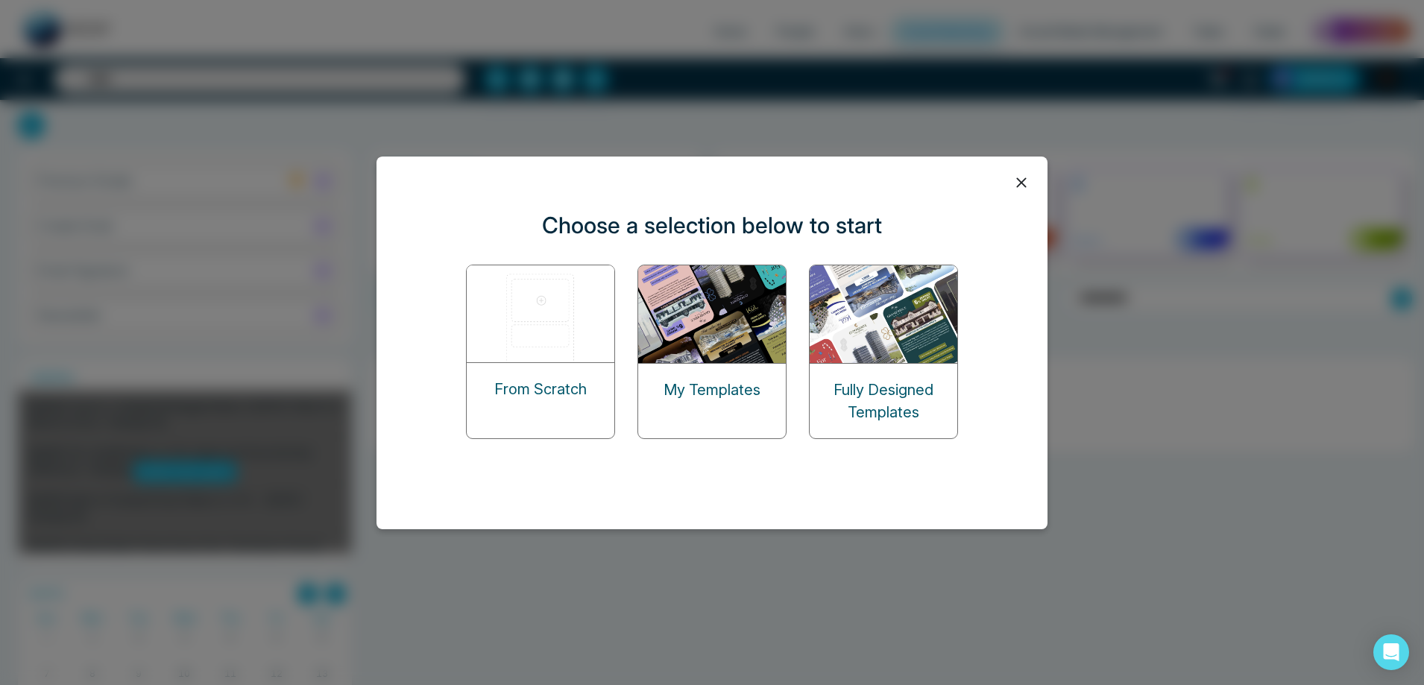
click at [734, 344] on img at bounding box center [712, 314] width 149 height 98
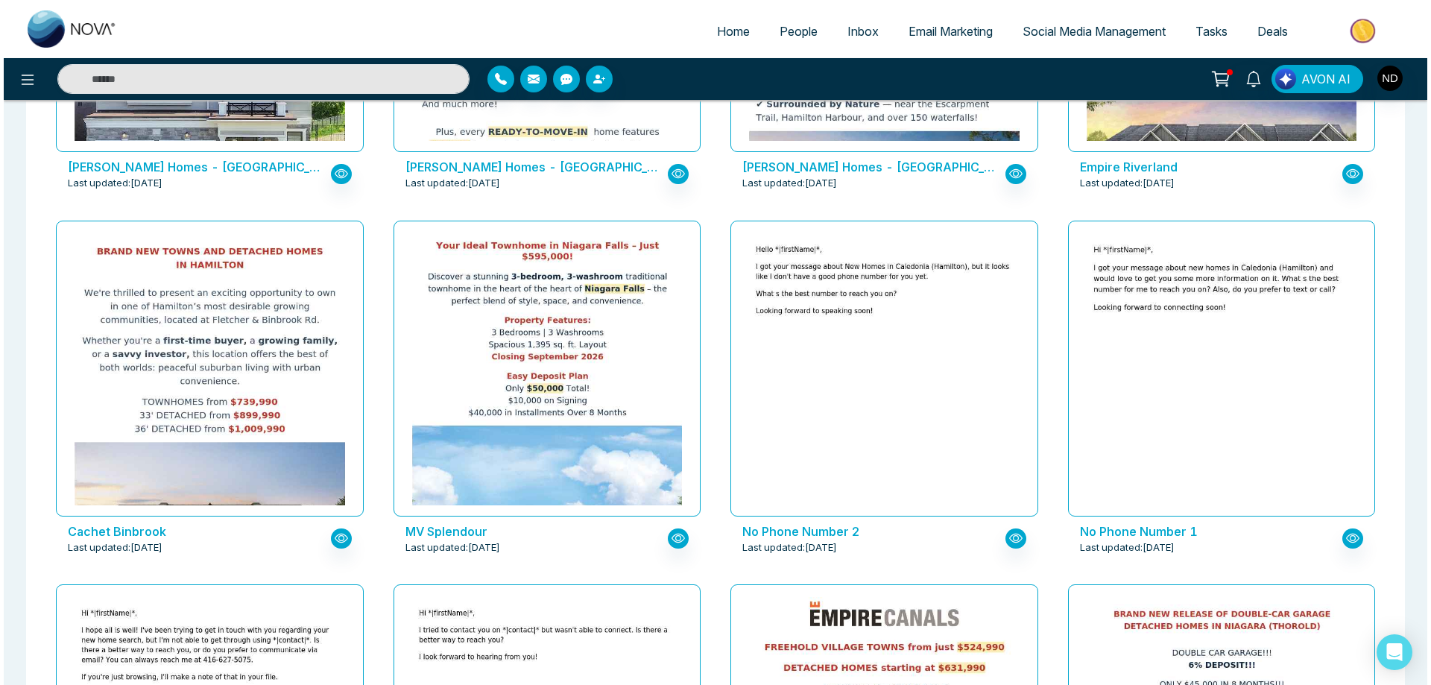
scroll to position [1044, 0]
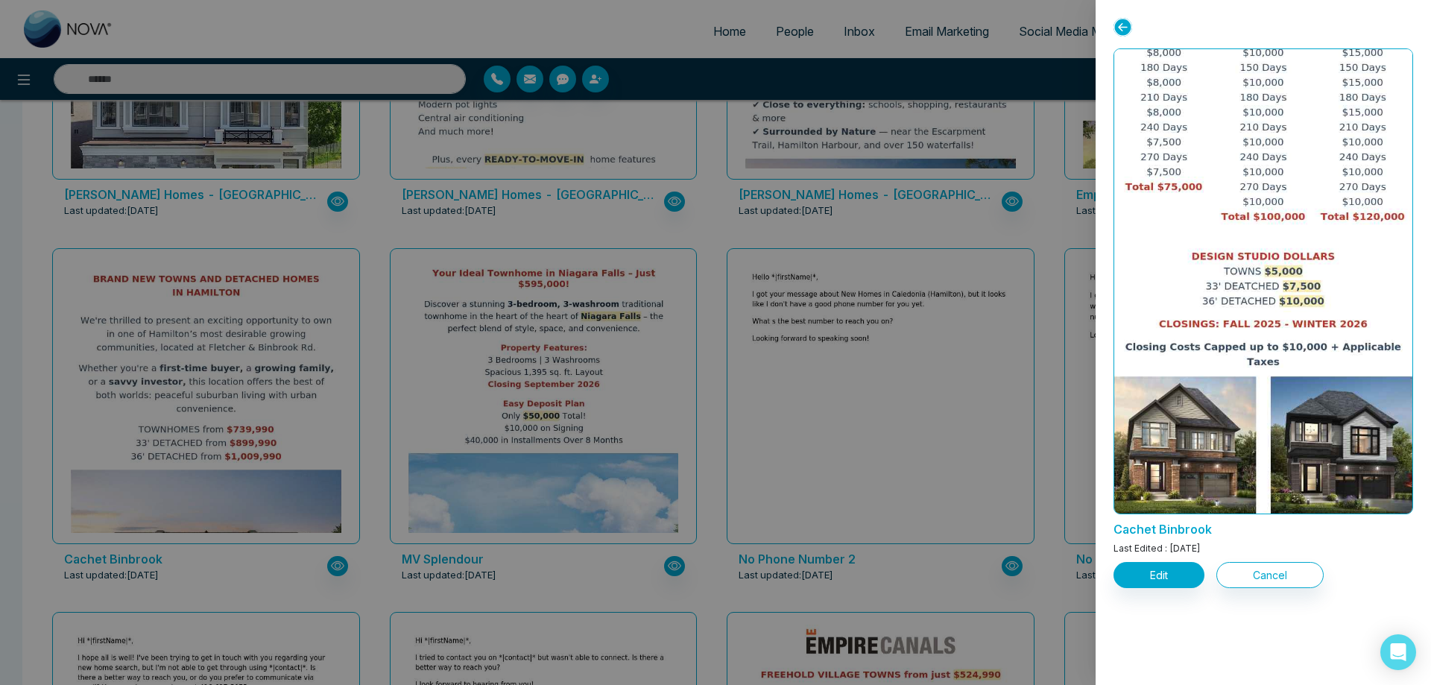
scroll to position [881, 0]
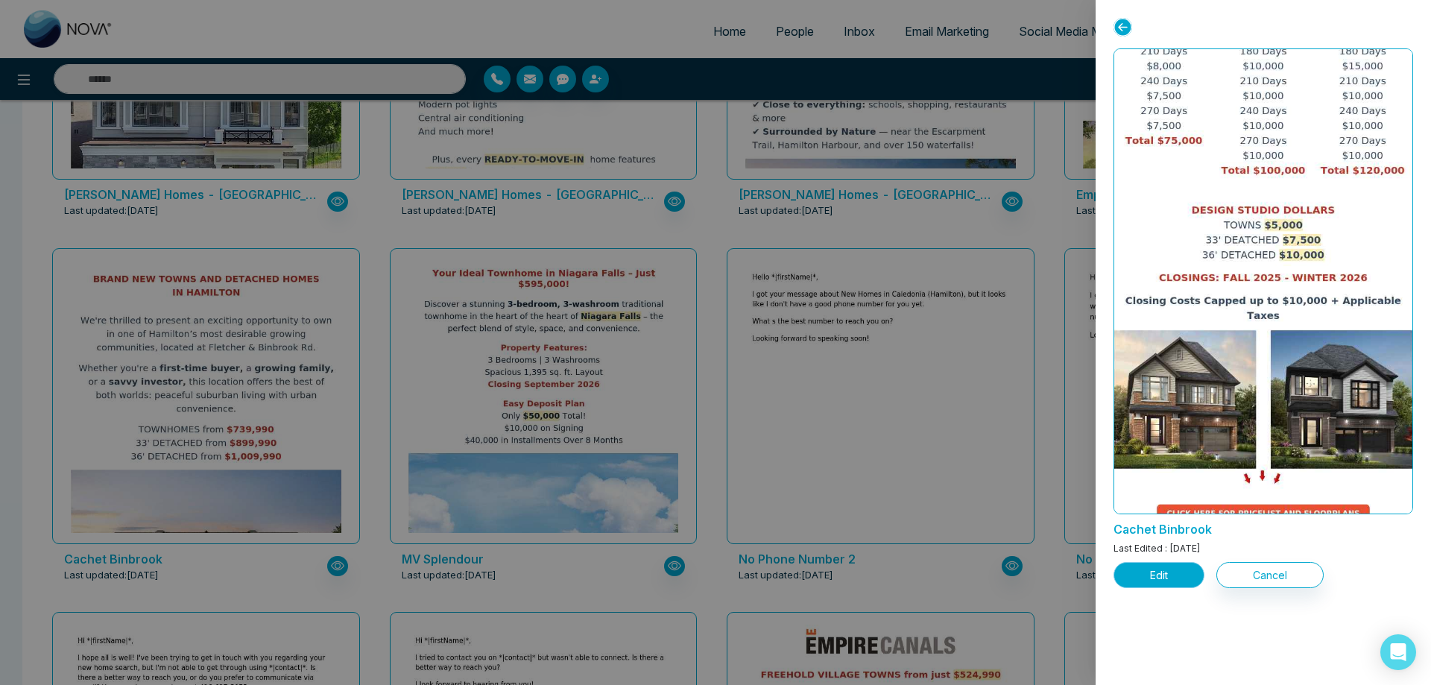
click at [1168, 581] on button "Edit" at bounding box center [1159, 575] width 91 height 26
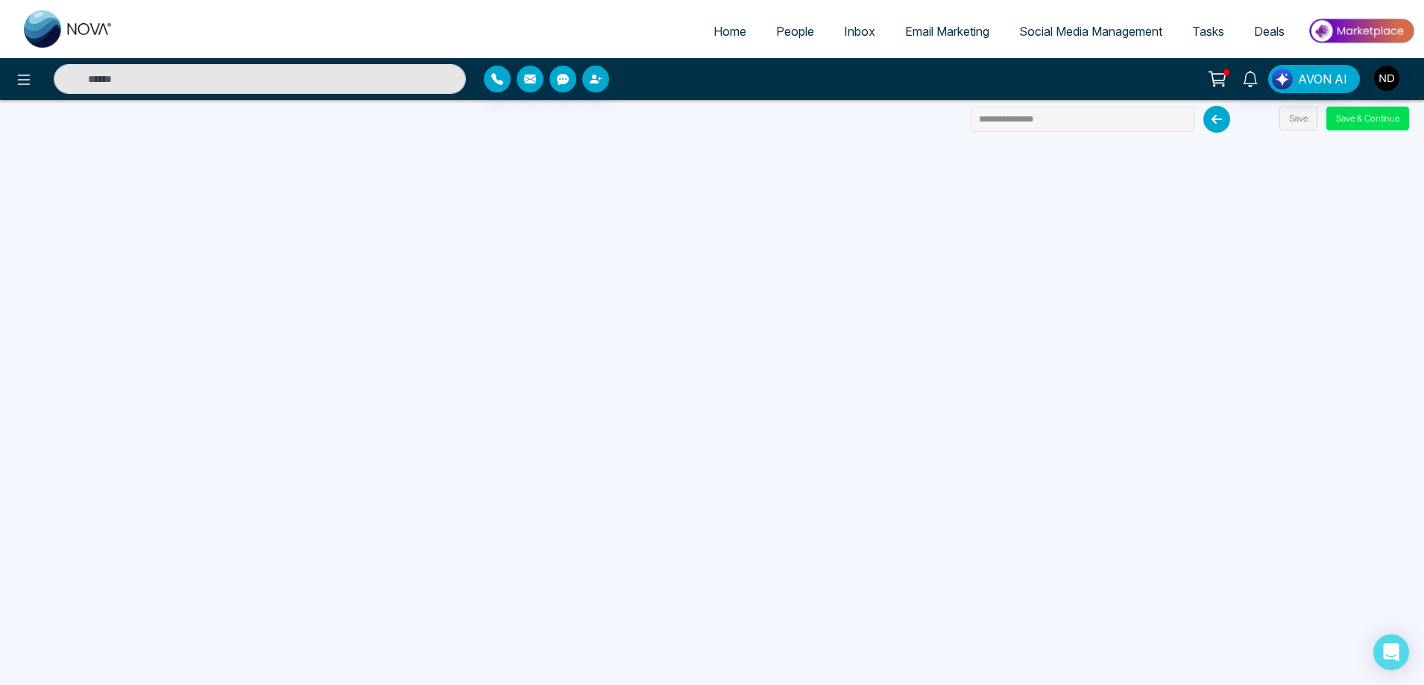
click at [787, 35] on span "People" at bounding box center [795, 31] width 38 height 15
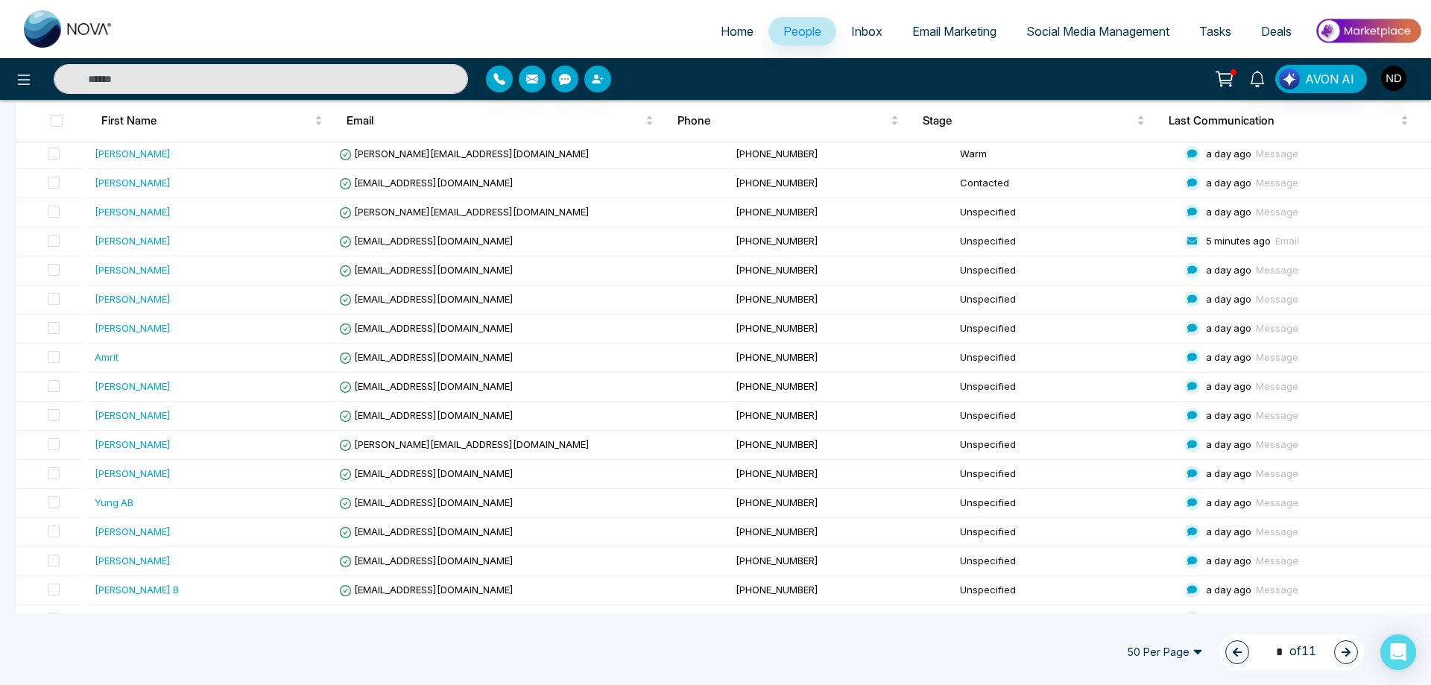
scroll to position [596, 0]
click at [131, 215] on div "Anand Persaud" at bounding box center [133, 212] width 76 height 15
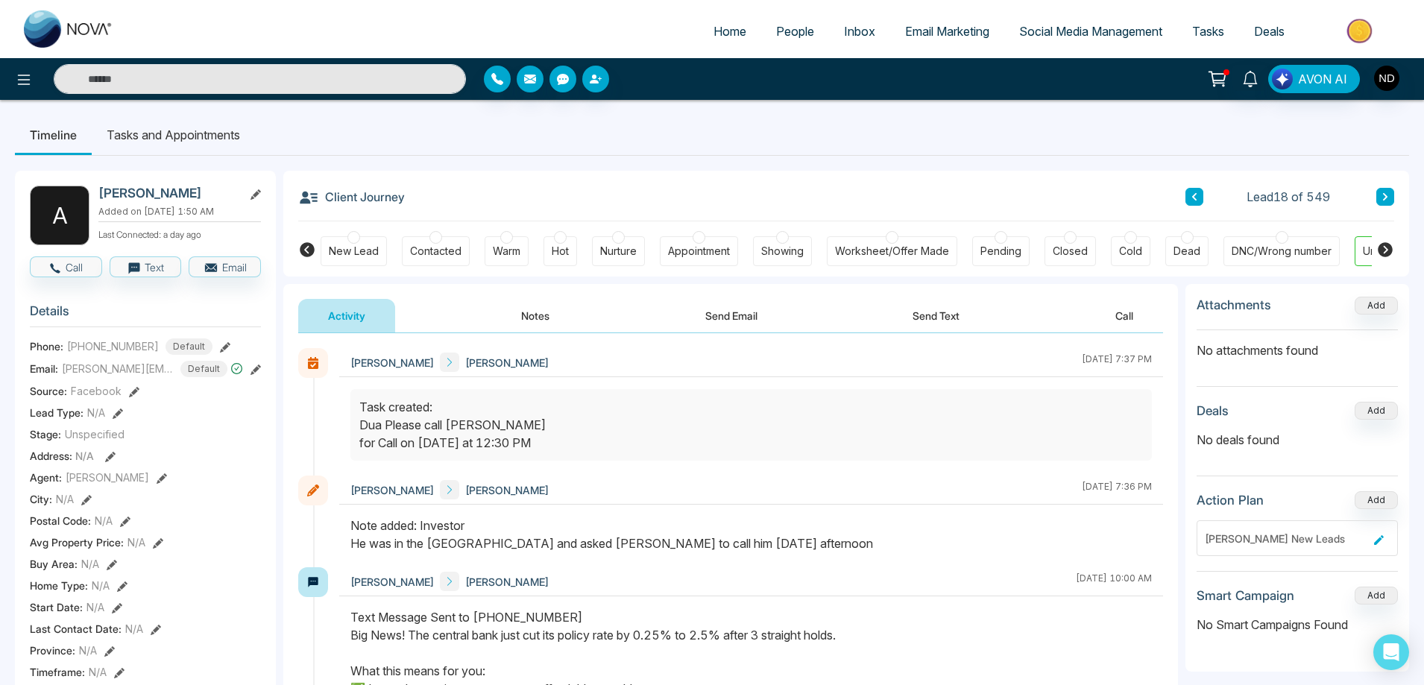
click at [429, 250] on div "Contacted" at bounding box center [435, 251] width 51 height 15
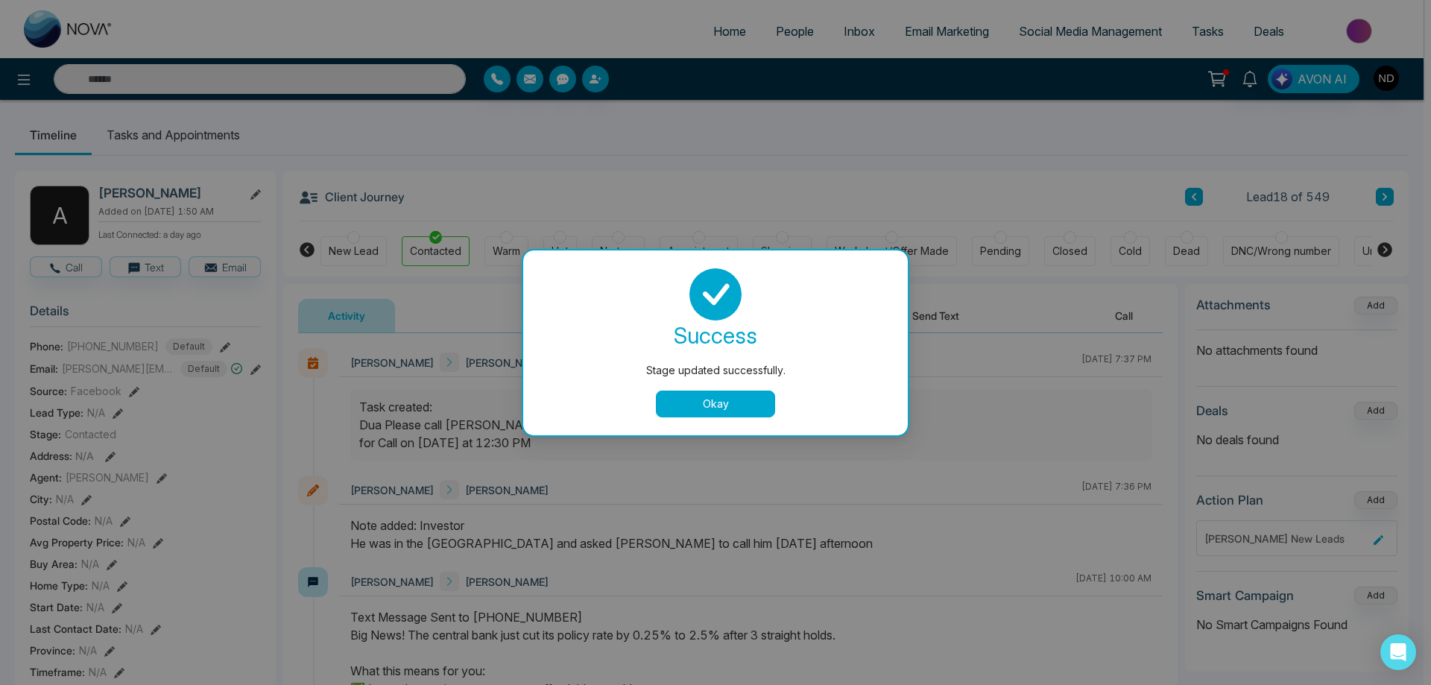
click at [710, 409] on button "Okay" at bounding box center [715, 404] width 119 height 27
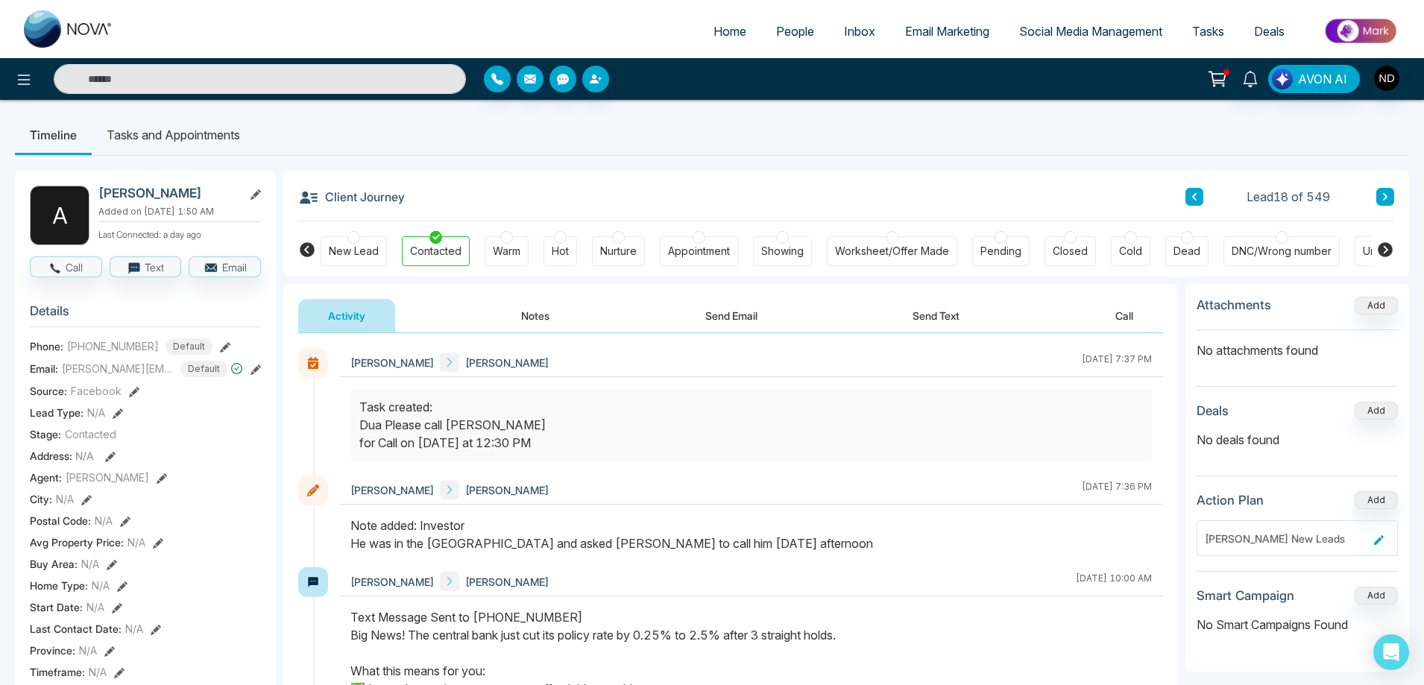
click at [1184, 204] on div "Client Journey Lead 18 of 549" at bounding box center [846, 196] width 1096 height 51
click at [1185, 198] on button at bounding box center [1194, 197] width 18 height 18
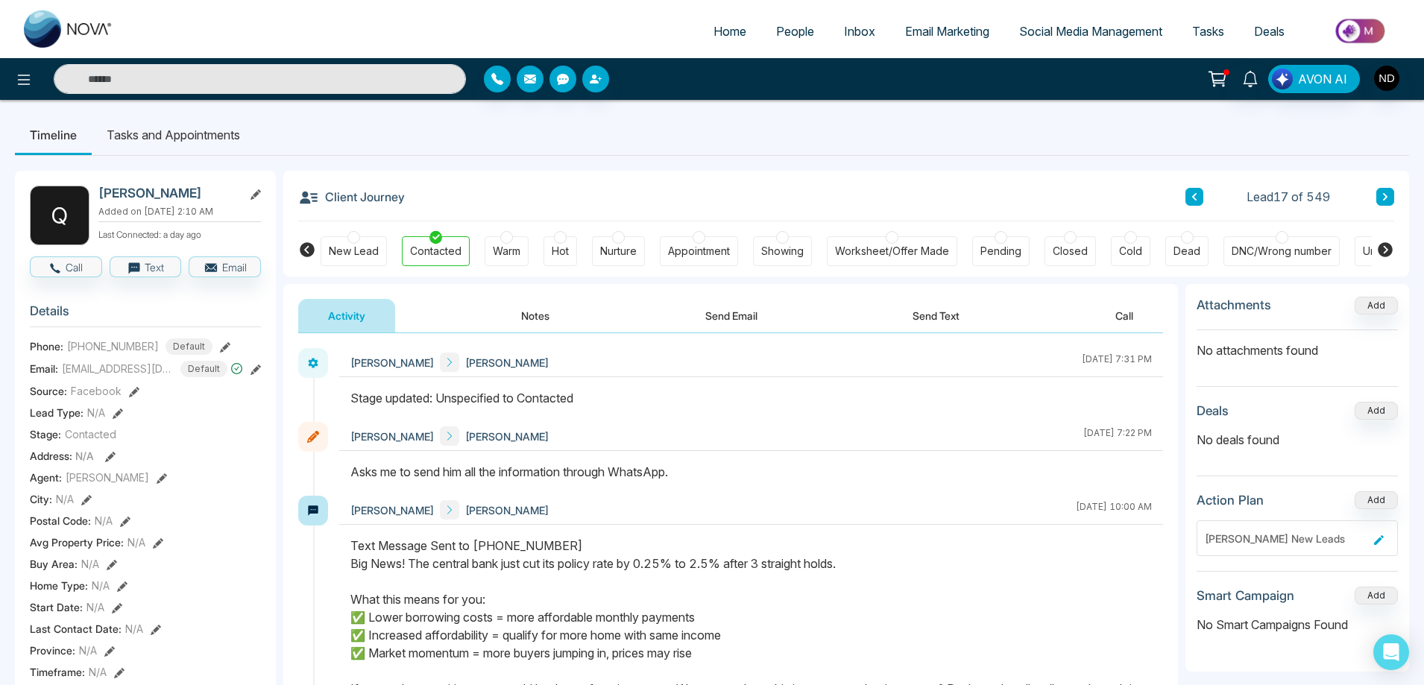
click at [1381, 194] on button at bounding box center [1385, 197] width 18 height 18
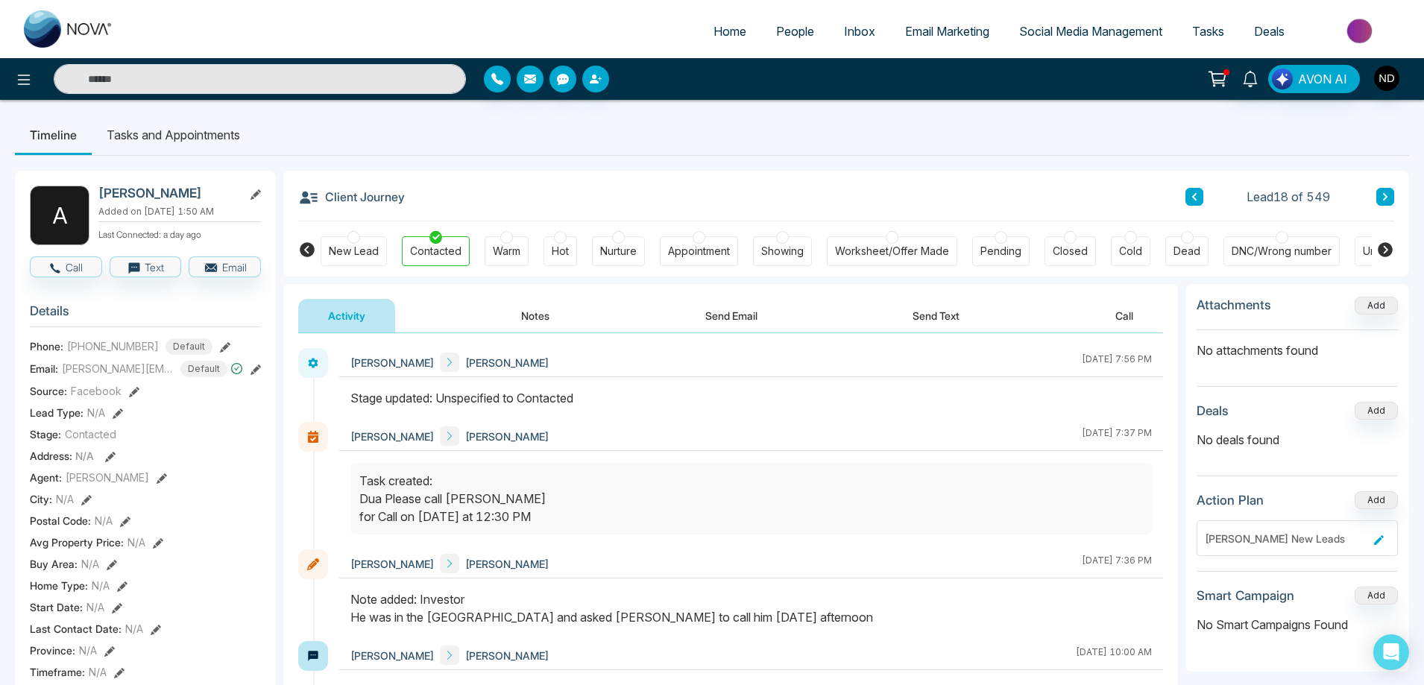
click at [1385, 197] on icon at bounding box center [1384, 196] width 7 height 9
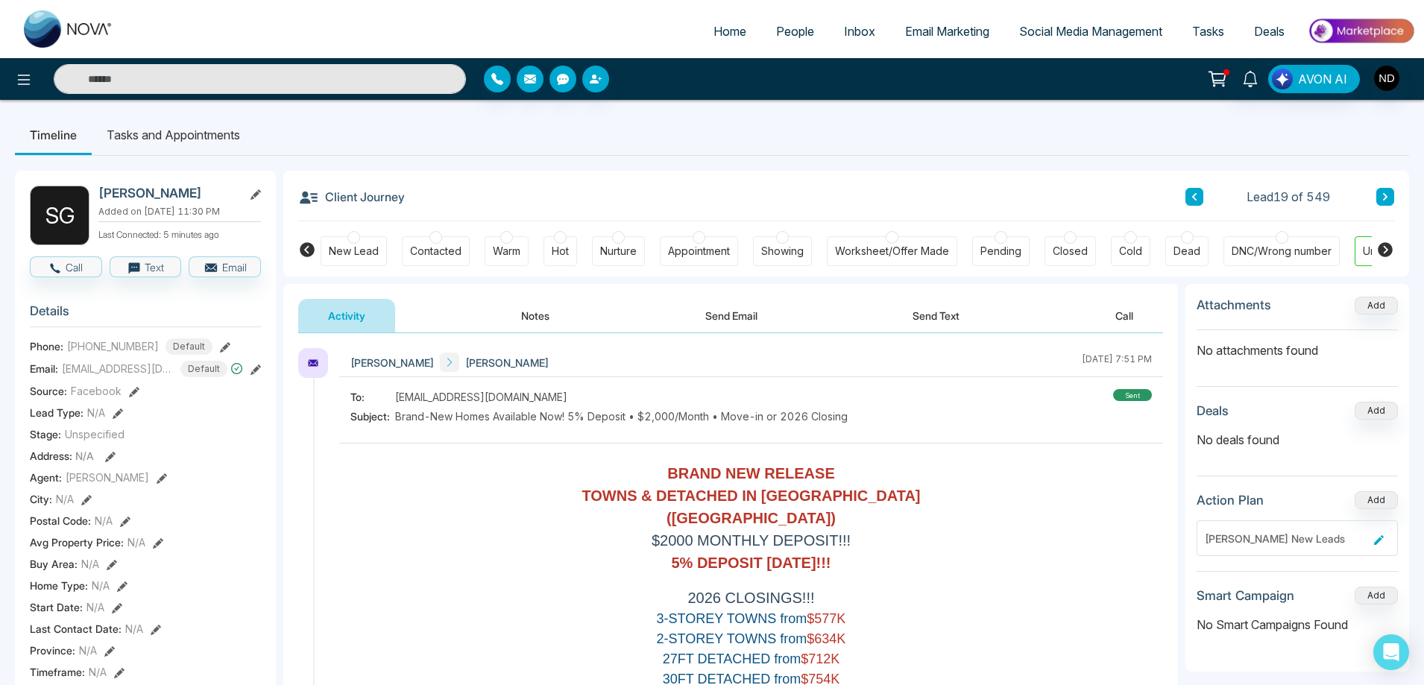
click at [565, 255] on div "Hot" at bounding box center [560, 251] width 17 height 15
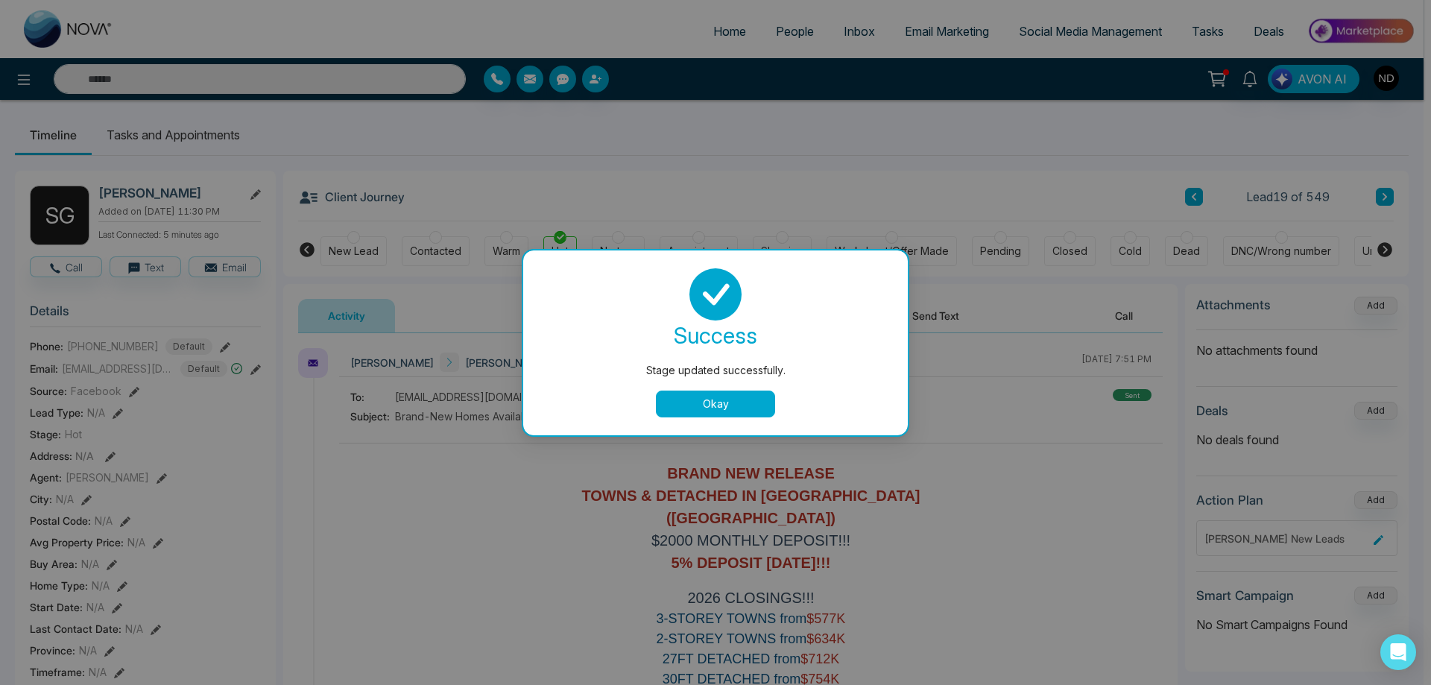
click at [728, 403] on button "Okay" at bounding box center [715, 404] width 119 height 27
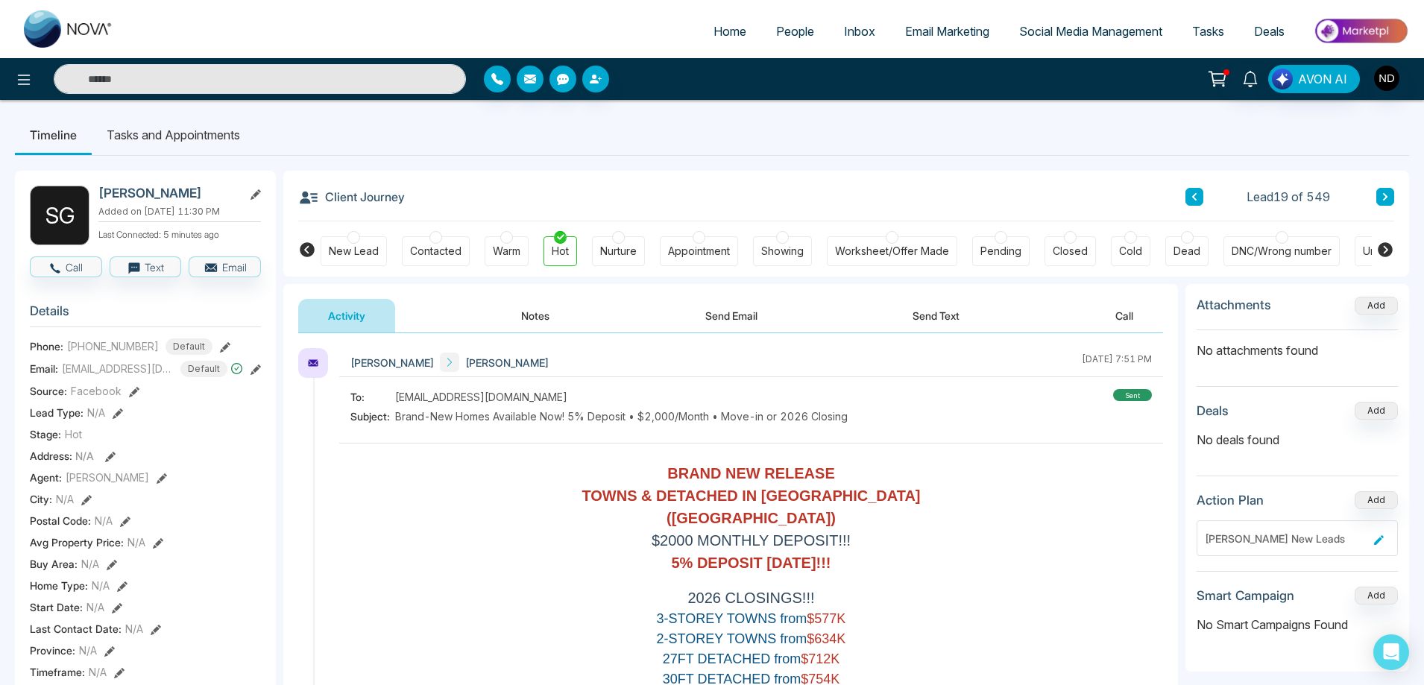
click at [734, 312] on button "Send Email" at bounding box center [731, 316] width 112 height 34
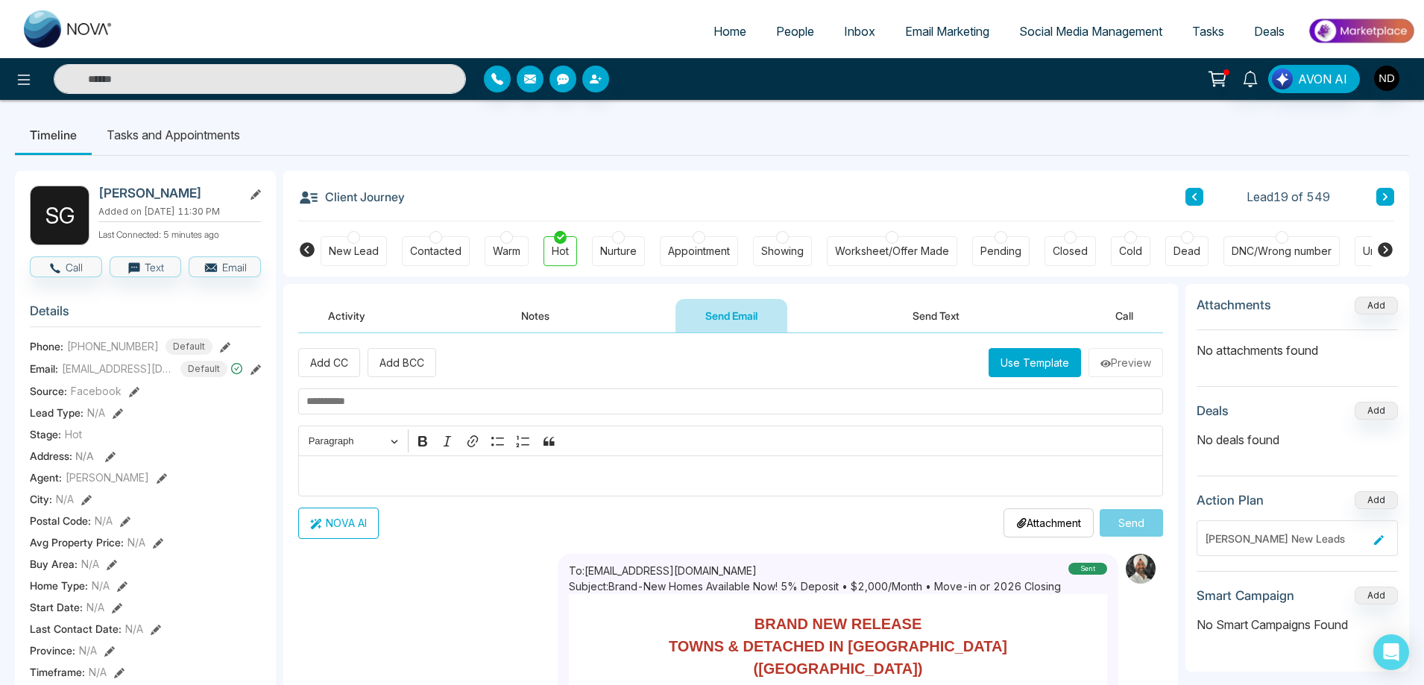
click at [1018, 365] on button "Use Template" at bounding box center [1035, 362] width 92 height 29
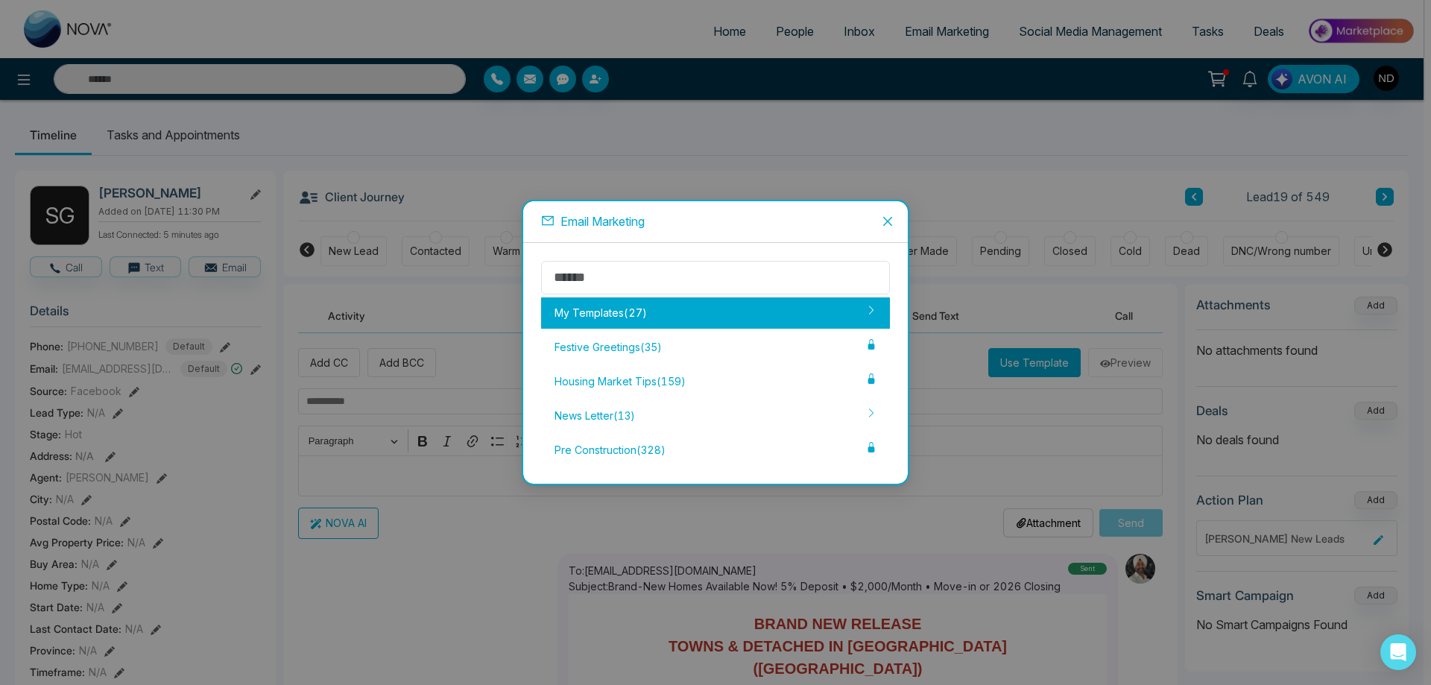
click at [588, 312] on div "My Templates ( 27 )" at bounding box center [715, 312] width 349 height 31
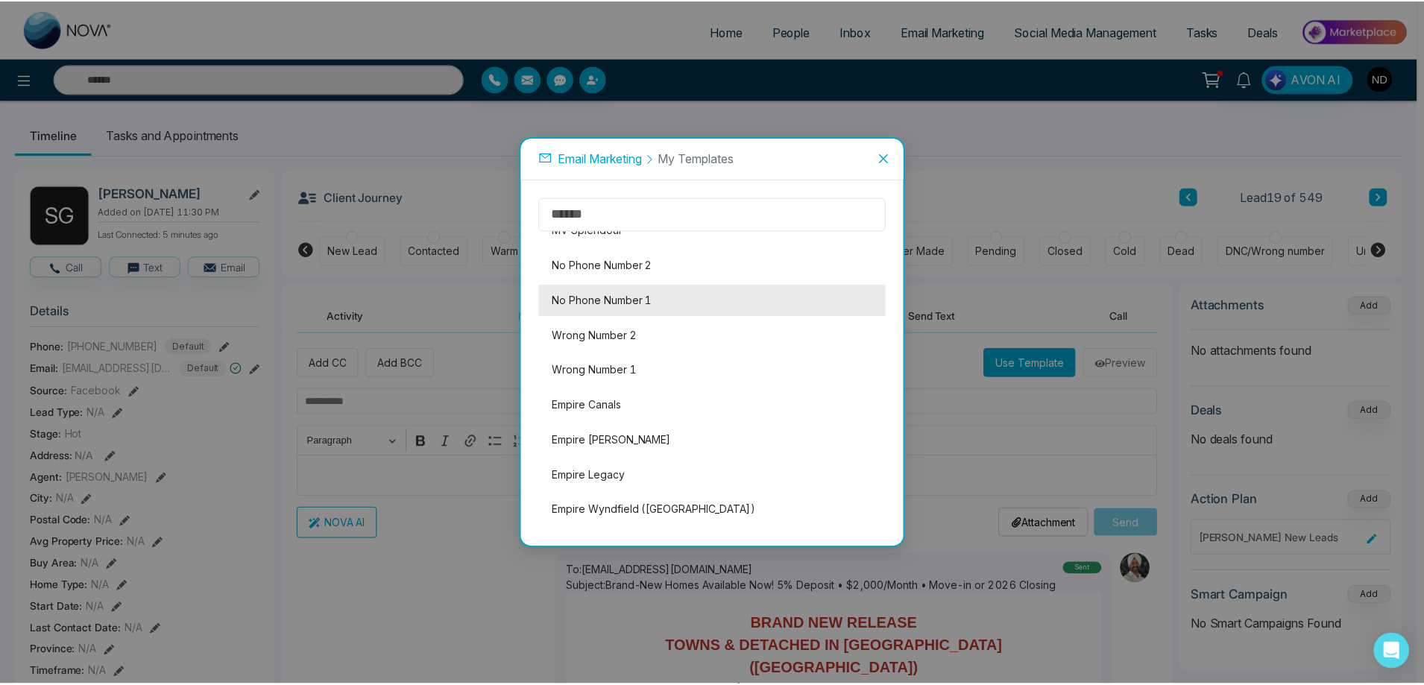
scroll to position [382, 0]
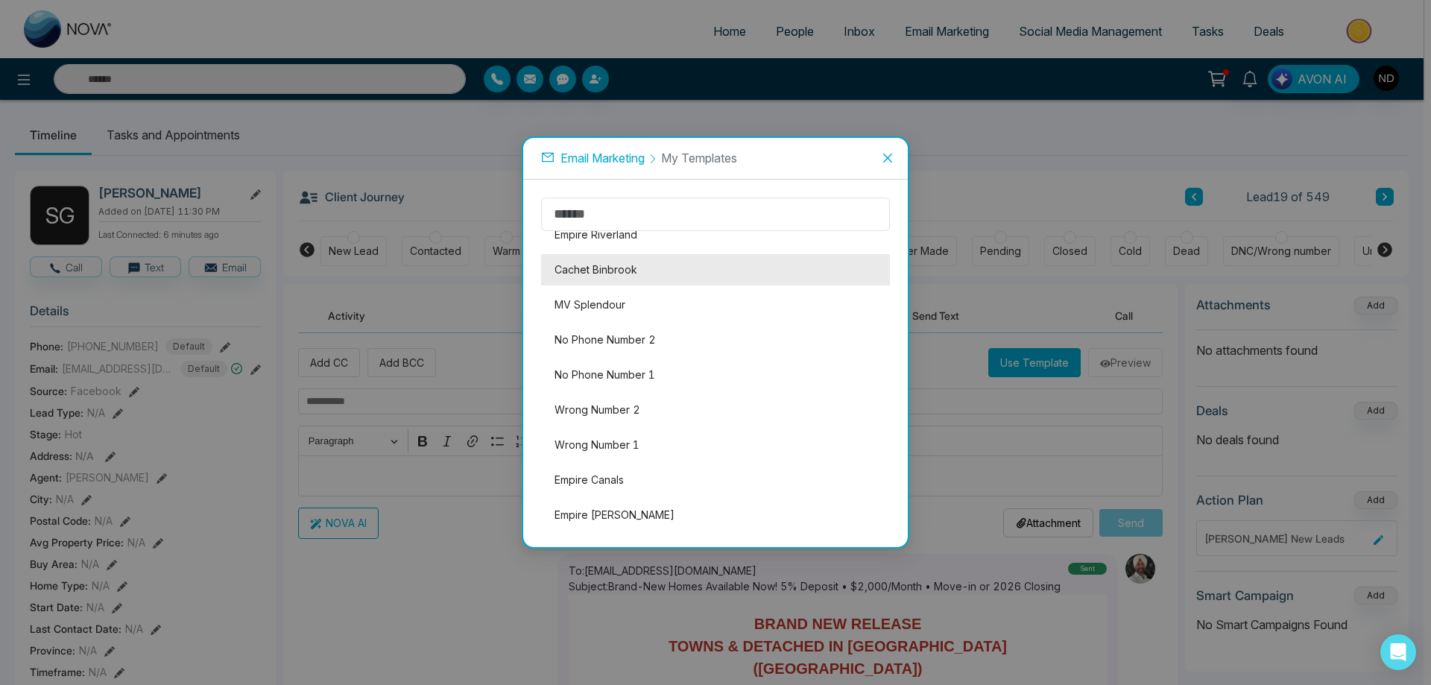
click at [616, 273] on li "Cachet Binbrook" at bounding box center [715, 269] width 349 height 31
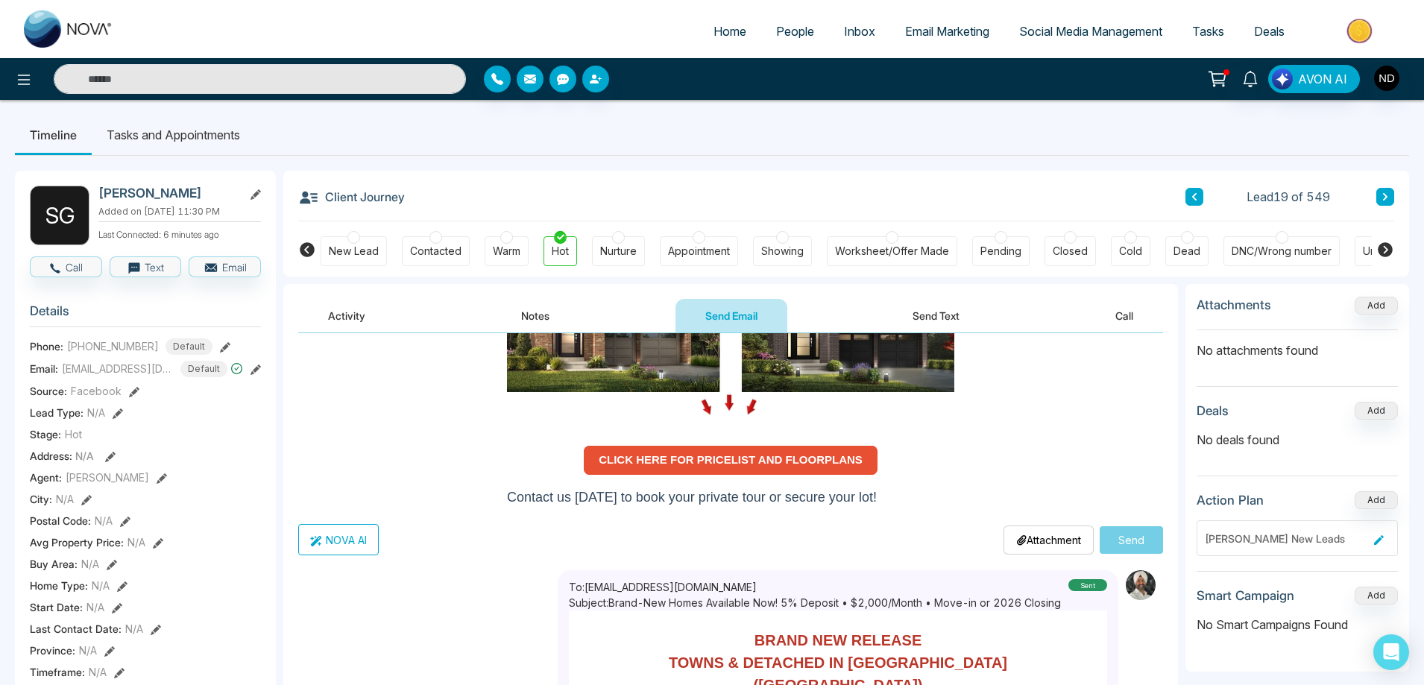
scroll to position [447, 0]
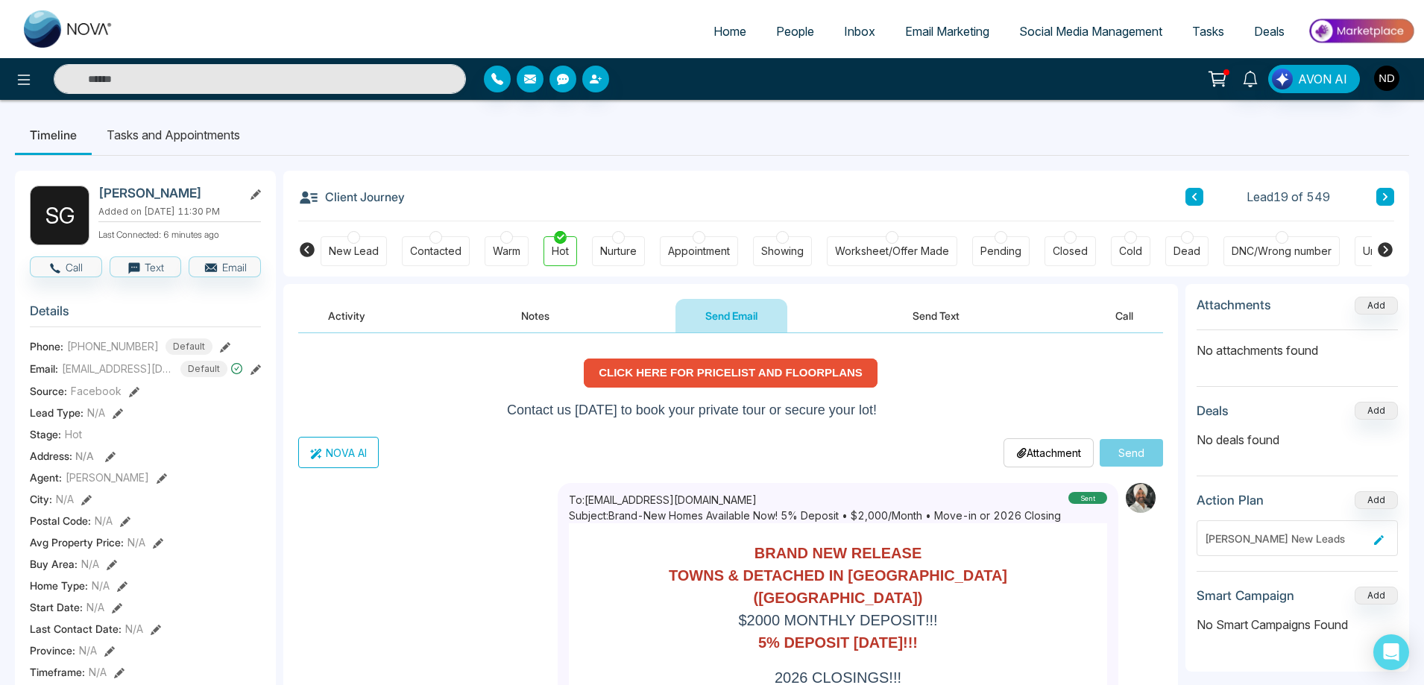
click at [722, 367] on strong "CLICK HERE FOR PRICELIST AND FLOORPLANS" at bounding box center [731, 372] width 264 height 13
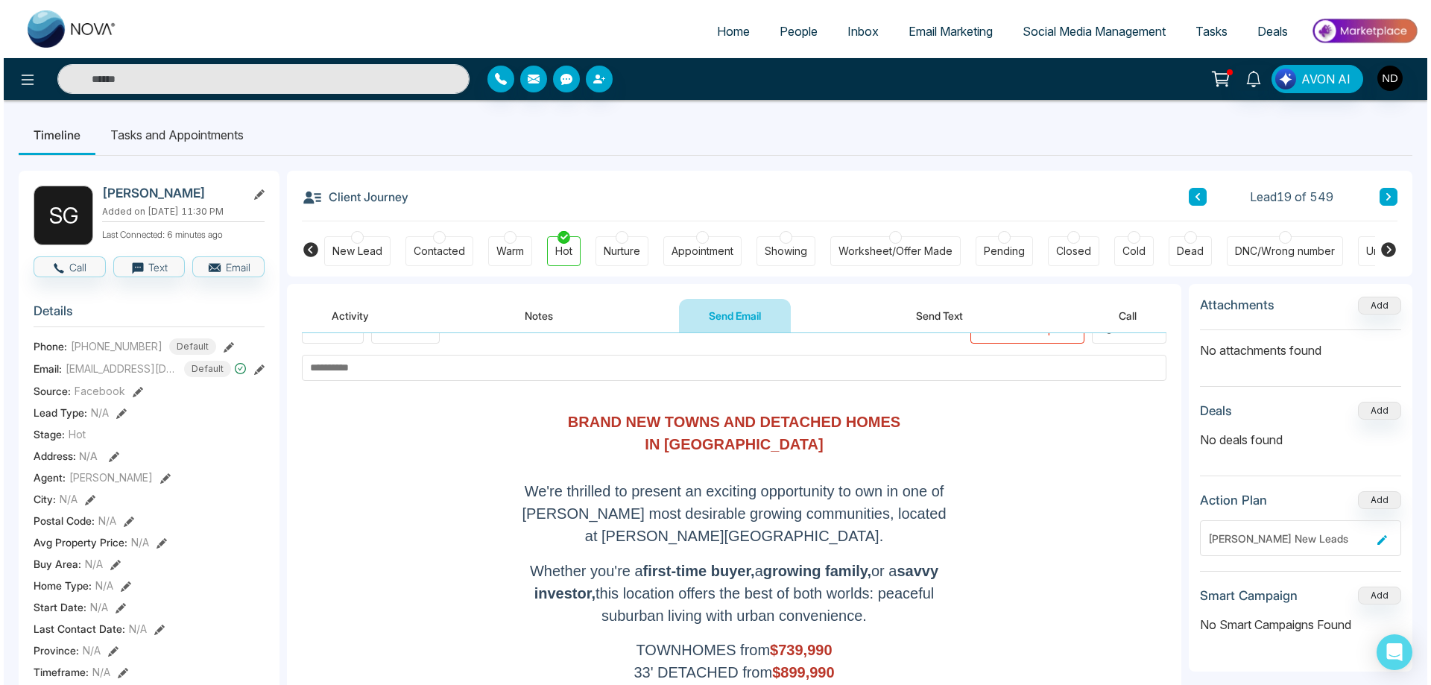
scroll to position [0, 0]
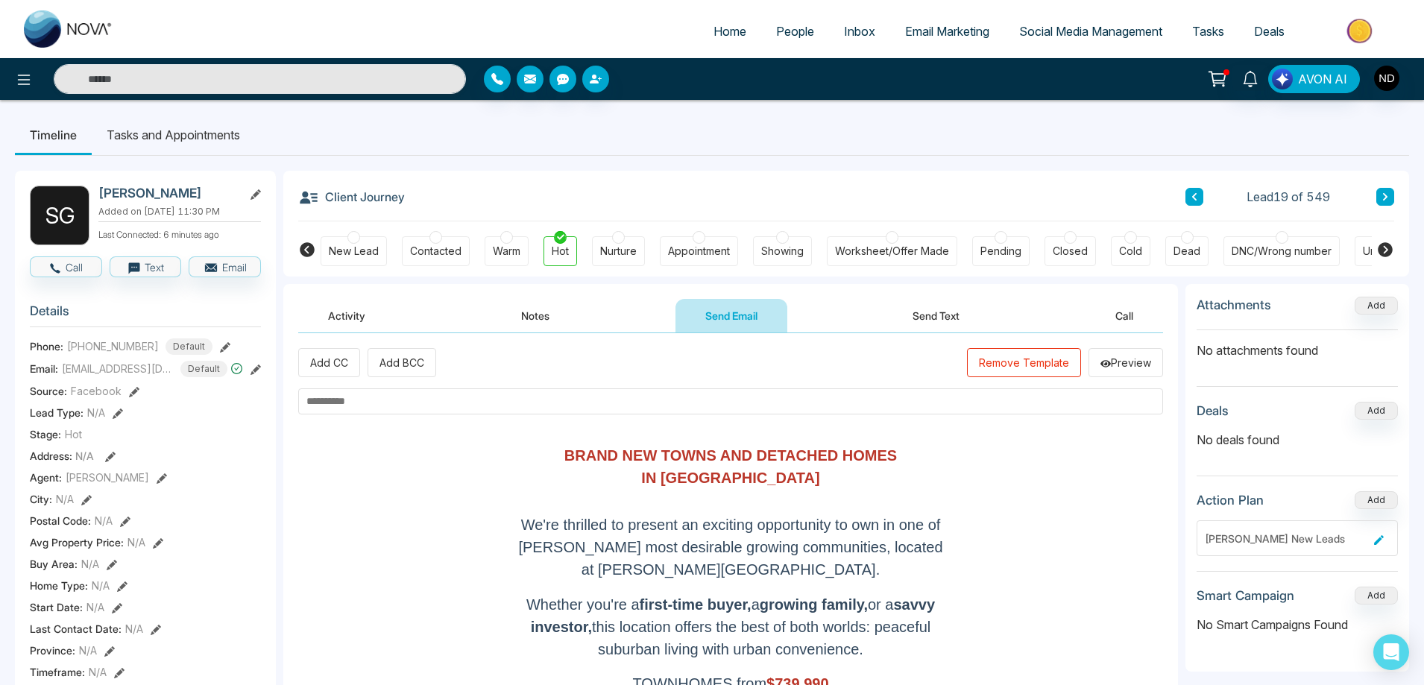
click at [339, 401] on input "text" at bounding box center [730, 401] width 865 height 26
type input "**********"
click at [1133, 366] on button "Preview" at bounding box center [1125, 362] width 75 height 29
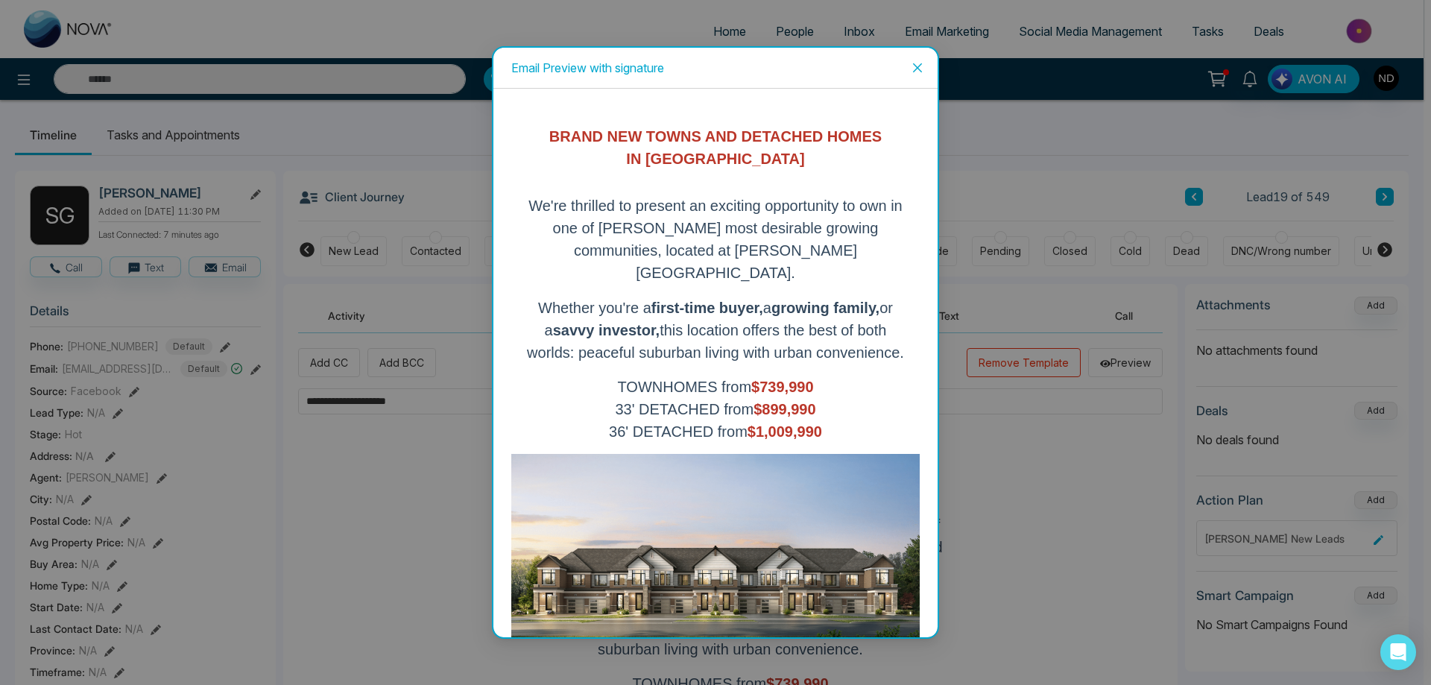
click at [919, 68] on icon "close" at bounding box center [918, 68] width 12 height 12
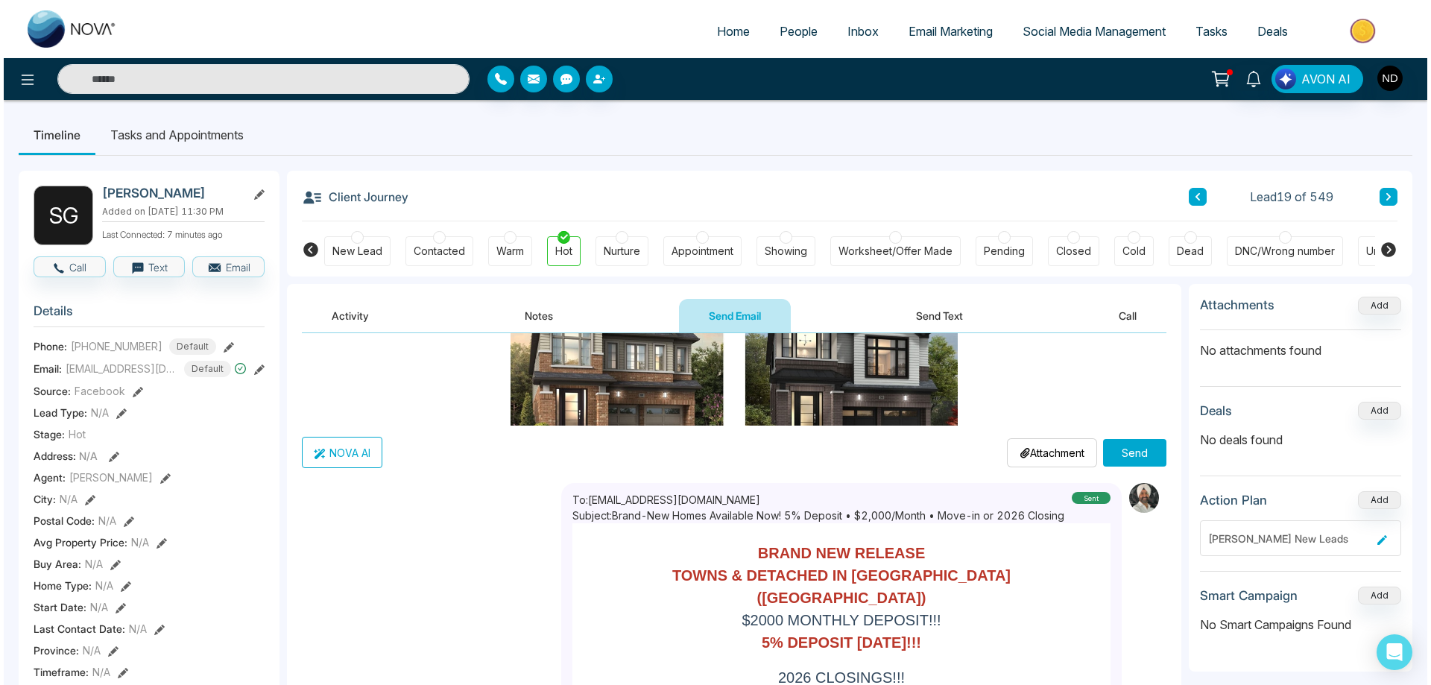
scroll to position [1358, 0]
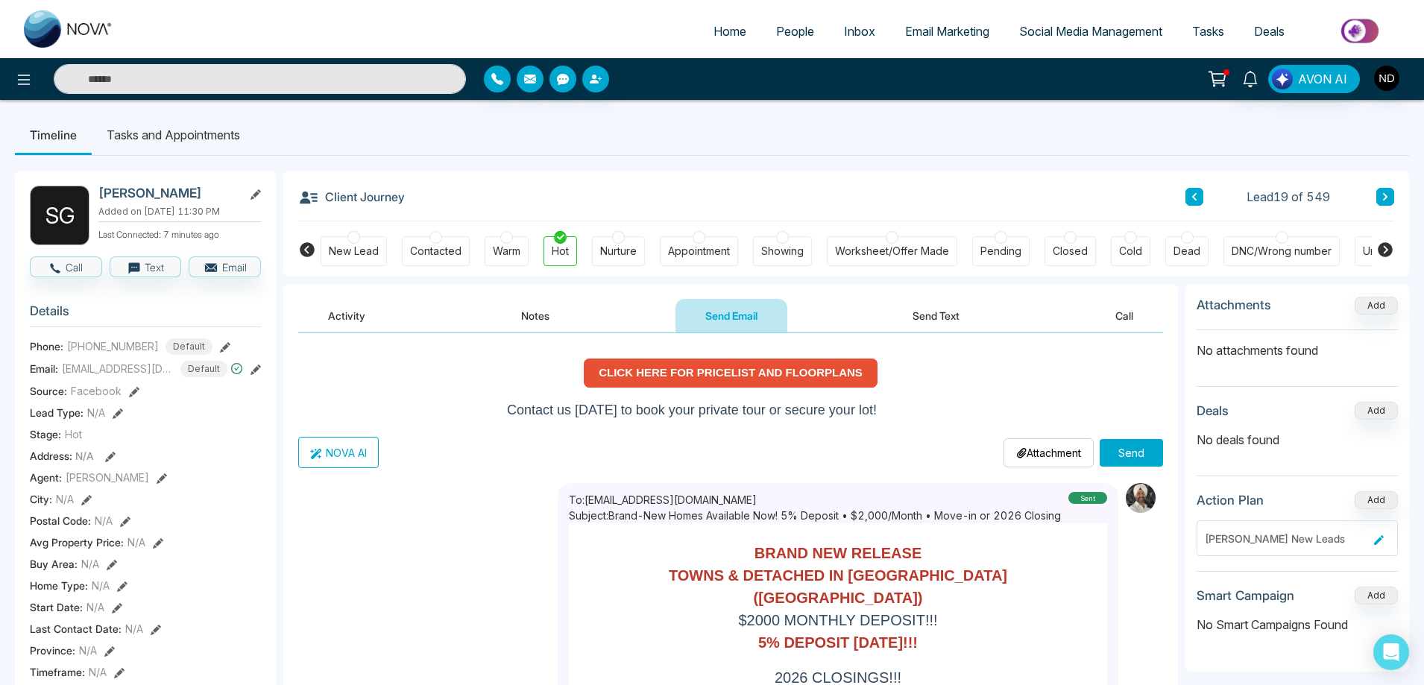
click at [1129, 453] on button "Send" at bounding box center [1131, 453] width 63 height 28
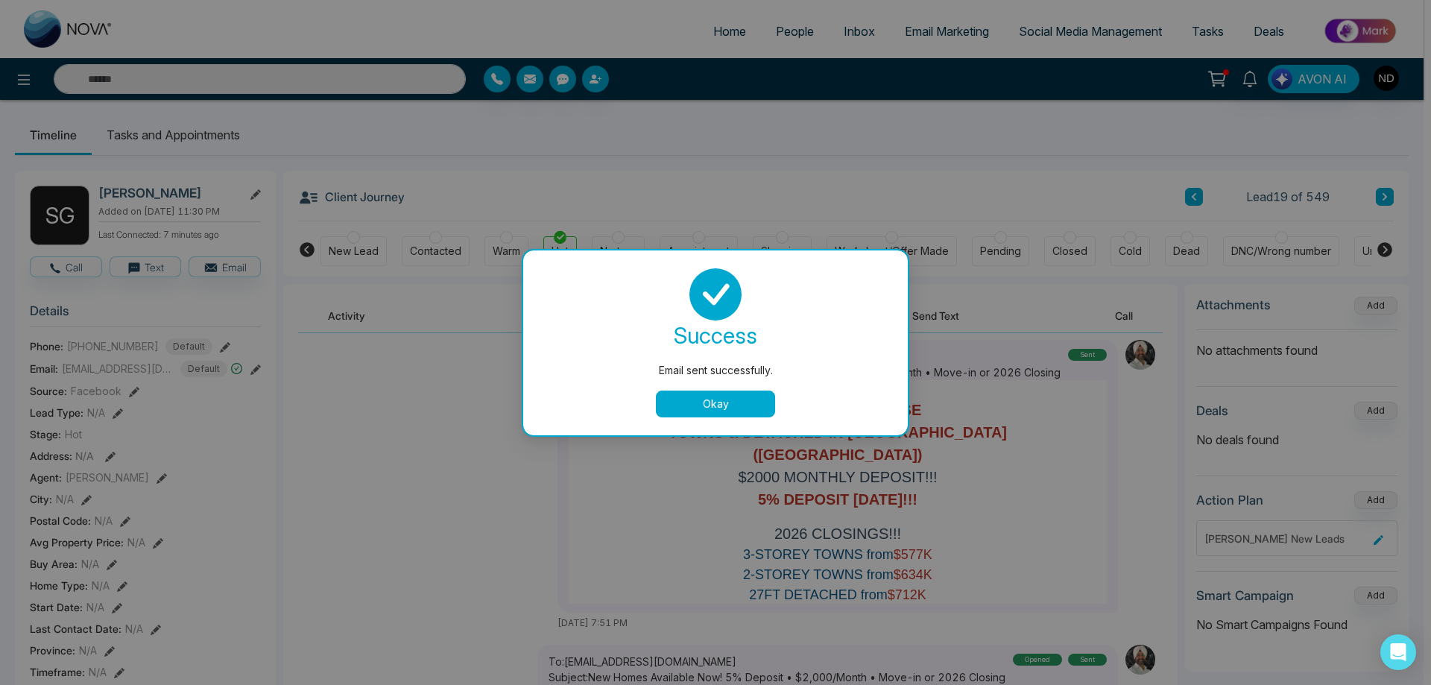
click at [732, 406] on p "BRAND NEW RELEASE" at bounding box center [837, 410] width 425 height 22
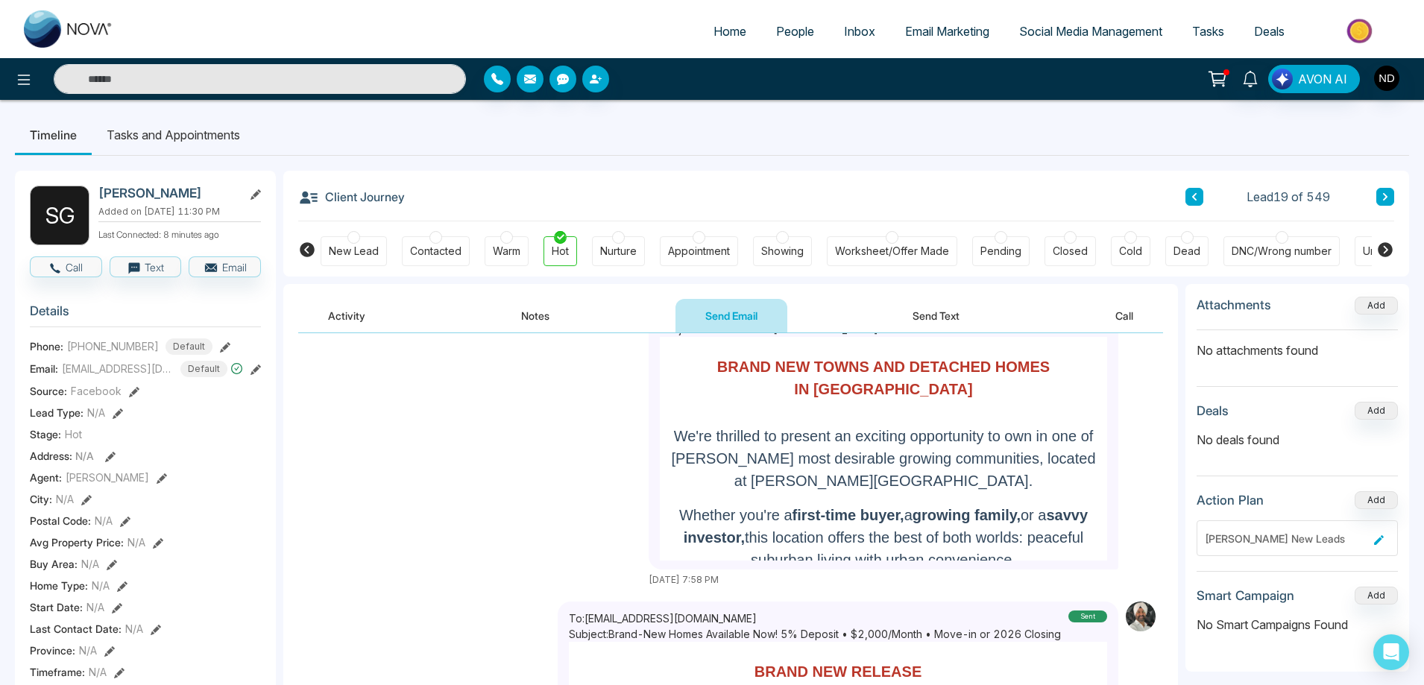
scroll to position [298, 0]
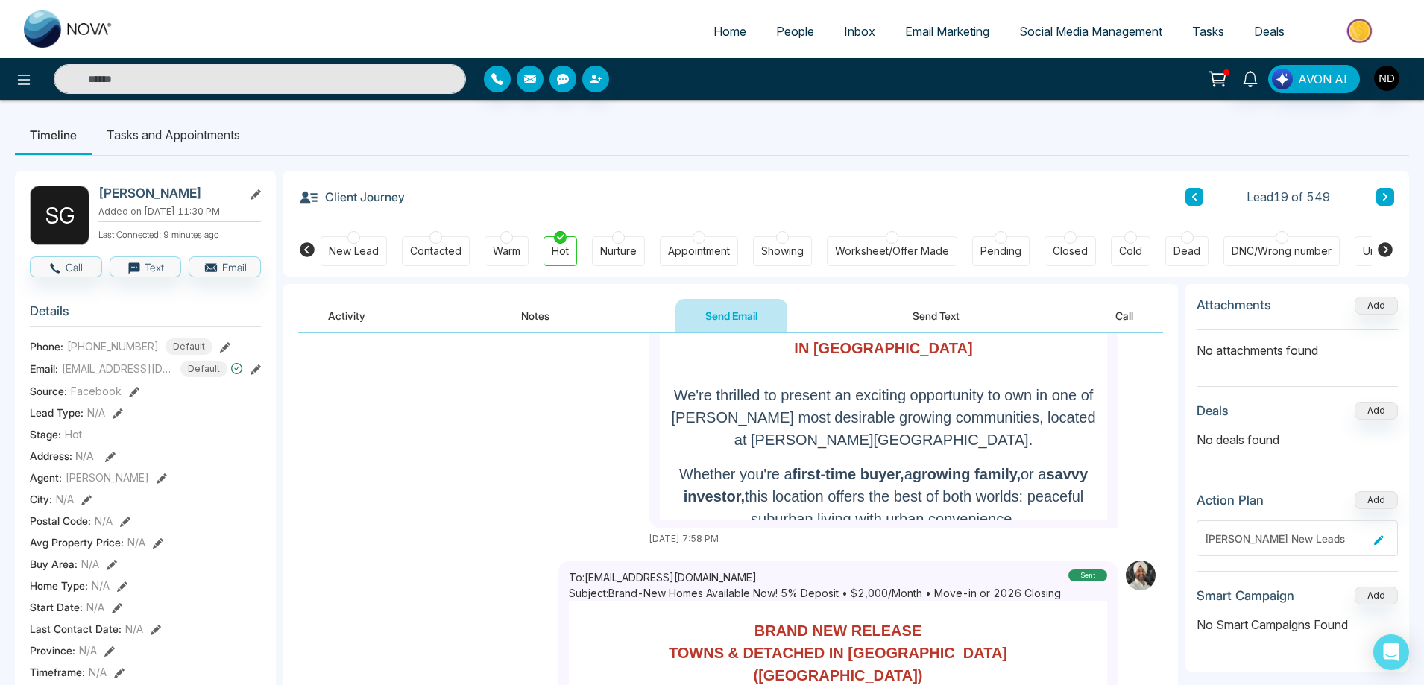
click at [432, 500] on div "To: shamshergill2222@gmail.com Subject: New Homes in Binbrook sent September 18…" at bounding box center [730, 401] width 865 height 290
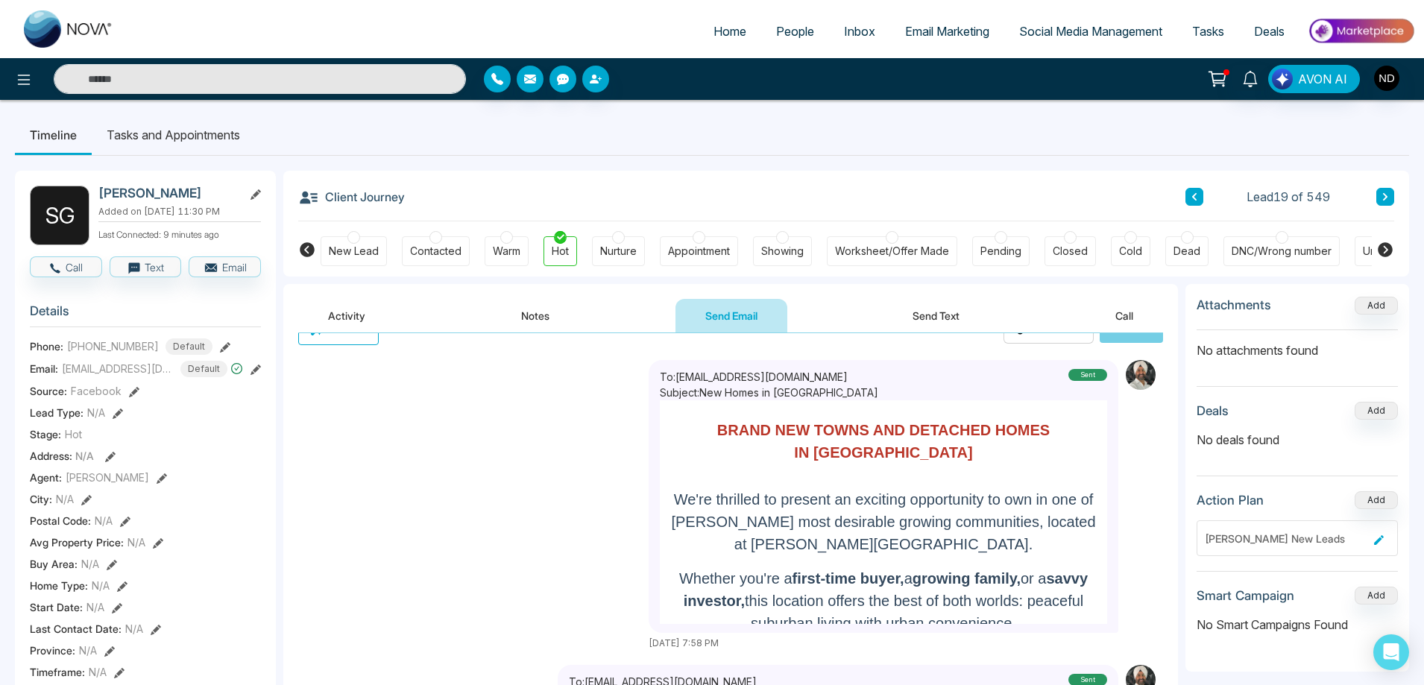
scroll to position [0, 0]
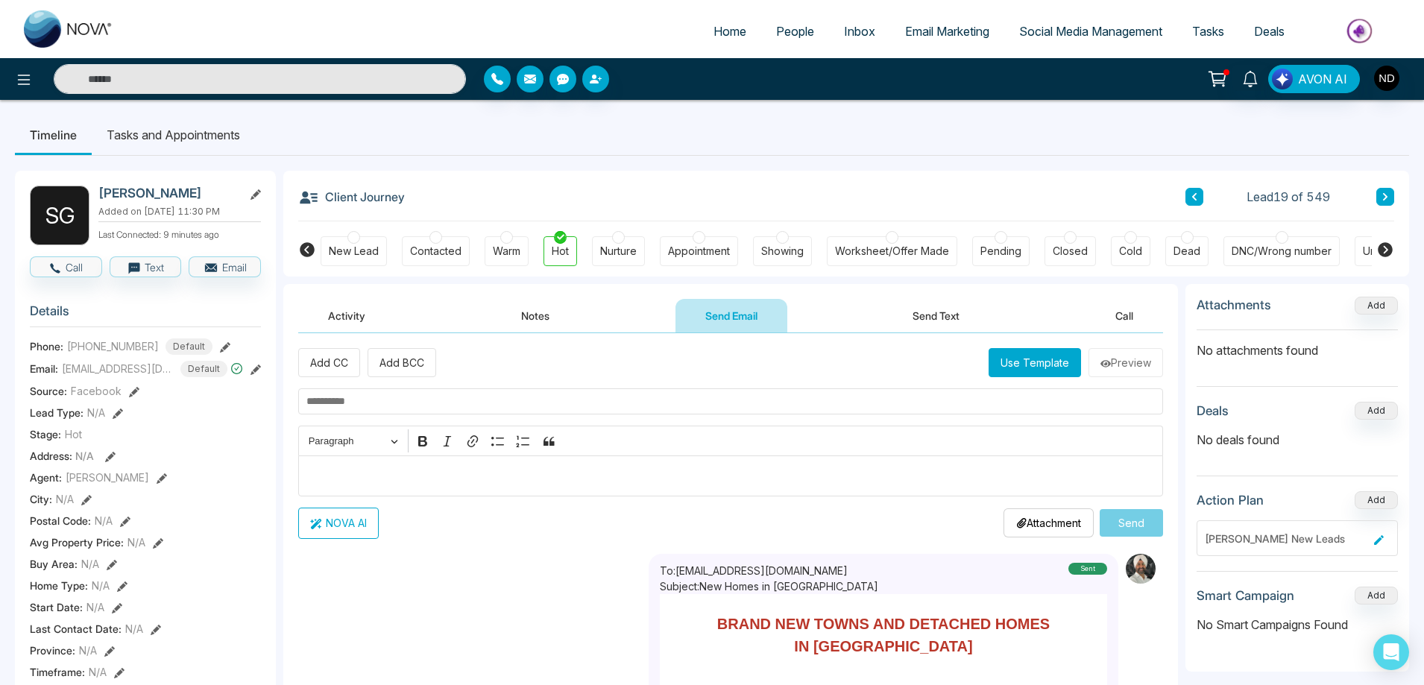
click at [549, 316] on button "Notes" at bounding box center [535, 316] width 88 height 34
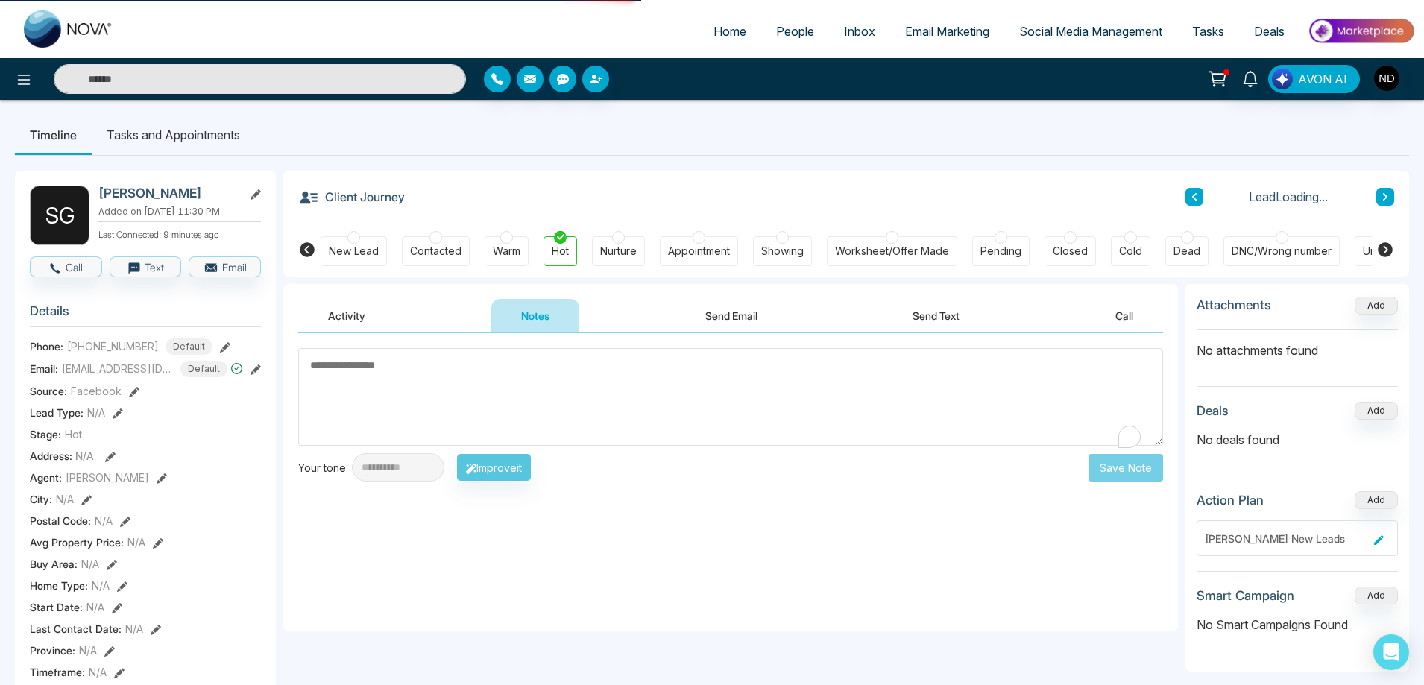
drag, startPoint x: 482, startPoint y: 393, endPoint x: 482, endPoint y: 383, distance: 9.7
click at [482, 387] on textarea "To enrich screen reader interactions, please activate Accessibility in Grammarl…" at bounding box center [730, 397] width 865 height 98
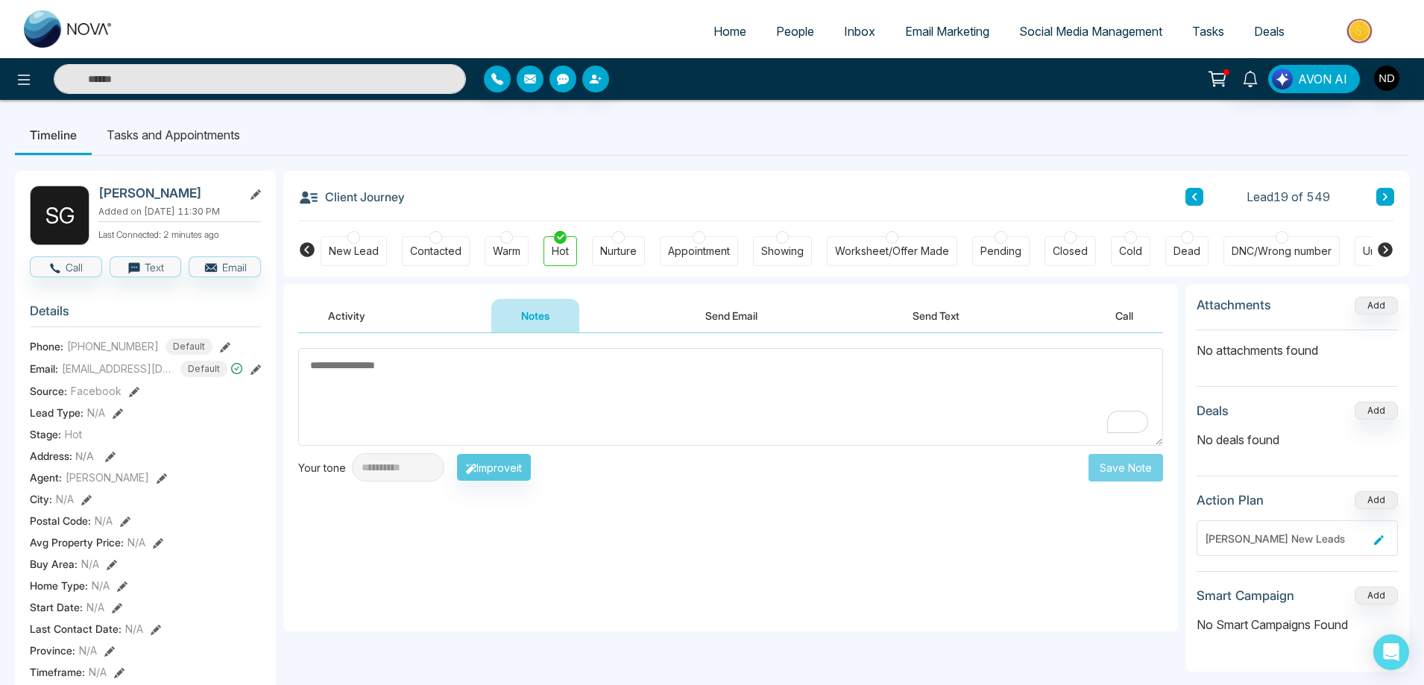
click at [526, 384] on textarea "To enrich screen reader interactions, please activate Accessibility in Grammarl…" at bounding box center [730, 397] width 865 height 98
click at [378, 365] on textarea "**********" at bounding box center [730, 397] width 865 height 98
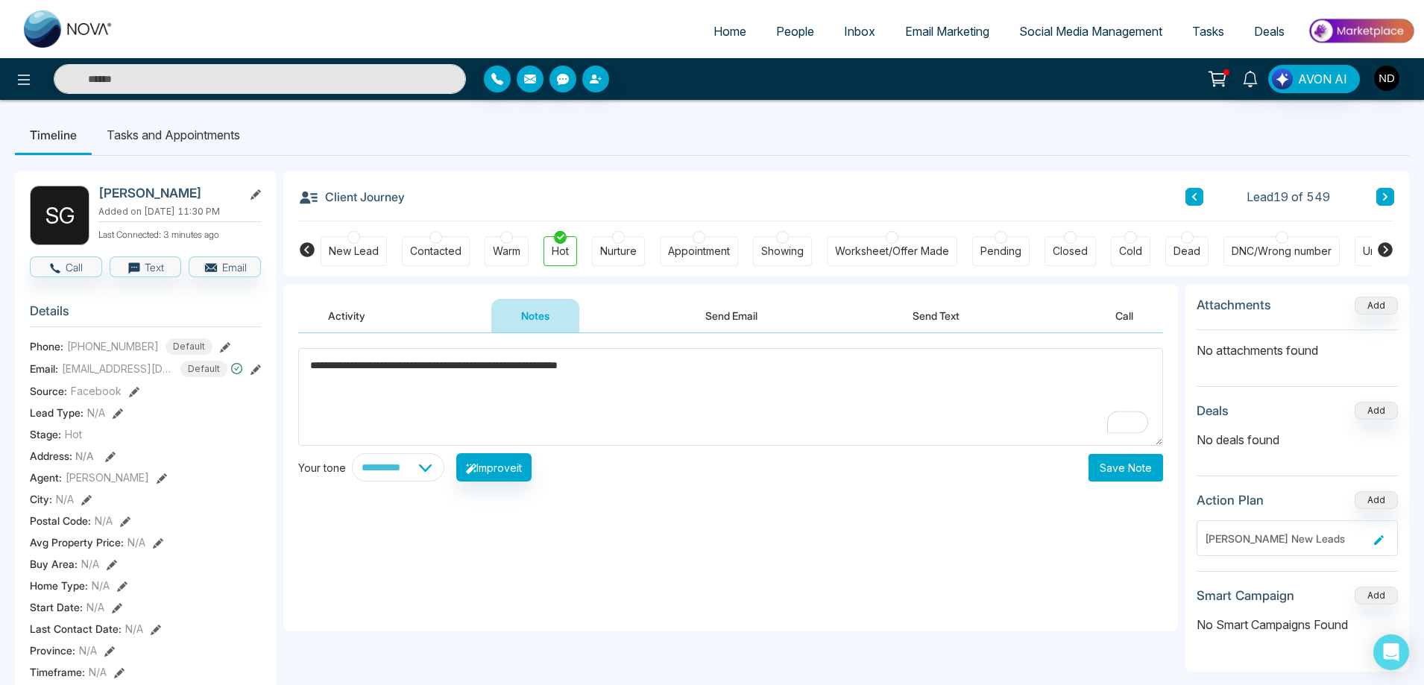
click at [378, 365] on textarea "**********" at bounding box center [730, 397] width 865 height 98
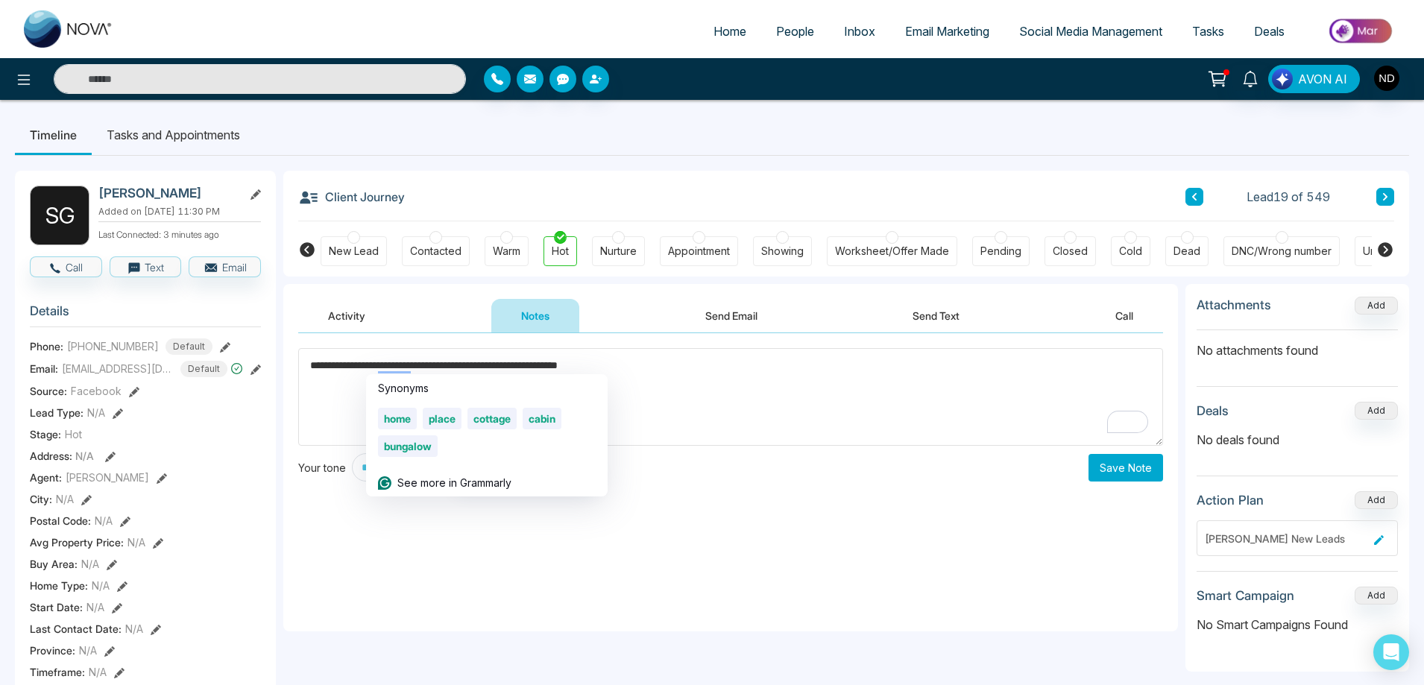
click at [379, 365] on textarea "**********" at bounding box center [730, 397] width 865 height 98
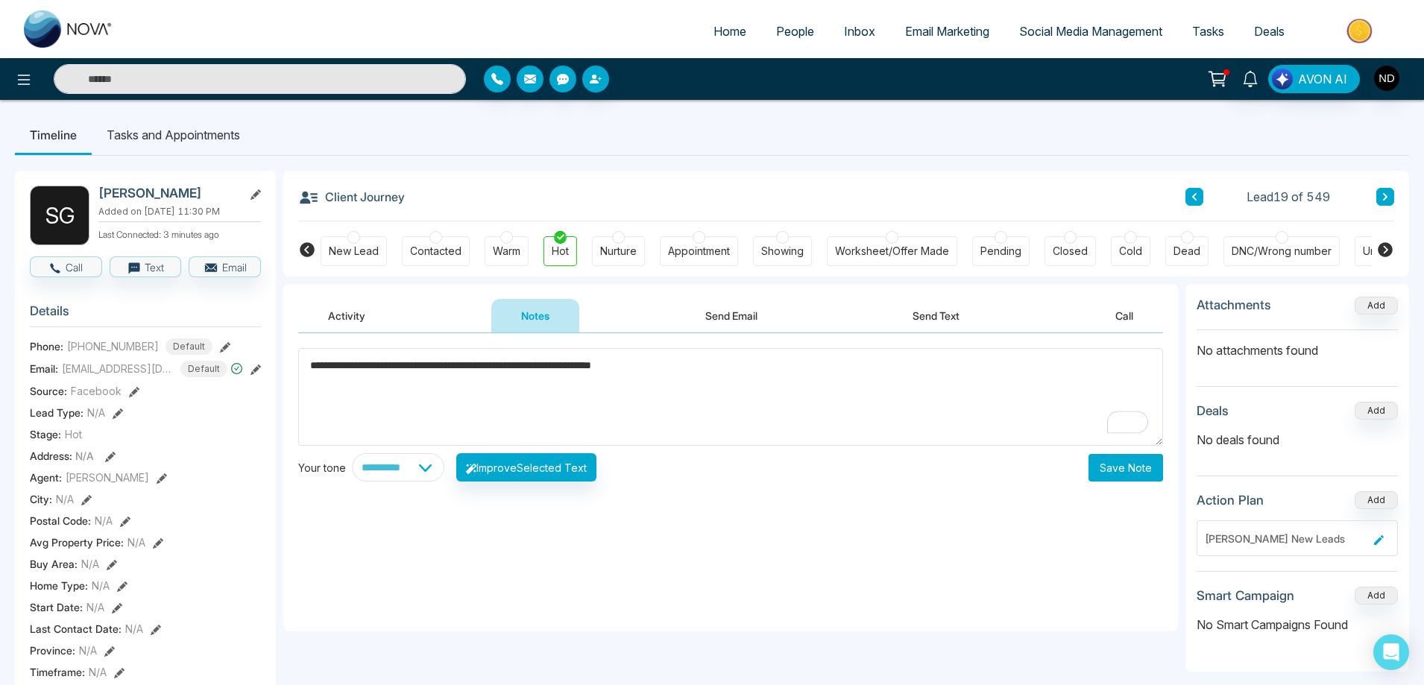
click at [744, 370] on textarea "**********" at bounding box center [730, 397] width 865 height 98
click at [598, 365] on textarea "**********" at bounding box center [730, 397] width 865 height 98
click at [604, 372] on textarea "**********" at bounding box center [730, 397] width 865 height 98
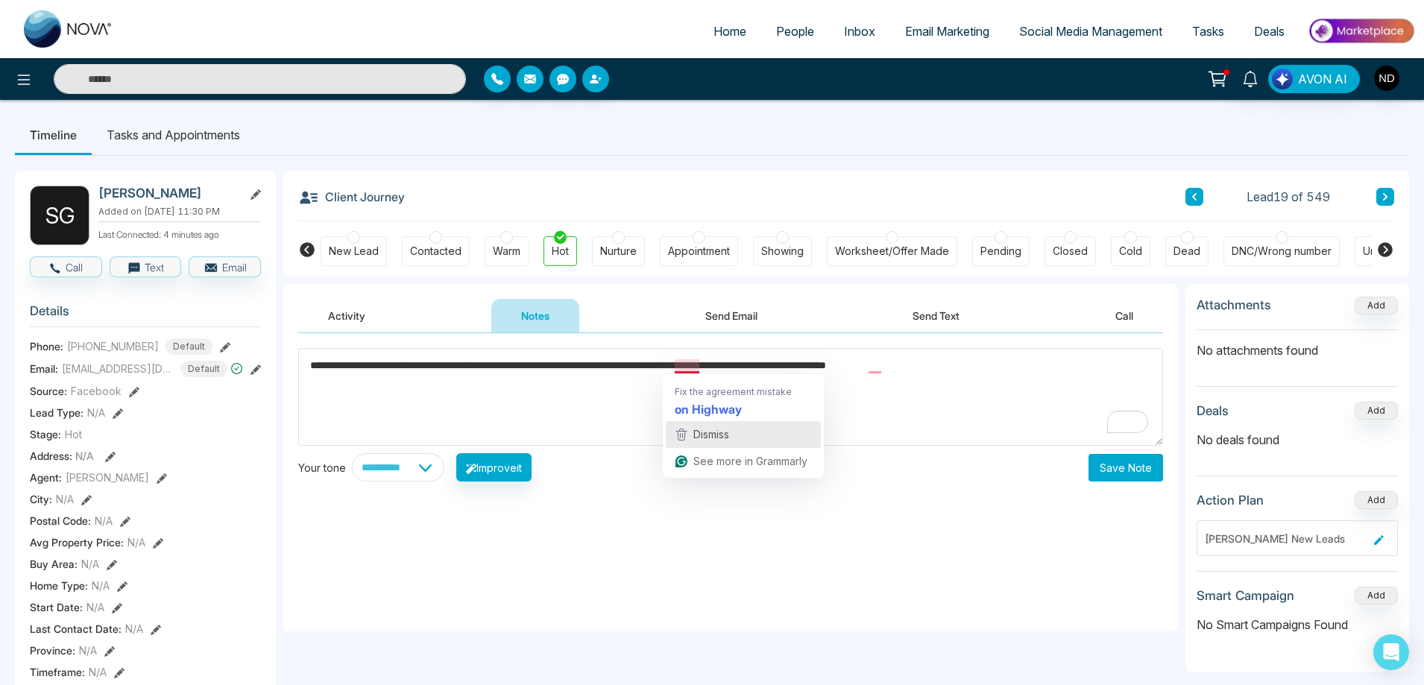
click at [710, 435] on span "Dismiss" at bounding box center [711, 434] width 36 height 13
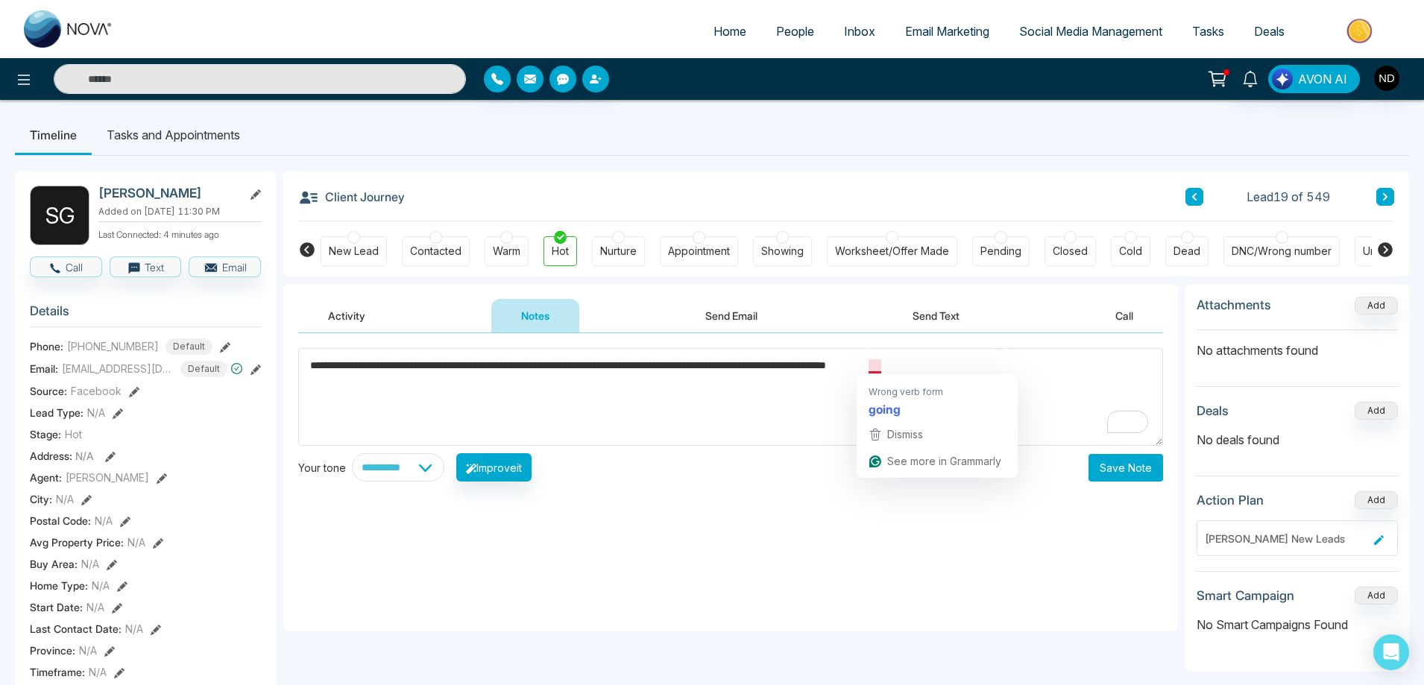
click at [827, 414] on textarea "**********" at bounding box center [730, 397] width 865 height 98
click at [884, 368] on textarea "**********" at bounding box center [730, 397] width 865 height 98
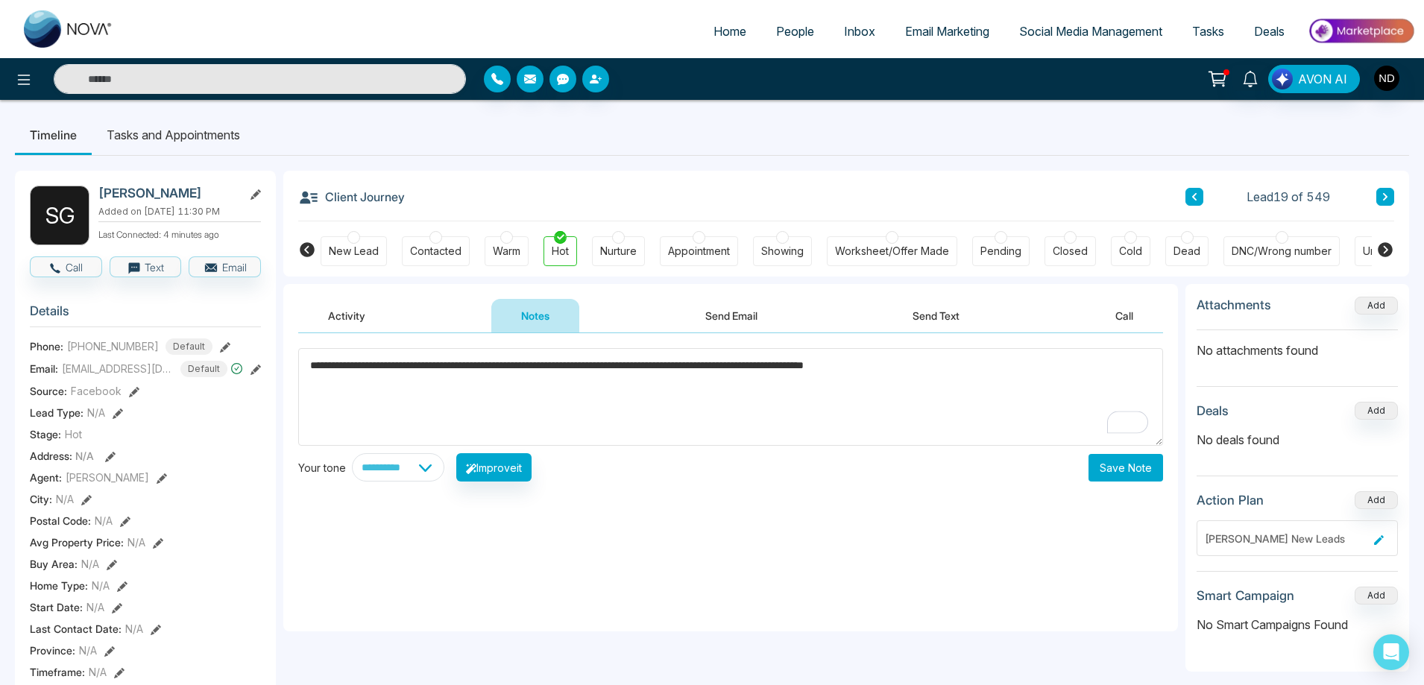
click at [998, 368] on textarea "**********" at bounding box center [730, 397] width 865 height 98
click at [654, 378] on textarea "**********" at bounding box center [730, 397] width 865 height 98
type textarea "**********"
click at [1124, 466] on button "Save Note" at bounding box center [1125, 468] width 75 height 28
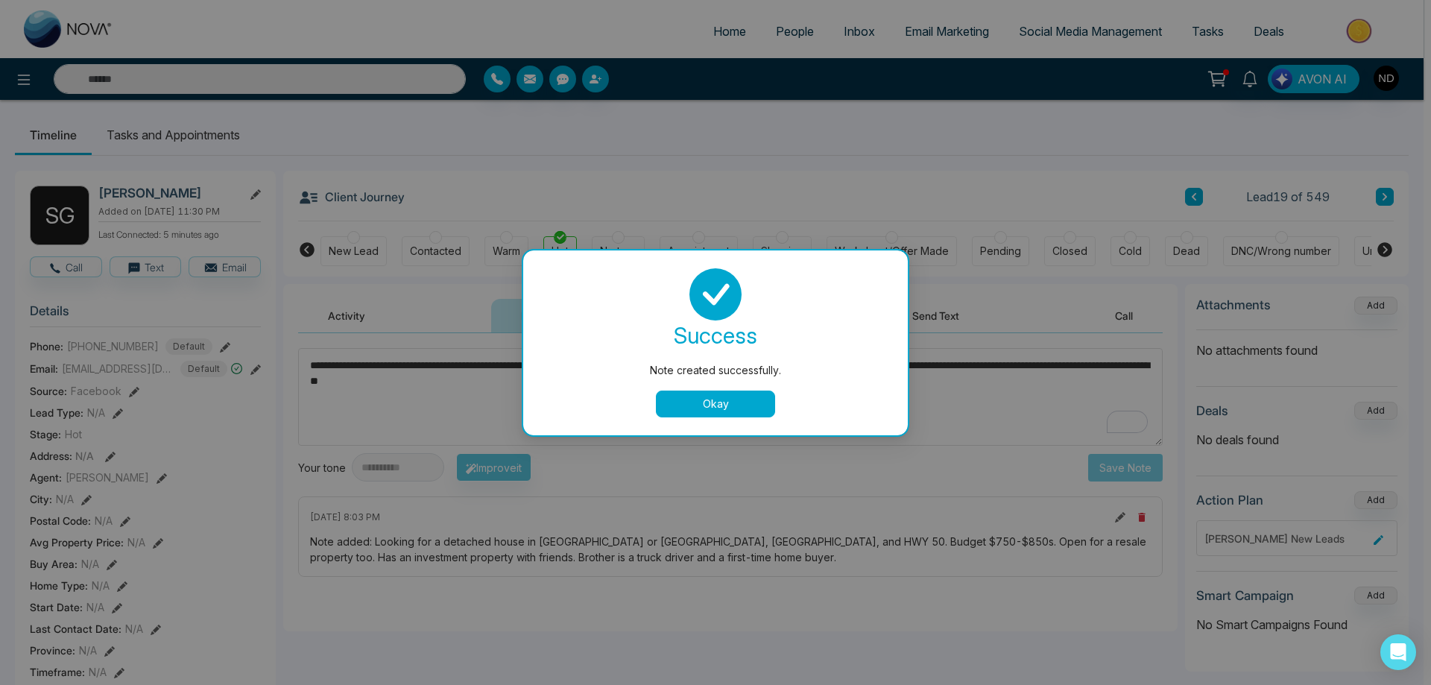
click at [739, 405] on button "Okay" at bounding box center [715, 404] width 119 height 27
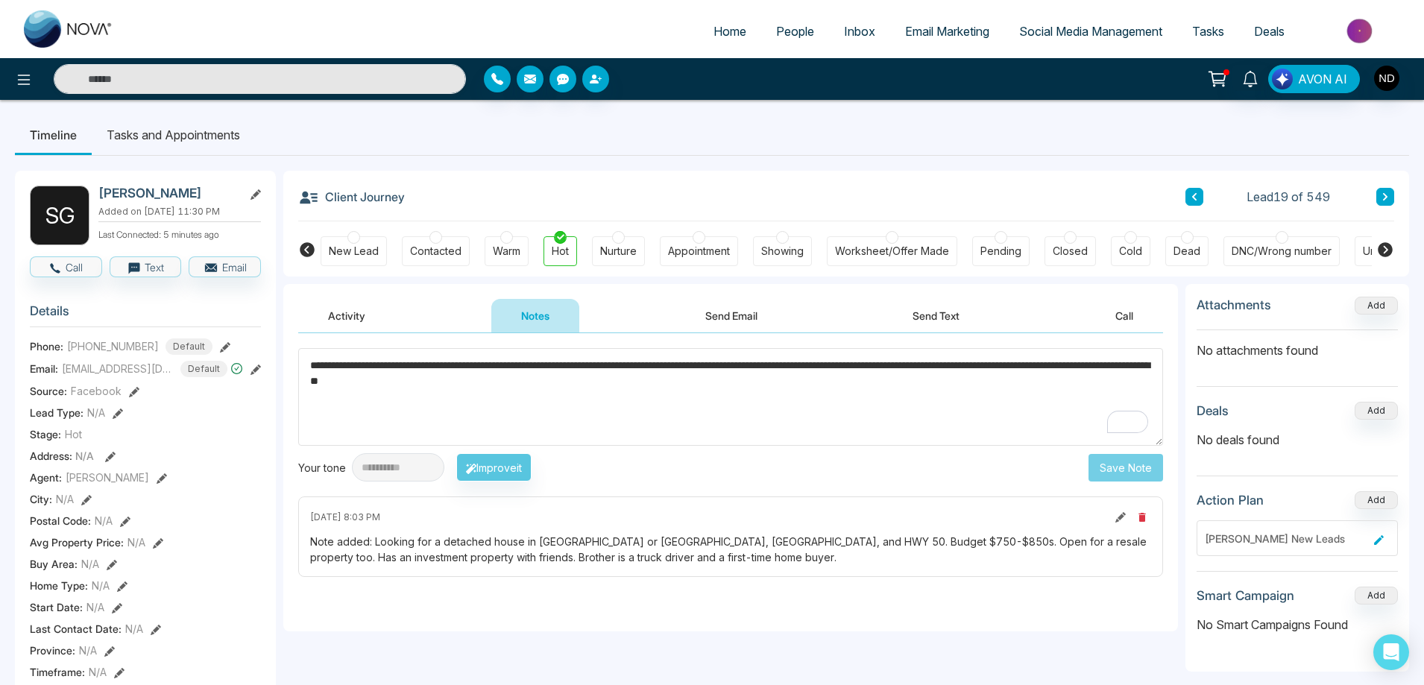
click at [192, 132] on li "Tasks and Appointments" at bounding box center [173, 135] width 163 height 40
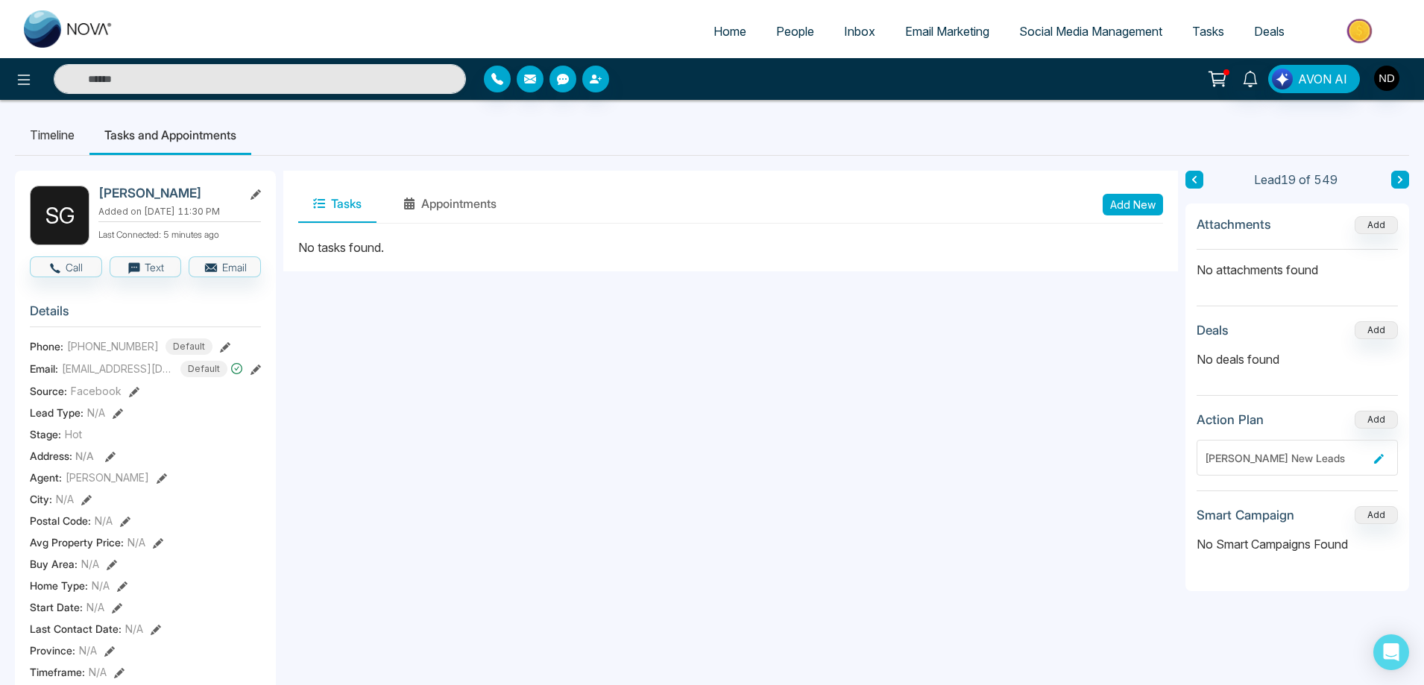
click at [1129, 205] on button "Add New" at bounding box center [1133, 205] width 60 height 22
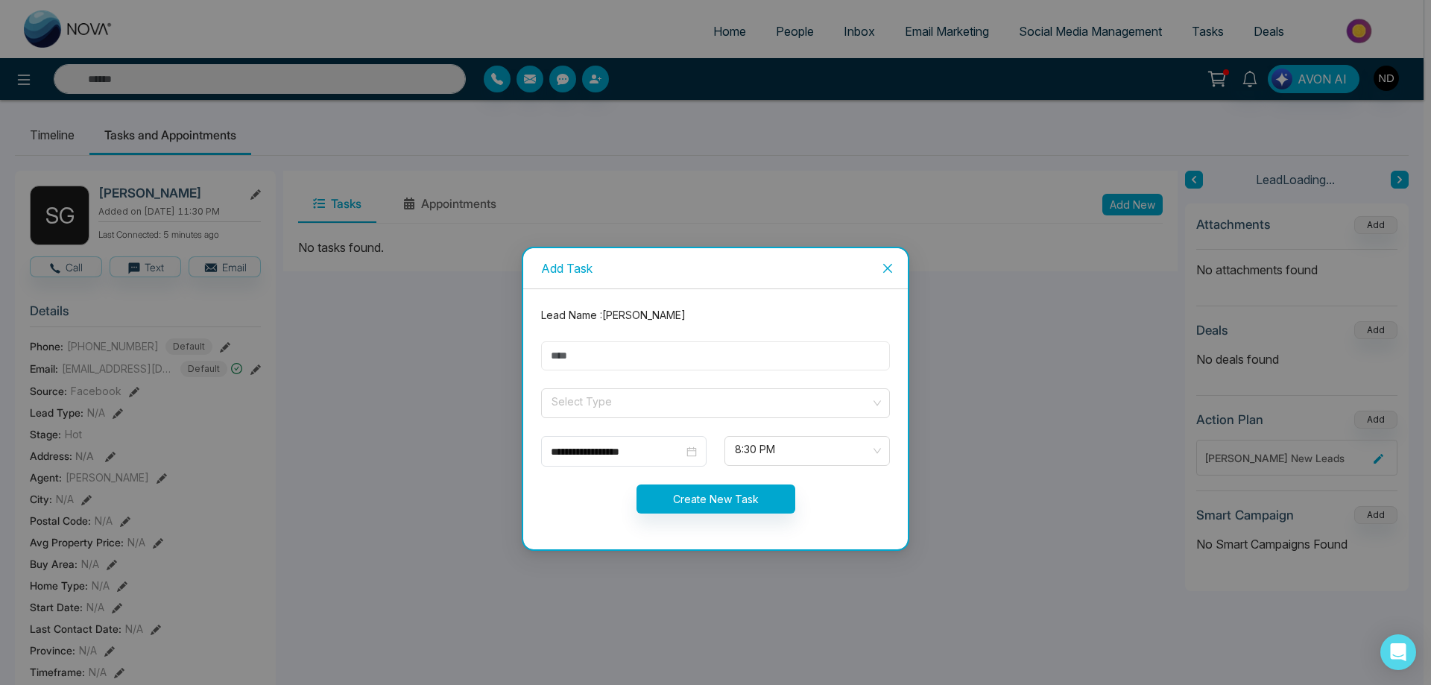
click at [618, 358] on input "text" at bounding box center [715, 355] width 349 height 29
type input "**********"
click at [663, 409] on input "search" at bounding box center [710, 400] width 321 height 22
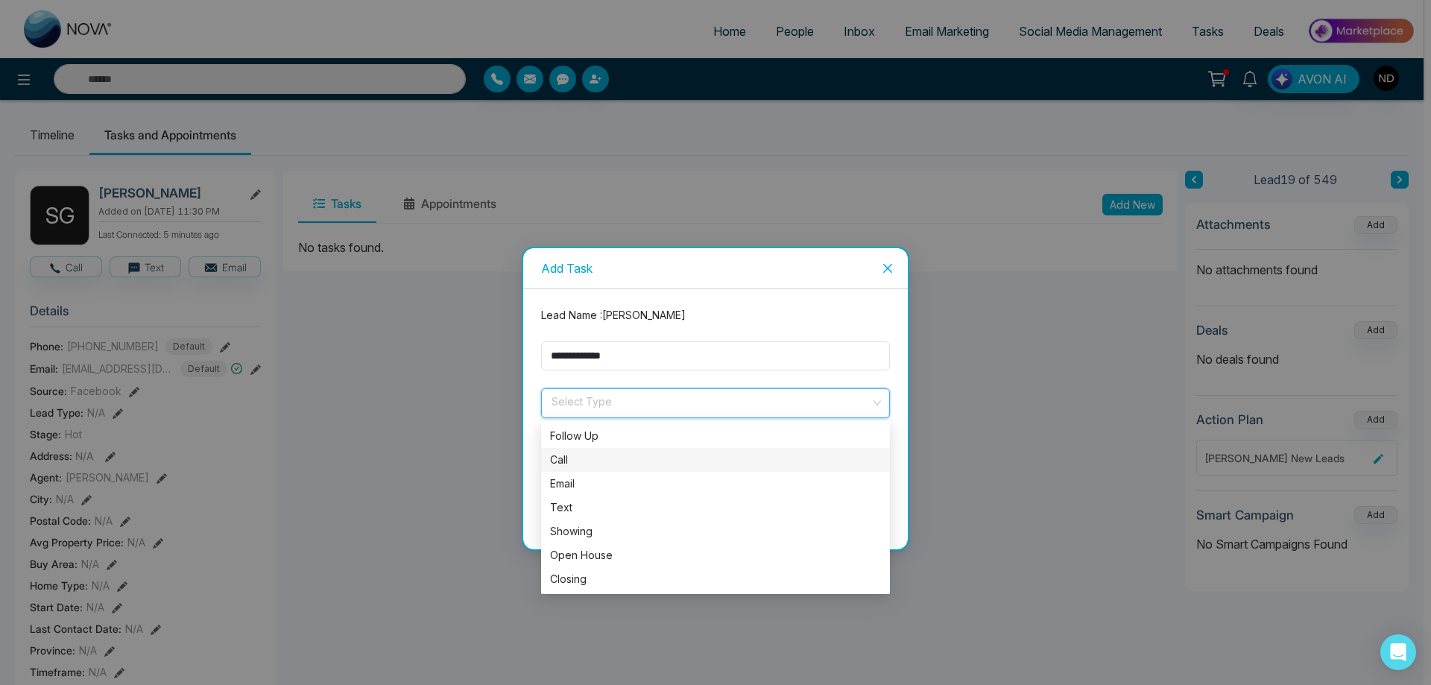
click at [596, 465] on div "Call" at bounding box center [715, 460] width 331 height 16
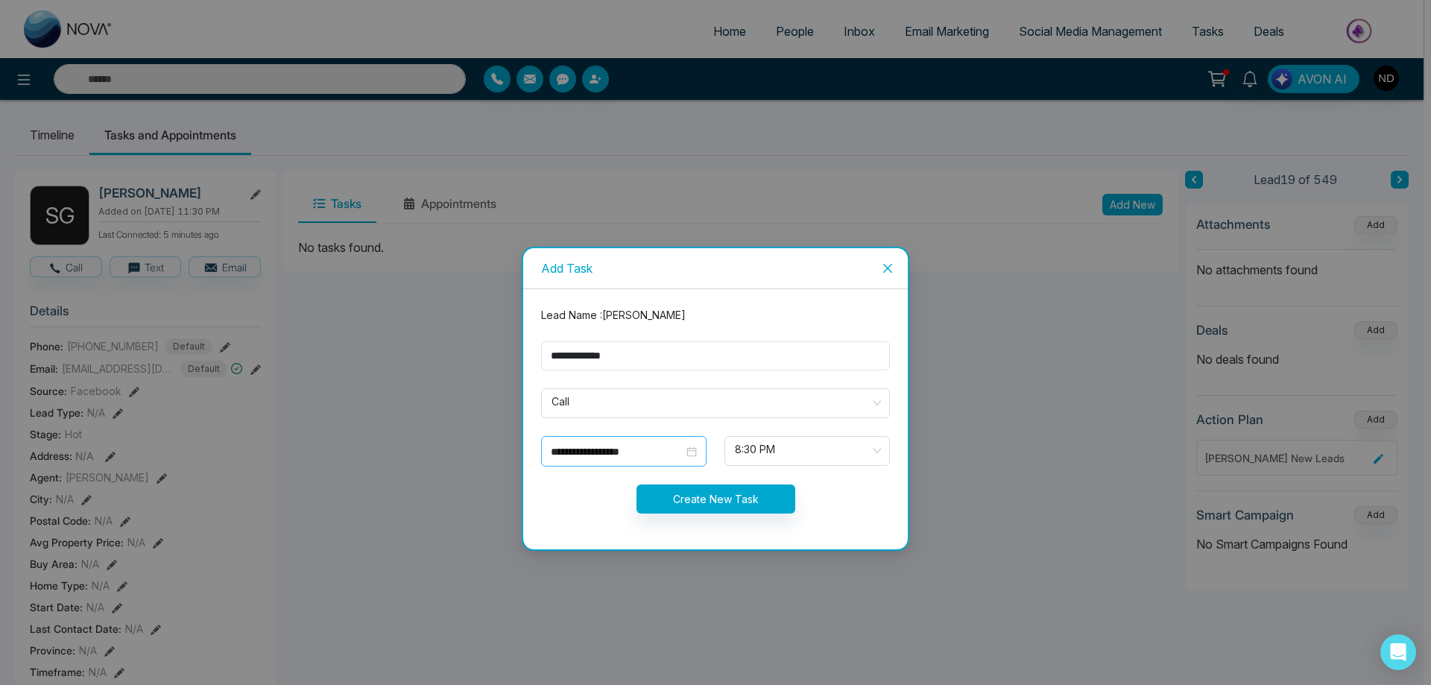
click at [685, 455] on div "**********" at bounding box center [624, 452] width 146 height 16
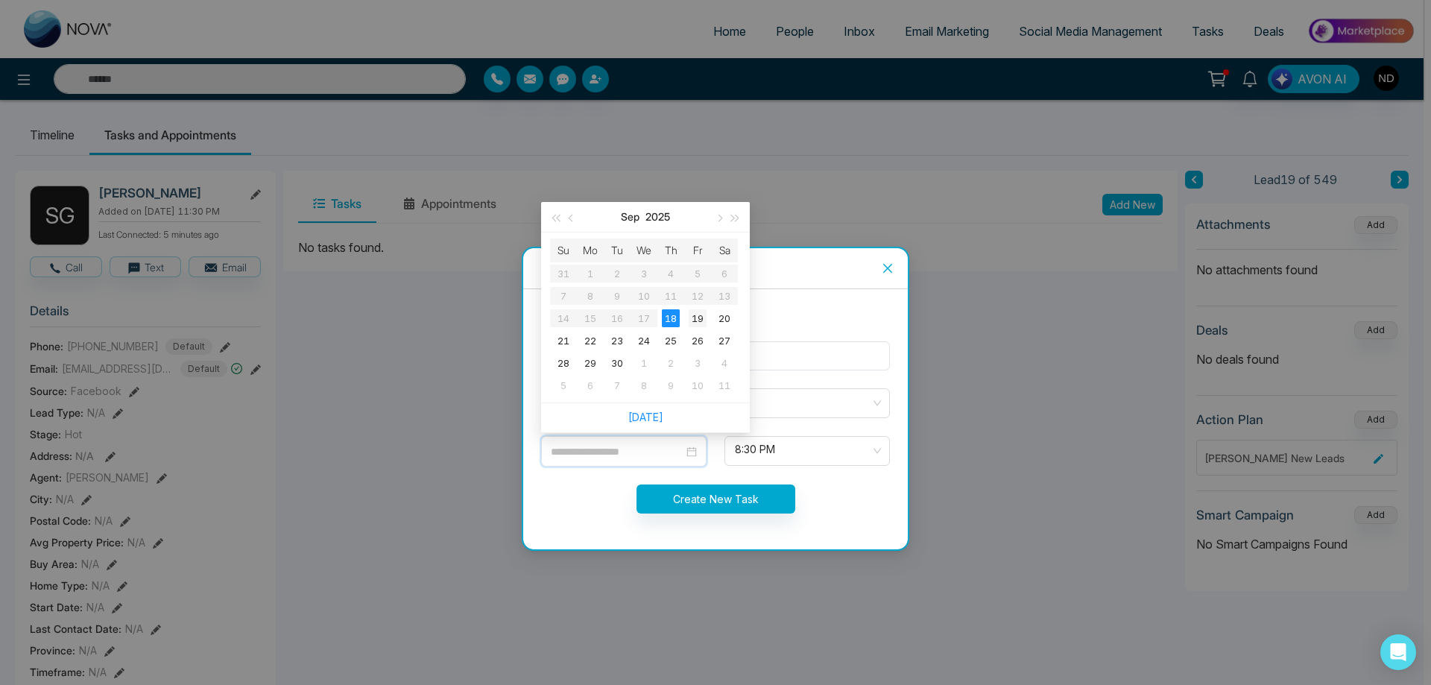
type input "**********"
click at [701, 313] on div "19" at bounding box center [698, 318] width 18 height 18
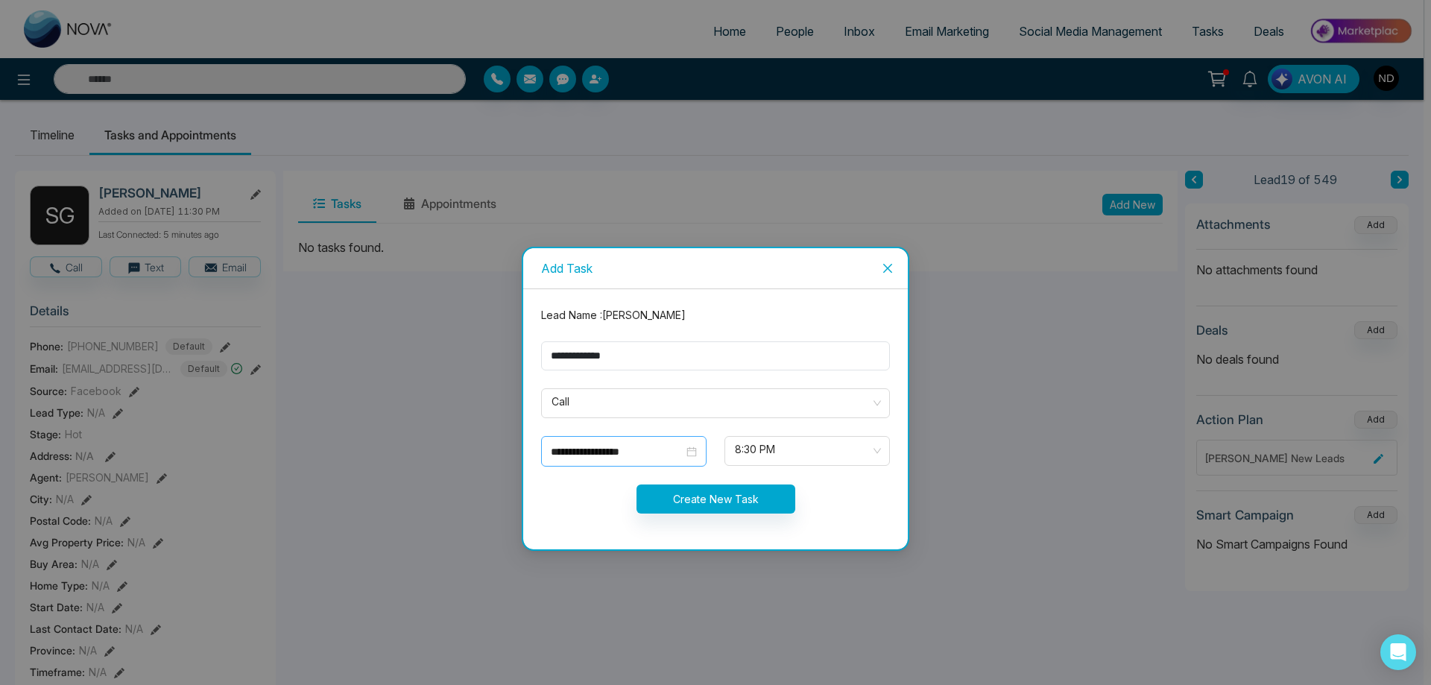
click at [701, 453] on div "**********" at bounding box center [623, 451] width 165 height 31
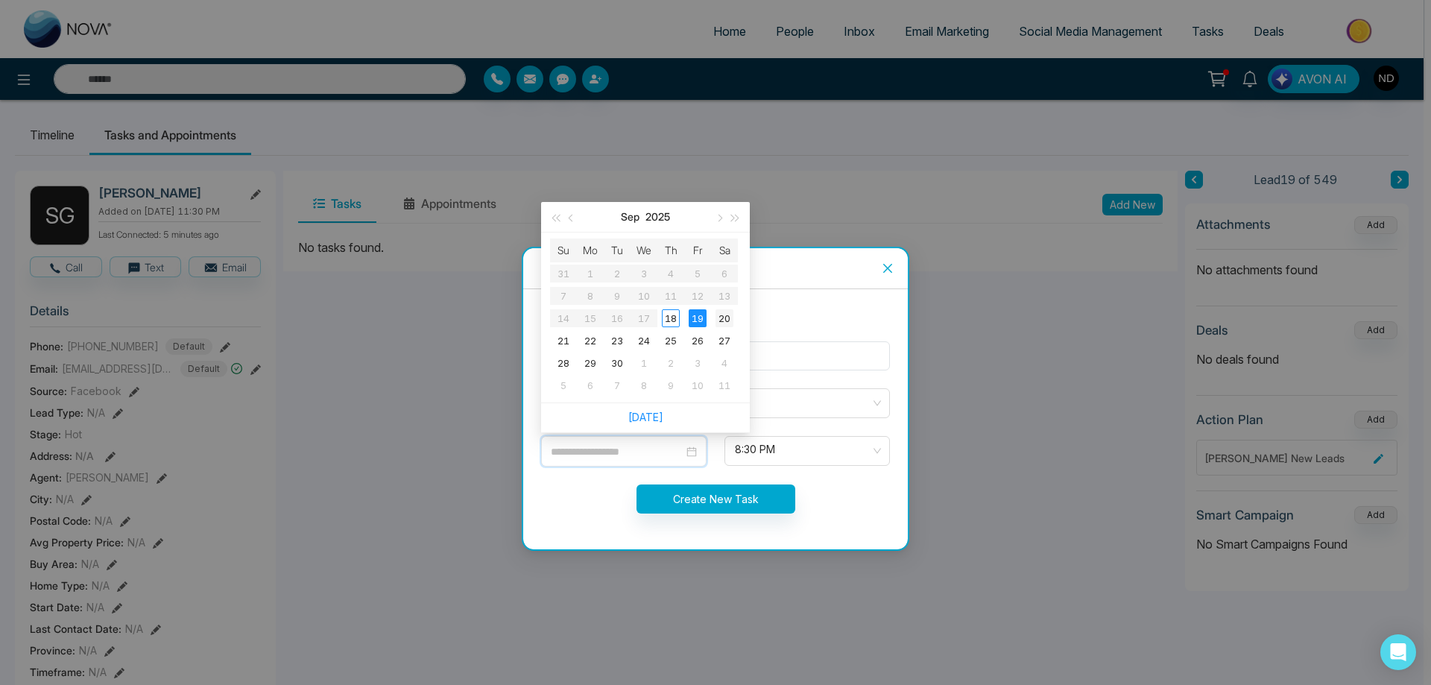
type input "**********"
click at [728, 319] on div "20" at bounding box center [725, 318] width 18 height 18
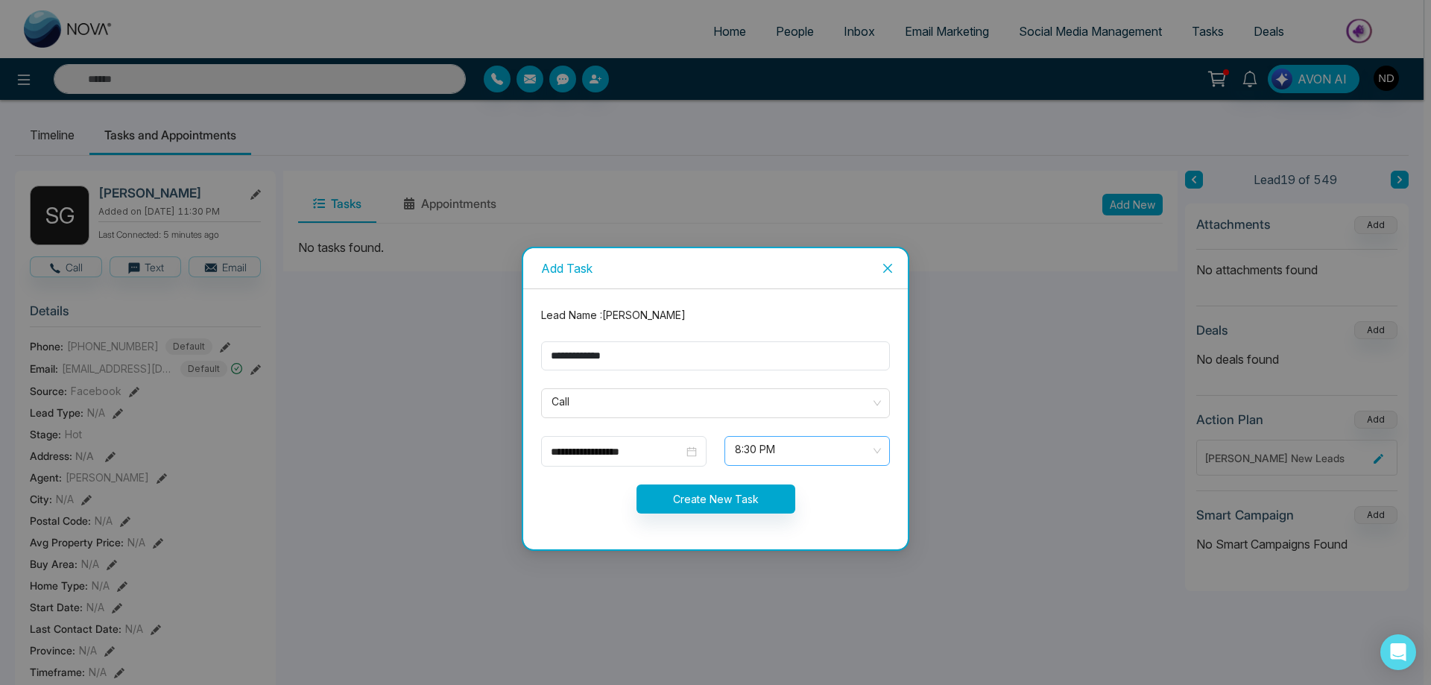
click at [880, 451] on div "8:30 PM" at bounding box center [807, 451] width 165 height 30
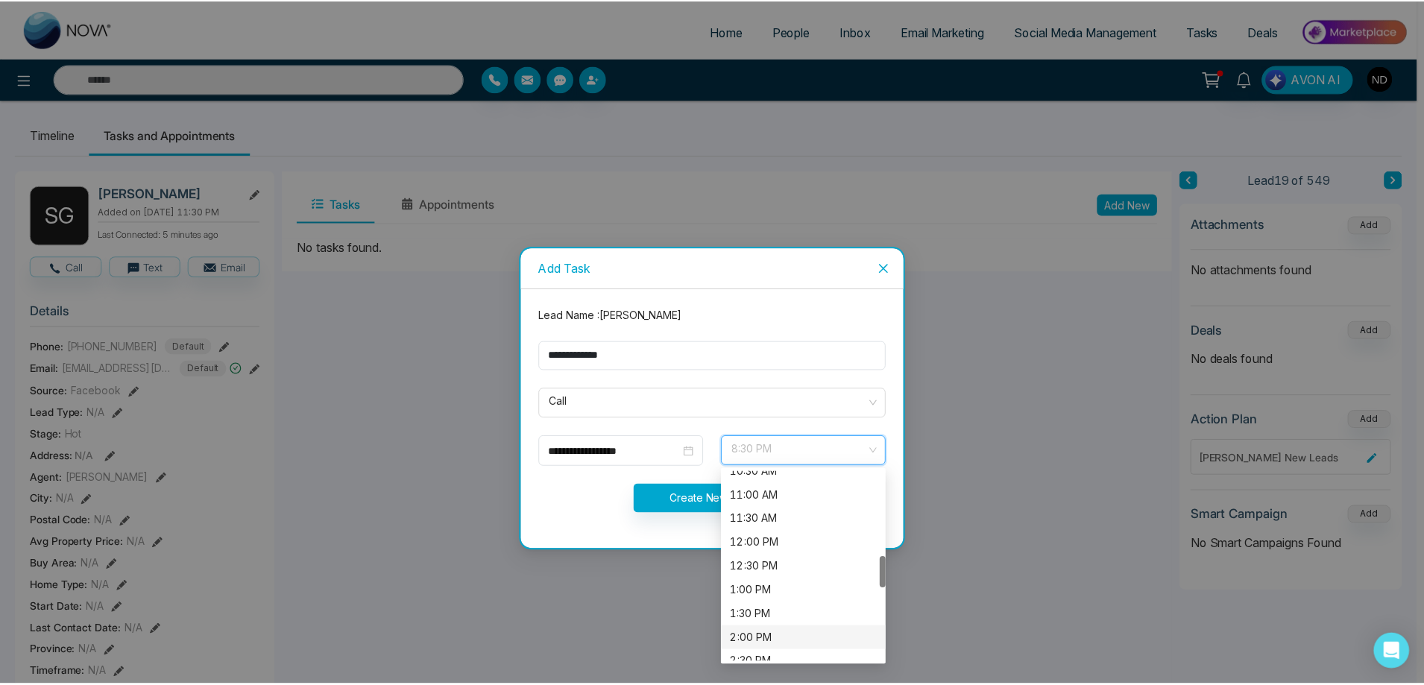
scroll to position [438, 0]
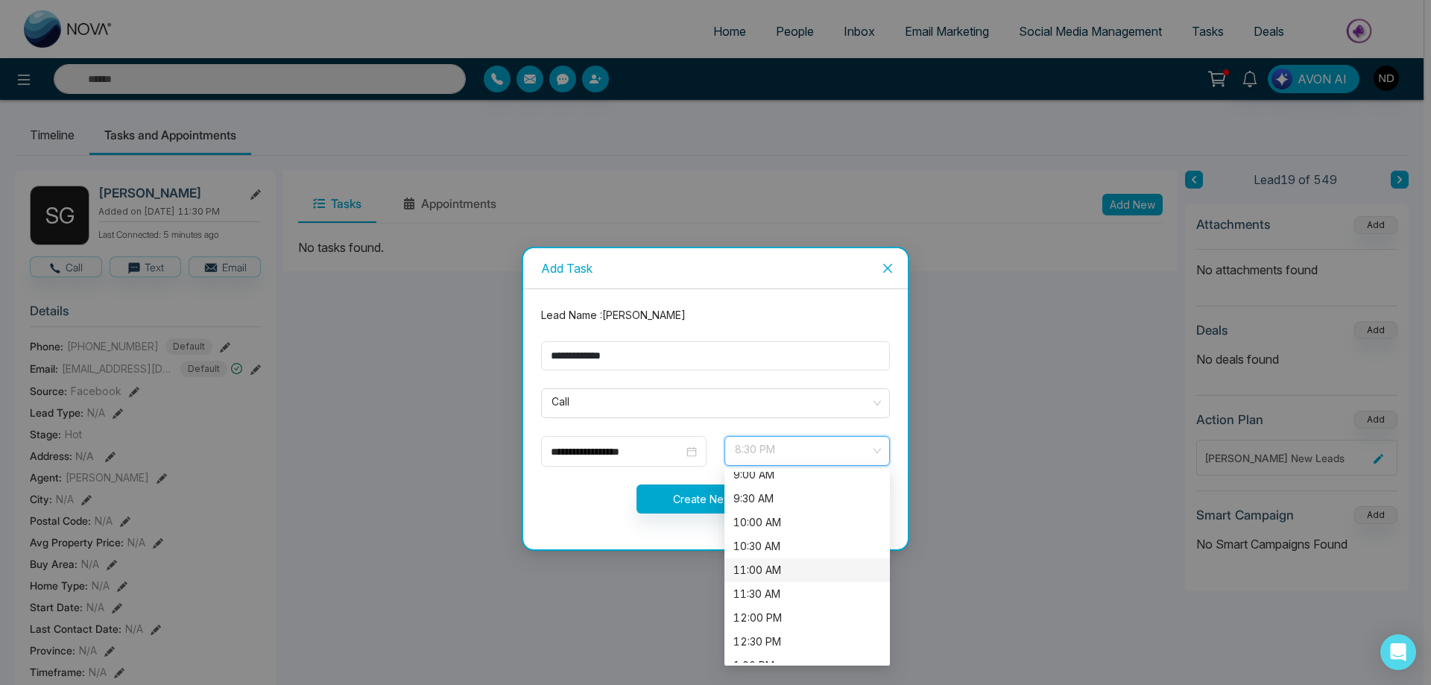
click at [751, 578] on div "11:00 AM" at bounding box center [808, 570] width 148 height 16
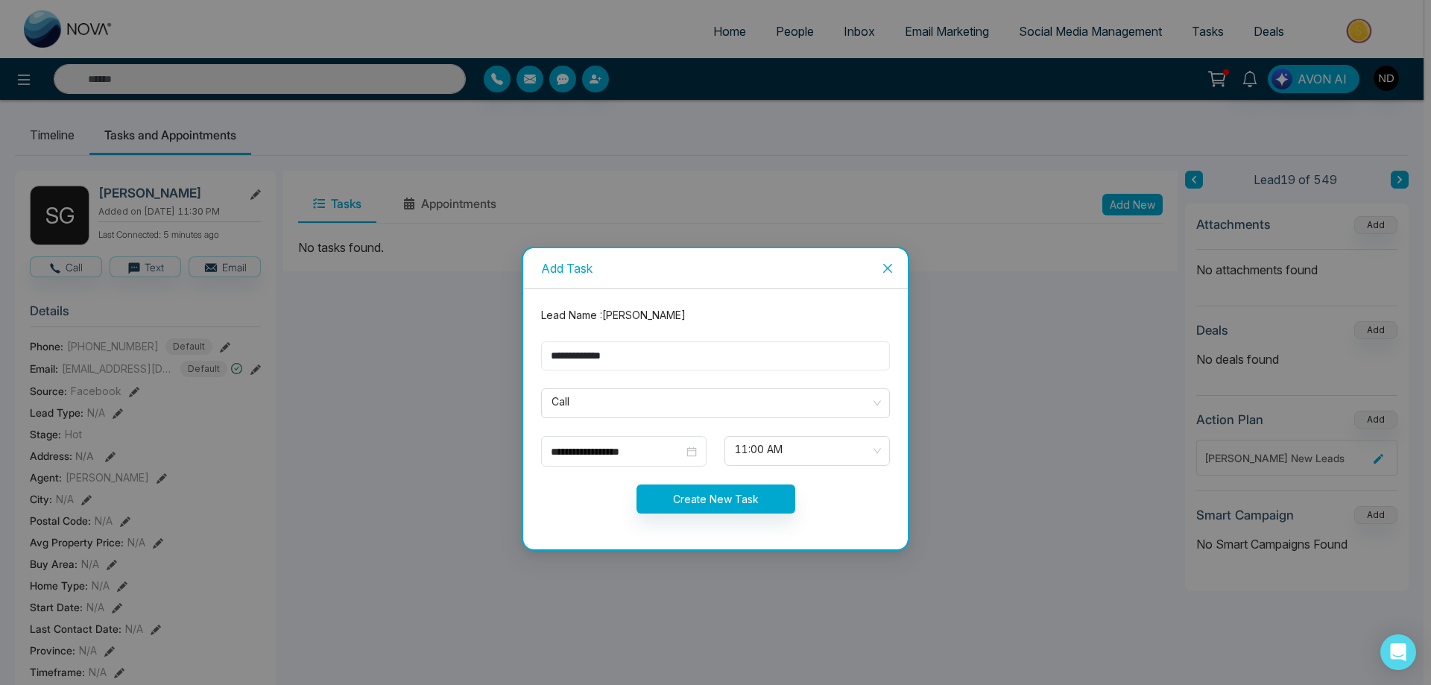
click at [667, 359] on input "**********" at bounding box center [715, 355] width 349 height 29
type input "**********"
click at [715, 502] on button "Create New Task" at bounding box center [716, 499] width 159 height 29
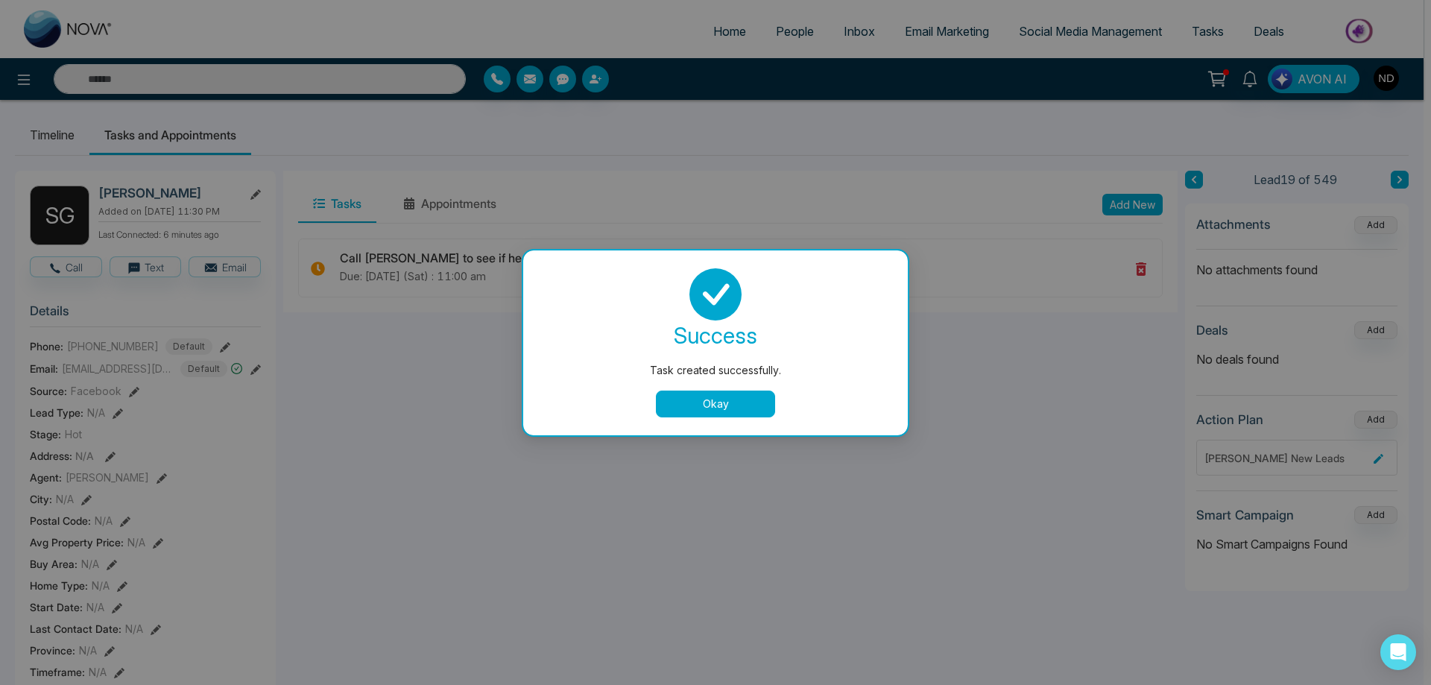
click at [727, 409] on button "Okay" at bounding box center [715, 404] width 119 height 27
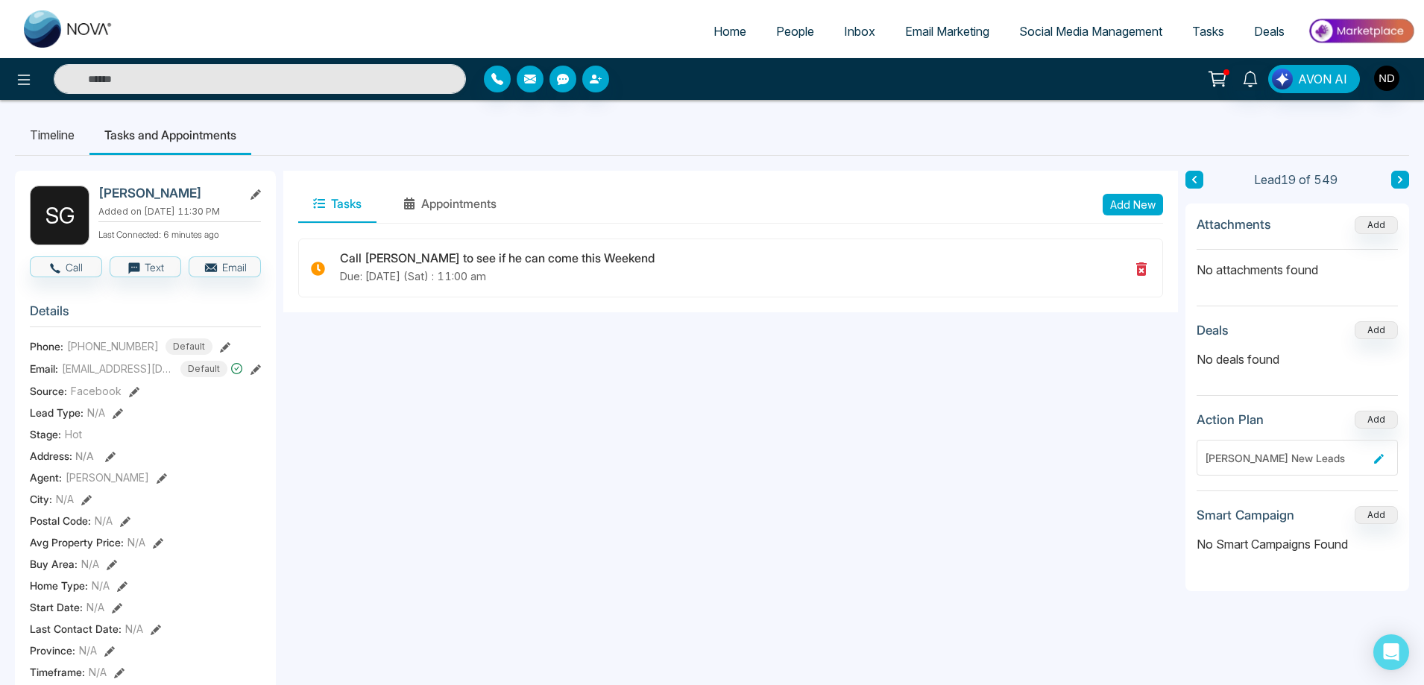
click at [812, 211] on div "Tasks Appointments Add New" at bounding box center [730, 205] width 865 height 38
click at [1407, 184] on button at bounding box center [1400, 180] width 18 height 18
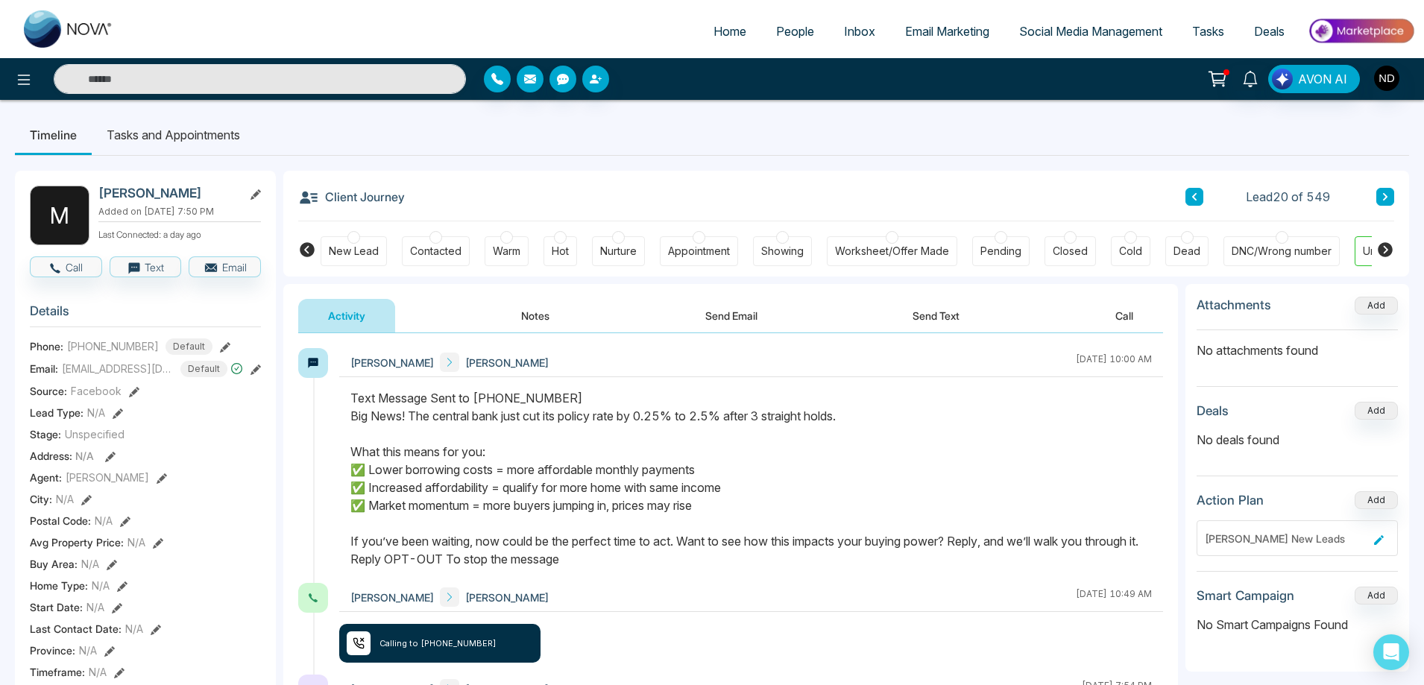
click at [1133, 318] on button "Call" at bounding box center [1124, 316] width 78 height 34
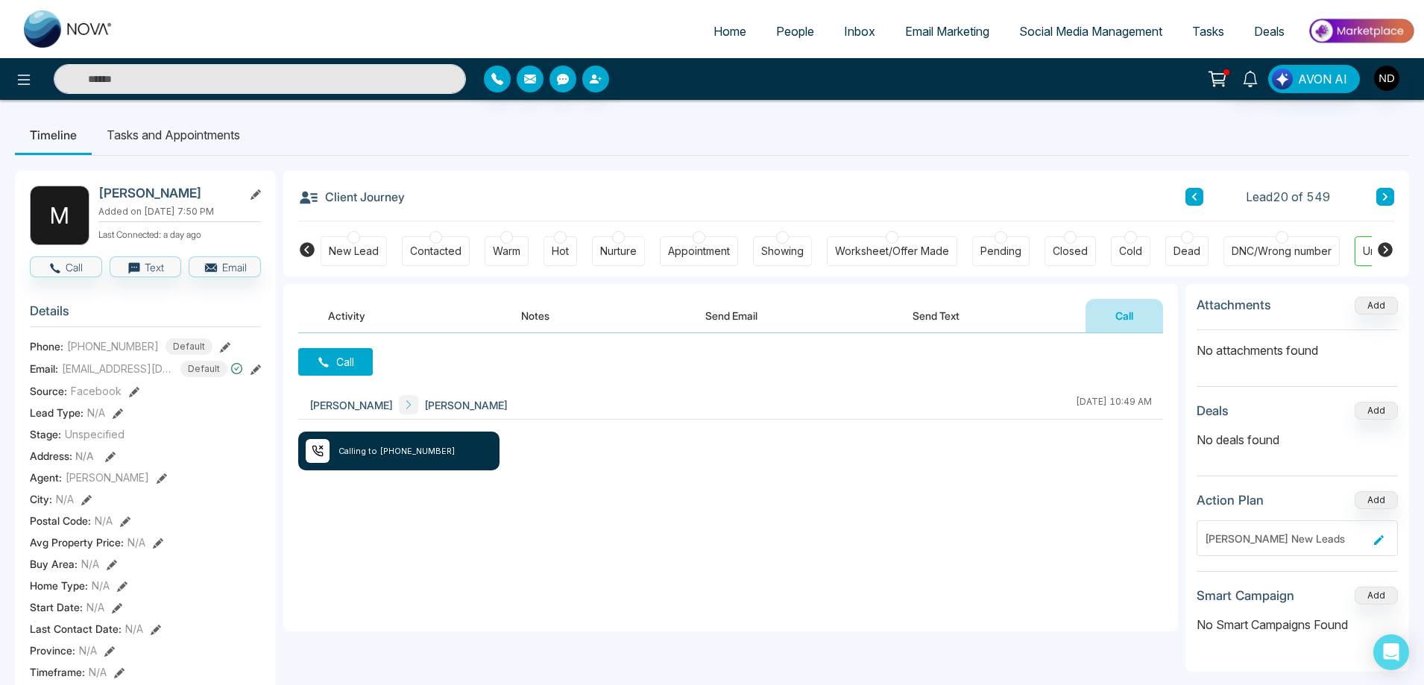
click at [532, 318] on button "Notes" at bounding box center [535, 316] width 88 height 34
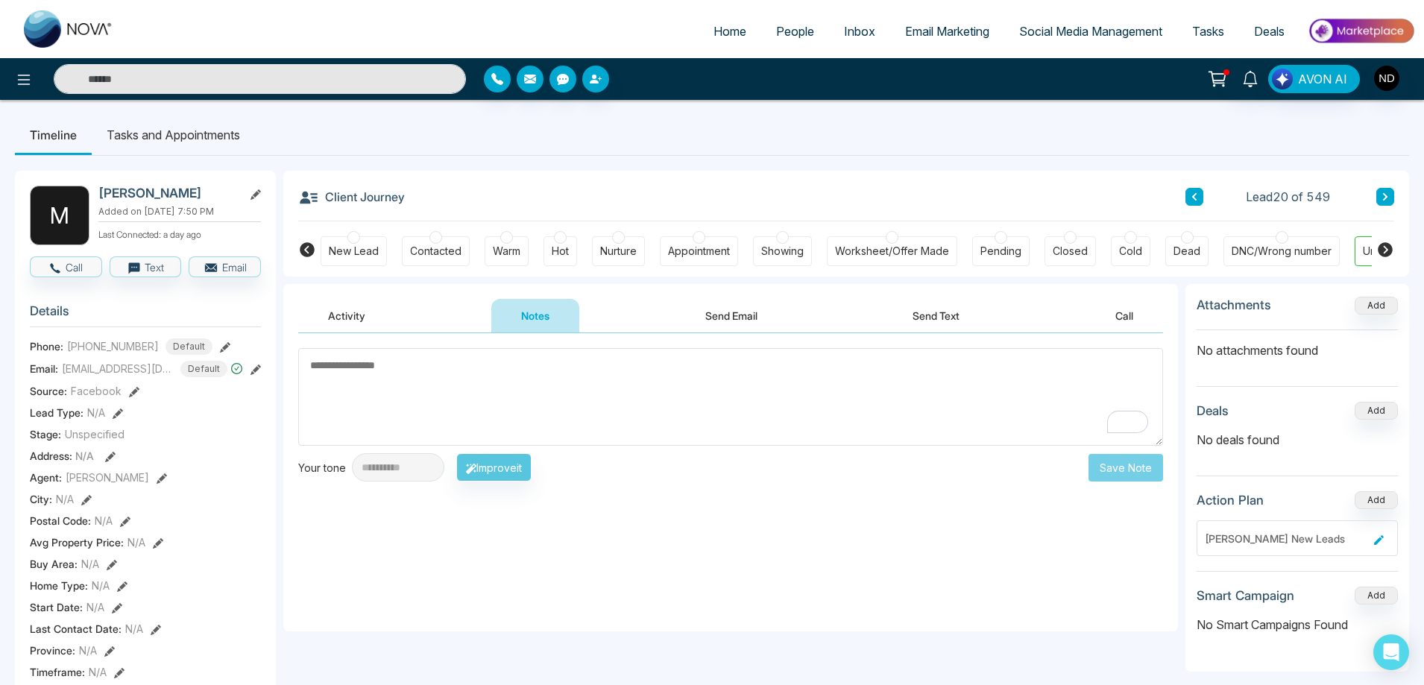
click at [1278, 248] on div "DNC/Wrong number" at bounding box center [1282, 251] width 100 height 15
click at [492, 411] on body "**********" at bounding box center [712, 342] width 1424 height 685
click at [520, 389] on textarea "To enrich screen reader interactions, please activate Accessibility in Grammarl…" at bounding box center [730, 397] width 865 height 98
type textarea "**********"
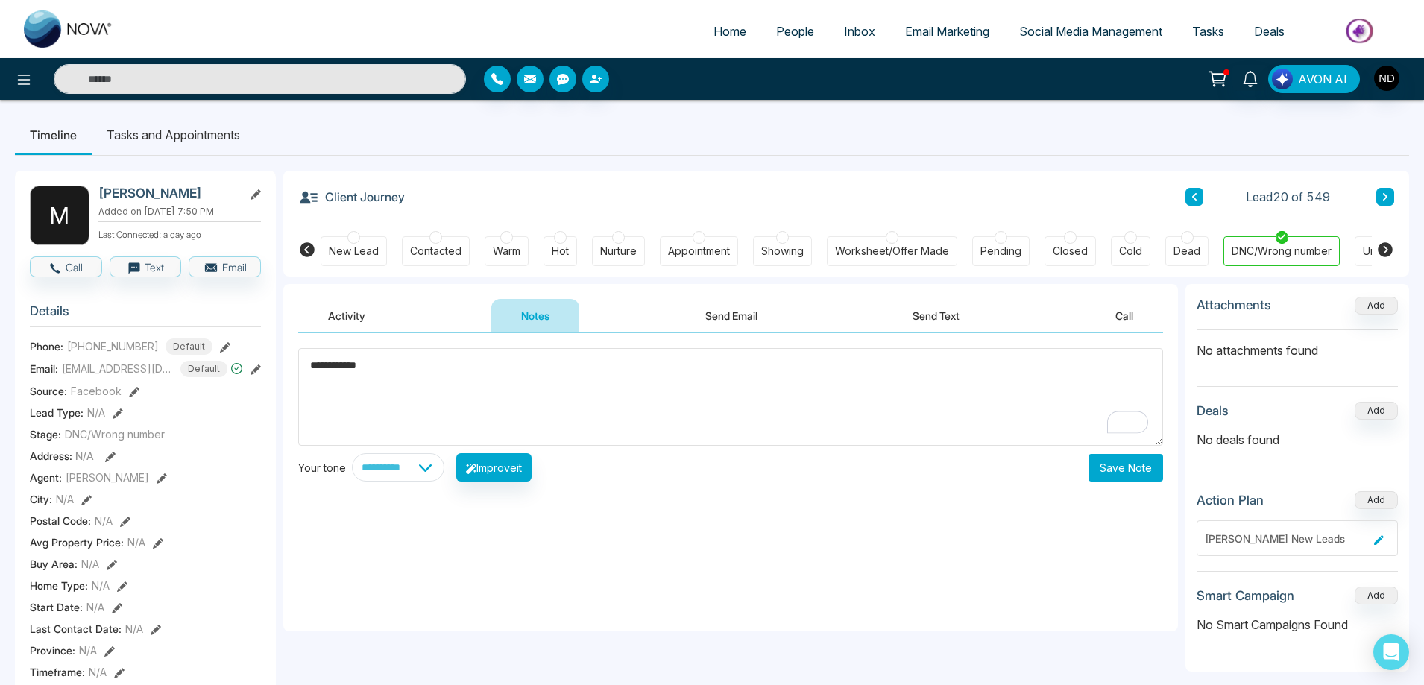
click at [1119, 476] on button "Save Note" at bounding box center [1125, 468] width 75 height 28
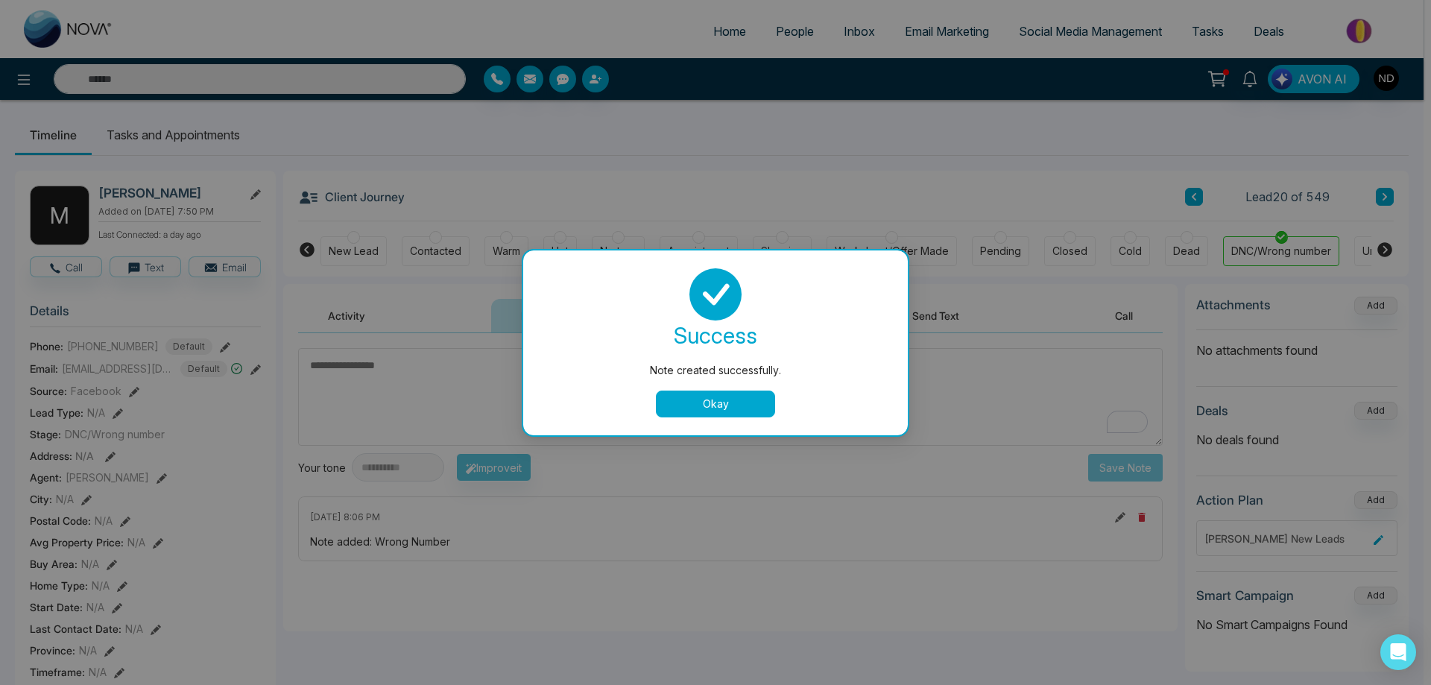
click at [725, 412] on button "Okay" at bounding box center [715, 404] width 119 height 27
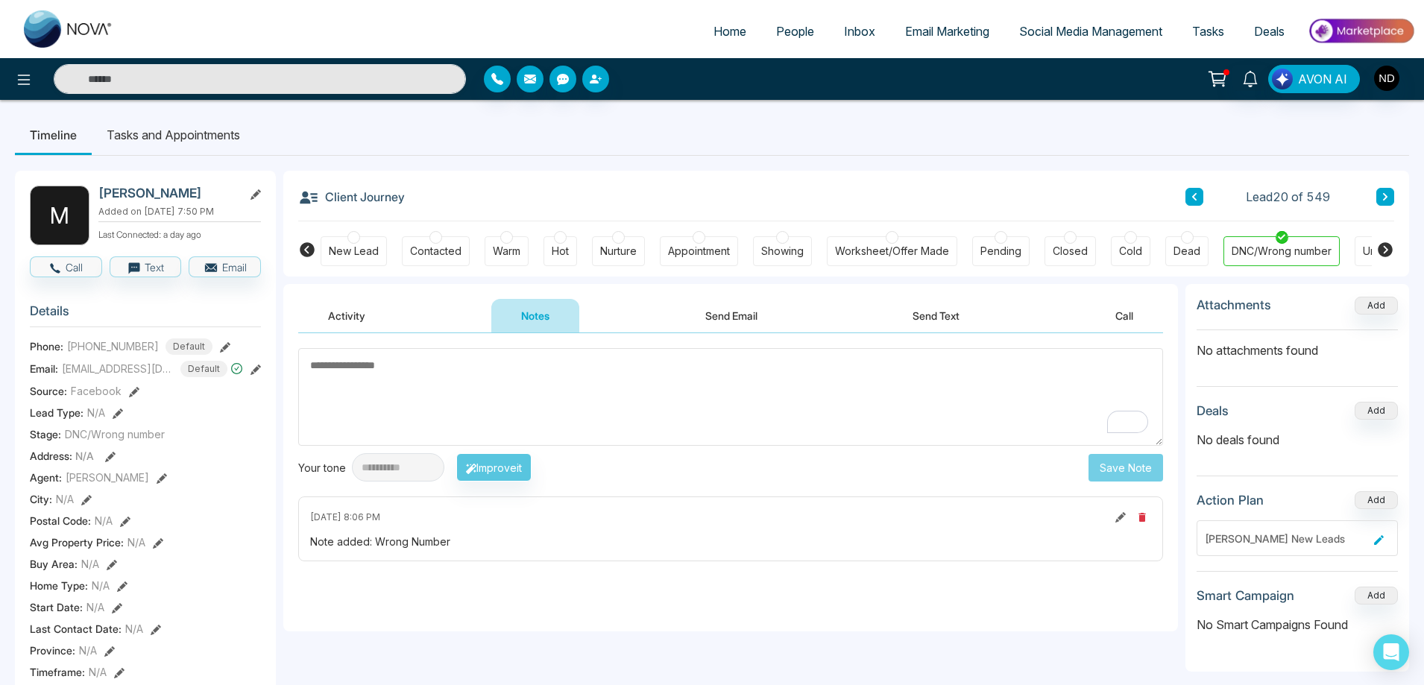
click at [349, 315] on button "Activity" at bounding box center [346, 316] width 97 height 34
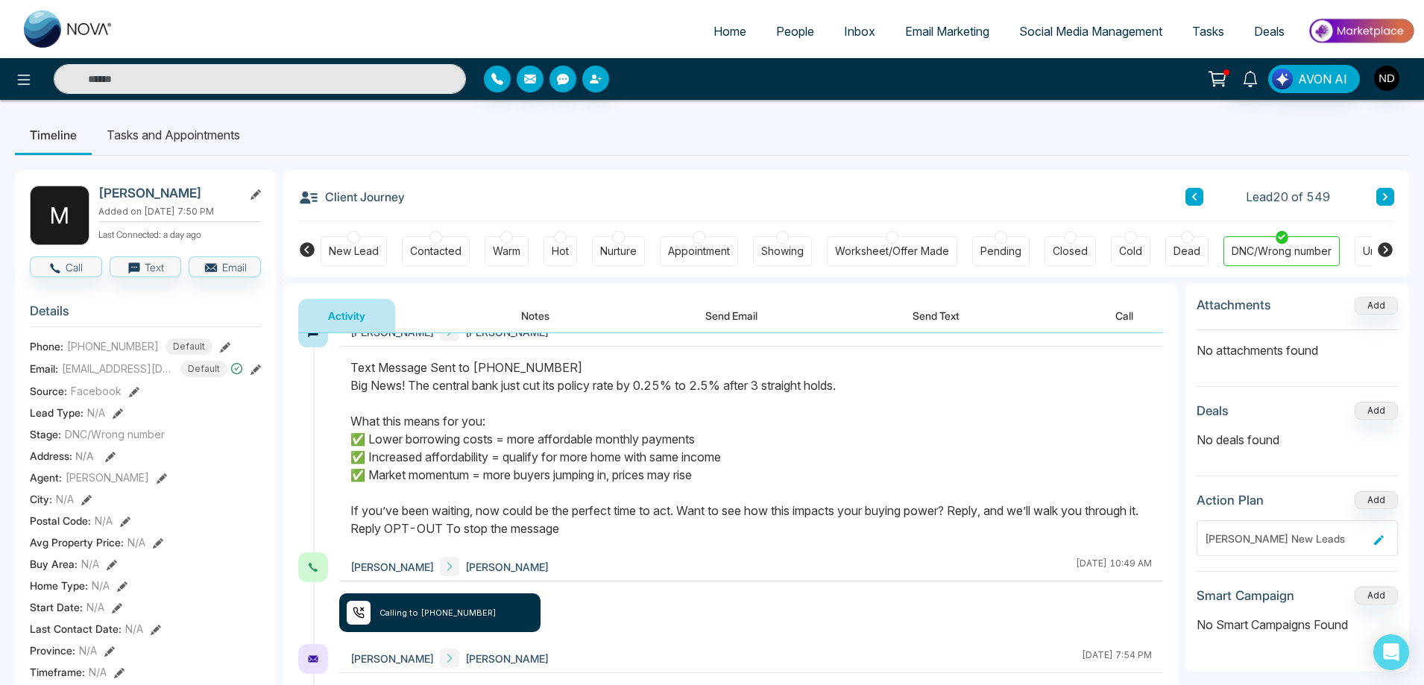
scroll to position [149, 0]
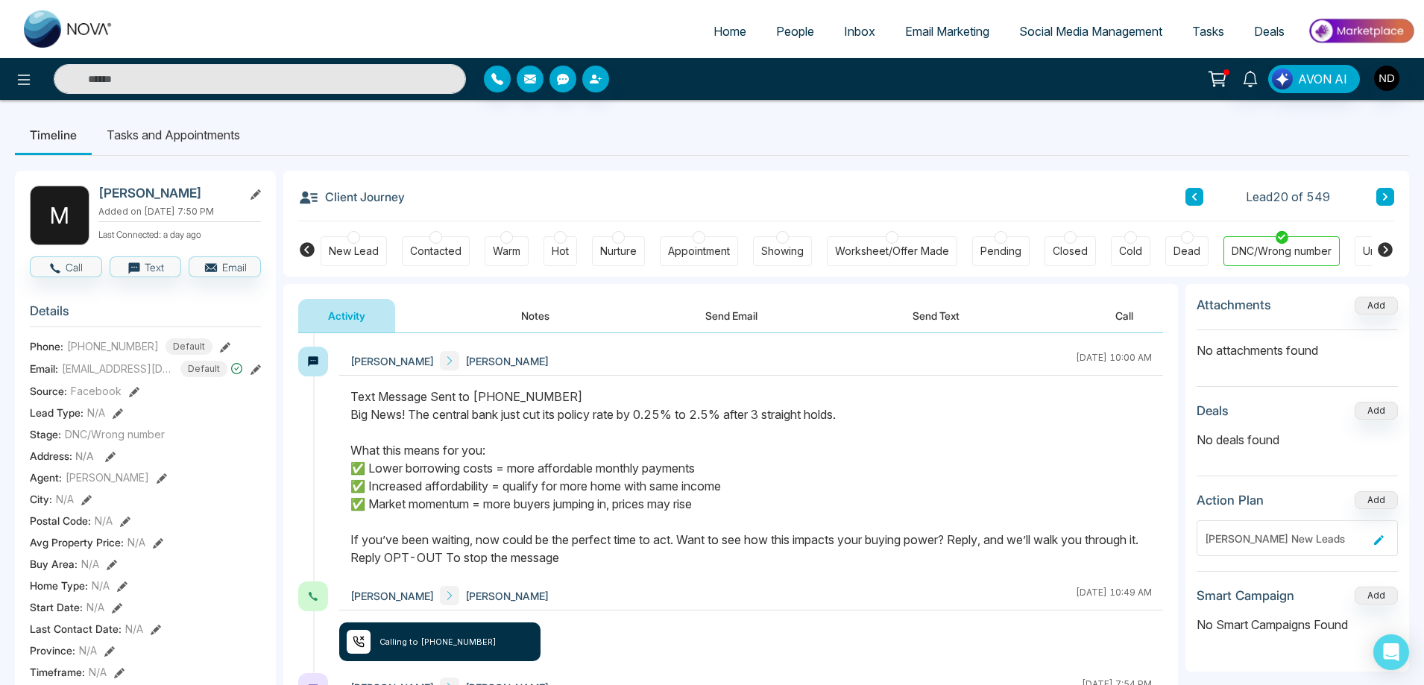
click at [1385, 199] on icon at bounding box center [1385, 196] width 4 height 7
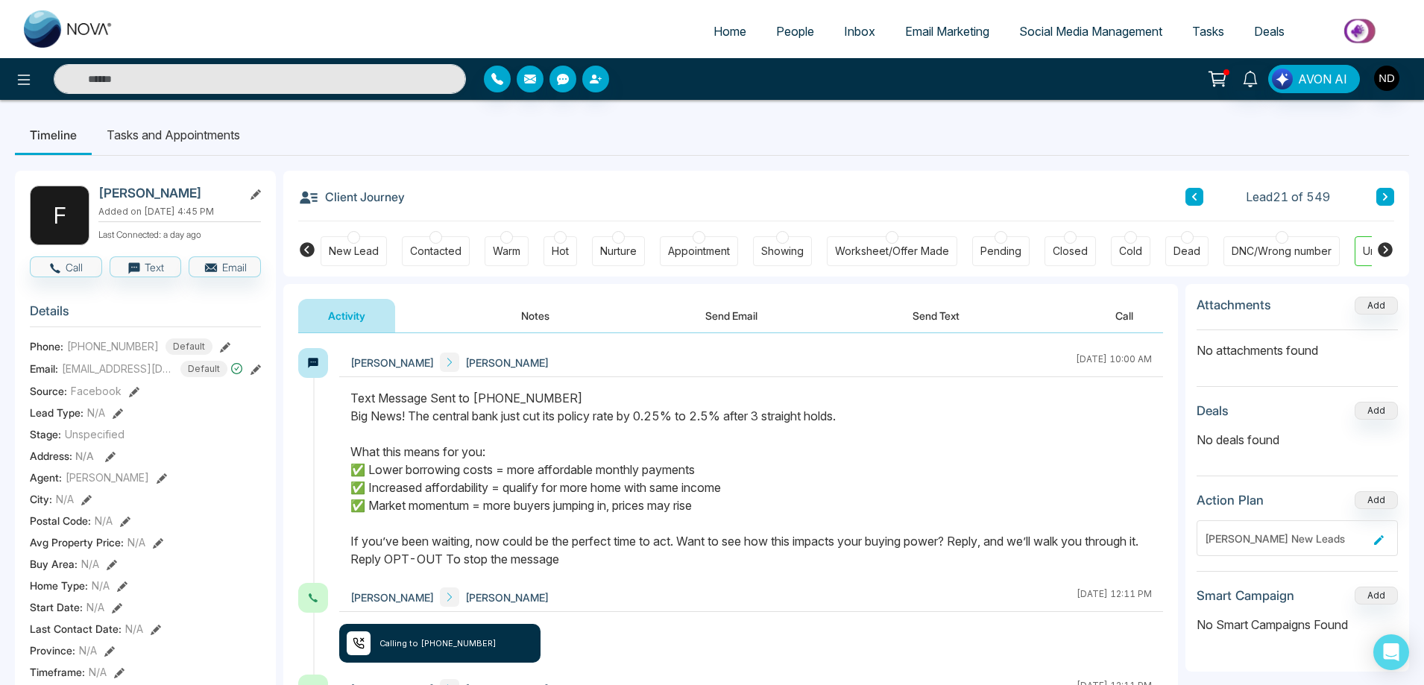
click at [1133, 312] on button "Call" at bounding box center [1124, 316] width 78 height 34
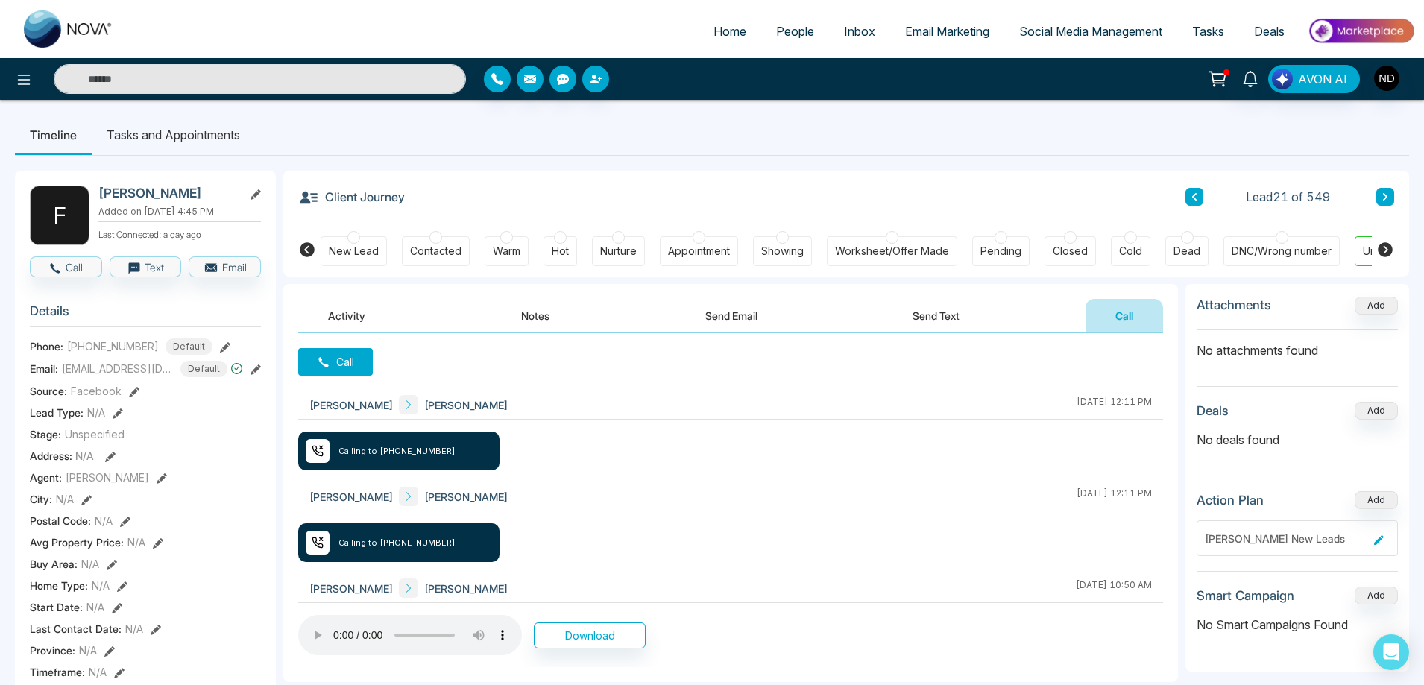
click at [516, 315] on button "Notes" at bounding box center [535, 316] width 88 height 34
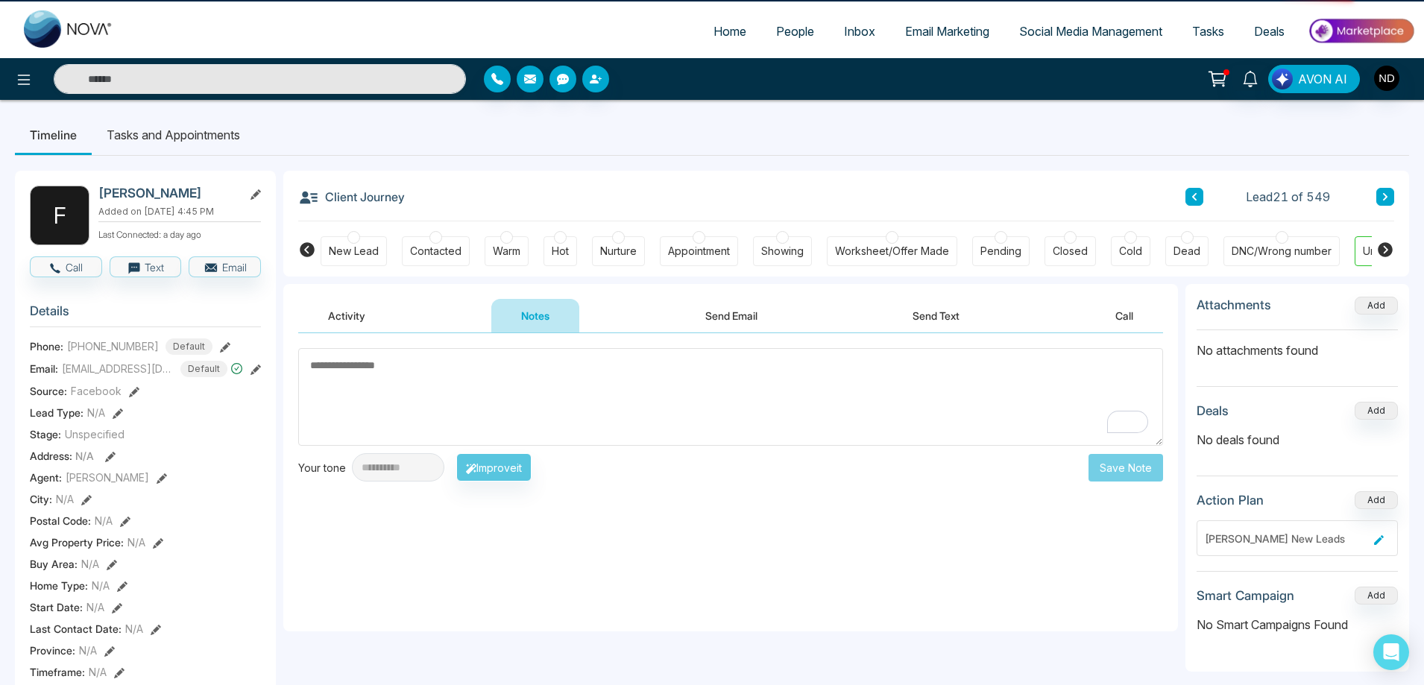
click at [646, 383] on textarea "To enrich screen reader interactions, please activate Accessibility in Grammarl…" at bounding box center [730, 397] width 865 height 98
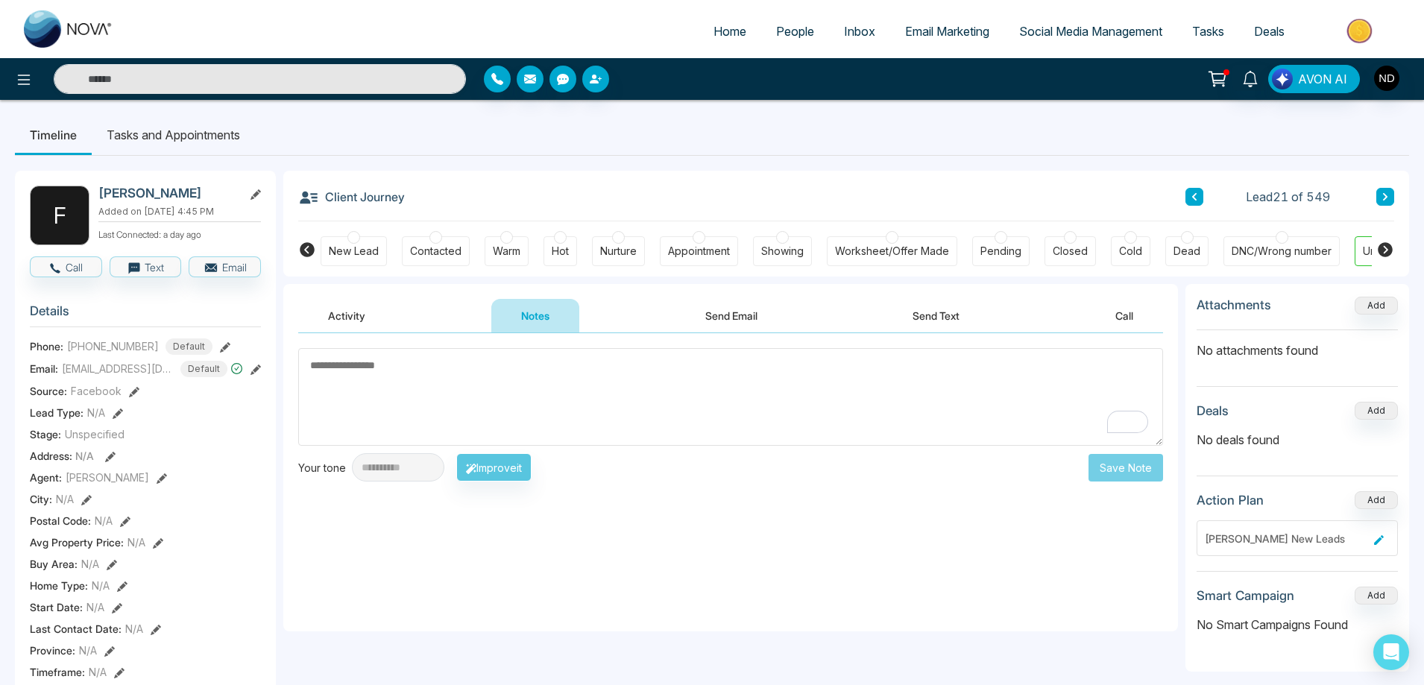
click at [385, 374] on textarea "To enrich screen reader interactions, please activate Accessibility in Grammarl…" at bounding box center [730, 397] width 865 height 98
click at [423, 375] on textarea "To enrich screen reader interactions, please activate Accessibility in Grammarl…" at bounding box center [730, 397] width 865 height 98
click at [916, 315] on button "Send Text" at bounding box center [936, 316] width 107 height 34
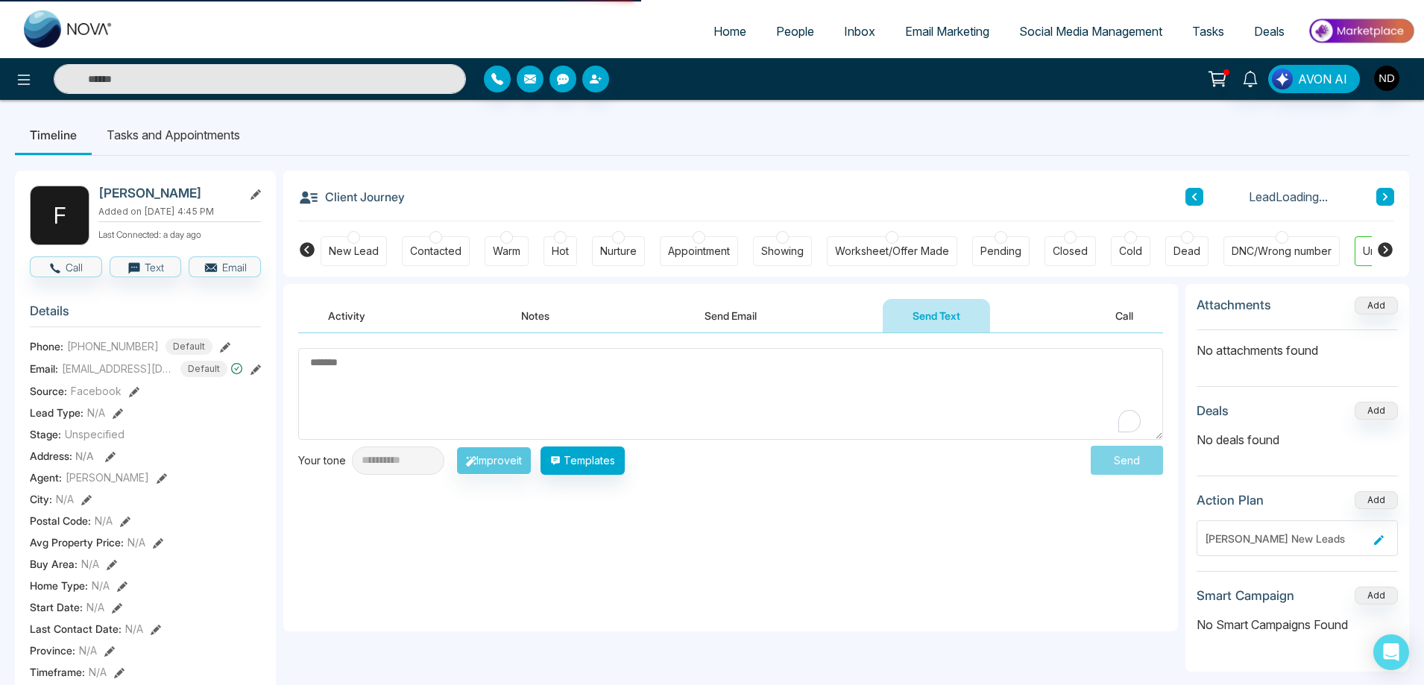
click at [740, 382] on textarea "To enrich screen reader interactions, please activate Accessibility in Grammarl…" at bounding box center [730, 394] width 865 height 92
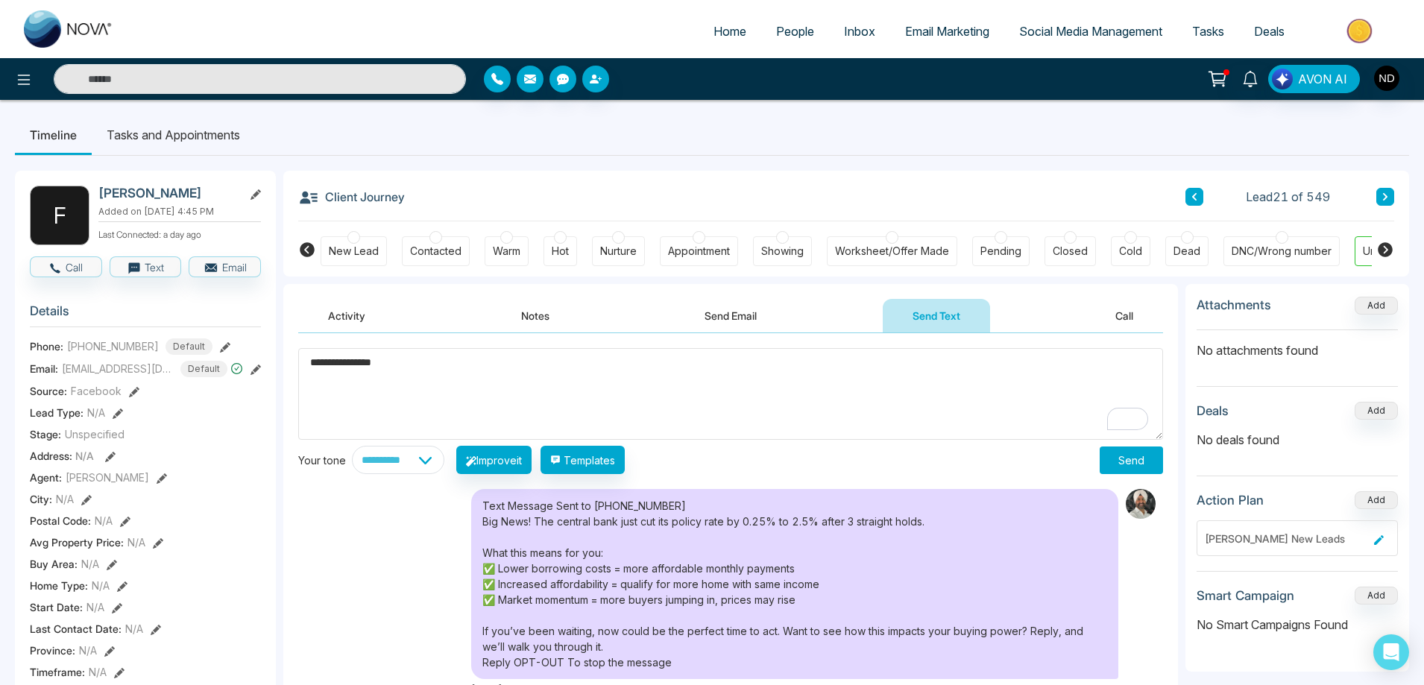
type textarea "**********"
click at [1144, 461] on button "Send" at bounding box center [1131, 461] width 63 height 28
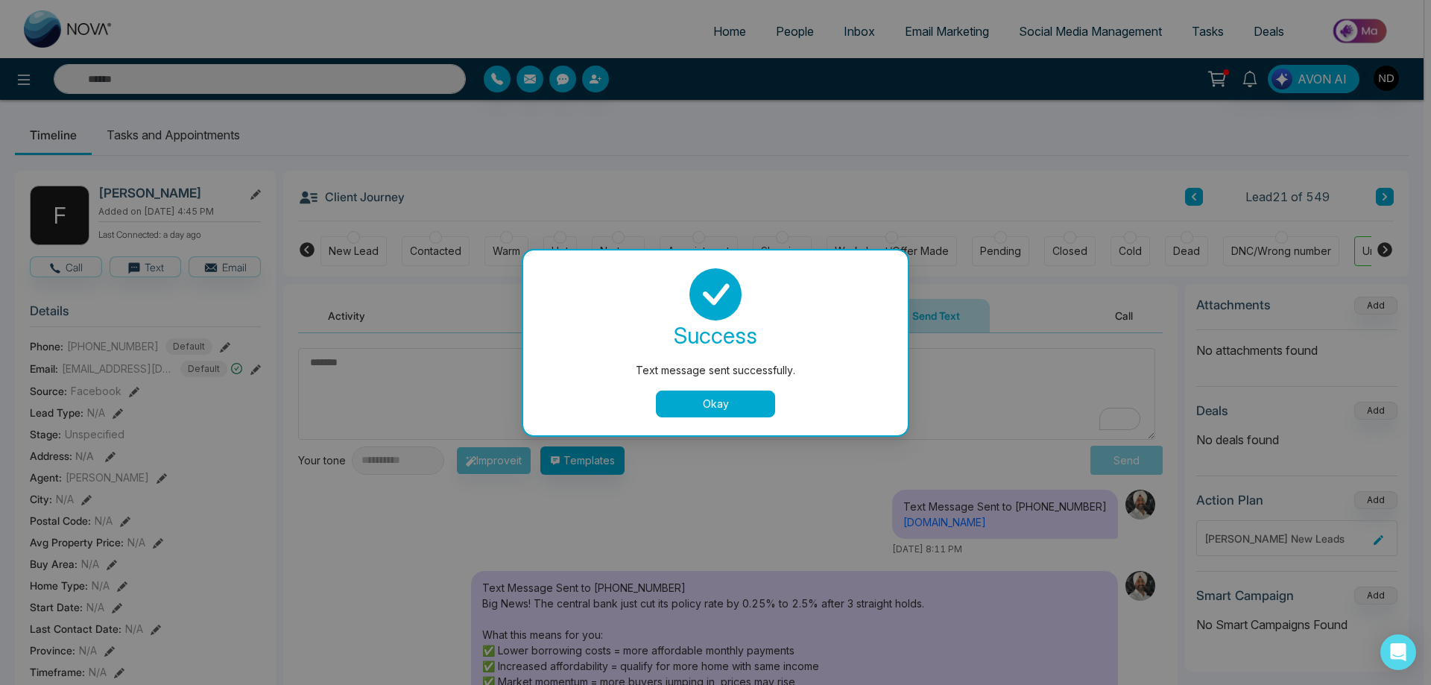
click at [720, 407] on button "Okay" at bounding box center [715, 404] width 119 height 27
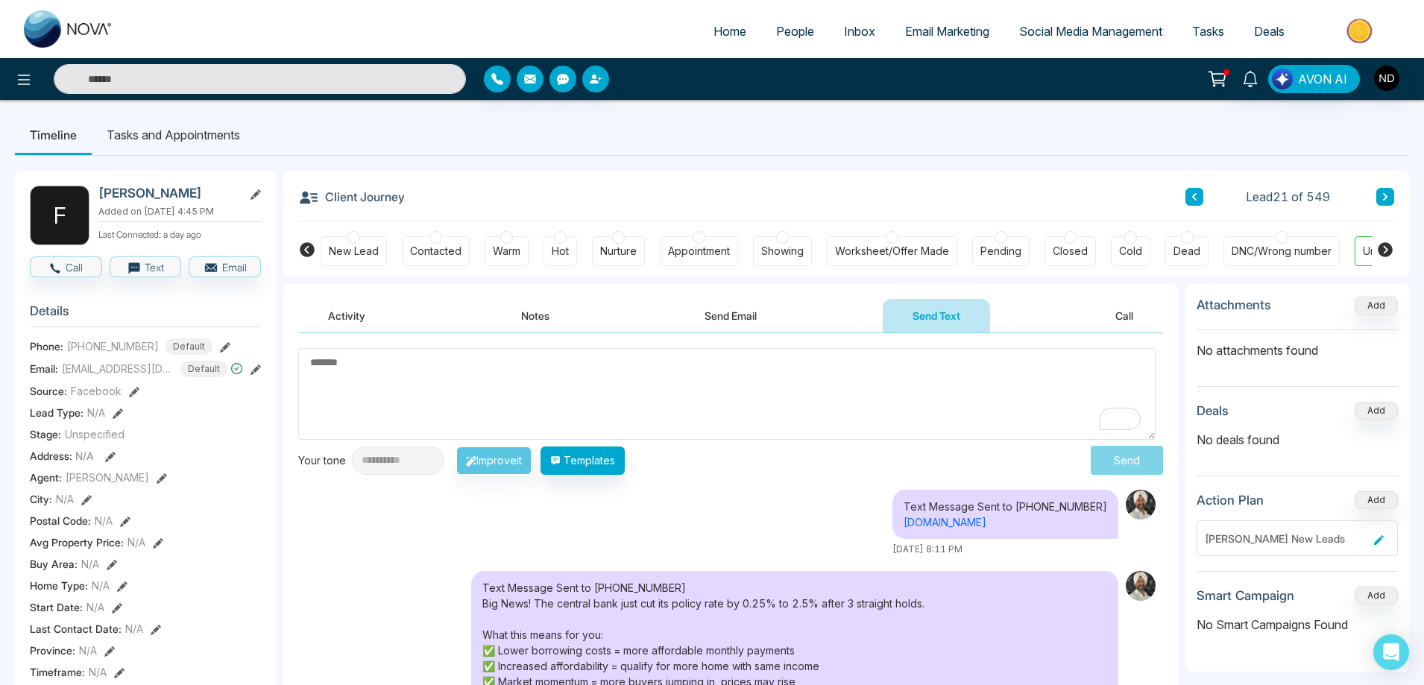
click at [806, 405] on textarea "To enrich screen reader interactions, please activate Accessibility in Grammarl…" at bounding box center [726, 394] width 857 height 92
click at [661, 385] on textarea "To enrich screen reader interactions, please activate Accessibility in Grammarl…" at bounding box center [726, 394] width 857 height 92
click at [525, 318] on button "Notes" at bounding box center [535, 316] width 88 height 34
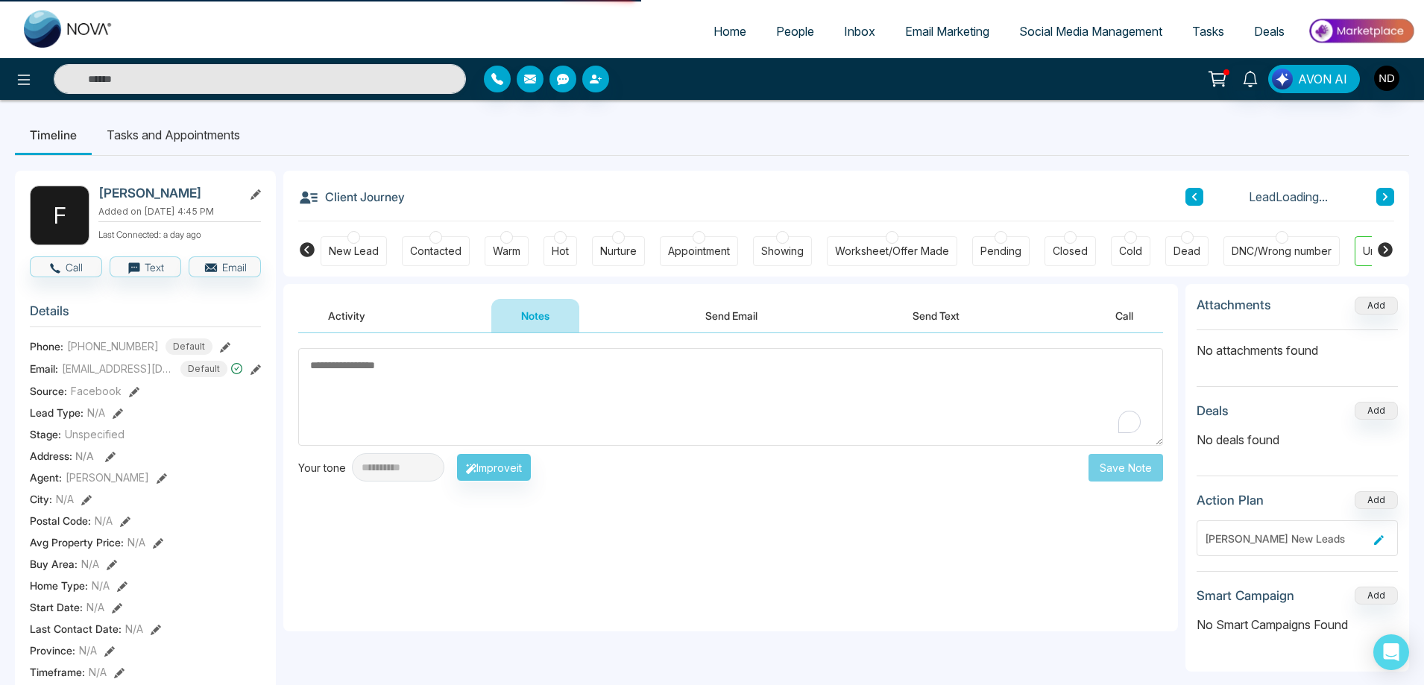
click at [552, 388] on textarea "To enrich screen reader interactions, please activate Accessibility in Grammarl…" at bounding box center [730, 397] width 865 height 98
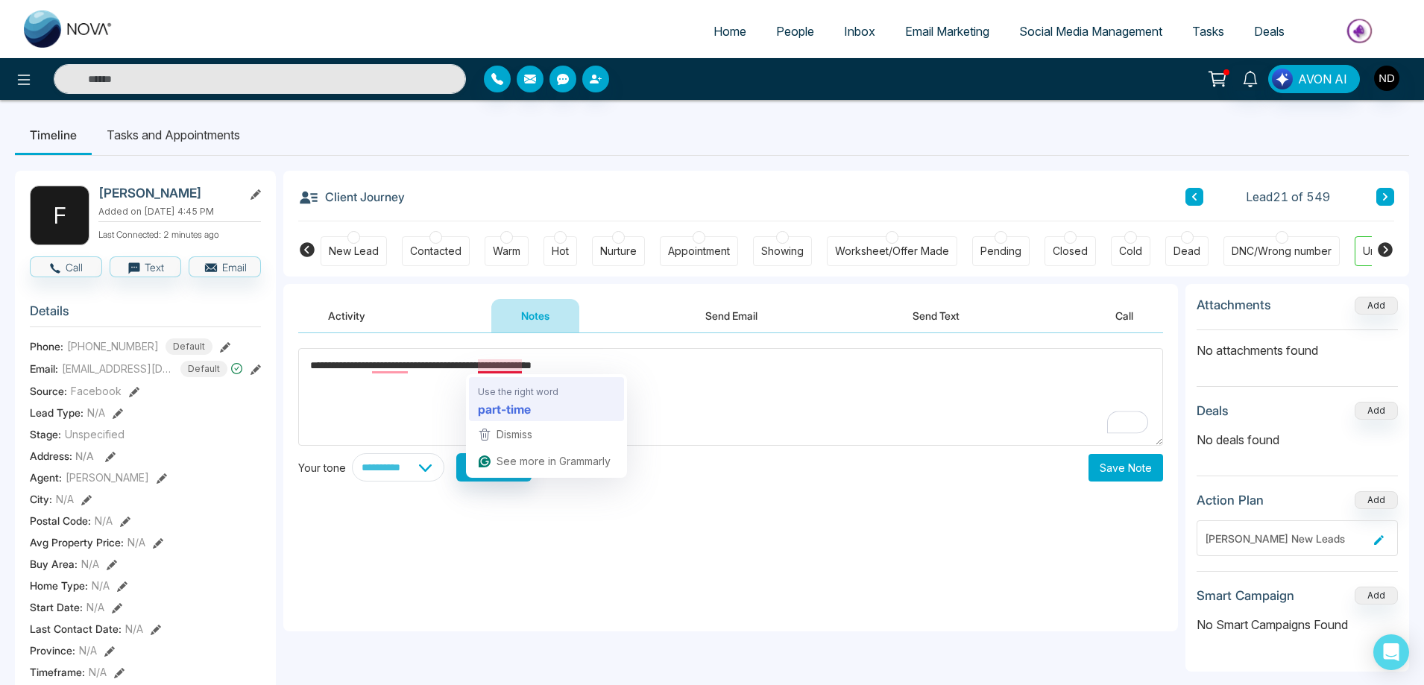
type textarea "**********"
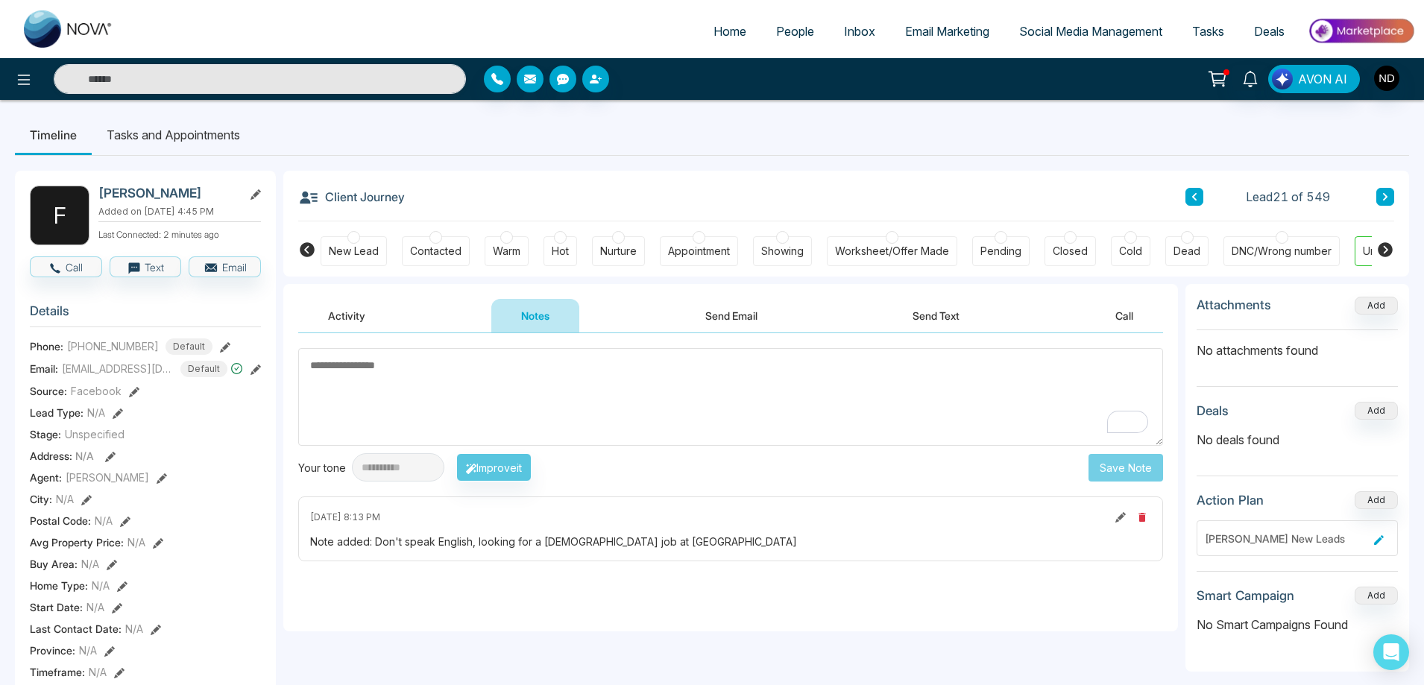
click at [1279, 256] on div "DNC/Wrong number" at bounding box center [1282, 251] width 100 height 15
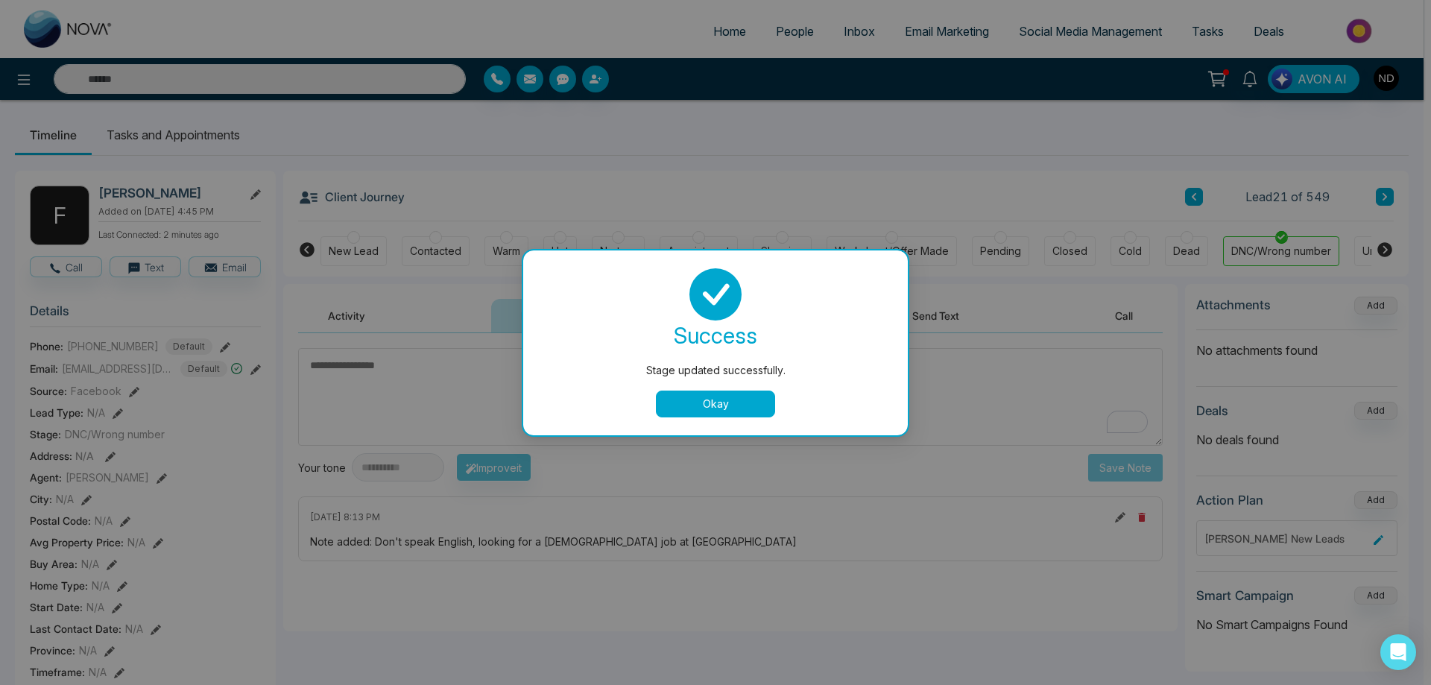
click at [700, 404] on button "Okay" at bounding box center [715, 404] width 119 height 27
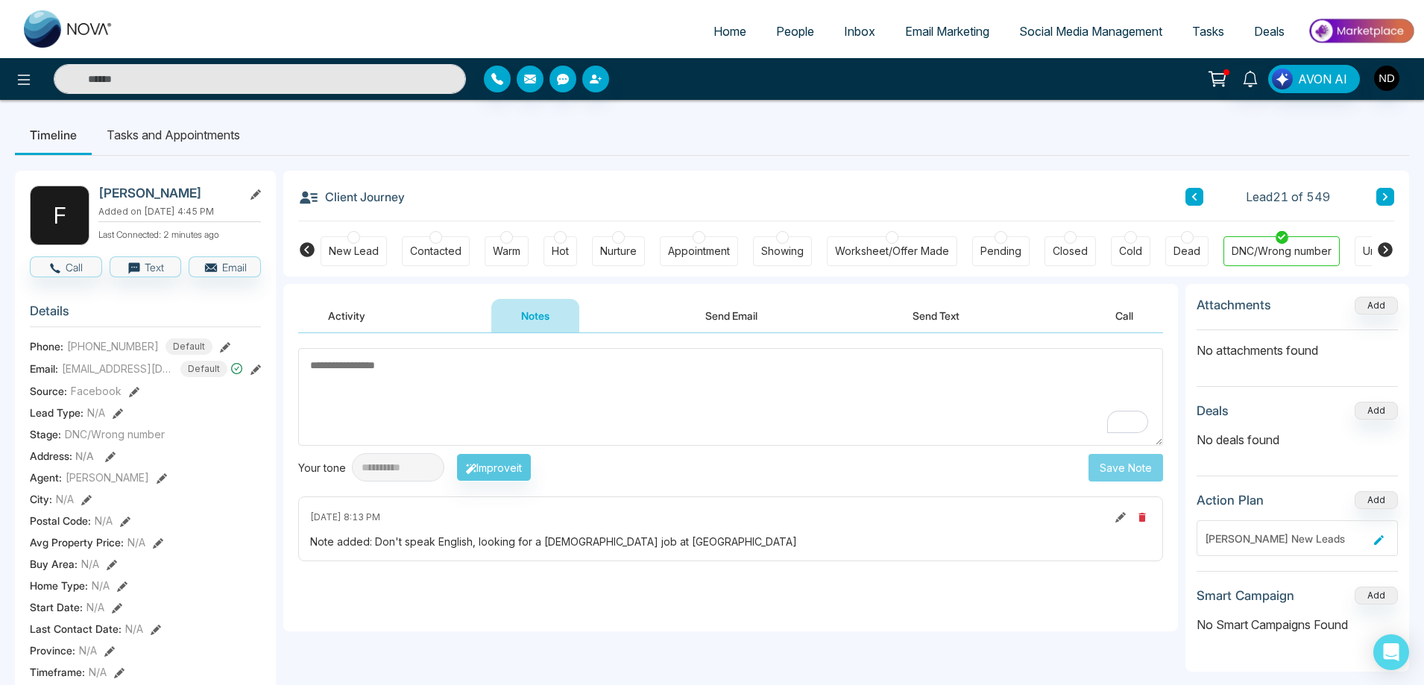
click at [655, 403] on textarea "To enrich screen reader interactions, please activate Accessibility in Grammarl…" at bounding box center [730, 397] width 865 height 98
click at [349, 320] on button "Activity" at bounding box center [346, 316] width 97 height 34
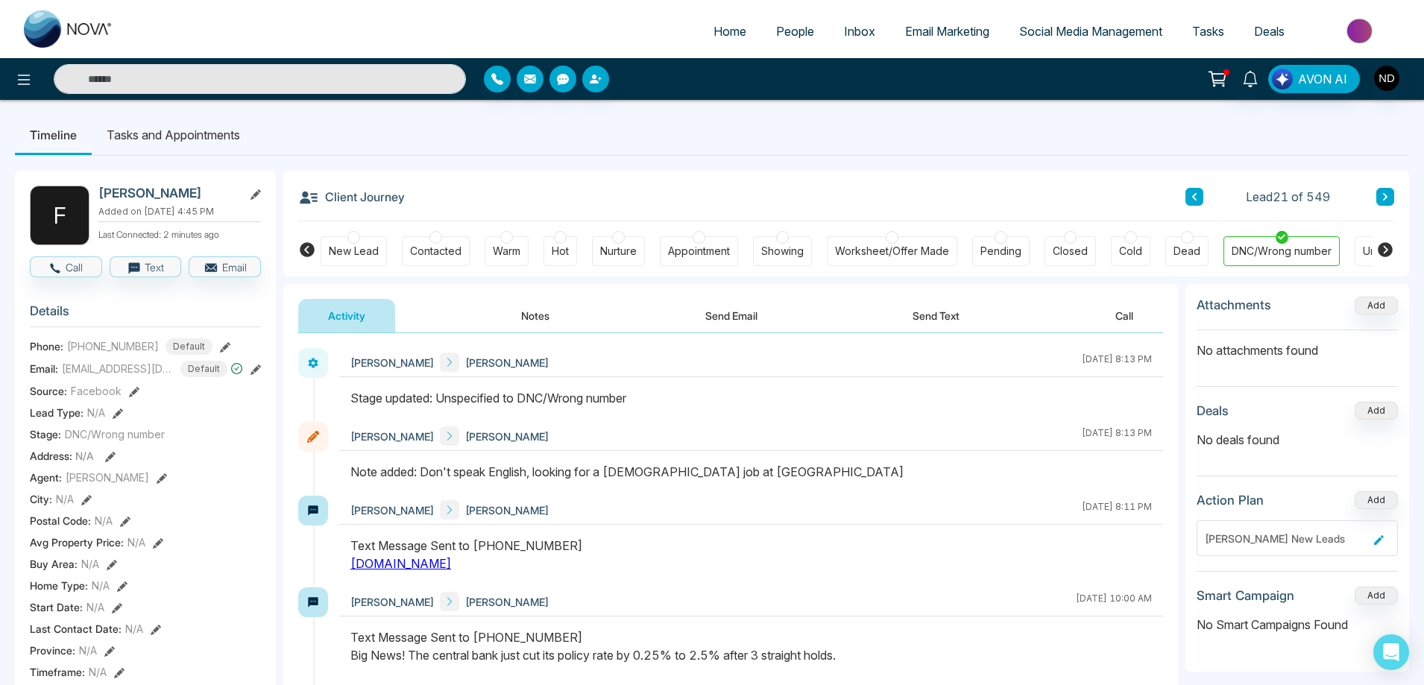
click at [1387, 201] on icon at bounding box center [1384, 196] width 7 height 9
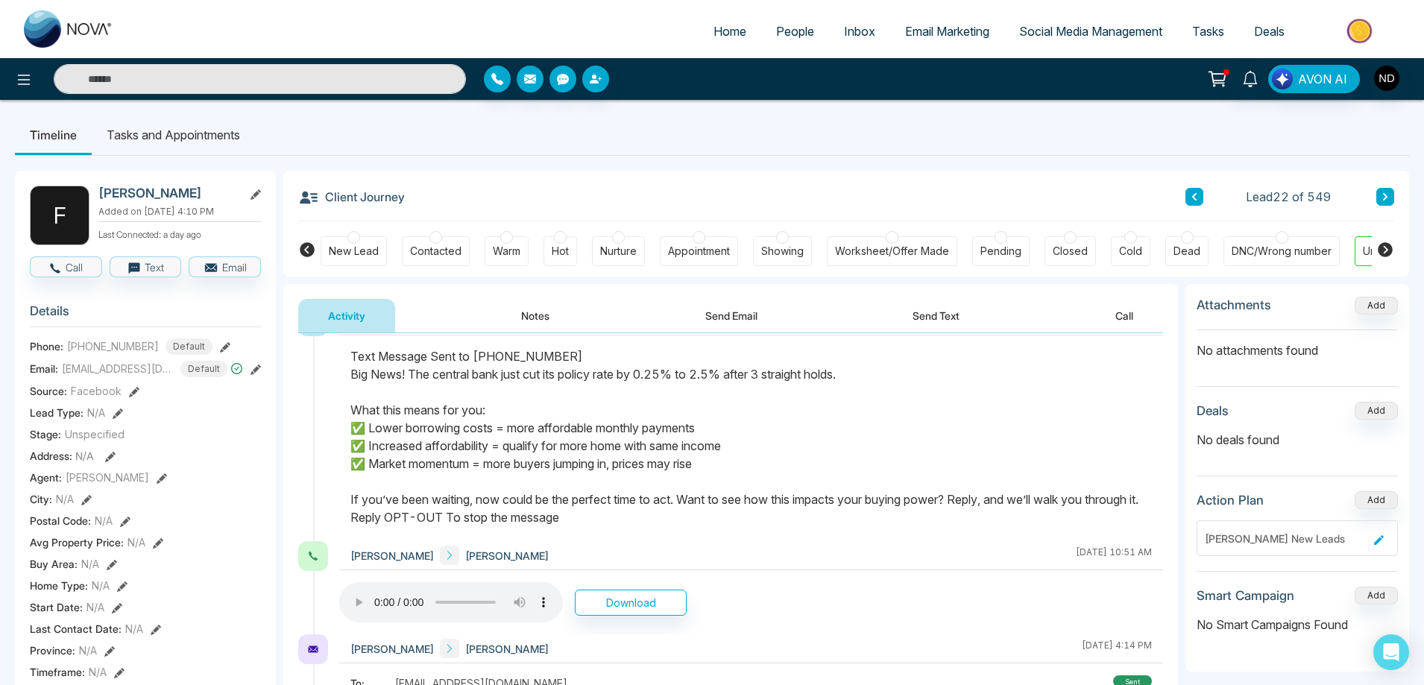
scroll to position [149, 0]
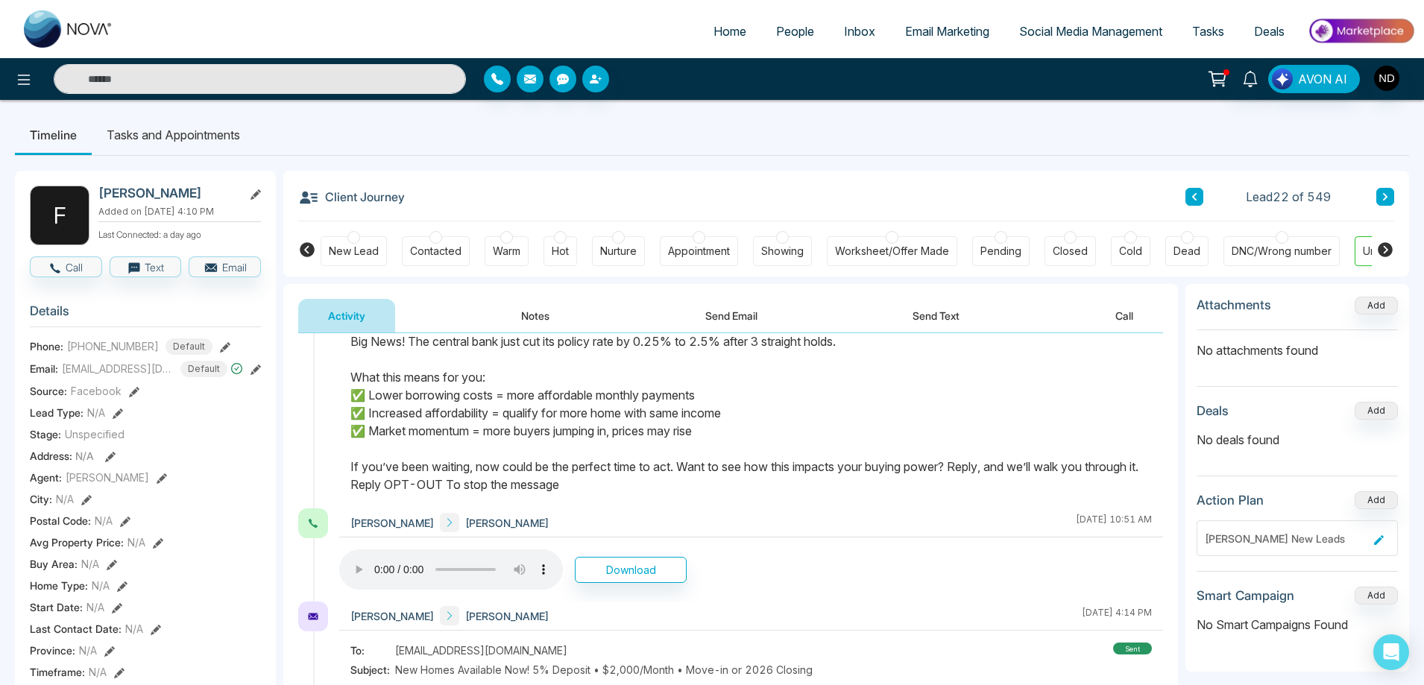
click at [1129, 314] on button "Call" at bounding box center [1124, 316] width 78 height 34
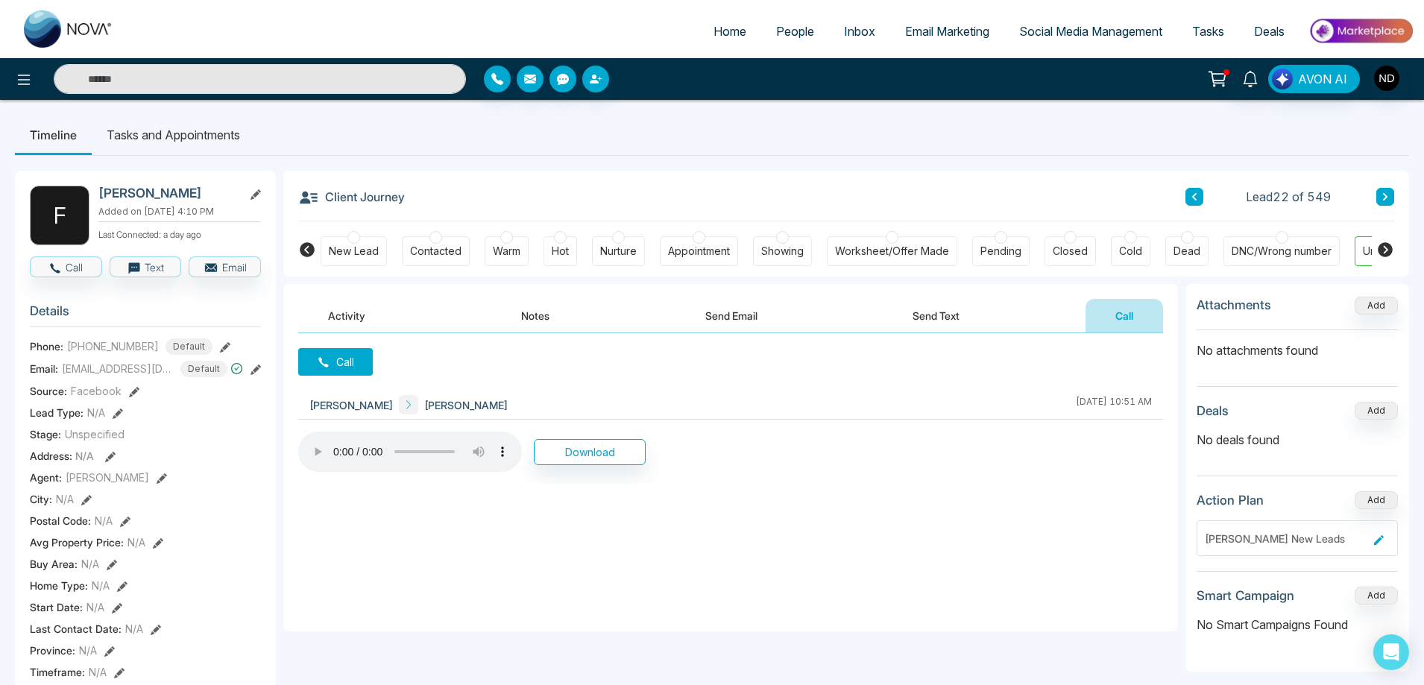
click at [946, 309] on button "Send Text" at bounding box center [936, 316] width 107 height 34
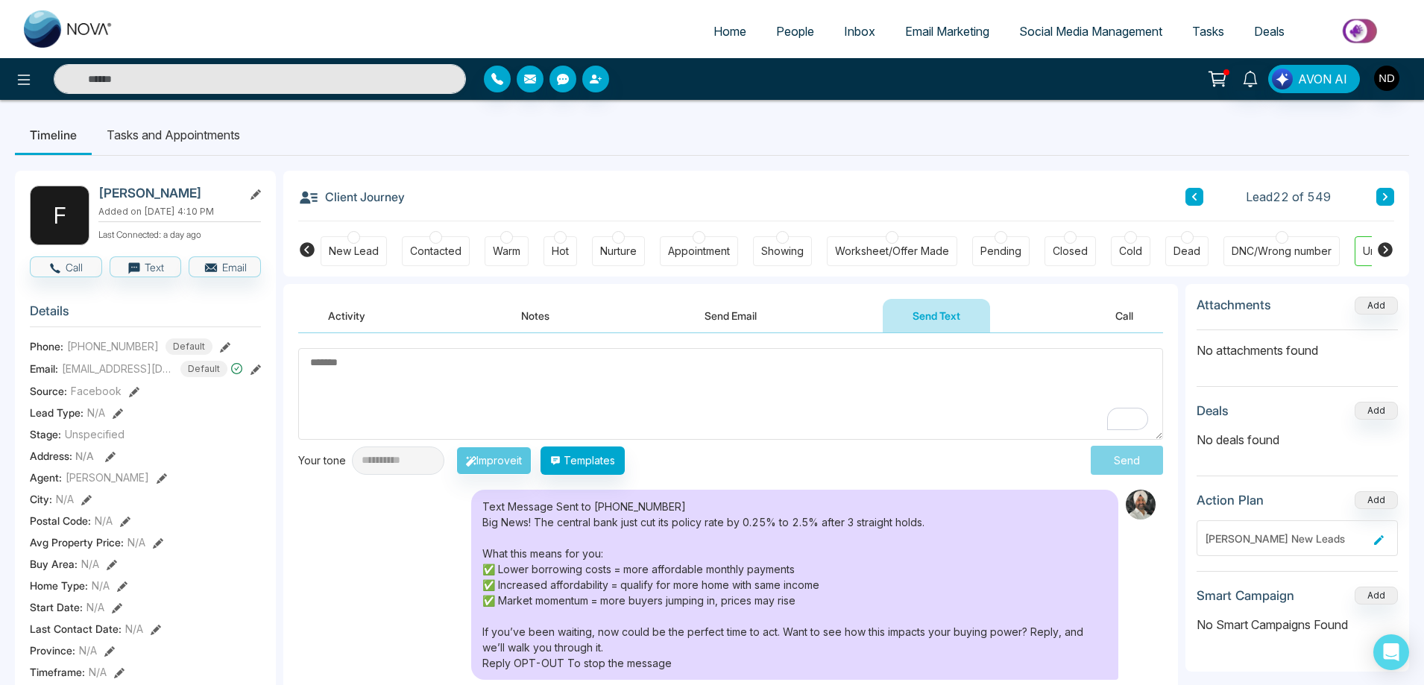
click at [758, 308] on button "Send Email" at bounding box center [731, 316] width 112 height 34
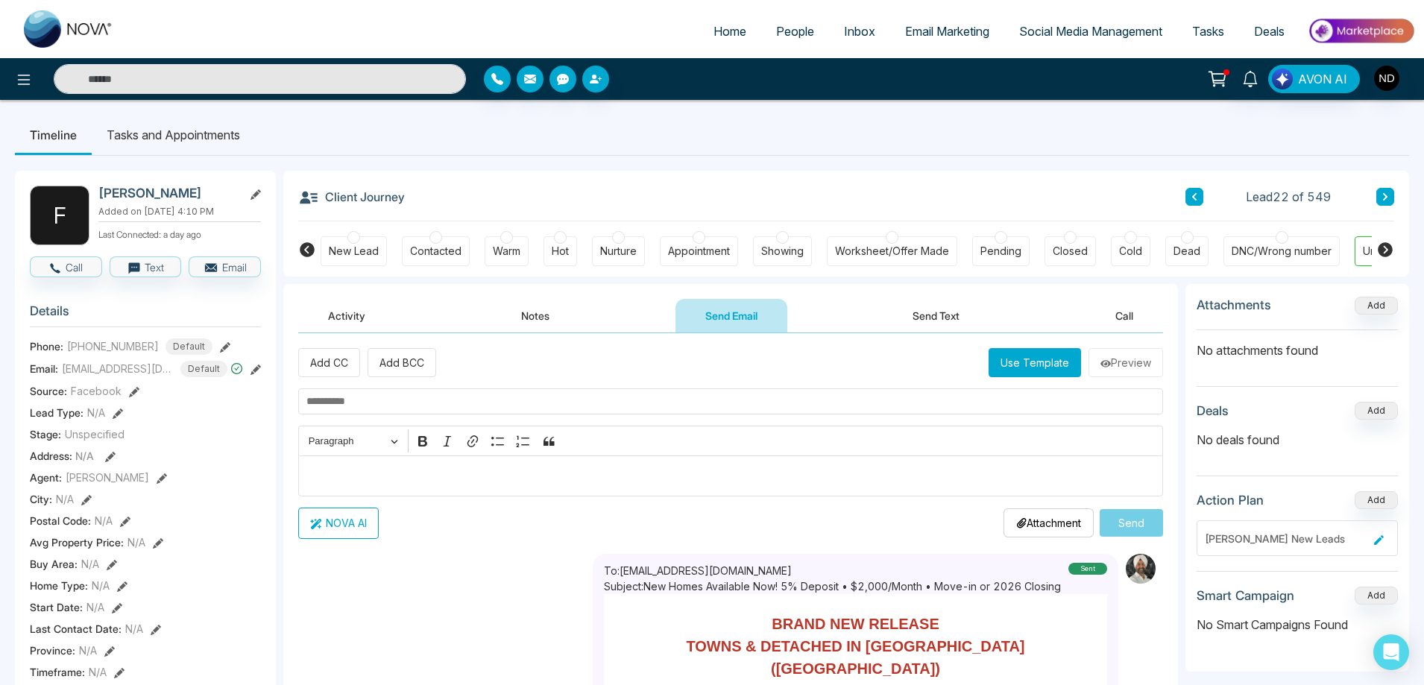
click at [535, 314] on button "Notes" at bounding box center [535, 316] width 88 height 34
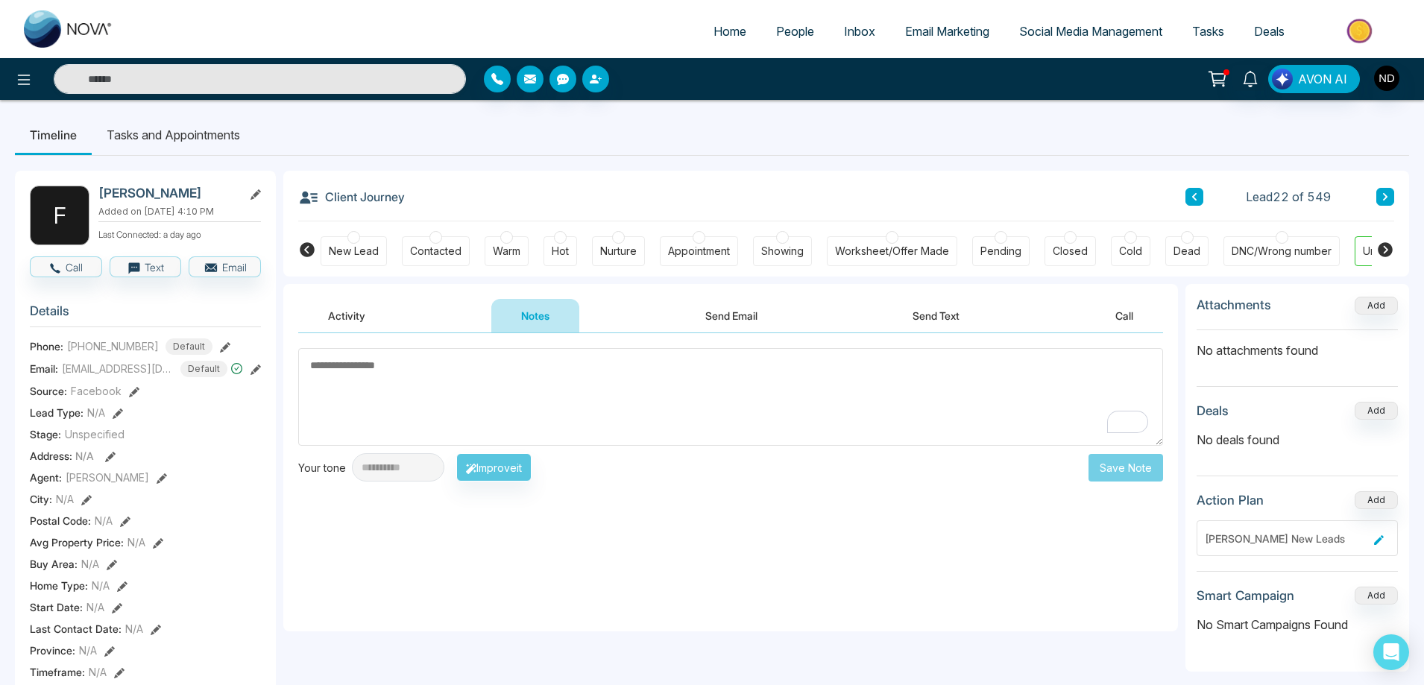
click at [359, 310] on button "Activity" at bounding box center [346, 316] width 97 height 34
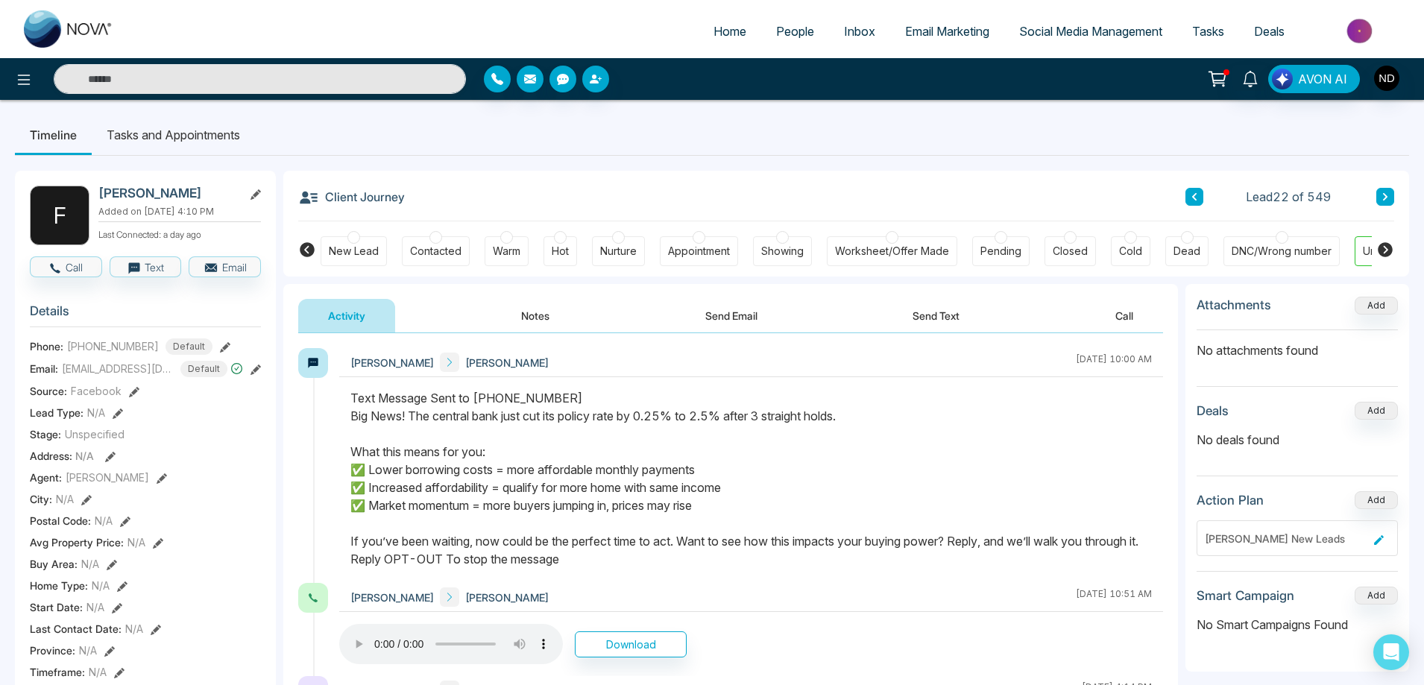
click at [608, 373] on div "[PERSON_NAME] [PERSON_NAME] Lindawan [DATE] 10:00 AM" at bounding box center [751, 362] width 824 height 29
click at [543, 312] on button "Notes" at bounding box center [535, 316] width 88 height 34
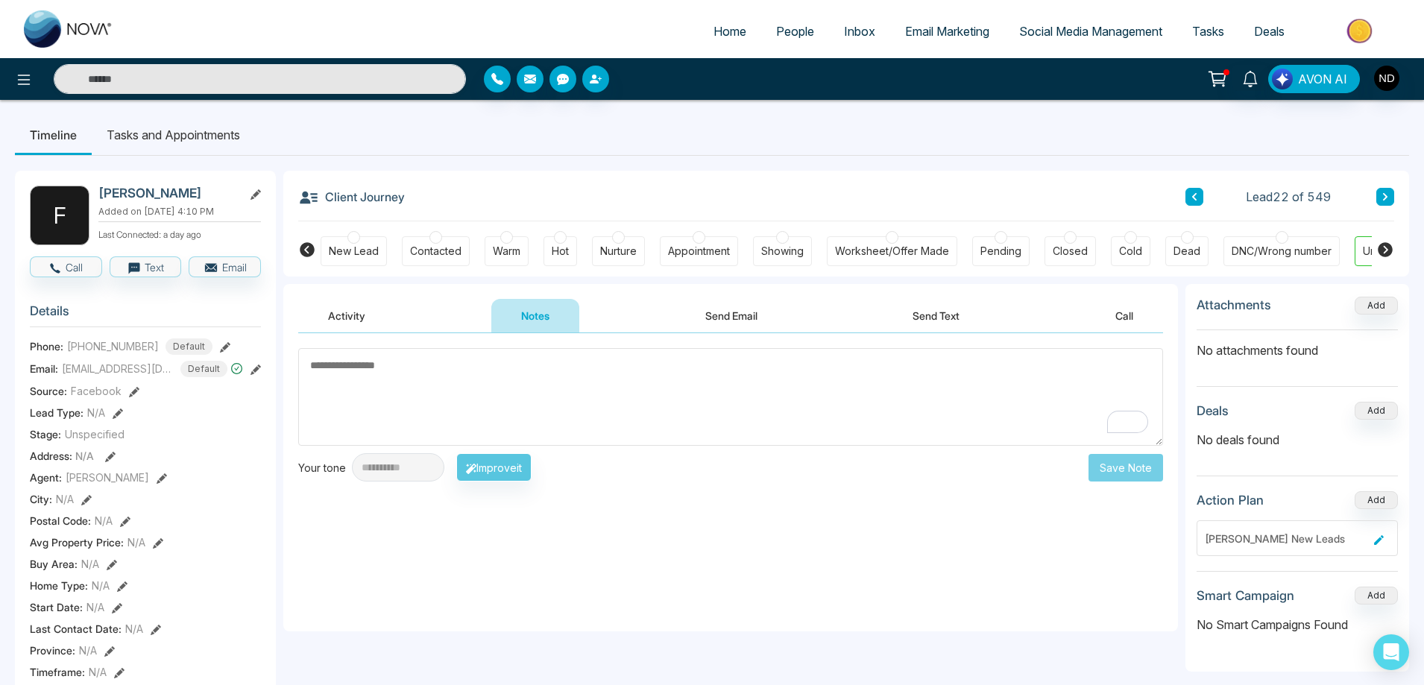
click at [604, 405] on textarea "To enrich screen reader interactions, please activate Accessibility in Grammarl…" at bounding box center [730, 397] width 865 height 98
type textarea "*********"
click at [1123, 466] on button "Save Note" at bounding box center [1125, 468] width 75 height 28
click at [365, 243] on div "New Lead" at bounding box center [354, 251] width 66 height 30
click at [339, 315] on button "Activity" at bounding box center [346, 316] width 97 height 34
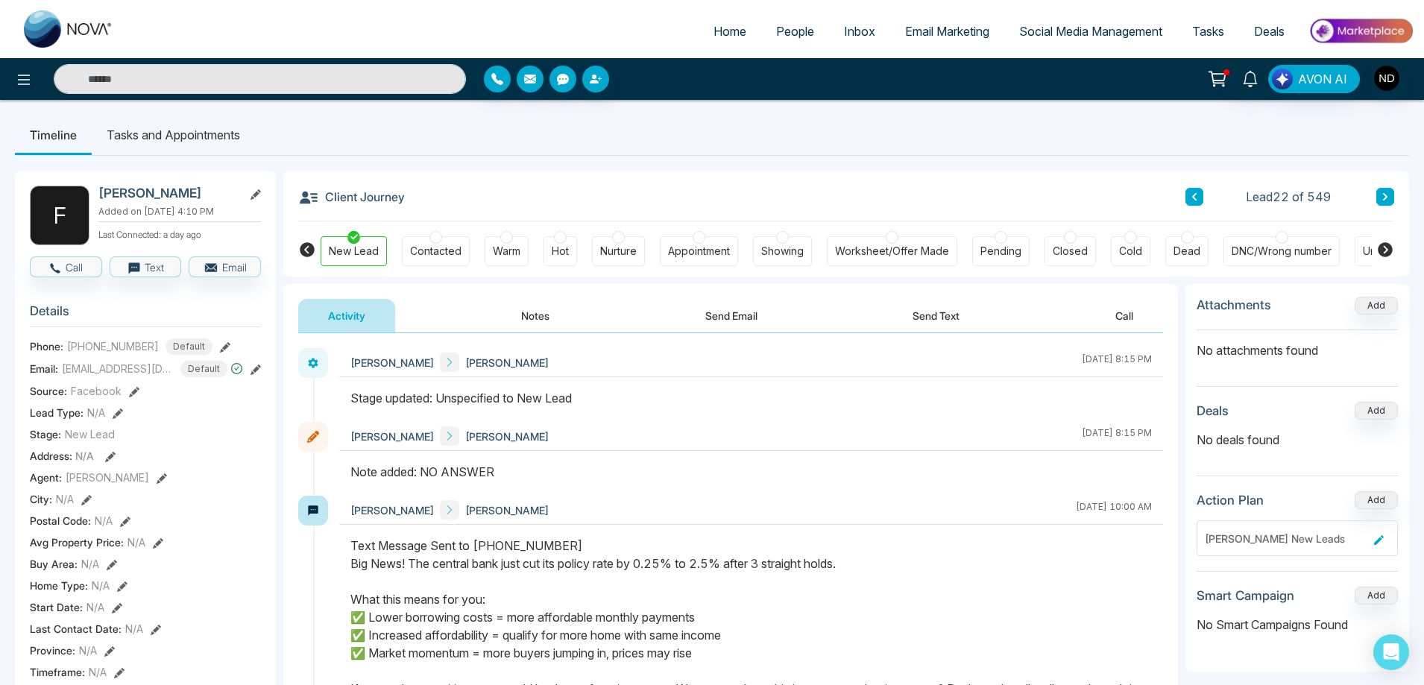
click at [1379, 198] on button at bounding box center [1385, 197] width 18 height 18
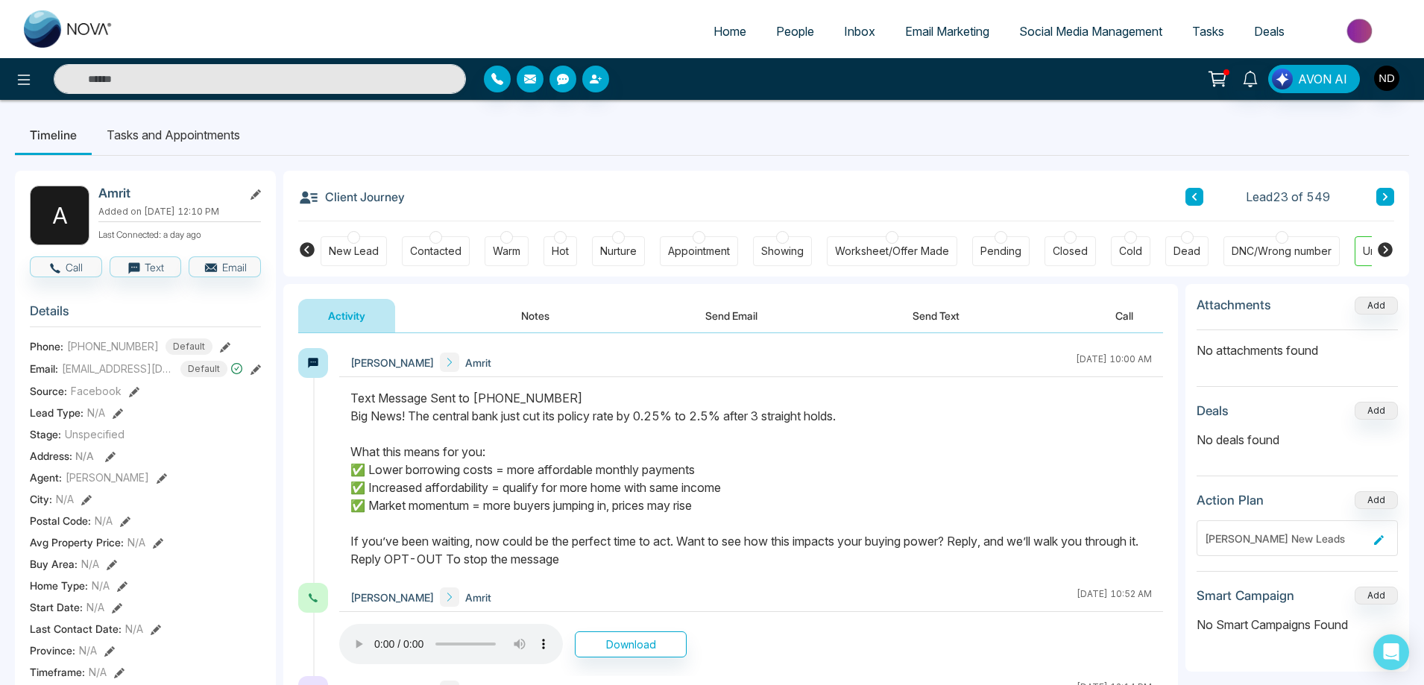
click at [944, 313] on button "Send Text" at bounding box center [936, 316] width 107 height 34
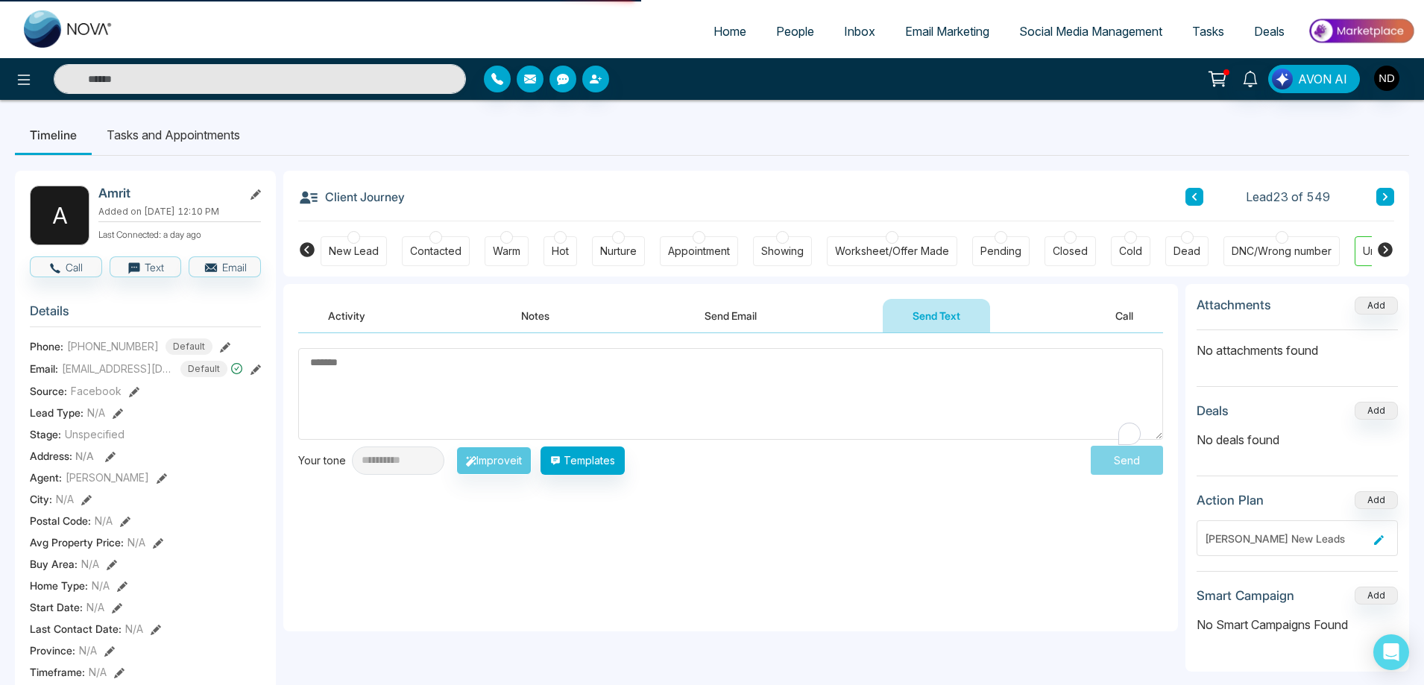
click at [732, 396] on textarea "To enrich screen reader interactions, please activate Accessibility in Grammarl…" at bounding box center [730, 394] width 865 height 92
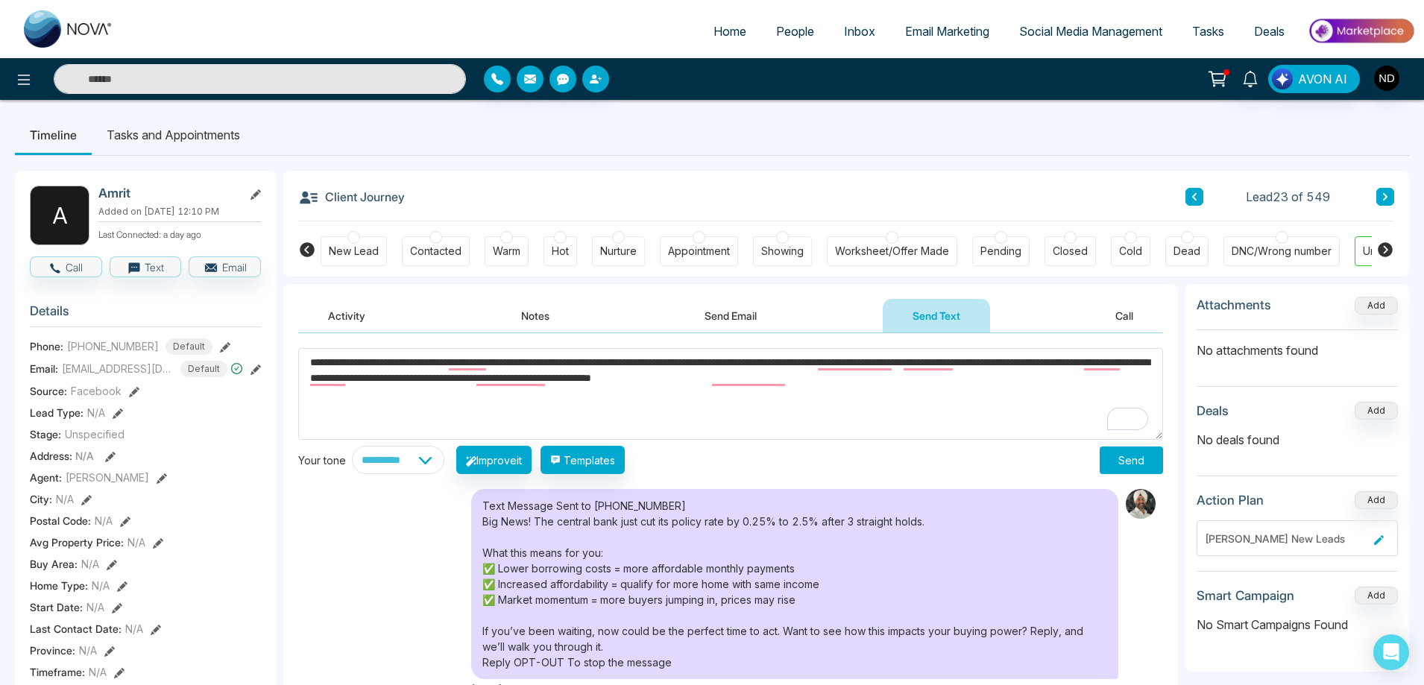
paste textarea "**********"
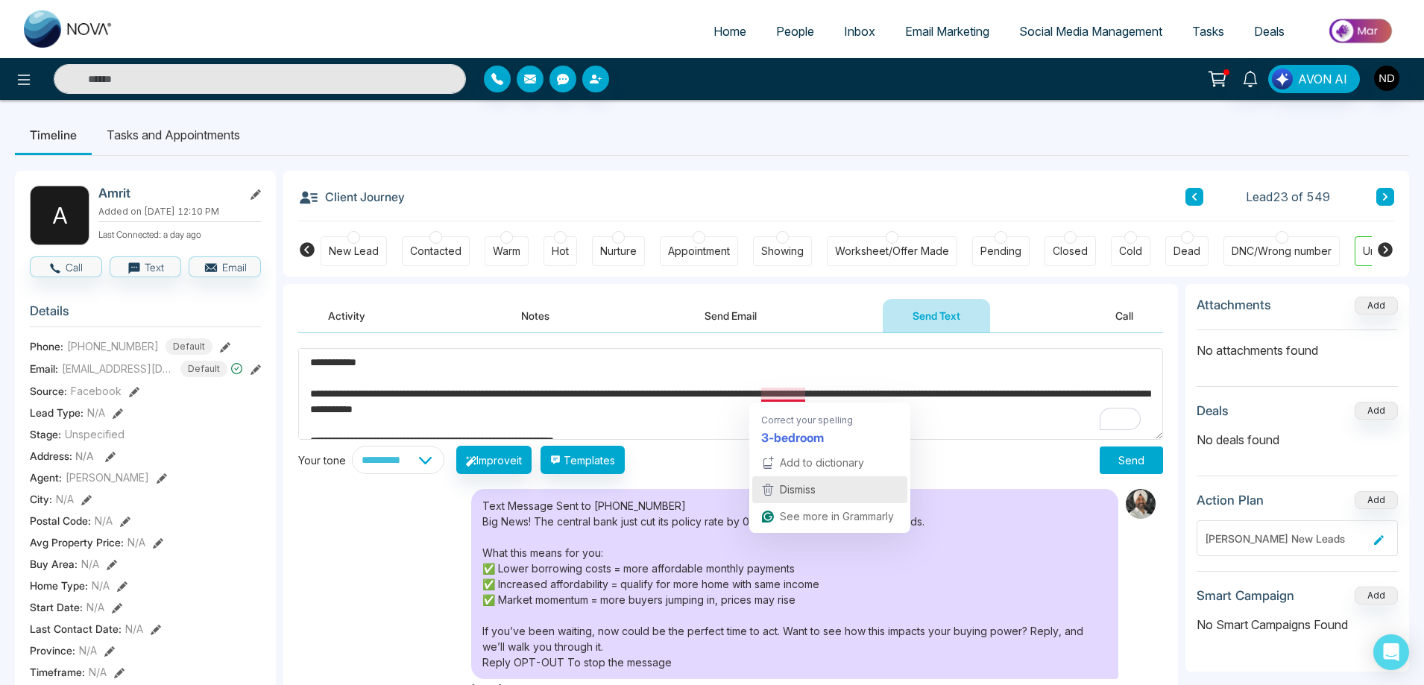
click at [796, 494] on span "Dismiss" at bounding box center [798, 489] width 36 height 13
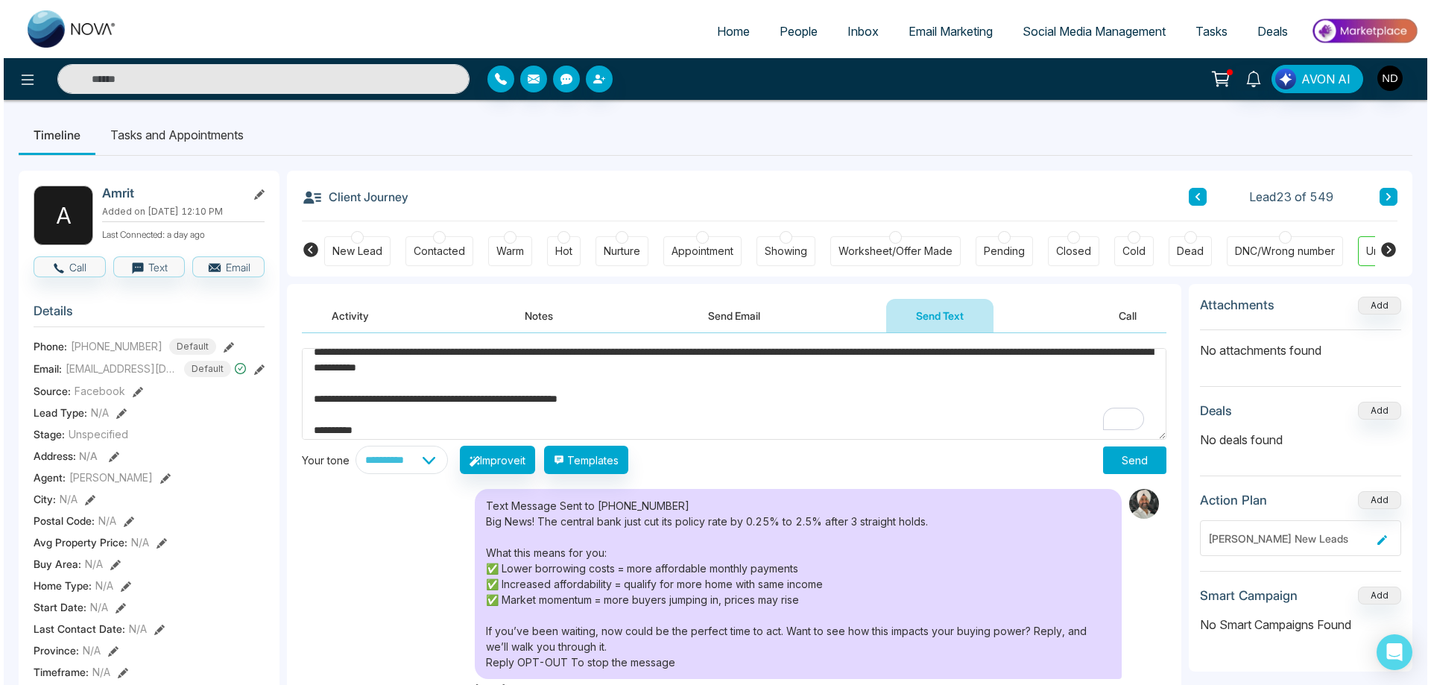
scroll to position [63, 0]
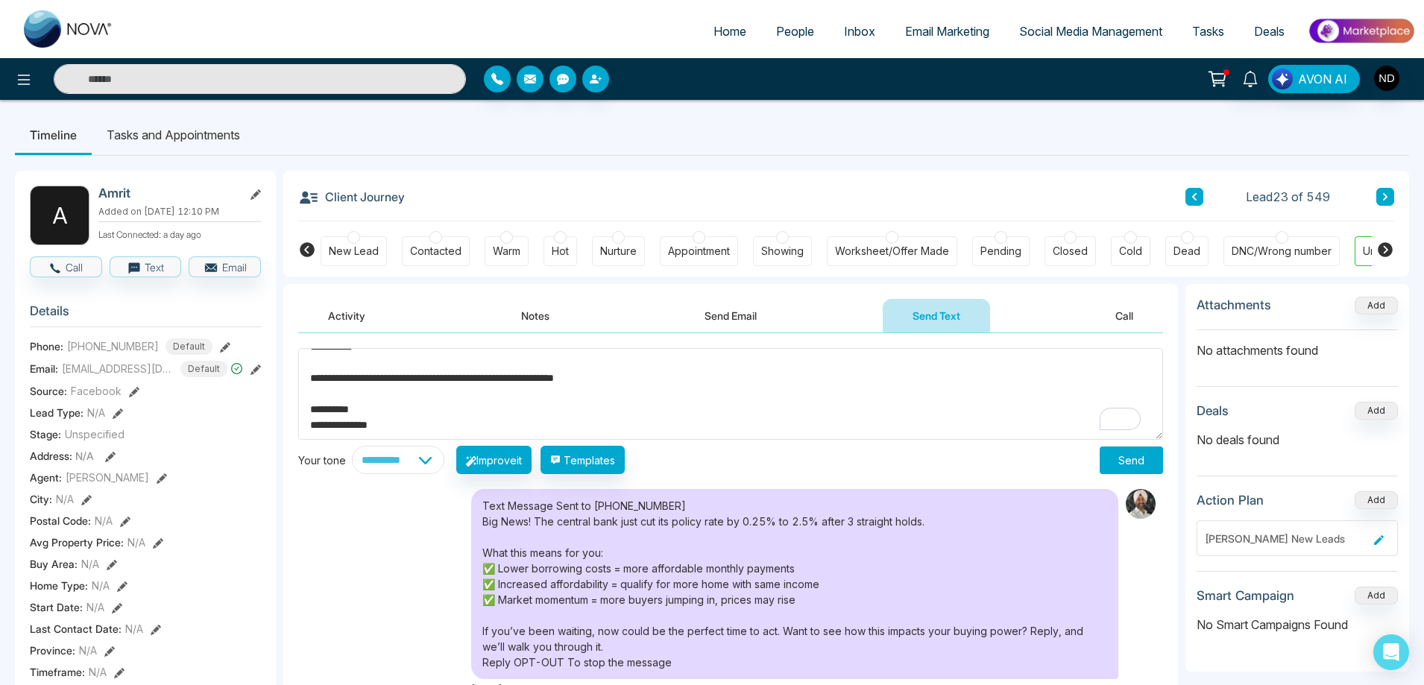
type textarea "**********"
click at [1118, 458] on button "Send" at bounding box center [1131, 461] width 63 height 28
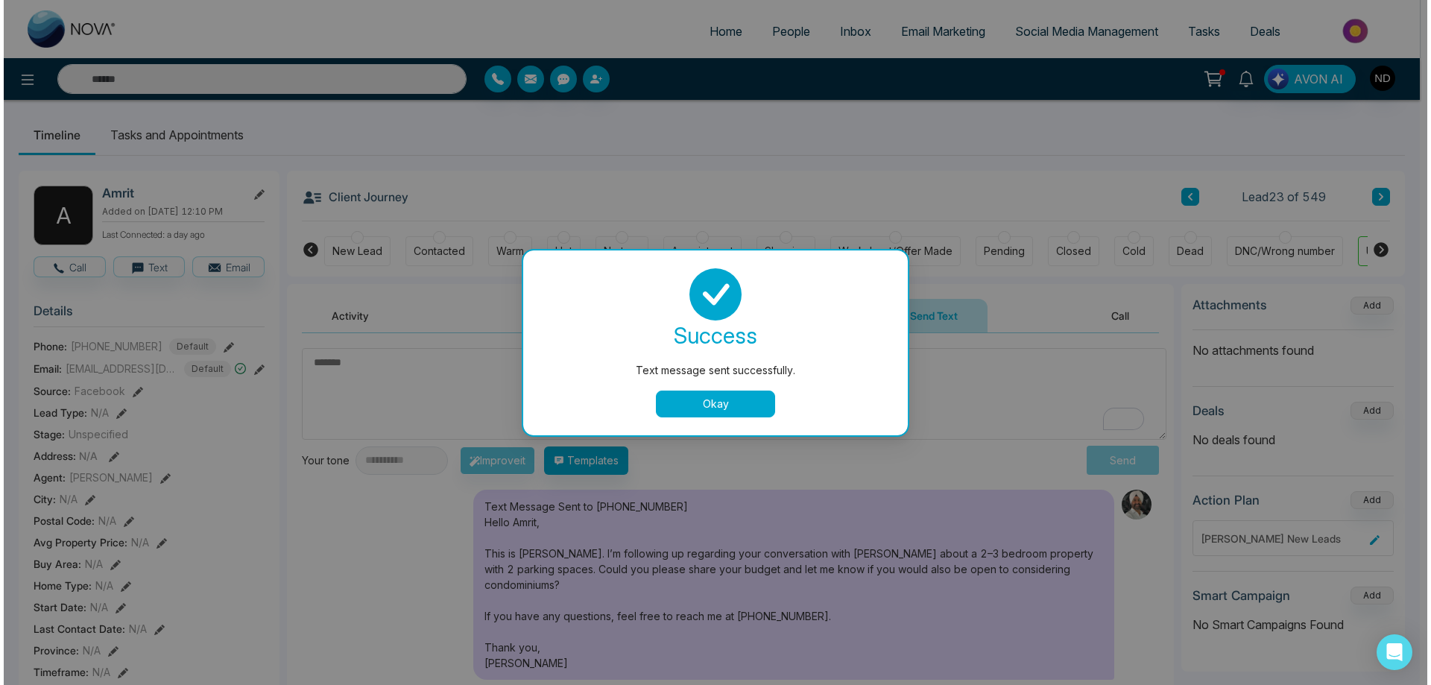
scroll to position [0, 0]
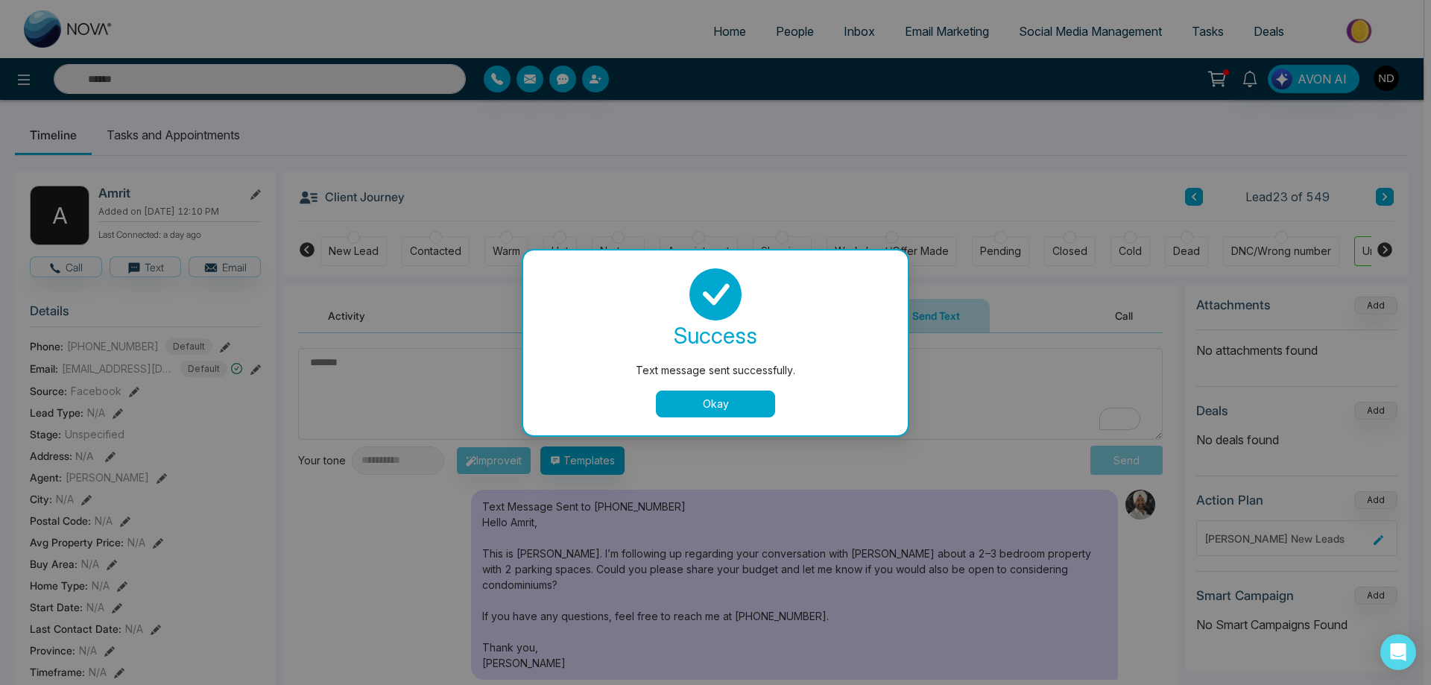
click at [725, 400] on button "Okay" at bounding box center [715, 404] width 119 height 27
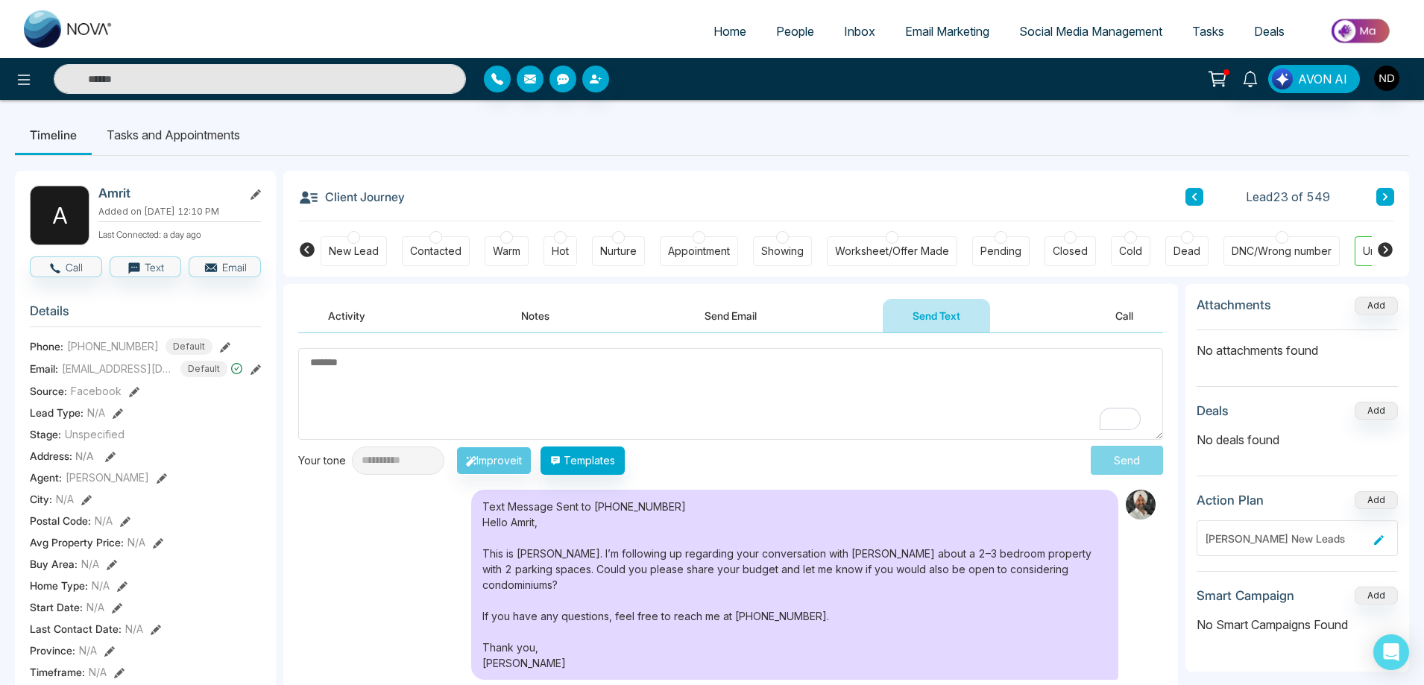
click at [592, 365] on textarea "To enrich screen reader interactions, please activate Accessibility in Grammarl…" at bounding box center [730, 394] width 865 height 92
click at [175, 140] on li "Tasks and Appointments" at bounding box center [173, 135] width 163 height 40
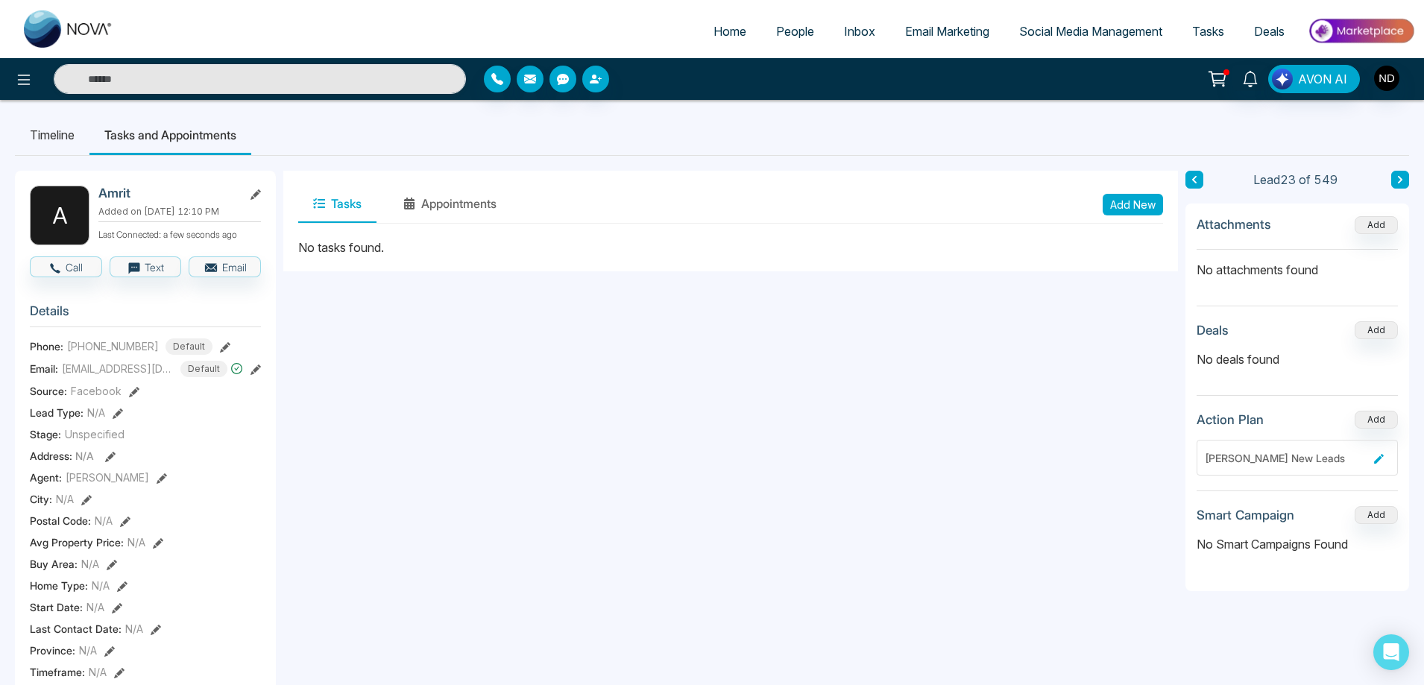
click at [1126, 208] on button "Add New" at bounding box center [1133, 205] width 60 height 22
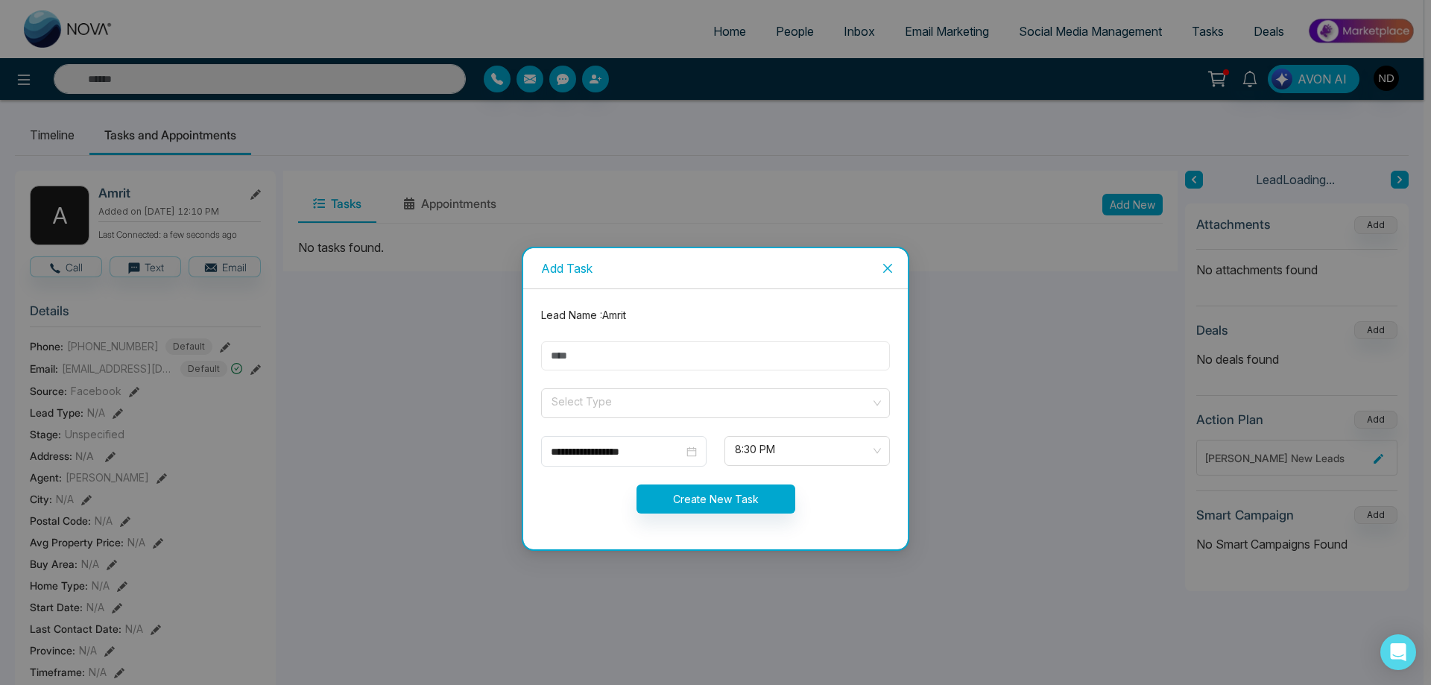
click at [628, 357] on input "text" at bounding box center [715, 355] width 349 height 29
type input "**********"
click at [643, 407] on input "search" at bounding box center [710, 400] width 321 height 22
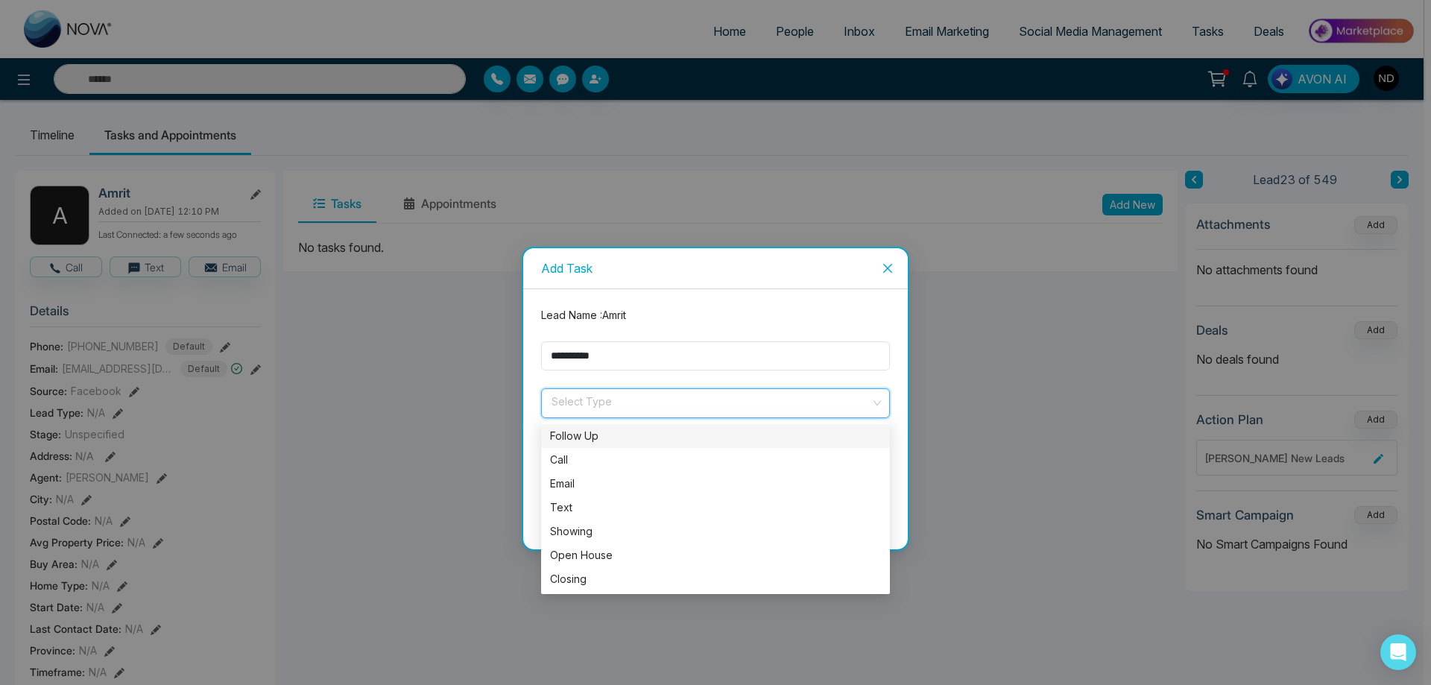
click at [611, 446] on div "Follow Up" at bounding box center [715, 436] width 349 height 24
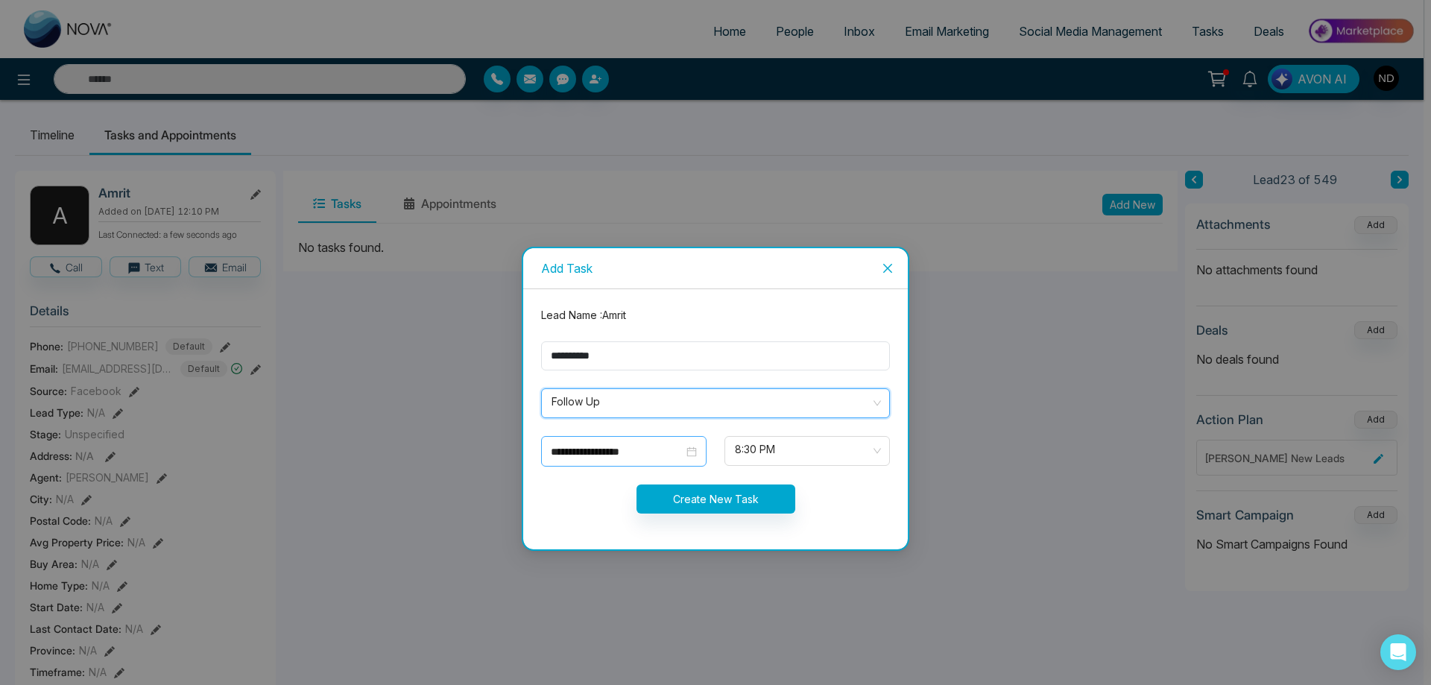
click at [701, 453] on div "**********" at bounding box center [623, 451] width 165 height 31
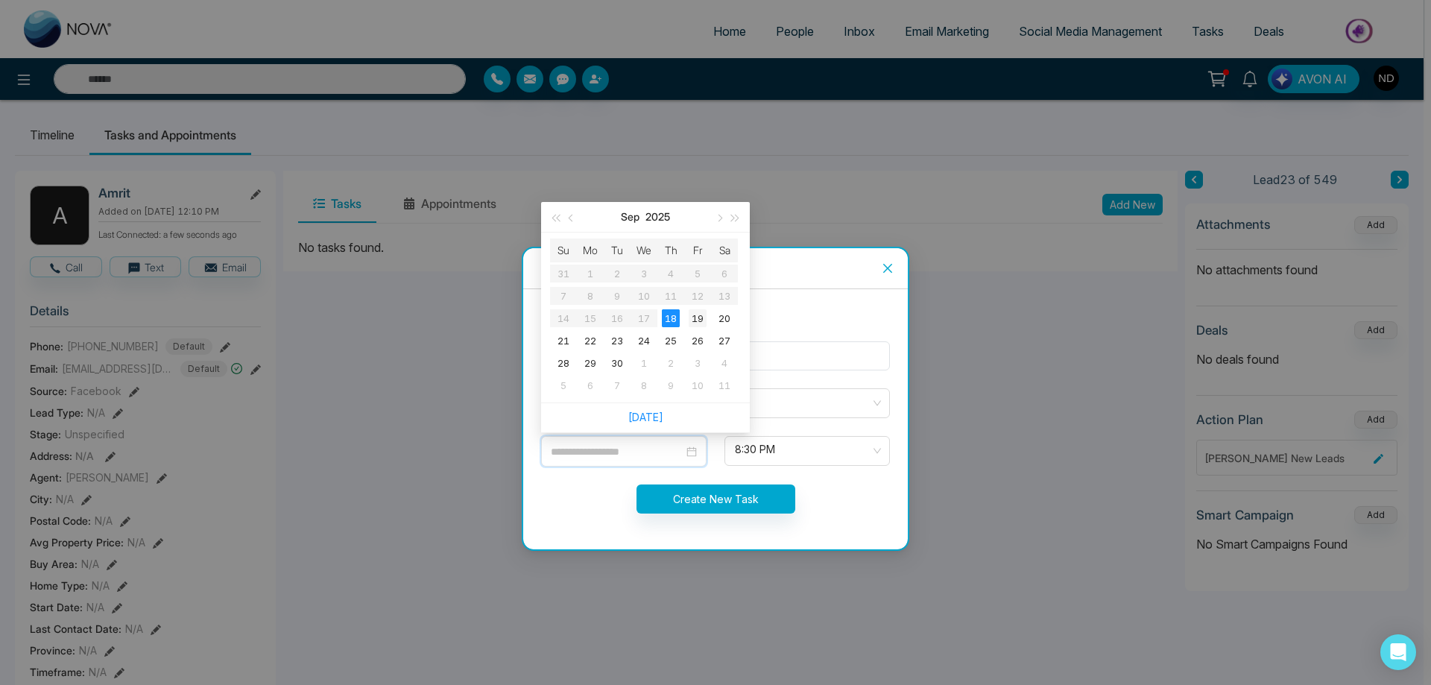
type input "**********"
click at [702, 313] on div "19" at bounding box center [698, 318] width 18 height 18
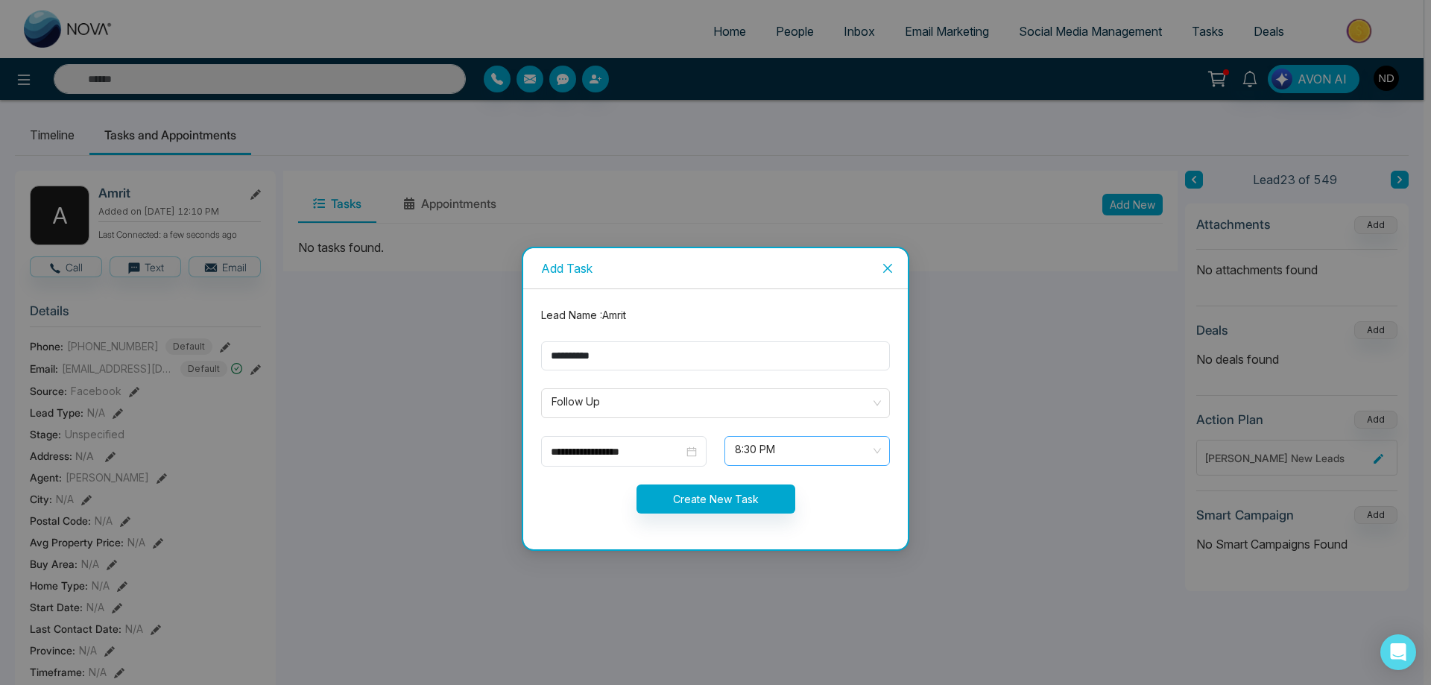
click at [876, 447] on span "8:30 PM" at bounding box center [807, 450] width 145 height 25
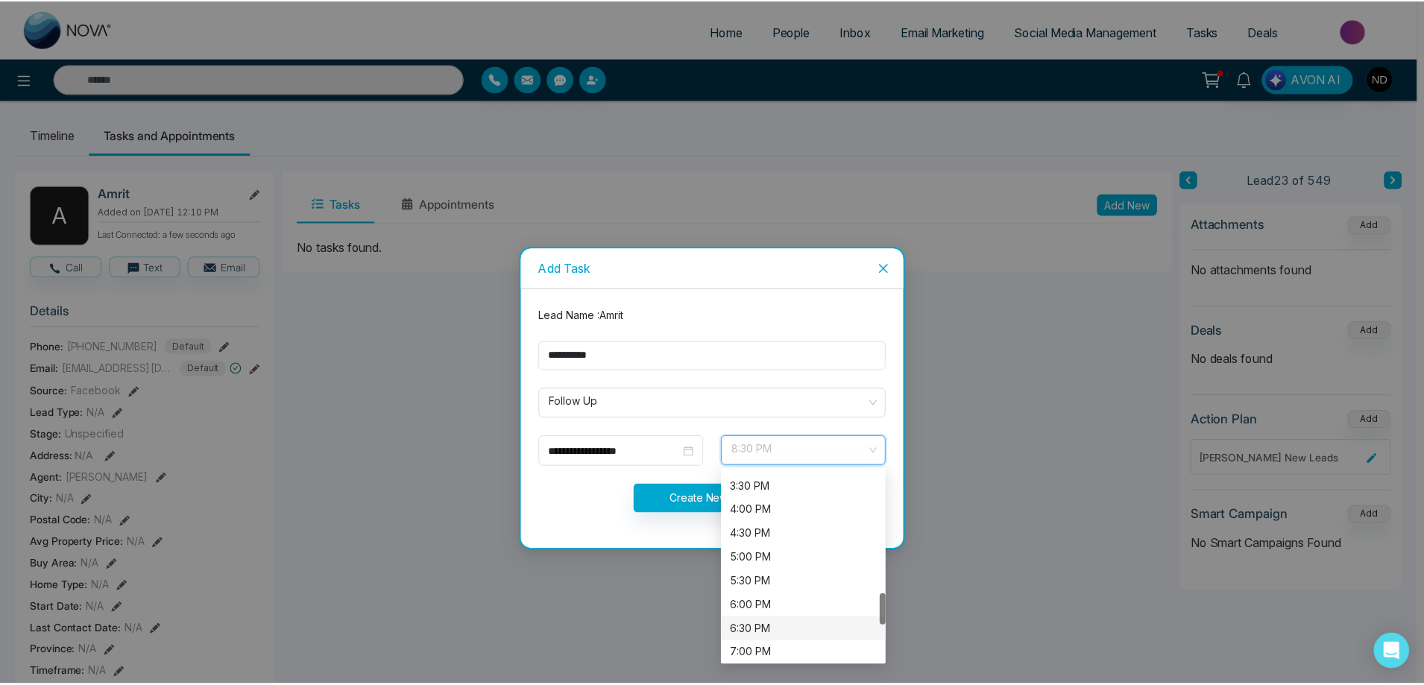
scroll to position [662, 0]
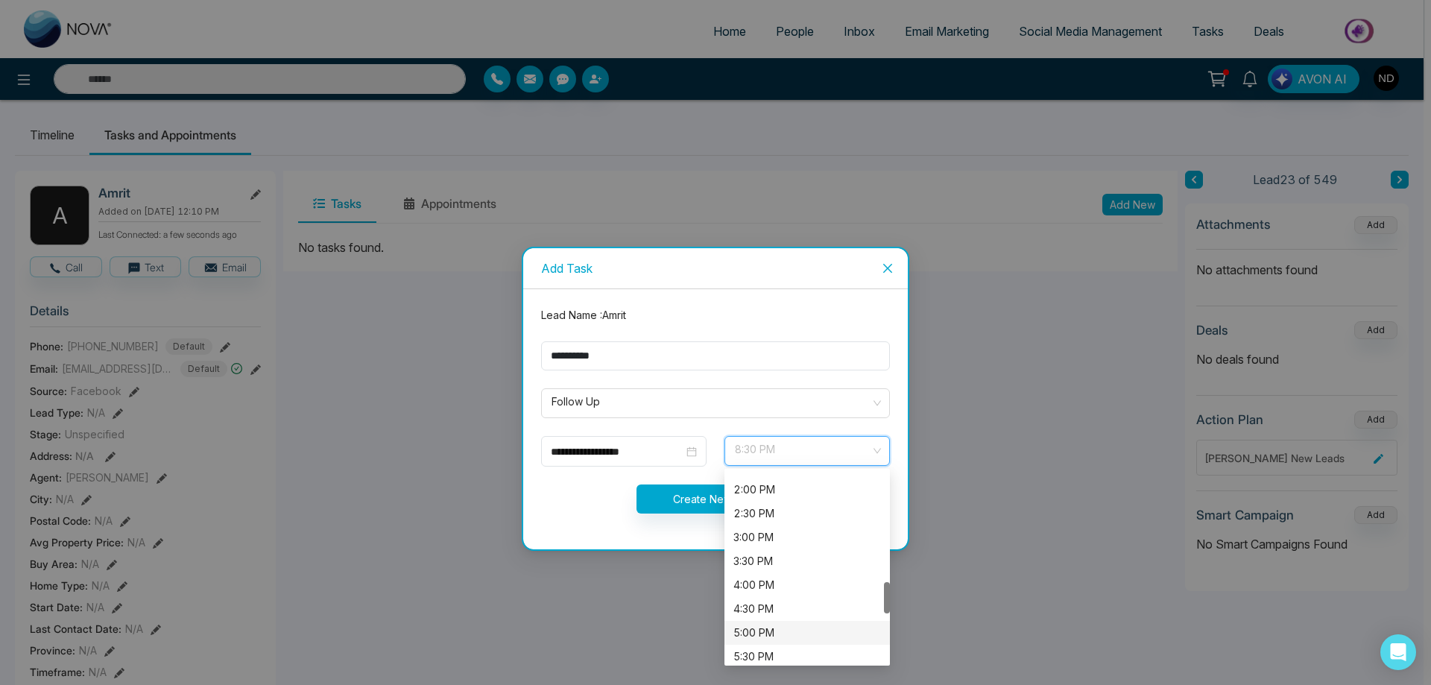
click at [769, 631] on div "5:00 PM" at bounding box center [808, 633] width 148 height 16
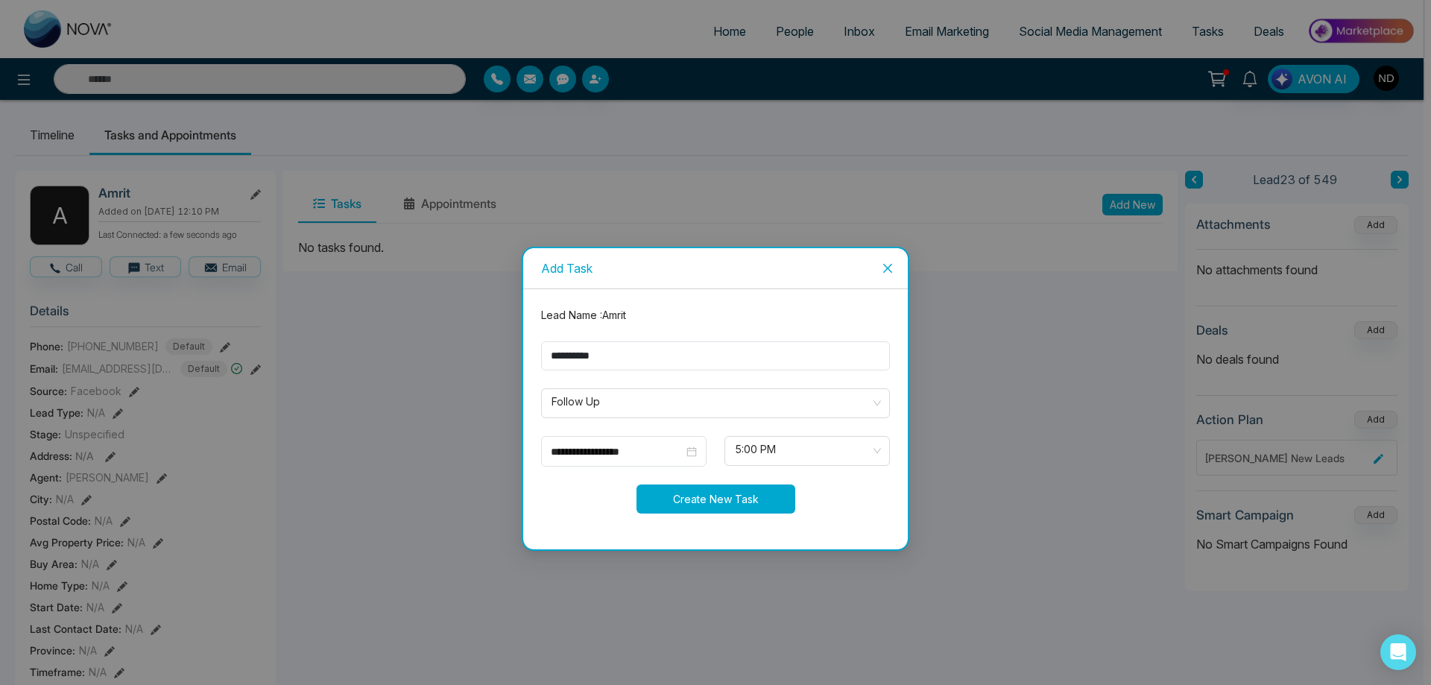
click at [722, 499] on button "Create New Task" at bounding box center [716, 499] width 159 height 29
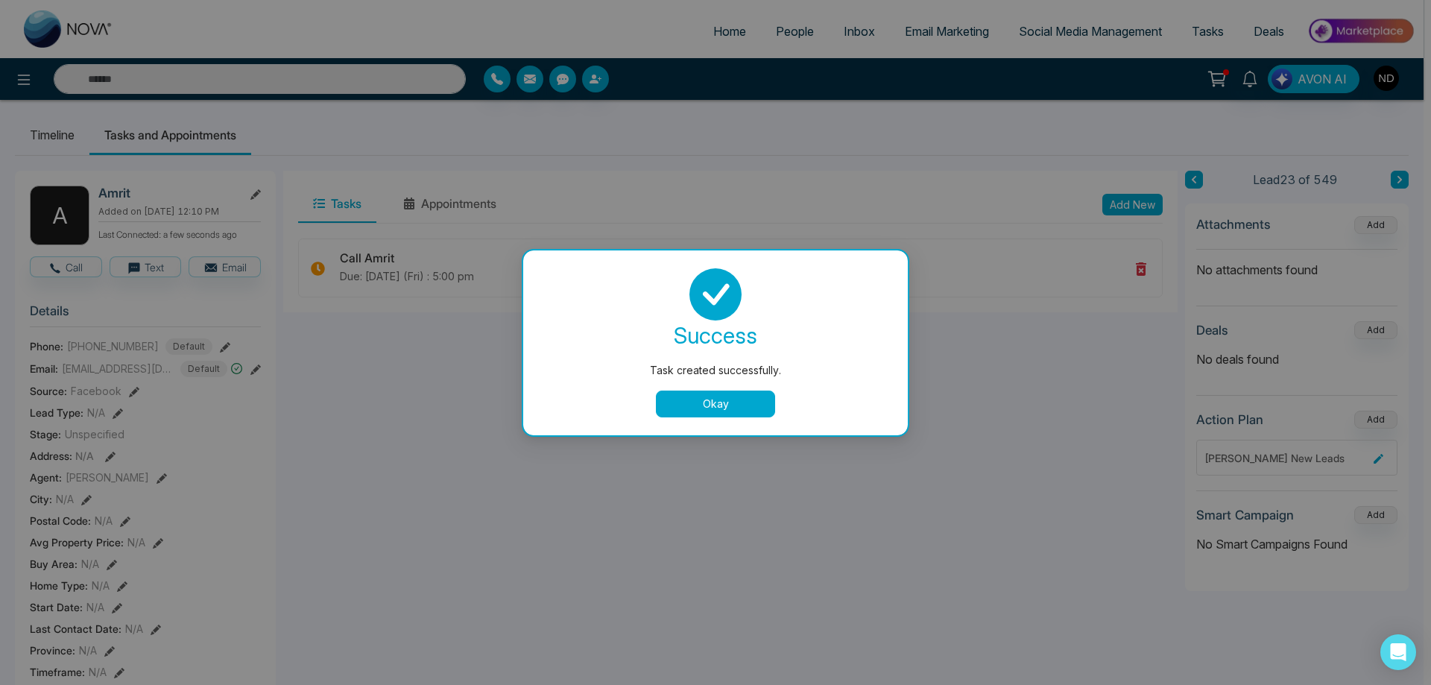
click at [722, 397] on button "Okay" at bounding box center [715, 404] width 119 height 27
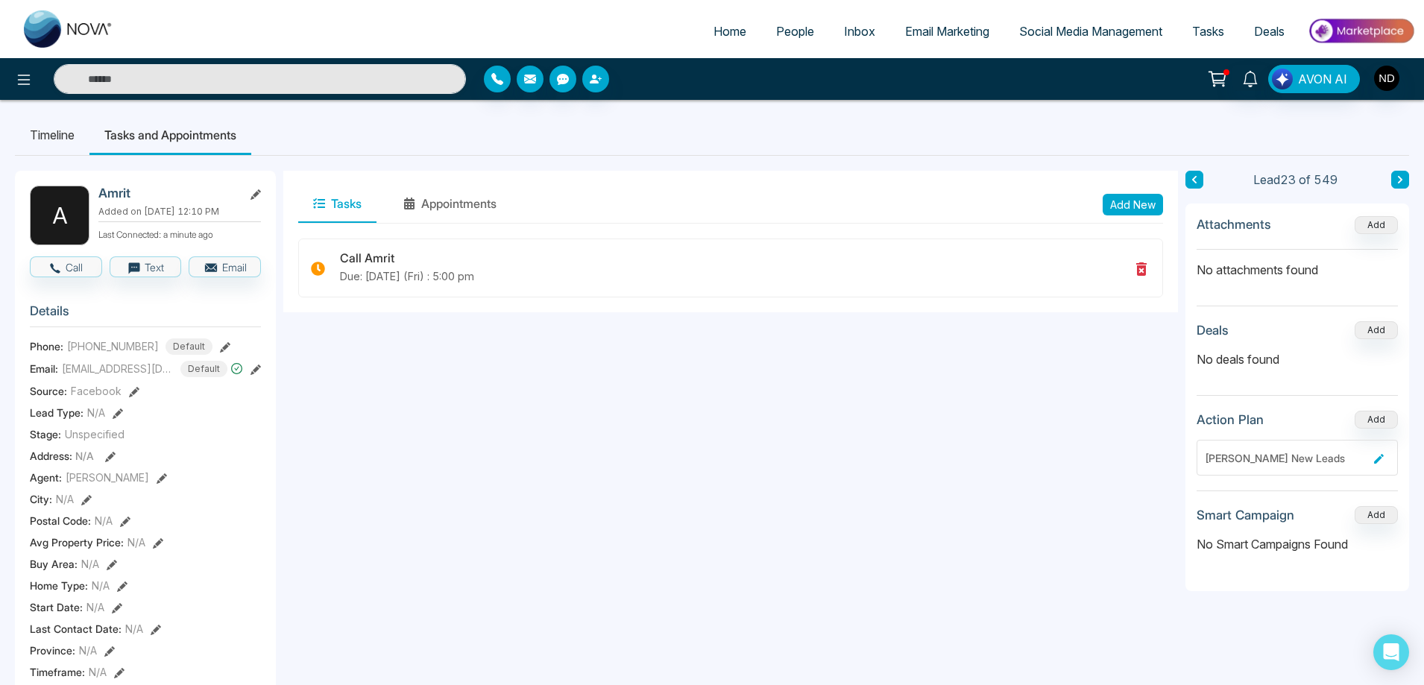
click at [52, 134] on li "Timeline" at bounding box center [52, 135] width 75 height 40
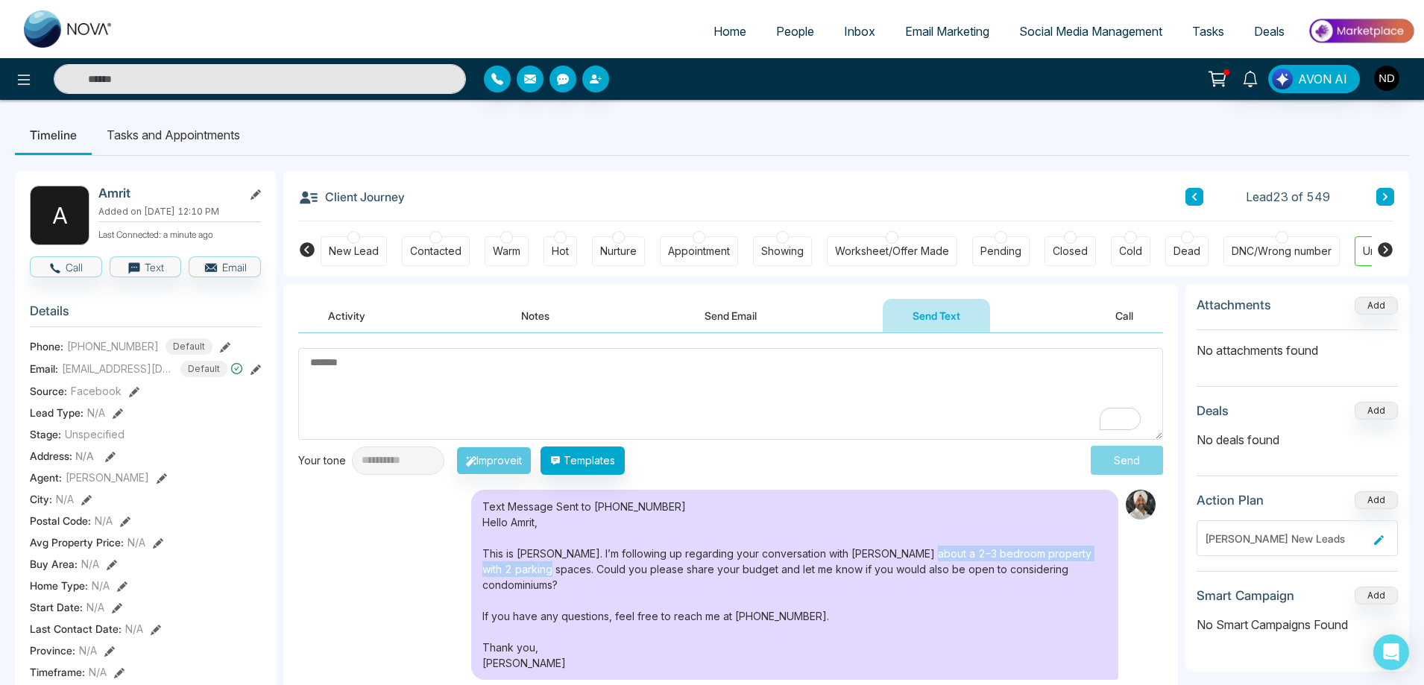
drag, startPoint x: 907, startPoint y: 554, endPoint x: 517, endPoint y: 574, distance: 390.4
click at [517, 574] on div "Text Message Sent to +16476180023 Hello Amrit, This is Navdeep Dhillon. I’m fol…" at bounding box center [794, 585] width 647 height 190
copy div "2–3 bedroom property with 2 parking spaces"
click at [529, 316] on button "Notes" at bounding box center [535, 316] width 88 height 34
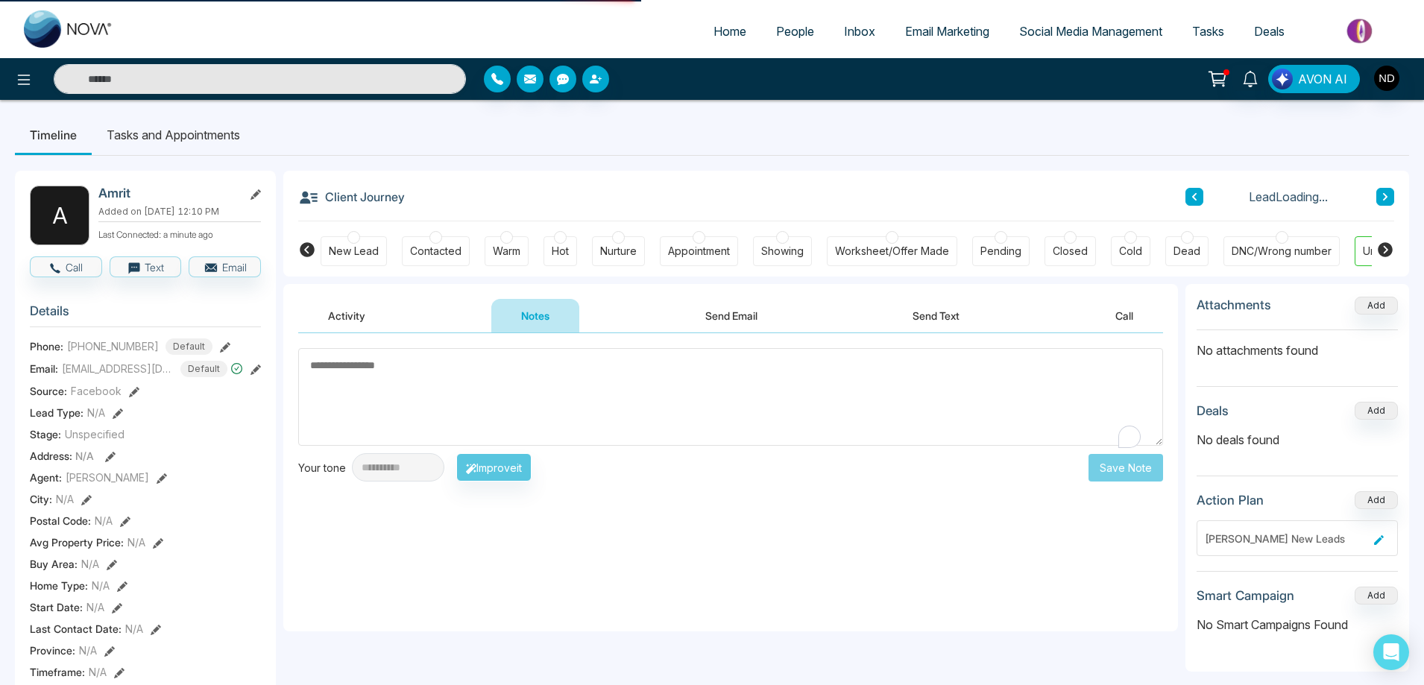
click at [461, 378] on textarea "To enrich screen reader interactions, please activate Accessibility in Grammarl…" at bounding box center [730, 397] width 865 height 98
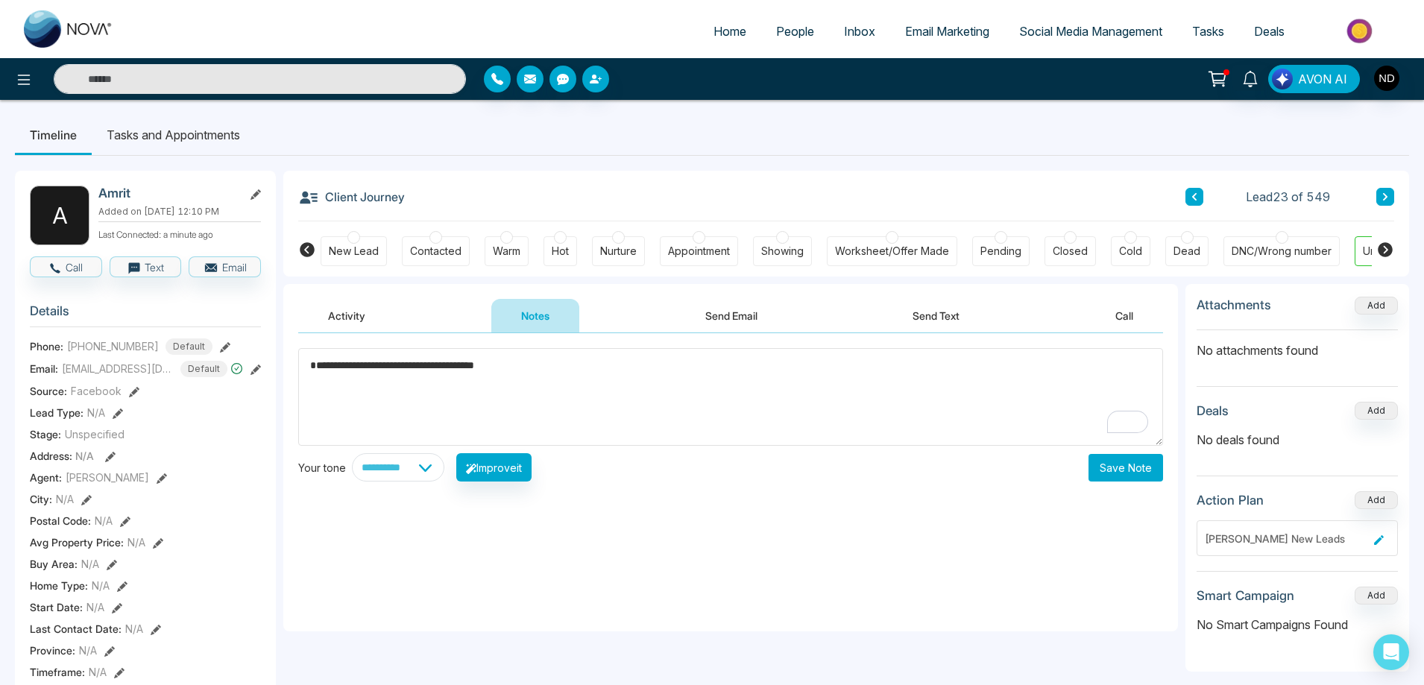
type textarea "**********"
click at [1114, 472] on button "Save Note" at bounding box center [1125, 468] width 75 height 28
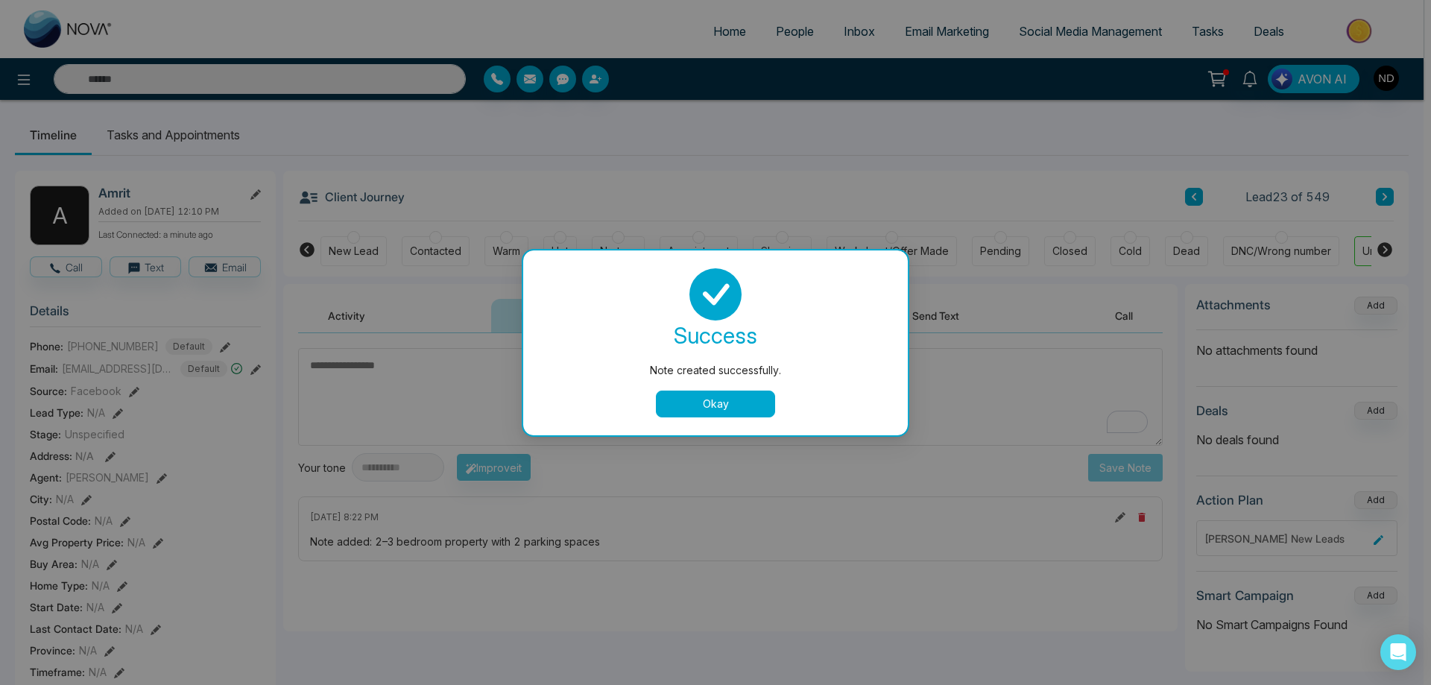
click at [729, 405] on button "Okay" at bounding box center [715, 404] width 119 height 27
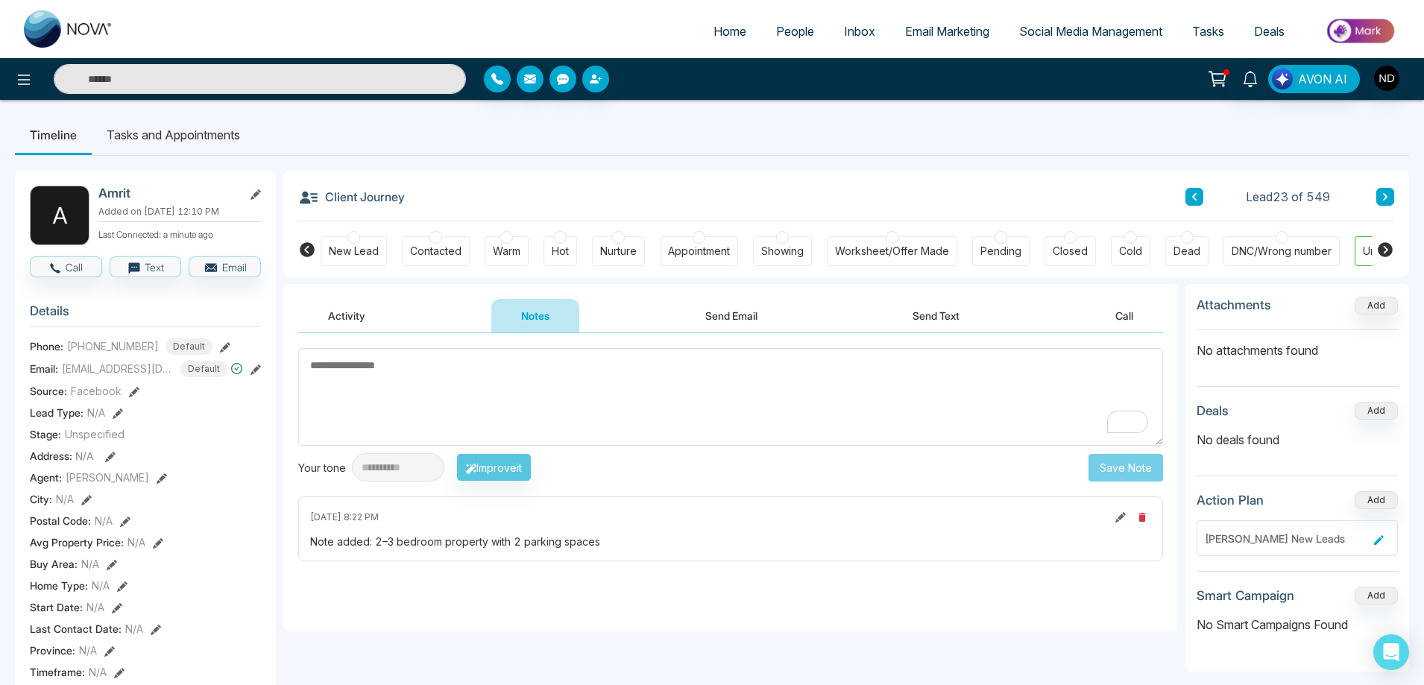
click at [423, 249] on div "Contacted" at bounding box center [435, 251] width 51 height 15
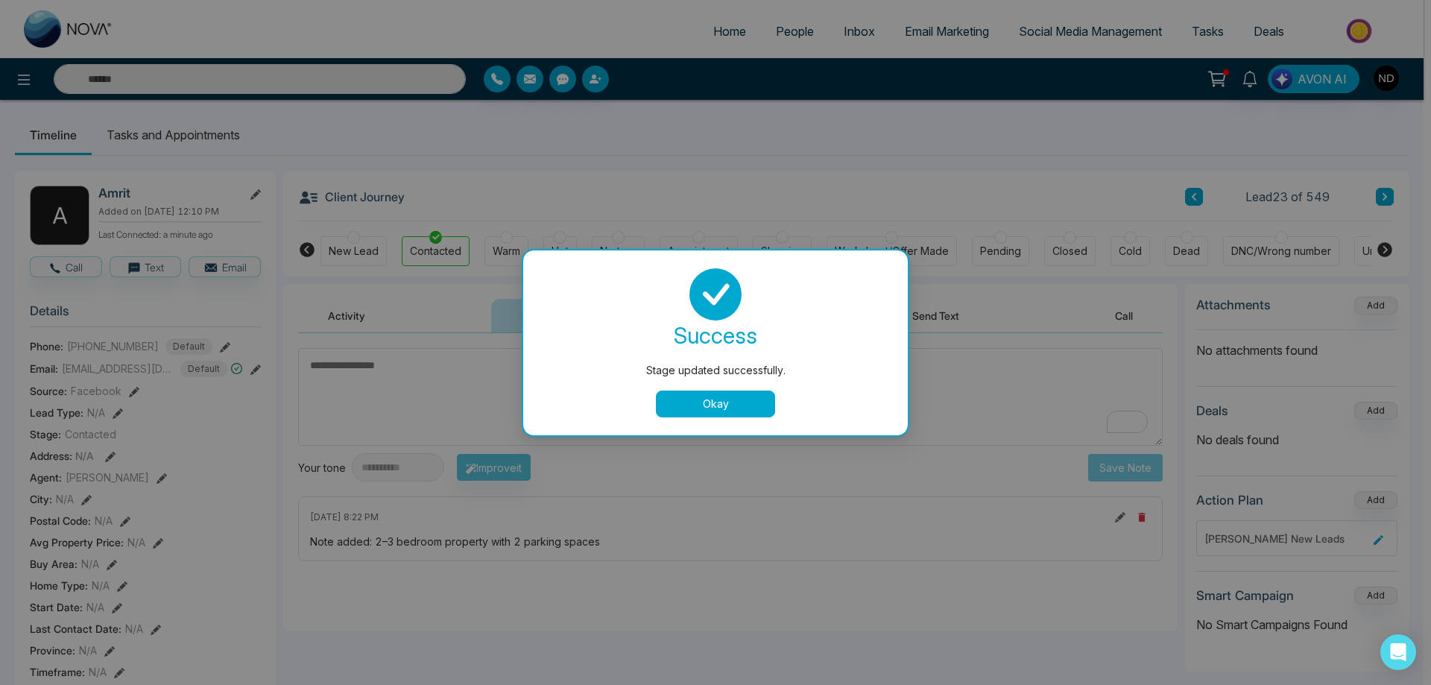
click at [690, 405] on button "Okay" at bounding box center [715, 404] width 119 height 27
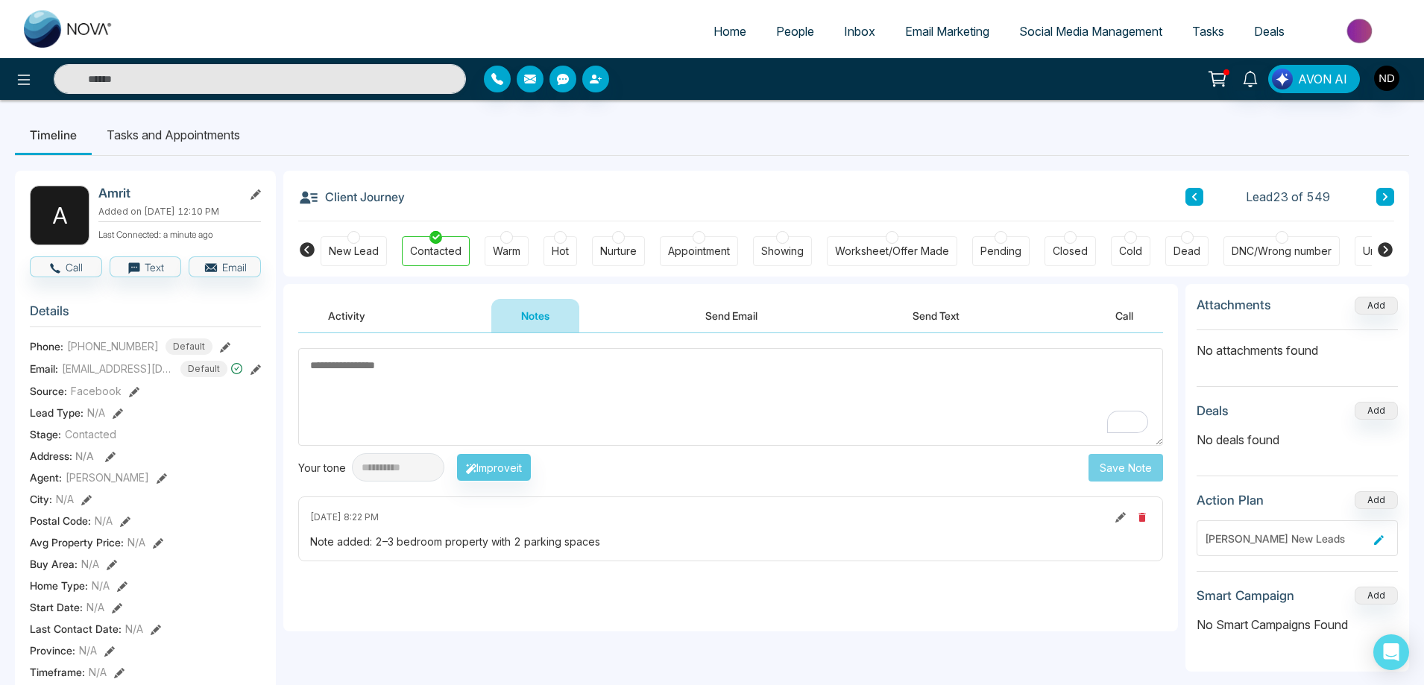
click at [335, 311] on button "Activity" at bounding box center [346, 316] width 97 height 34
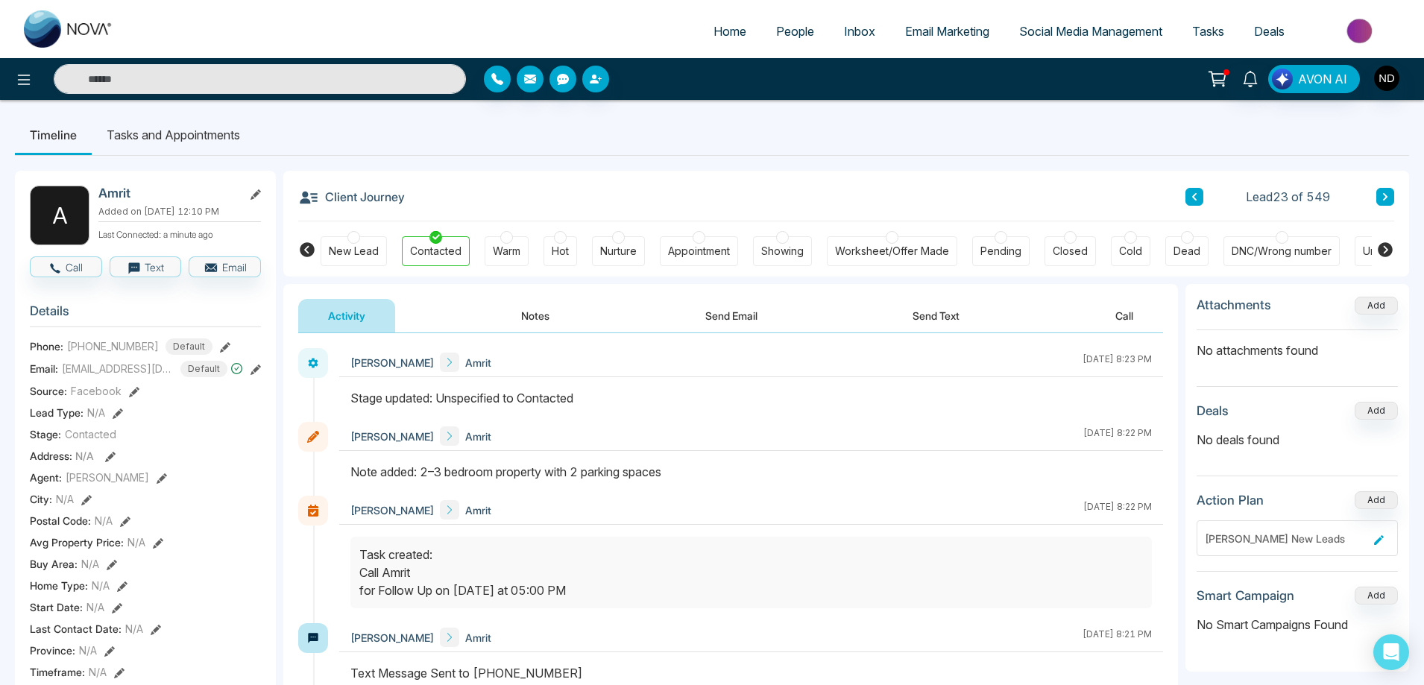
click at [1385, 200] on icon at bounding box center [1384, 196] width 7 height 9
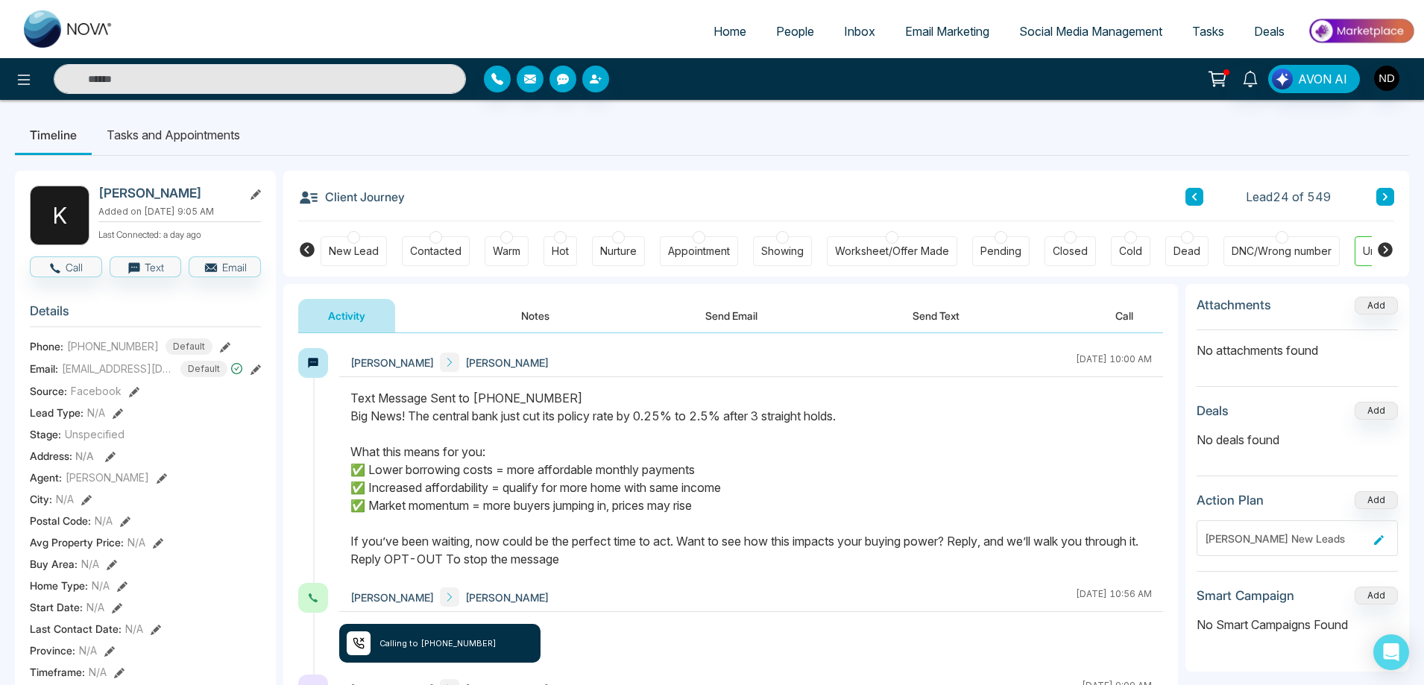
click at [543, 319] on button "Notes" at bounding box center [535, 316] width 88 height 34
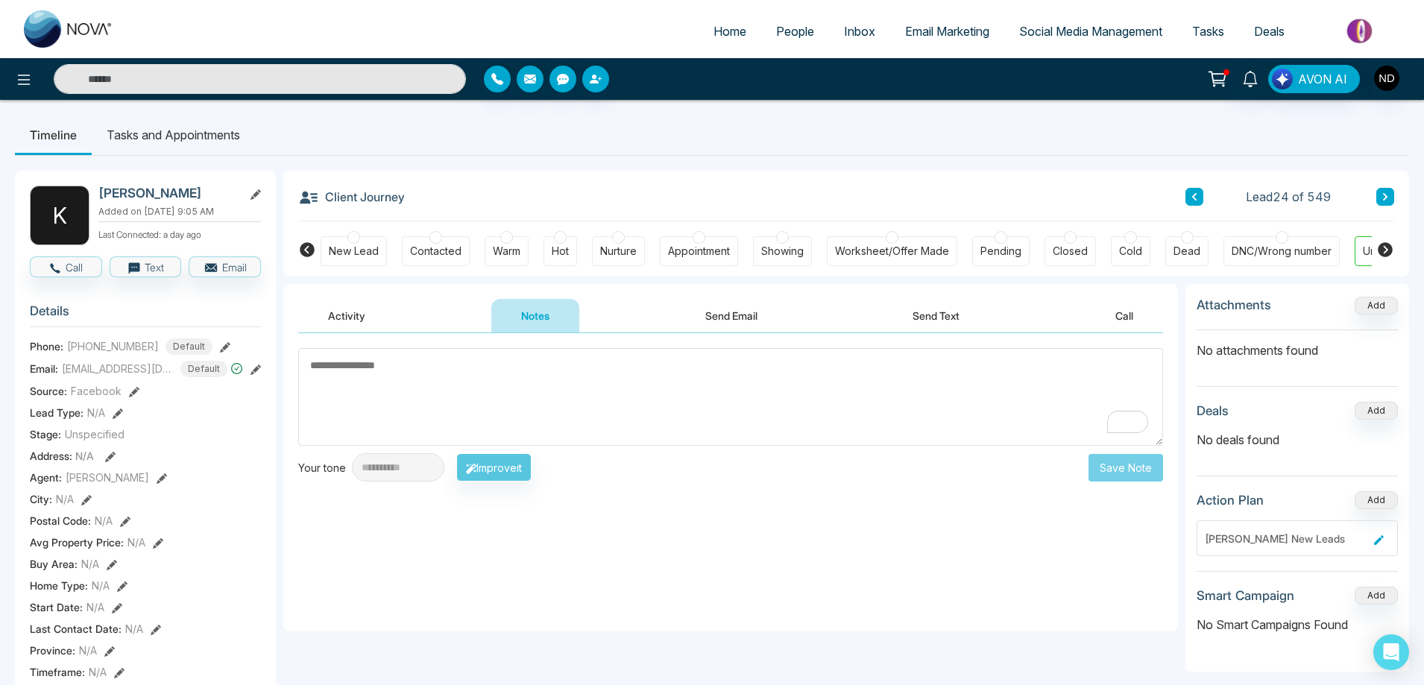
click at [1123, 319] on button "Call" at bounding box center [1124, 316] width 78 height 34
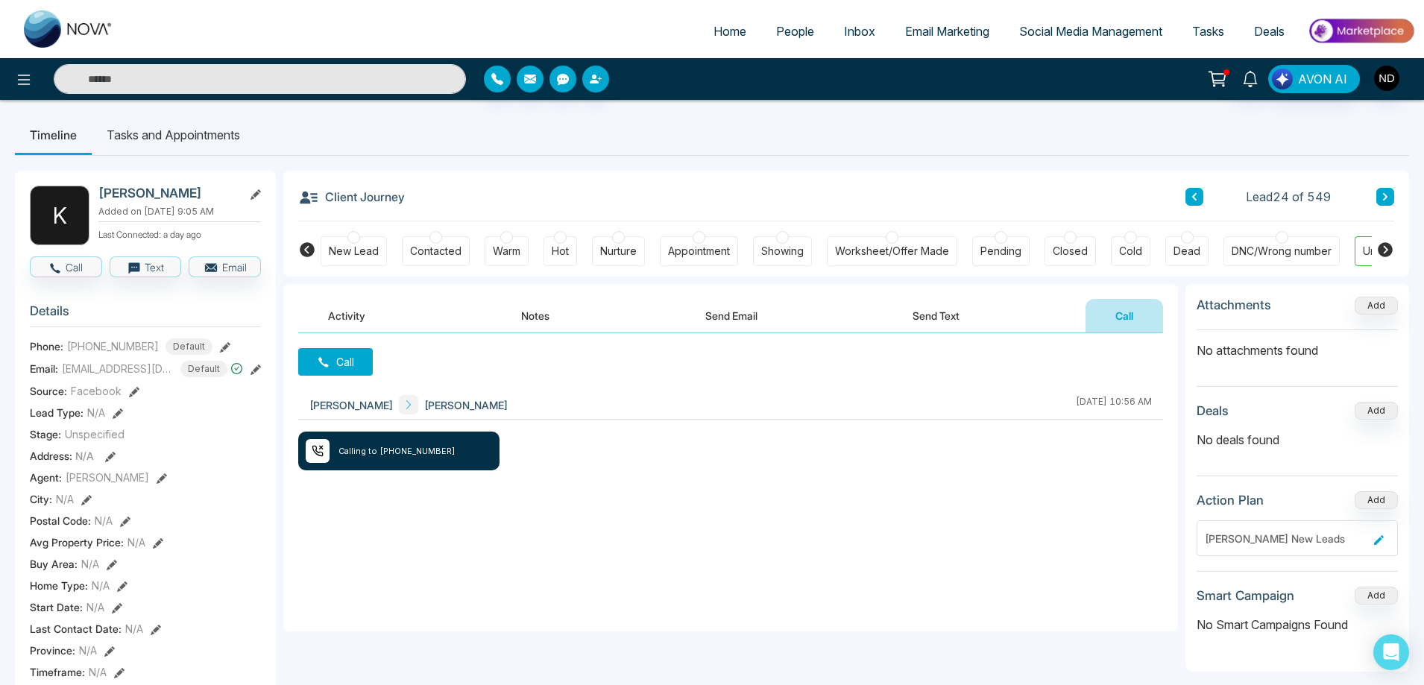
click at [339, 311] on button "Activity" at bounding box center [346, 316] width 97 height 34
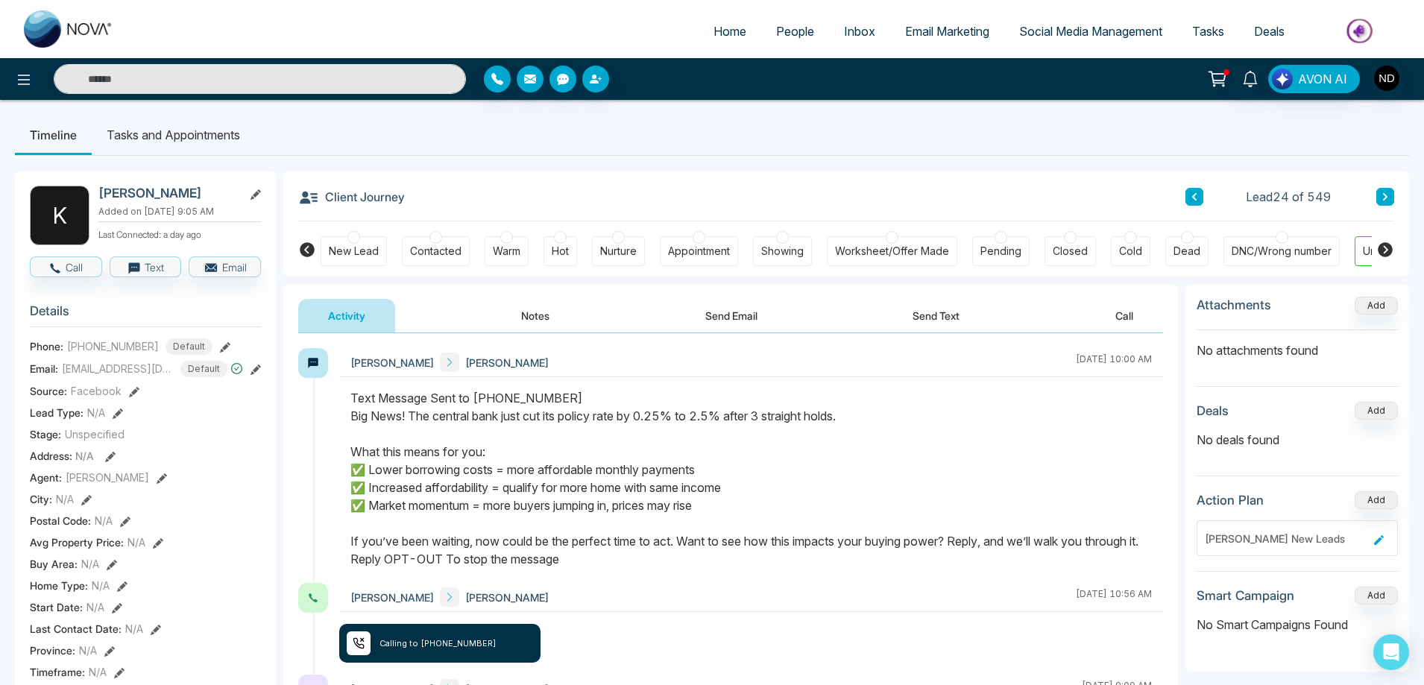
click at [1391, 198] on button at bounding box center [1385, 197] width 18 height 18
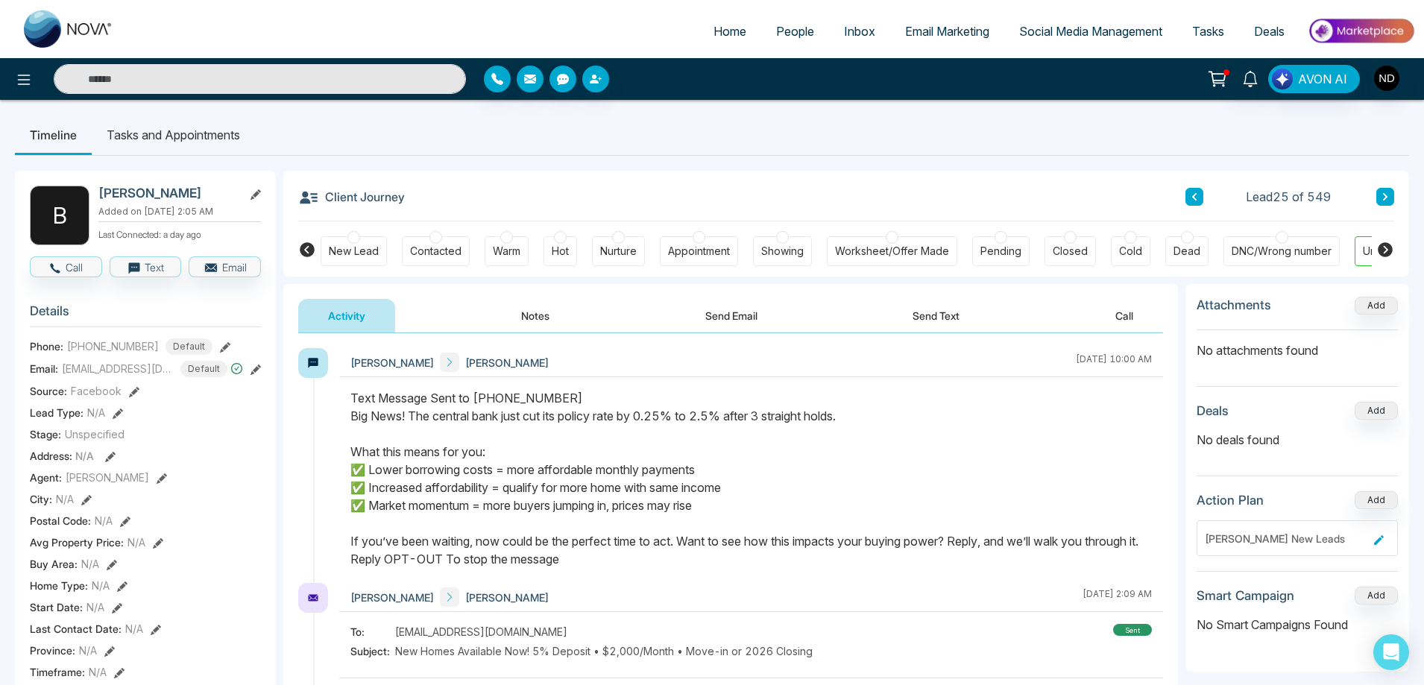
click at [552, 315] on button "Notes" at bounding box center [535, 316] width 88 height 34
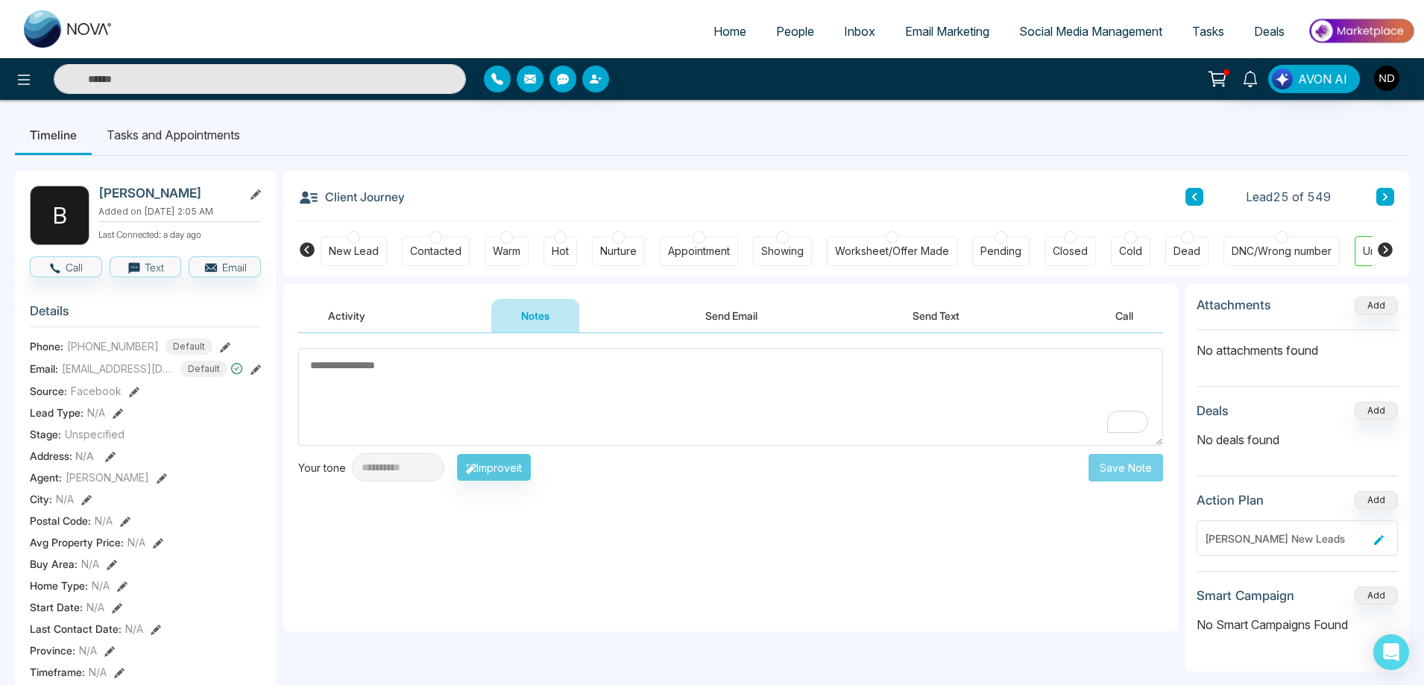
click at [1381, 198] on icon at bounding box center [1384, 196] width 7 height 9
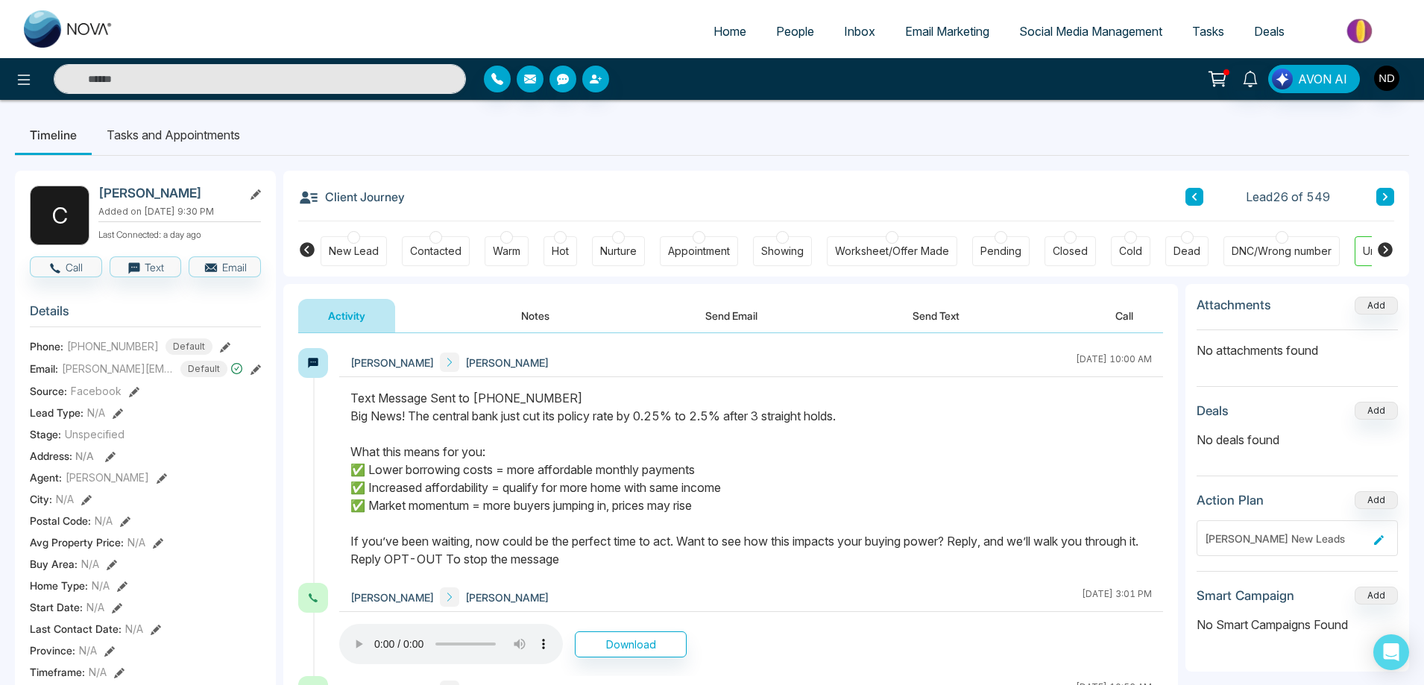
click at [1195, 201] on icon at bounding box center [1194, 196] width 7 height 9
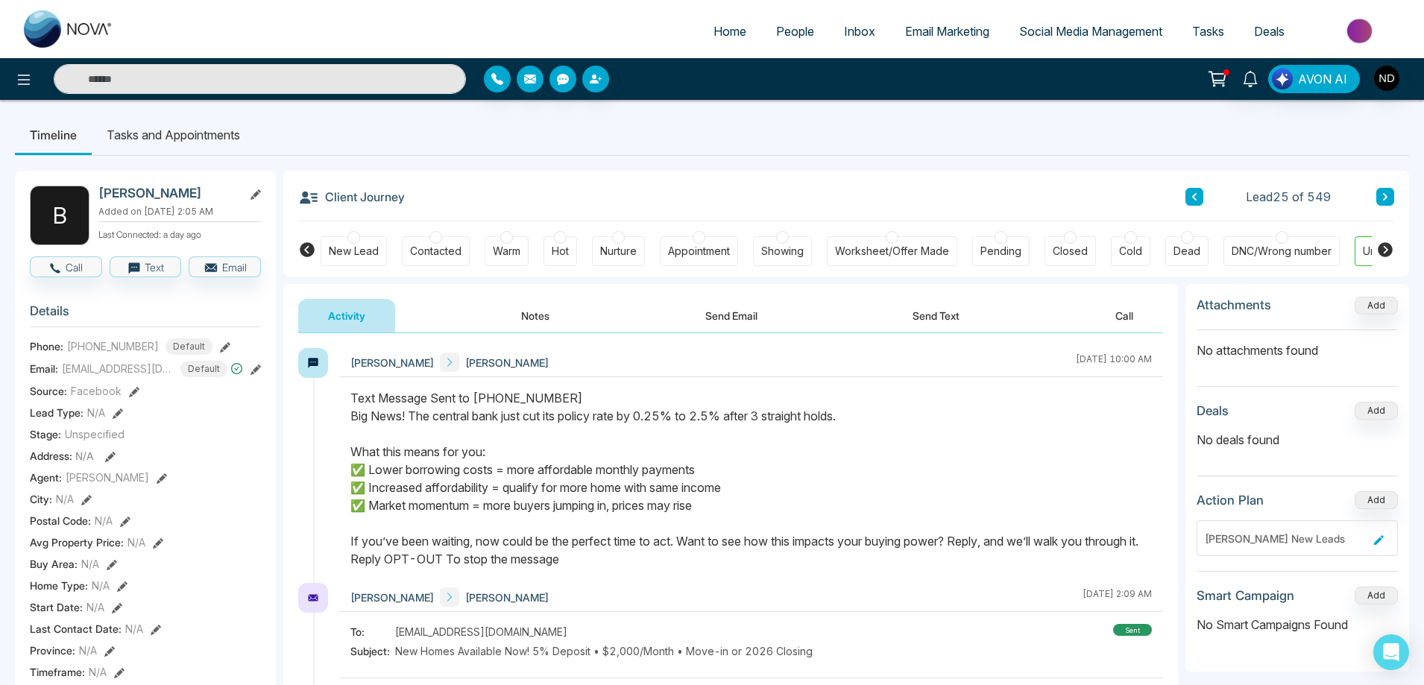
click at [1195, 201] on icon at bounding box center [1194, 196] width 7 height 9
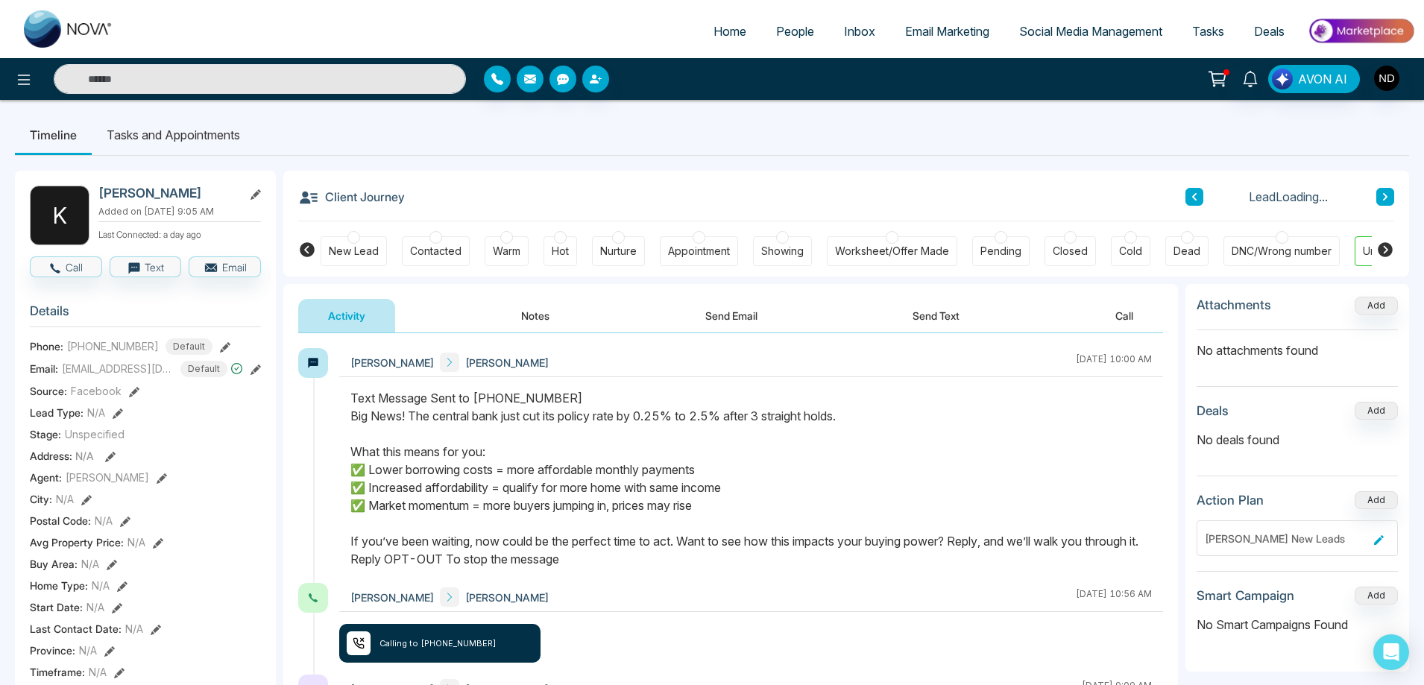
click at [1195, 201] on icon at bounding box center [1194, 196] width 7 height 9
